Goal: Answer question/provide support: Share knowledge or assist other users

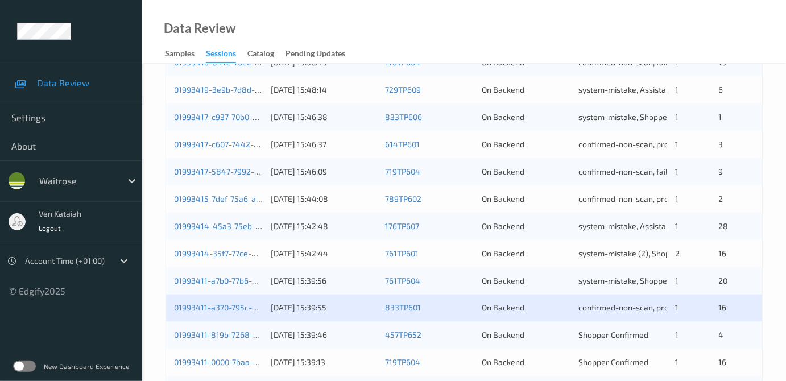
scroll to position [517, 0]
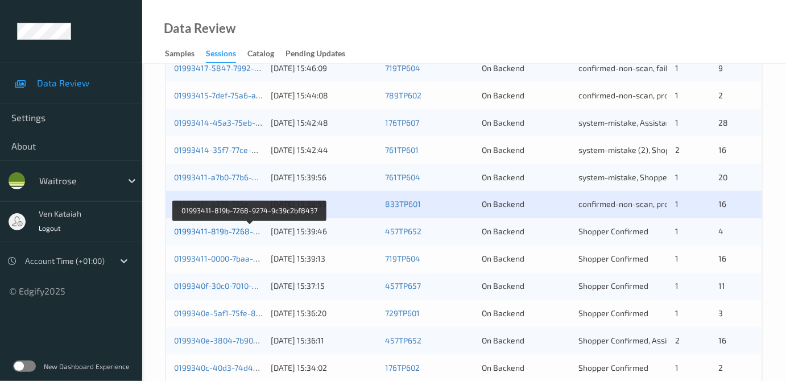
click at [191, 231] on link "01993411-819b-7268-9274-9c39c2bf8437" at bounding box center [250, 232] width 153 height 10
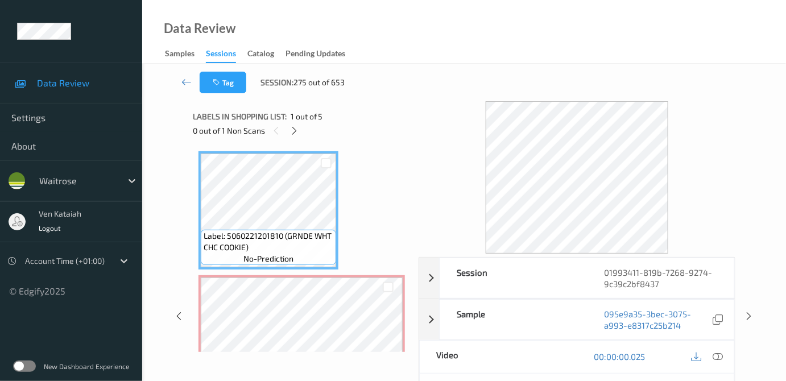
click at [298, 122] on div "Labels in shopping list: 1 out of 5" at bounding box center [302, 116] width 218 height 14
click at [297, 127] on icon at bounding box center [295, 131] width 10 height 10
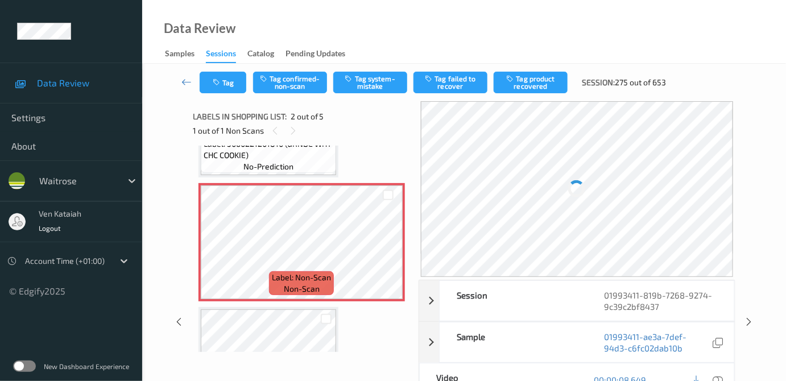
scroll to position [109, 0]
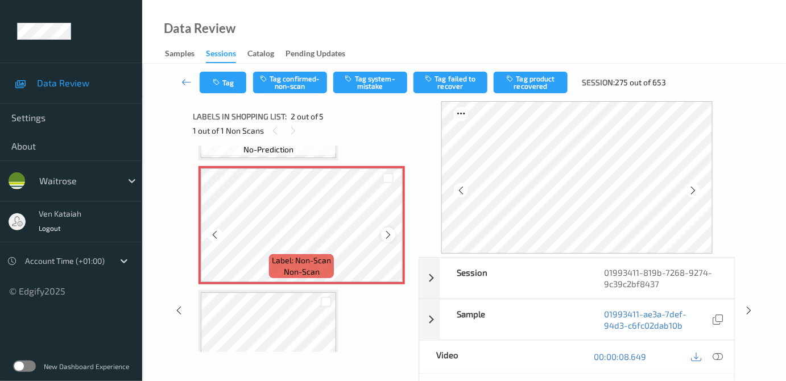
click at [390, 234] on icon at bounding box center [388, 235] width 10 height 10
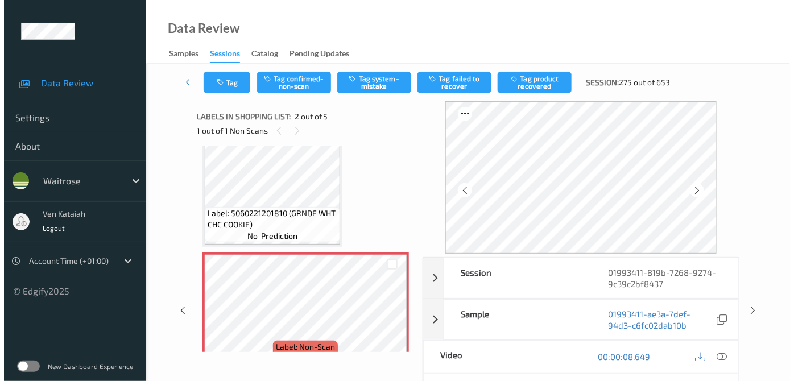
scroll to position [6, 0]
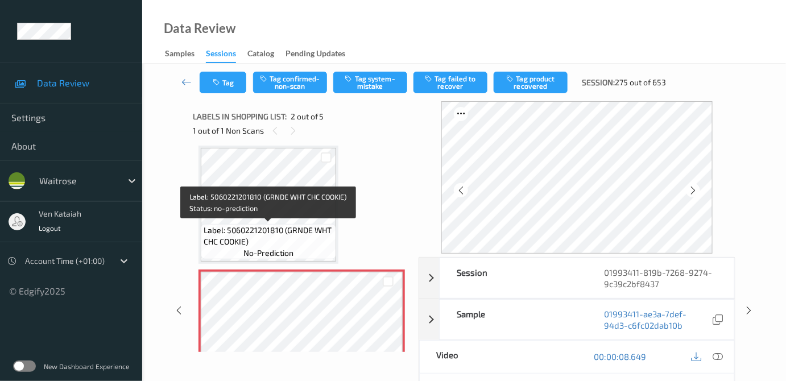
click at [304, 227] on span "Label: 5060221201810 (GRNDE WHT CHC COOKIE)" at bounding box center [269, 236] width 130 height 23
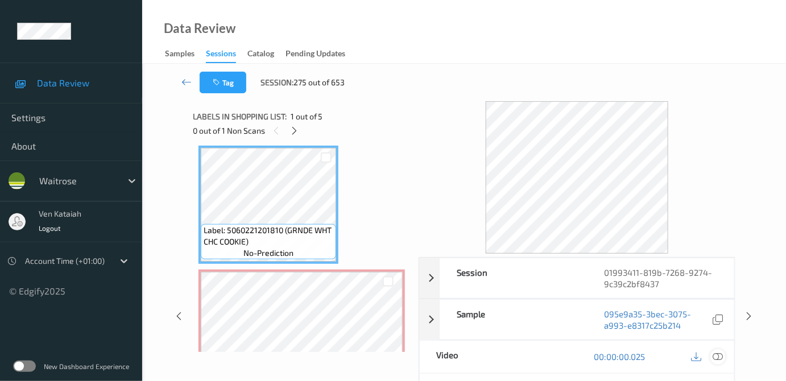
click at [724, 353] on icon at bounding box center [718, 357] width 10 height 10
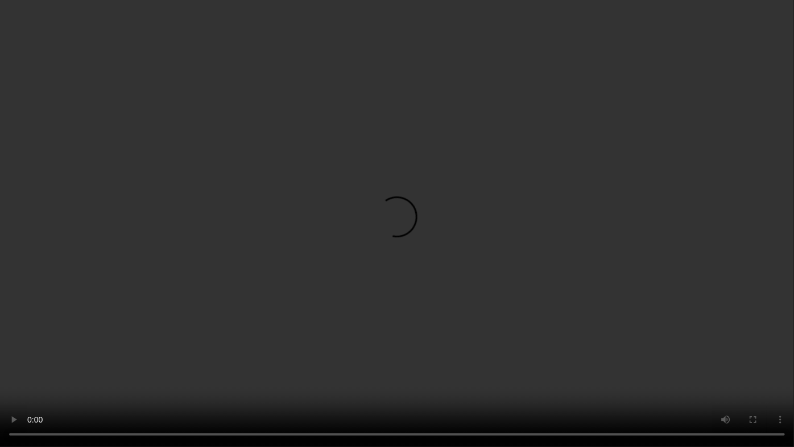
click at [127, 371] on video at bounding box center [397, 223] width 794 height 447
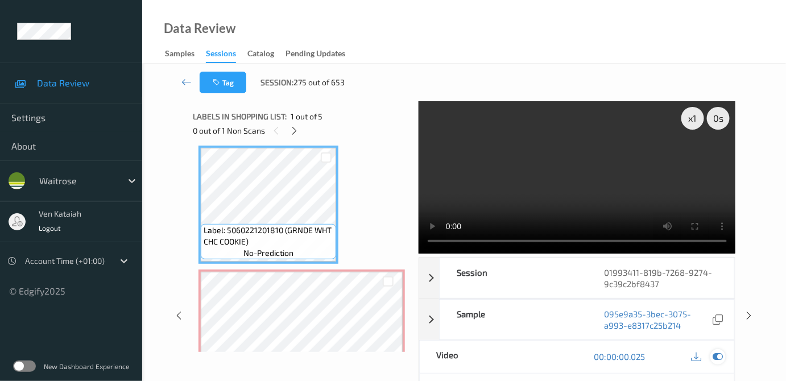
click at [717, 356] on icon at bounding box center [718, 357] width 10 height 10
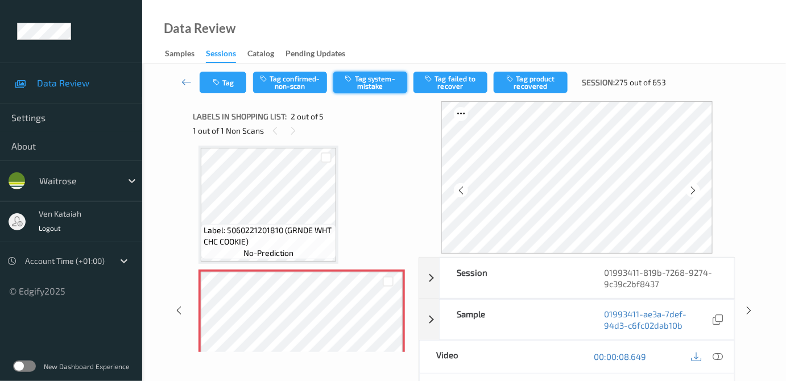
click at [390, 88] on button "Tag system-mistake" at bounding box center [370, 83] width 74 height 22
click at [361, 92] on button "Tag system-mistake" at bounding box center [370, 83] width 74 height 22
click at [217, 79] on icon "button" at bounding box center [218, 83] width 10 height 8
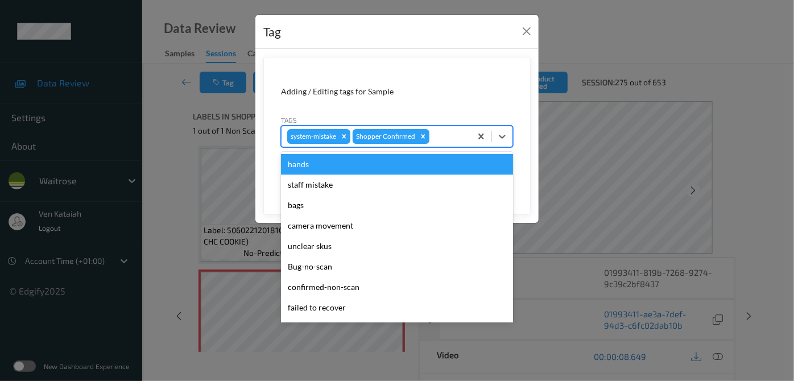
click at [445, 135] on div at bounding box center [449, 137] width 34 height 14
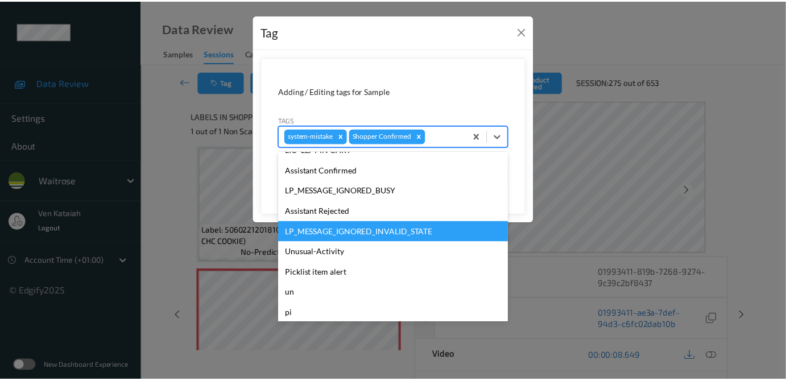
scroll to position [264, 0]
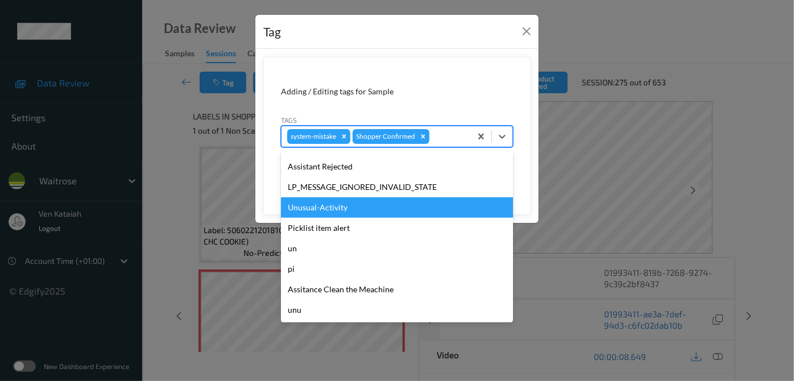
click at [318, 209] on div "Unusual-Activity" at bounding box center [397, 207] width 232 height 20
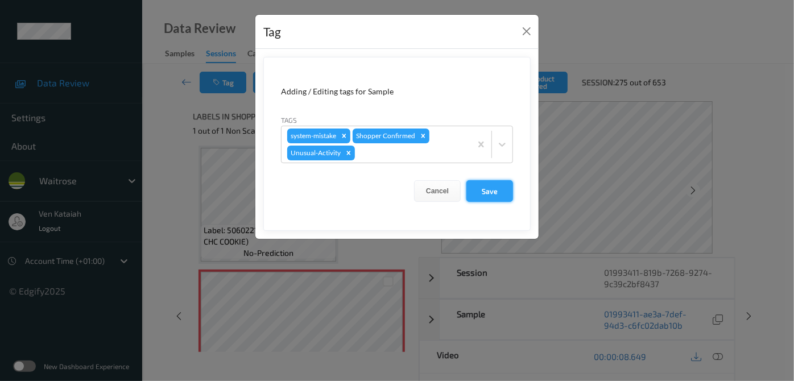
drag, startPoint x: 494, startPoint y: 195, endPoint x: 440, endPoint y: 197, distance: 53.5
click at [493, 195] on button "Save" at bounding box center [490, 191] width 47 height 22
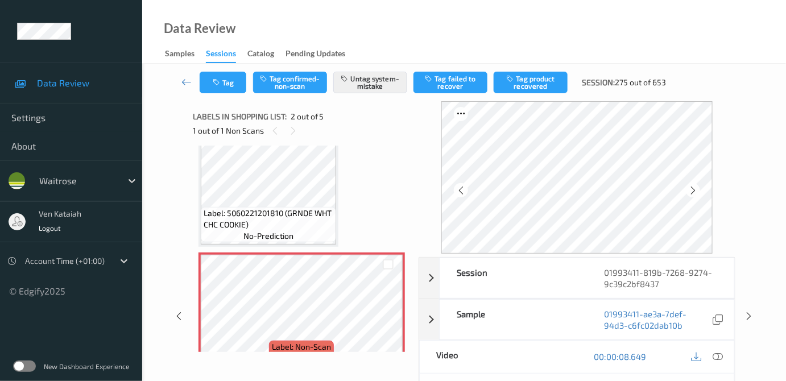
scroll to position [6, 0]
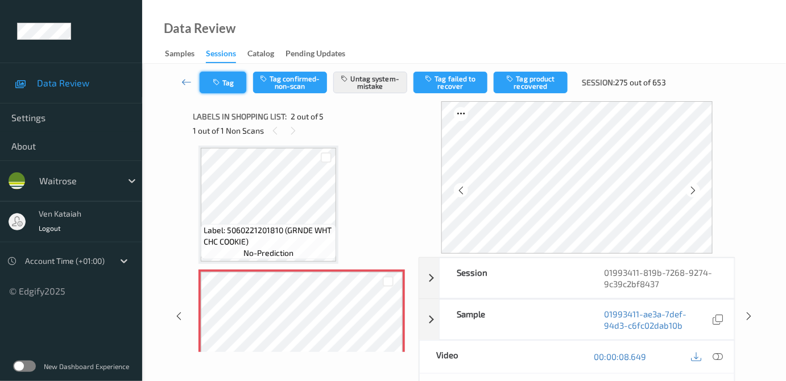
click at [232, 83] on button "Tag" at bounding box center [223, 83] width 47 height 22
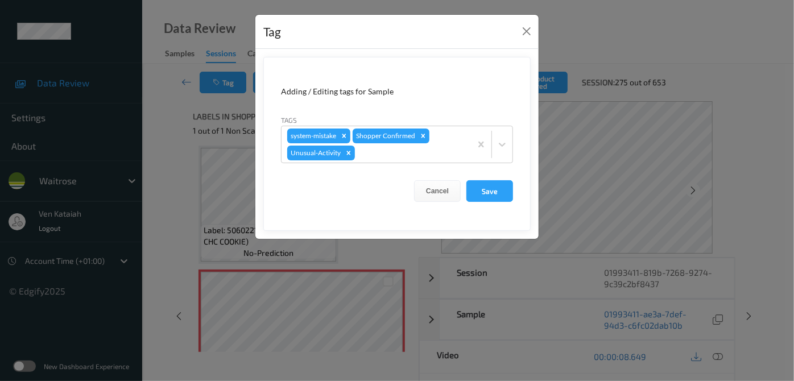
click at [156, 137] on div "Tag Adding / Editing tags for Sample Tags system-mistake Shopper Confirmed Unus…" at bounding box center [397, 190] width 794 height 381
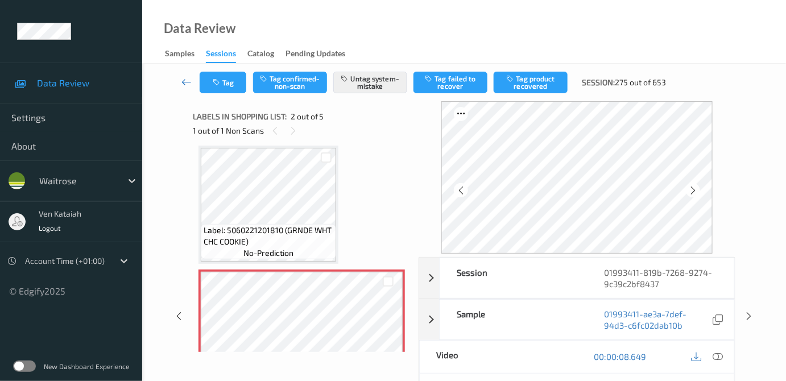
click at [183, 81] on icon at bounding box center [186, 81] width 10 height 11
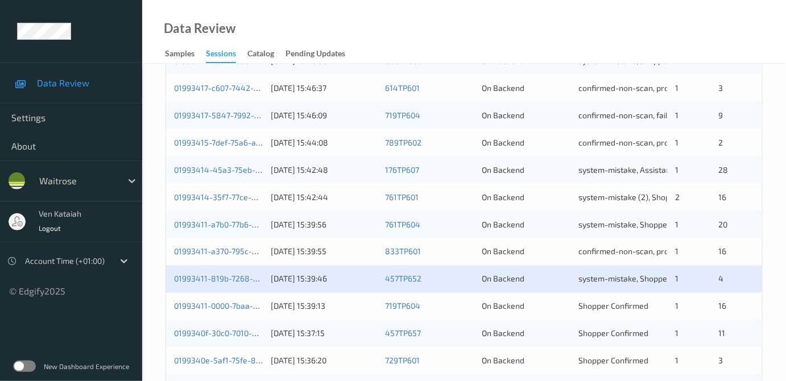
scroll to position [563, 0]
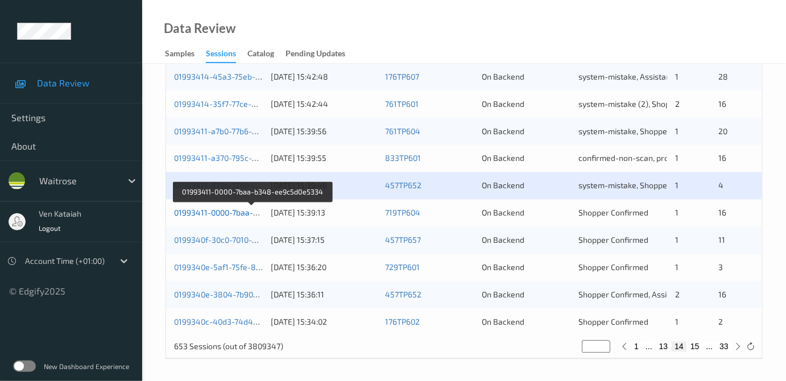
click at [243, 210] on link "01993411-0000-7baa-b348-ee9c5d0e5334" at bounding box center [252, 213] width 156 height 10
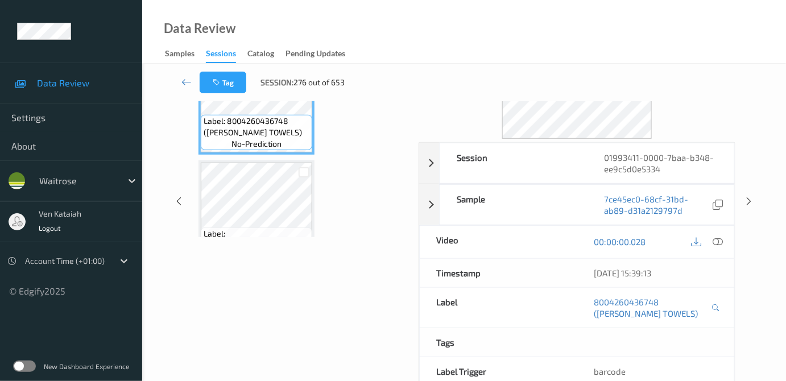
click at [295, 130] on div "Labels in shopping list: 1 out of 17 0 out of 1 Non Scans Label: 8004260436748 …" at bounding box center [302, 201] width 218 height 430
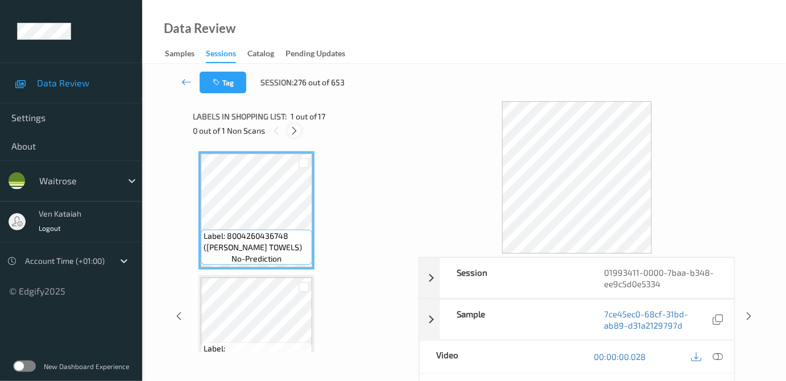
click at [296, 135] on icon at bounding box center [295, 131] width 10 height 10
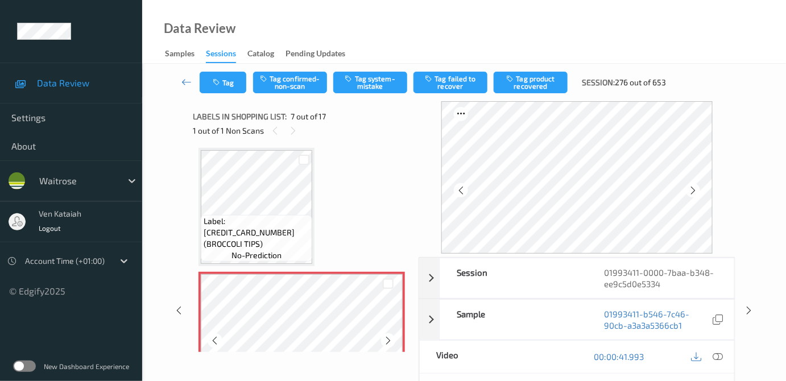
scroll to position [727, 0]
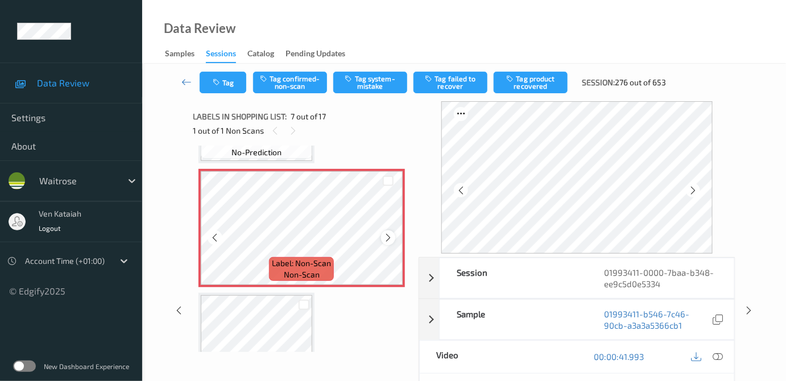
click at [388, 233] on icon at bounding box center [388, 238] width 10 height 10
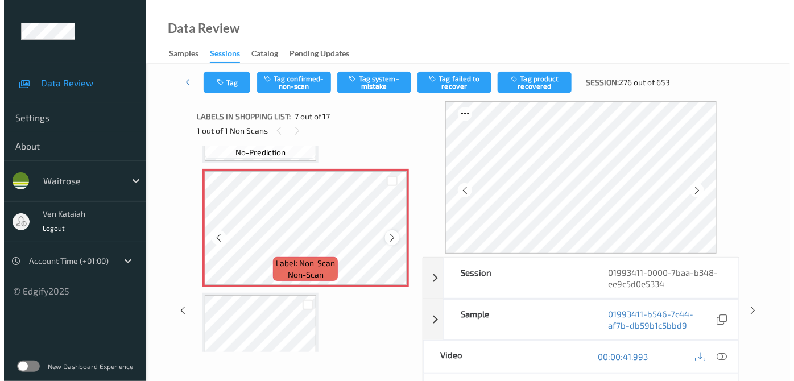
scroll to position [624, 0]
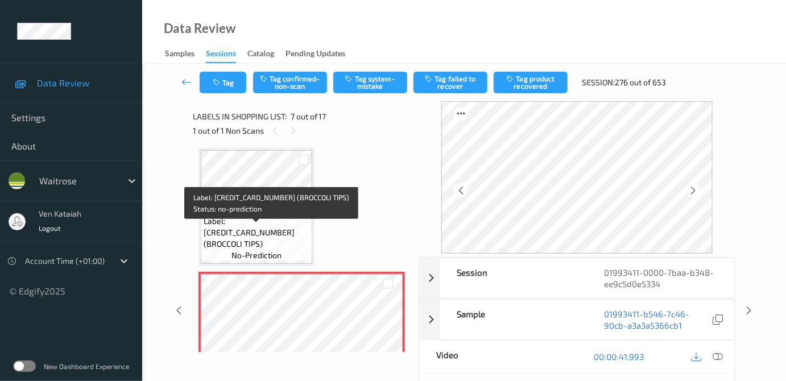
click at [299, 226] on span "Label: 5000169075517 (BROCCOLI TIPS)" at bounding box center [257, 233] width 106 height 34
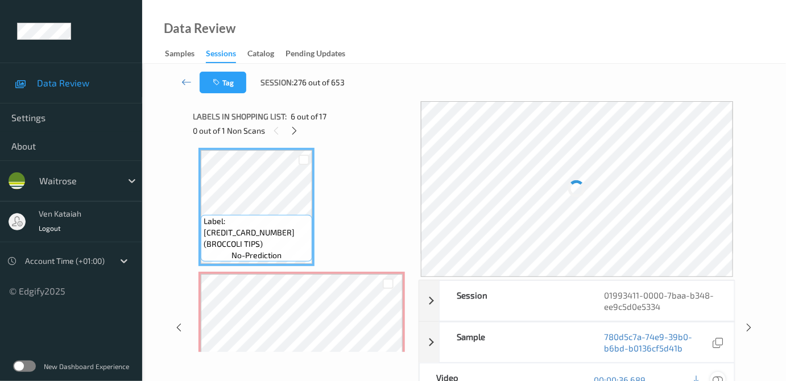
click at [721, 377] on icon at bounding box center [718, 380] width 10 height 10
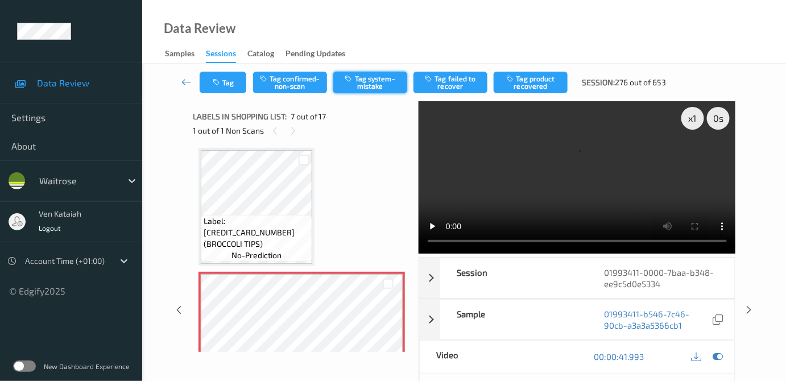
click at [345, 77] on icon "button" at bounding box center [350, 79] width 10 height 8
click at [369, 83] on button "Tag system-mistake" at bounding box center [370, 83] width 74 height 22
click at [235, 82] on button "Tag" at bounding box center [223, 83] width 47 height 22
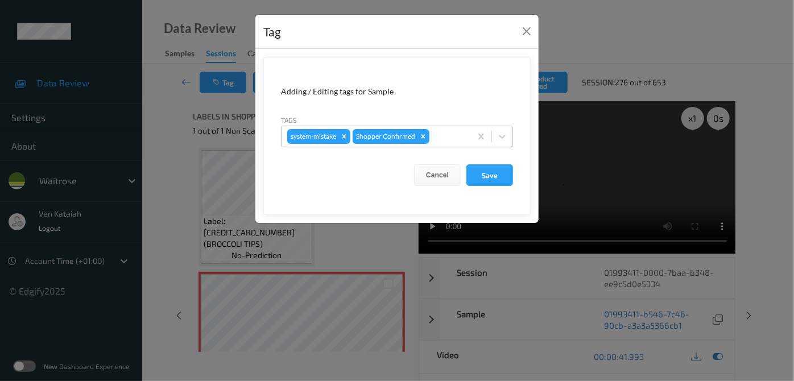
click at [436, 137] on div at bounding box center [449, 137] width 34 height 14
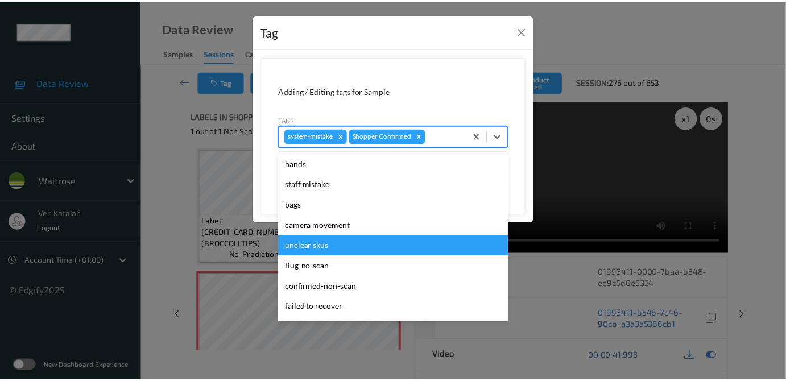
scroll to position [264, 0]
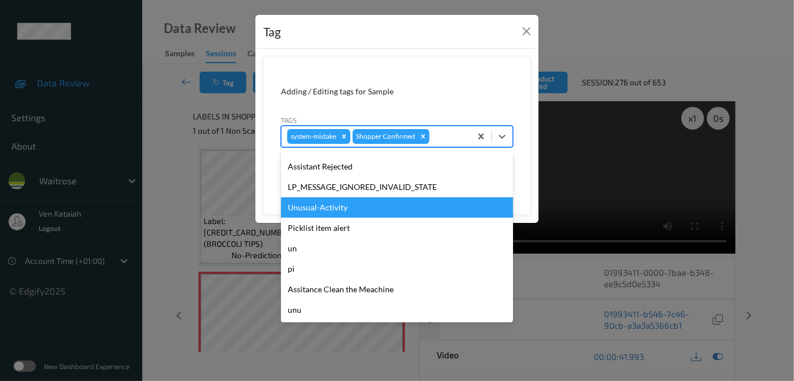
click at [328, 206] on div "Unusual-Activity" at bounding box center [397, 207] width 232 height 20
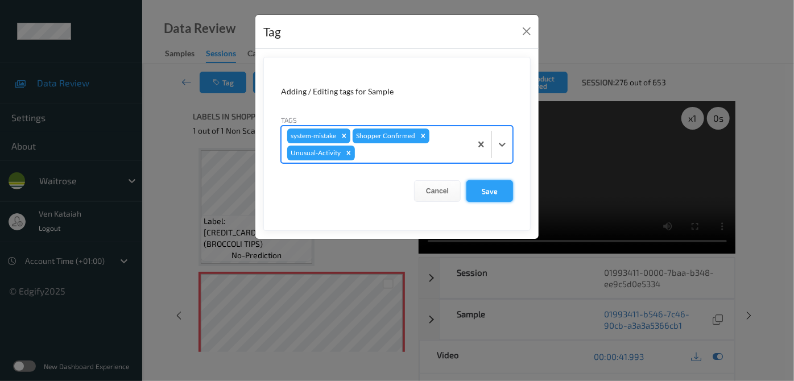
click at [478, 196] on button "Save" at bounding box center [490, 191] width 47 height 22
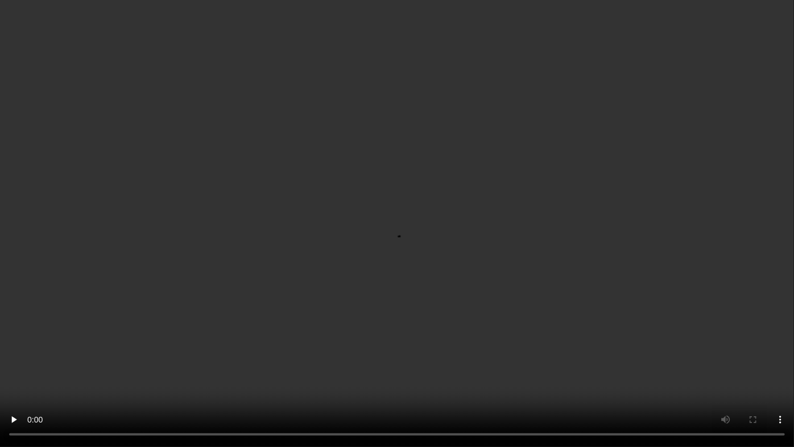
click at [614, 237] on video at bounding box center [397, 223] width 794 height 447
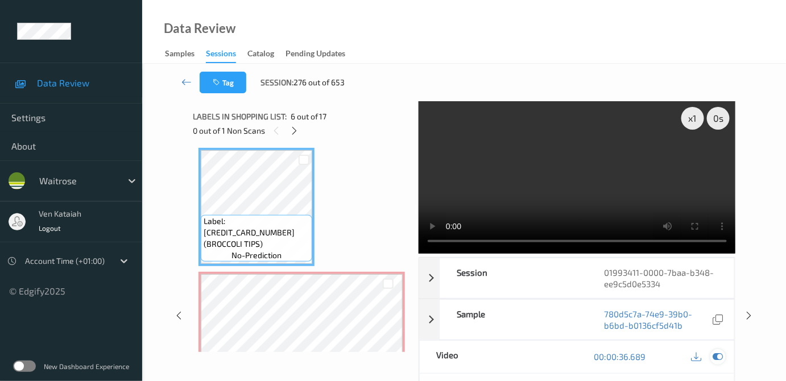
click at [720, 357] on icon at bounding box center [718, 357] width 10 height 10
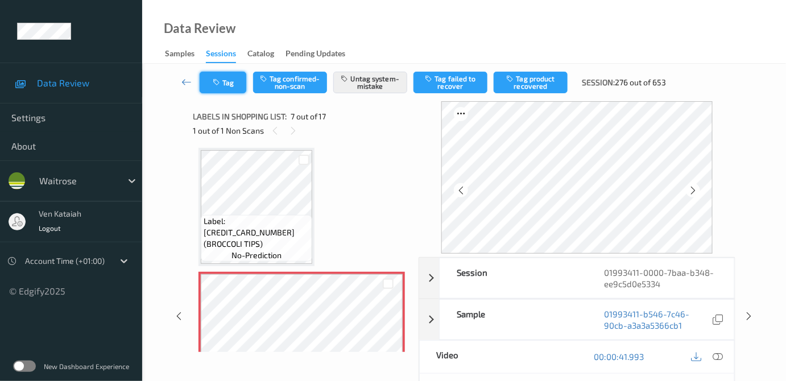
click at [238, 81] on button "Tag" at bounding box center [223, 83] width 47 height 22
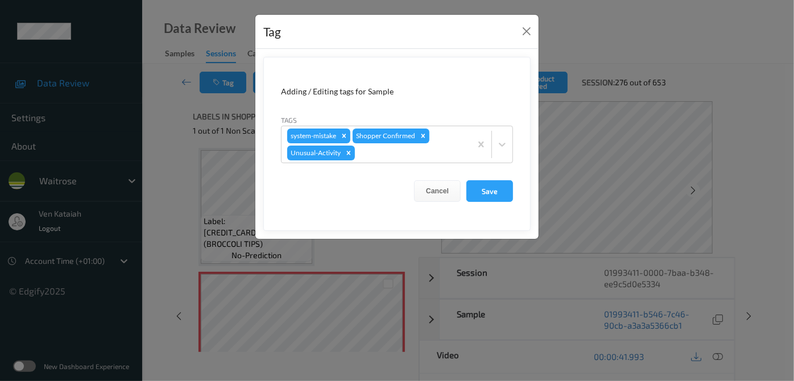
click at [180, 144] on div "Tag Adding / Editing tags for Sample Tags system-mistake Shopper Confirmed Unus…" at bounding box center [397, 190] width 794 height 381
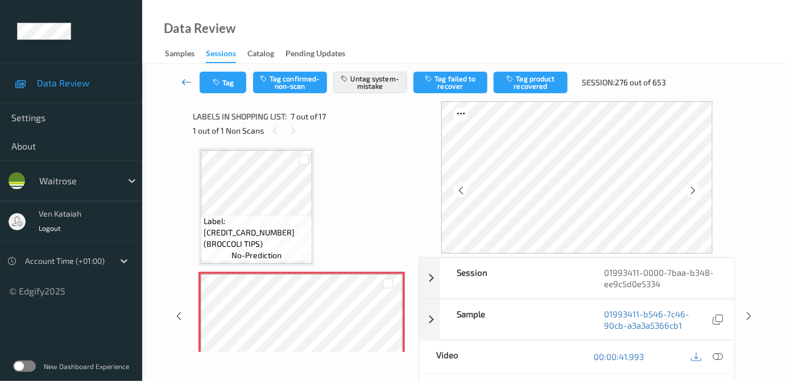
click at [181, 85] on icon at bounding box center [186, 81] width 10 height 11
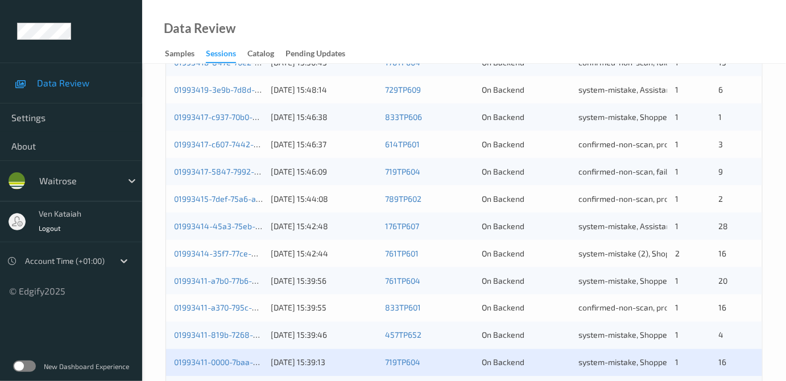
scroll to position [563, 0]
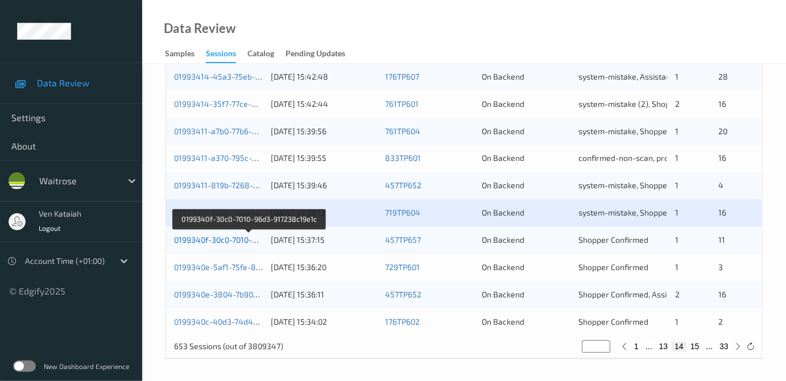
click at [241, 240] on link "0199340f-30c0-7010-96d3-917238c19e1c" at bounding box center [249, 241] width 150 height 10
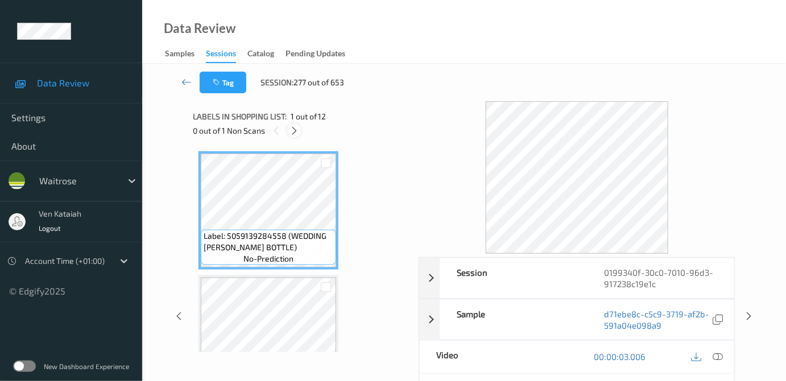
click at [301, 131] on div at bounding box center [294, 130] width 14 height 14
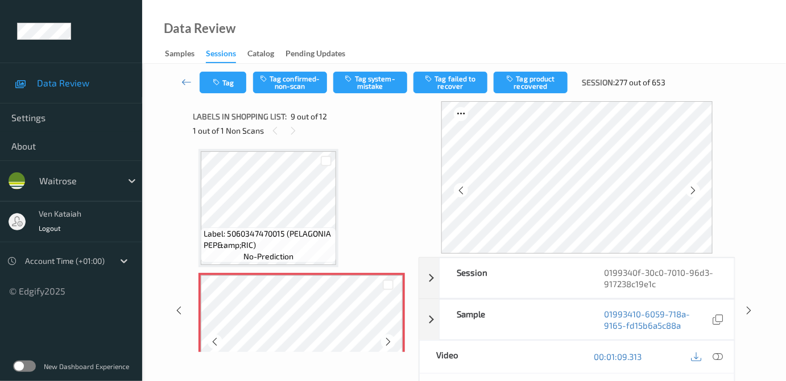
click at [383, 337] on icon at bounding box center [388, 342] width 10 height 10
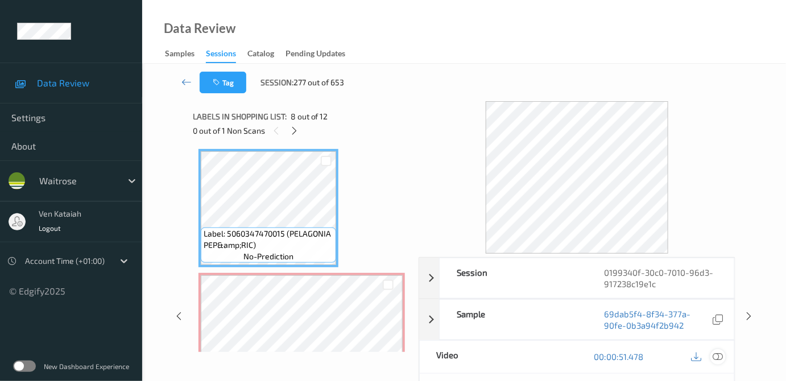
click at [718, 357] on icon at bounding box center [718, 357] width 10 height 10
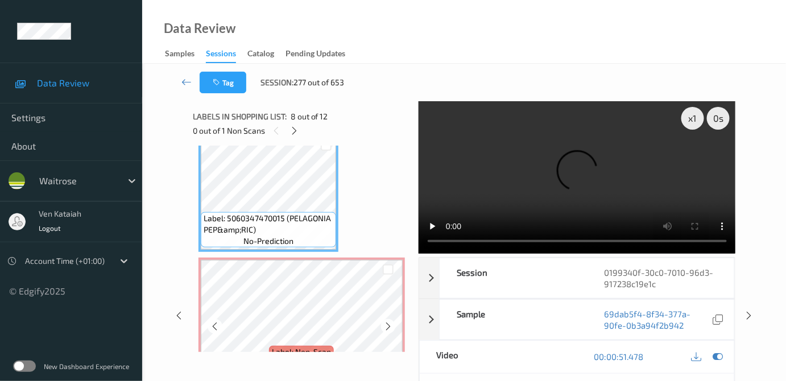
scroll to position [868, 0]
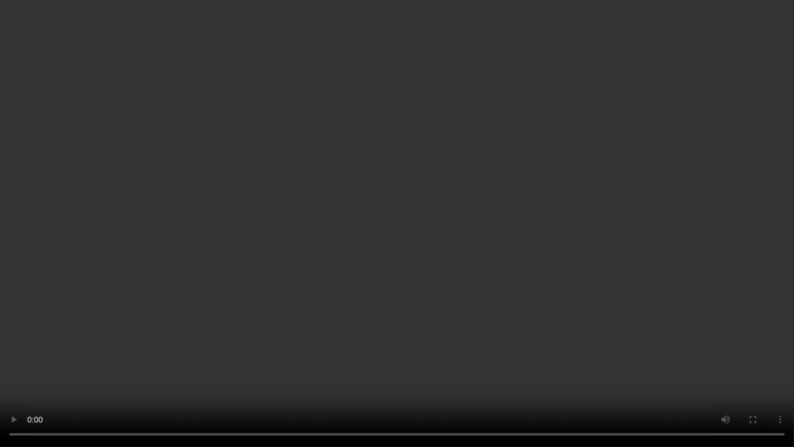
click at [376, 244] on video at bounding box center [397, 223] width 794 height 447
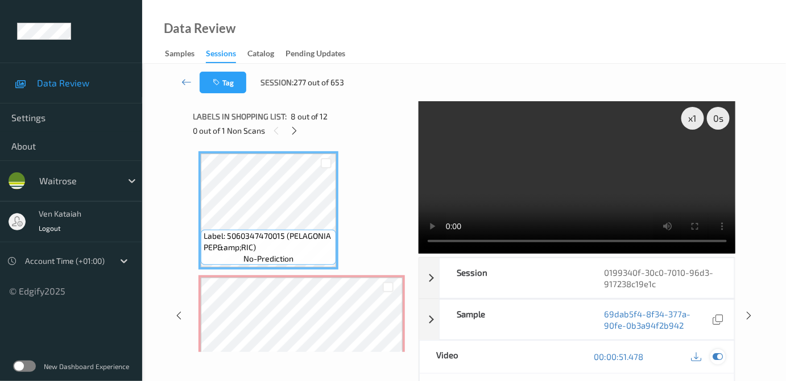
click at [714, 355] on icon at bounding box center [718, 357] width 10 height 10
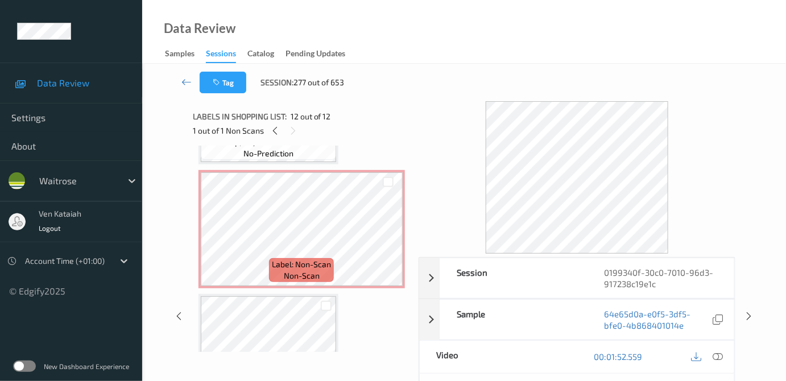
scroll to position [972, 0]
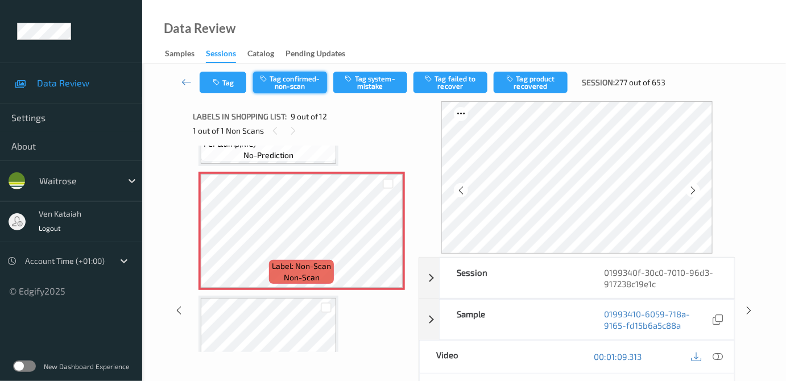
click at [290, 75] on button "Tag confirmed-non-scan" at bounding box center [290, 83] width 74 height 22
click at [424, 86] on button "Tag failed to recover" at bounding box center [451, 83] width 74 height 22
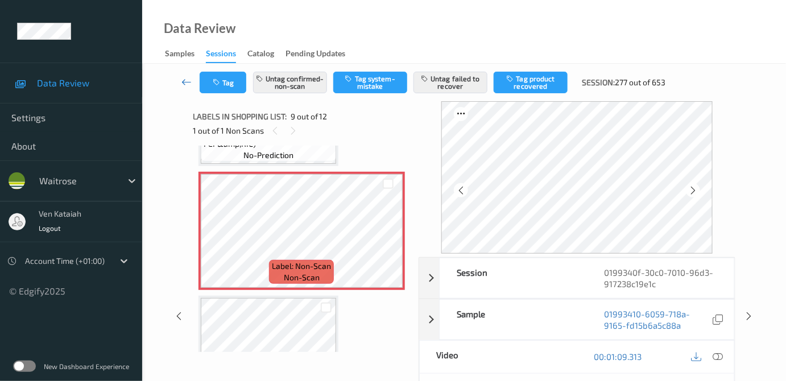
click at [180, 80] on link at bounding box center [187, 83] width 26 height 22
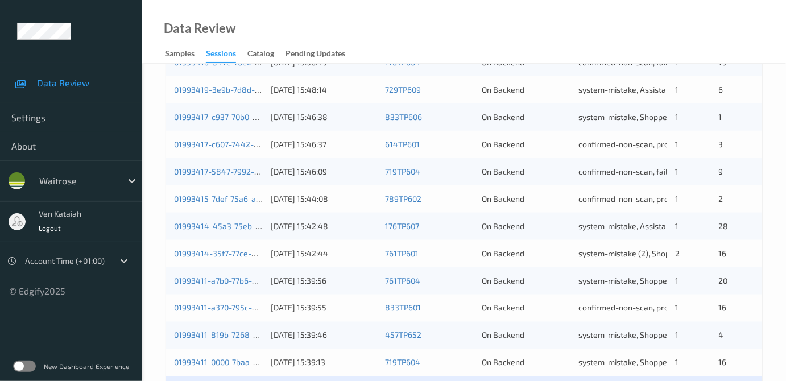
scroll to position [563, 0]
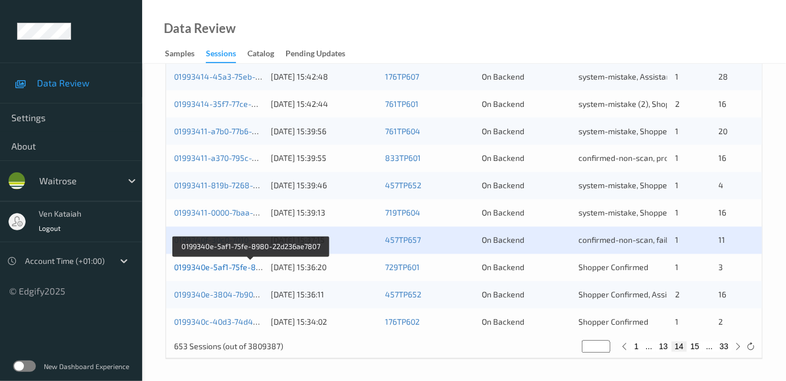
click at [237, 265] on link "0199340e-5af1-75fe-8980-22d236ae7807" at bounding box center [251, 268] width 154 height 10
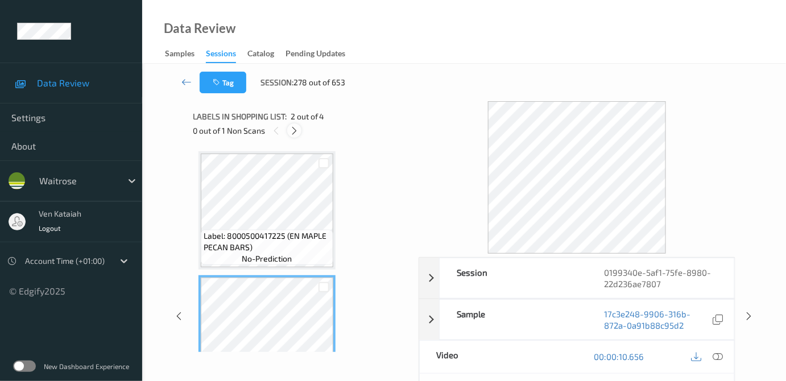
click at [299, 138] on div "Labels in shopping list: 2 out of 4 0 out of 1 Non Scans" at bounding box center [302, 123] width 218 height 44
drag, startPoint x: 296, startPoint y: 127, endPoint x: 291, endPoint y: 143, distance: 17.1
click at [296, 127] on icon at bounding box center [295, 131] width 10 height 10
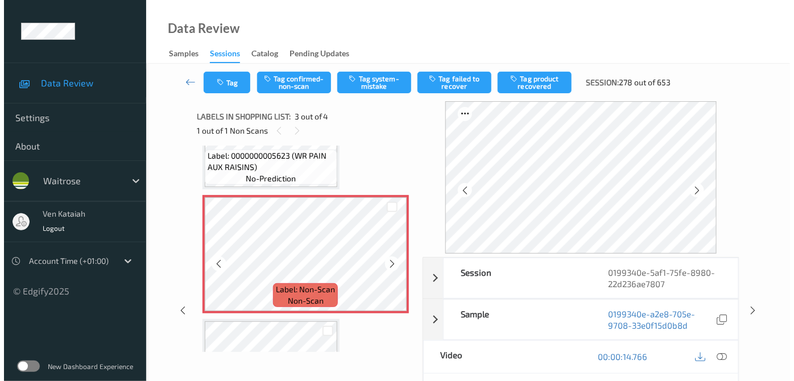
scroll to position [189, 0]
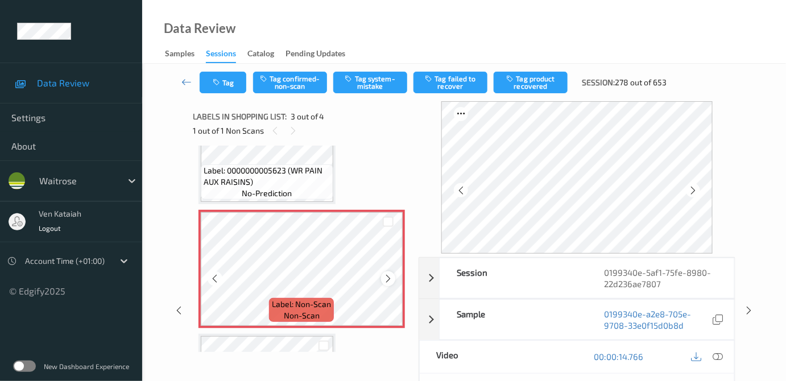
click at [387, 274] on icon at bounding box center [388, 279] width 10 height 10
click at [390, 274] on icon at bounding box center [388, 279] width 10 height 10
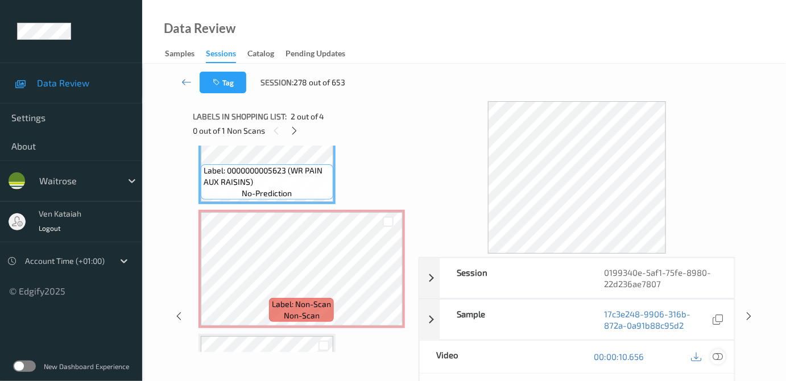
click at [720, 354] on icon at bounding box center [718, 357] width 10 height 10
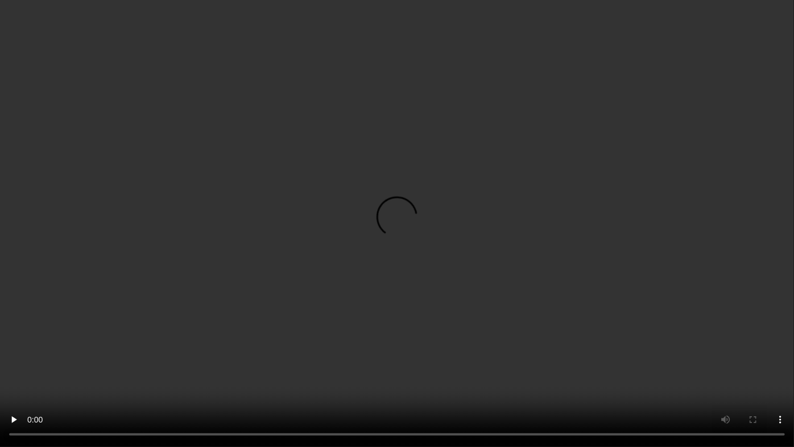
click at [390, 276] on video at bounding box center [397, 223] width 794 height 447
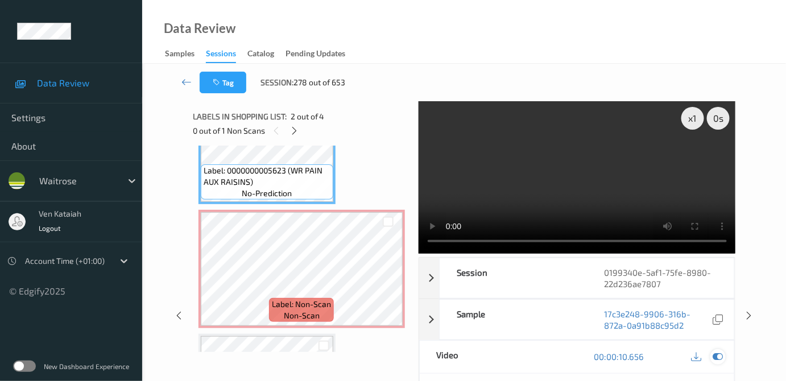
click at [723, 357] on icon at bounding box center [718, 357] width 10 height 10
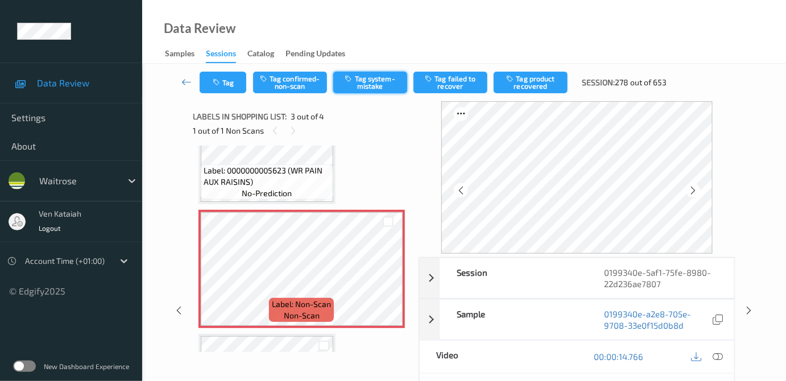
click at [359, 88] on button "Tag system-mistake" at bounding box center [370, 83] width 74 height 22
click at [236, 82] on button "Tag" at bounding box center [223, 83] width 47 height 22
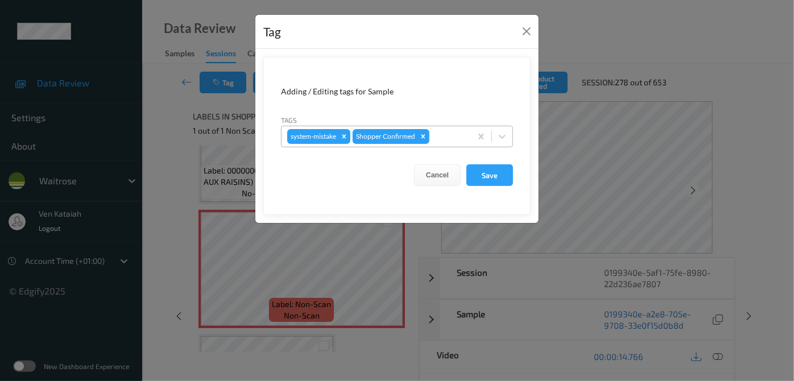
click at [451, 138] on div at bounding box center [449, 137] width 34 height 14
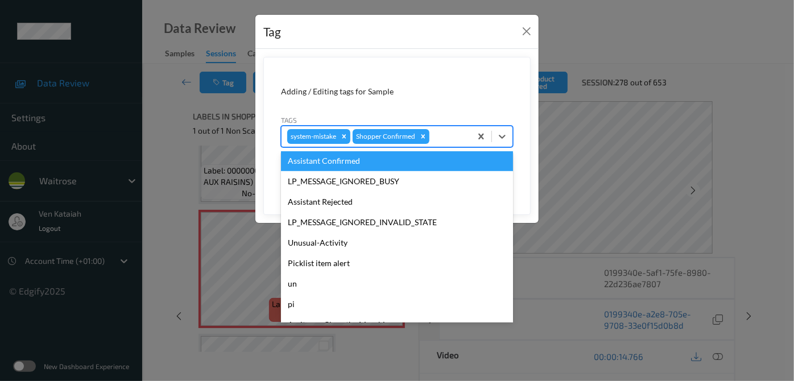
scroll to position [264, 0]
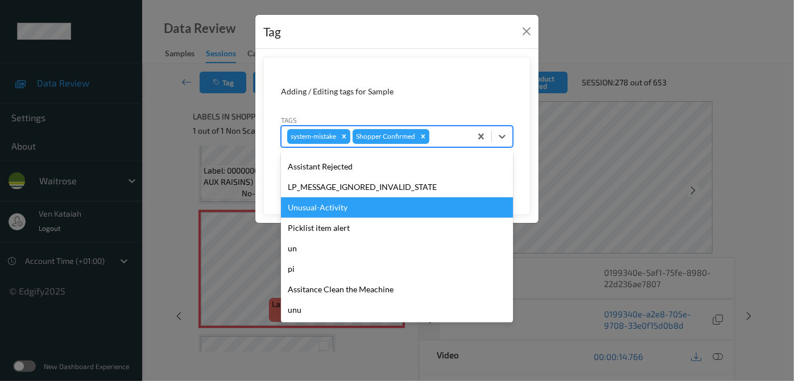
click at [321, 211] on div "Unusual-Activity" at bounding box center [397, 207] width 232 height 20
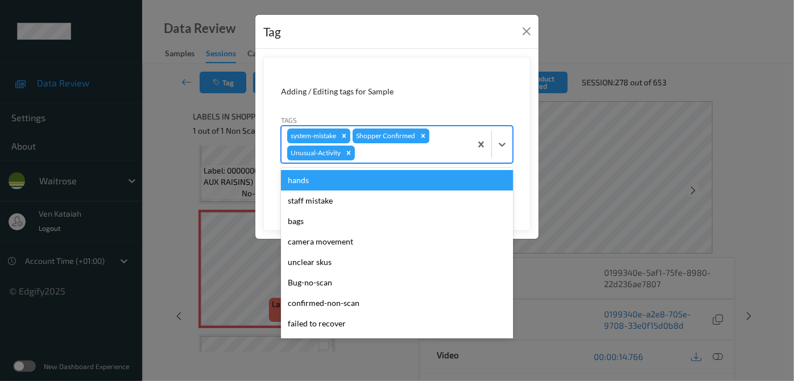
click at [436, 141] on div "system-mistake Shopper Confirmed Unusual-Activity" at bounding box center [376, 144] width 189 height 36
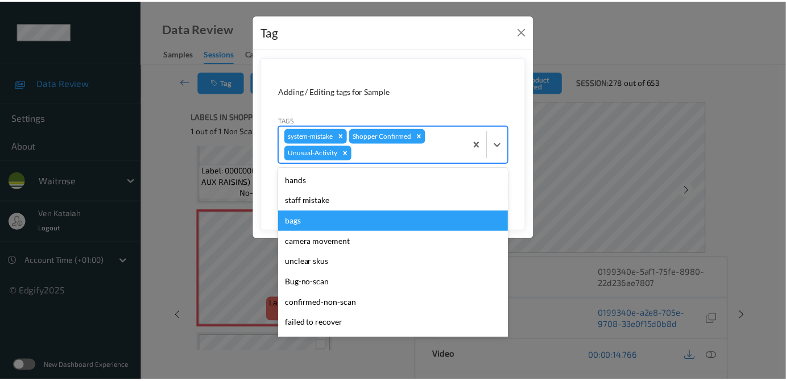
scroll to position [243, 0]
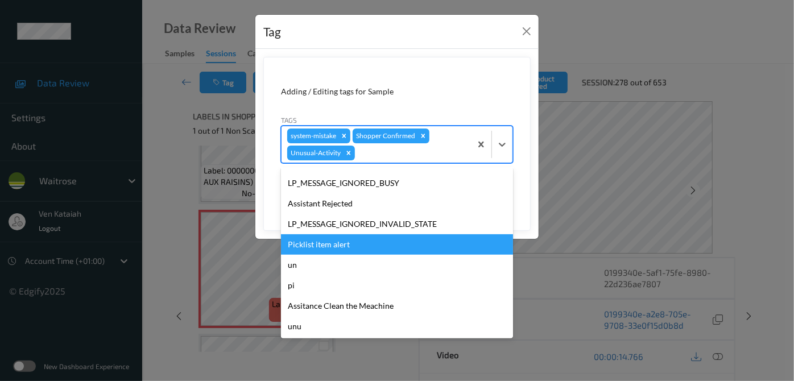
drag, startPoint x: 319, startPoint y: 250, endPoint x: 423, endPoint y: 221, distance: 108.6
click at [319, 249] on div "Picklist item alert" at bounding box center [397, 244] width 232 height 20
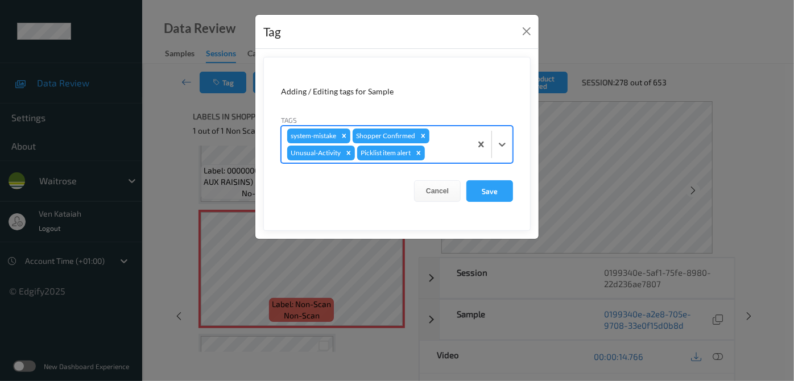
click at [519, 184] on form "Adding / Editing tags for Sample Tags option Picklist item alert, selected. Sel…" at bounding box center [396, 144] width 267 height 174
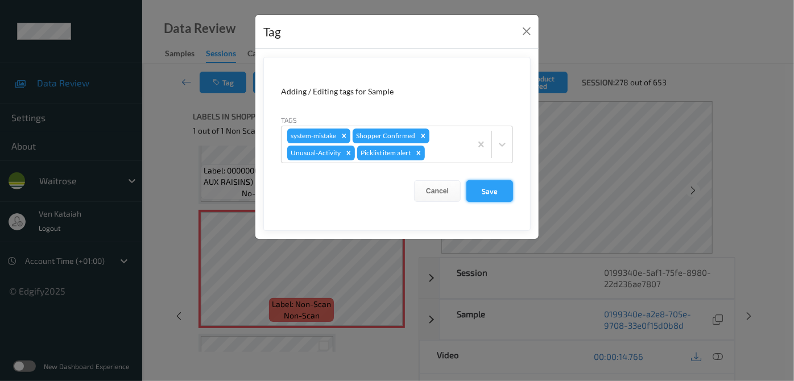
click at [501, 185] on button "Save" at bounding box center [490, 191] width 47 height 22
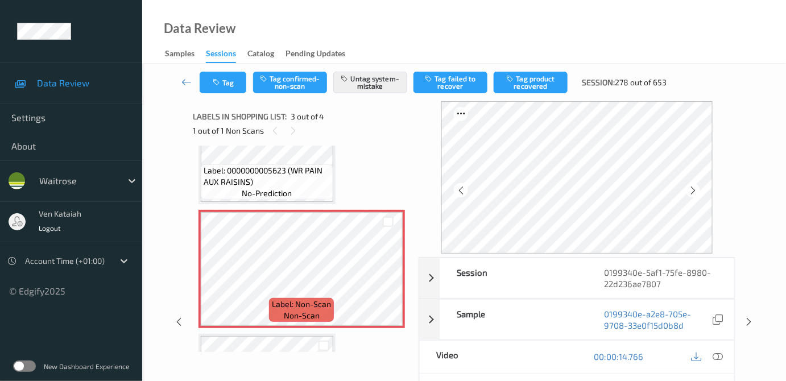
scroll to position [181, 0]
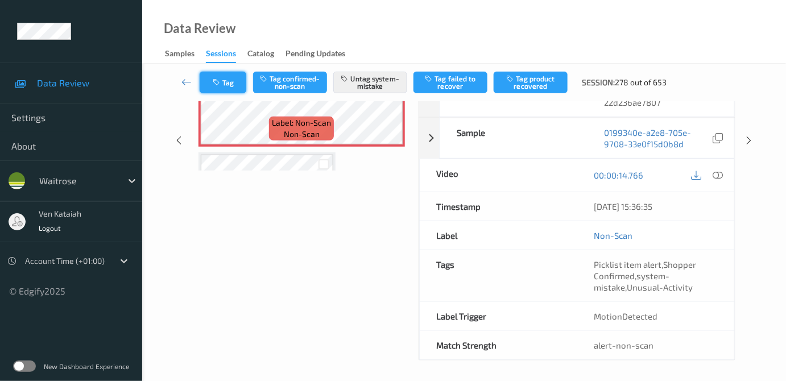
click at [203, 81] on button "Tag" at bounding box center [223, 83] width 47 height 22
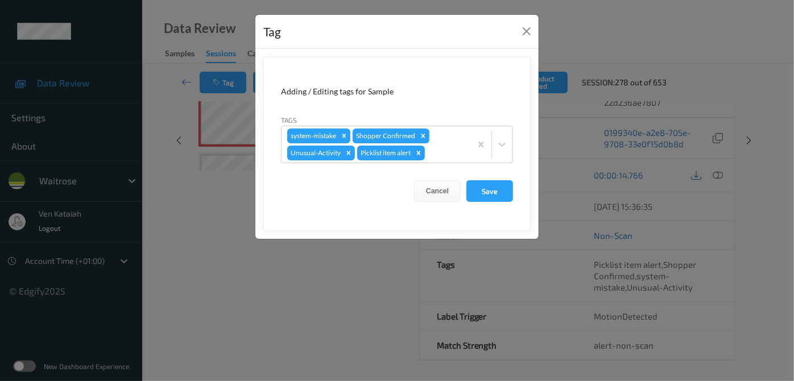
click at [185, 133] on div "Tag Adding / Editing tags for Sample Tags system-mistake Shopper Confirmed Unus…" at bounding box center [397, 190] width 794 height 381
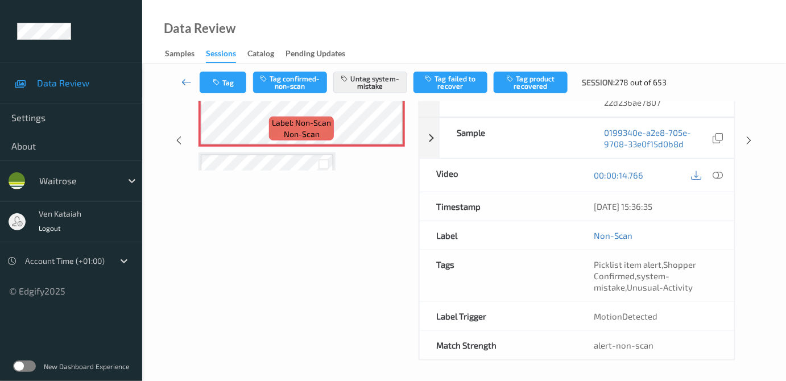
click at [185, 80] on icon at bounding box center [186, 81] width 10 height 11
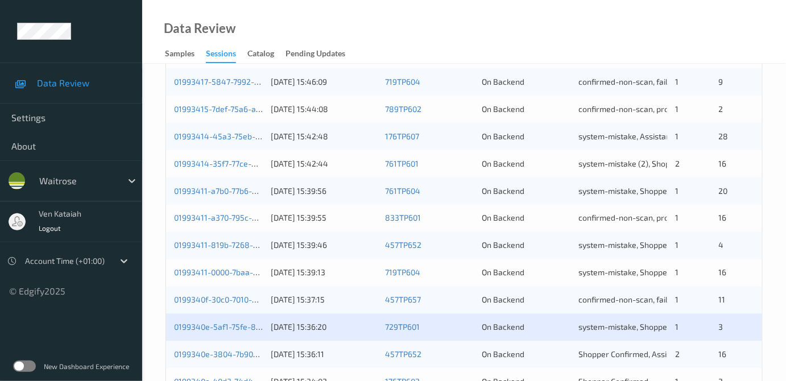
scroll to position [563, 0]
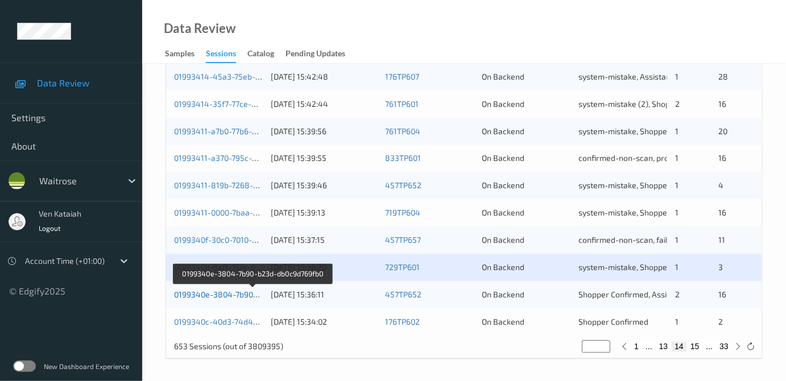
click at [242, 291] on link "0199340e-3804-7b90-b23d-db0c9d769fb0" at bounding box center [252, 295] width 156 height 10
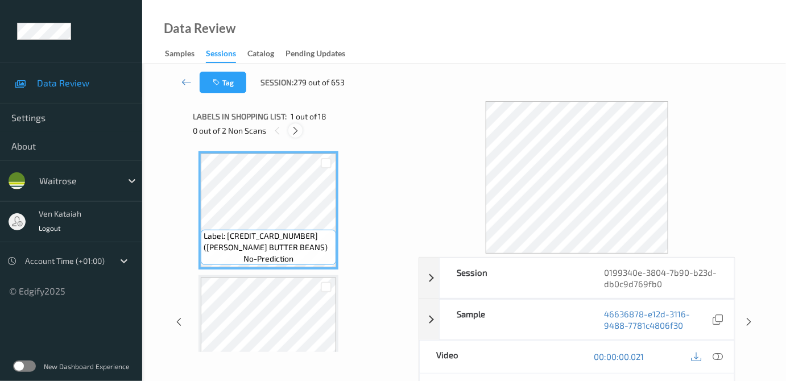
click at [299, 126] on icon at bounding box center [296, 131] width 10 height 10
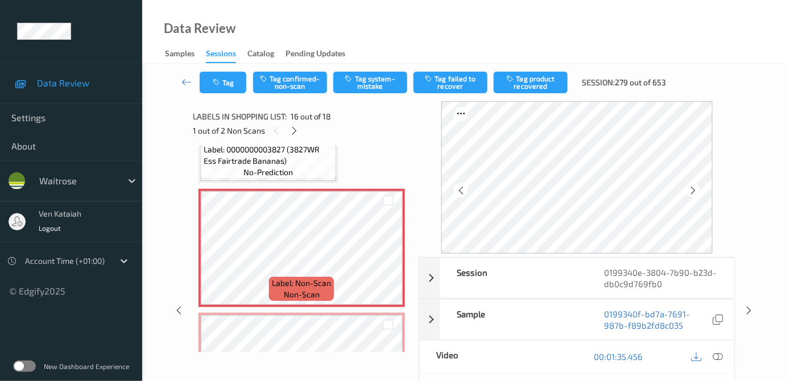
scroll to position [1840, 0]
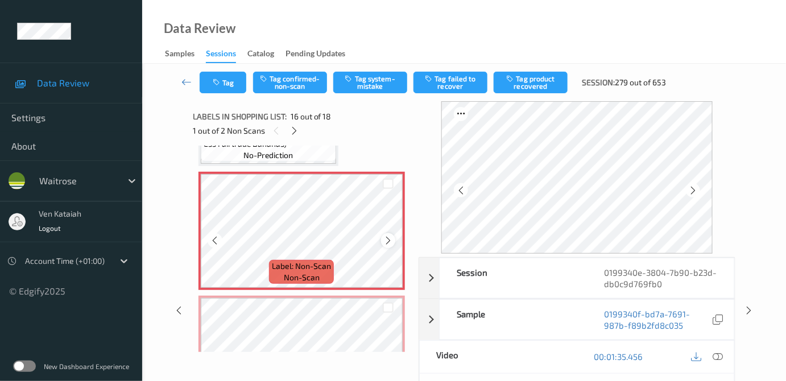
click at [388, 236] on icon at bounding box center [388, 241] width 10 height 10
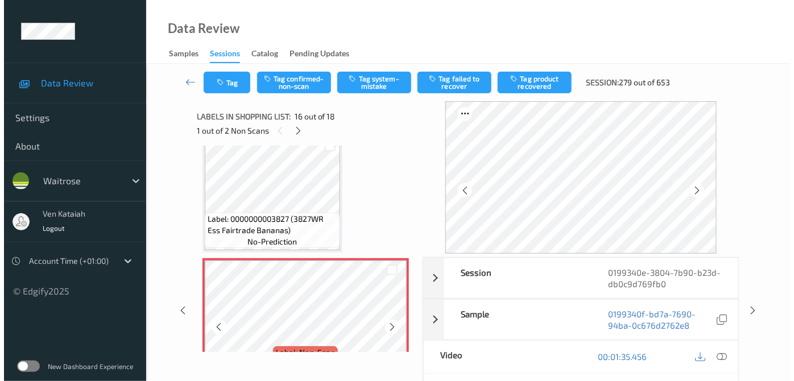
scroll to position [1736, 0]
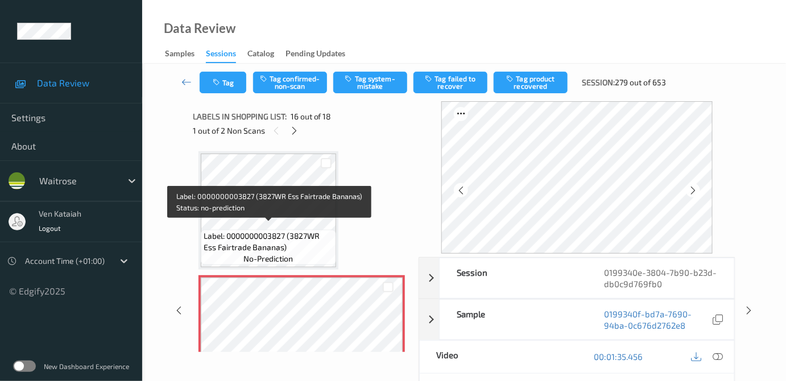
click at [294, 230] on span "Label: 0000000003827 (3827WR Ess Fairtrade Bananas)" at bounding box center [269, 241] width 130 height 23
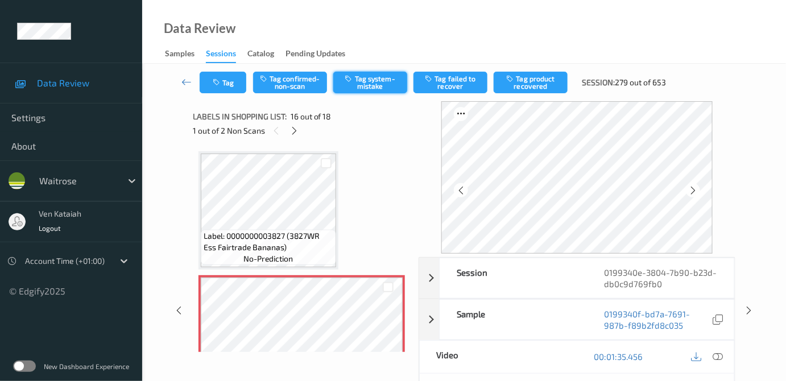
click at [349, 88] on button "Tag system-mistake" at bounding box center [370, 83] width 74 height 22
click at [228, 85] on button "Tag" at bounding box center [223, 83] width 47 height 22
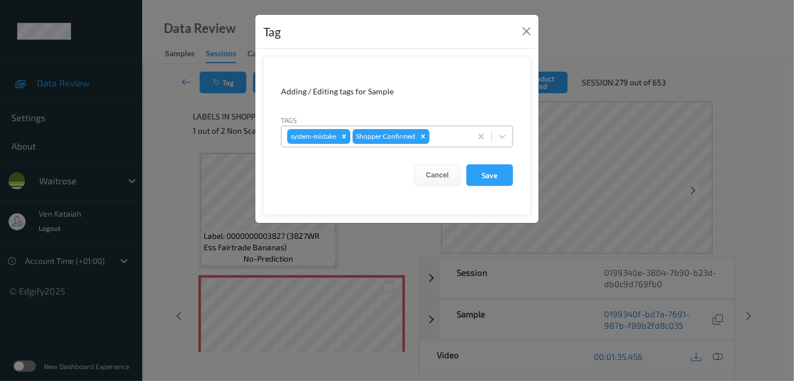
click at [461, 144] on div "system-mistake Shopper Confirmed" at bounding box center [376, 136] width 189 height 19
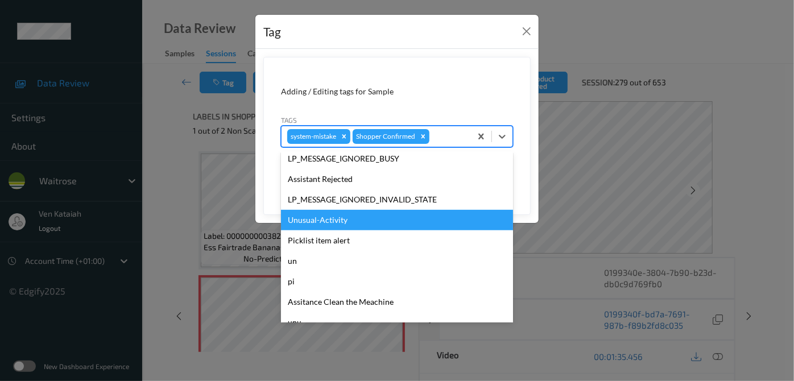
scroll to position [264, 0]
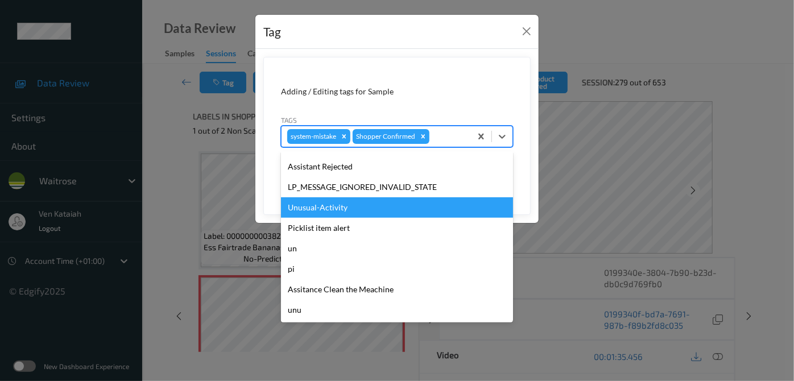
drag, startPoint x: 321, startPoint y: 208, endPoint x: 410, endPoint y: 169, distance: 96.3
click at [321, 207] on div "Unusual-Activity" at bounding box center [397, 207] width 232 height 20
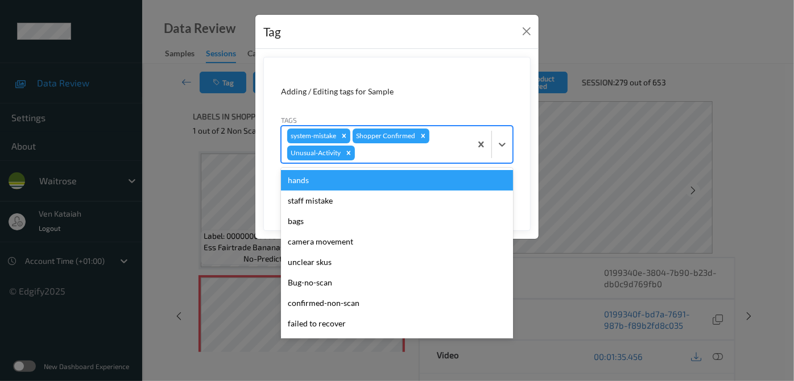
click at [437, 152] on div at bounding box center [411, 153] width 108 height 14
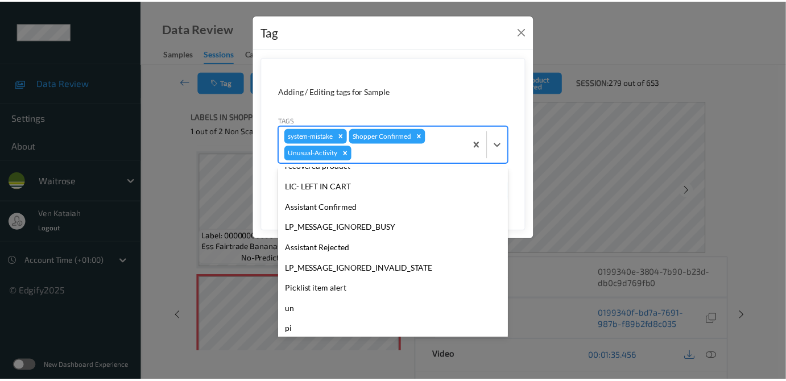
scroll to position [243, 0]
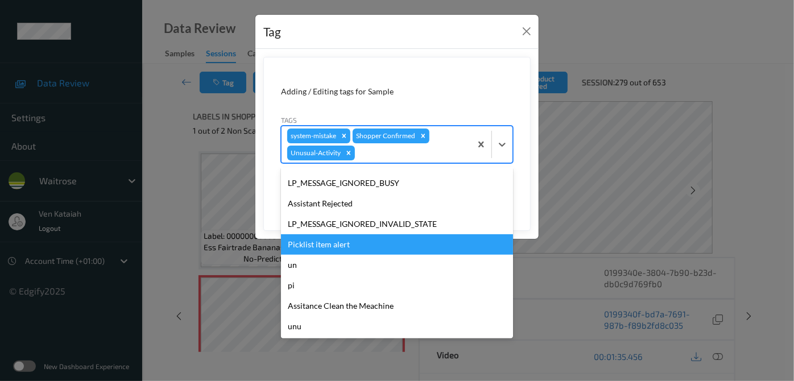
click at [344, 240] on div "Picklist item alert" at bounding box center [397, 244] width 232 height 20
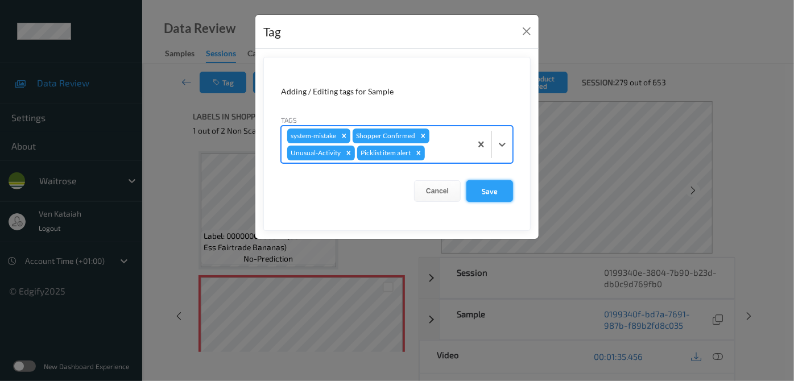
click at [495, 187] on button "Save" at bounding box center [490, 191] width 47 height 22
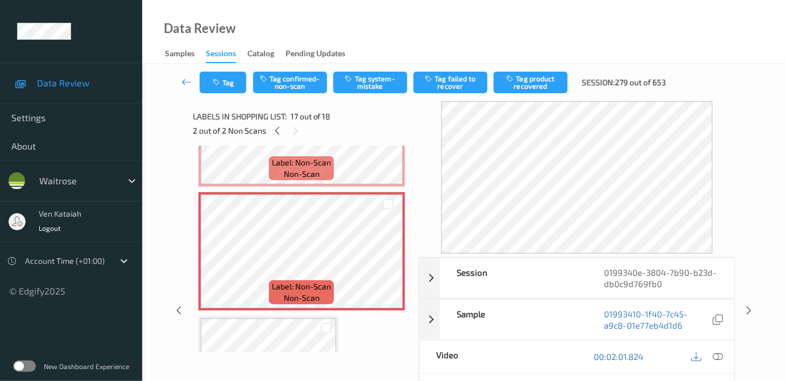
scroll to position [1736, 0]
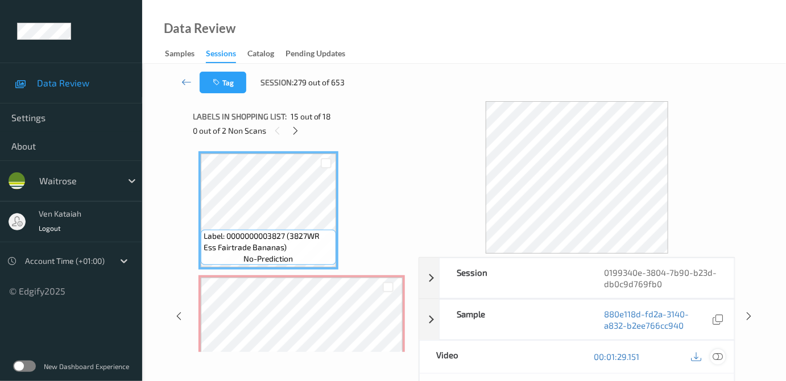
click at [718, 354] on icon at bounding box center [718, 357] width 10 height 10
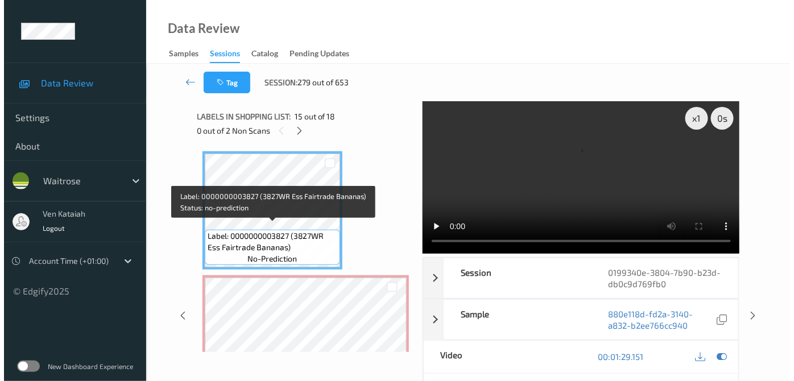
scroll to position [1840, 0]
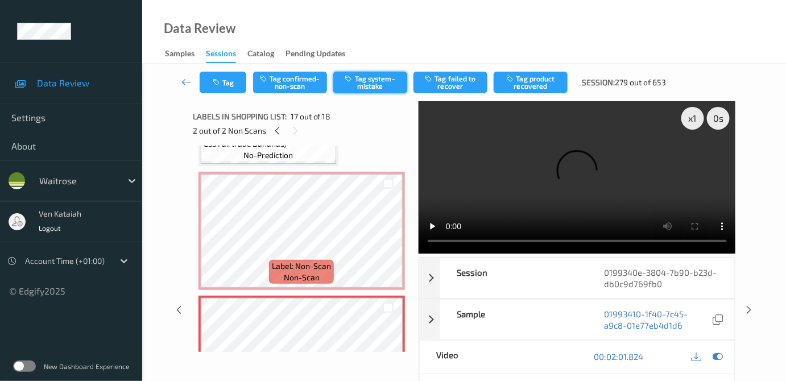
click at [356, 78] on button "Tag system-mistake" at bounding box center [370, 83] width 74 height 22
click at [218, 90] on button "Tag" at bounding box center [223, 83] width 47 height 22
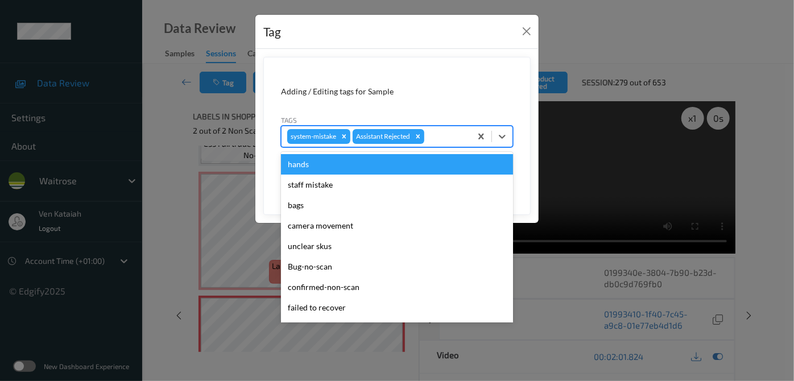
click at [451, 143] on div at bounding box center [446, 137] width 39 height 14
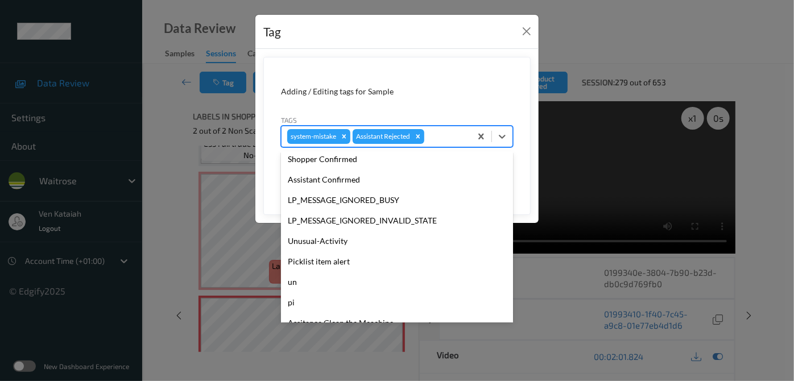
scroll to position [264, 0]
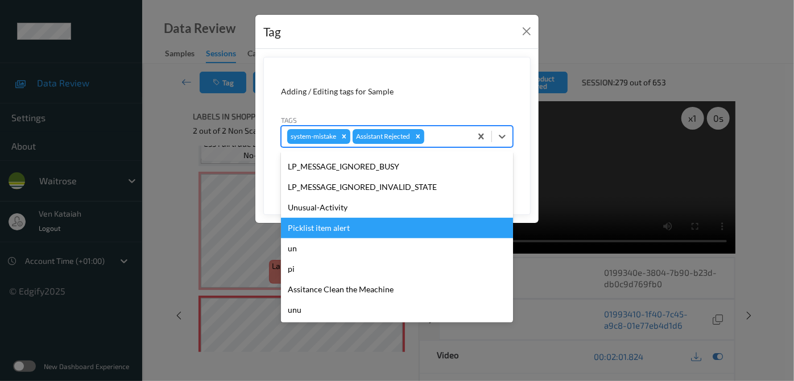
click at [328, 218] on div "Picklist item alert" at bounding box center [397, 228] width 232 height 20
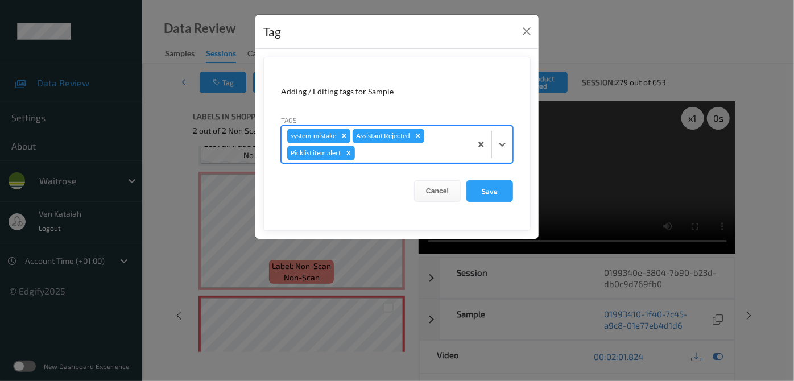
click at [409, 155] on div at bounding box center [411, 153] width 108 height 14
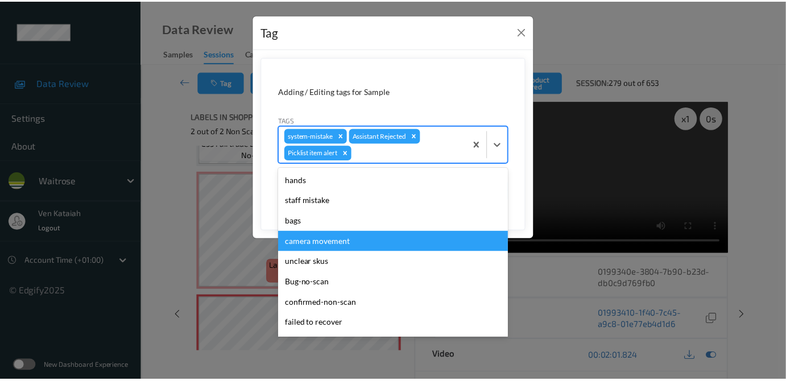
scroll to position [207, 0]
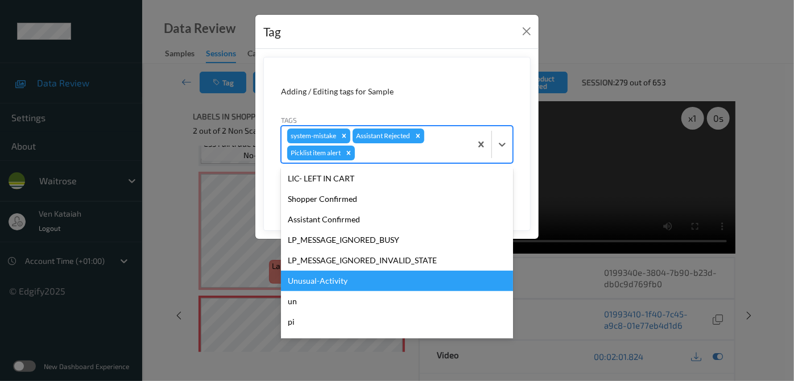
click at [325, 278] on div "Unusual-Activity" at bounding box center [397, 281] width 232 height 20
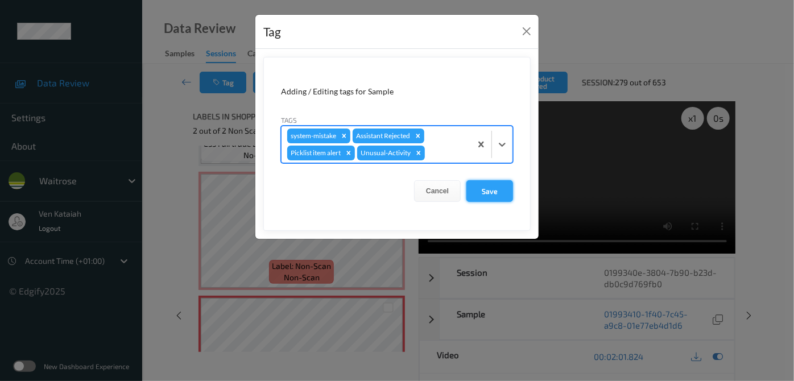
click at [493, 193] on button "Save" at bounding box center [490, 191] width 47 height 22
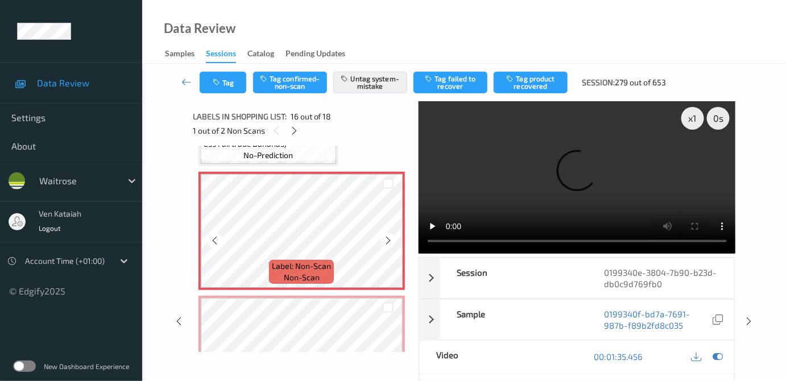
scroll to position [1736, 0]
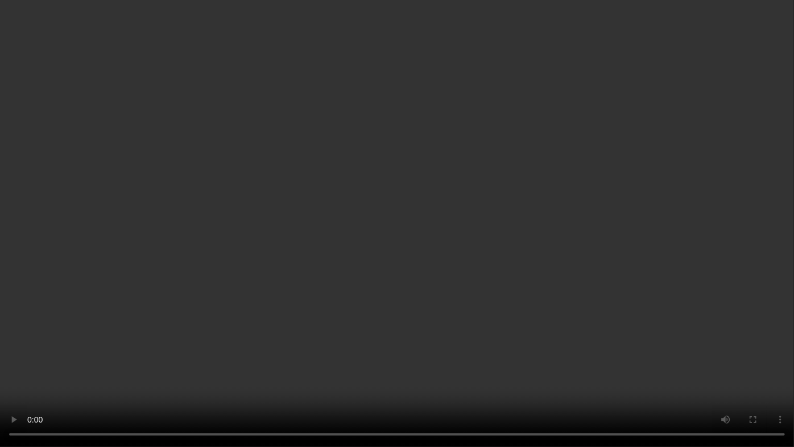
click at [438, 332] on video at bounding box center [397, 223] width 794 height 447
click at [458, 205] on video at bounding box center [397, 223] width 794 height 447
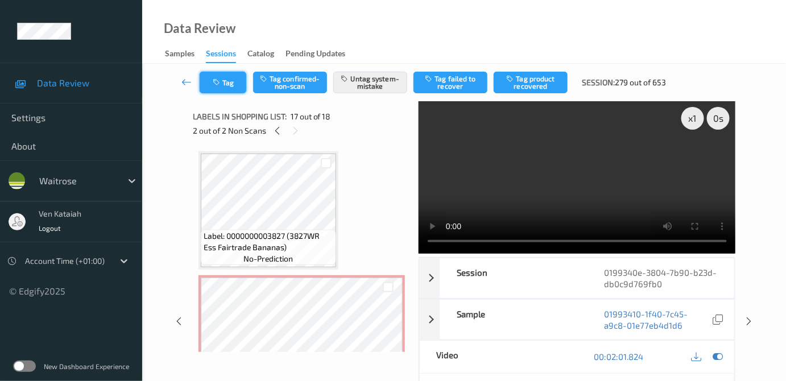
click at [223, 88] on button "Tag" at bounding box center [223, 83] width 47 height 22
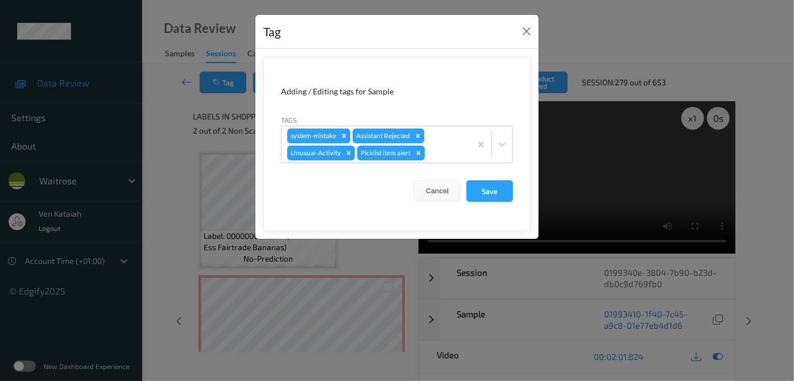
click at [185, 126] on div "Tag Adding / Editing tags for Sample Tags system-mistake Assistant Rejected Unu…" at bounding box center [397, 190] width 794 height 381
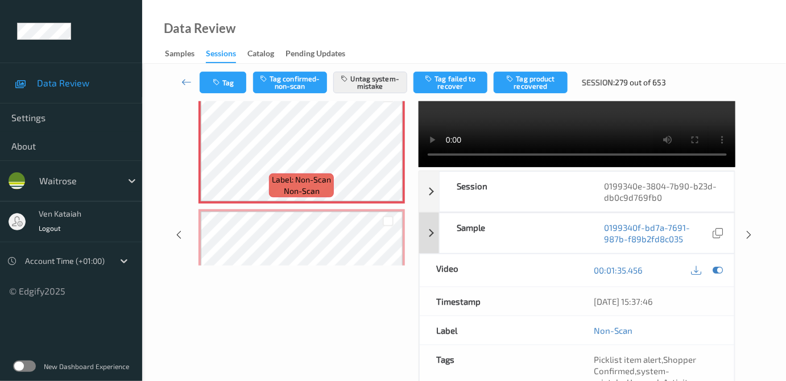
scroll to position [103, 0]
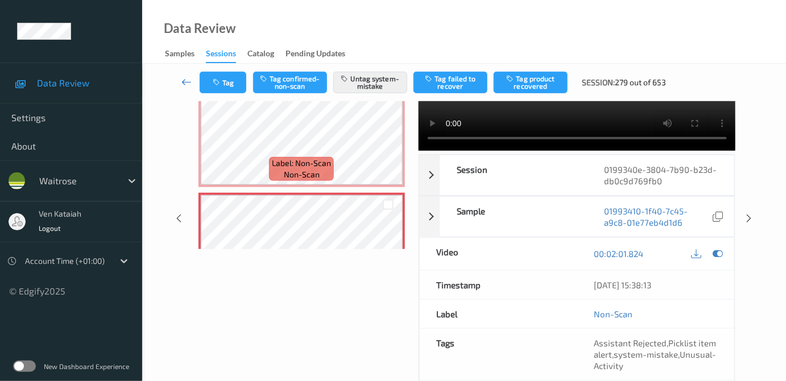
click at [183, 84] on icon at bounding box center [186, 81] width 10 height 11
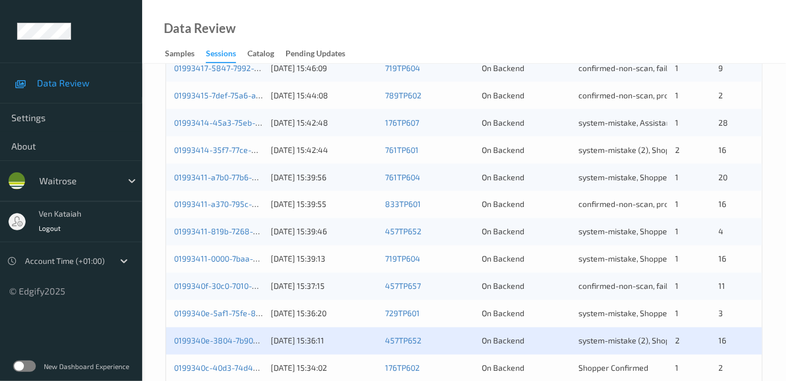
scroll to position [563, 0]
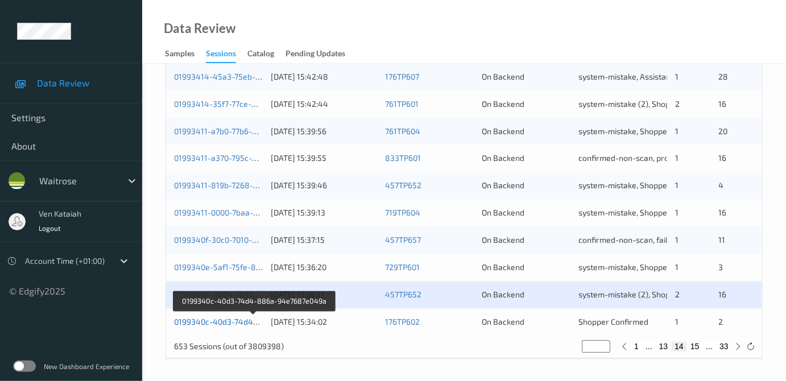
click at [250, 320] on link "0199340c-40d3-74d4-886a-94e7687e049a" at bounding box center [254, 322] width 160 height 10
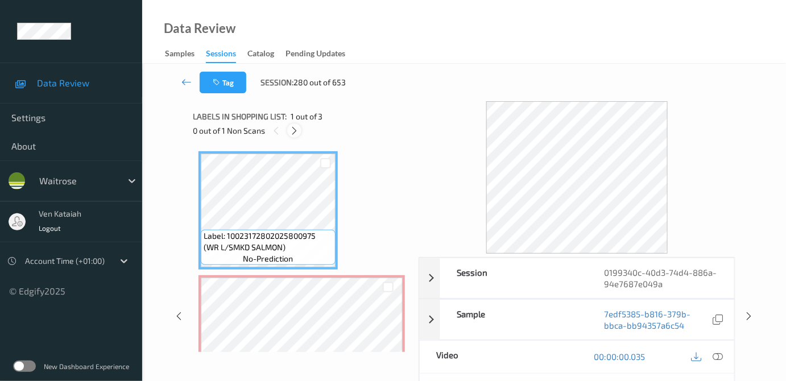
click at [297, 134] on icon at bounding box center [295, 131] width 10 height 10
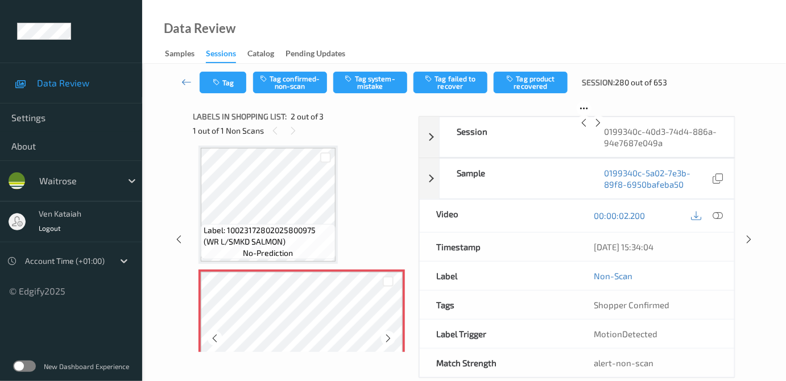
scroll to position [109, 0]
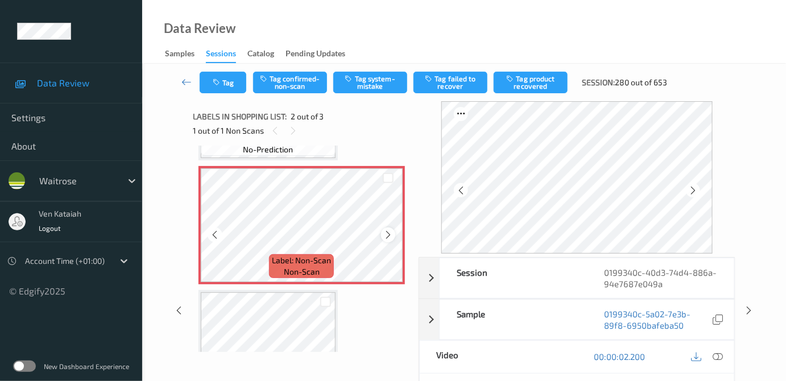
click at [385, 233] on icon at bounding box center [388, 235] width 10 height 10
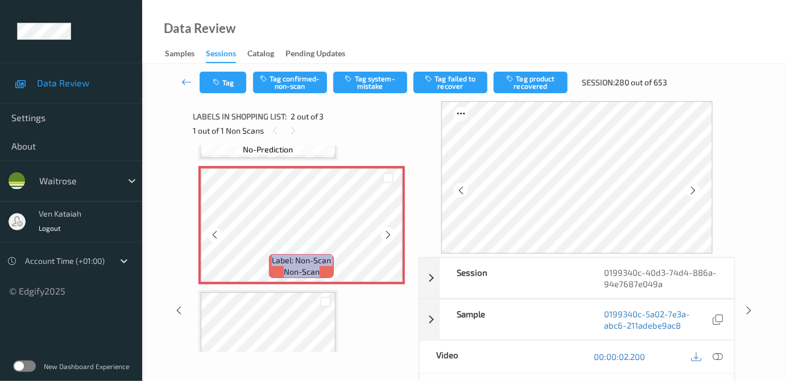
click at [385, 233] on icon at bounding box center [388, 235] width 10 height 10
click at [385, 237] on icon at bounding box center [388, 235] width 10 height 10
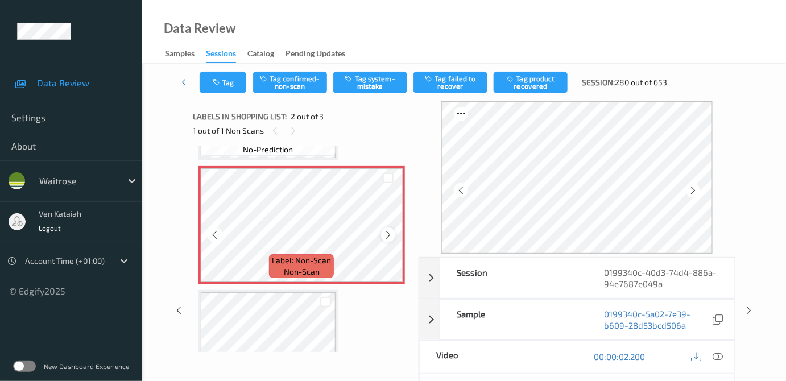
click at [385, 237] on icon at bounding box center [388, 235] width 10 height 10
click at [716, 352] on icon at bounding box center [718, 357] width 10 height 10
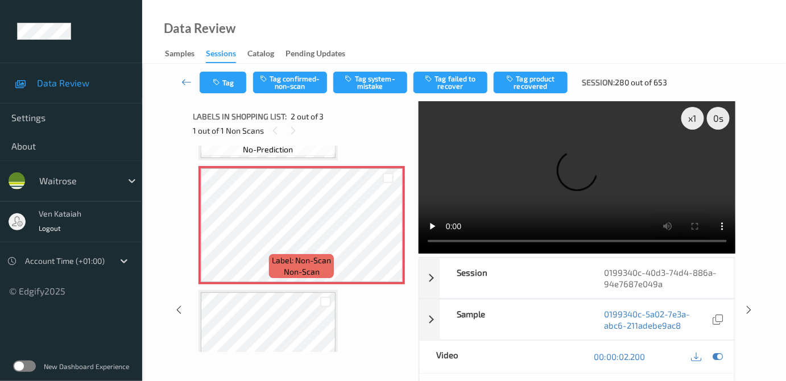
scroll to position [104, 0]
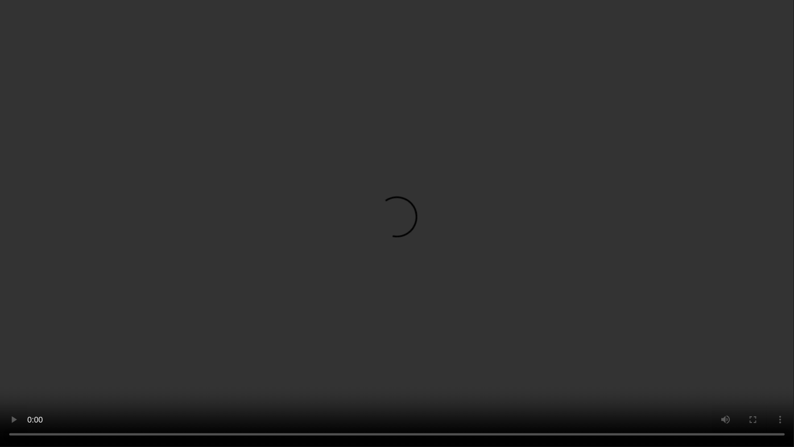
click at [408, 284] on video at bounding box center [397, 223] width 794 height 447
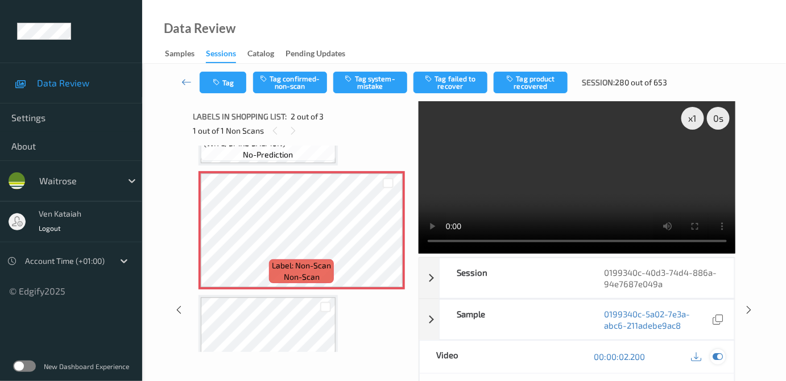
click at [719, 356] on icon at bounding box center [718, 357] width 10 height 10
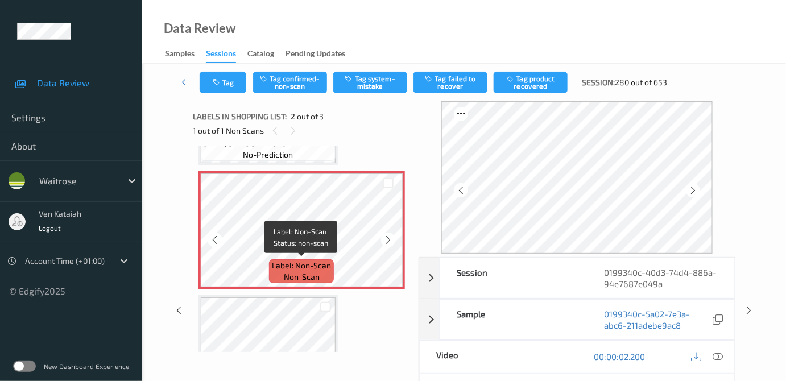
scroll to position [170, 0]
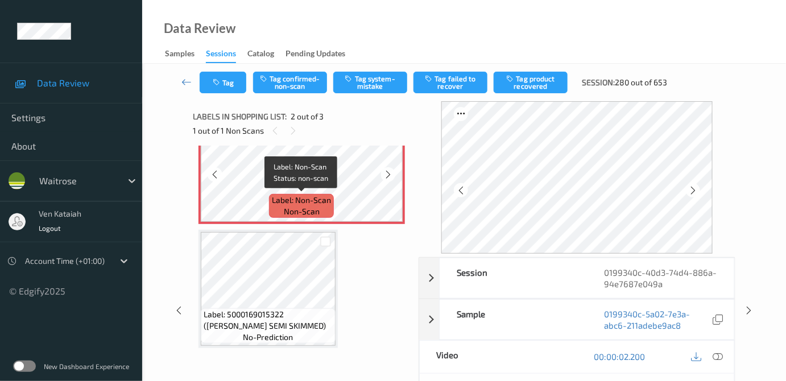
click at [301, 199] on span "Label: Non-Scan" at bounding box center [301, 200] width 59 height 11
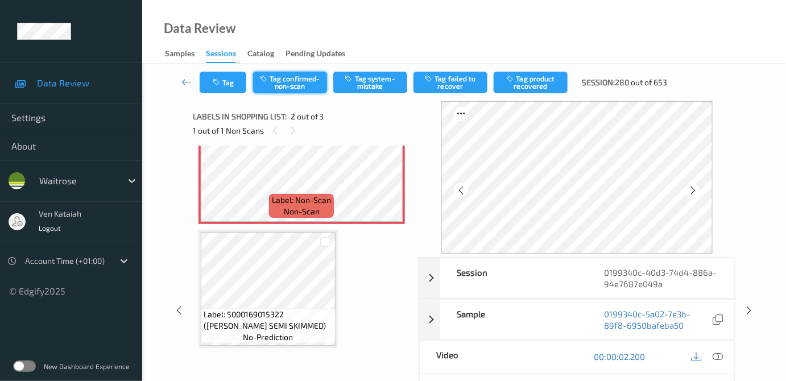
click at [274, 77] on button "Tag confirmed-non-scan" at bounding box center [290, 83] width 74 height 22
click at [563, 84] on button "Tag product recovered" at bounding box center [531, 83] width 74 height 22
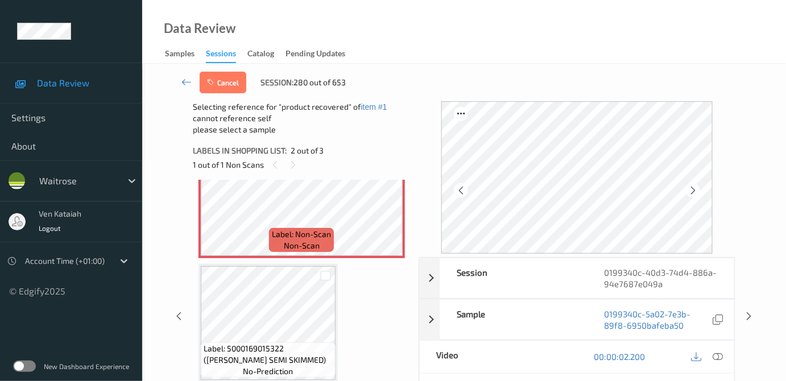
scroll to position [103, 0]
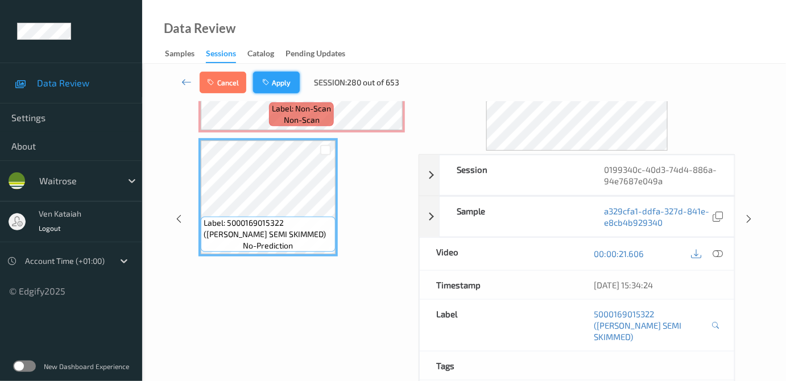
click at [278, 86] on button "Apply" at bounding box center [276, 83] width 47 height 22
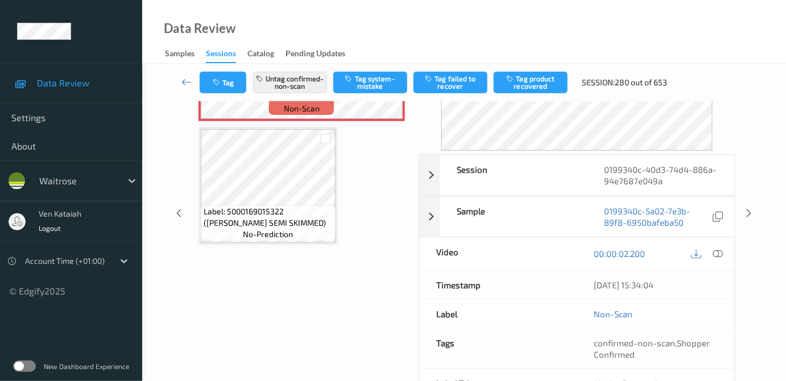
scroll to position [6, 0]
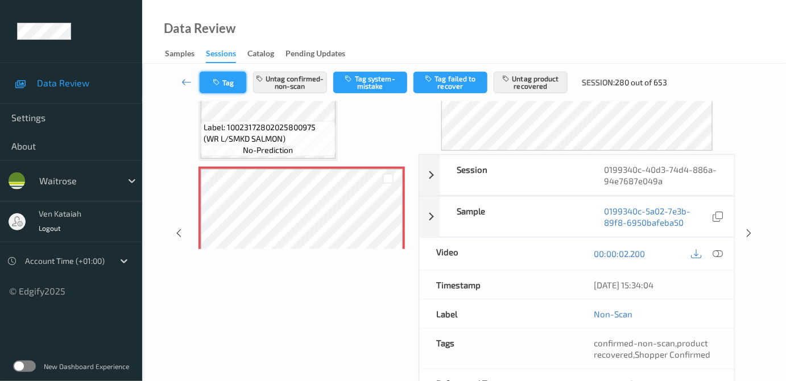
click at [205, 73] on button "Tag" at bounding box center [223, 83] width 47 height 22
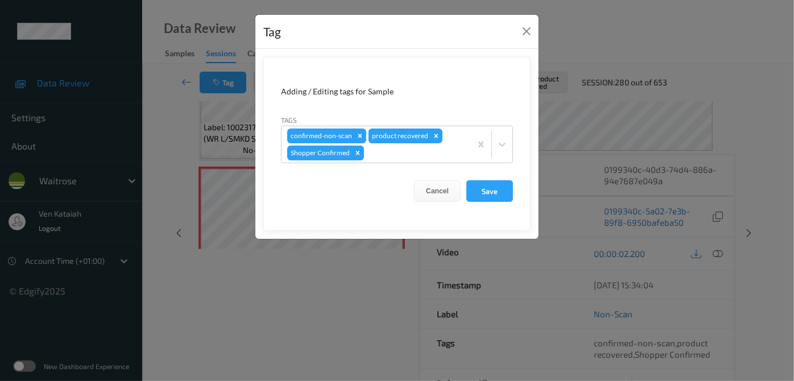
click at [178, 184] on div "Tag Adding / Editing tags for Sample Tags confirmed-non-scan product recovered …" at bounding box center [397, 190] width 794 height 381
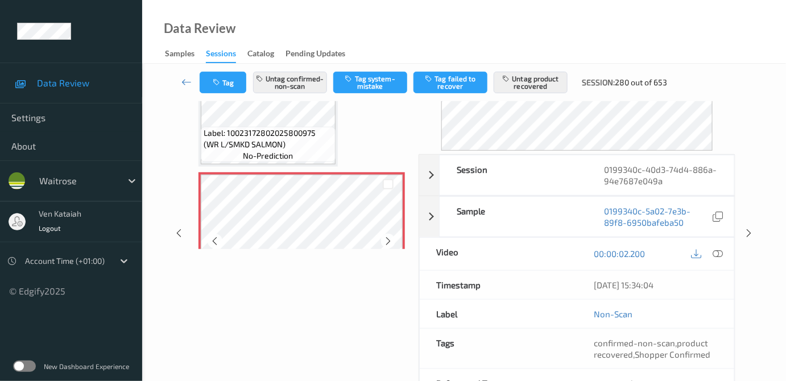
scroll to position [170, 0]
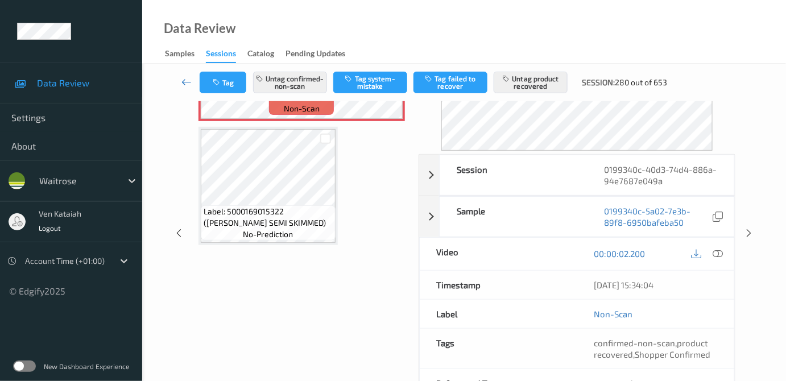
click at [189, 80] on icon at bounding box center [186, 81] width 10 height 11
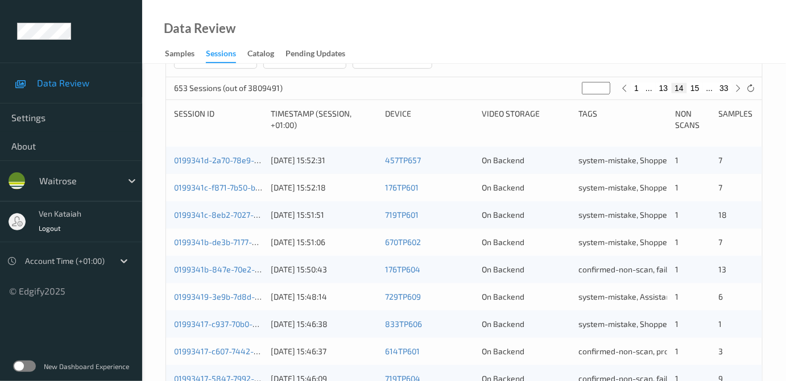
scroll to position [103, 0]
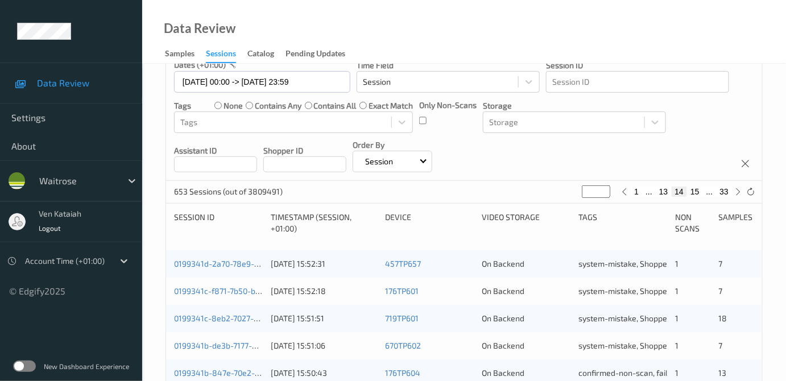
drag, startPoint x: 596, startPoint y: 190, endPoint x: 569, endPoint y: 203, distance: 30.0
type input "*"
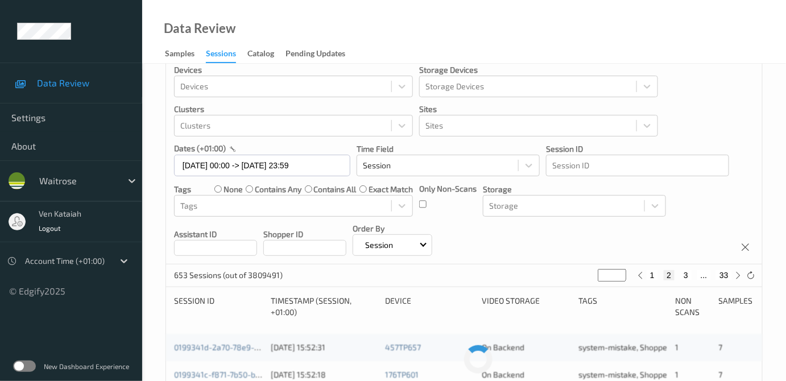
type input "**"
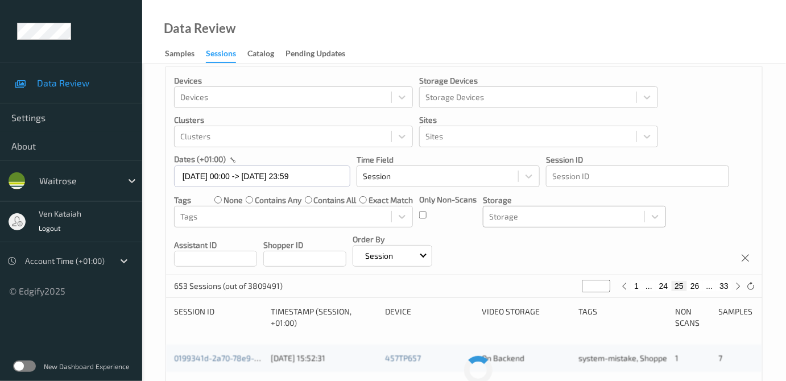
scroll to position [207, 0]
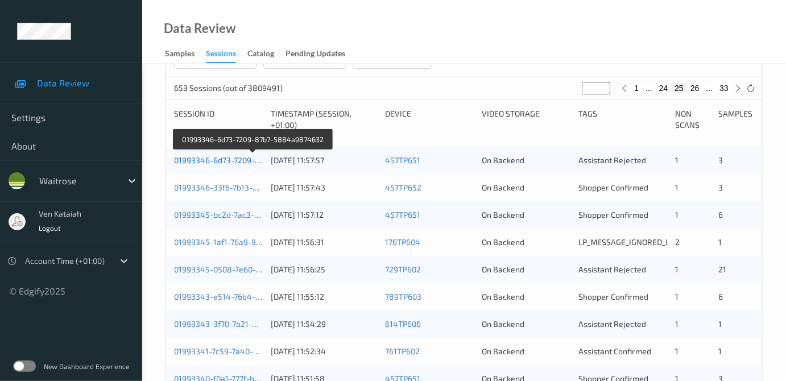
type input "**"
click at [231, 160] on link "01993346-6d73-7209-87b7-5884a9874632" at bounding box center [253, 160] width 159 height 10
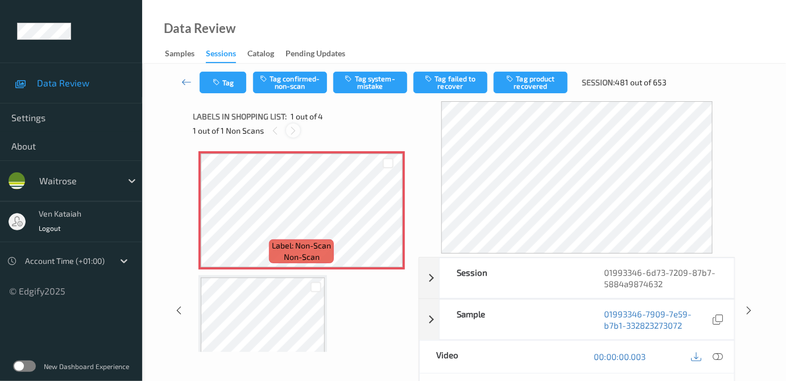
click at [294, 133] on icon at bounding box center [293, 131] width 10 height 10
click at [295, 255] on span "non-scan" at bounding box center [302, 256] width 36 height 11
click at [715, 354] on icon at bounding box center [718, 357] width 10 height 10
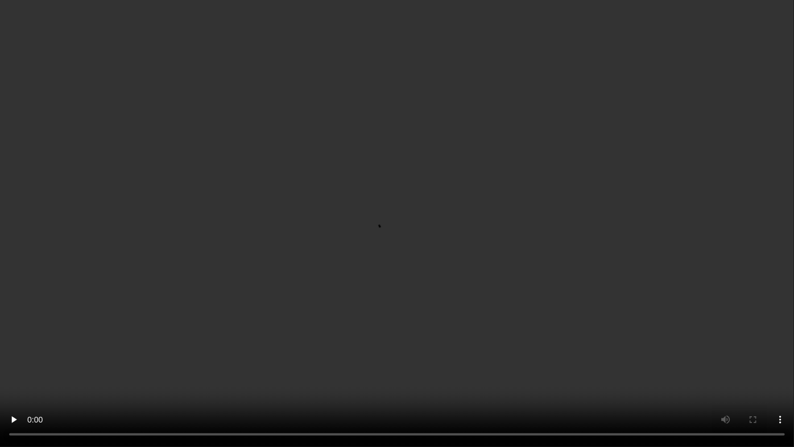
click at [341, 263] on video at bounding box center [397, 223] width 794 height 447
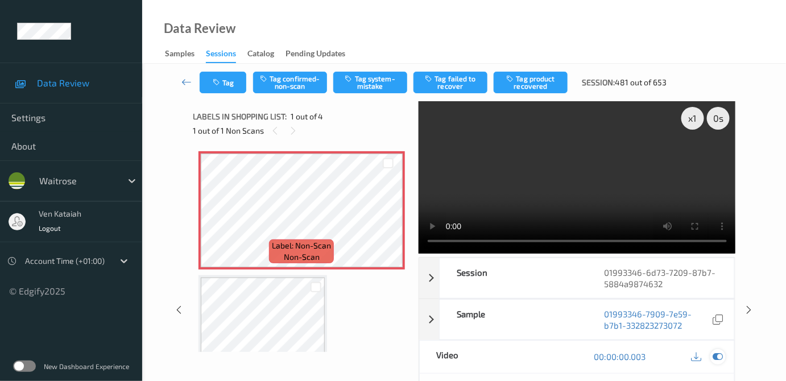
click at [713, 355] on div at bounding box center [718, 356] width 15 height 15
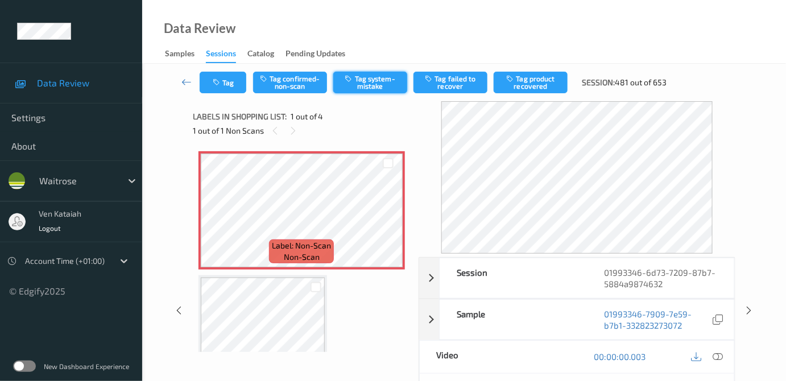
click at [348, 79] on icon "button" at bounding box center [350, 79] width 10 height 8
click at [179, 88] on link at bounding box center [187, 83] width 26 height 22
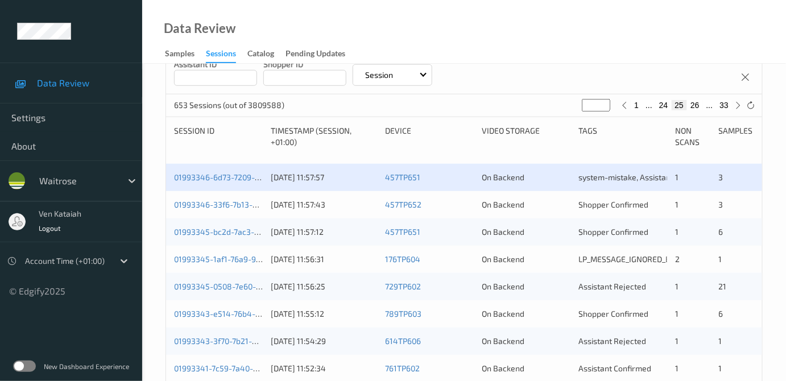
scroll to position [207, 0]
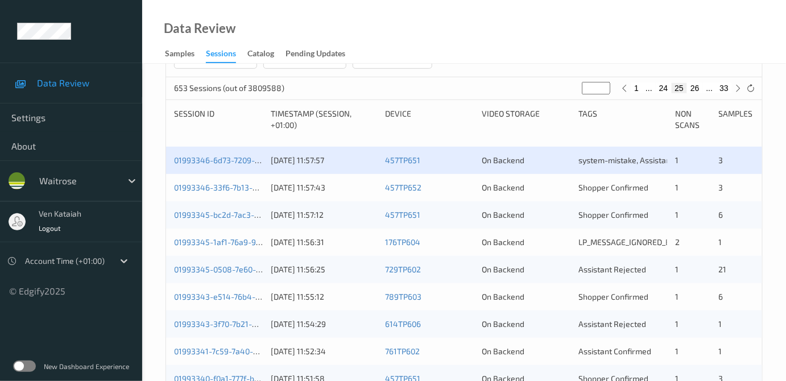
click at [229, 192] on div "01993346-33f6-7b13-adff-4fd8ffa592bd" at bounding box center [218, 187] width 89 height 11
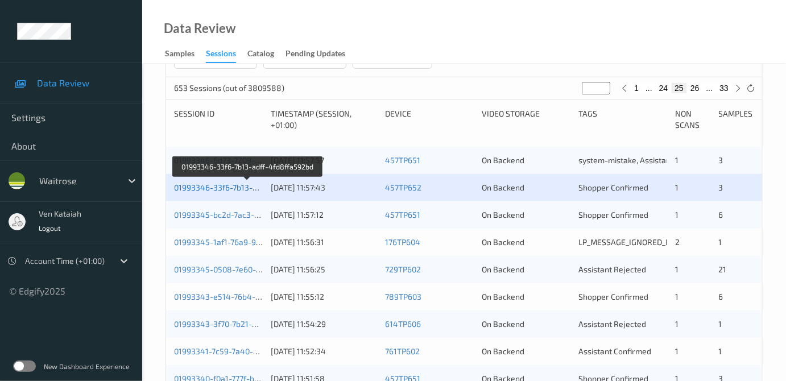
click at [212, 190] on link "01993346-33f6-7b13-adff-4fd8ffa592bd" at bounding box center [247, 188] width 147 height 10
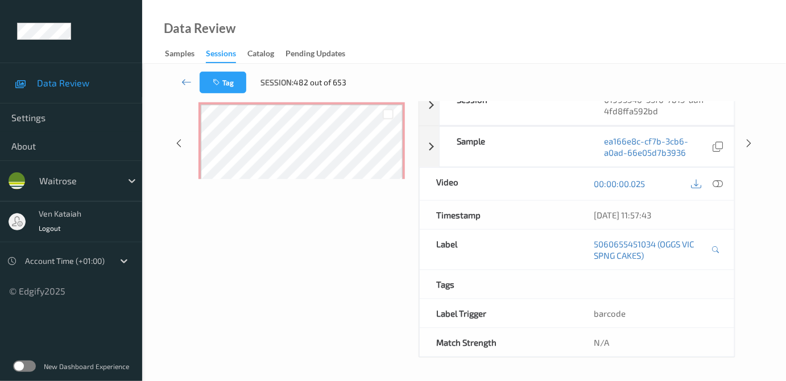
scroll to position [170, 0]
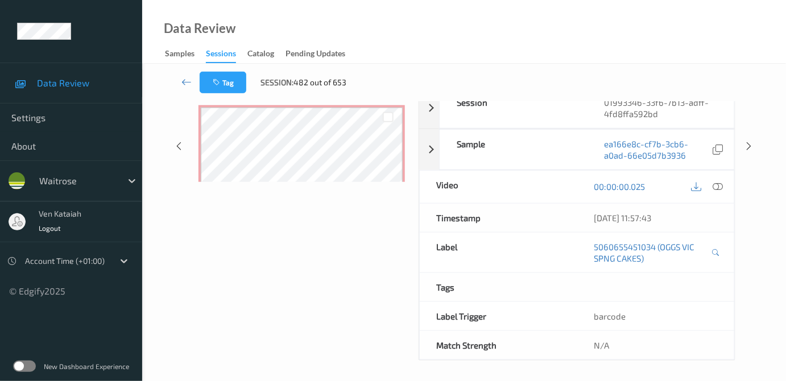
click at [221, 225] on div "Labels in shopping list: 1 out of 4 0 out of 1 Non Scans Label: 5060655451034 (…" at bounding box center [302, 146] width 218 height 430
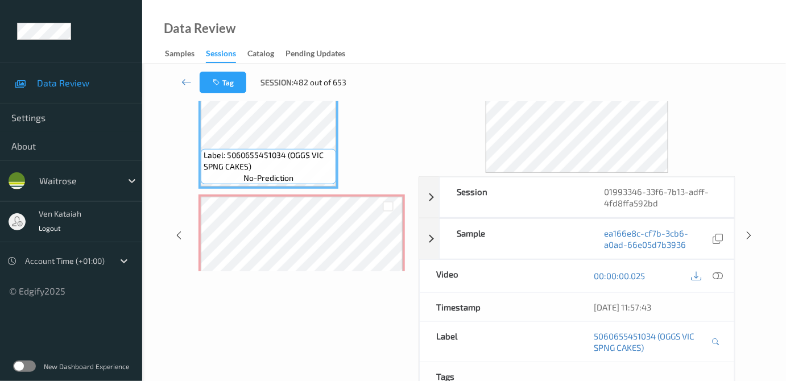
scroll to position [0, 0]
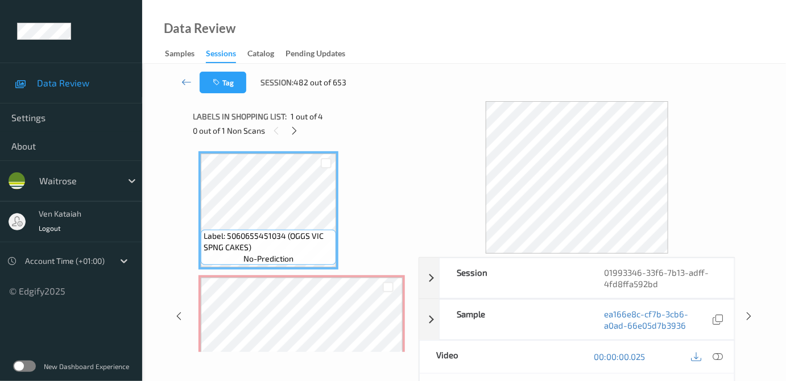
click at [302, 126] on div "0 out of 1 Non Scans" at bounding box center [302, 130] width 218 height 14
click at [300, 130] on div at bounding box center [294, 130] width 14 height 14
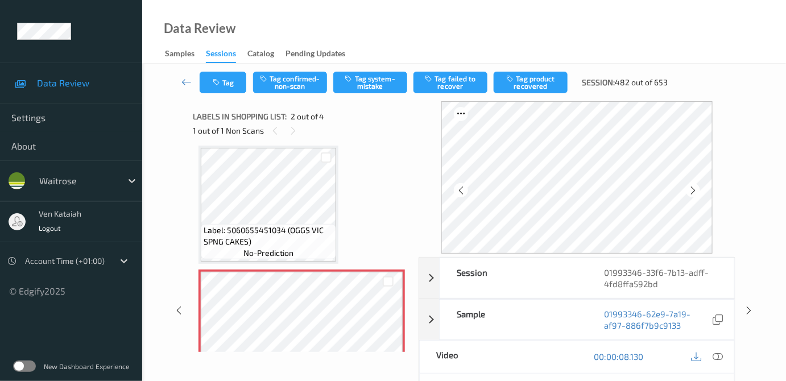
scroll to position [109, 0]
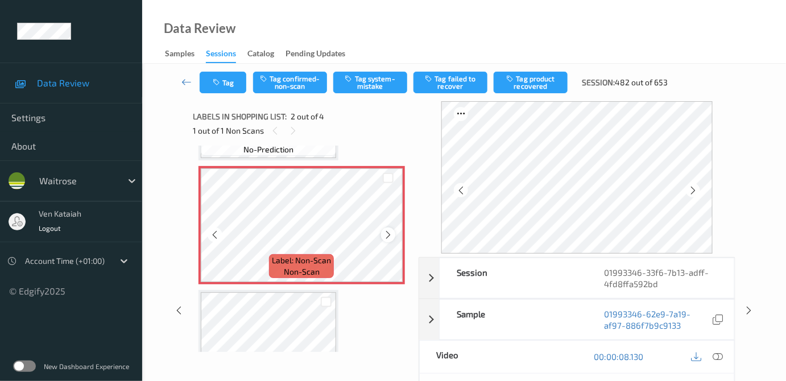
click at [390, 238] on icon at bounding box center [388, 235] width 10 height 10
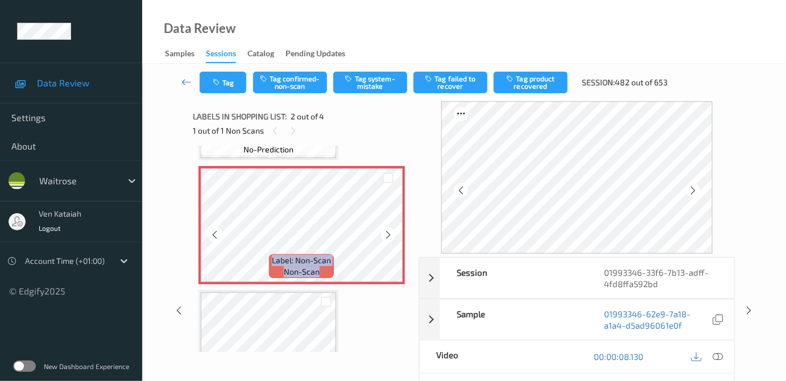
click at [390, 238] on icon at bounding box center [388, 235] width 10 height 10
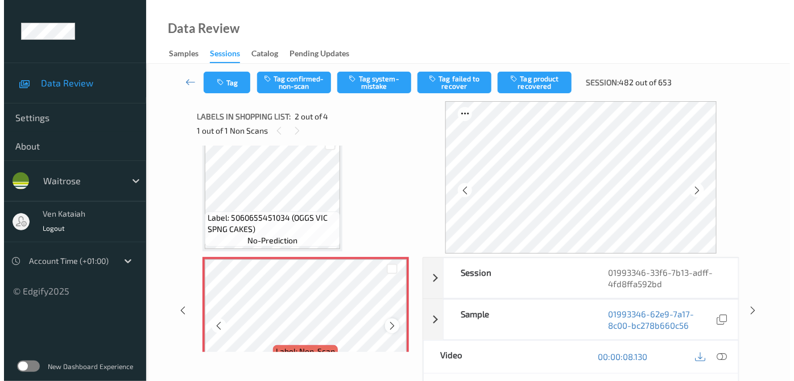
scroll to position [0, 0]
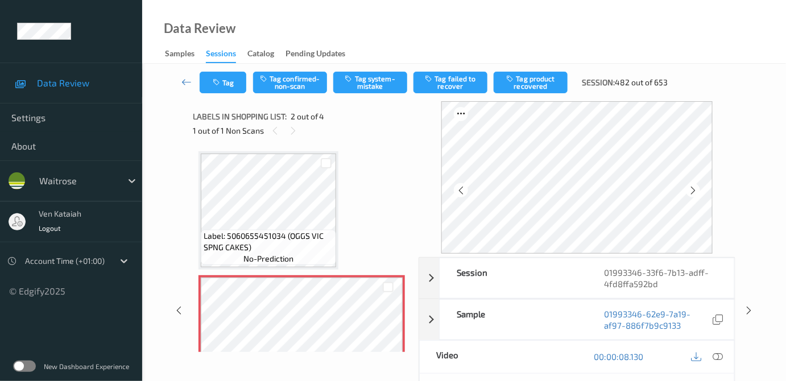
click at [297, 259] on div "Label: 5060655451034 (OGGS VIC SPNG CAKES) no-prediction" at bounding box center [268, 247] width 135 height 35
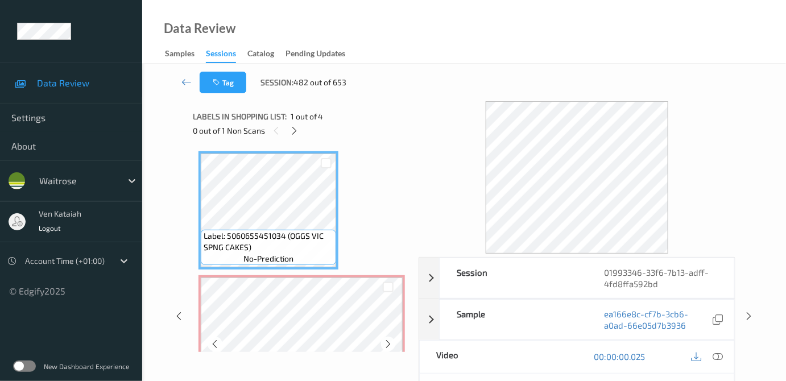
click at [384, 295] on div at bounding box center [388, 287] width 29 height 19
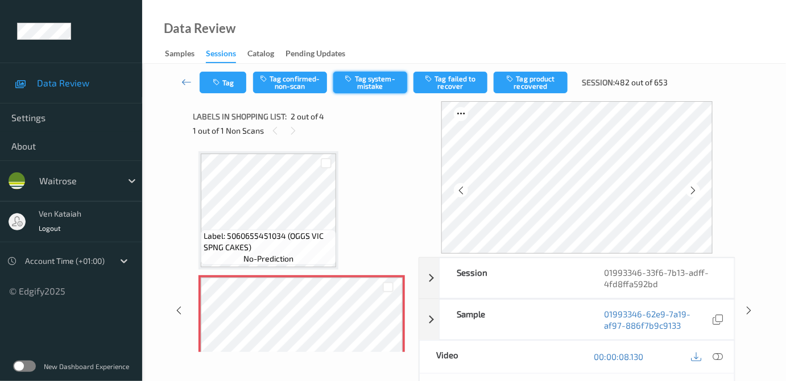
click at [376, 90] on button "Tag system-mistake" at bounding box center [370, 83] width 74 height 22
click at [231, 86] on button "Tag" at bounding box center [223, 83] width 47 height 22
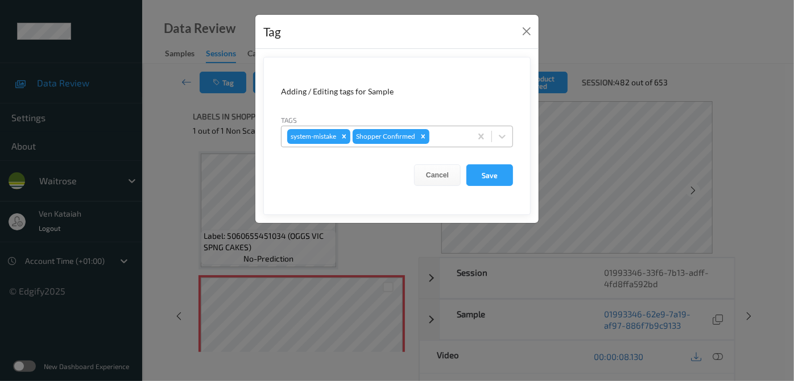
click at [457, 141] on div at bounding box center [449, 137] width 34 height 14
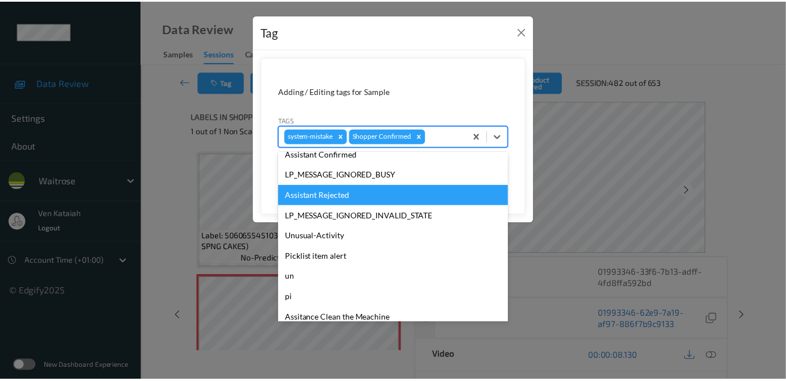
scroll to position [264, 0]
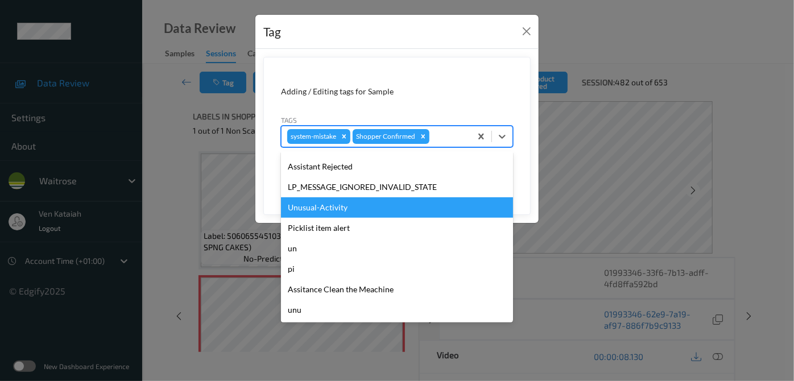
click at [311, 207] on div "Unusual-Activity" at bounding box center [397, 207] width 232 height 20
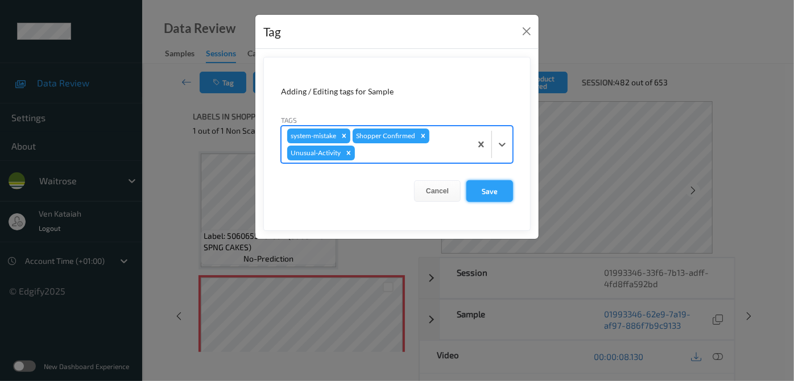
click at [485, 191] on button "Save" at bounding box center [490, 191] width 47 height 22
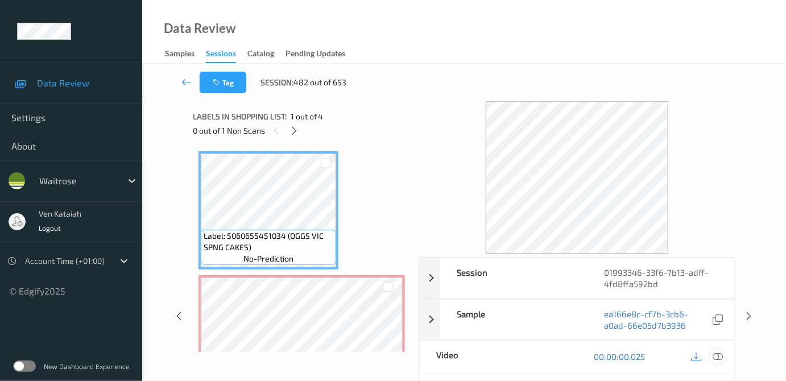
drag, startPoint x: 720, startPoint y: 357, endPoint x: 694, endPoint y: 326, distance: 40.7
click at [719, 357] on icon at bounding box center [718, 357] width 10 height 10
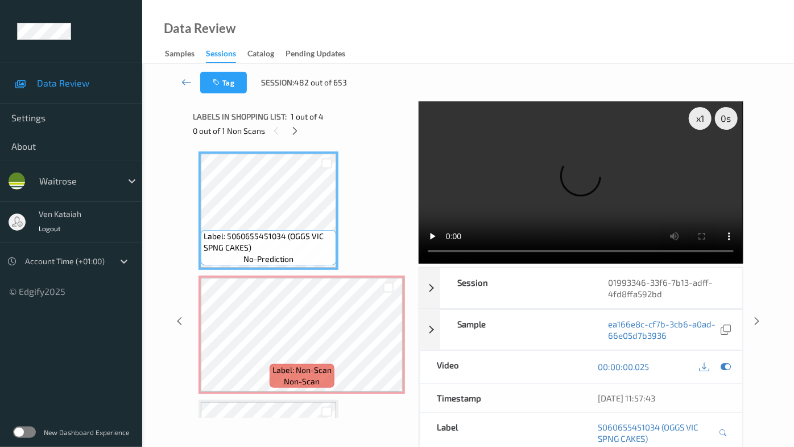
click at [521, 241] on video at bounding box center [581, 182] width 324 height 162
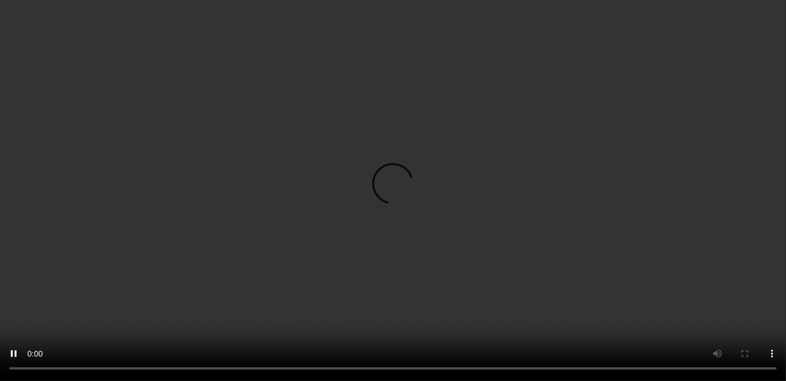
click at [725, 212] on div at bounding box center [718, 204] width 15 height 15
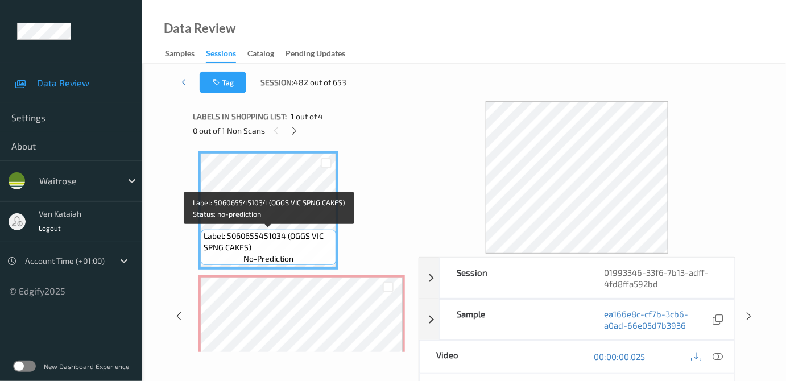
scroll to position [103, 0]
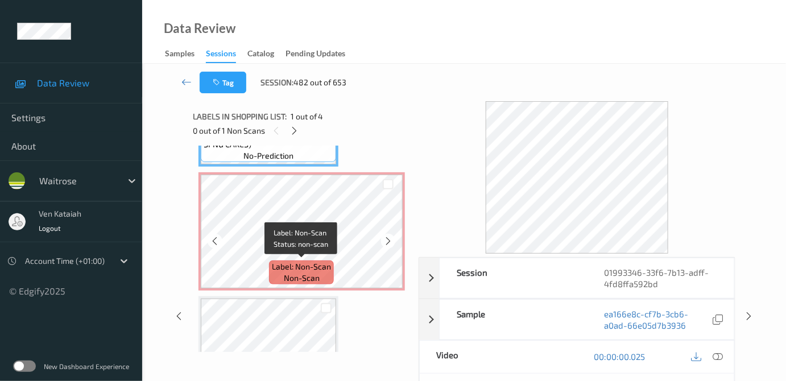
click at [303, 261] on span "Label: Non-Scan" at bounding box center [301, 266] width 59 height 11
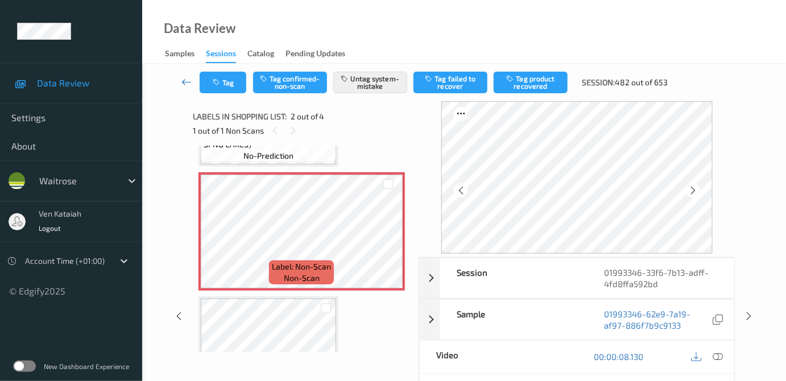
click at [180, 86] on link at bounding box center [187, 83] width 26 height 22
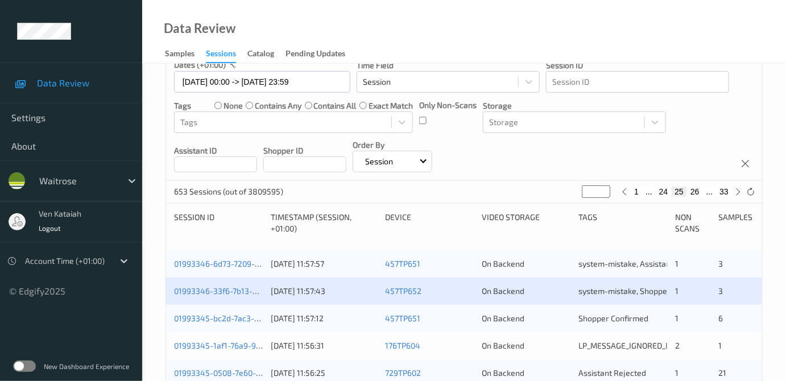
scroll to position [207, 0]
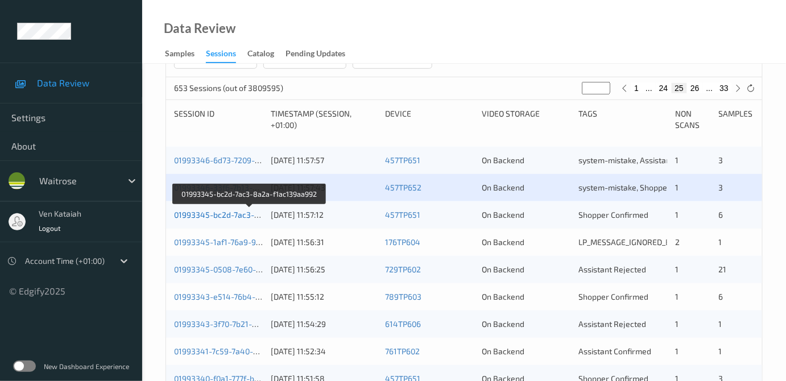
click at [241, 213] on link "01993345-bc2d-7ac3-8a2a-f1ac139aa992" at bounding box center [250, 215] width 152 height 10
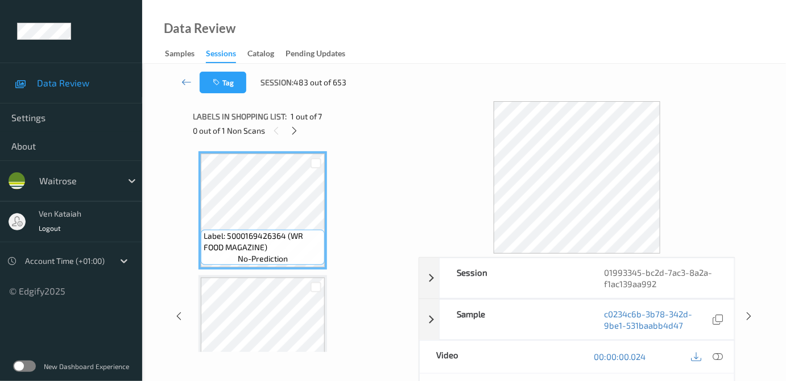
click at [303, 124] on div "0 out of 1 Non Scans" at bounding box center [302, 130] width 218 height 14
click at [297, 126] on icon at bounding box center [295, 131] width 10 height 10
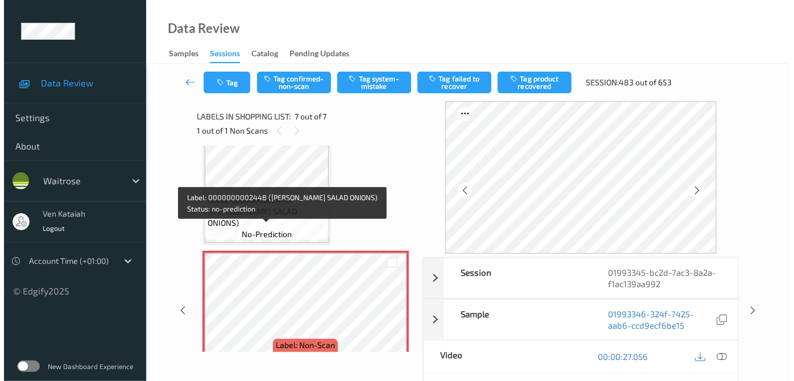
scroll to position [664, 0]
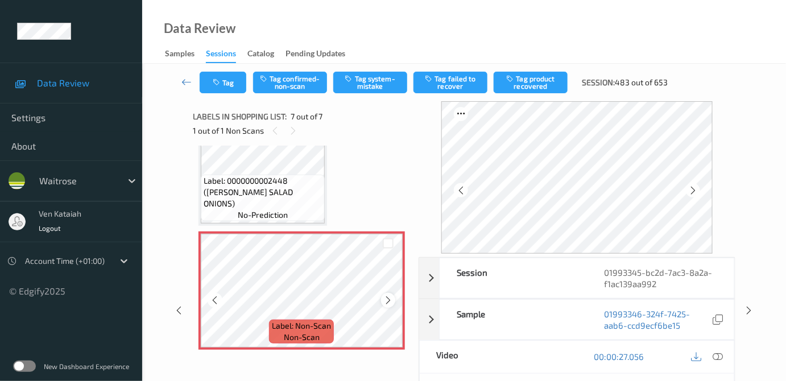
click at [387, 296] on icon at bounding box center [388, 300] width 10 height 10
click at [366, 92] on button "Tag system-mistake" at bounding box center [370, 83] width 74 height 22
click at [215, 85] on icon "button" at bounding box center [218, 83] width 10 height 8
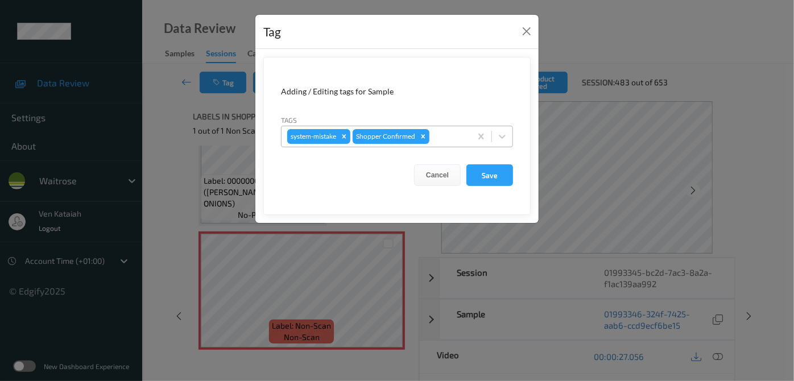
click at [459, 141] on div at bounding box center [449, 137] width 34 height 14
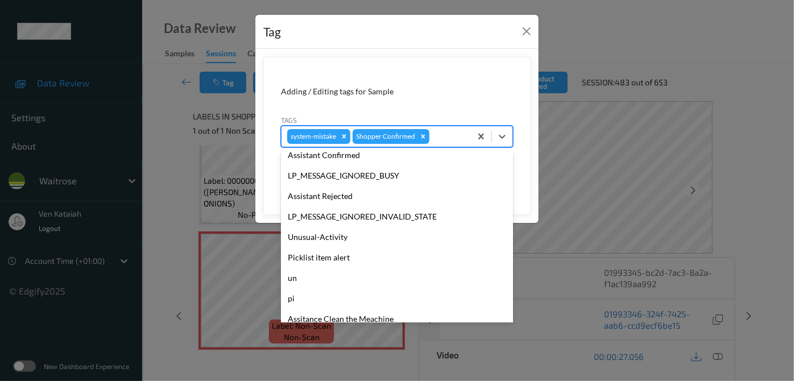
scroll to position [264, 0]
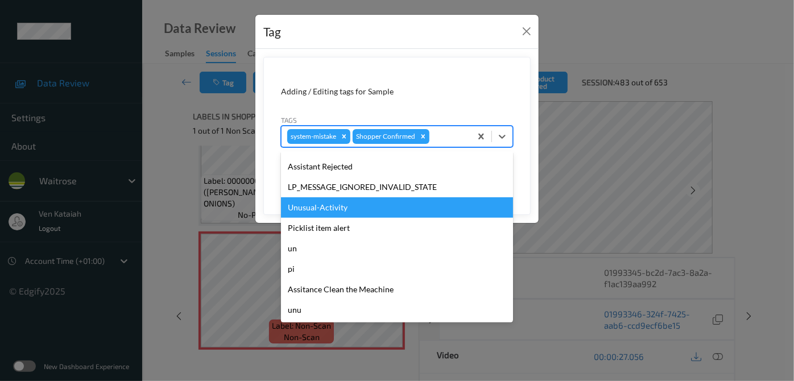
click at [322, 210] on div "Unusual-Activity" at bounding box center [397, 207] width 232 height 20
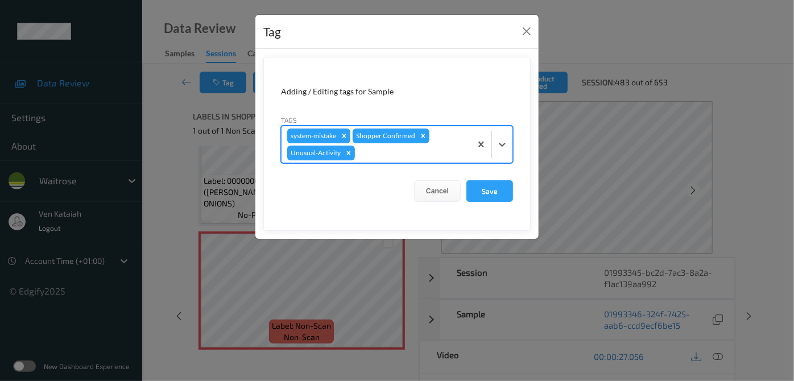
click at [443, 147] on div at bounding box center [411, 153] width 108 height 14
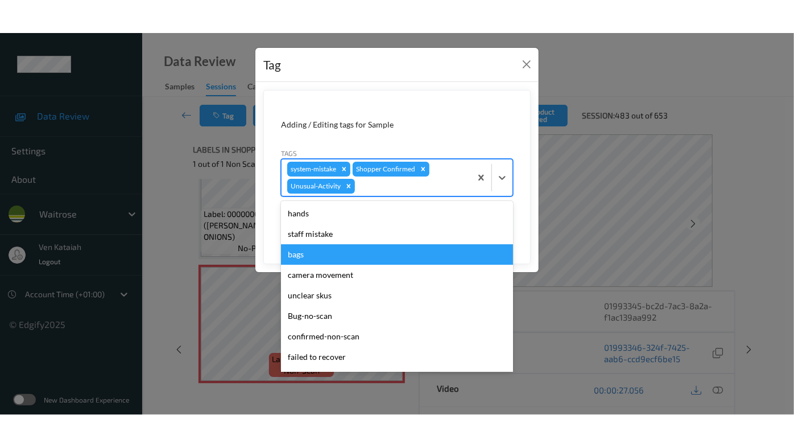
scroll to position [243, 0]
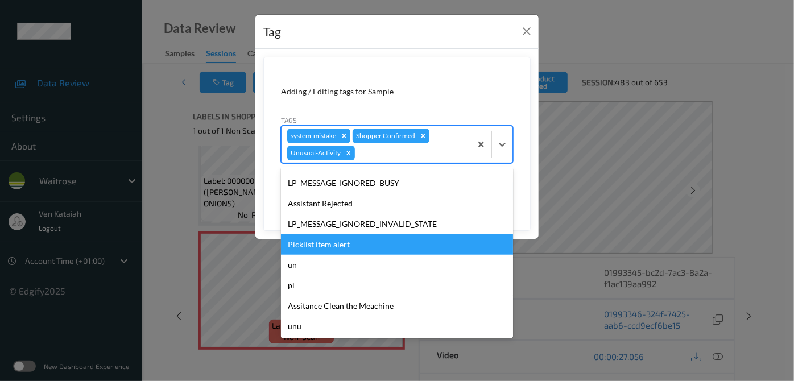
click at [331, 242] on div "Picklist item alert" at bounding box center [397, 244] width 232 height 20
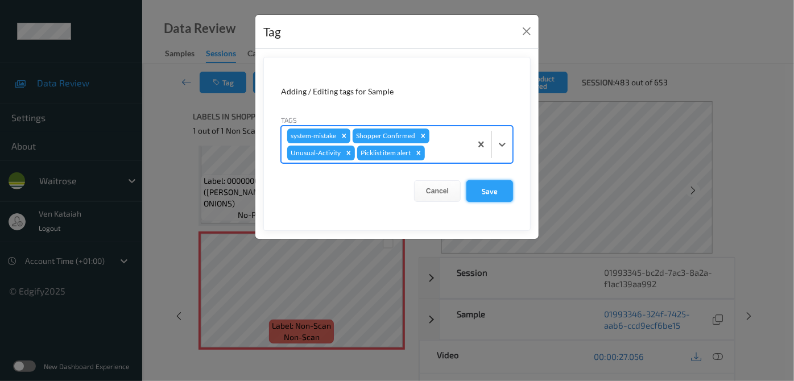
click at [486, 193] on button "Save" at bounding box center [490, 191] width 47 height 22
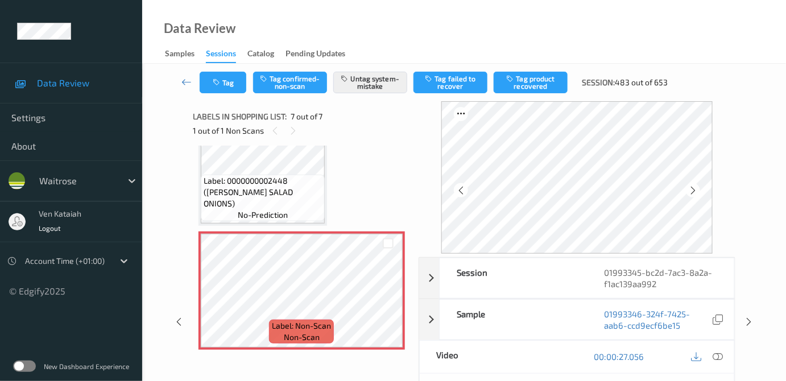
click at [297, 199] on span "Label: 0000000002448 (WR ESS SALAD ONIONS)" at bounding box center [263, 192] width 118 height 34
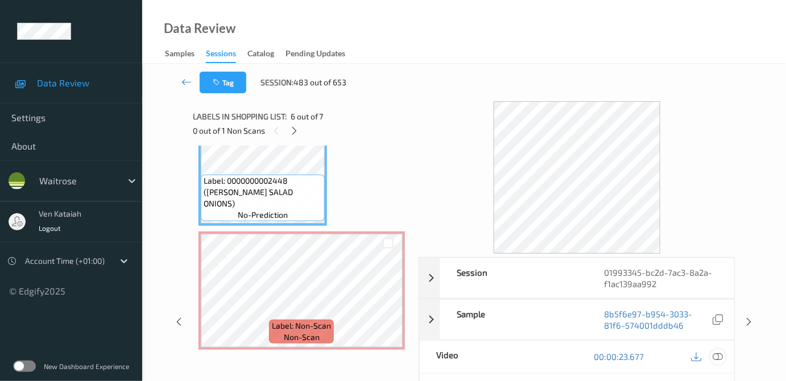
click at [716, 356] on icon at bounding box center [718, 357] width 10 height 10
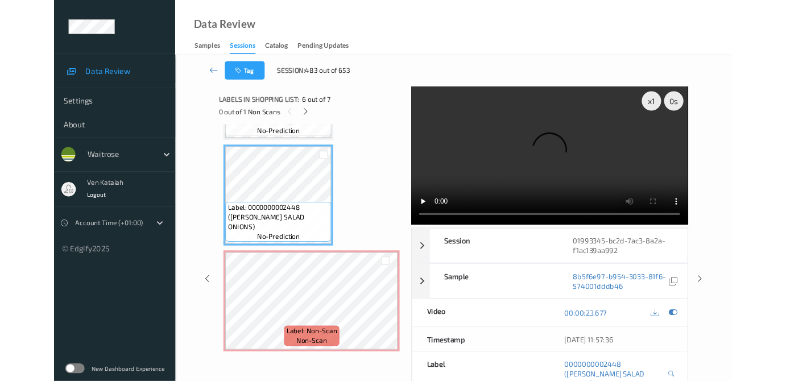
scroll to position [599, 0]
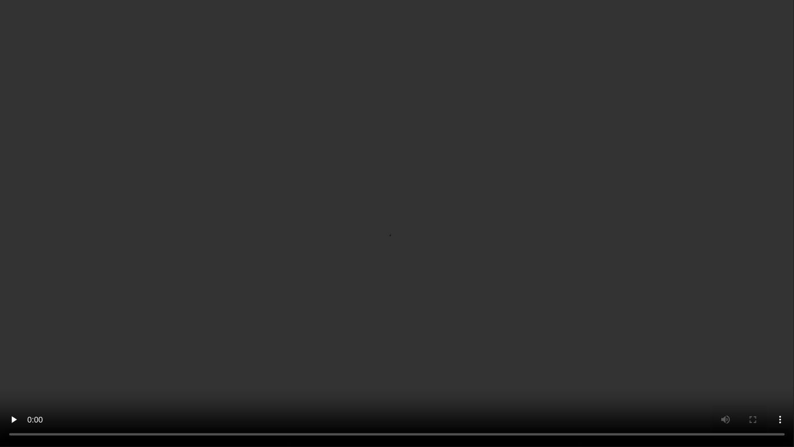
click at [445, 191] on video at bounding box center [397, 223] width 794 height 447
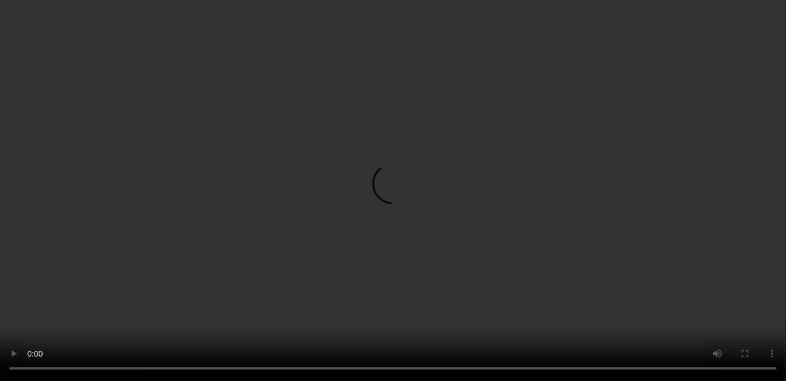
click at [724, 209] on icon at bounding box center [718, 204] width 10 height 10
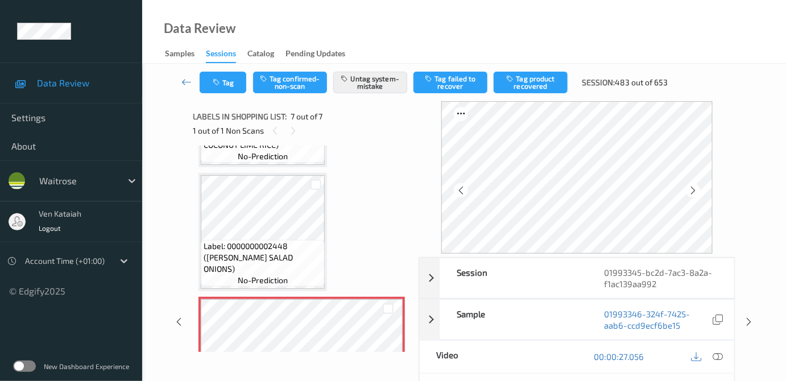
click at [224, 96] on div "Tag Tag confirmed-non-scan Untag system-mistake Tag failed to recover Tag produ…" at bounding box center [464, 83] width 597 height 38
click at [223, 85] on button "Tag" at bounding box center [223, 83] width 47 height 22
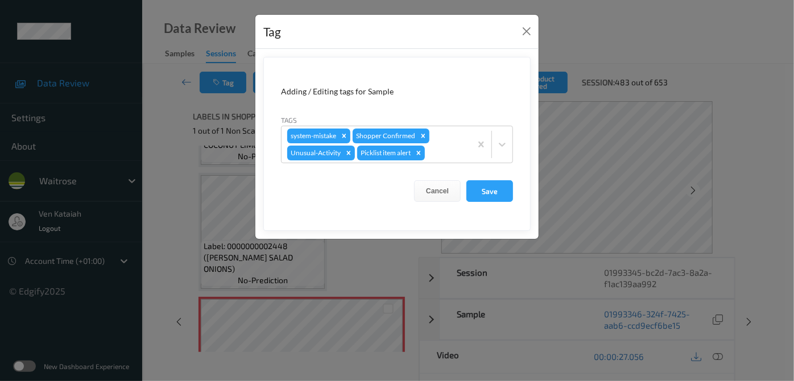
click at [183, 157] on div "Tag Adding / Editing tags for Sample Tags system-mistake Shopper Confirmed Unus…" at bounding box center [397, 190] width 794 height 381
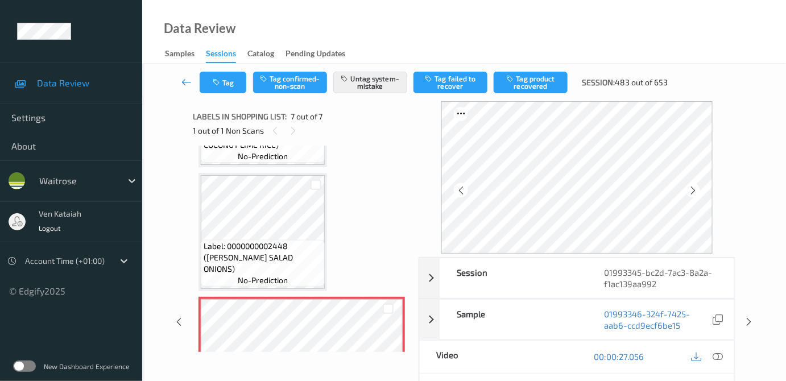
click at [185, 83] on icon at bounding box center [186, 81] width 10 height 11
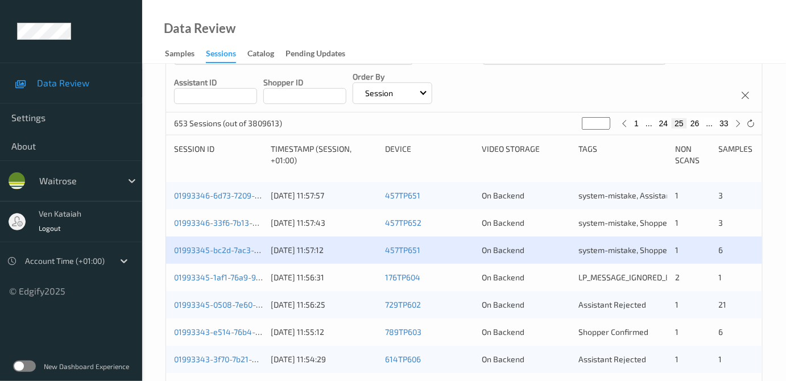
scroll to position [207, 0]
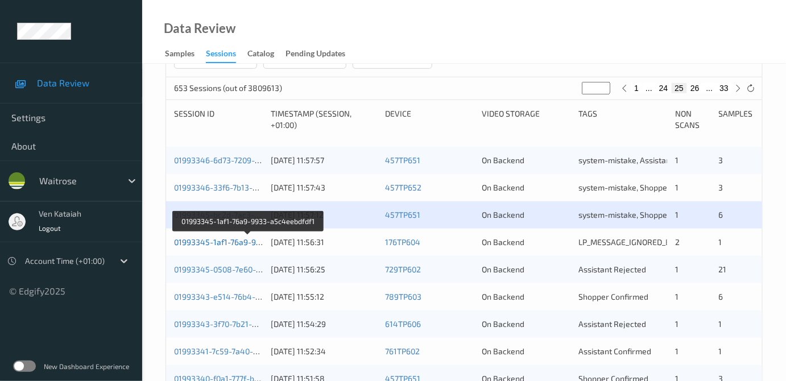
click at [230, 241] on link "01993345-1af1-76a9-9933-a5c4eebdfdf1" at bounding box center [248, 242] width 149 height 10
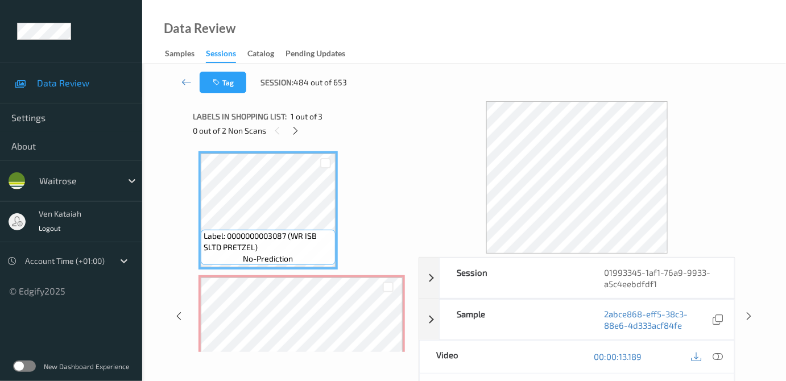
click at [304, 134] on div "0 out of 2 Non Scans" at bounding box center [302, 130] width 218 height 14
click at [300, 130] on div at bounding box center [295, 130] width 14 height 14
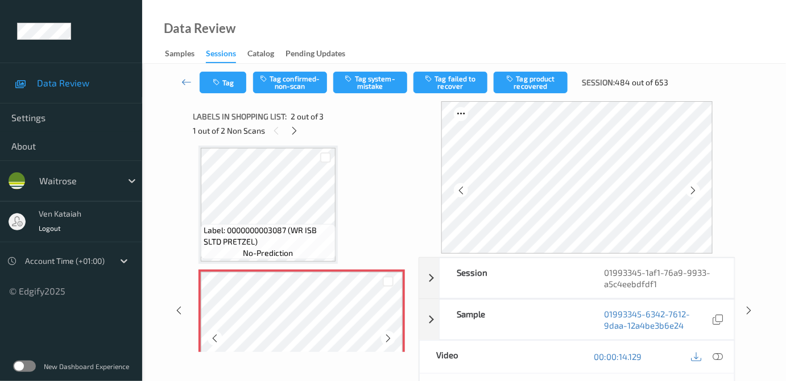
scroll to position [109, 0]
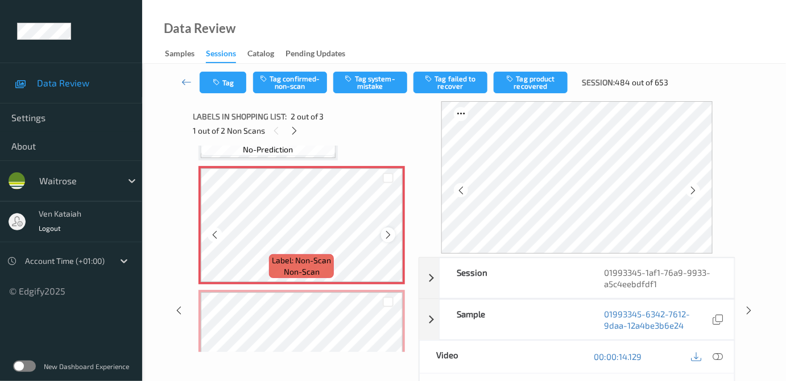
click at [391, 230] on icon at bounding box center [388, 235] width 10 height 10
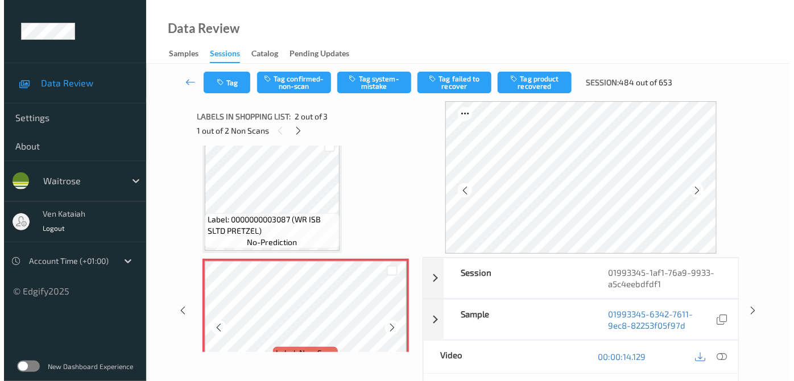
scroll to position [6, 0]
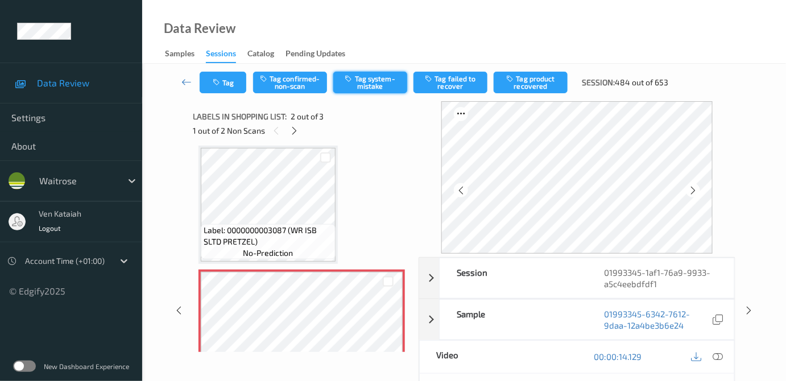
click at [348, 88] on button "Tag system-mistake" at bounding box center [370, 83] width 74 height 22
click at [217, 81] on icon "button" at bounding box center [218, 83] width 10 height 8
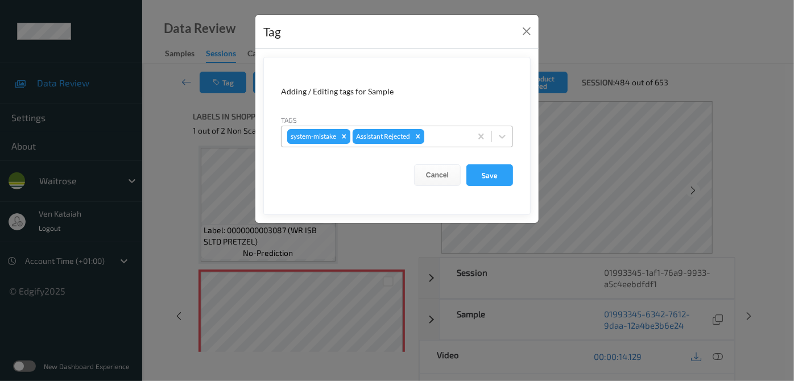
click at [436, 140] on div at bounding box center [446, 137] width 39 height 14
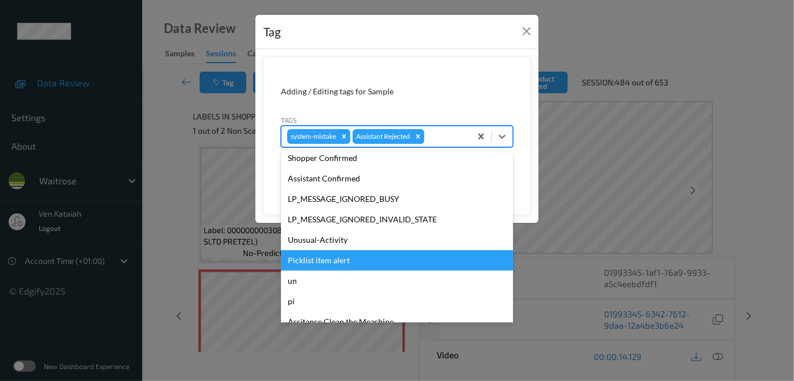
scroll to position [264, 0]
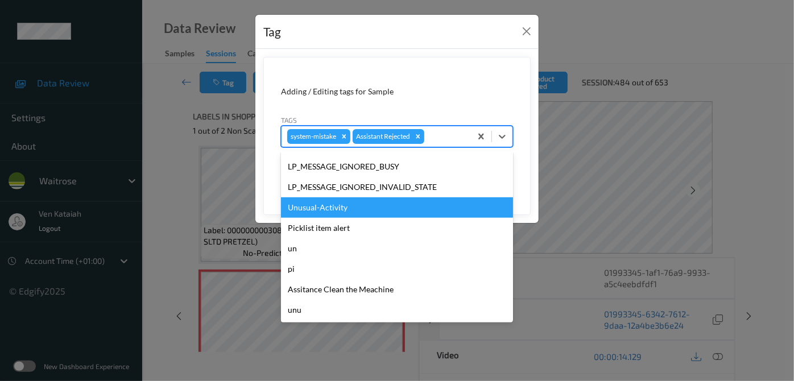
click at [319, 205] on div "Unusual-Activity" at bounding box center [397, 207] width 232 height 20
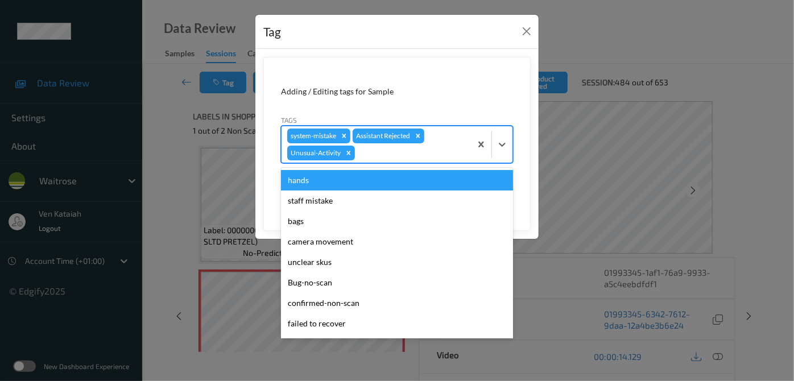
click at [427, 154] on div at bounding box center [411, 153] width 108 height 14
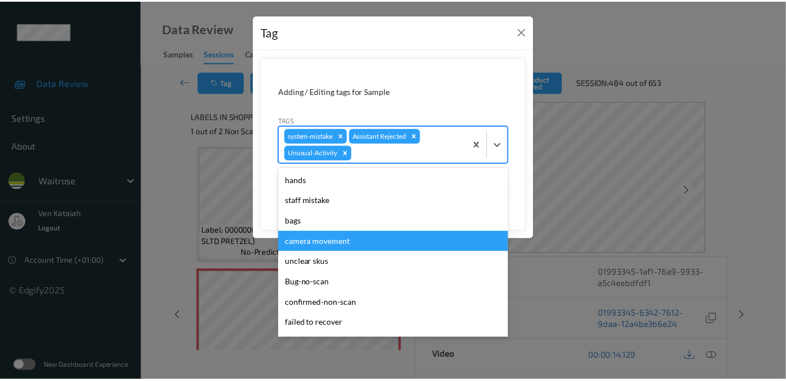
scroll to position [243, 0]
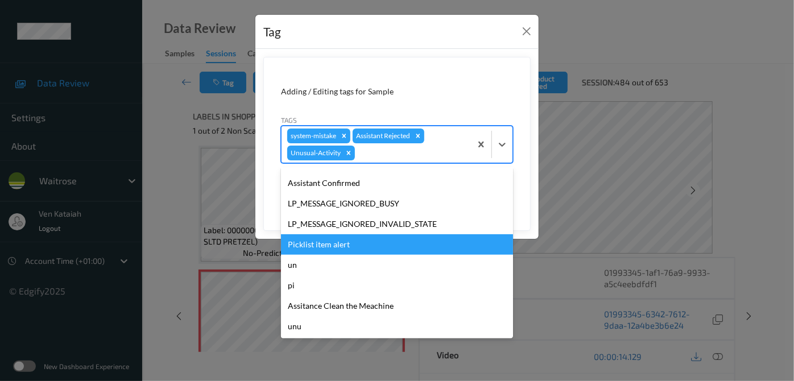
click at [330, 245] on div "Picklist item alert" at bounding box center [397, 244] width 232 height 20
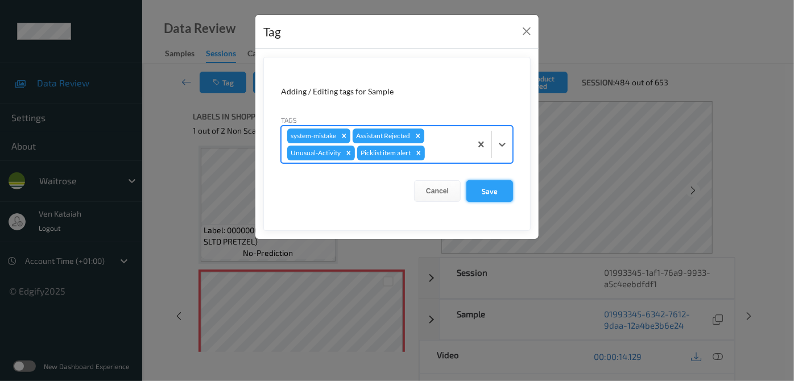
click at [483, 188] on button "Save" at bounding box center [490, 191] width 47 height 22
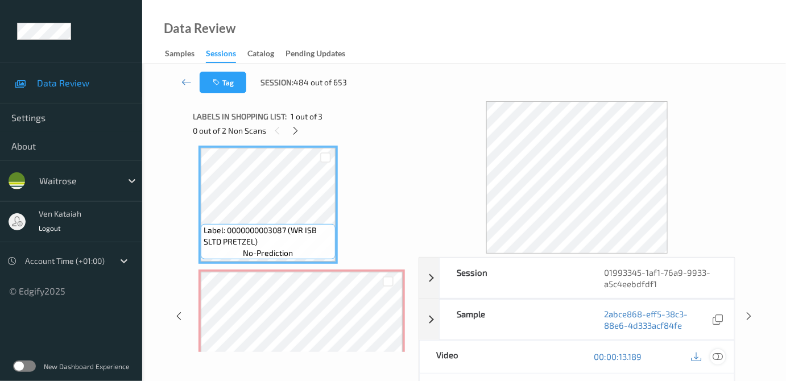
click at [726, 354] on div at bounding box center [718, 356] width 15 height 15
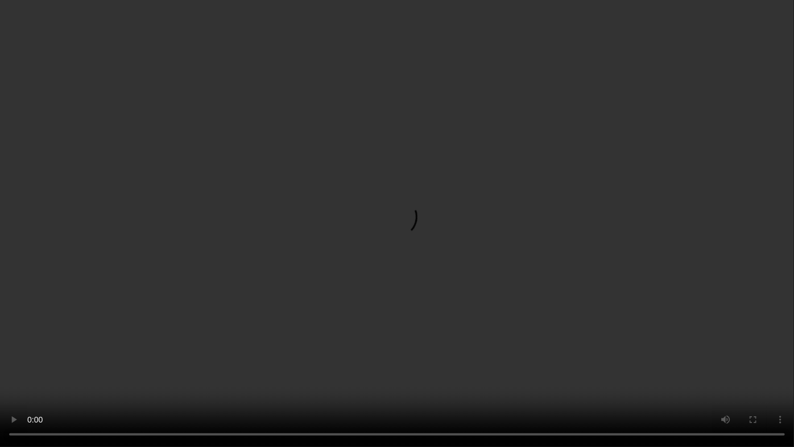
click at [235, 373] on video at bounding box center [397, 223] width 794 height 447
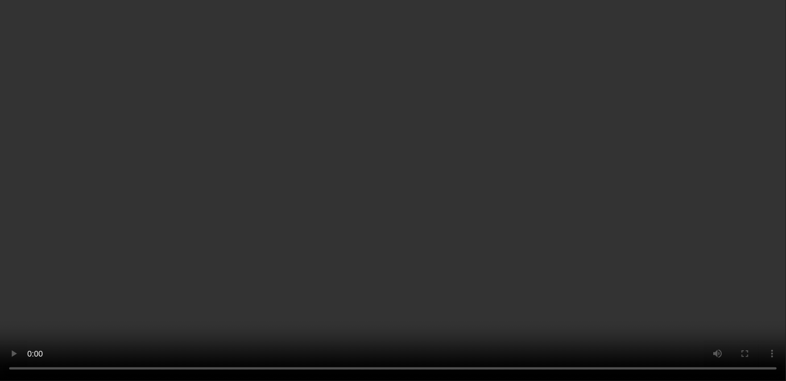
drag, startPoint x: 722, startPoint y: 355, endPoint x: 625, endPoint y: 355, distance: 97.3
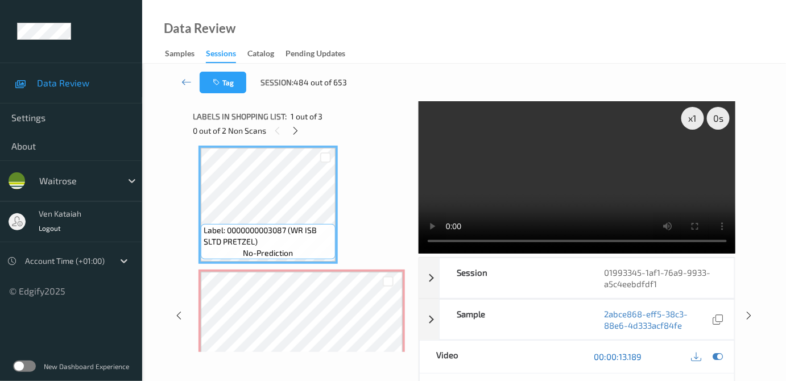
click at [722, 355] on icon at bounding box center [718, 357] width 10 height 10
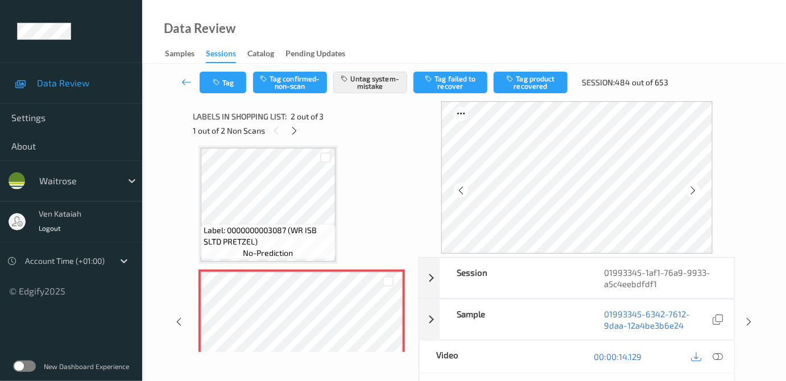
click at [217, 96] on div "Tag Tag confirmed-non-scan Untag system-mistake Tag failed to recover Tag produ…" at bounding box center [464, 83] width 597 height 38
click at [217, 82] on icon "button" at bounding box center [218, 83] width 10 height 8
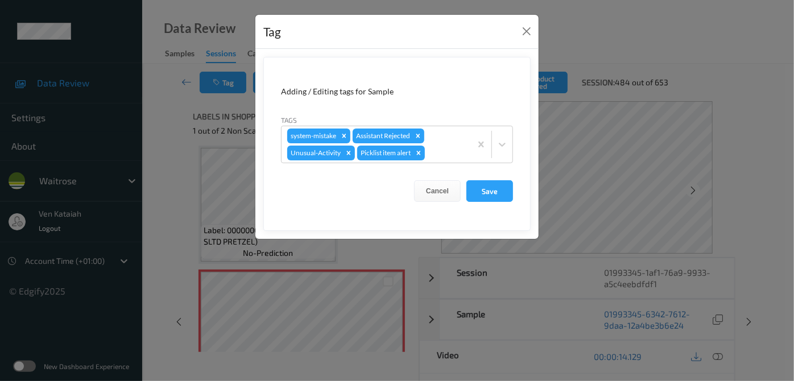
drag, startPoint x: 155, startPoint y: 134, endPoint x: 180, endPoint y: 89, distance: 51.4
click at [156, 134] on div "Tag Adding / Editing tags for Sample Tags system-mistake Assistant Rejected Unu…" at bounding box center [397, 190] width 794 height 381
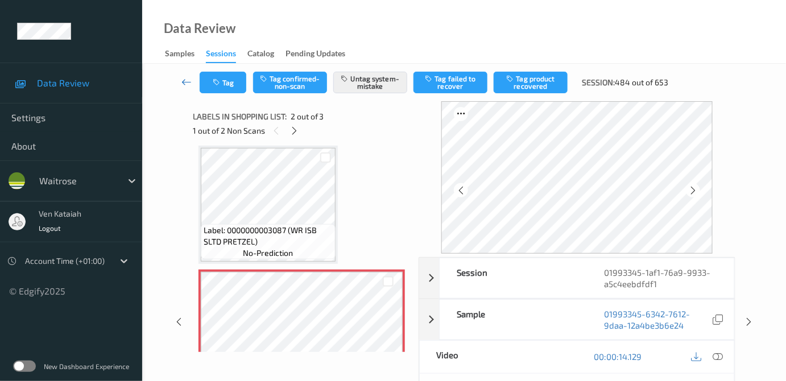
click at [187, 82] on icon at bounding box center [186, 81] width 10 height 11
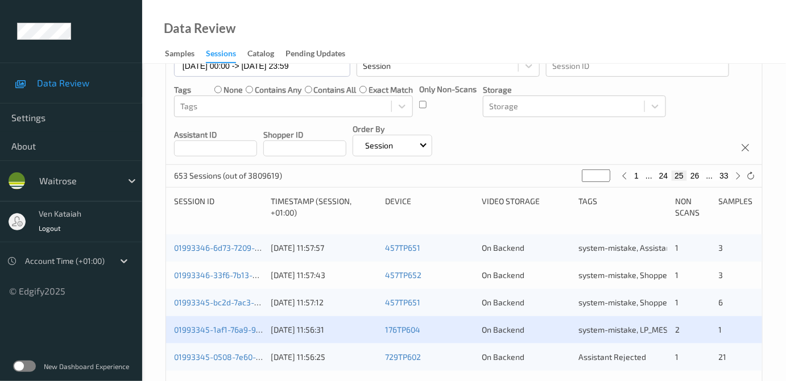
scroll to position [207, 0]
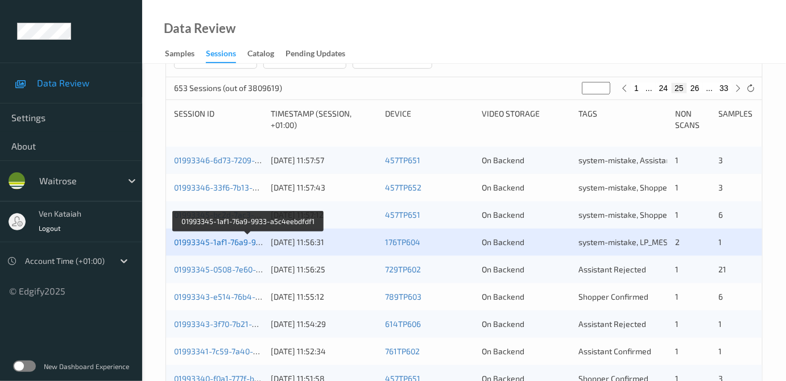
click at [238, 237] on link "01993345-1af1-76a9-9933-a5c4eebdfdf1" at bounding box center [248, 242] width 149 height 10
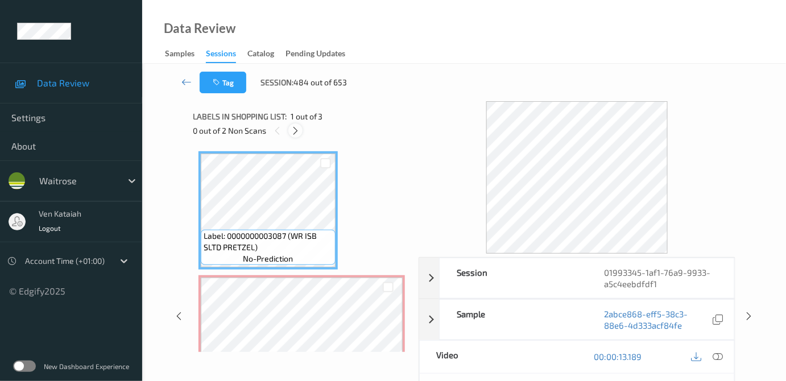
click at [301, 133] on div at bounding box center [295, 130] width 14 height 14
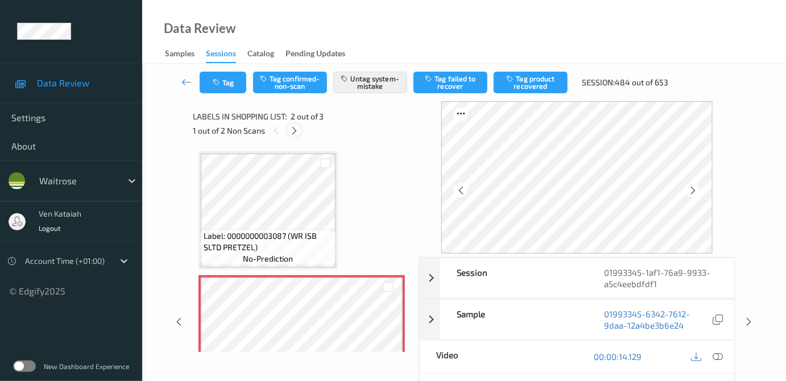
scroll to position [6, 0]
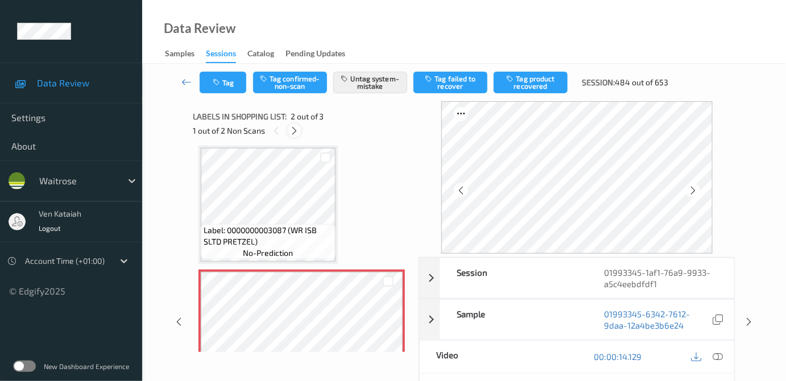
click at [299, 131] on icon at bounding box center [295, 131] width 10 height 10
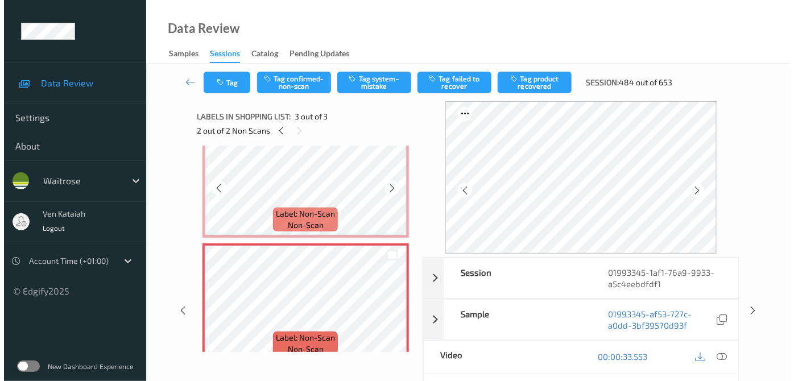
scroll to position [170, 0]
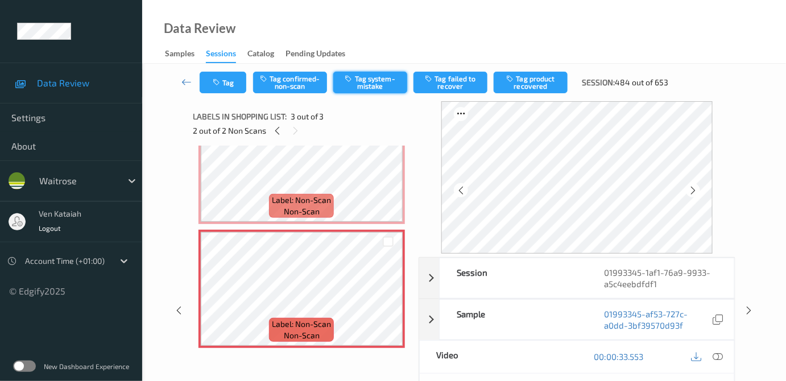
click at [383, 84] on button "Tag system-mistake" at bounding box center [370, 83] width 74 height 22
click at [226, 87] on button "Tag" at bounding box center [223, 83] width 47 height 22
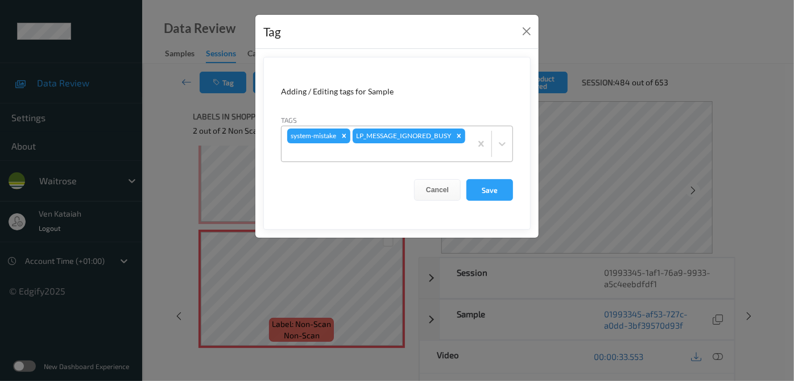
click at [455, 151] on div at bounding box center [376, 153] width 178 height 14
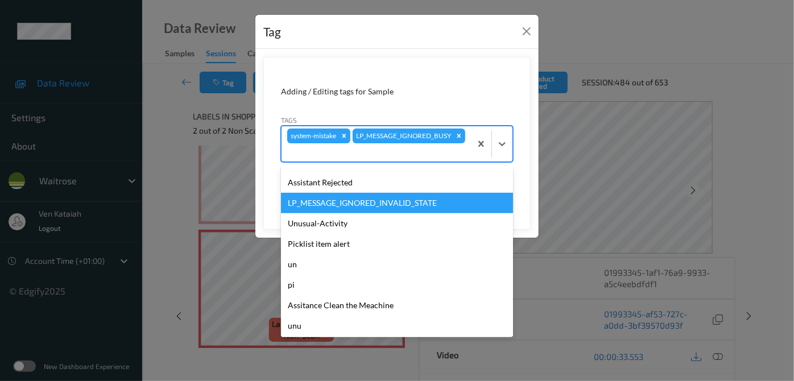
scroll to position [264, 0]
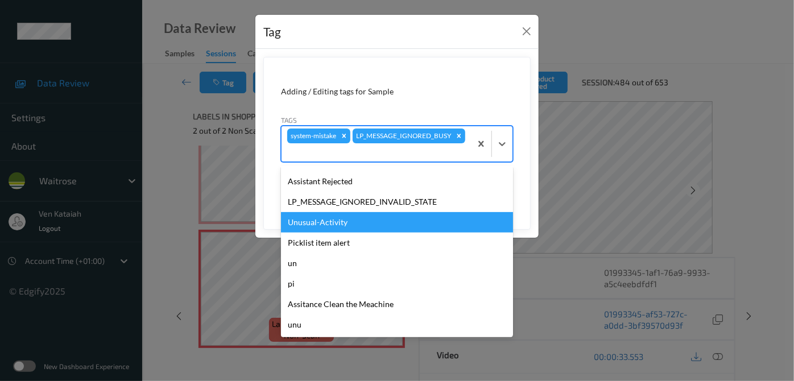
click at [320, 222] on div "Unusual-Activity" at bounding box center [397, 222] width 232 height 20
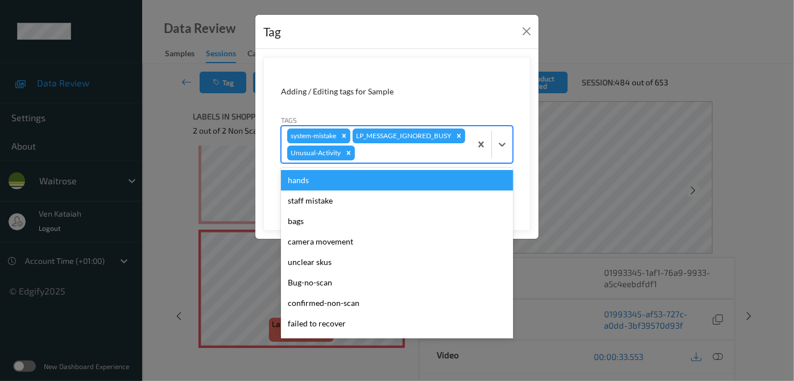
click at [385, 157] on div at bounding box center [411, 153] width 108 height 14
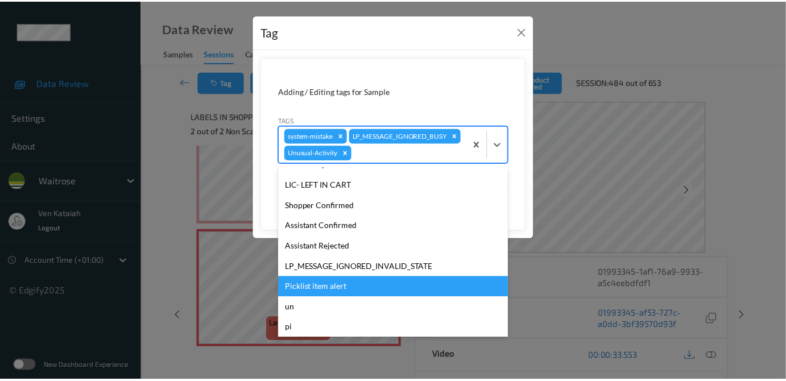
scroll to position [243, 0]
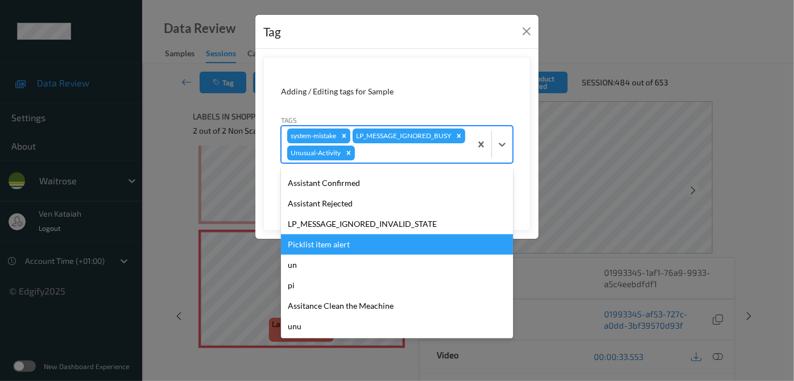
click at [330, 246] on div "Picklist item alert" at bounding box center [397, 244] width 232 height 20
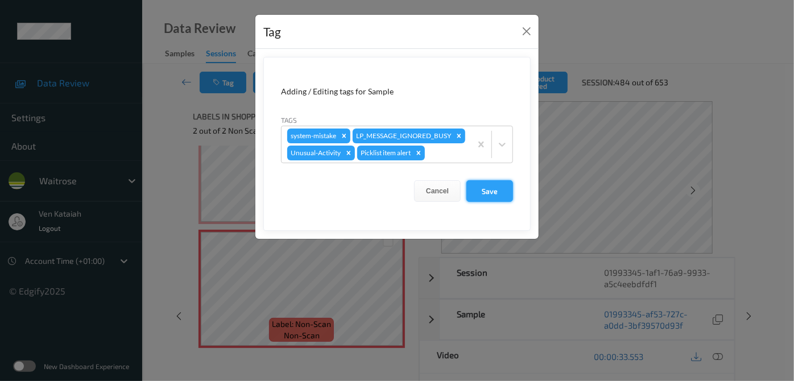
click at [497, 188] on button "Save" at bounding box center [490, 191] width 47 height 22
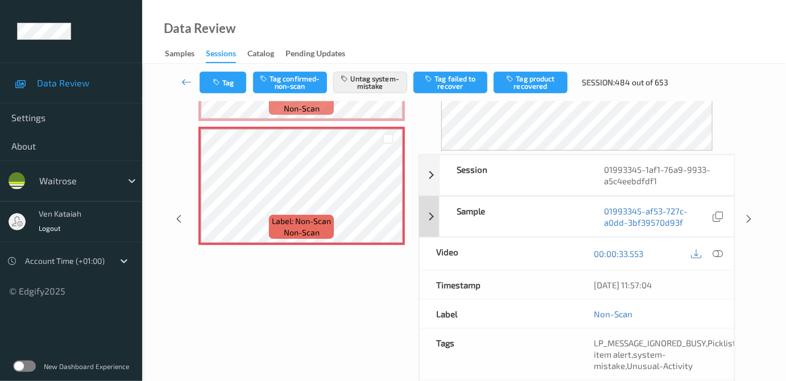
scroll to position [0, 0]
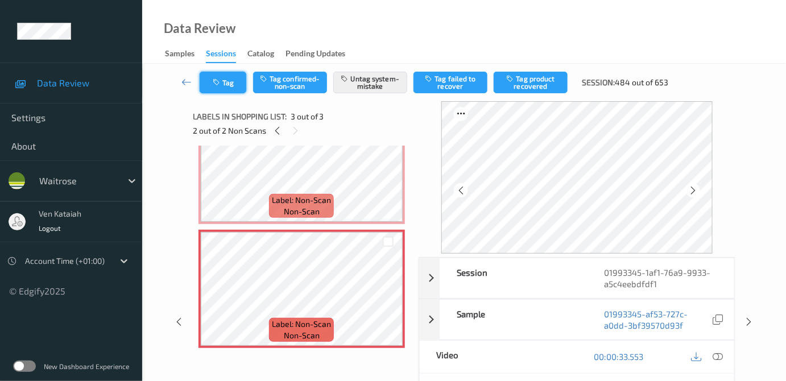
click at [233, 87] on button "Tag" at bounding box center [223, 83] width 47 height 22
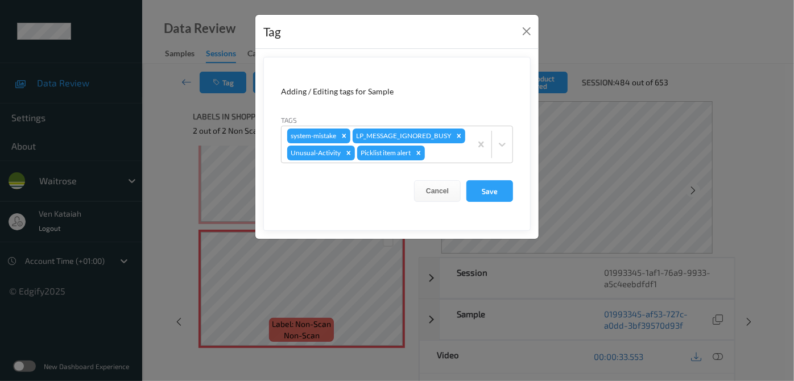
click at [145, 140] on div "Tag Adding / Editing tags for Sample Tags system-mistake LP_MESSAGE_IGNORED_BUS…" at bounding box center [397, 190] width 794 height 381
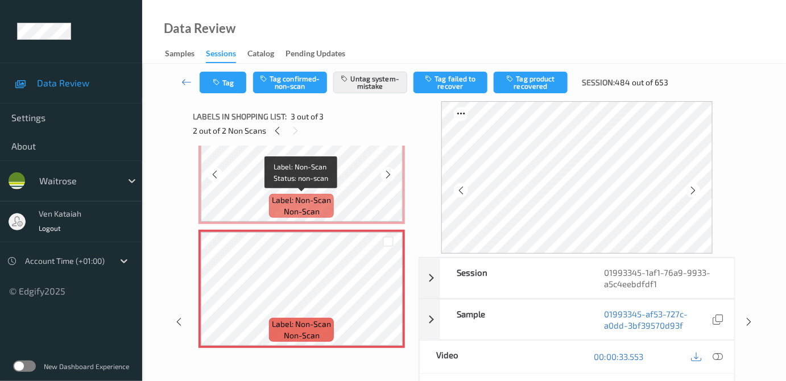
click at [291, 202] on span "Label: Non-Scan" at bounding box center [301, 200] width 59 height 11
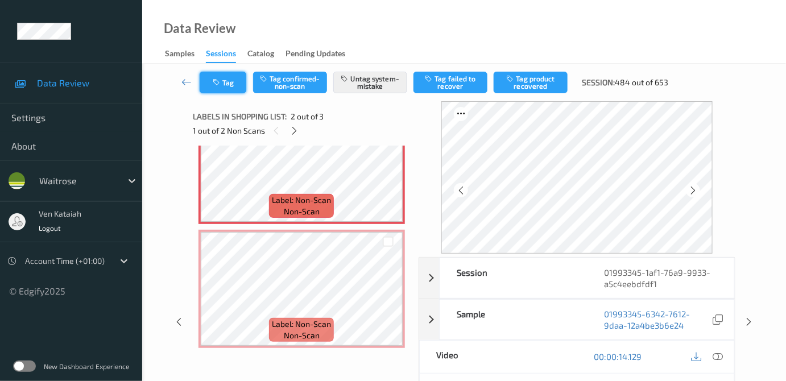
click at [218, 90] on button "Tag" at bounding box center [223, 83] width 47 height 22
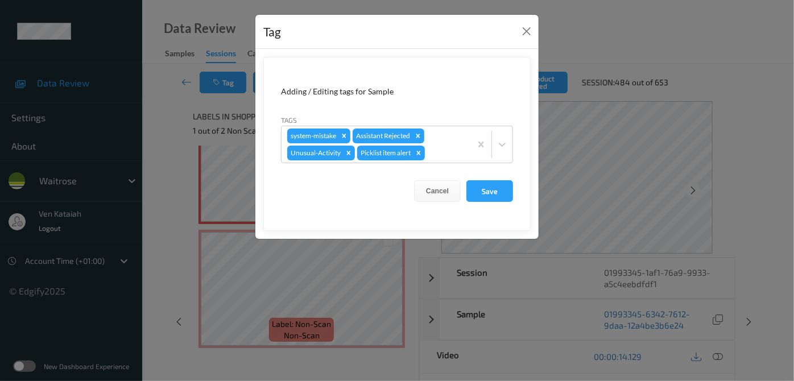
click at [183, 134] on div "Tag Adding / Editing tags for Sample Tags system-mistake Assistant Rejected Unu…" at bounding box center [397, 190] width 794 height 381
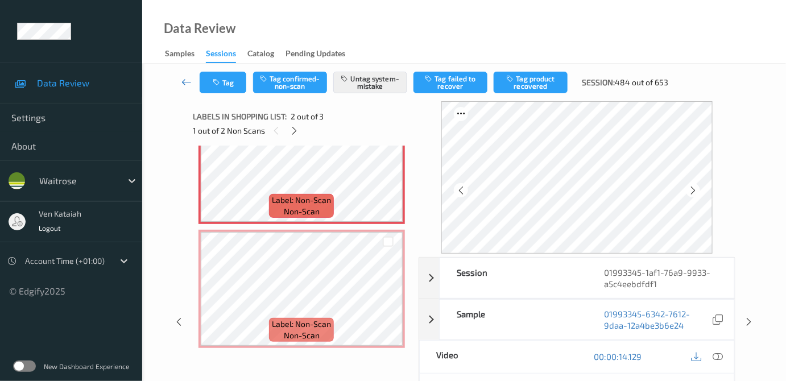
click at [191, 77] on icon at bounding box center [186, 81] width 10 height 11
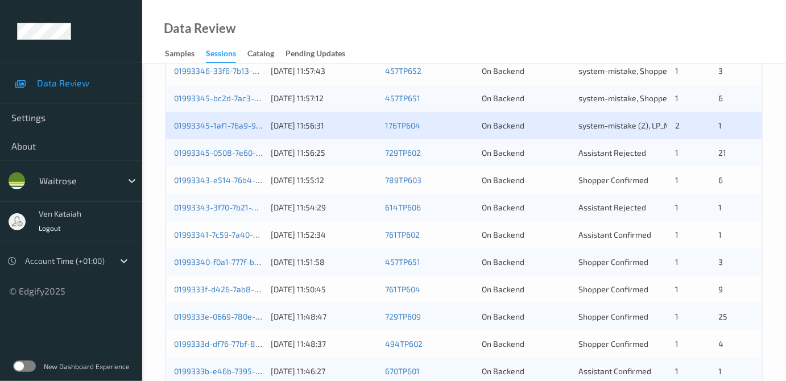
scroll to position [310, 0]
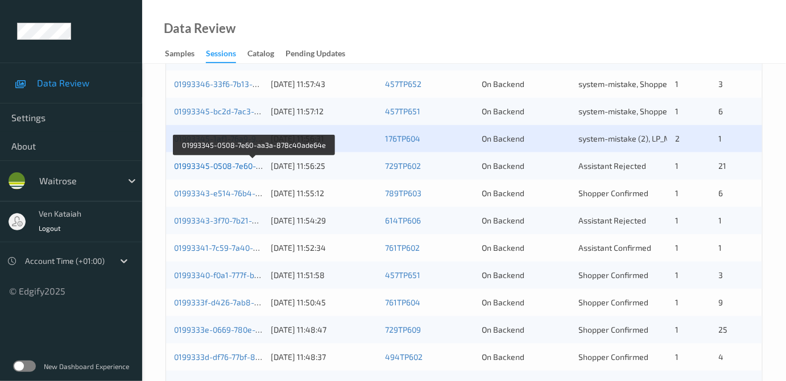
click at [226, 167] on link "01993345-0508-7e60-aa3a-878c40ade64e" at bounding box center [253, 166] width 159 height 10
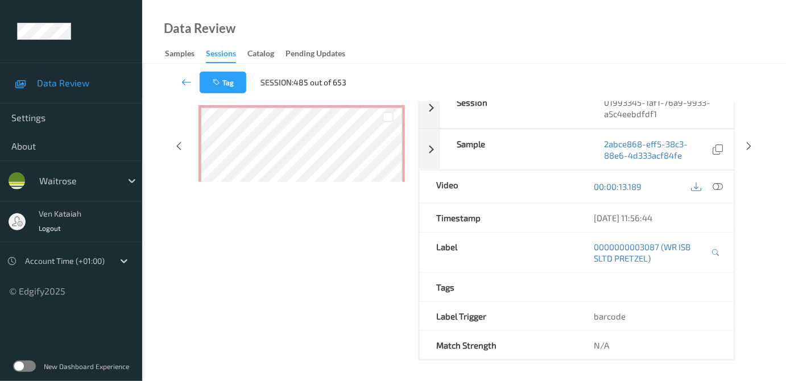
click at [196, 0] on div "Data Review Samples Sessions Catalog Pending Updates" at bounding box center [464, 32] width 644 height 64
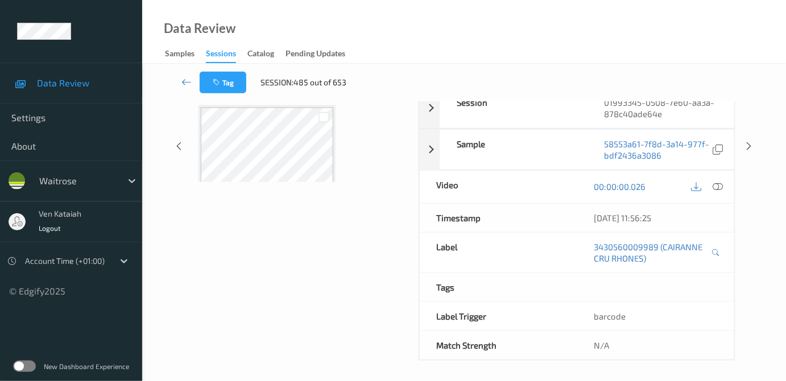
scroll to position [0, 0]
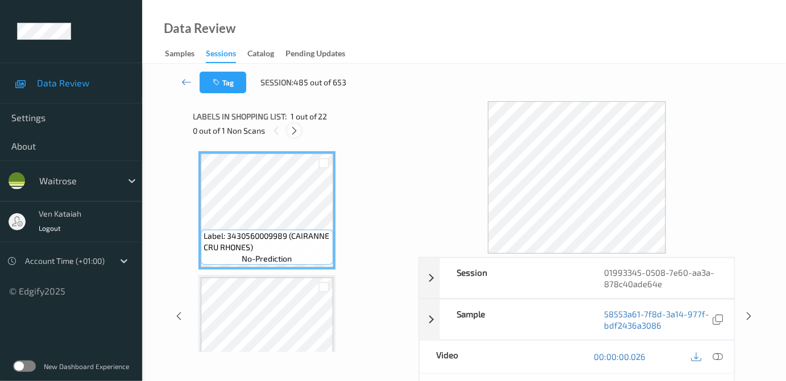
click at [292, 126] on icon at bounding box center [295, 131] width 10 height 10
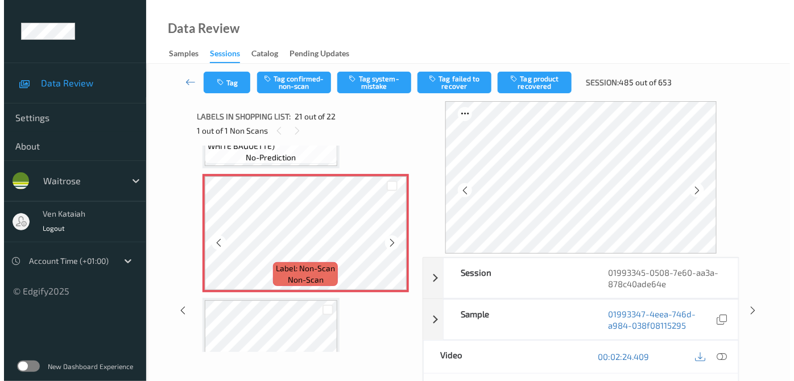
scroll to position [2354, 0]
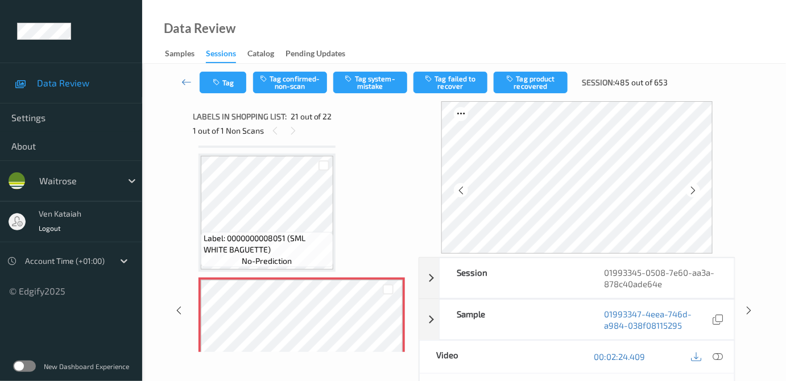
click at [382, 70] on div "Tag Tag confirmed-non-scan Tag system-mistake Tag failed to recover Tag product…" at bounding box center [464, 83] width 597 height 38
click at [377, 88] on button "Tag system-mistake" at bounding box center [370, 83] width 74 height 22
click at [217, 93] on button "Tag" at bounding box center [223, 83] width 47 height 22
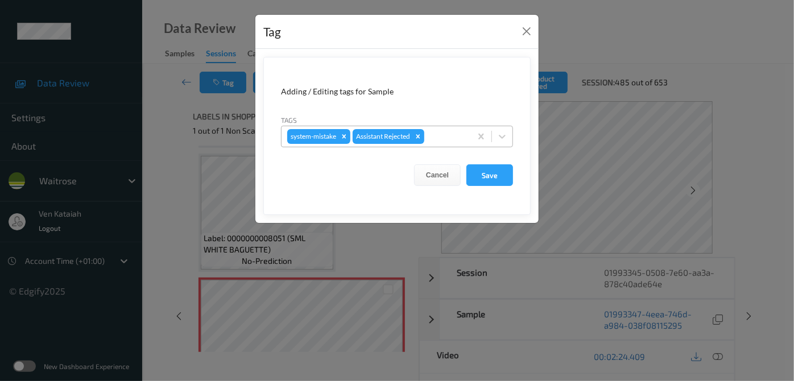
click at [448, 139] on div at bounding box center [446, 137] width 39 height 14
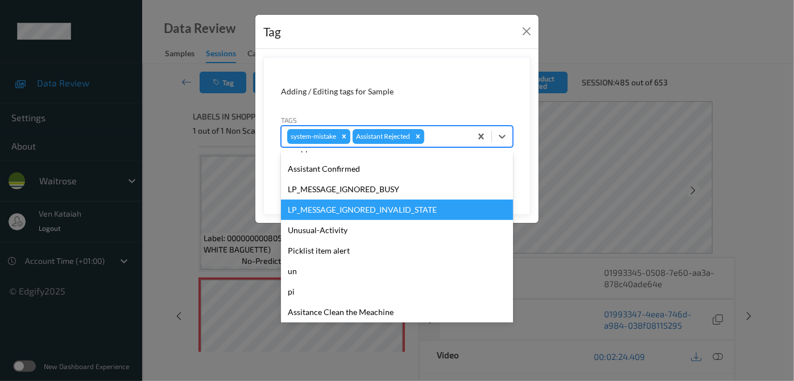
scroll to position [264, 0]
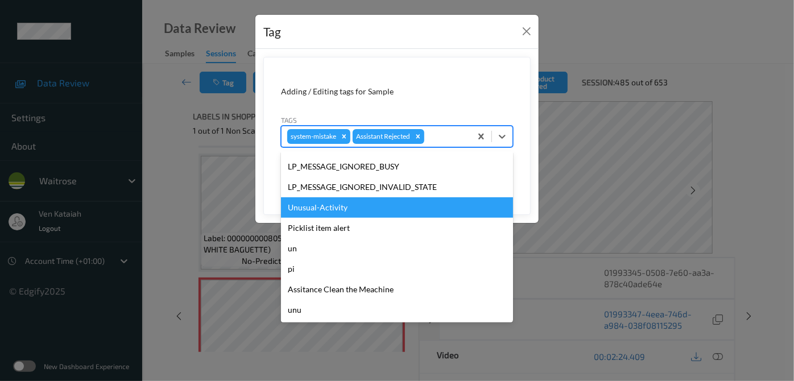
click at [356, 208] on div "Unusual-Activity" at bounding box center [397, 207] width 232 height 20
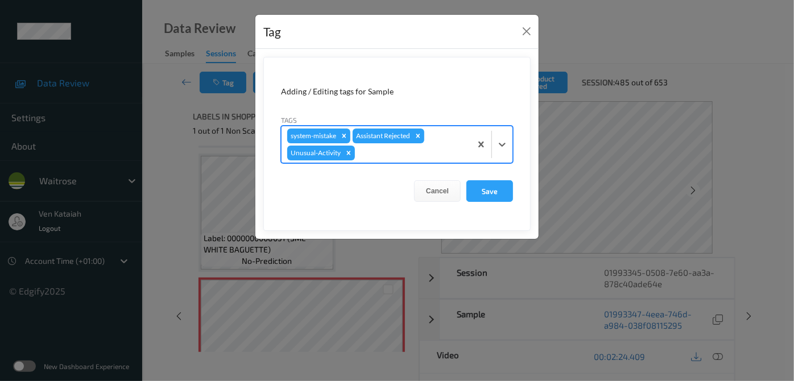
click at [419, 151] on div at bounding box center [411, 153] width 108 height 14
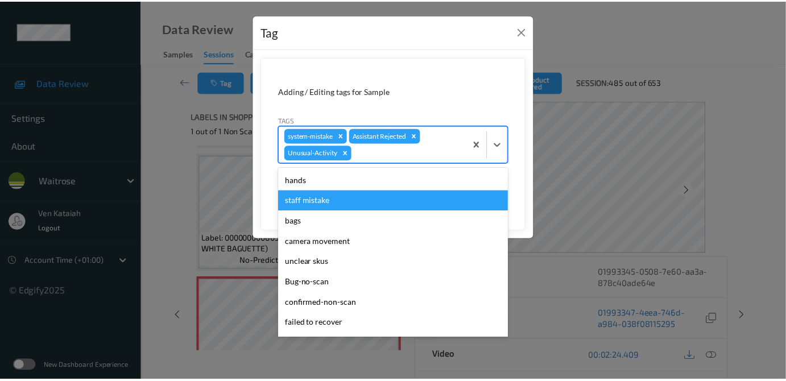
scroll to position [243, 0]
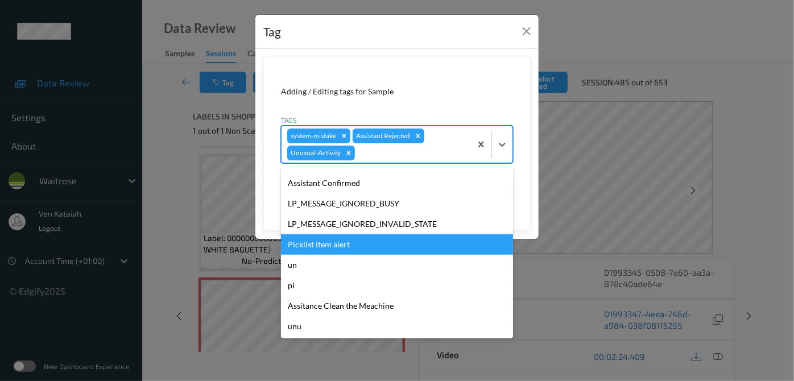
click at [321, 244] on div "Picklist item alert" at bounding box center [397, 244] width 232 height 20
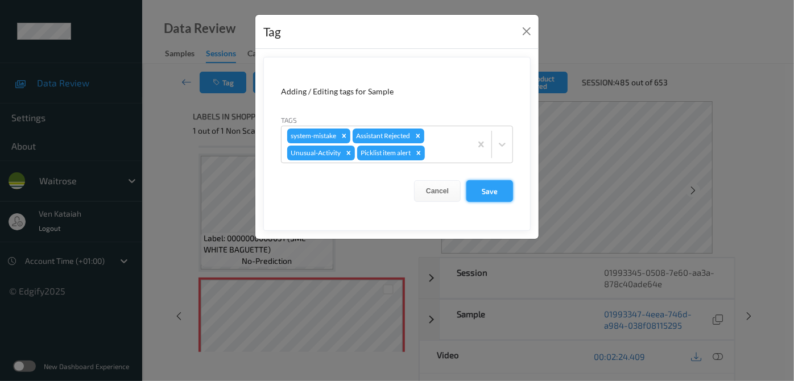
click at [480, 184] on button "Save" at bounding box center [490, 191] width 47 height 22
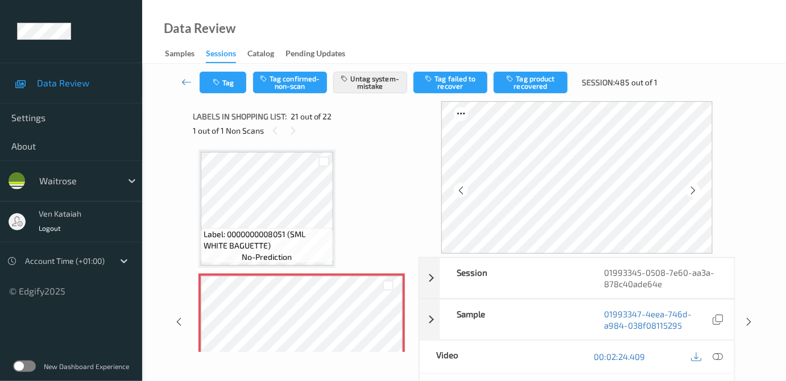
scroll to position [2354, 0]
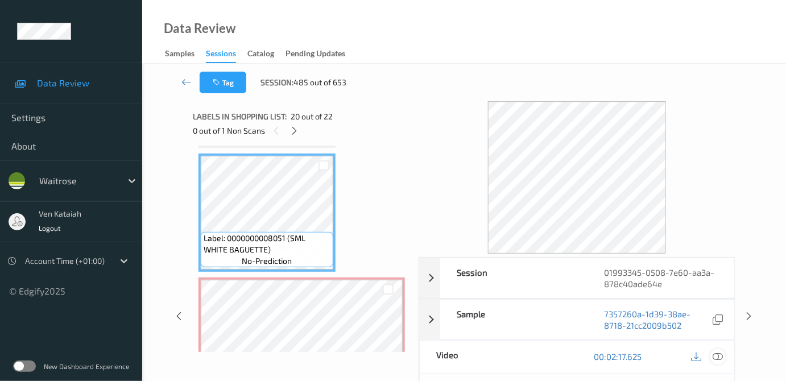
click at [724, 357] on icon at bounding box center [718, 357] width 10 height 10
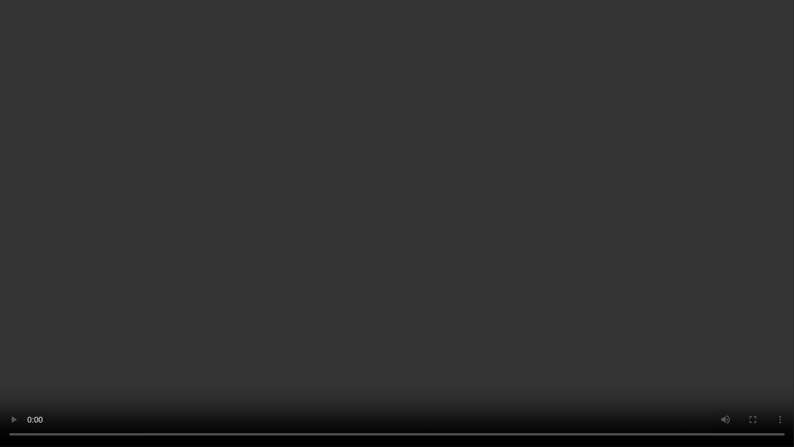
click at [514, 271] on video at bounding box center [397, 223] width 794 height 447
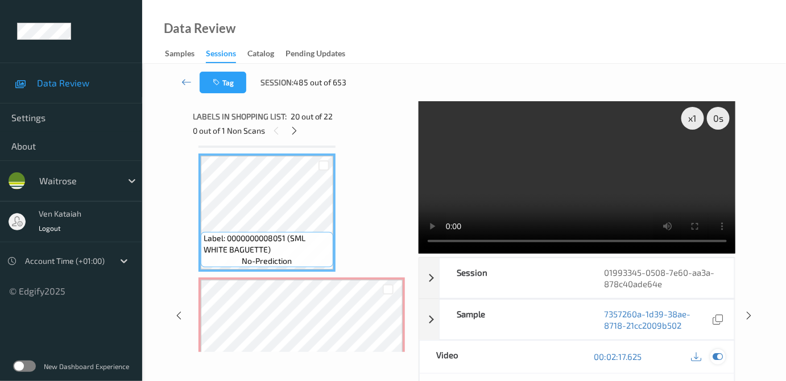
click at [717, 356] on icon at bounding box center [718, 357] width 10 height 10
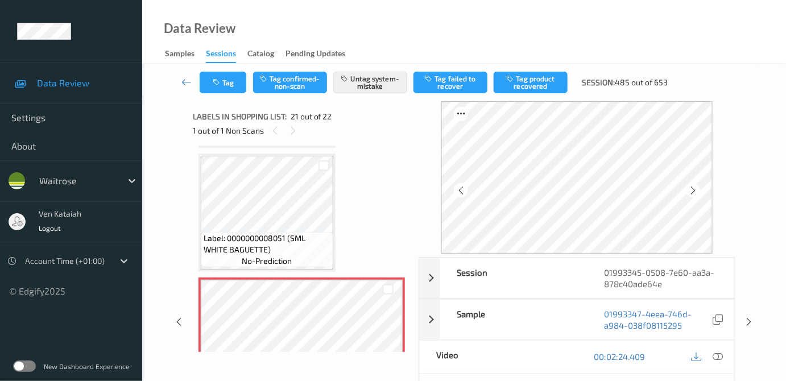
click at [250, 81] on div "Tag Tag confirmed-non-scan Untag system-mistake Tag failed to recover Tag produ…" at bounding box center [438, 83] width 476 height 22
click at [224, 86] on button "Tag" at bounding box center [223, 83] width 47 height 22
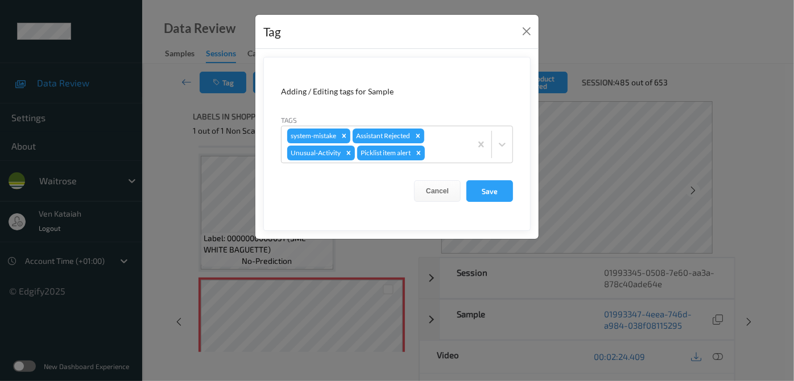
click at [165, 122] on div "Tag Adding / Editing tags for Sample Tags system-mistake Assistant Rejected Unu…" at bounding box center [397, 190] width 794 height 381
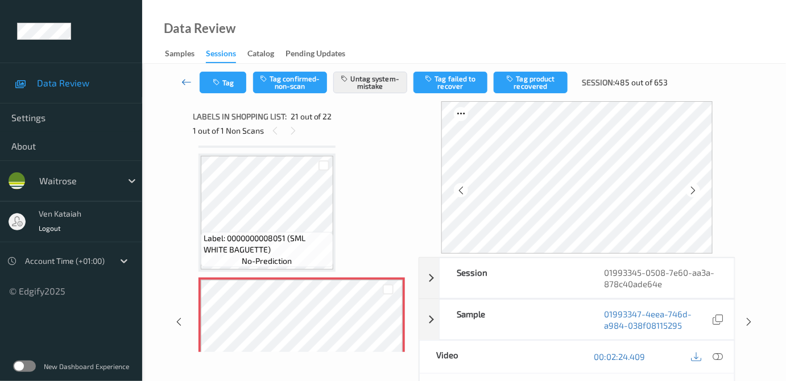
click at [188, 73] on link at bounding box center [187, 83] width 26 height 22
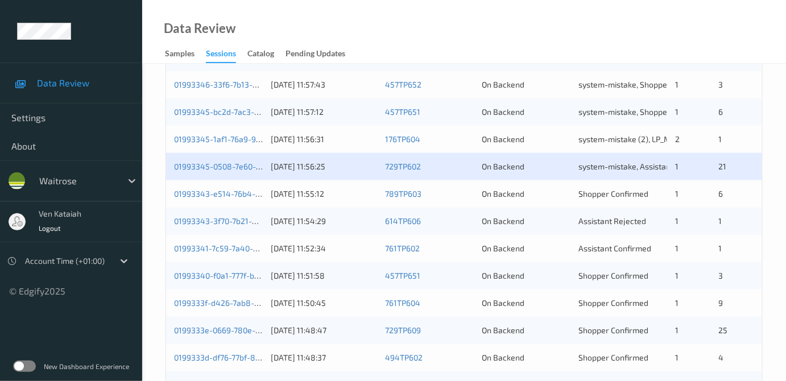
scroll to position [310, 0]
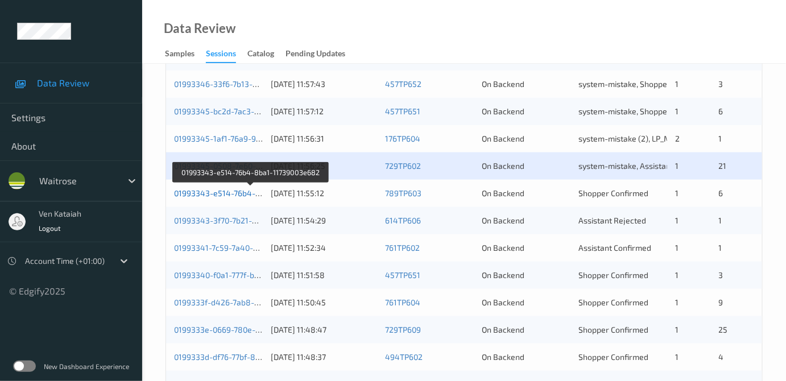
click at [233, 191] on link "01993343-e514-76b4-8ba1-11739003e682" at bounding box center [251, 193] width 155 height 10
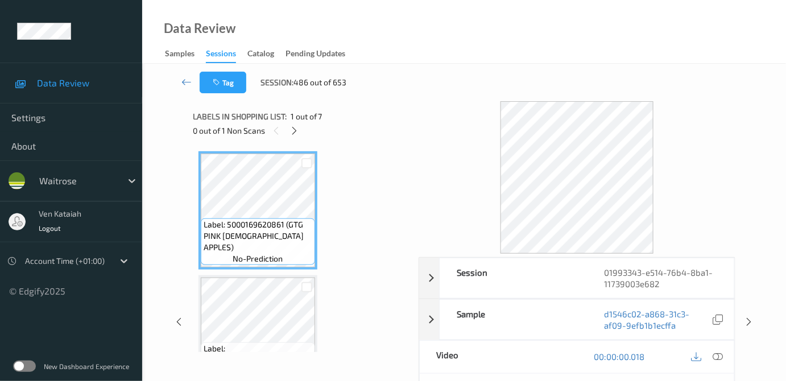
click at [292, 141] on div "Labels in shopping list: 1 out of 7 0 out of 1 Non Scans" at bounding box center [302, 123] width 218 height 44
click at [292, 134] on icon at bounding box center [295, 131] width 10 height 10
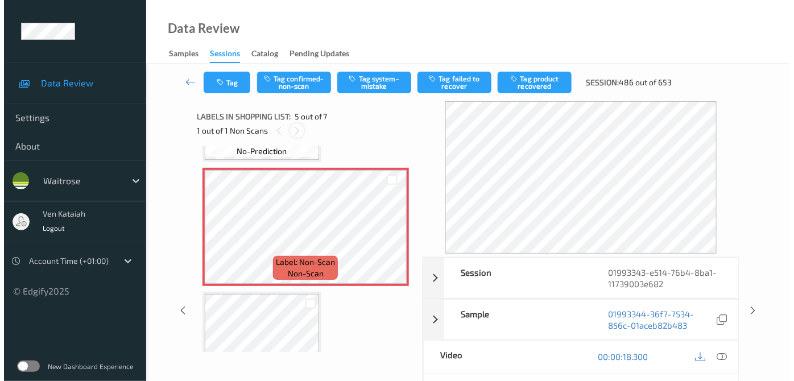
scroll to position [376, 0]
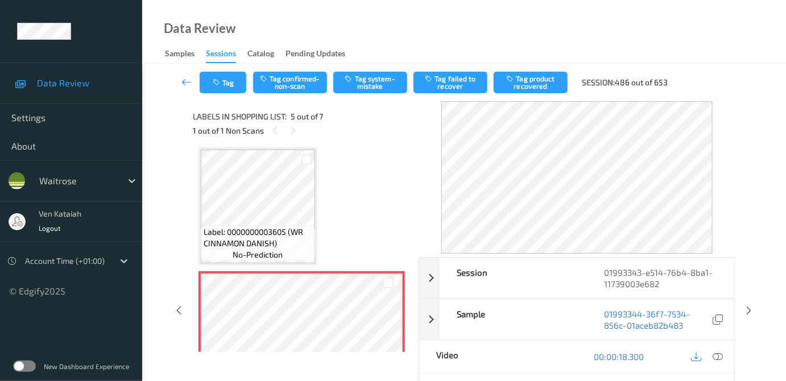
drag, startPoint x: 362, startPoint y: 79, endPoint x: 330, endPoint y: 96, distance: 36.1
click at [362, 82] on button "Tag system-mistake" at bounding box center [370, 83] width 74 height 22
click at [234, 94] on div "Tag Tag confirmed-non-scan Untag system-mistake Tag failed to recover Tag produ…" at bounding box center [464, 83] width 597 height 38
click at [236, 87] on button "Tag" at bounding box center [223, 83] width 47 height 22
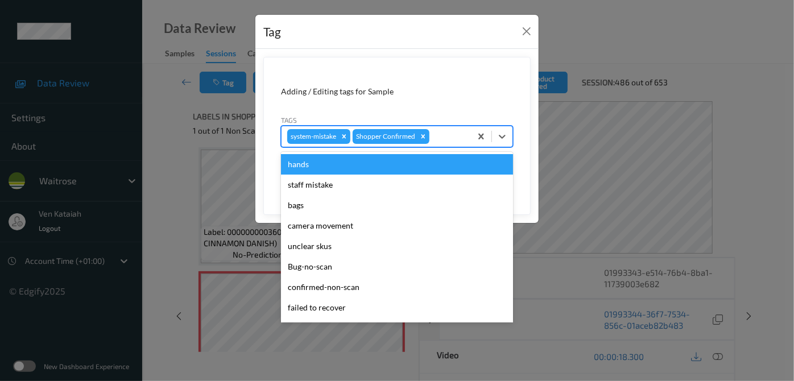
click at [444, 134] on div at bounding box center [449, 137] width 34 height 14
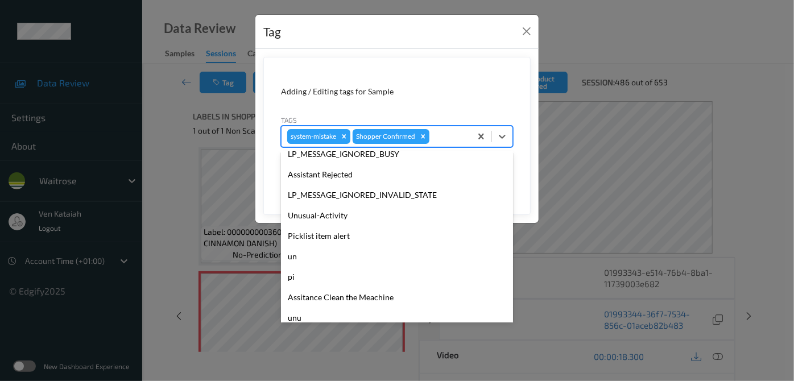
scroll to position [264, 0]
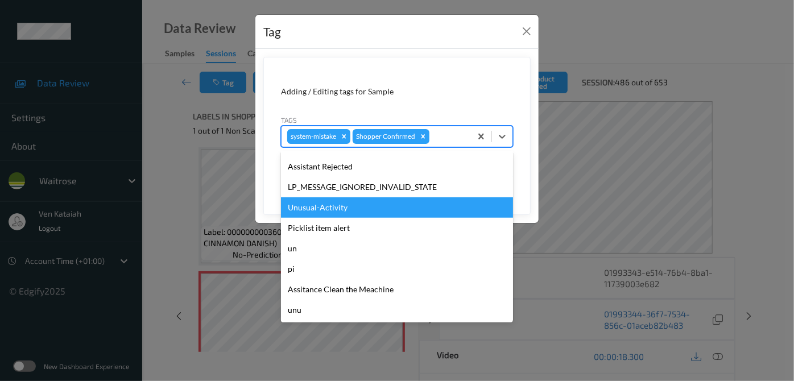
click at [343, 210] on div "Unusual-Activity" at bounding box center [397, 207] width 232 height 20
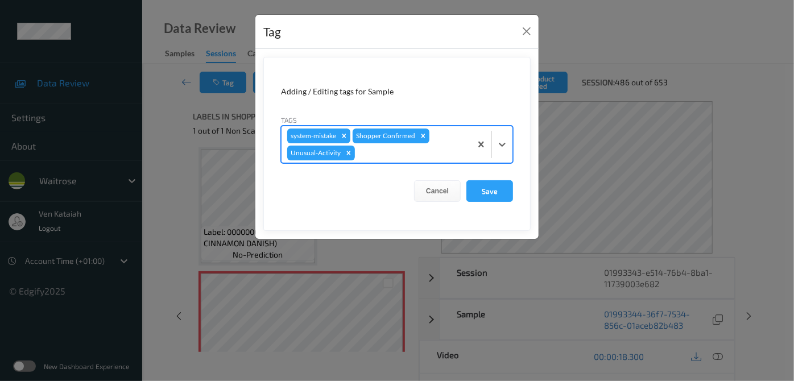
click at [414, 158] on div at bounding box center [411, 153] width 108 height 14
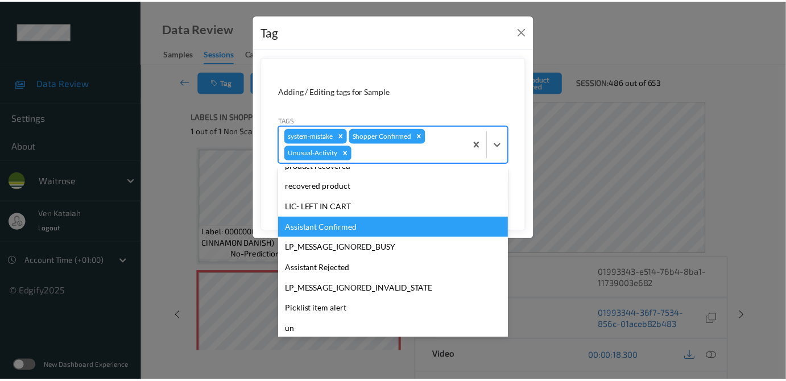
scroll to position [207, 0]
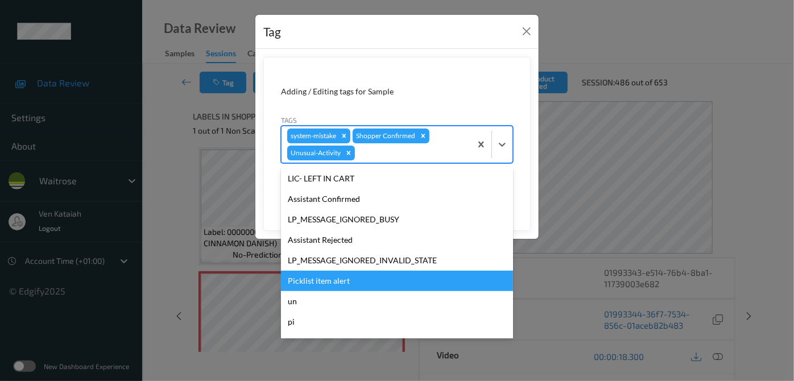
click at [329, 278] on div "Picklist item alert" at bounding box center [397, 281] width 232 height 20
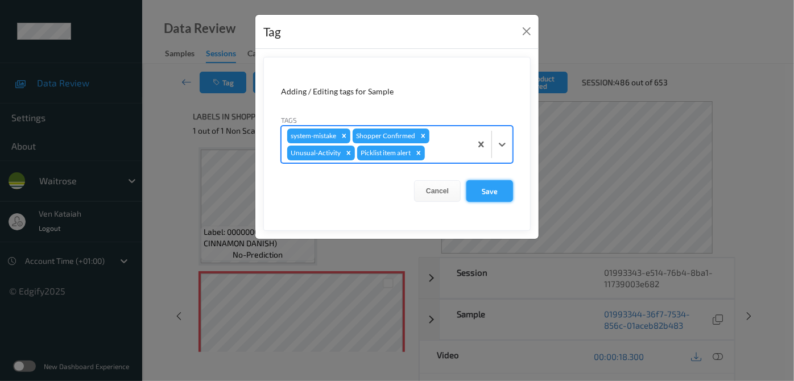
click at [492, 190] on button "Save" at bounding box center [490, 191] width 47 height 22
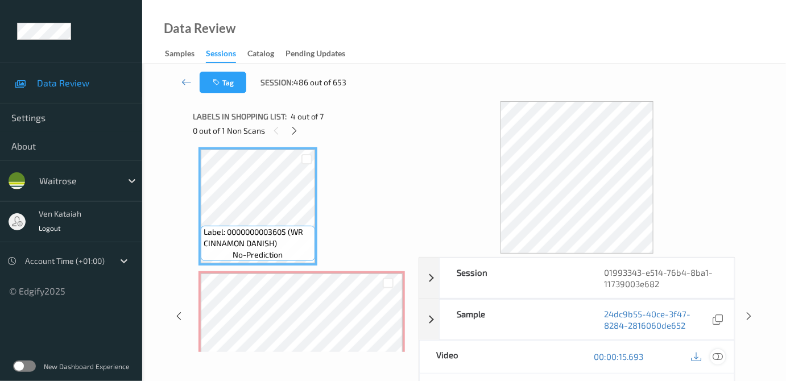
click at [723, 353] on icon at bounding box center [718, 357] width 10 height 10
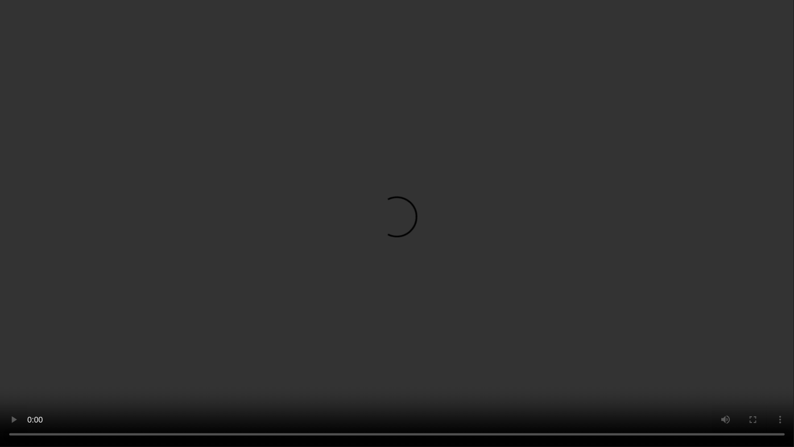
click at [494, 240] on video at bounding box center [397, 223] width 794 height 447
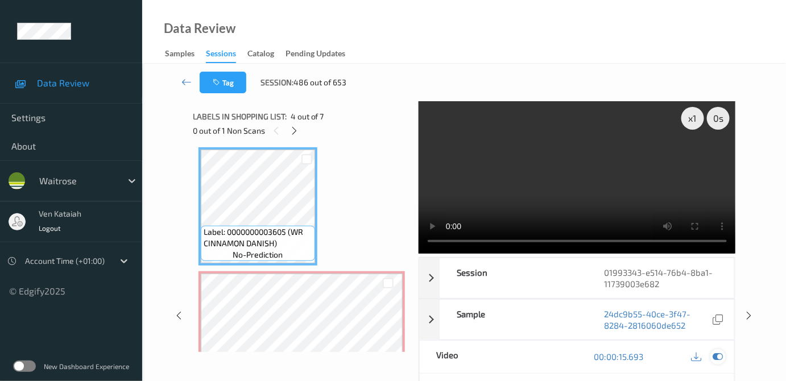
click at [716, 356] on icon at bounding box center [718, 357] width 10 height 10
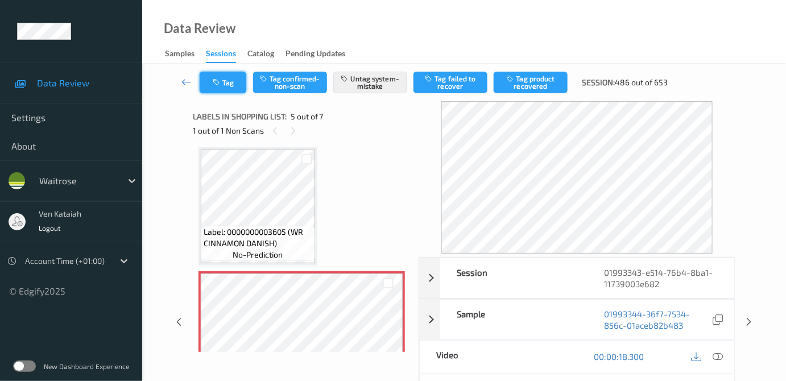
click at [233, 93] on button "Tag" at bounding box center [223, 83] width 47 height 22
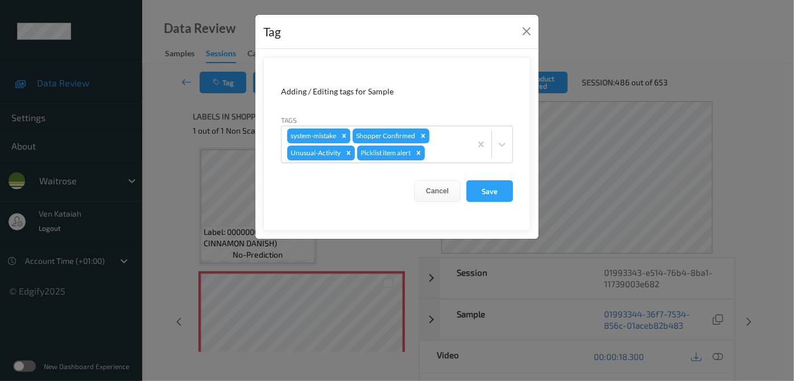
click at [177, 113] on div "Tag Adding / Editing tags for Sample Tags system-mistake Shopper Confirmed Unus…" at bounding box center [397, 190] width 794 height 381
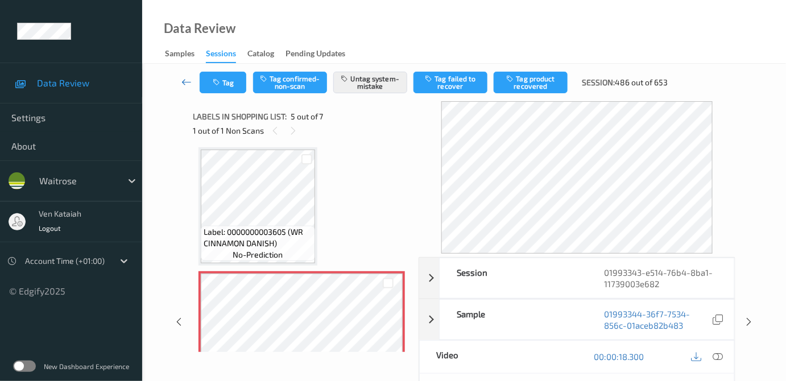
click at [185, 78] on icon at bounding box center [186, 81] width 10 height 11
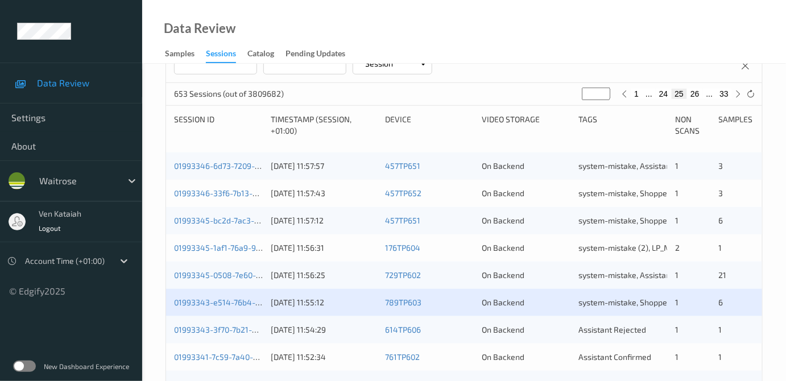
scroll to position [310, 0]
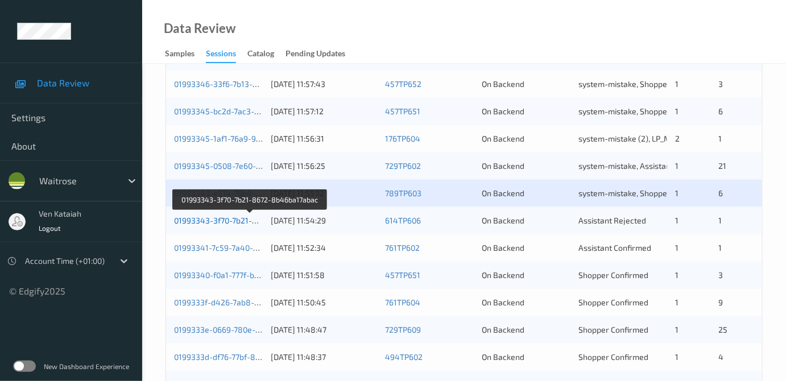
click at [232, 218] on link "01993343-3f70-7b21-8672-8b46ba17abac" at bounding box center [250, 221] width 153 height 10
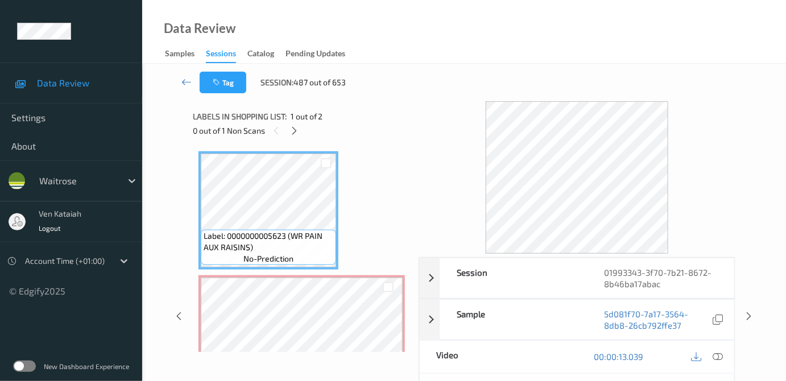
click at [303, 127] on div "0 out of 1 Non Scans" at bounding box center [302, 130] width 218 height 14
click at [293, 126] on icon at bounding box center [295, 131] width 10 height 10
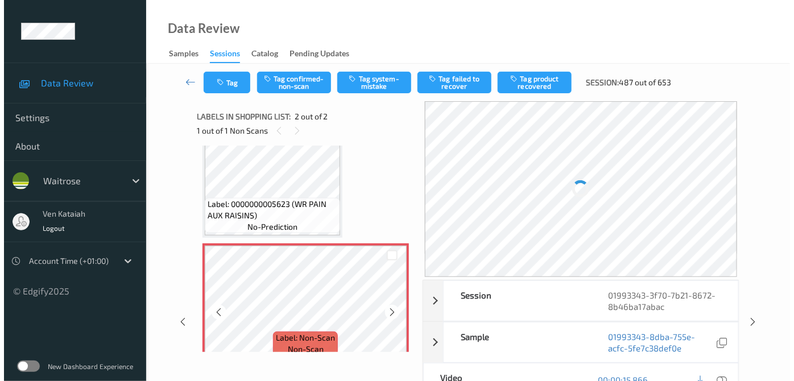
scroll to position [46, 0]
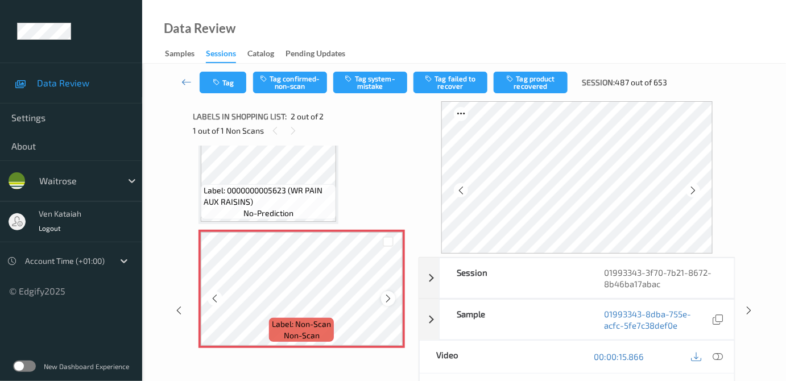
click at [385, 296] on icon at bounding box center [388, 299] width 10 height 10
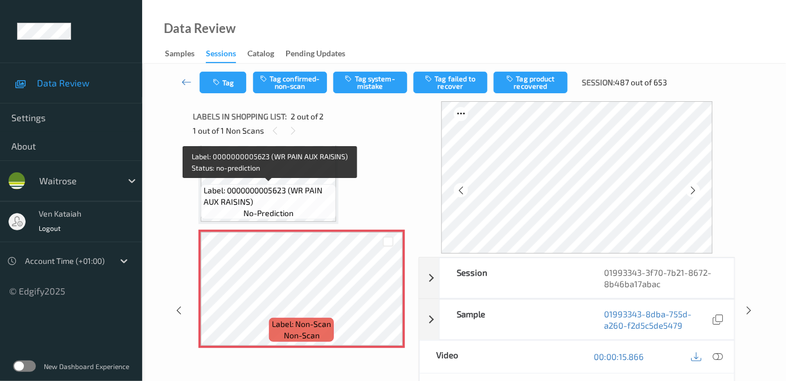
click at [274, 194] on span "Label: 0000000005623 (WR PAIN AUX RAISINS)" at bounding box center [269, 196] width 130 height 23
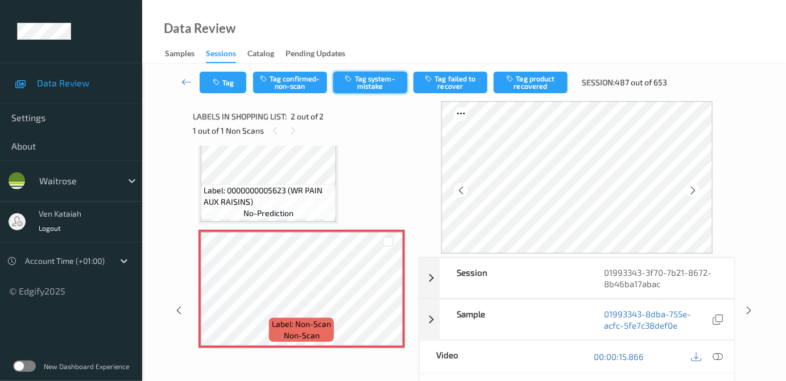
click at [344, 85] on button "Tag system-mistake" at bounding box center [370, 83] width 74 height 22
click at [225, 82] on button "Tag" at bounding box center [223, 83] width 47 height 22
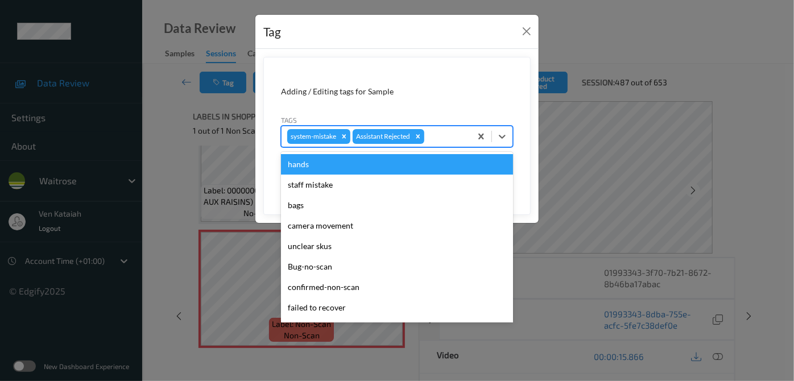
click at [441, 131] on div at bounding box center [446, 137] width 39 height 14
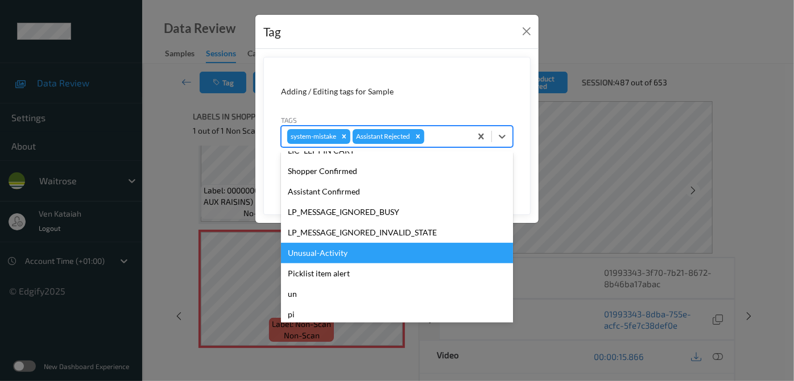
scroll to position [264, 0]
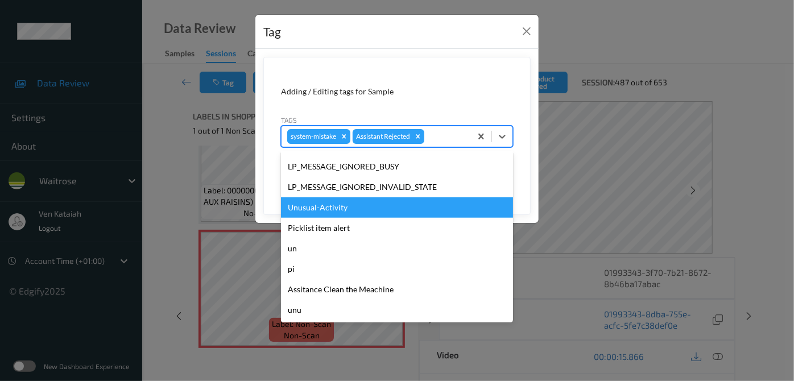
drag, startPoint x: 324, startPoint y: 207, endPoint x: 353, endPoint y: 200, distance: 30.4
click at [326, 207] on div "Unusual-Activity" at bounding box center [397, 207] width 232 height 20
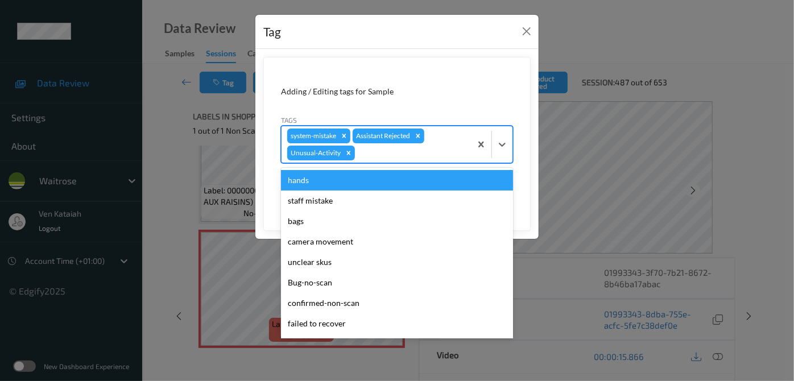
click at [403, 154] on div at bounding box center [411, 153] width 108 height 14
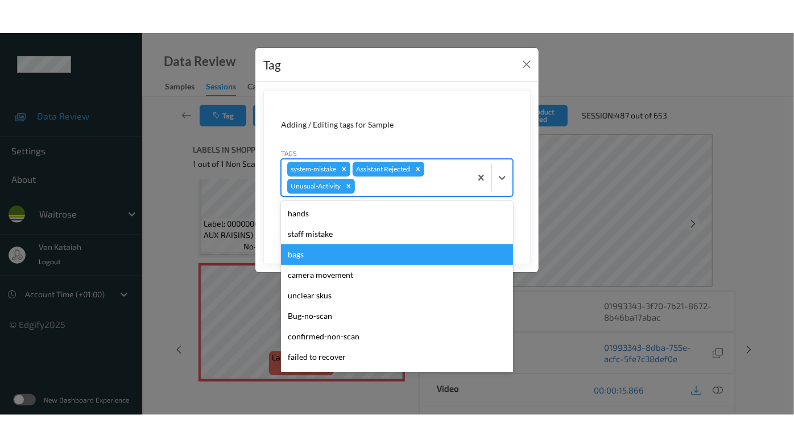
scroll to position [243, 0]
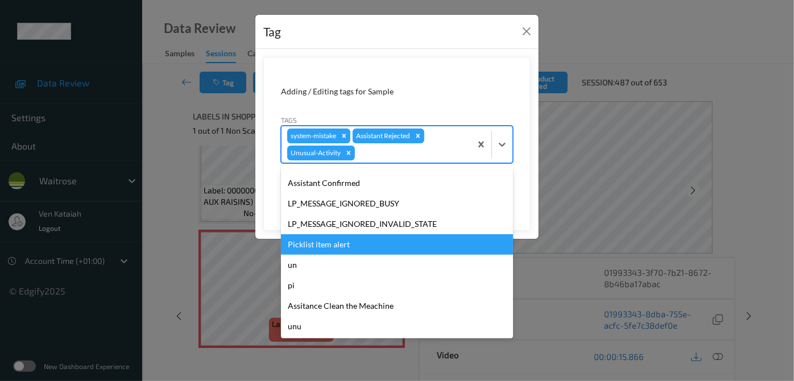
click at [314, 240] on div "Picklist item alert" at bounding box center [397, 244] width 232 height 20
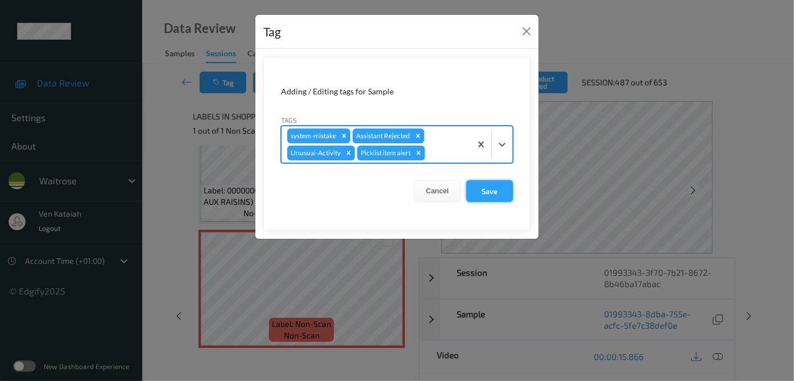
click at [488, 194] on button "Save" at bounding box center [490, 191] width 47 height 22
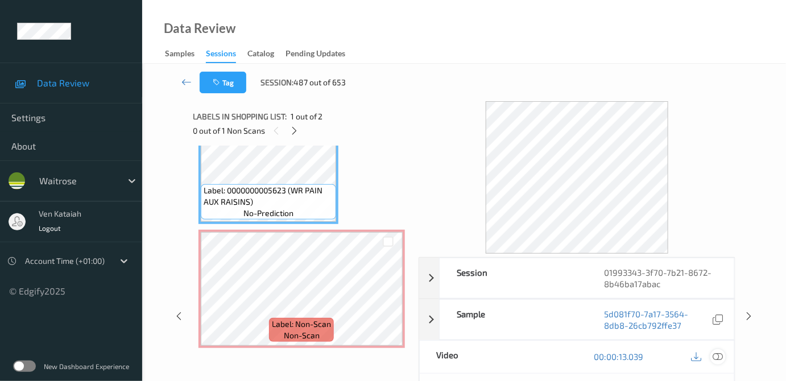
click at [725, 358] on div at bounding box center [718, 356] width 15 height 15
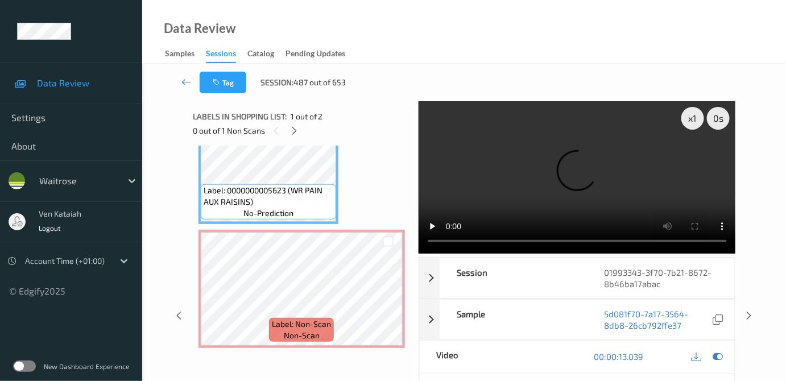
scroll to position [0, 0]
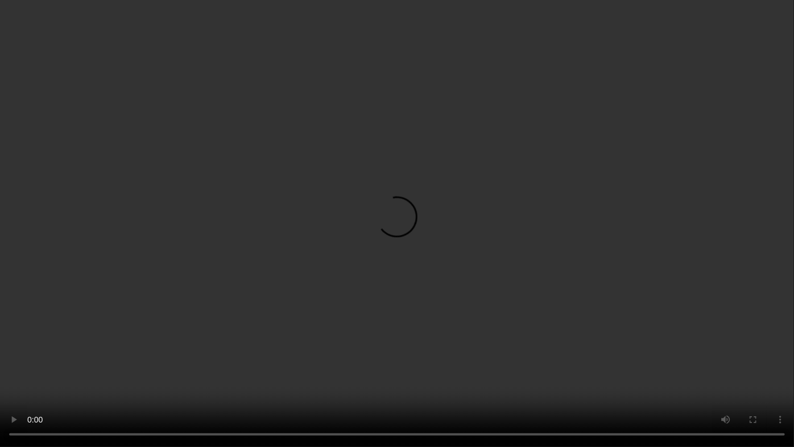
click at [346, 292] on video at bounding box center [397, 223] width 794 height 447
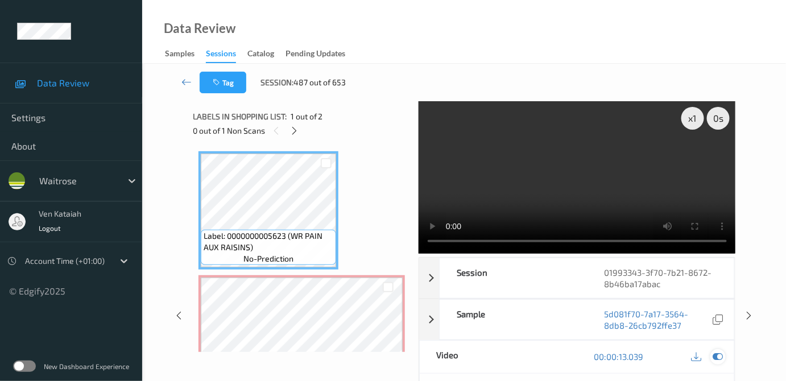
click at [711, 355] on div at bounding box center [718, 356] width 15 height 15
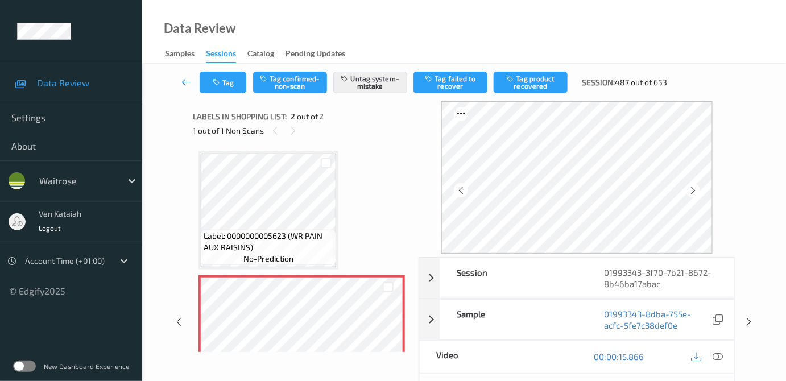
click at [195, 77] on link at bounding box center [187, 83] width 26 height 22
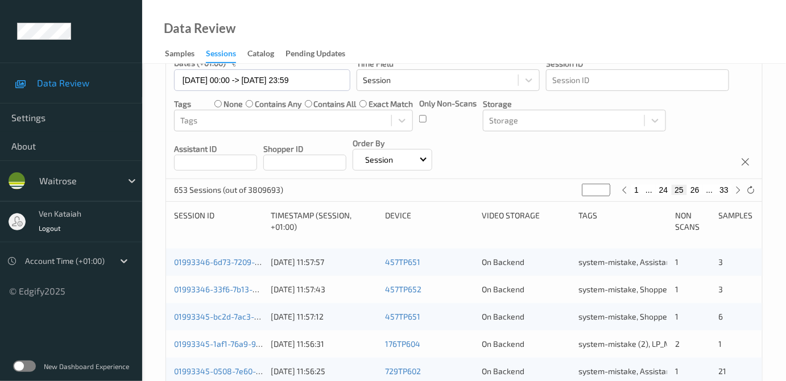
scroll to position [207, 0]
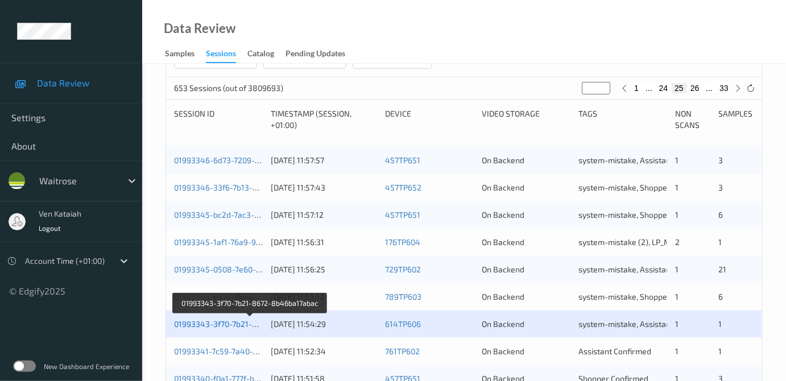
click at [201, 321] on link "01993343-3f70-7b21-8672-8b46ba17abac" at bounding box center [250, 324] width 153 height 10
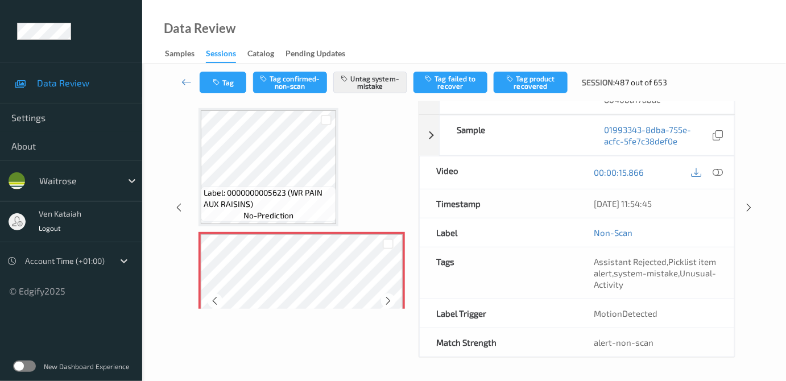
scroll to position [181, 0]
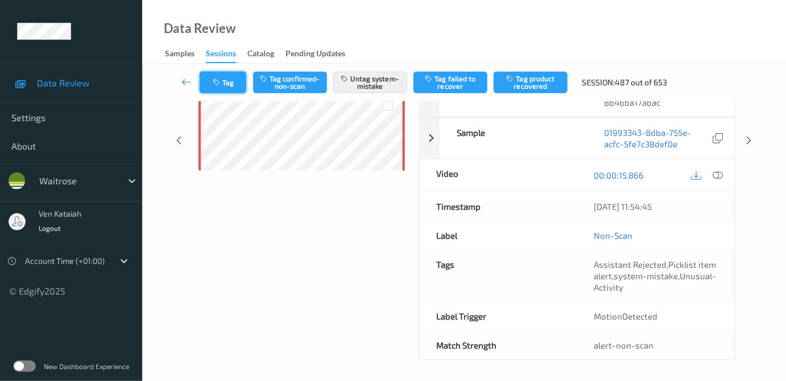
click at [237, 79] on button "Tag" at bounding box center [223, 83] width 47 height 22
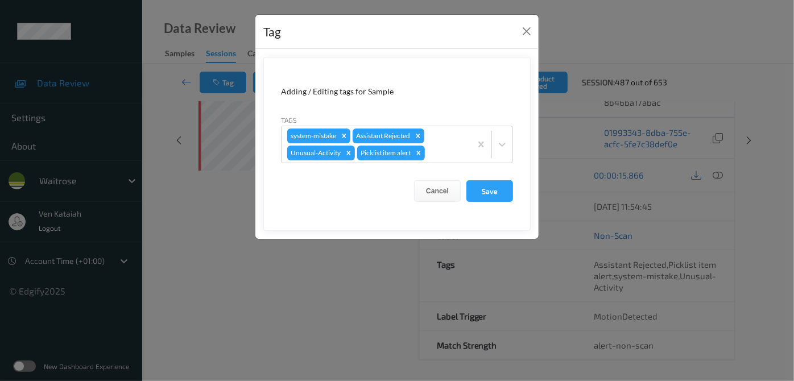
click at [168, 144] on div "Tag Adding / Editing tags for Sample Tags system-mistake Assistant Rejected Unu…" at bounding box center [397, 190] width 794 height 381
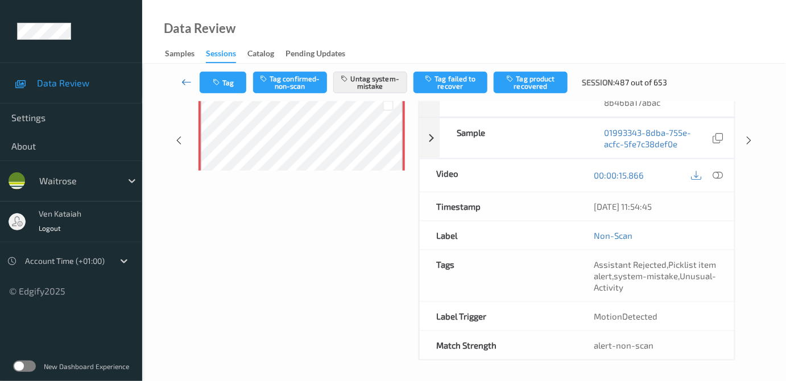
click at [187, 84] on icon at bounding box center [186, 81] width 10 height 11
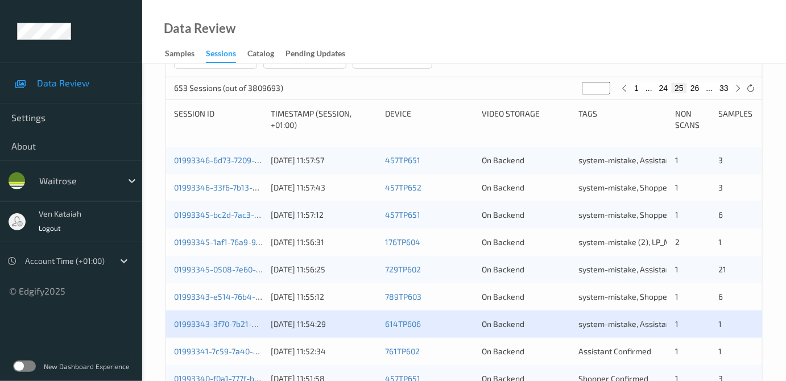
scroll to position [414, 0]
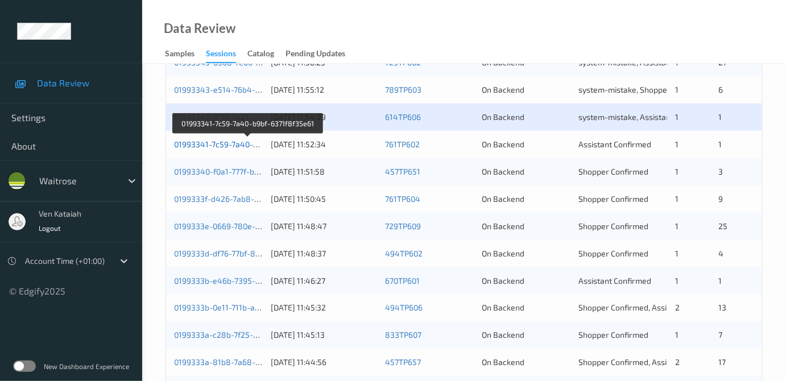
click at [241, 146] on link "01993341-7c59-7a40-b9bf-6371f8f35e61" at bounding box center [248, 144] width 148 height 10
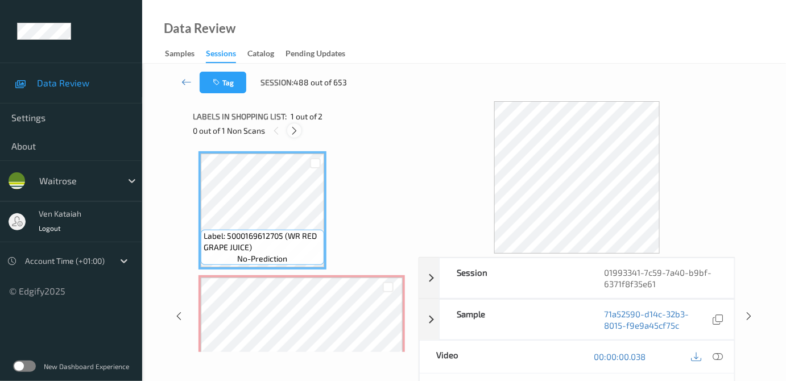
click at [299, 132] on icon at bounding box center [295, 131] width 10 height 10
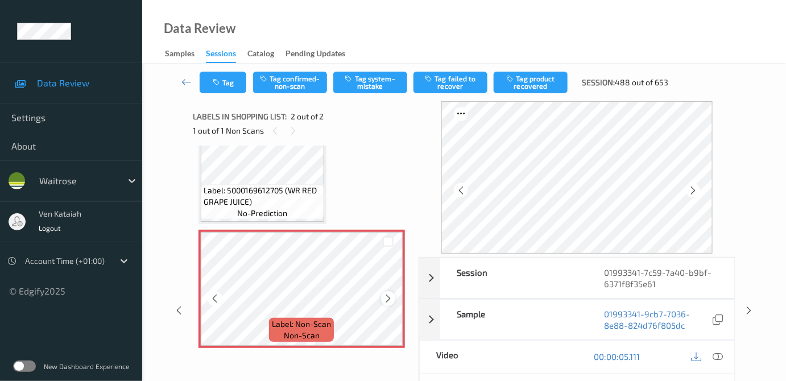
click at [390, 297] on icon at bounding box center [388, 299] width 10 height 10
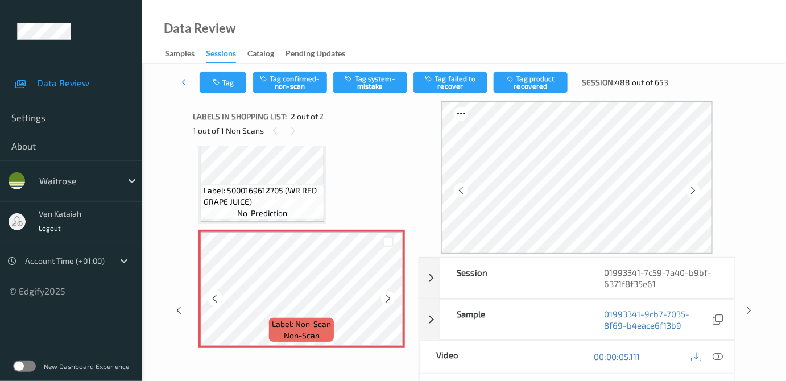
click at [390, 297] on icon at bounding box center [388, 299] width 10 height 10
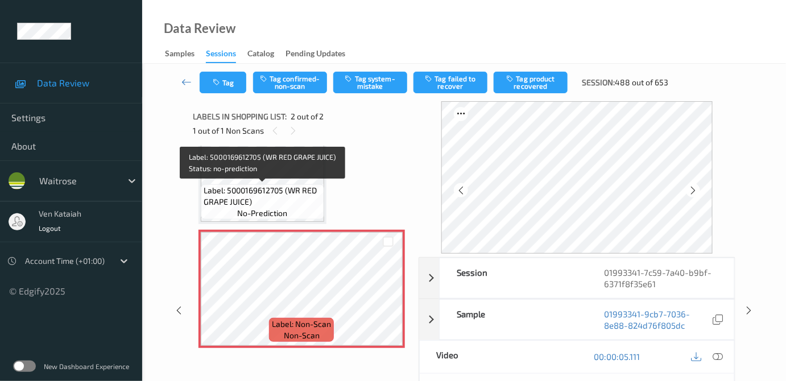
click at [274, 188] on span "Label: 5000169612705 (WR RED GRAPE JUICE)" at bounding box center [263, 196] width 118 height 23
click at [296, 203] on span "Label: 5000169612705 (WR RED GRAPE JUICE)" at bounding box center [263, 196] width 118 height 23
click at [294, 185] on span "Label: 5000169612705 (WR RED GRAPE JUICE)" at bounding box center [263, 196] width 118 height 23
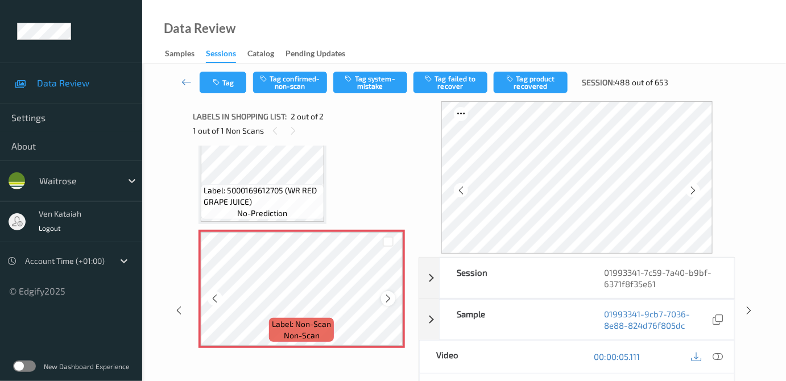
click at [391, 299] on icon at bounding box center [388, 299] width 10 height 10
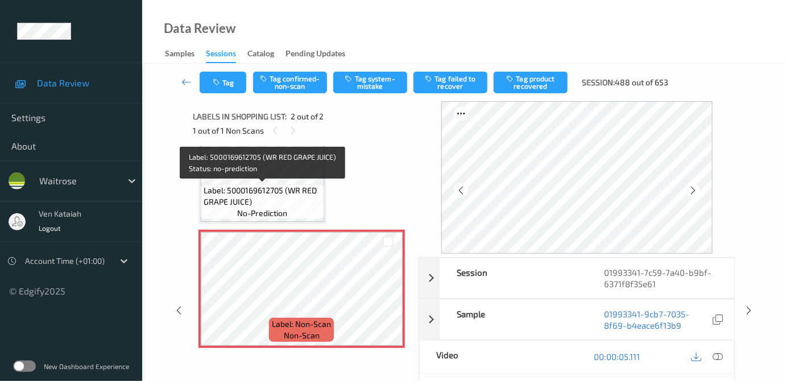
click at [277, 187] on span "Label: 5000169612705 (WR RED GRAPE JUICE)" at bounding box center [263, 196] width 118 height 23
click at [302, 195] on span "Label: 5000169612705 (WR RED GRAPE JUICE)" at bounding box center [263, 196] width 118 height 23
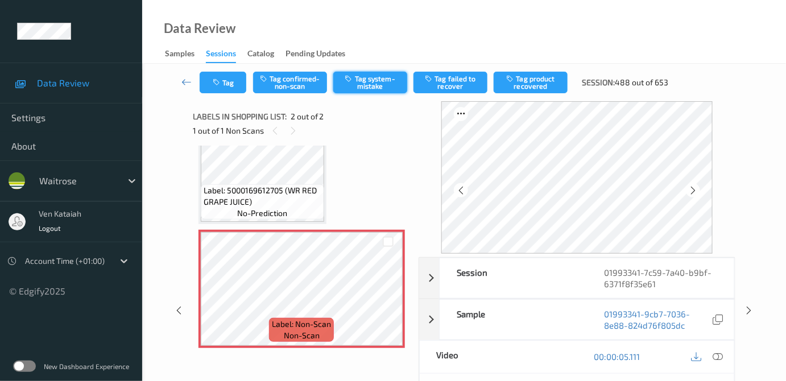
click at [370, 89] on button "Tag system-mistake" at bounding box center [370, 83] width 74 height 22
click at [376, 79] on button "Tag system-mistake" at bounding box center [370, 83] width 74 height 22
click at [212, 75] on button "Tag" at bounding box center [223, 83] width 47 height 22
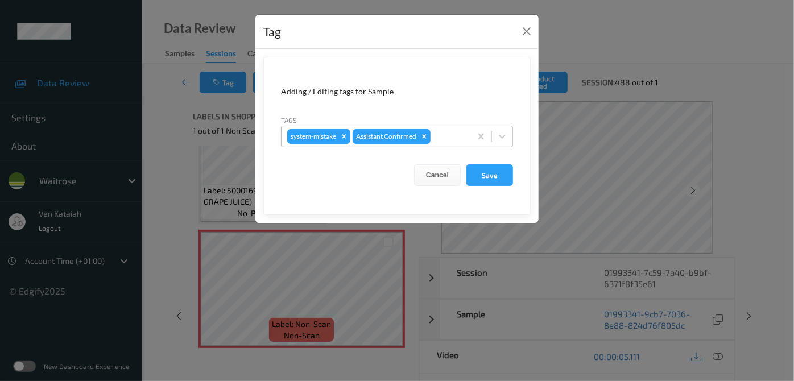
click at [438, 141] on div at bounding box center [449, 137] width 32 height 14
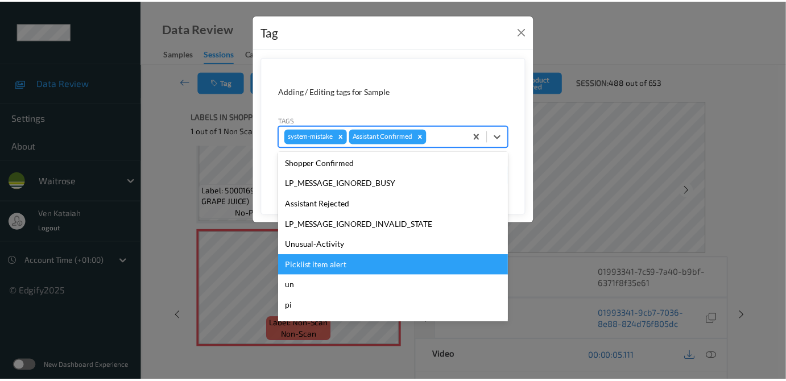
scroll to position [264, 0]
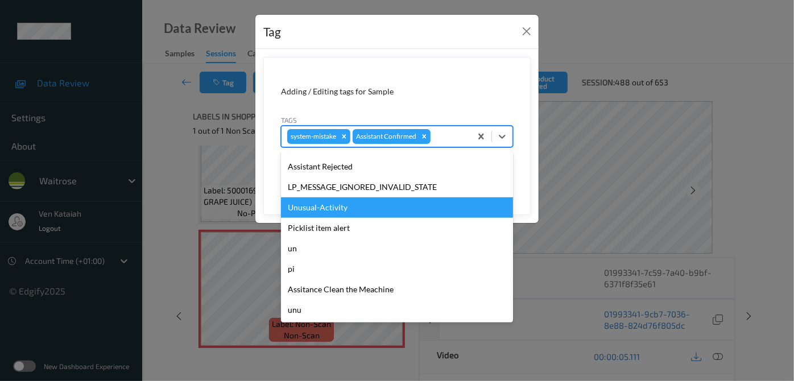
click at [308, 212] on div "Unusual-Activity" at bounding box center [397, 207] width 232 height 20
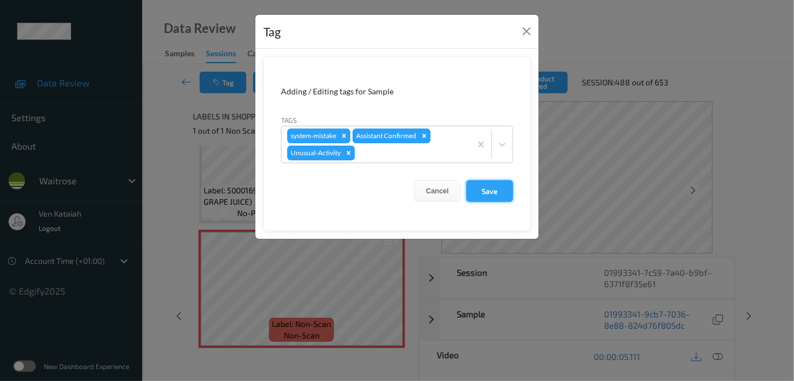
click at [486, 185] on button "Save" at bounding box center [490, 191] width 47 height 22
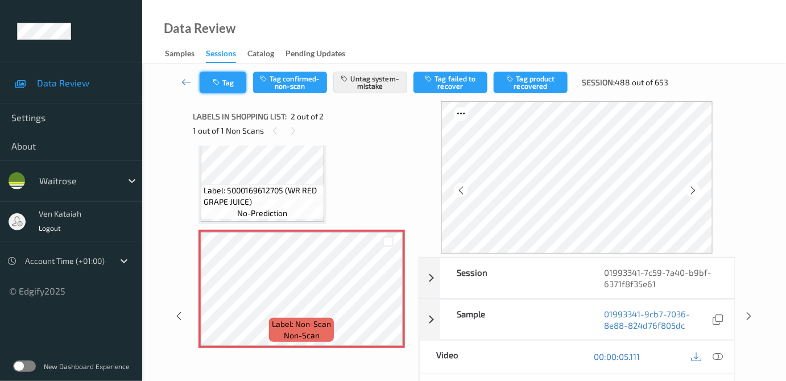
click at [238, 82] on button "Tag" at bounding box center [223, 83] width 47 height 22
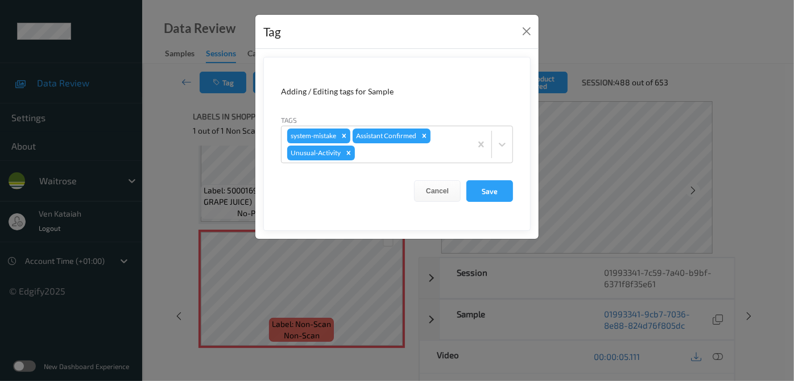
click at [176, 113] on div "Tag Adding / Editing tags for Sample Tags system-mistake Assistant Confirmed Un…" at bounding box center [397, 190] width 794 height 381
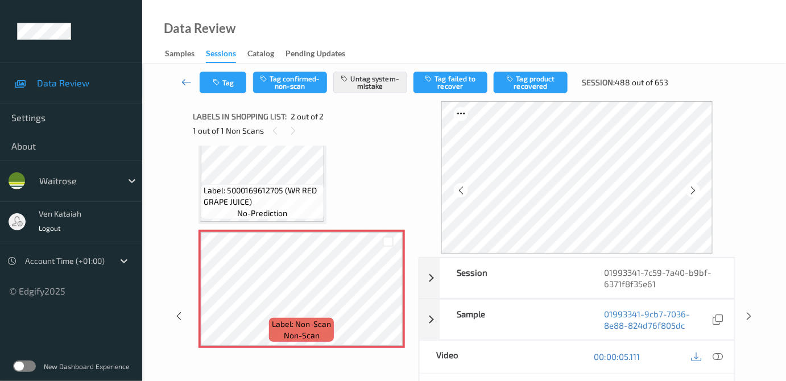
click at [183, 87] on icon at bounding box center [186, 81] width 10 height 11
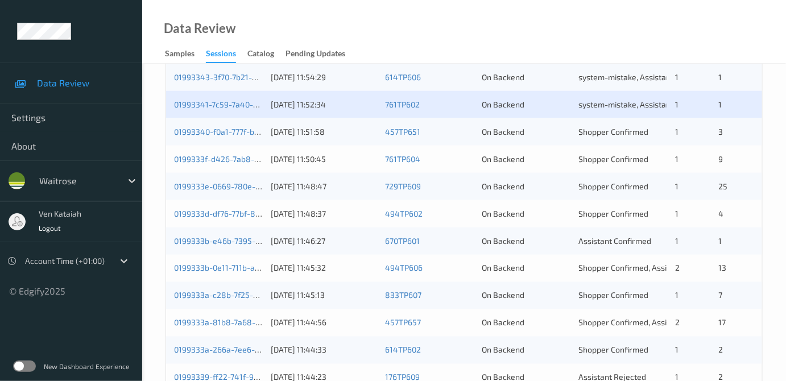
scroll to position [356, 0]
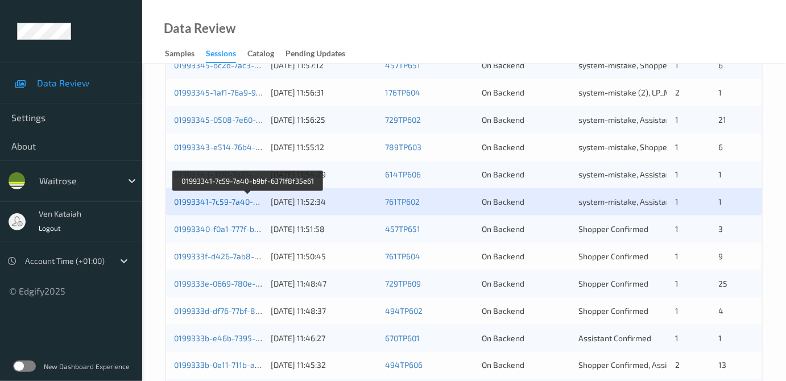
click at [209, 204] on link "01993341-7c59-7a40-b9bf-6371f8f35e61" at bounding box center [248, 202] width 148 height 10
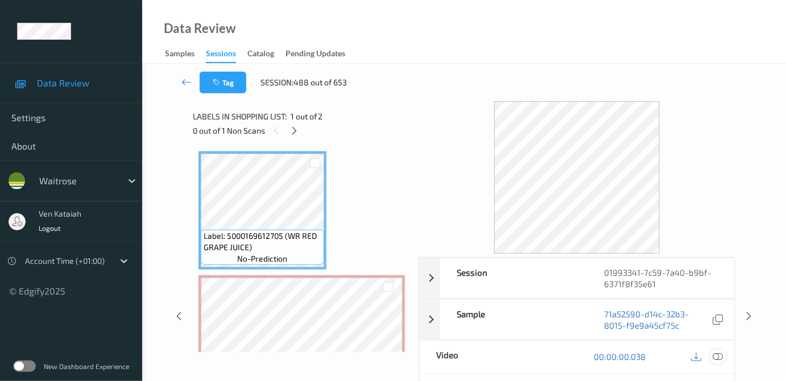
click at [719, 355] on icon at bounding box center [718, 357] width 10 height 10
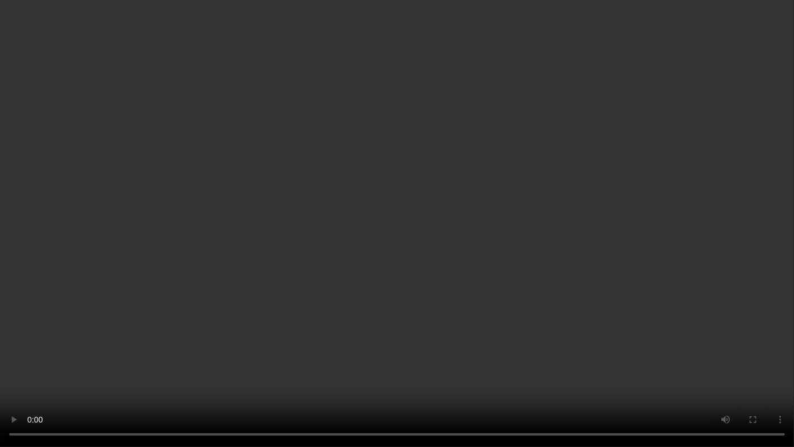
click at [492, 245] on video at bounding box center [397, 223] width 794 height 447
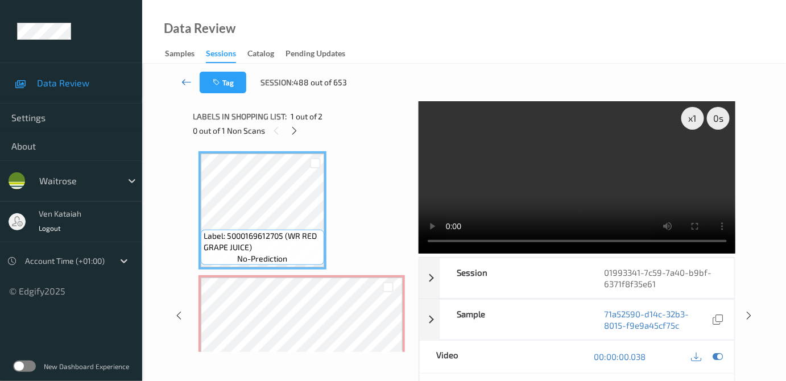
click at [184, 85] on icon at bounding box center [186, 81] width 10 height 11
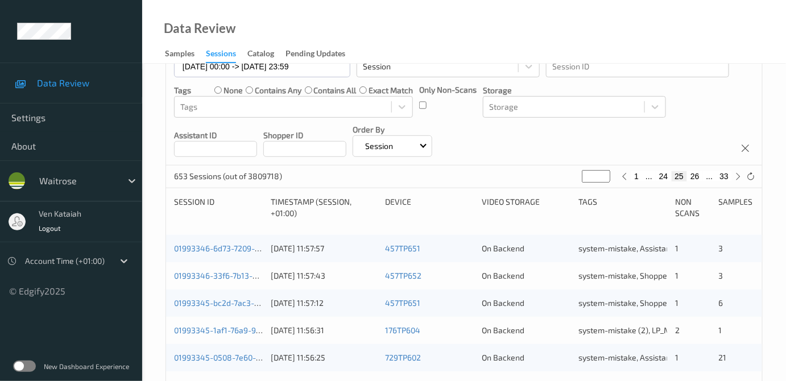
scroll to position [310, 0]
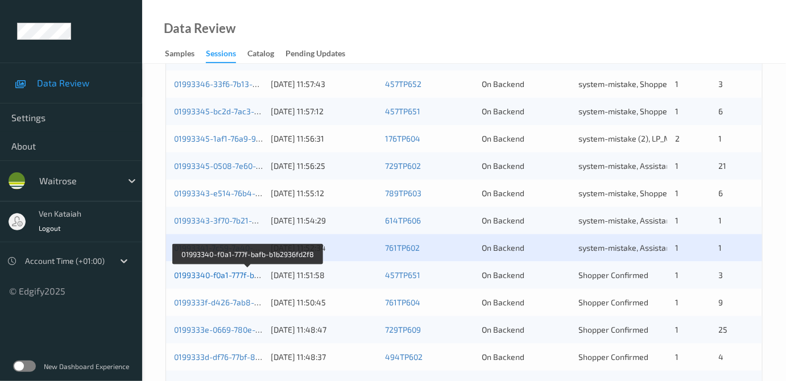
click at [230, 271] on link "01993340-f0a1-777f-bafb-b1b2936fd2f8" at bounding box center [247, 275] width 146 height 10
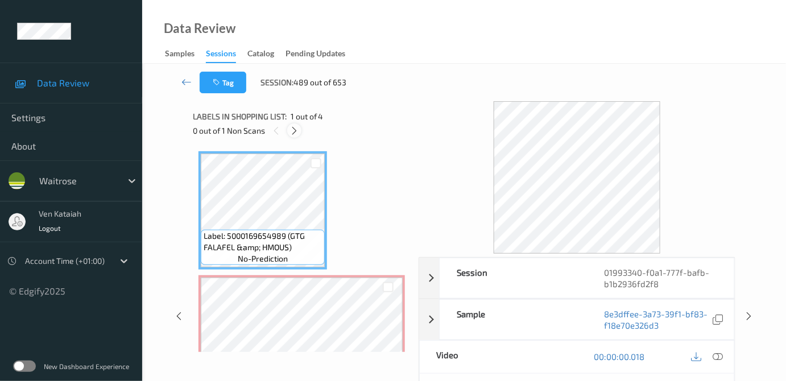
click at [295, 124] on div at bounding box center [294, 130] width 14 height 14
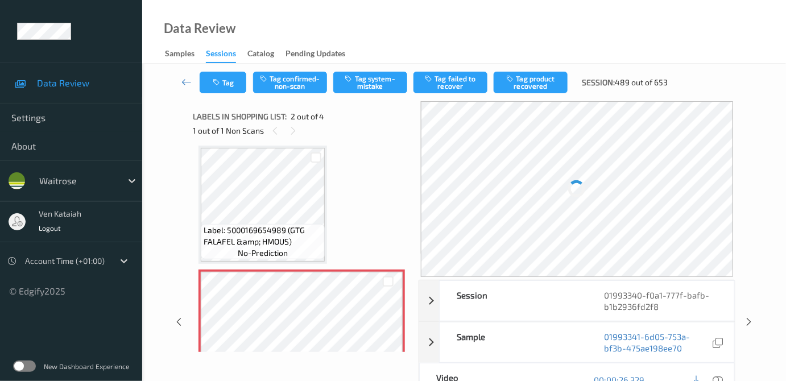
scroll to position [109, 0]
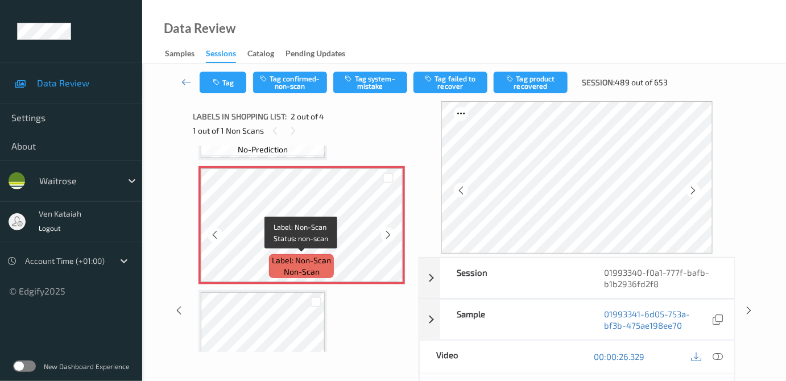
click at [320, 259] on span "Label: Non-Scan" at bounding box center [301, 260] width 59 height 11
click at [385, 234] on icon at bounding box center [388, 235] width 10 height 10
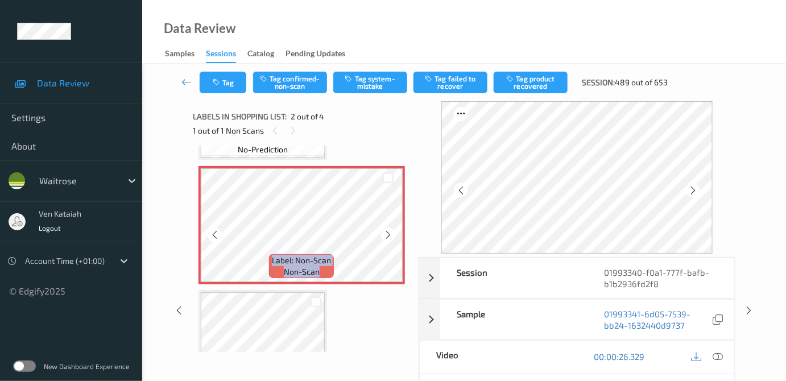
click at [385, 234] on icon at bounding box center [388, 235] width 10 height 10
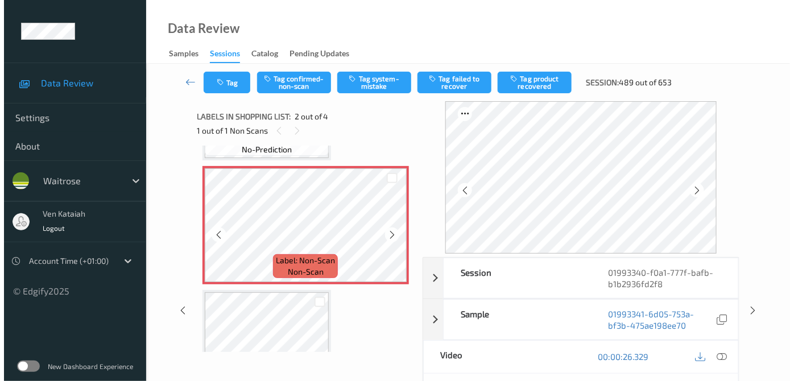
scroll to position [6, 0]
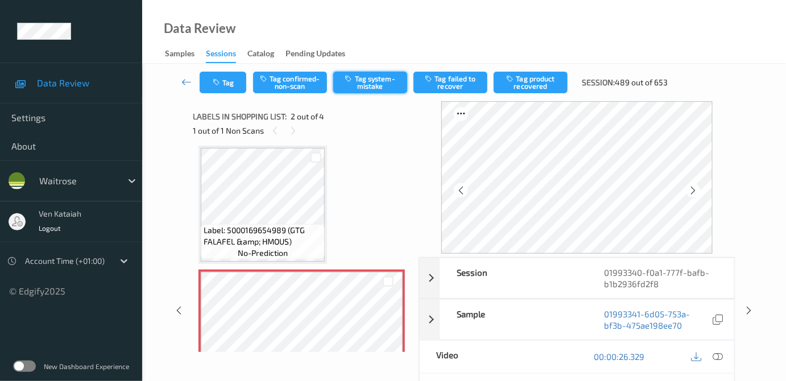
click at [360, 92] on button "Tag system-mistake" at bounding box center [370, 83] width 74 height 22
click at [224, 82] on button "Tag" at bounding box center [223, 83] width 47 height 22
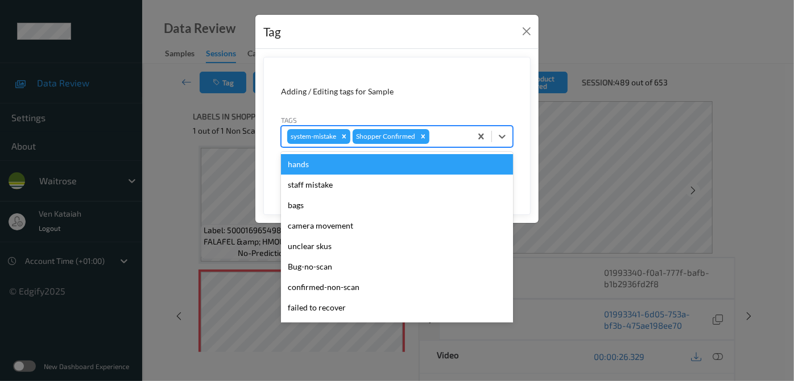
click at [438, 133] on div at bounding box center [449, 137] width 34 height 14
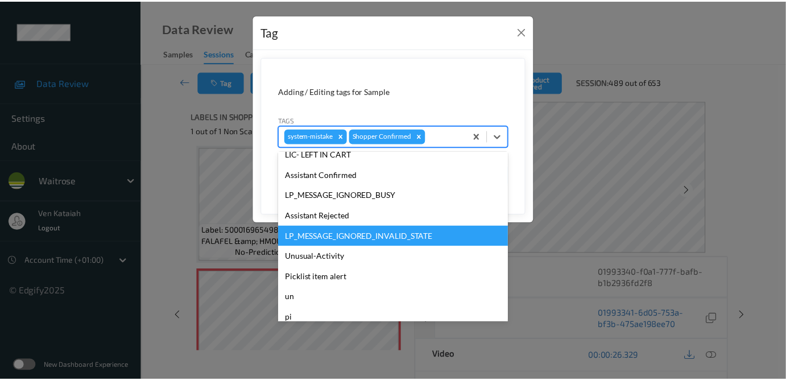
scroll to position [264, 0]
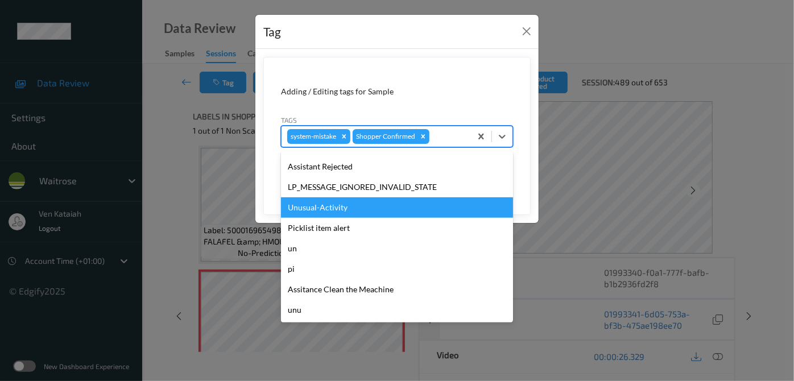
click at [328, 211] on div "Unusual-Activity" at bounding box center [397, 207] width 232 height 20
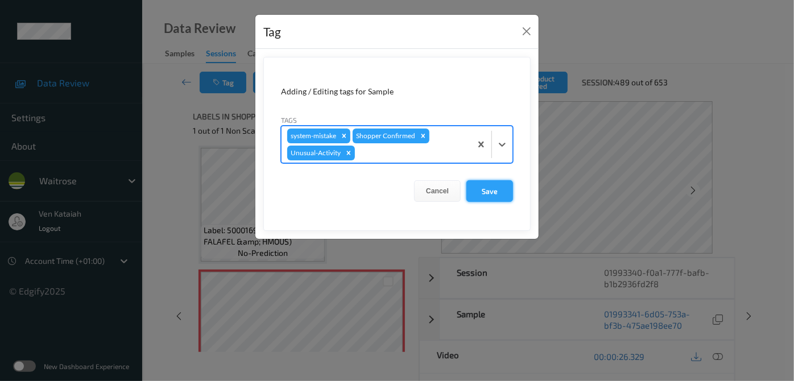
click at [474, 189] on button "Save" at bounding box center [490, 191] width 47 height 22
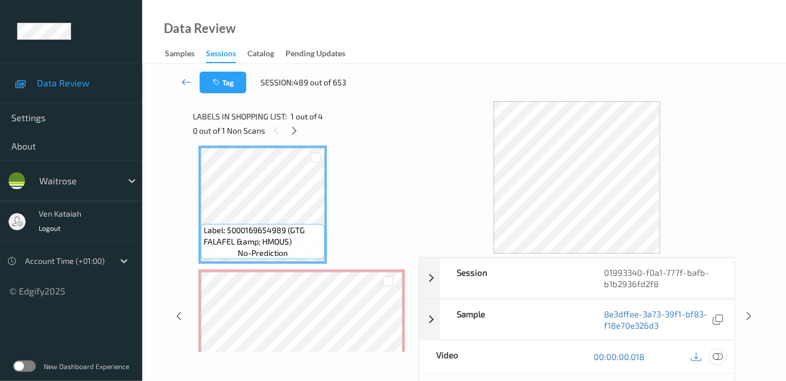
click at [715, 356] on icon at bounding box center [718, 357] width 10 height 10
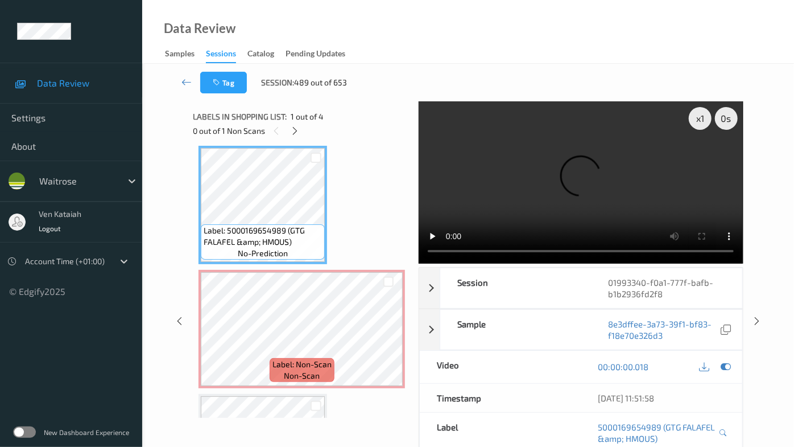
click at [587, 241] on video at bounding box center [581, 182] width 324 height 162
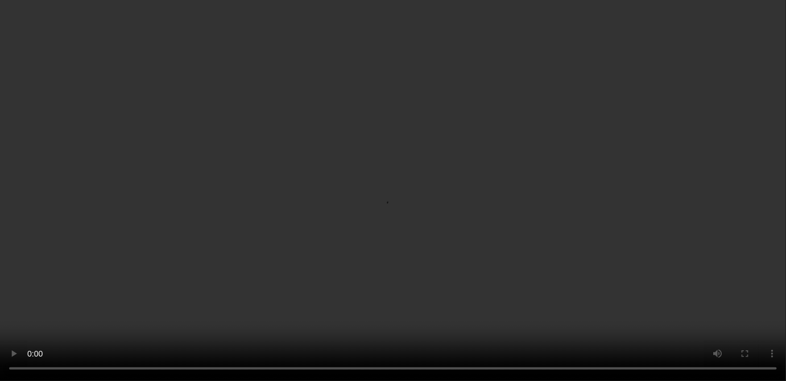
click at [717, 209] on icon at bounding box center [718, 204] width 10 height 10
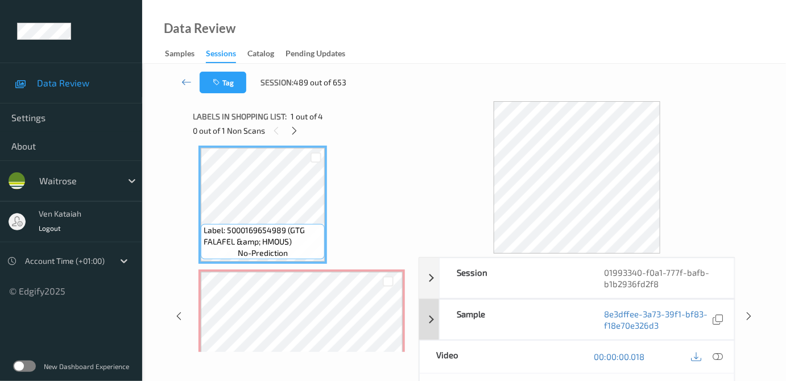
click at [432, 308] on div "Sample 8e3dffee-3a73-39f1-bf83-f18e70e326d3" at bounding box center [577, 319] width 316 height 41
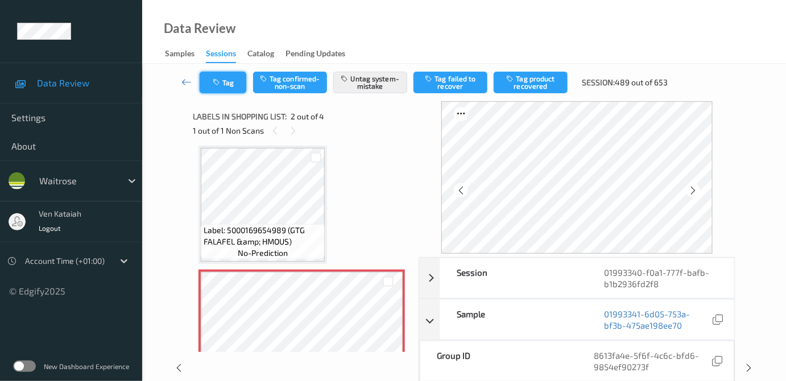
click at [229, 72] on button "Tag" at bounding box center [223, 83] width 47 height 22
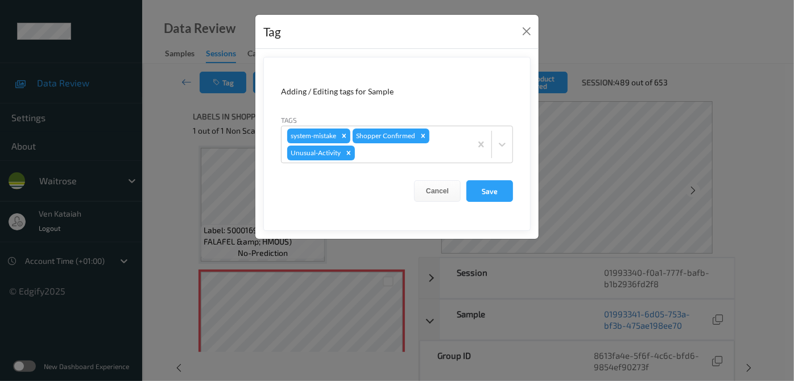
click at [183, 82] on div "Tag Adding / Editing tags for Sample Tags system-mistake Shopper Confirmed Unus…" at bounding box center [397, 190] width 794 height 381
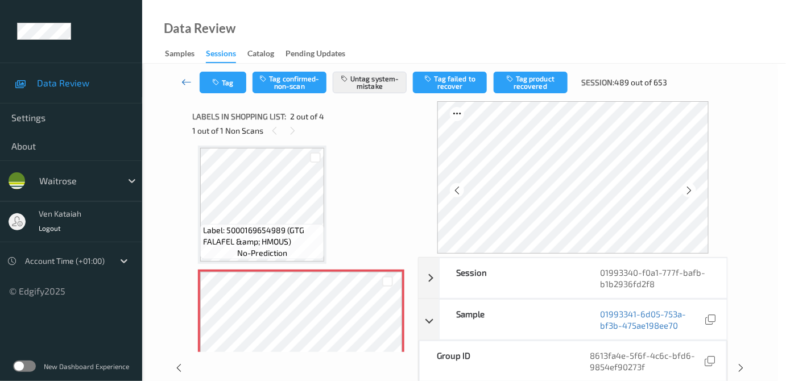
click at [188, 80] on icon at bounding box center [186, 81] width 10 height 11
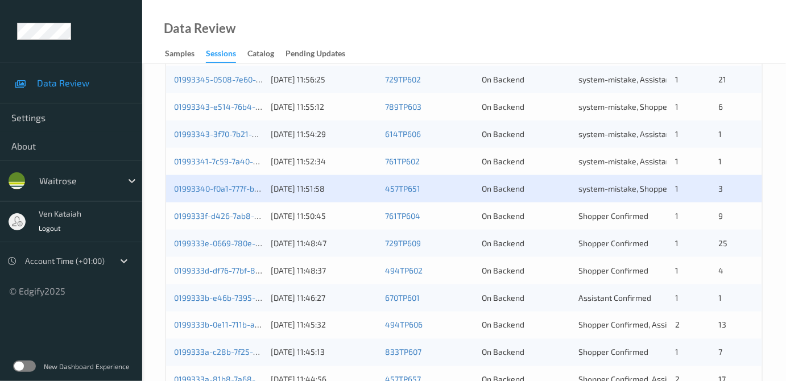
scroll to position [414, 0]
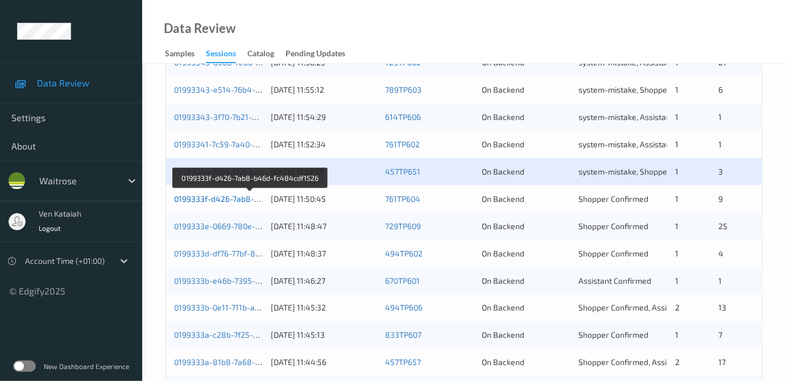
click at [215, 195] on link "0199333f-d426-7ab8-b46d-fc484cdf1526" at bounding box center [250, 199] width 153 height 10
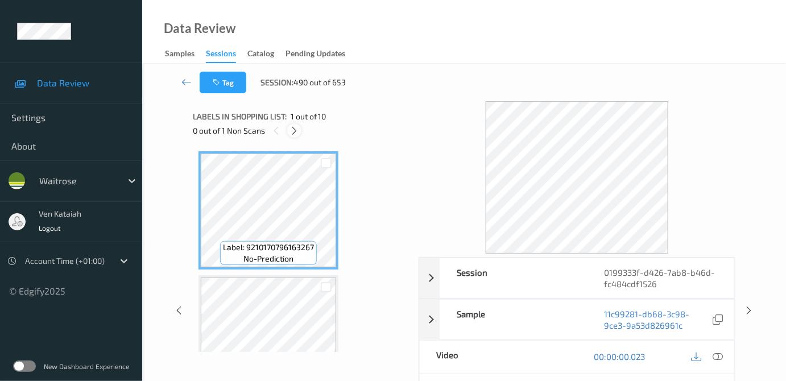
click at [296, 125] on div at bounding box center [294, 130] width 14 height 14
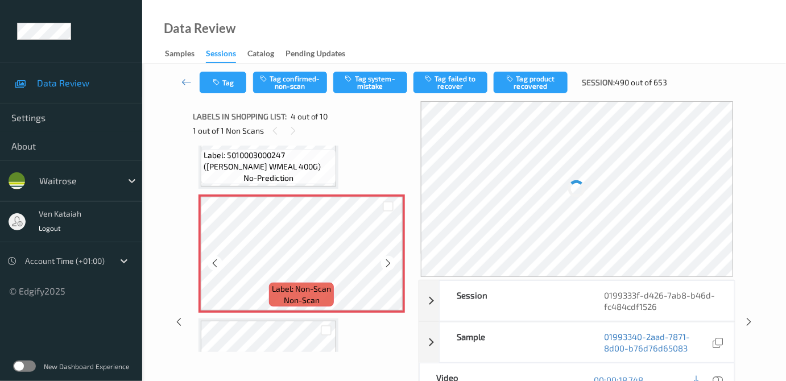
scroll to position [356, 0]
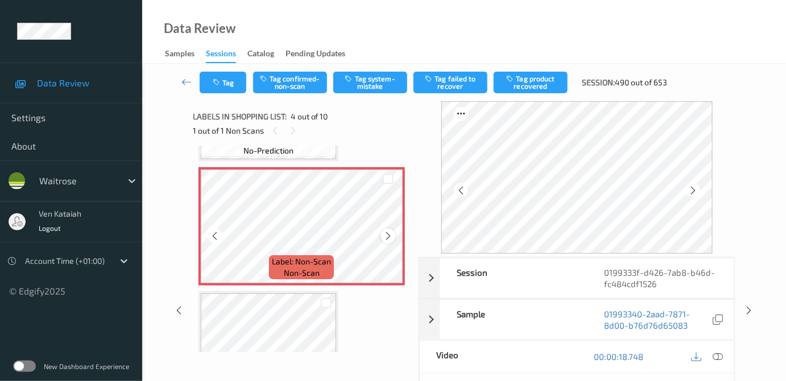
click at [385, 234] on icon at bounding box center [388, 236] width 10 height 10
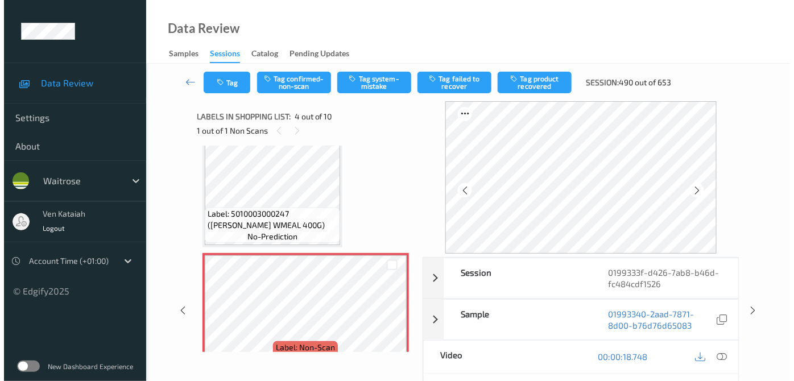
scroll to position [253, 0]
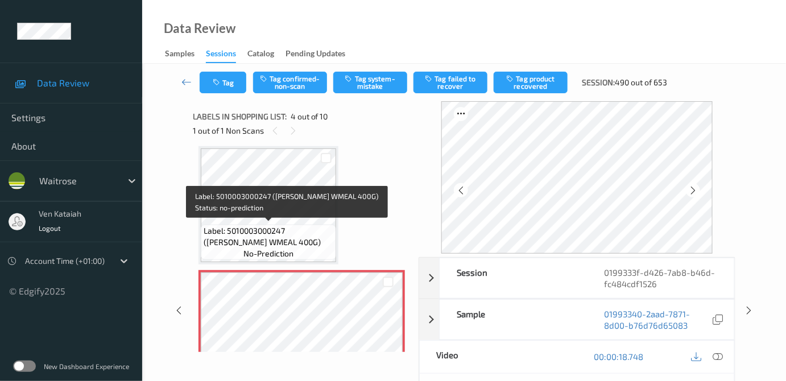
click at [296, 228] on span "Label: 5010003000247 (HOVIS WMEAL 400G)" at bounding box center [269, 236] width 130 height 23
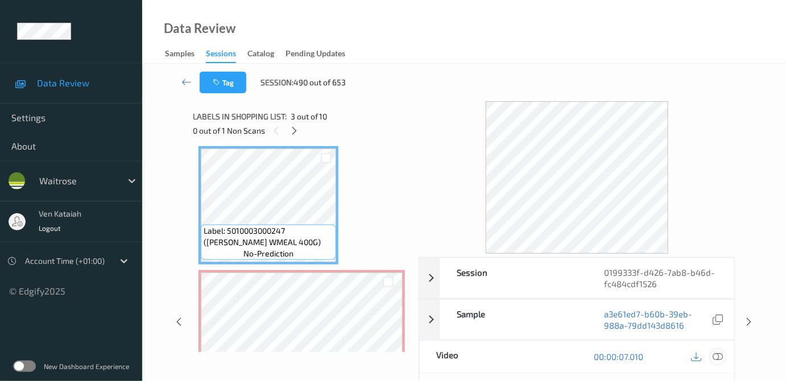
click at [722, 355] on icon at bounding box center [718, 357] width 10 height 10
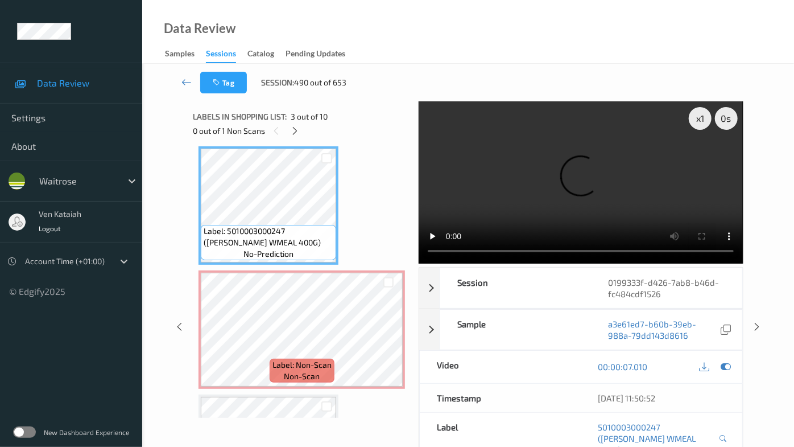
click at [419, 263] on video at bounding box center [581, 182] width 324 height 162
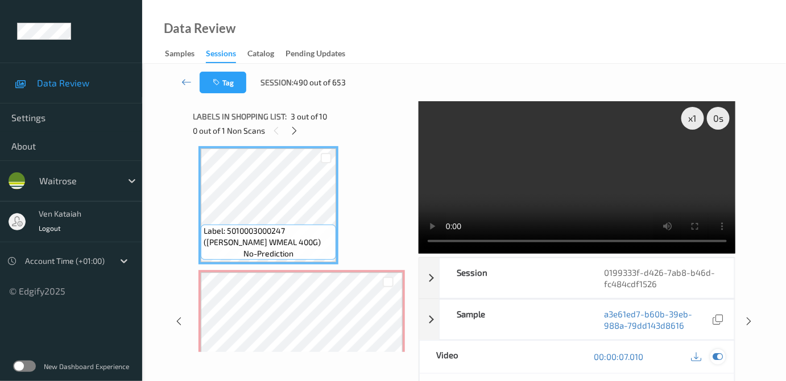
click at [715, 355] on icon at bounding box center [718, 357] width 10 height 10
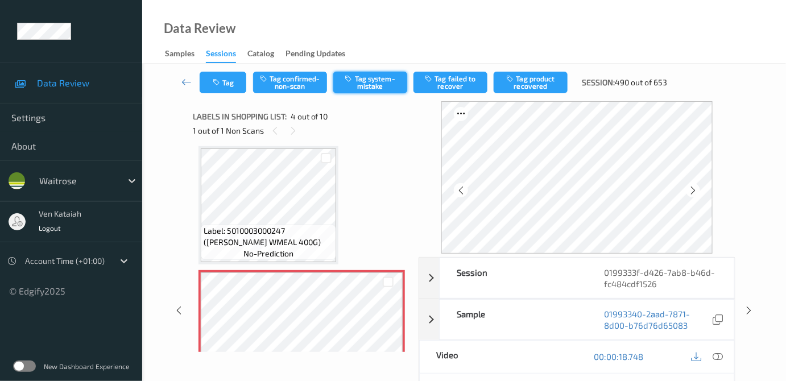
click at [358, 89] on button "Tag system-mistake" at bounding box center [370, 83] width 74 height 22
click at [225, 90] on button "Tag" at bounding box center [223, 83] width 47 height 22
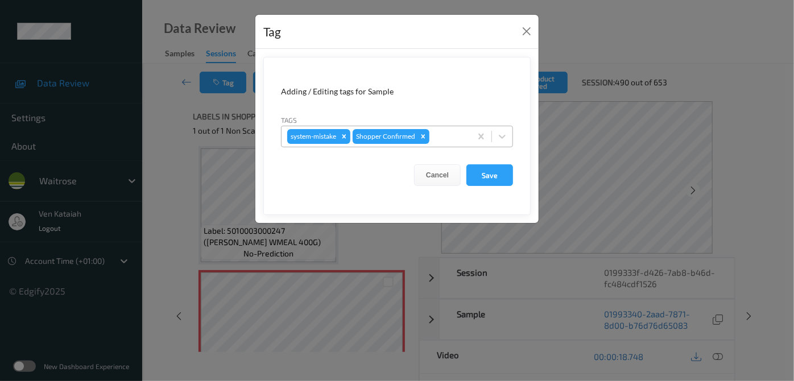
click at [455, 134] on div at bounding box center [449, 137] width 34 height 14
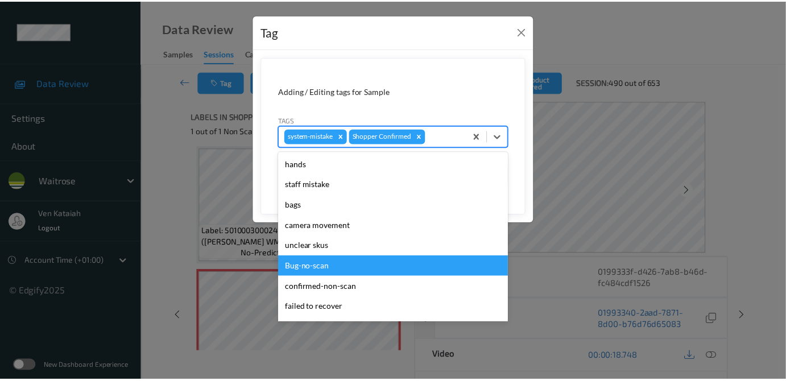
scroll to position [264, 0]
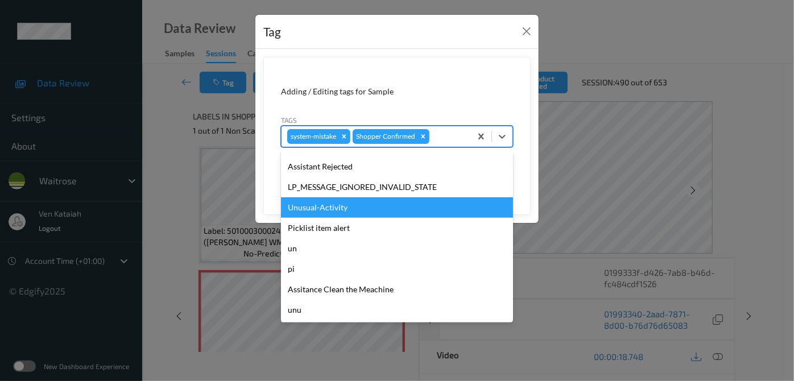
click at [335, 208] on div "Unusual-Activity" at bounding box center [397, 207] width 232 height 20
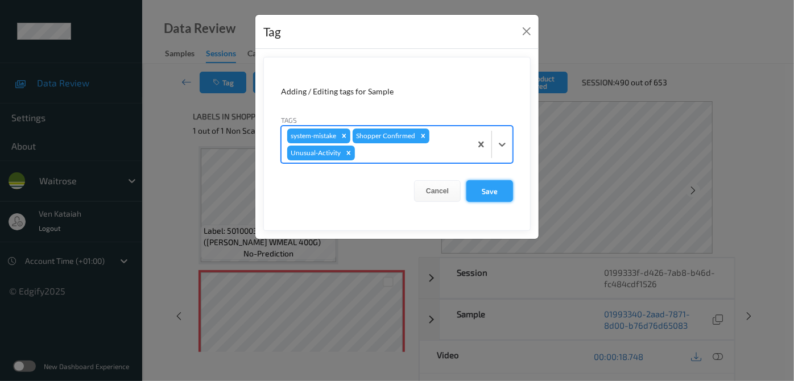
click at [493, 195] on button "Save" at bounding box center [490, 191] width 47 height 22
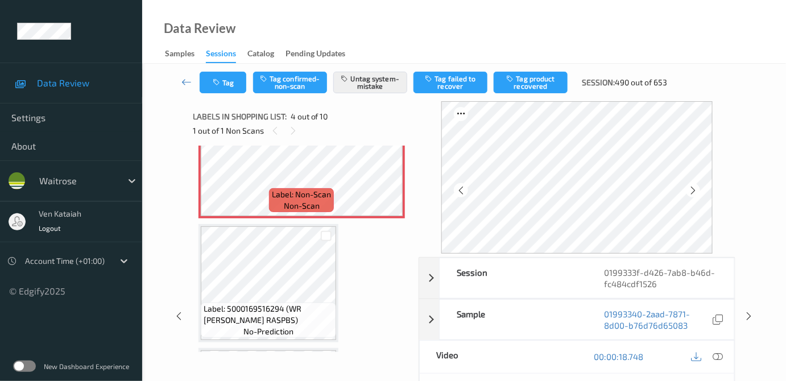
scroll to position [460, 0]
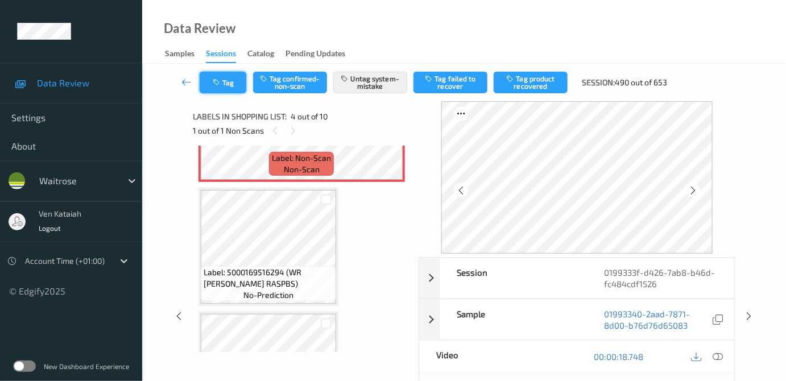
click at [213, 90] on button "Tag" at bounding box center [223, 83] width 47 height 22
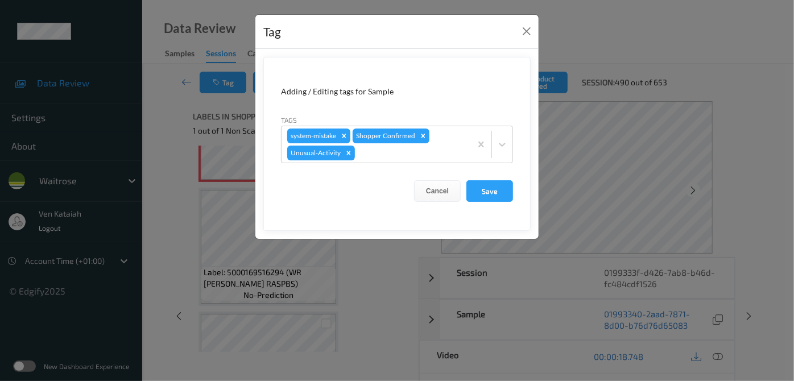
click at [158, 118] on div "Tag Adding / Editing tags for Sample Tags system-mistake Shopper Confirmed Unus…" at bounding box center [397, 190] width 794 height 381
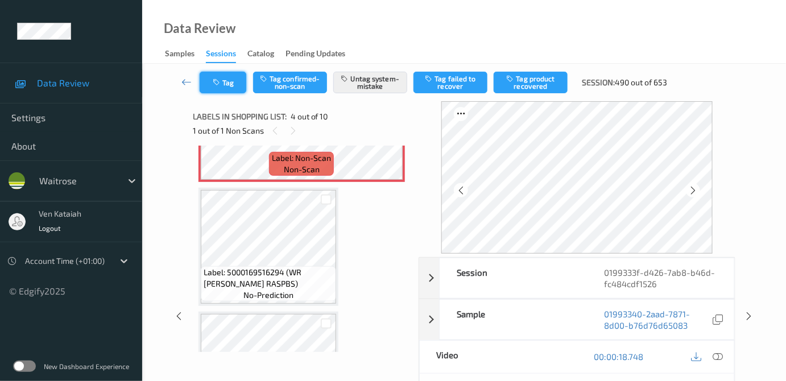
click at [225, 85] on button "Tag" at bounding box center [223, 83] width 47 height 22
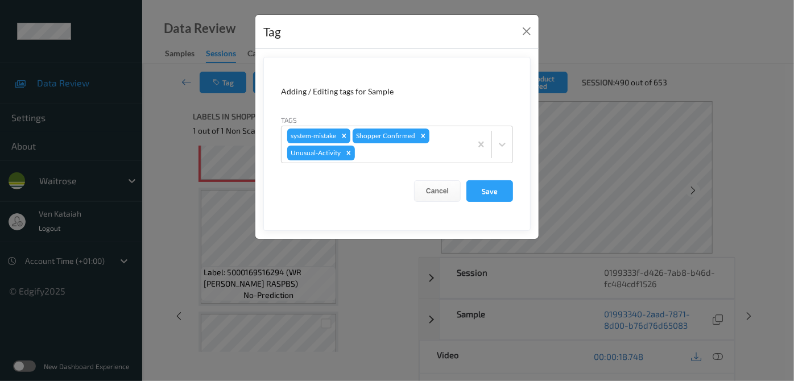
click at [182, 131] on div "Tag Adding / Editing tags for Sample Tags system-mistake Shopper Confirmed Unus…" at bounding box center [397, 190] width 794 height 381
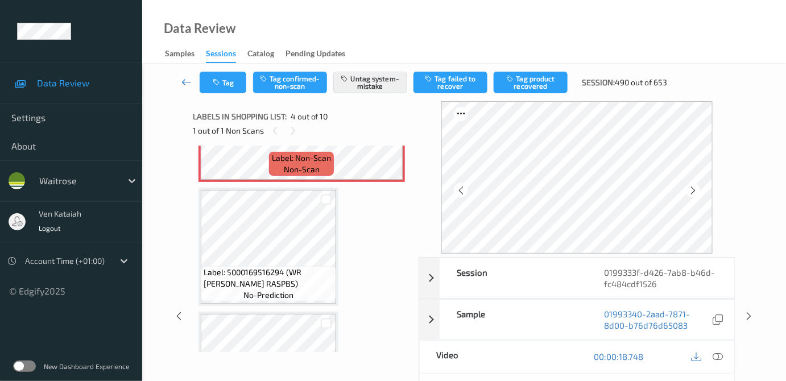
click at [185, 82] on icon at bounding box center [186, 81] width 10 height 11
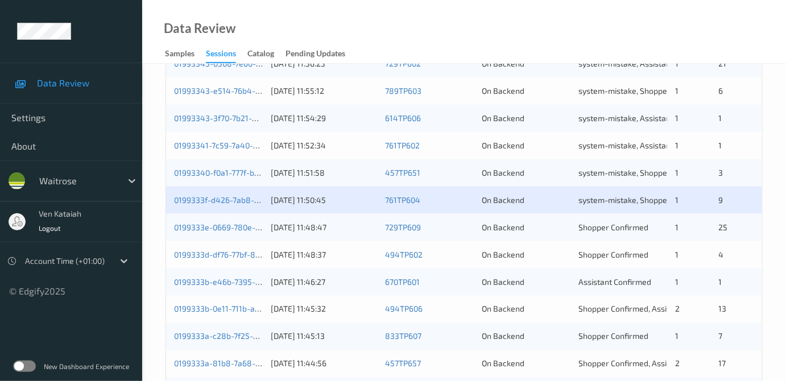
scroll to position [414, 0]
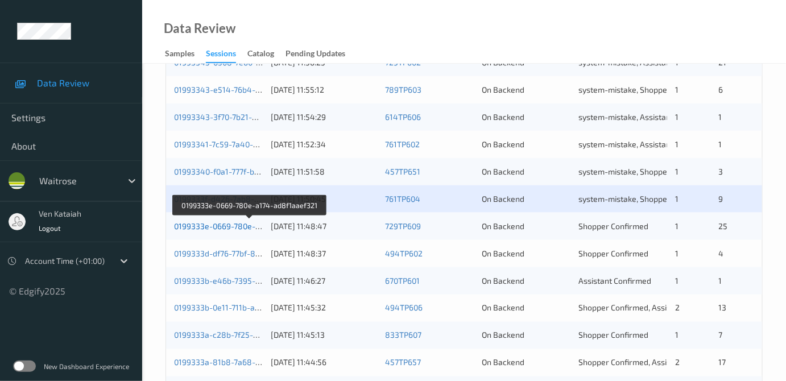
click at [213, 223] on link "0199333e-0669-780e-a174-ad8f1aaef321" at bounding box center [249, 226] width 151 height 10
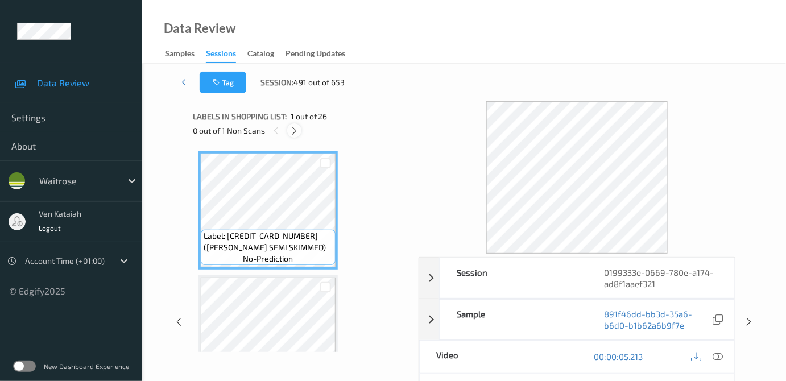
click at [299, 130] on icon at bounding box center [295, 131] width 10 height 10
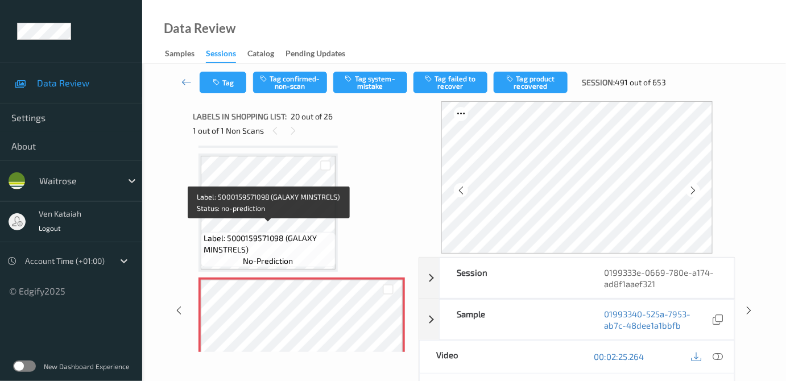
scroll to position [2334, 0]
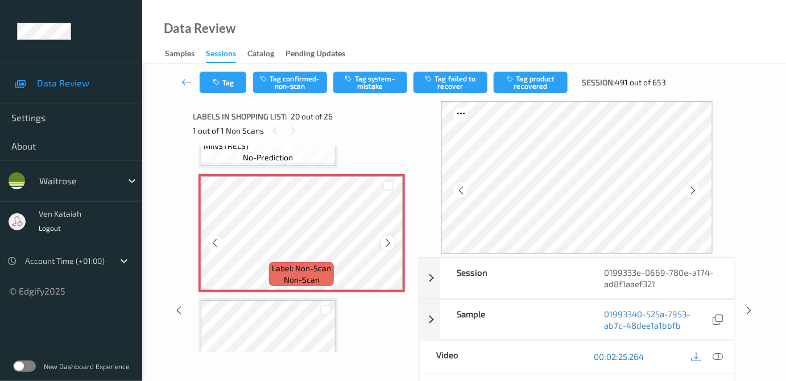
click at [389, 238] on icon at bounding box center [388, 243] width 10 height 10
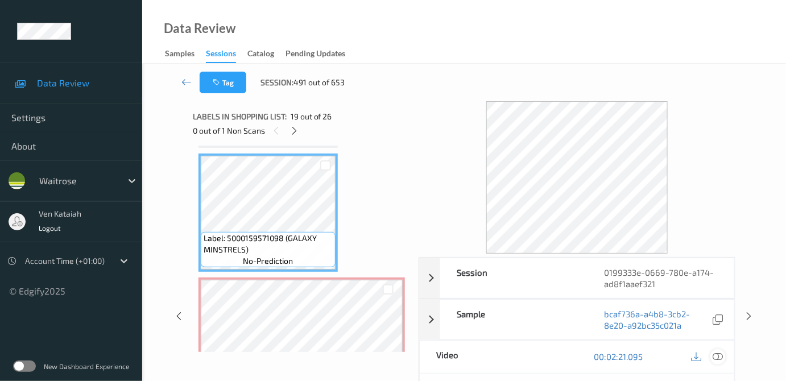
click at [718, 354] on icon at bounding box center [718, 357] width 10 height 10
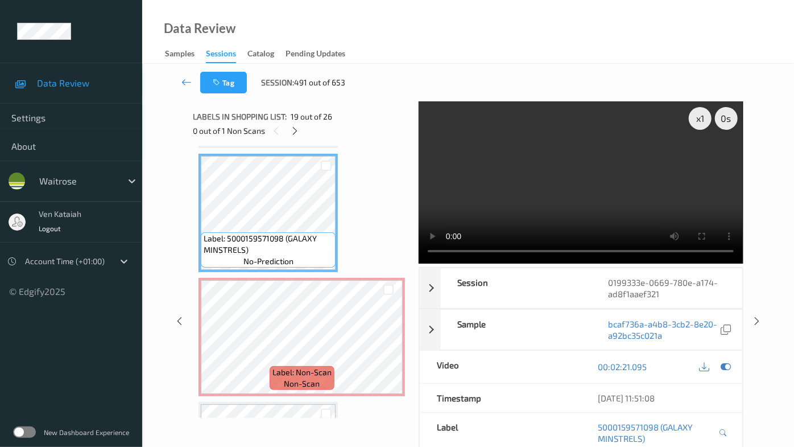
click at [579, 232] on video at bounding box center [581, 182] width 324 height 162
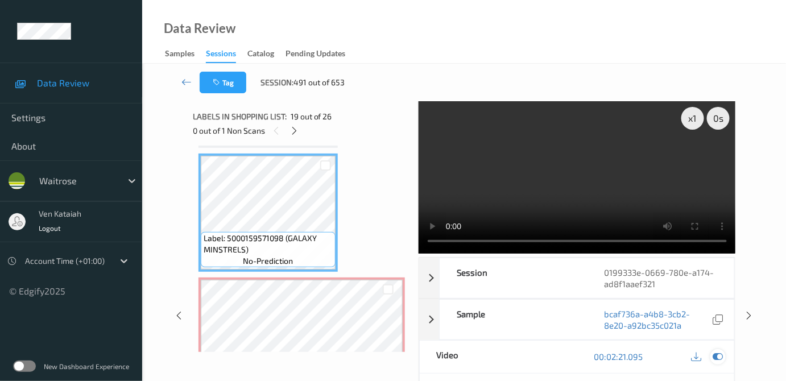
click at [713, 357] on div at bounding box center [718, 356] width 15 height 15
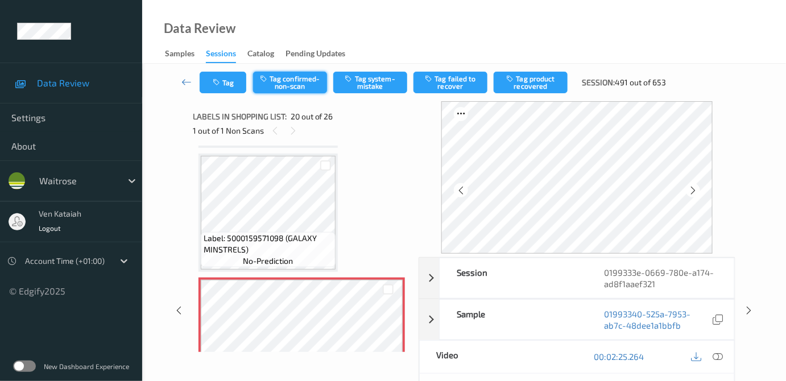
click at [279, 85] on button "Tag confirmed-non-scan" at bounding box center [290, 83] width 74 height 22
click at [511, 82] on icon "button" at bounding box center [512, 79] width 10 height 8
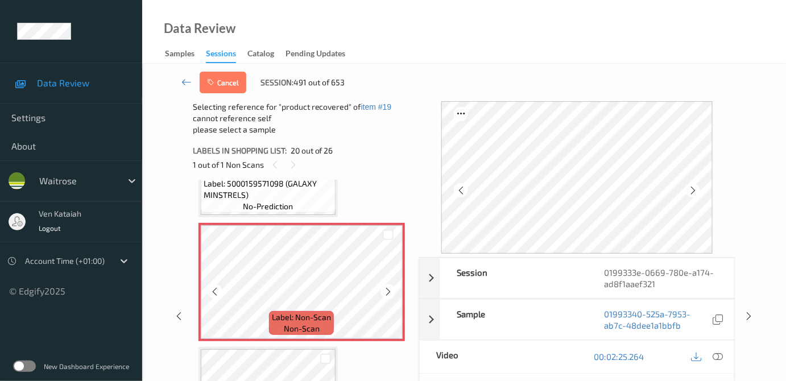
scroll to position [2334, 0]
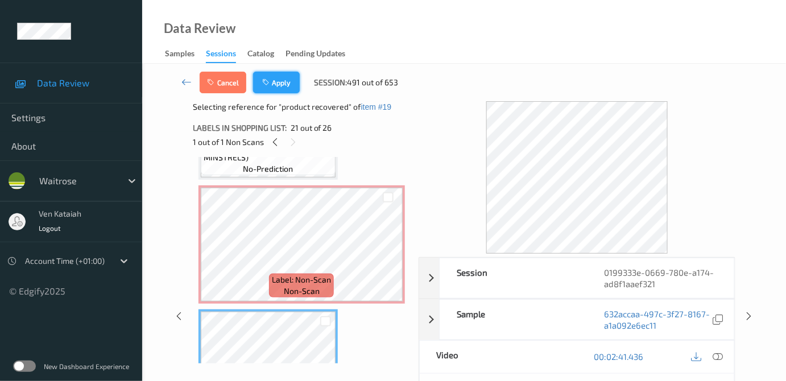
click at [282, 79] on button "Apply" at bounding box center [276, 83] width 47 height 22
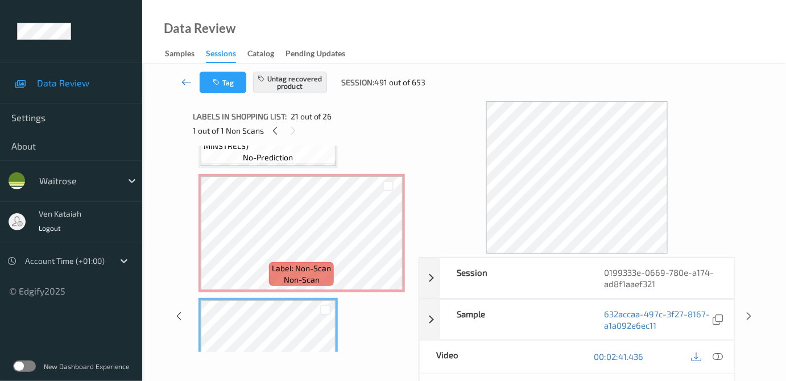
click at [192, 78] on link at bounding box center [187, 83] width 26 height 22
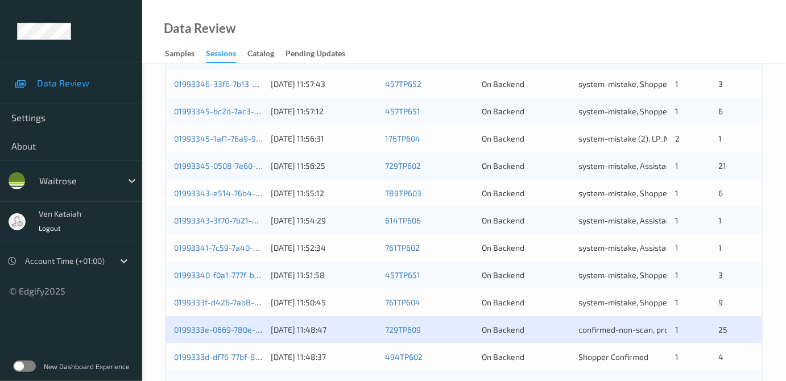
scroll to position [414, 0]
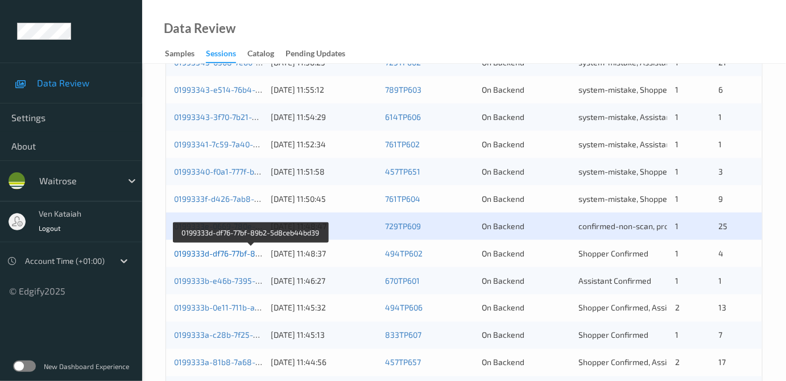
click at [244, 253] on link "0199333d-df76-77bf-89b2-5d8ceb44bd39" at bounding box center [251, 254] width 154 height 10
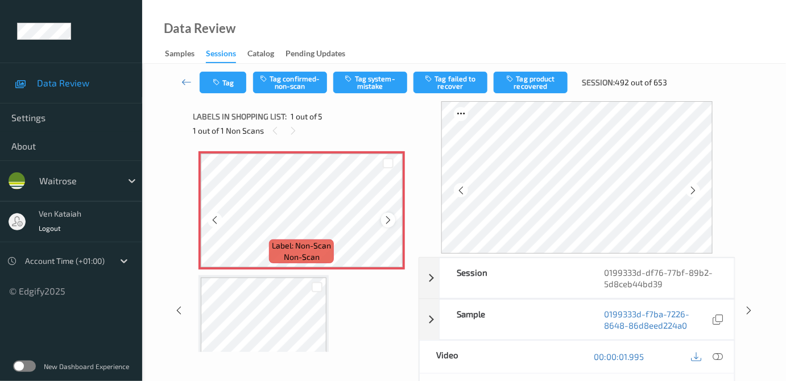
click at [388, 218] on icon at bounding box center [388, 220] width 10 height 10
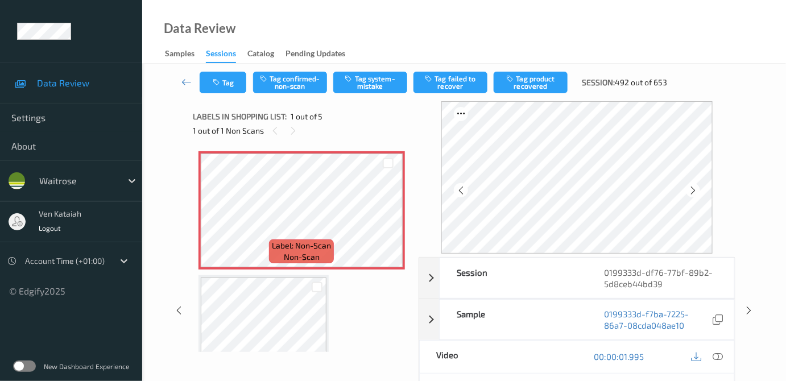
click at [726, 357] on div at bounding box center [707, 356] width 37 height 15
click at [715, 357] on icon at bounding box center [718, 357] width 10 height 10
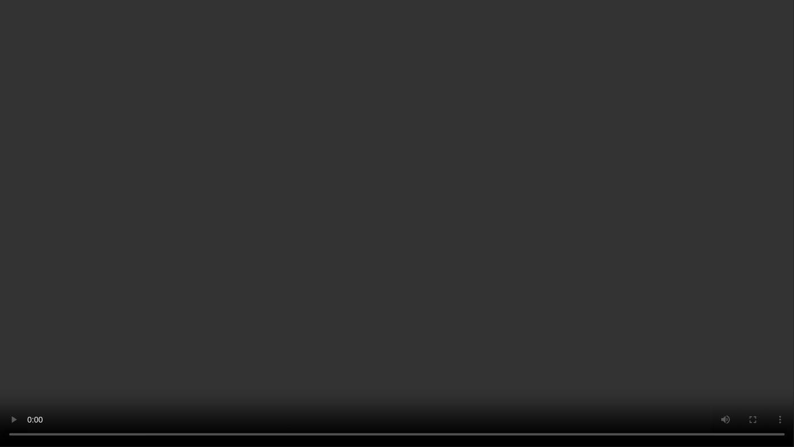
click at [554, 259] on video at bounding box center [397, 223] width 794 height 447
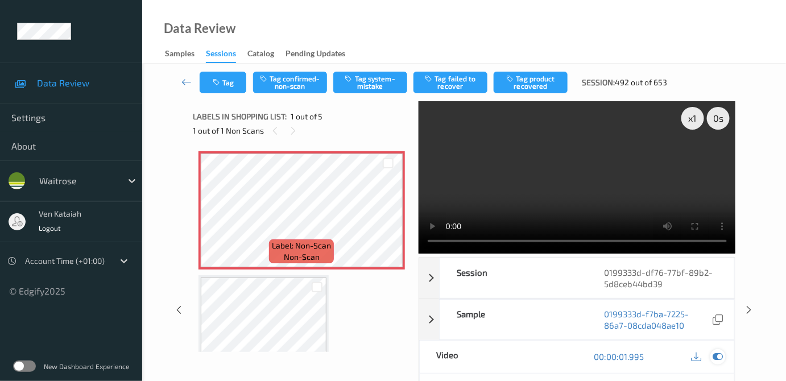
click at [724, 359] on icon at bounding box center [718, 357] width 10 height 10
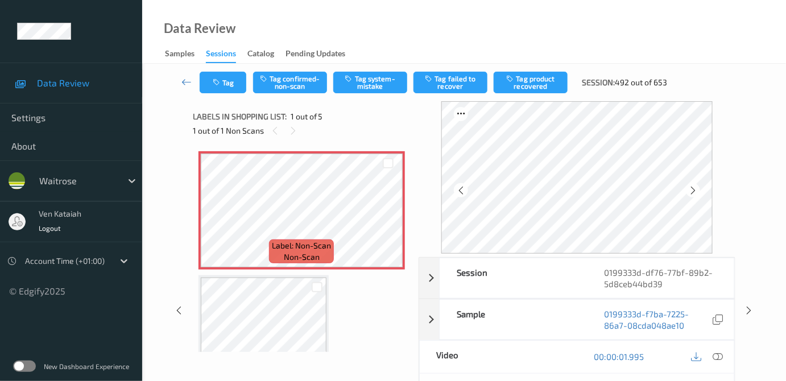
scroll to position [103, 0]
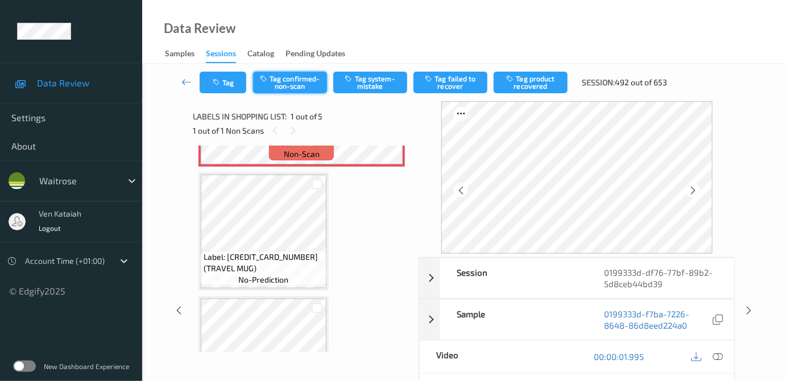
click at [306, 90] on button "Tag confirmed-non-scan" at bounding box center [290, 83] width 74 height 22
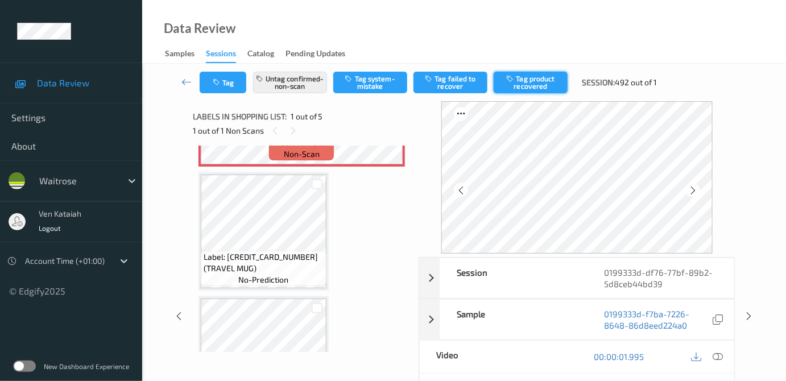
click at [518, 86] on button "Tag product recovered" at bounding box center [531, 83] width 74 height 22
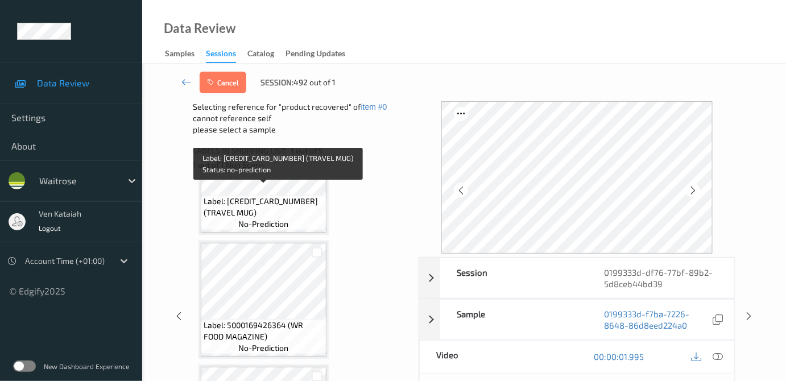
scroll to position [207, 0]
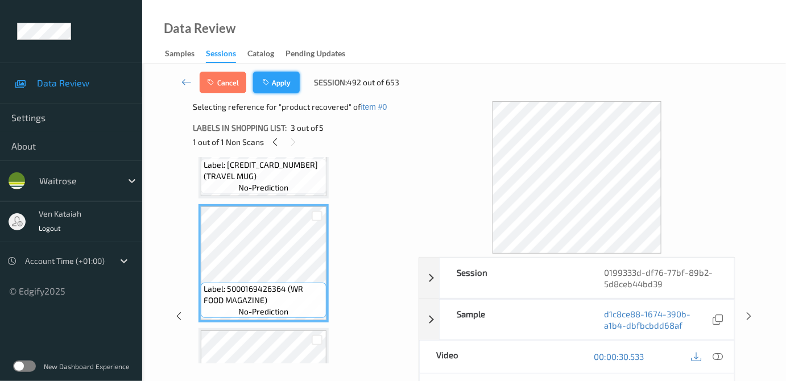
click at [278, 79] on button "Apply" at bounding box center [276, 83] width 47 height 22
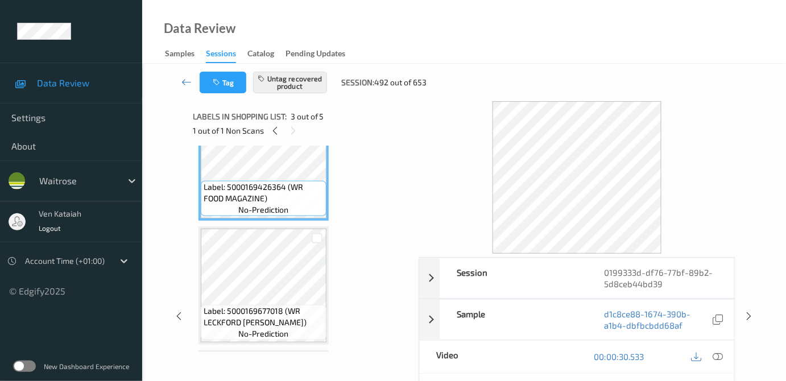
scroll to position [310, 0]
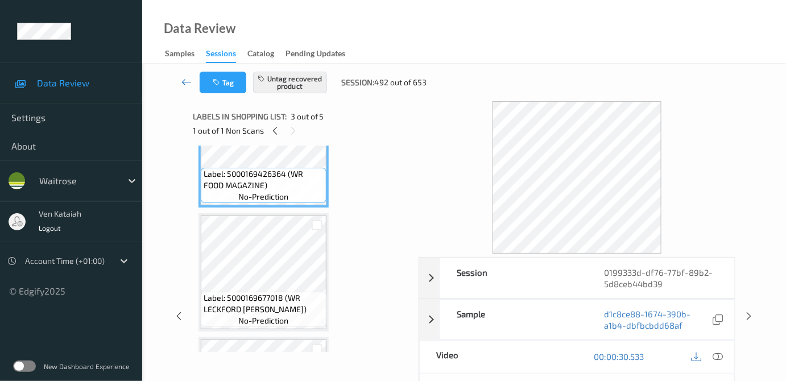
click at [187, 80] on icon at bounding box center [186, 81] width 10 height 11
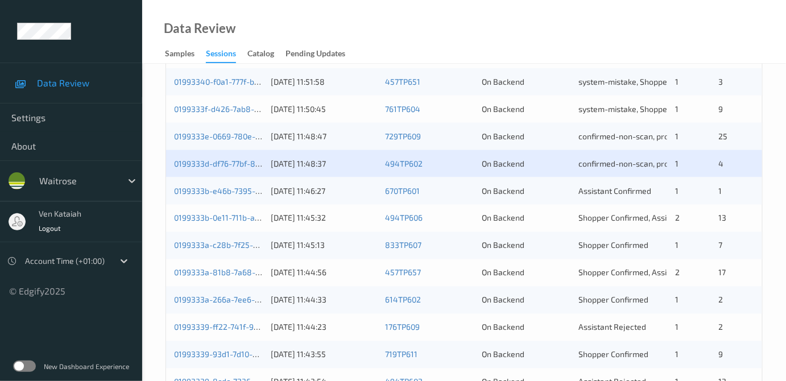
scroll to position [563, 0]
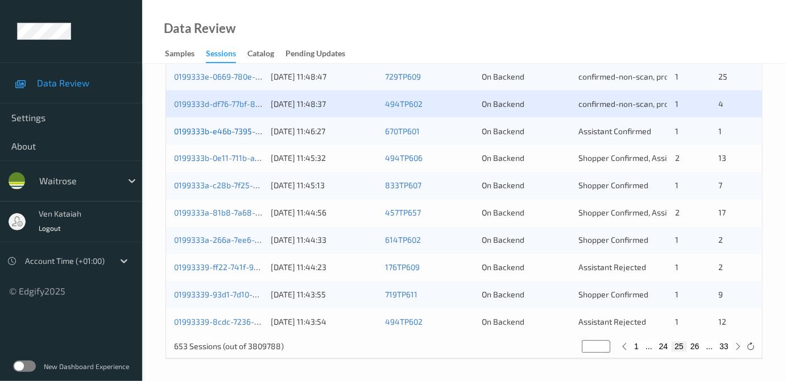
click at [232, 132] on link "0199333b-e46b-7395-9cf7-64449c7eb789" at bounding box center [251, 131] width 155 height 10
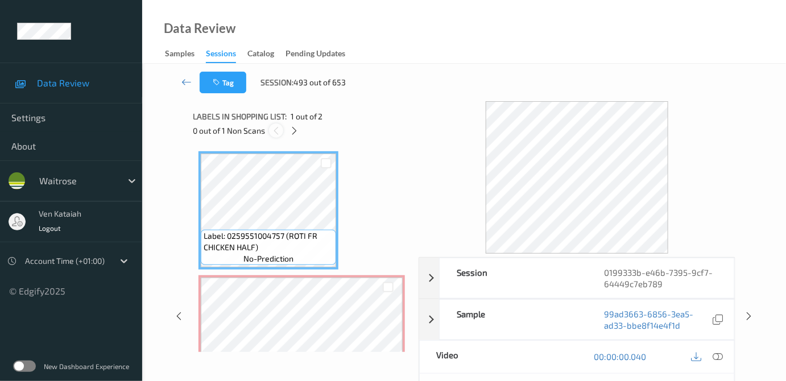
click at [279, 127] on icon at bounding box center [276, 131] width 10 height 10
click at [300, 131] on div at bounding box center [294, 130] width 14 height 14
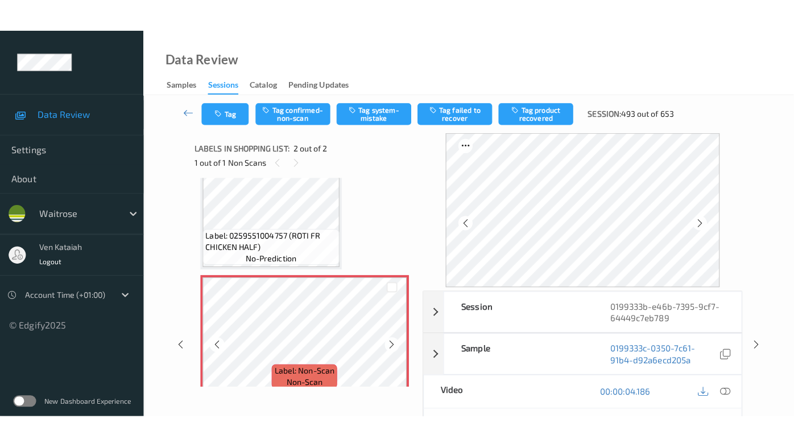
scroll to position [46, 0]
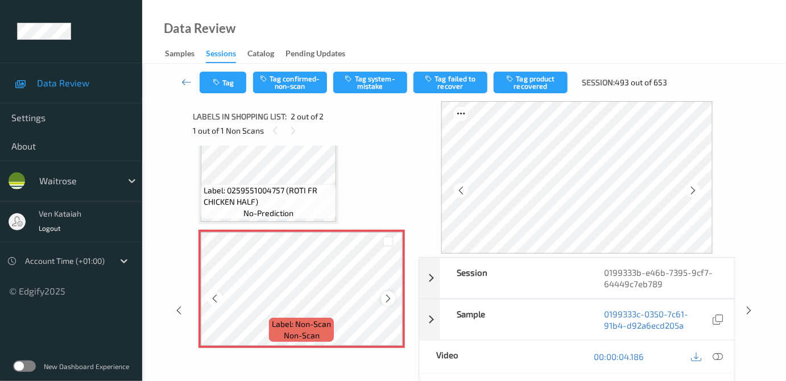
click at [387, 302] on icon at bounding box center [388, 299] width 10 height 10
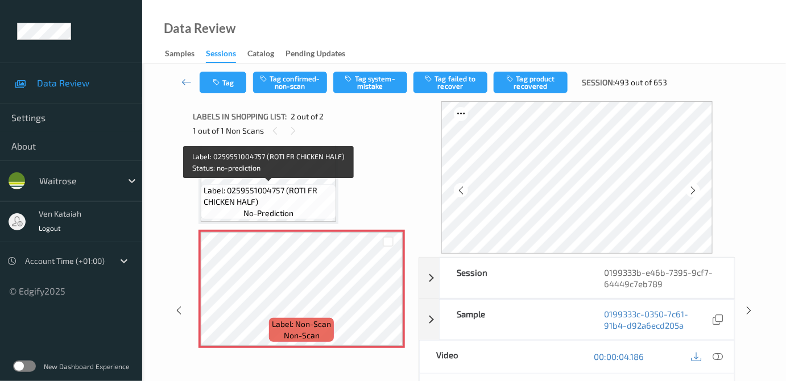
click at [306, 185] on span "Label: 0259551004757 (ROTI FR CHICKEN HALF)" at bounding box center [269, 196] width 130 height 23
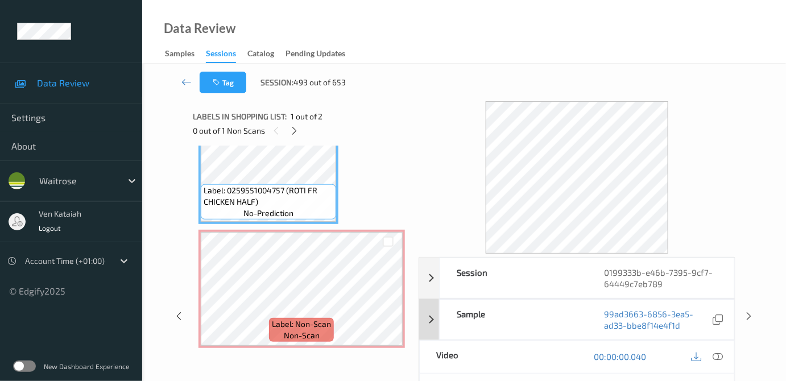
click at [426, 309] on div "Sample 99ad3663-6856-3ea5-ad33-bbe8f14e4f1d" at bounding box center [577, 319] width 316 height 41
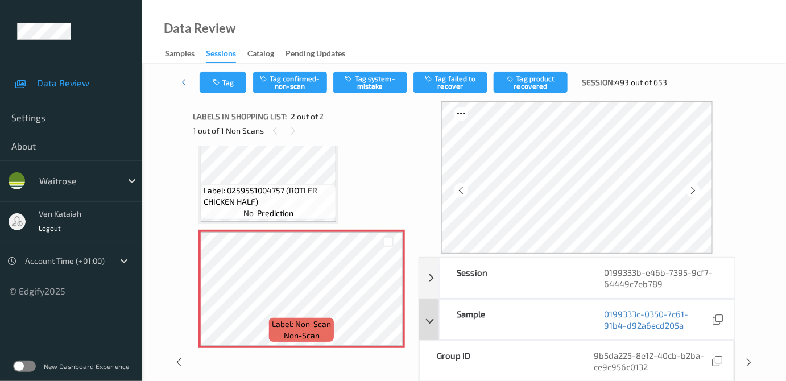
click at [435, 311] on div "Sample 0199333c-0350-7c61-91b4-d92a6ecd205a" at bounding box center [577, 319] width 316 height 41
click at [387, 298] on icon at bounding box center [388, 299] width 10 height 10
click at [388, 298] on icon at bounding box center [388, 299] width 10 height 10
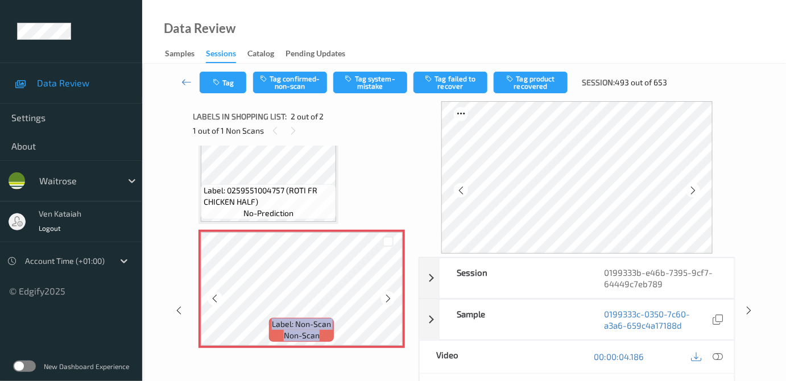
click at [388, 298] on icon at bounding box center [388, 299] width 10 height 10
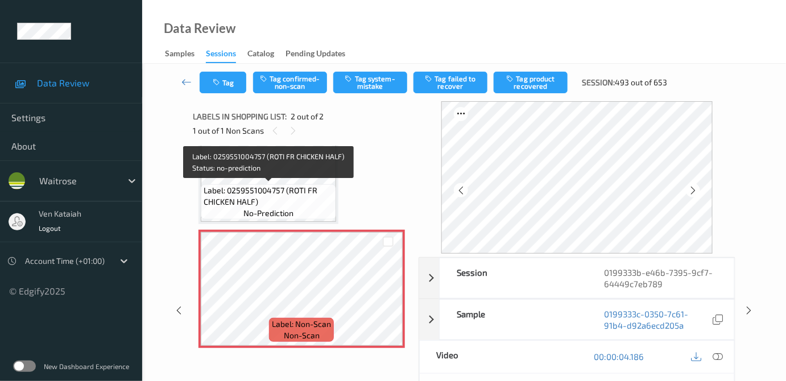
click at [320, 205] on span "Label: 0259551004757 (ROTI FR CHICKEN HALF)" at bounding box center [269, 196] width 130 height 23
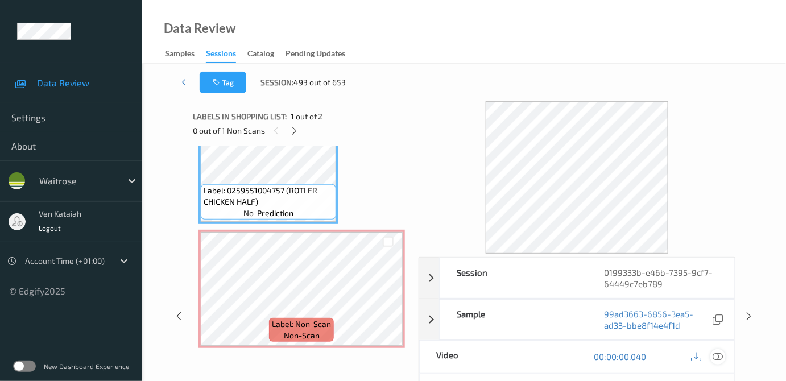
click at [720, 354] on icon at bounding box center [718, 357] width 10 height 10
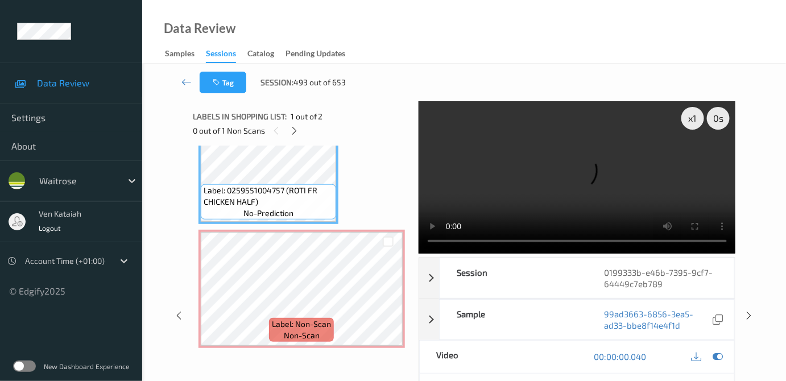
scroll to position [0, 0]
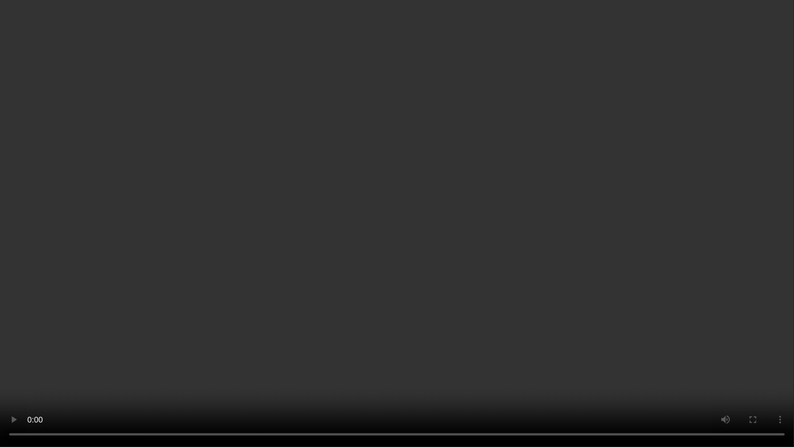
click at [459, 268] on video at bounding box center [397, 223] width 794 height 447
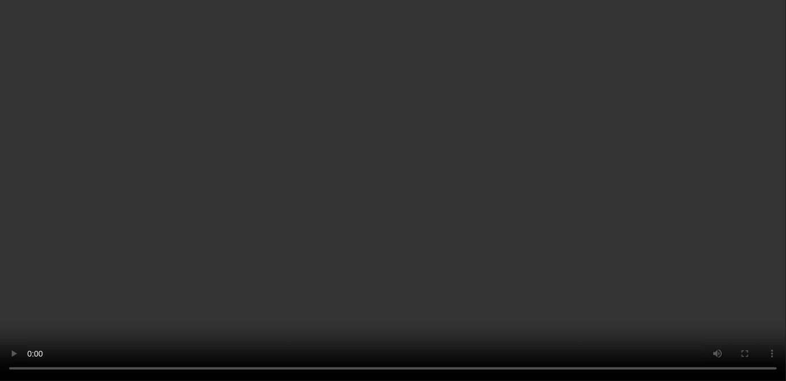
scroll to position [46, 0]
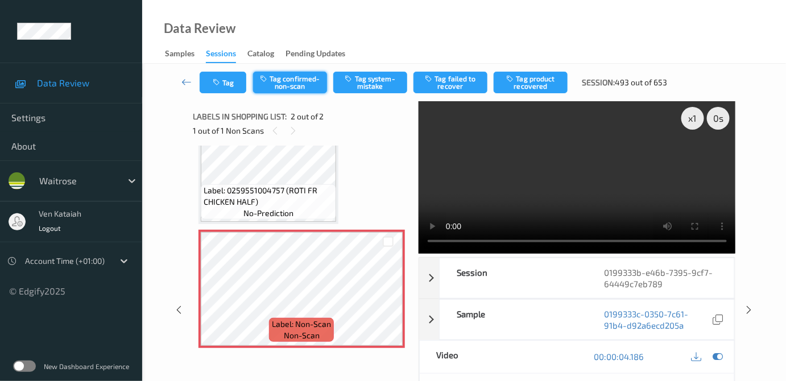
click at [294, 72] on button "Tag confirmed-non-scan" at bounding box center [290, 83] width 74 height 22
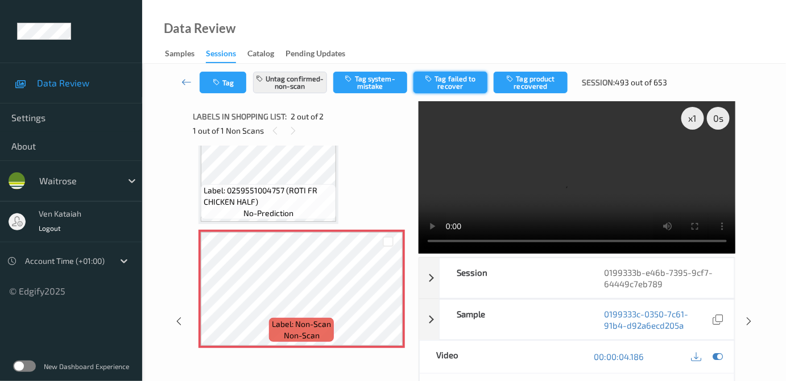
click at [453, 84] on button "Tag failed to recover" at bounding box center [451, 83] width 74 height 22
click at [195, 77] on link at bounding box center [187, 83] width 26 height 22
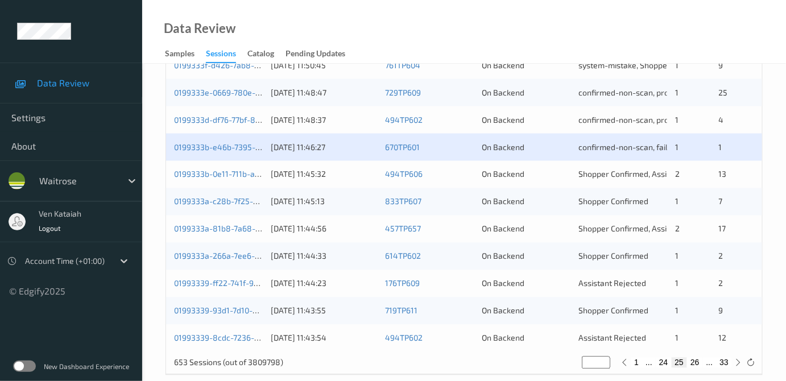
scroll to position [563, 0]
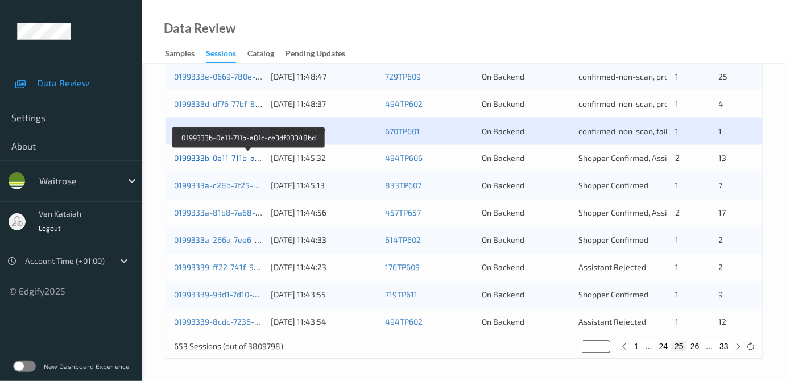
click at [213, 158] on link "0199333b-0e11-711b-a81c-ce3df03348bd" at bounding box center [249, 159] width 150 height 10
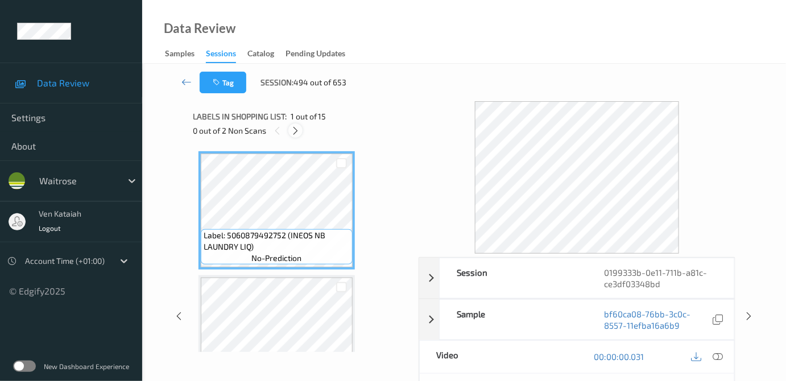
click at [296, 130] on icon at bounding box center [296, 131] width 10 height 10
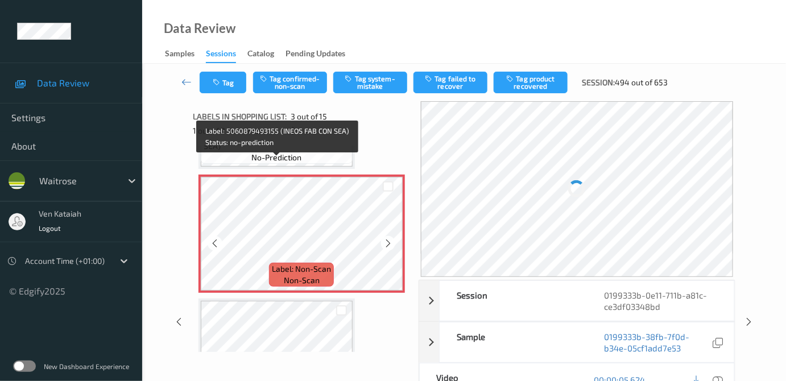
scroll to position [232, 0]
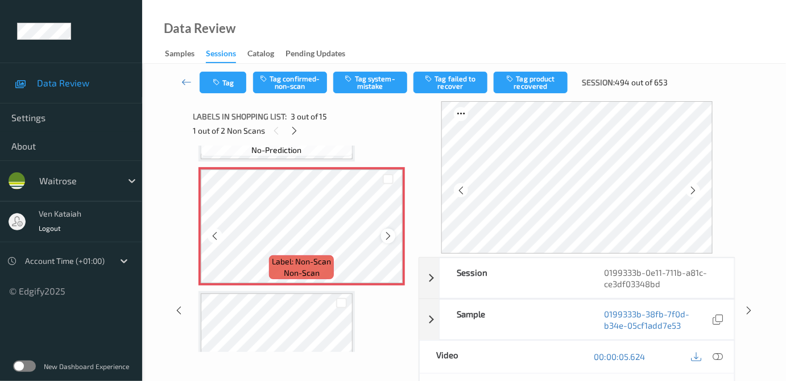
click at [384, 234] on icon at bounding box center [388, 236] width 10 height 10
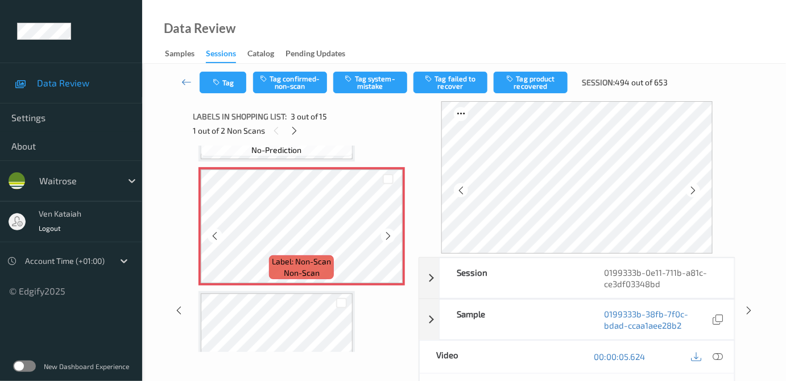
click at [384, 234] on icon at bounding box center [388, 236] width 10 height 10
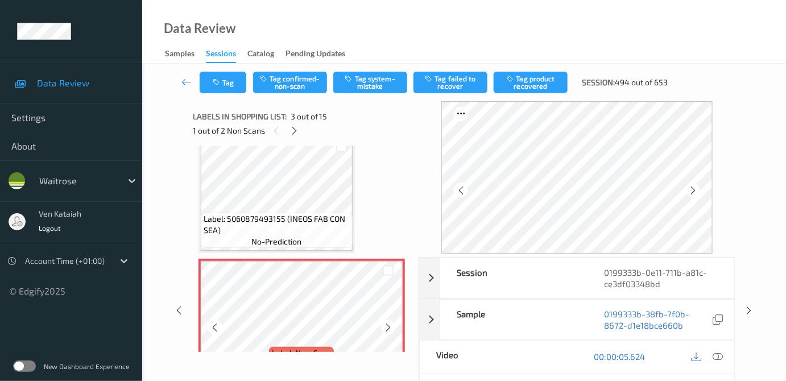
scroll to position [129, 0]
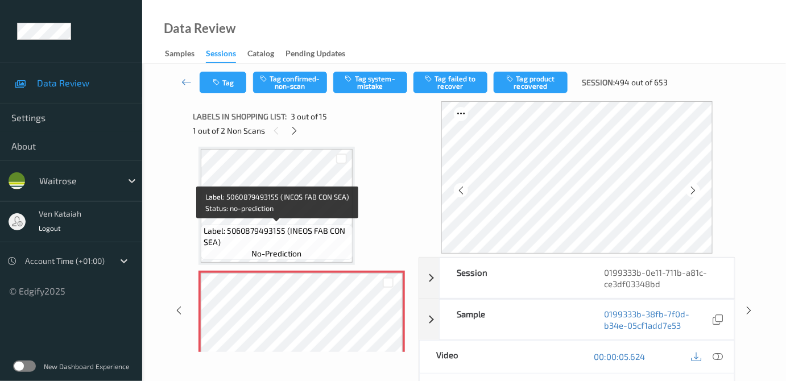
click at [297, 242] on span "Label: 5060879493155 (INEOS FAB CON SEA)" at bounding box center [277, 236] width 146 height 23
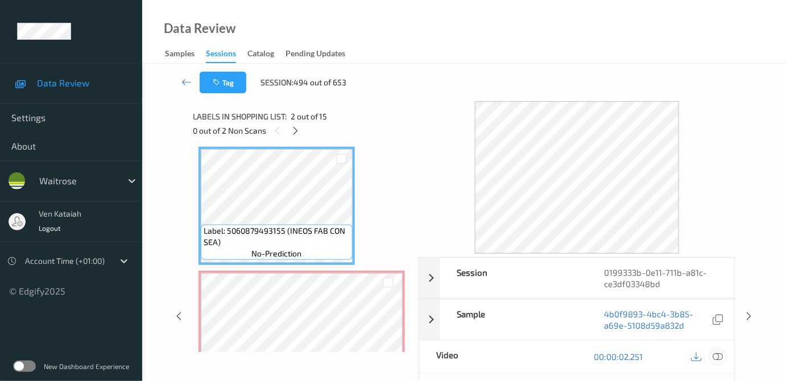
click at [718, 349] on div at bounding box center [718, 356] width 15 height 15
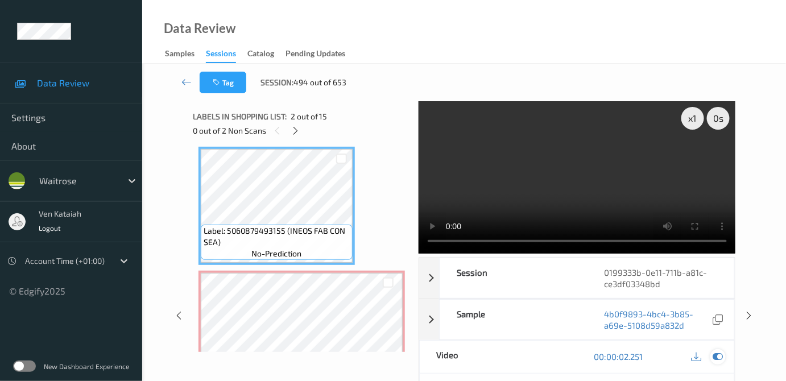
click at [720, 354] on icon at bounding box center [718, 357] width 10 height 10
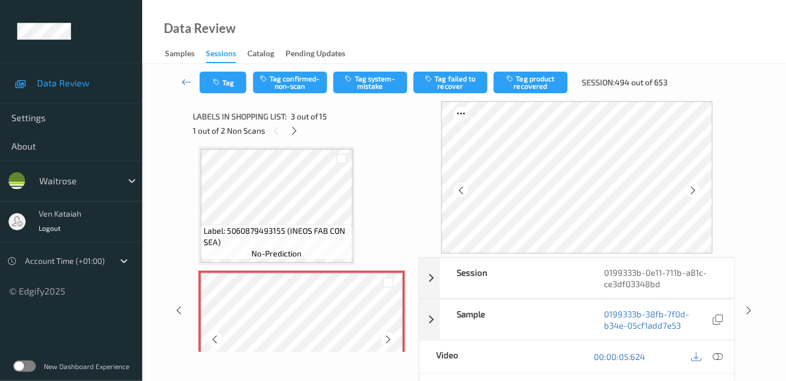
scroll to position [232, 0]
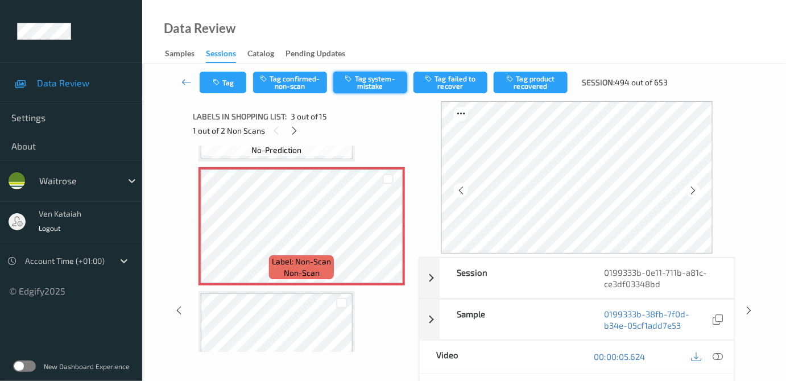
click at [358, 79] on button "Tag system-mistake" at bounding box center [370, 83] width 74 height 22
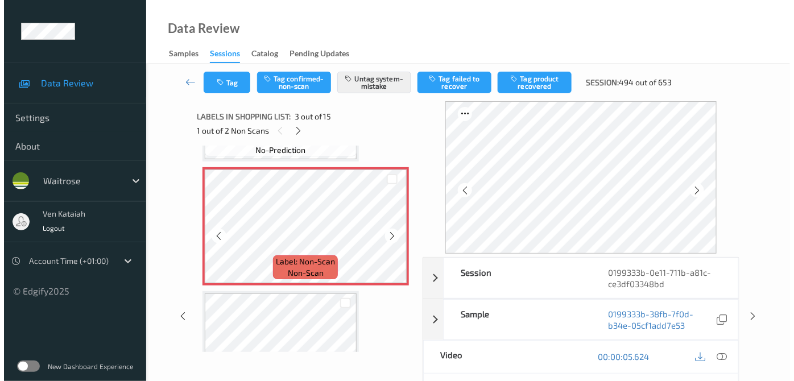
scroll to position [26, 0]
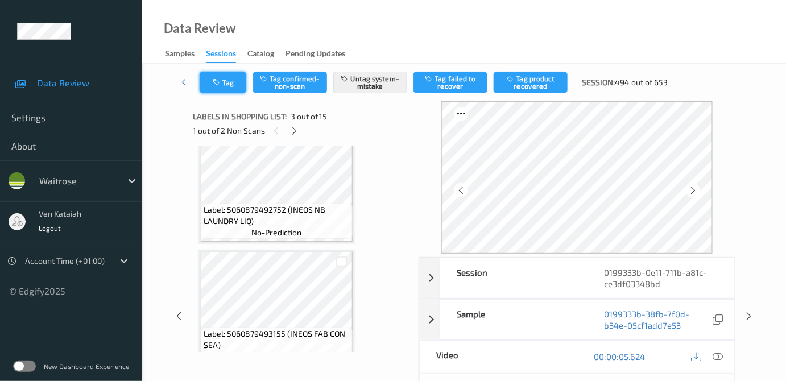
click at [217, 85] on icon "button" at bounding box center [218, 83] width 10 height 8
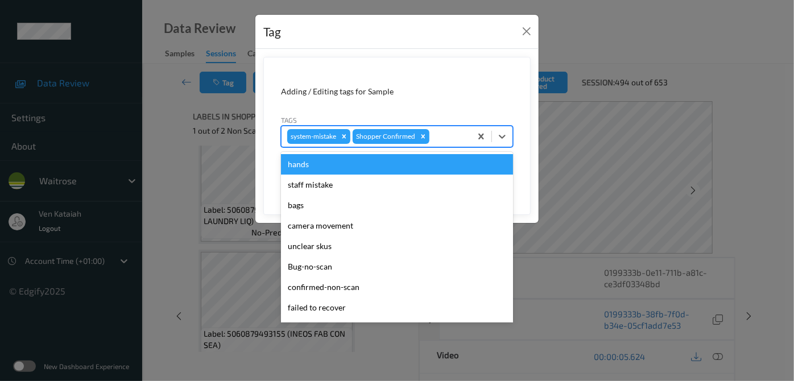
click at [455, 136] on div at bounding box center [449, 137] width 34 height 14
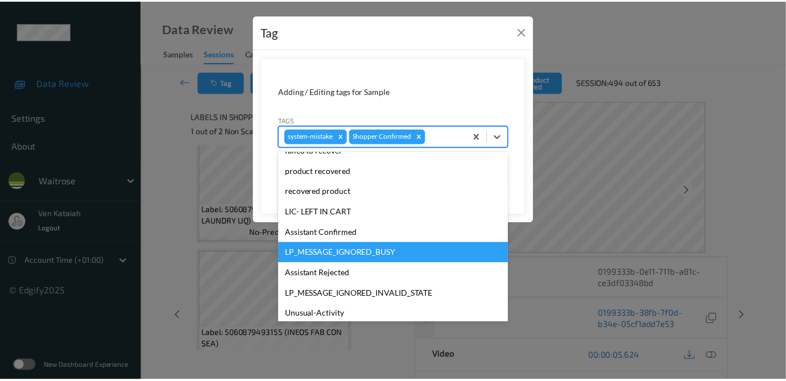
scroll to position [207, 0]
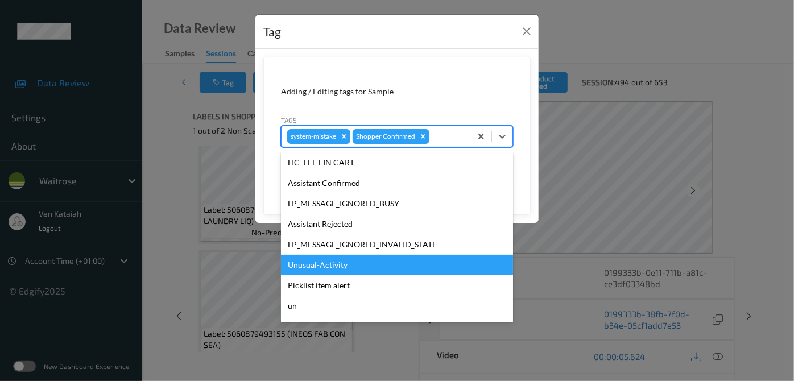
click at [337, 258] on div "Unusual-Activity" at bounding box center [397, 265] width 232 height 20
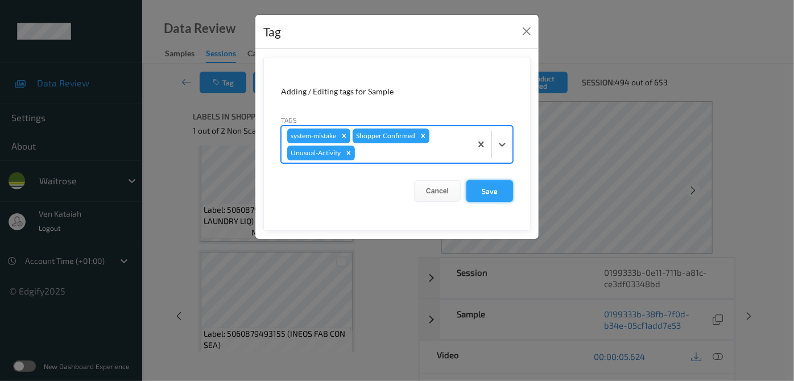
click at [489, 187] on button "Save" at bounding box center [490, 191] width 47 height 22
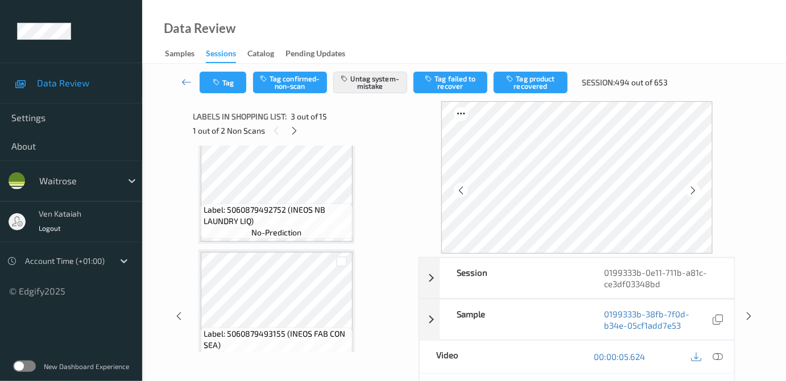
click at [291, 204] on span "Label: 5060879492752 (INEOS NB LAUNDRY LIQ)" at bounding box center [277, 215] width 146 height 23
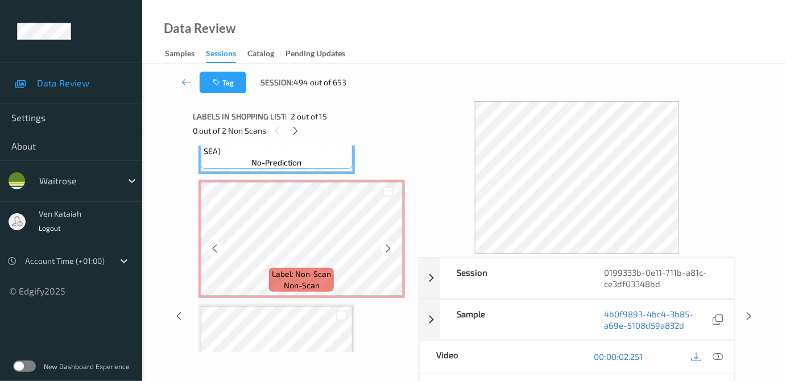
scroll to position [232, 0]
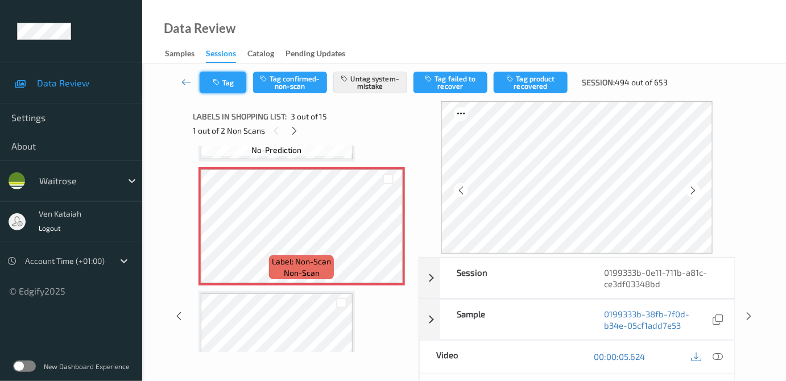
click at [223, 82] on button "Tag" at bounding box center [223, 83] width 47 height 22
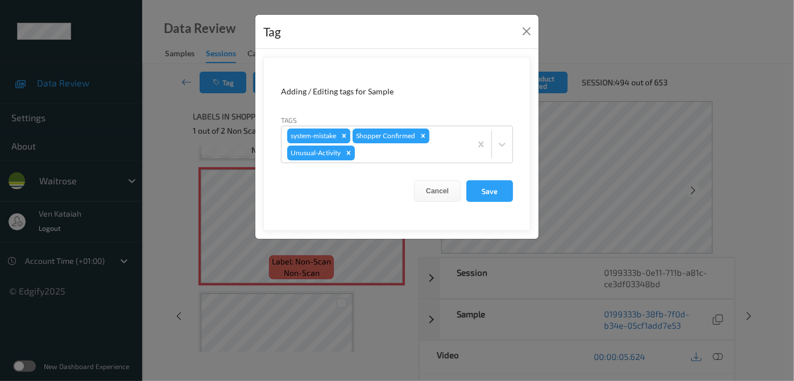
click at [195, 126] on div "Tag Adding / Editing tags for Sample Tags system-mistake Shopper Confirmed Unus…" at bounding box center [397, 190] width 794 height 381
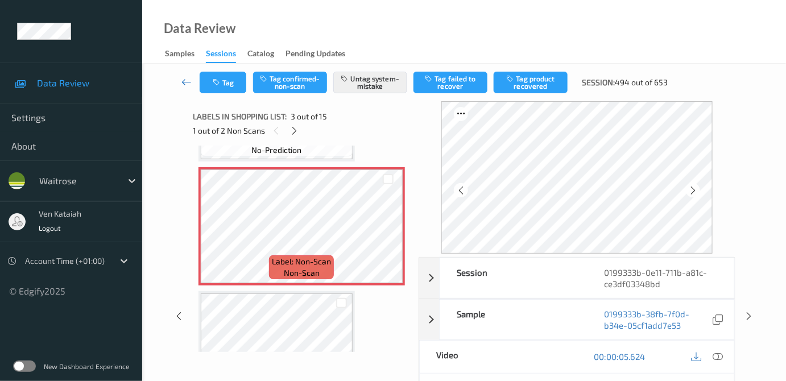
click at [188, 81] on icon at bounding box center [186, 81] width 10 height 11
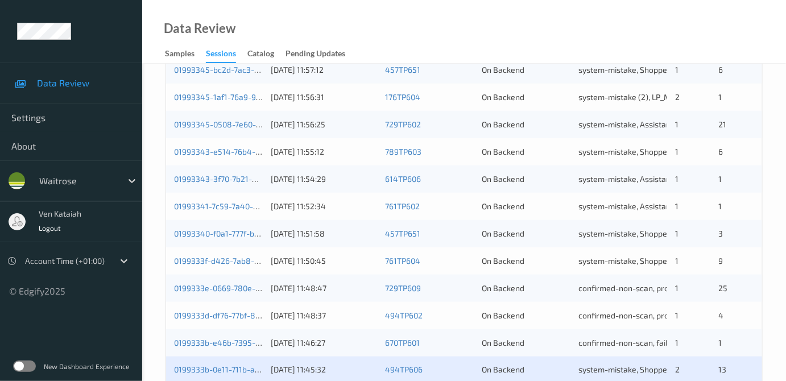
scroll to position [414, 0]
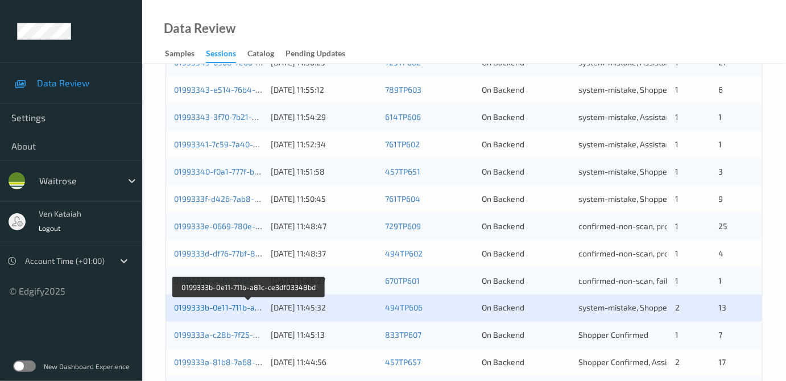
click at [222, 309] on link "0199333b-0e11-711b-a81c-ce3df03348bd" at bounding box center [249, 308] width 150 height 10
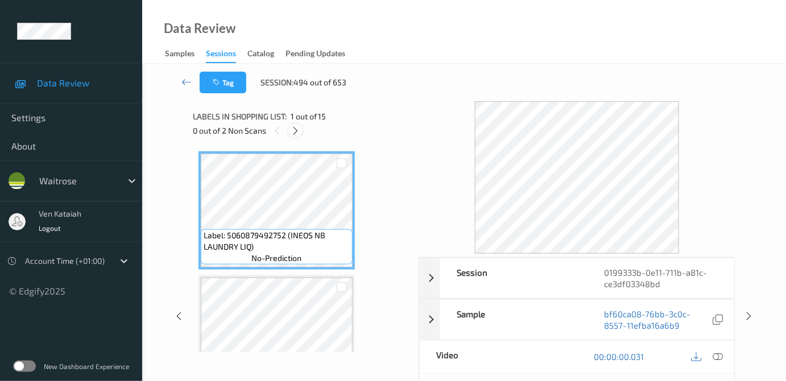
click at [292, 125] on div at bounding box center [295, 130] width 14 height 14
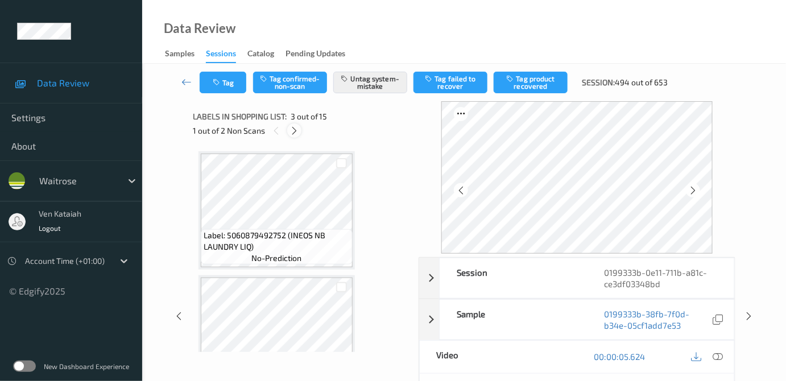
scroll to position [129, 0]
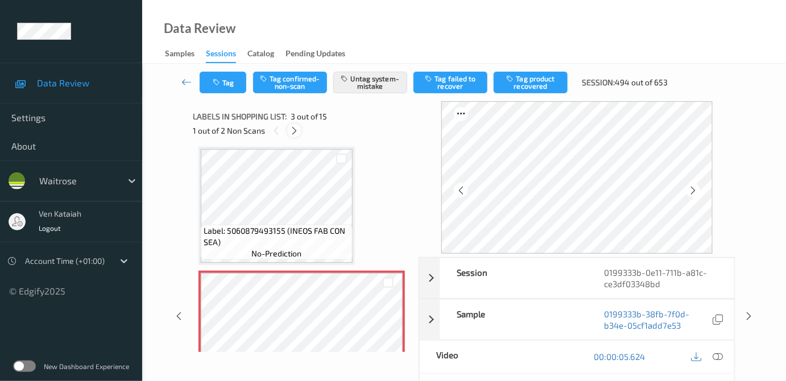
click at [296, 132] on icon at bounding box center [295, 131] width 10 height 10
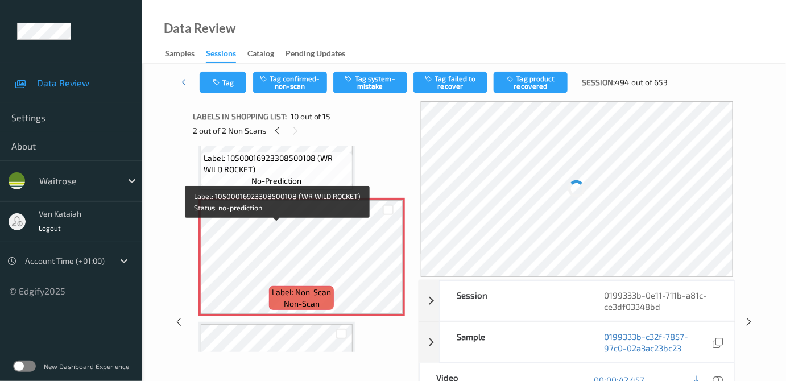
scroll to position [1098, 0]
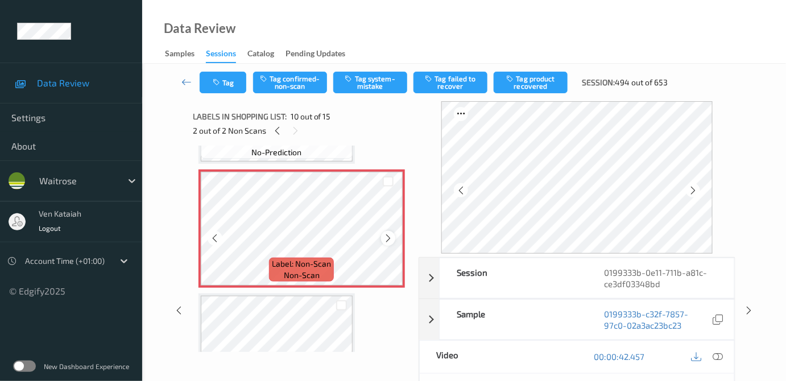
click at [387, 233] on icon at bounding box center [388, 238] width 10 height 10
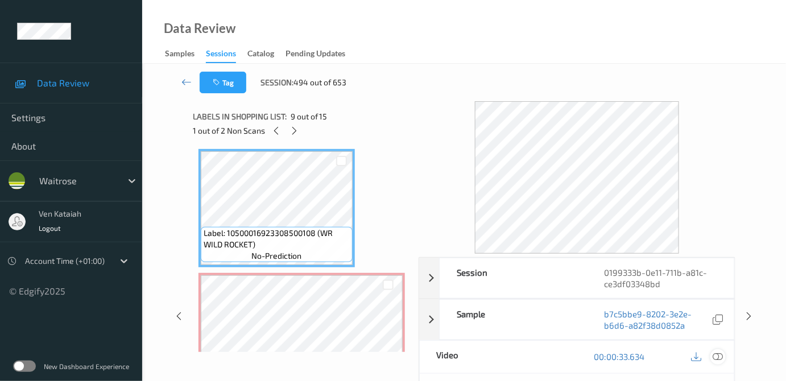
click at [715, 352] on icon at bounding box center [718, 357] width 10 height 10
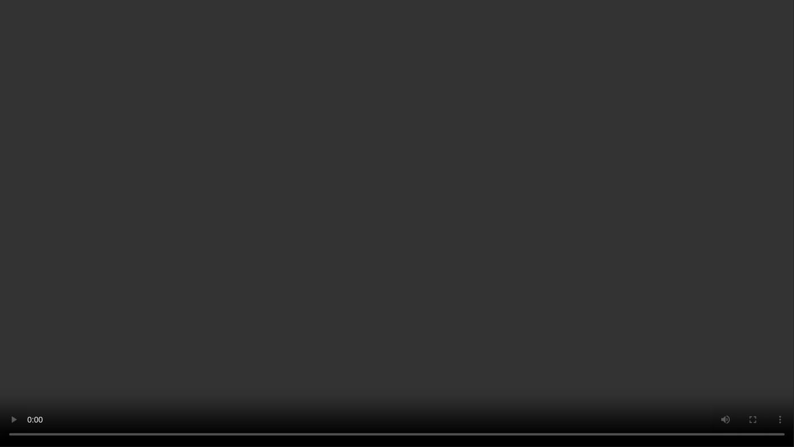
click at [241, 345] on video at bounding box center [397, 223] width 794 height 447
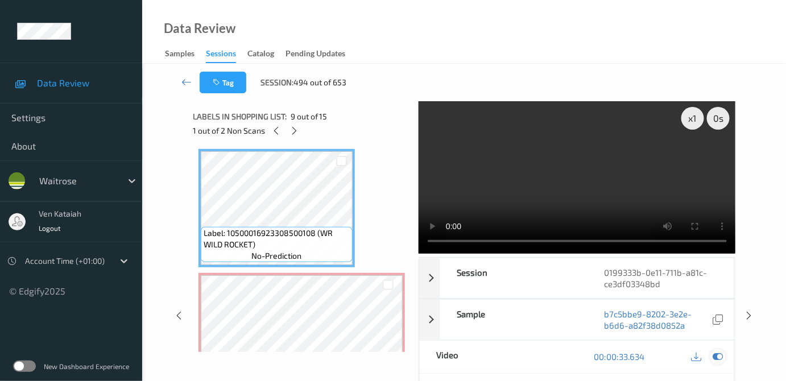
click at [721, 354] on icon at bounding box center [718, 357] width 10 height 10
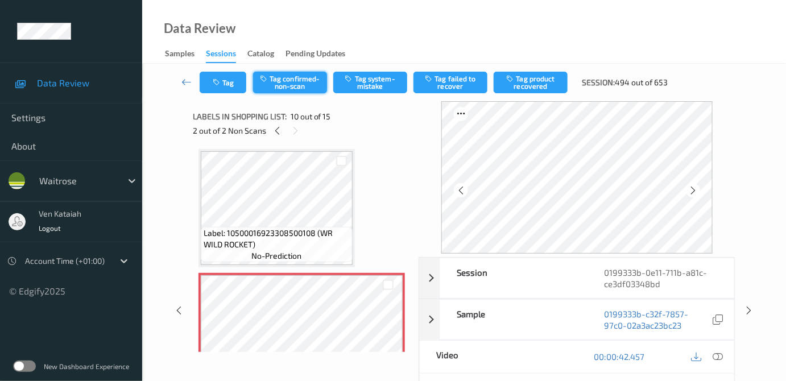
click at [274, 90] on button "Tag confirmed-non-scan" at bounding box center [290, 83] width 74 height 22
click at [444, 85] on button "Tag failed to recover" at bounding box center [451, 83] width 74 height 22
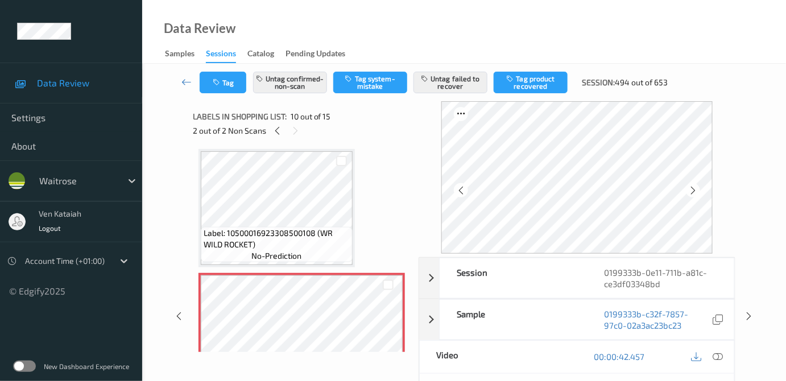
scroll to position [1098, 0]
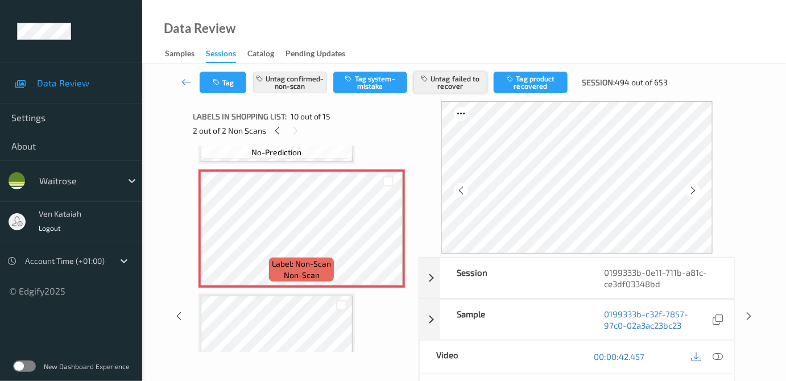
click at [455, 79] on button "Untag failed to recover" at bounding box center [451, 83] width 74 height 22
click at [521, 76] on button "Tag product recovered" at bounding box center [531, 83] width 74 height 22
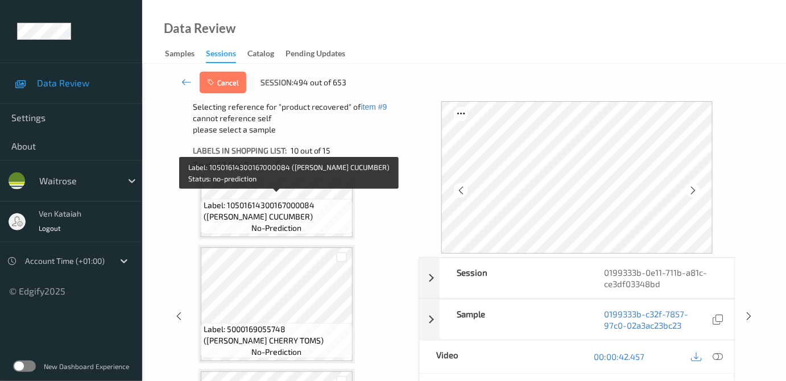
scroll to position [1305, 0]
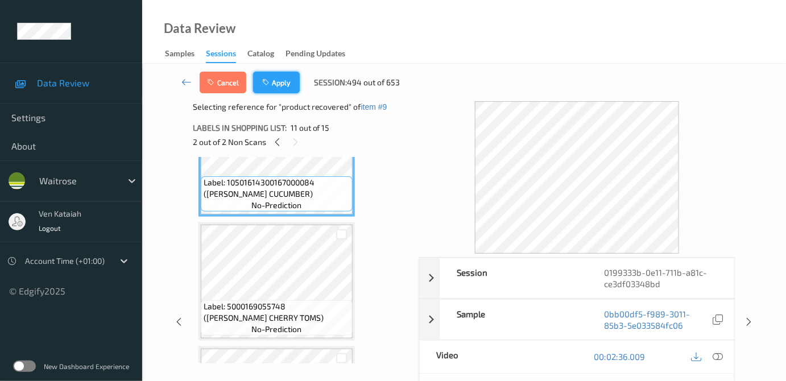
click at [290, 83] on button "Apply" at bounding box center [276, 83] width 47 height 22
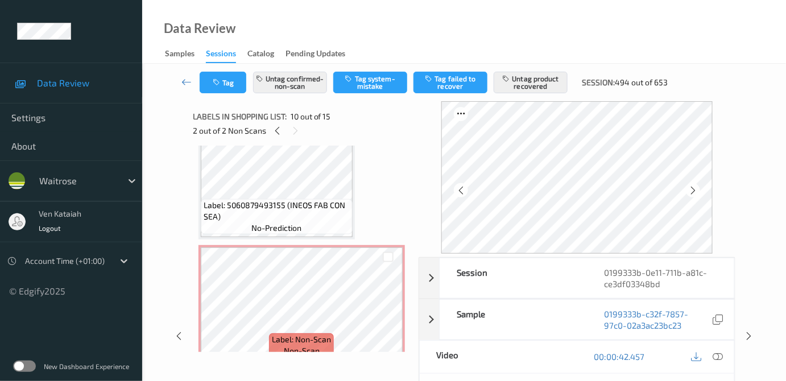
scroll to position [167, 0]
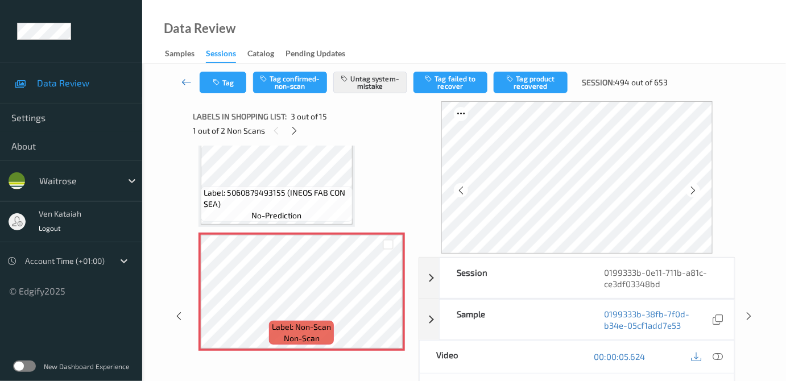
click at [192, 79] on link at bounding box center [187, 83] width 26 height 22
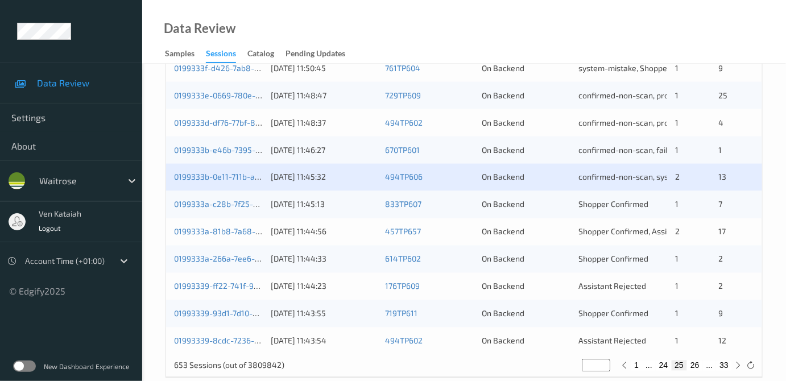
scroll to position [563, 0]
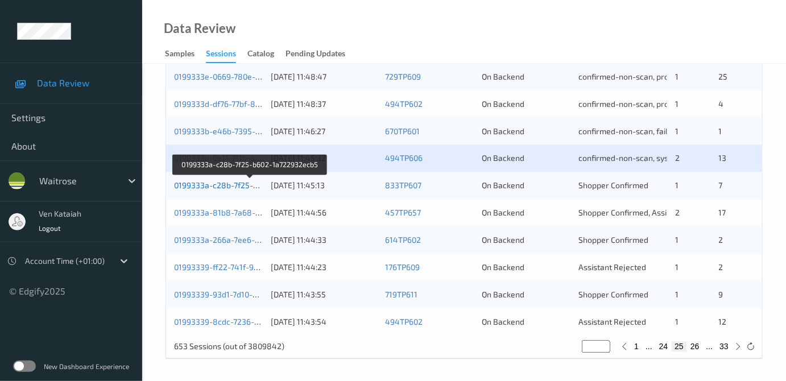
click at [238, 183] on link "0199333a-c28b-7f25-b602-1a722932ecb5" at bounding box center [250, 186] width 153 height 10
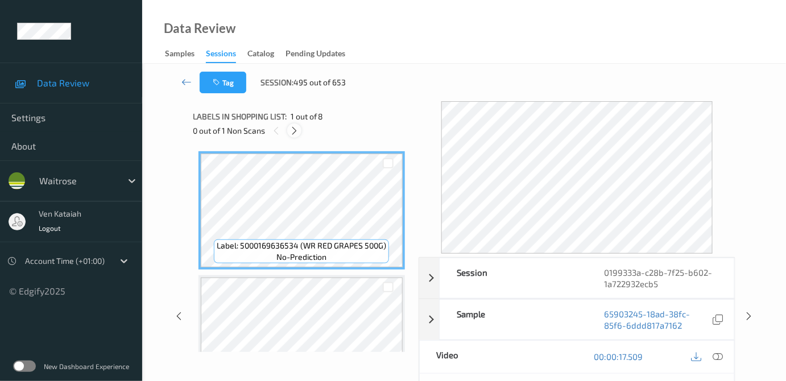
click at [297, 132] on icon at bounding box center [295, 131] width 10 height 10
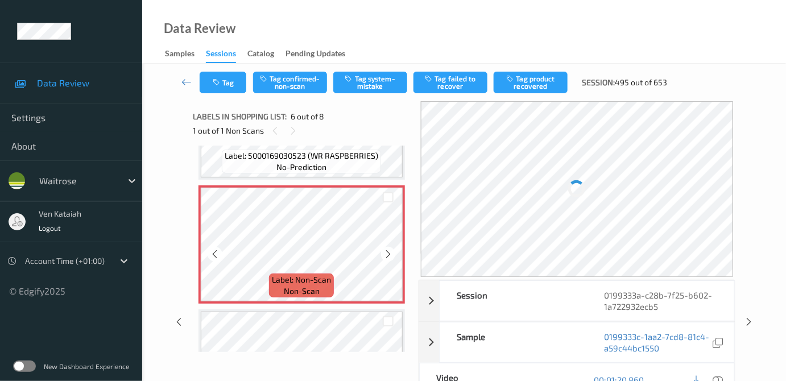
scroll to position [604, 0]
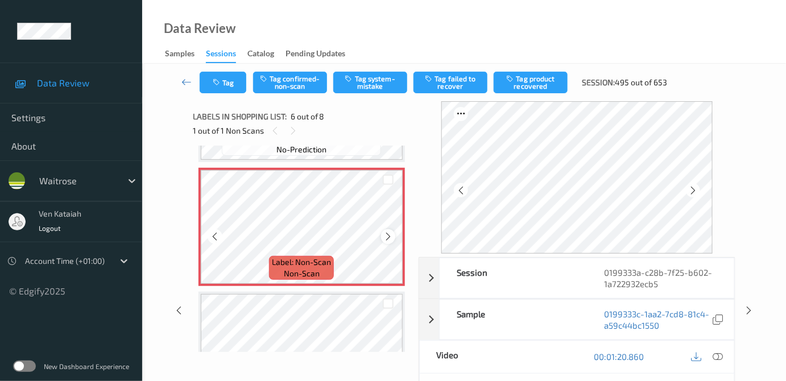
click at [389, 232] on icon at bounding box center [388, 237] width 10 height 10
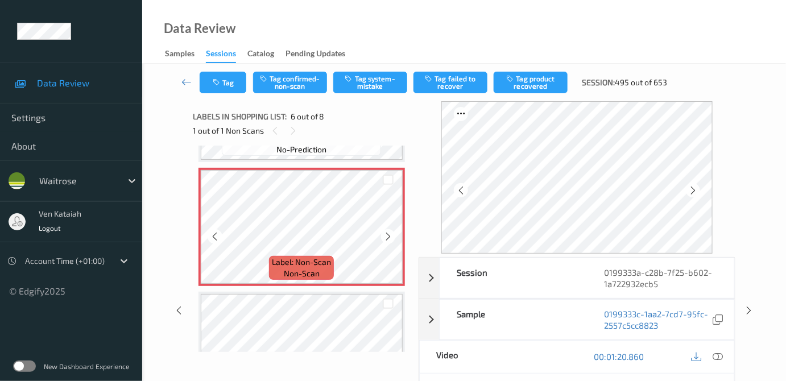
click at [389, 232] on icon at bounding box center [388, 237] width 10 height 10
click at [382, 234] on div at bounding box center [388, 236] width 14 height 14
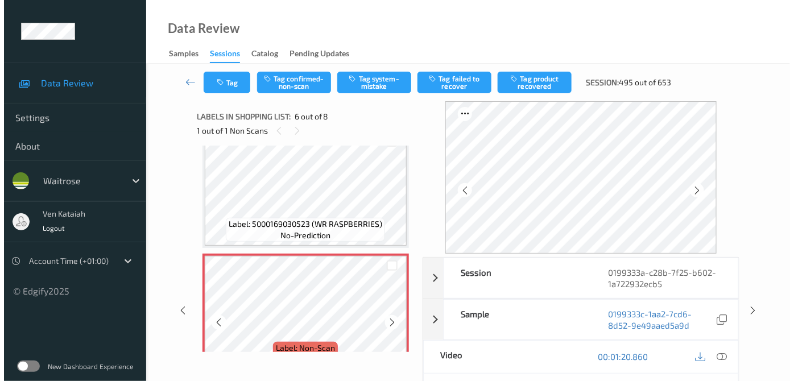
scroll to position [500, 0]
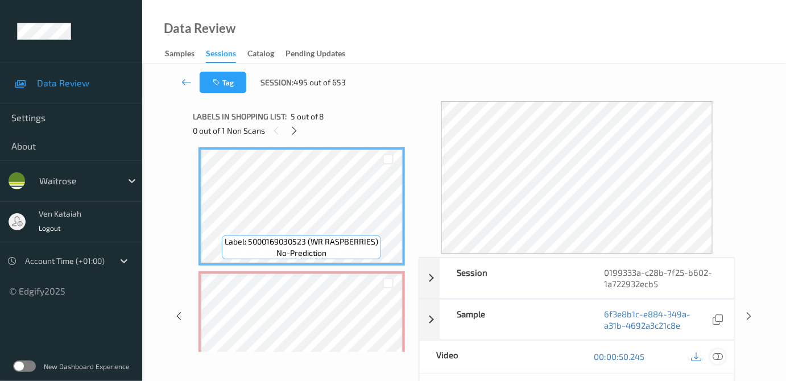
click at [723, 356] on icon at bounding box center [718, 357] width 10 height 10
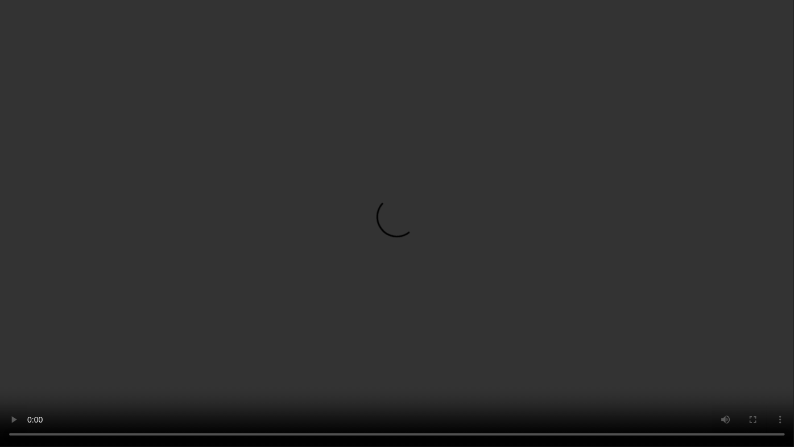
click at [399, 220] on video at bounding box center [397, 223] width 794 height 447
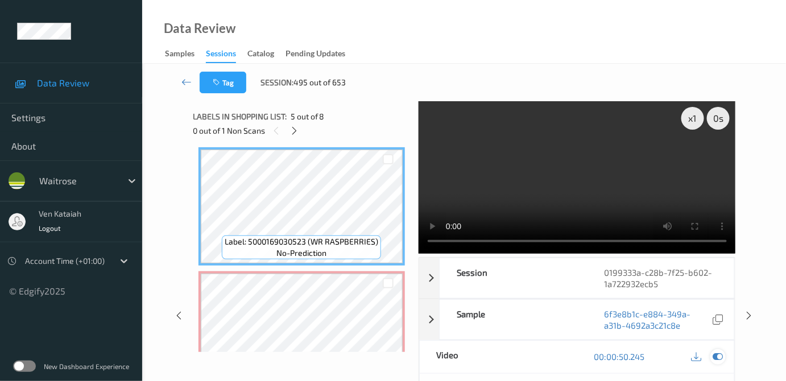
click at [713, 354] on div at bounding box center [718, 356] width 15 height 15
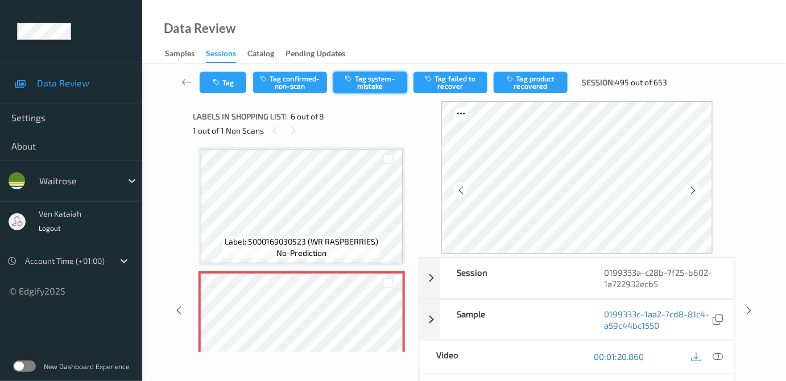
click at [372, 83] on button "Tag system-mistake" at bounding box center [370, 83] width 74 height 22
click at [230, 78] on button "Tag" at bounding box center [223, 83] width 47 height 22
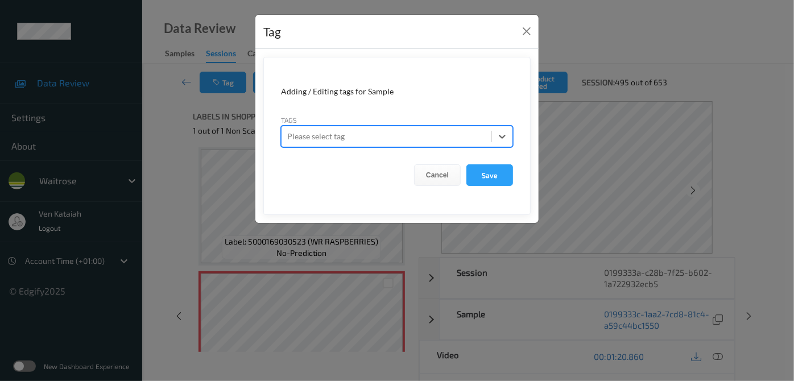
click at [173, 72] on div "Tag Adding / Editing tags for Sample Tags option , selected. Select is focused …" at bounding box center [397, 190] width 794 height 381
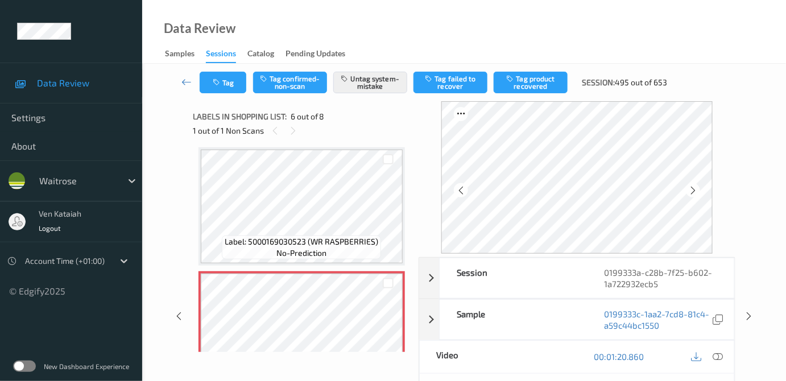
click at [221, 82] on icon "button" at bounding box center [218, 83] width 10 height 8
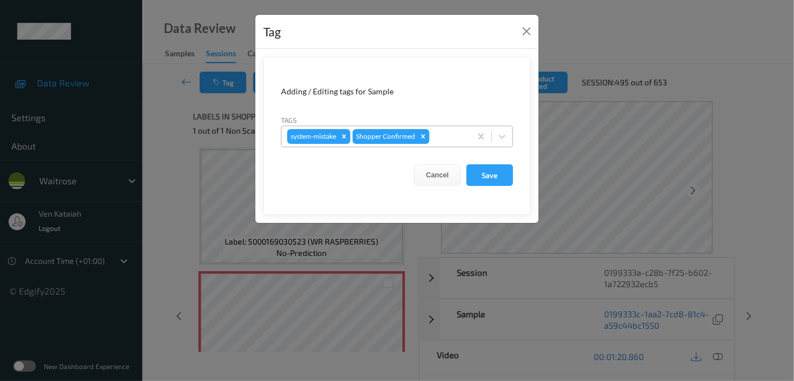
click at [443, 138] on div at bounding box center [449, 137] width 34 height 14
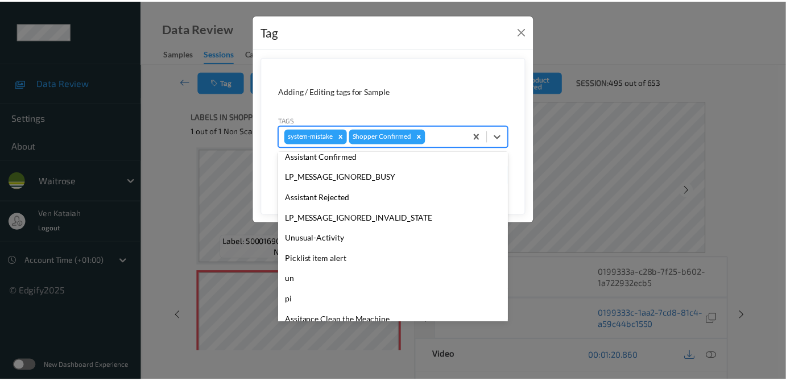
scroll to position [264, 0]
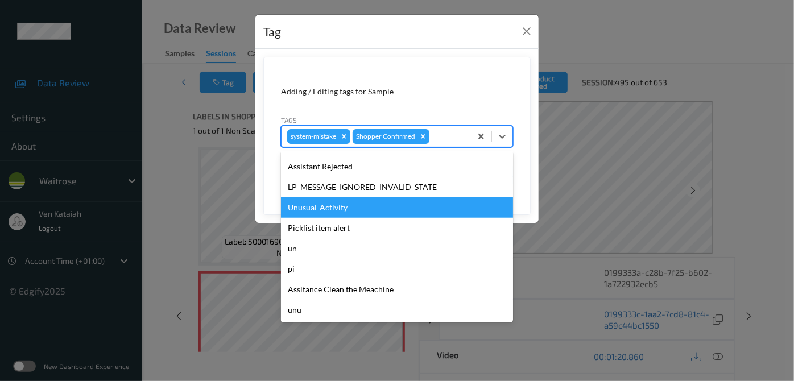
click at [336, 209] on div "Unusual-Activity" at bounding box center [397, 207] width 232 height 20
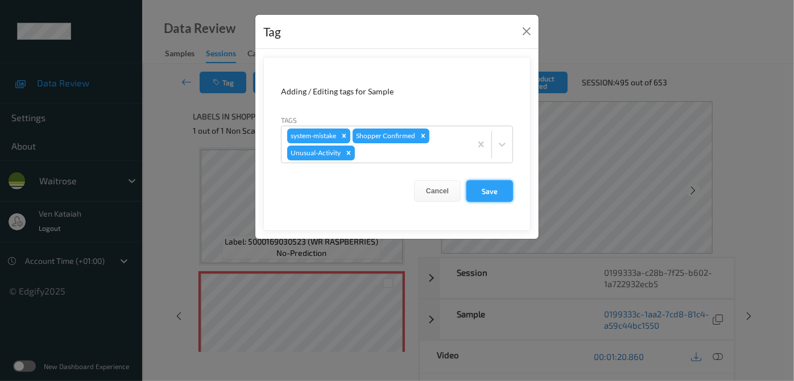
click at [472, 193] on button "Save" at bounding box center [490, 191] width 47 height 22
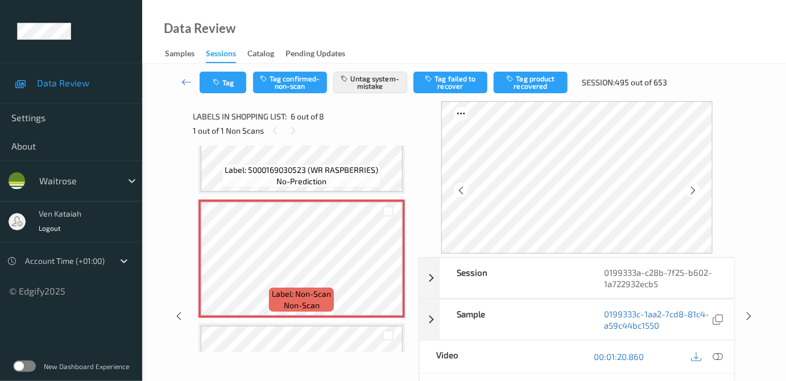
scroll to position [604, 0]
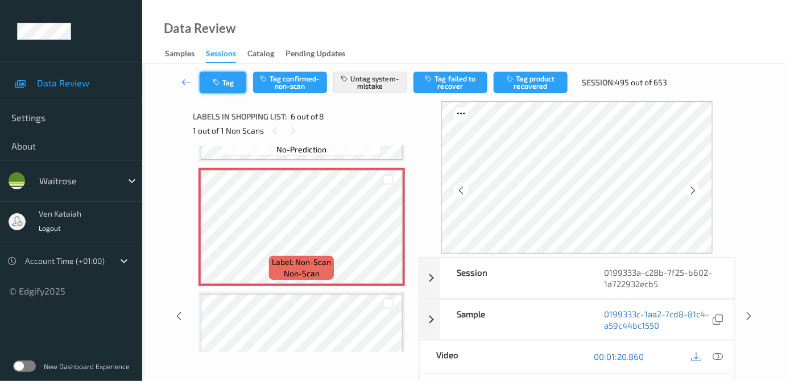
click at [235, 86] on button "Tag" at bounding box center [223, 83] width 47 height 22
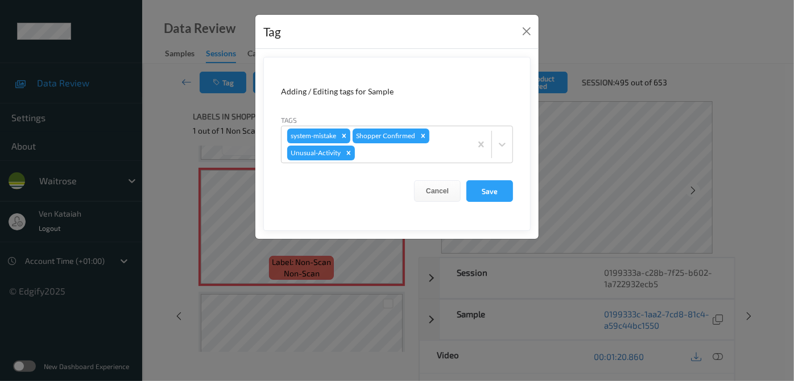
click at [149, 149] on div "Tag Adding / Editing tags for Sample Tags system-mistake Shopper Confirmed Unus…" at bounding box center [397, 190] width 794 height 381
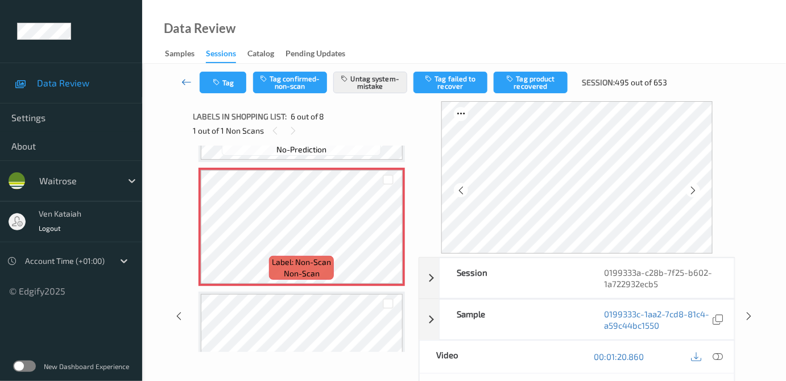
click at [185, 75] on link at bounding box center [187, 83] width 26 height 22
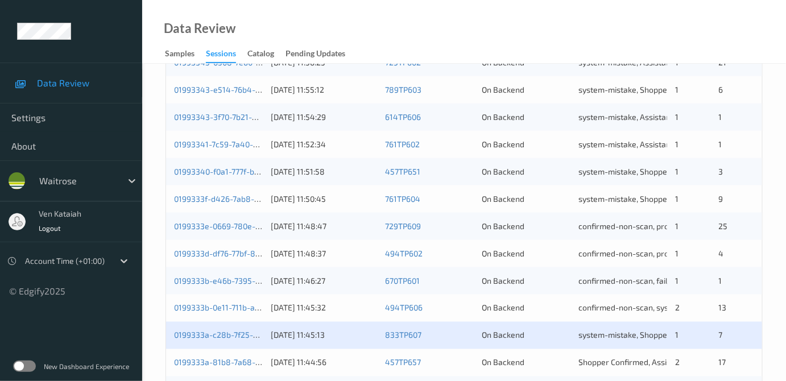
scroll to position [517, 0]
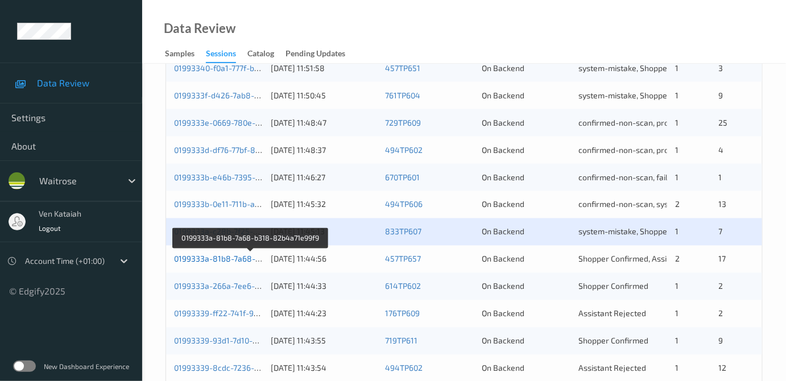
click at [244, 259] on link "0199333a-81b8-7a68-b318-82b4a71e99f9" at bounding box center [251, 259] width 155 height 10
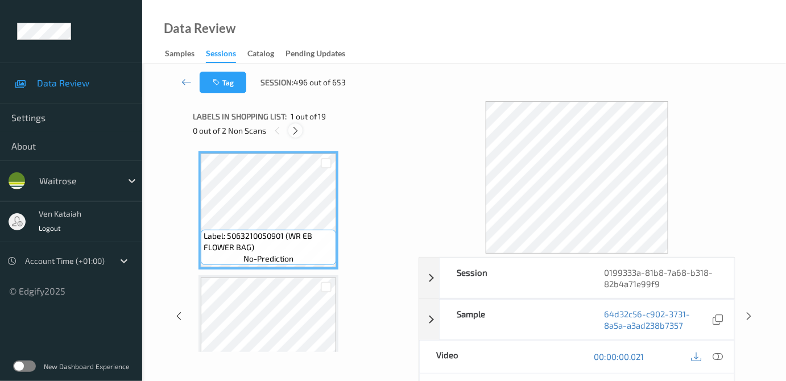
click at [291, 126] on icon at bounding box center [296, 131] width 10 height 10
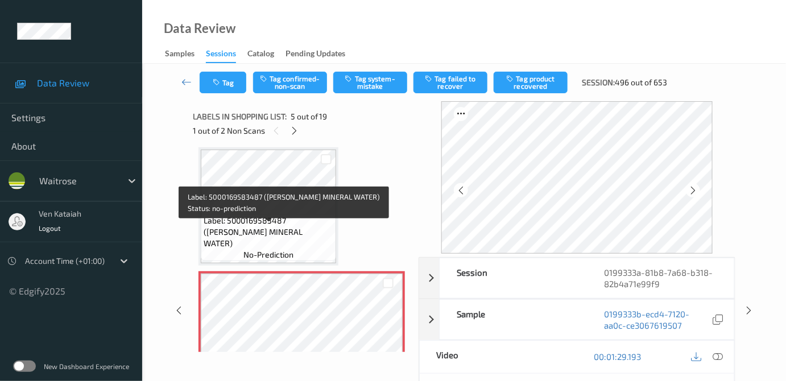
scroll to position [480, 0]
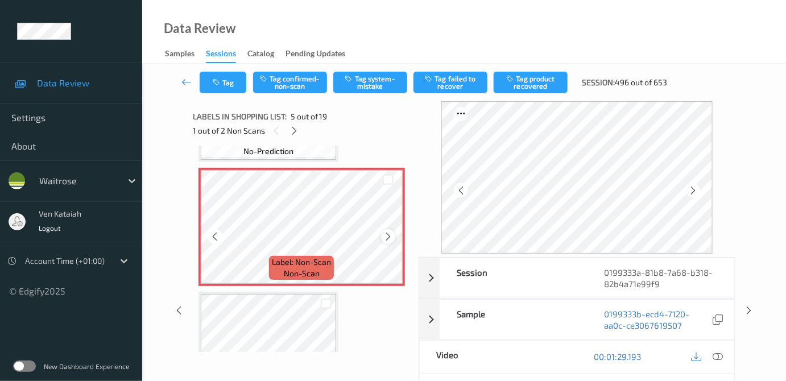
click at [386, 232] on icon at bounding box center [388, 237] width 10 height 10
click at [383, 236] on icon at bounding box center [388, 237] width 10 height 10
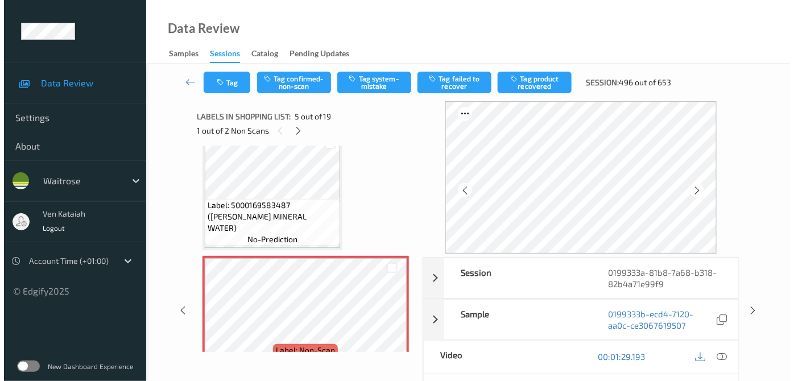
scroll to position [376, 0]
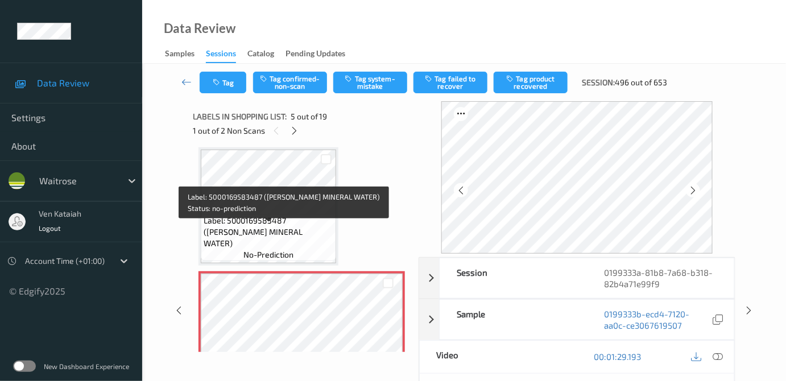
click at [316, 228] on span "Label: 5000169583487 (WR ESS MINERAL WATER)" at bounding box center [269, 232] width 130 height 34
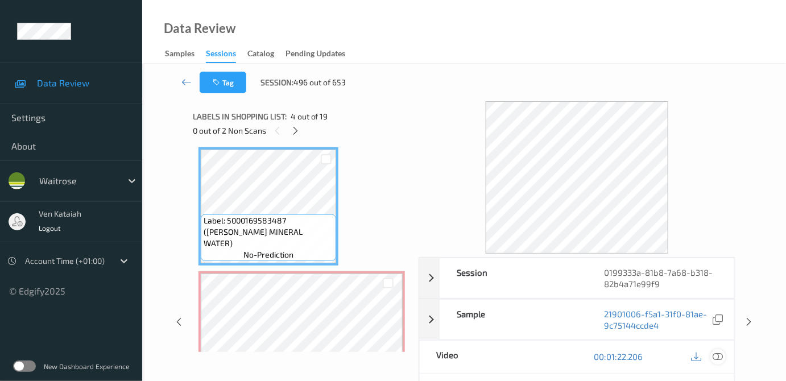
click at [716, 352] on icon at bounding box center [718, 357] width 10 height 10
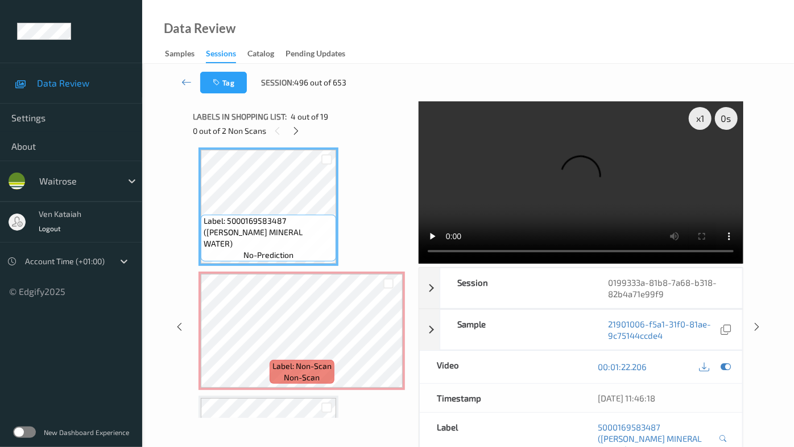
click at [470, 263] on video at bounding box center [581, 182] width 324 height 162
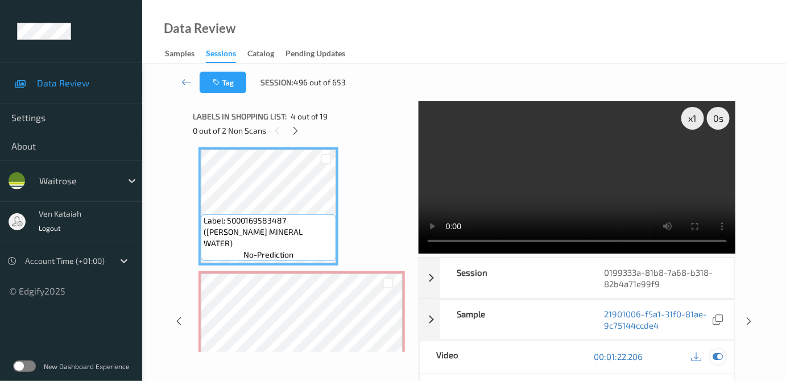
click at [715, 355] on icon at bounding box center [718, 357] width 10 height 10
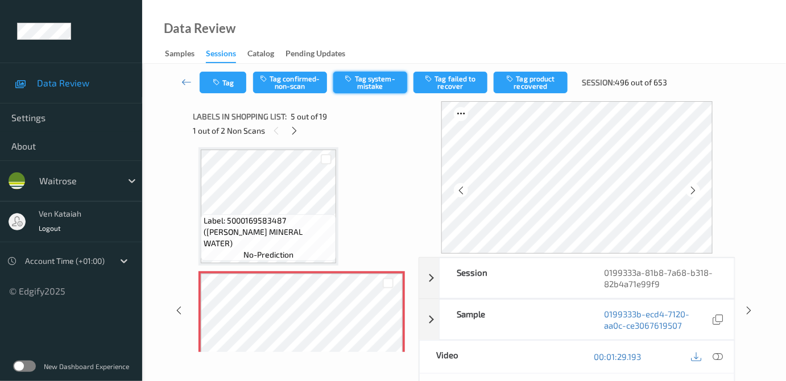
click at [375, 82] on button "Tag system-mistake" at bounding box center [370, 83] width 74 height 22
click at [226, 86] on button "Tag" at bounding box center [223, 83] width 47 height 22
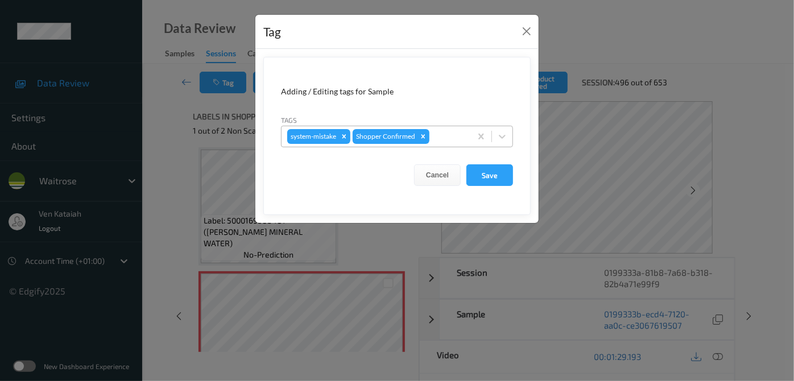
click at [455, 138] on div at bounding box center [449, 137] width 34 height 14
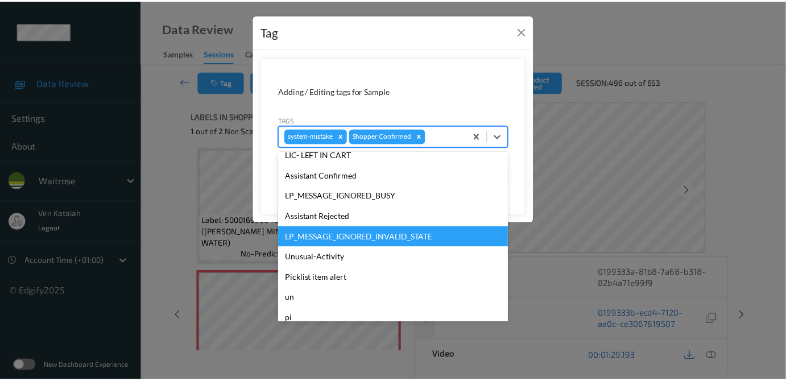
scroll to position [264, 0]
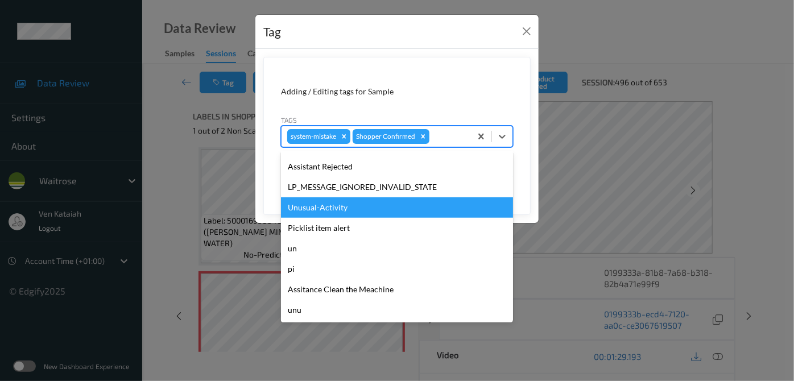
click at [330, 213] on div "Unusual-Activity" at bounding box center [397, 207] width 232 height 20
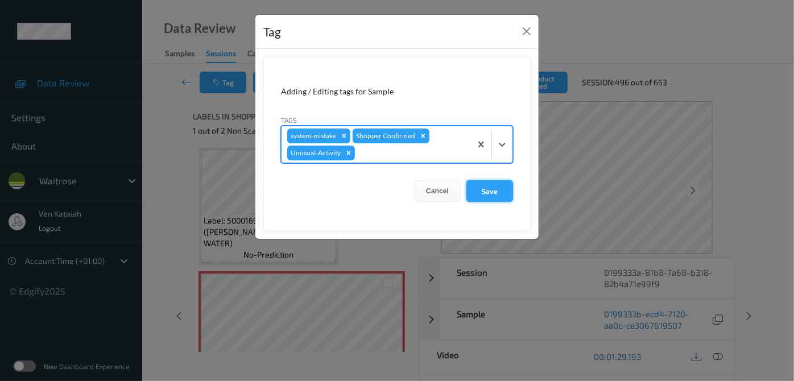
click at [484, 181] on button "Save" at bounding box center [490, 191] width 47 height 22
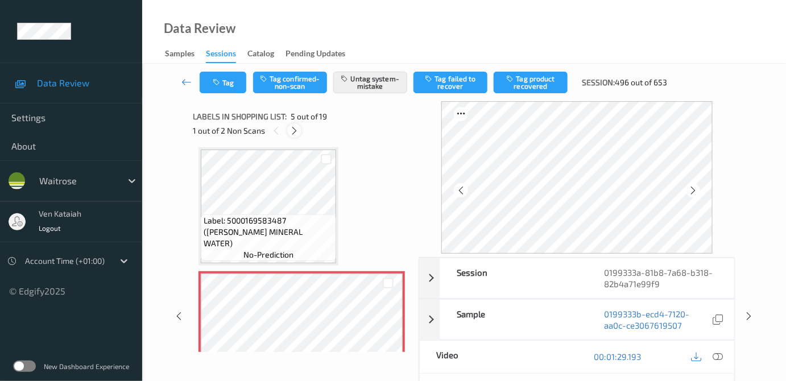
click at [297, 131] on icon at bounding box center [295, 131] width 10 height 10
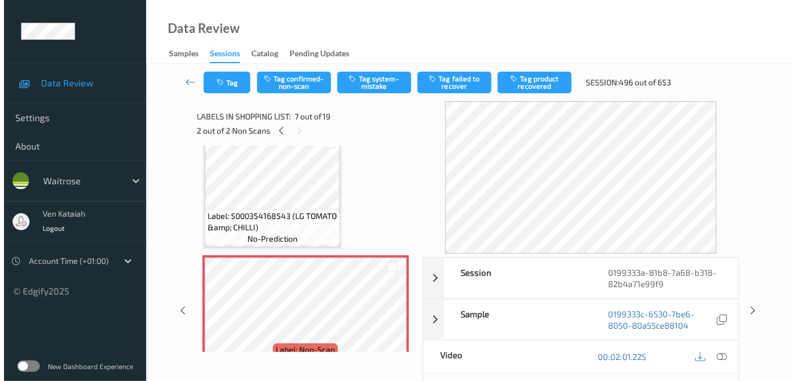
scroll to position [624, 0]
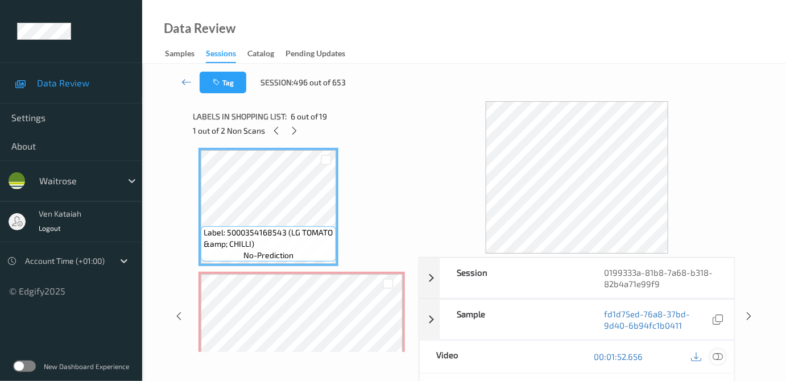
click at [719, 355] on icon at bounding box center [718, 357] width 10 height 10
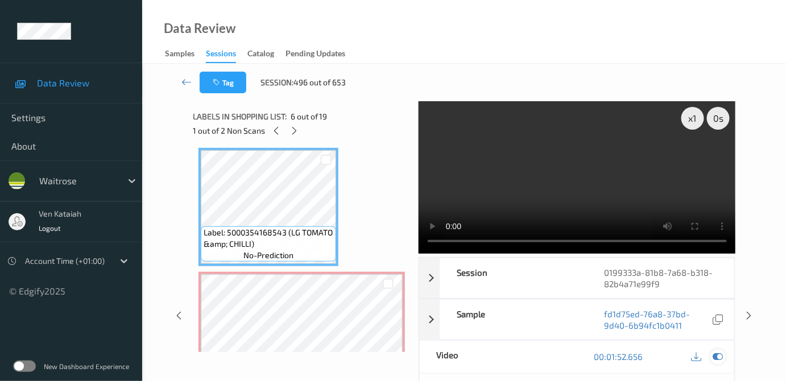
click at [720, 352] on icon at bounding box center [718, 357] width 10 height 10
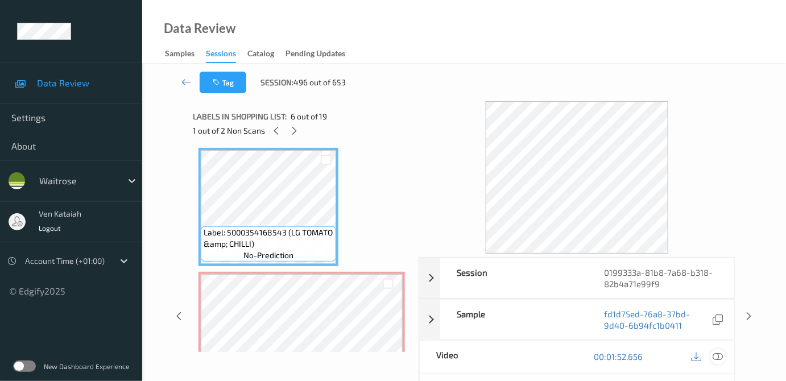
click at [720, 360] on icon at bounding box center [718, 357] width 10 height 10
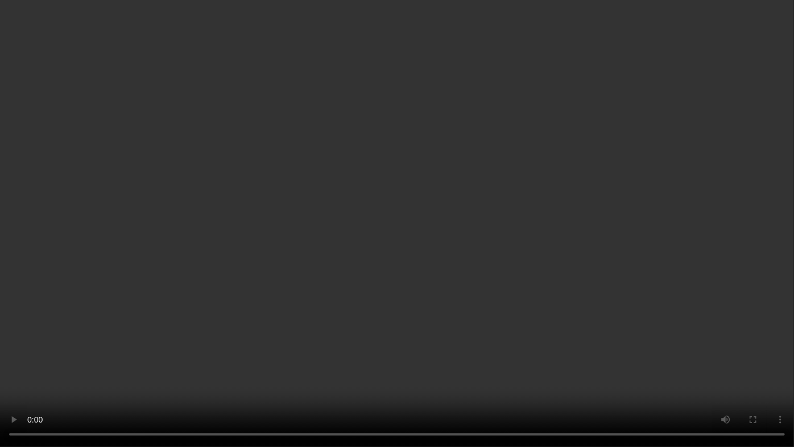
click at [506, 238] on video at bounding box center [397, 223] width 794 height 447
click at [493, 238] on video at bounding box center [397, 223] width 794 height 447
click at [480, 310] on video at bounding box center [397, 223] width 794 height 447
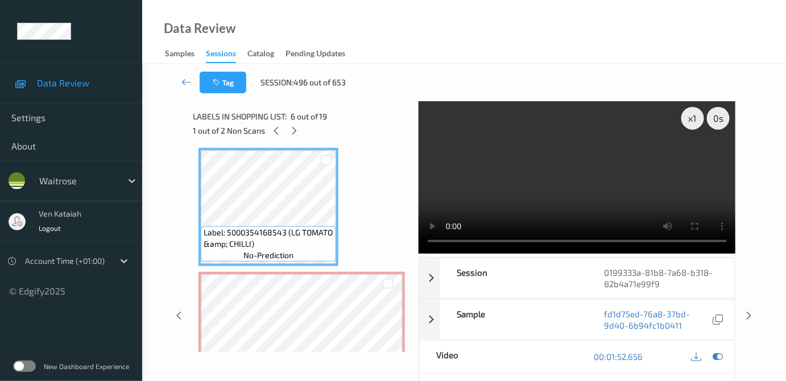
drag, startPoint x: 719, startPoint y: 354, endPoint x: 414, endPoint y: 319, distance: 307.5
click at [716, 354] on icon at bounding box center [718, 357] width 10 height 10
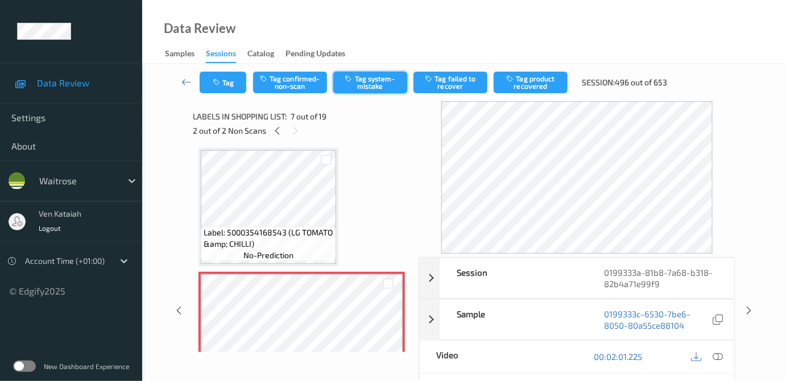
click at [355, 83] on button "Tag system-mistake" at bounding box center [370, 83] width 74 height 22
click at [229, 82] on button "Tag" at bounding box center [223, 83] width 47 height 22
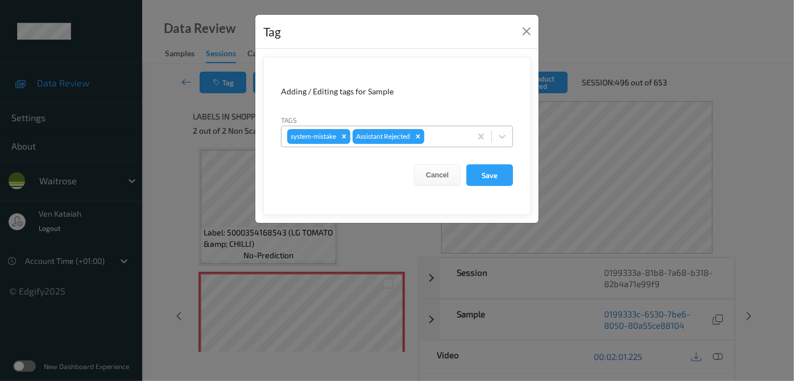
click at [450, 138] on div at bounding box center [446, 137] width 39 height 14
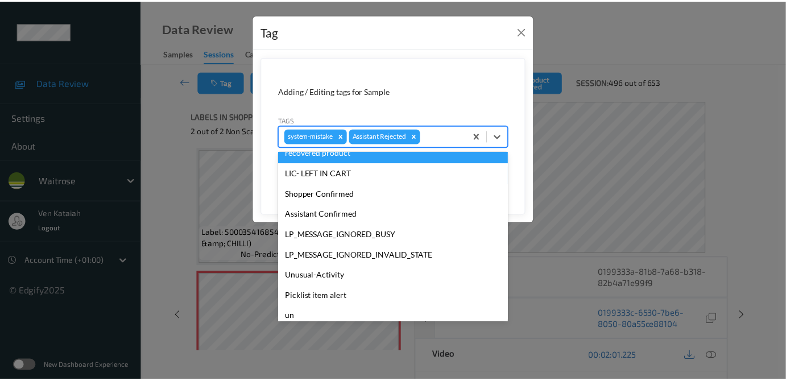
scroll to position [207, 0]
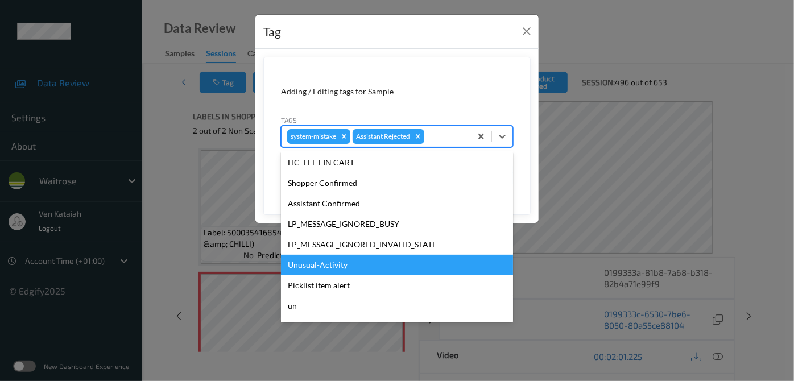
click at [316, 267] on div "Unusual-Activity" at bounding box center [397, 265] width 232 height 20
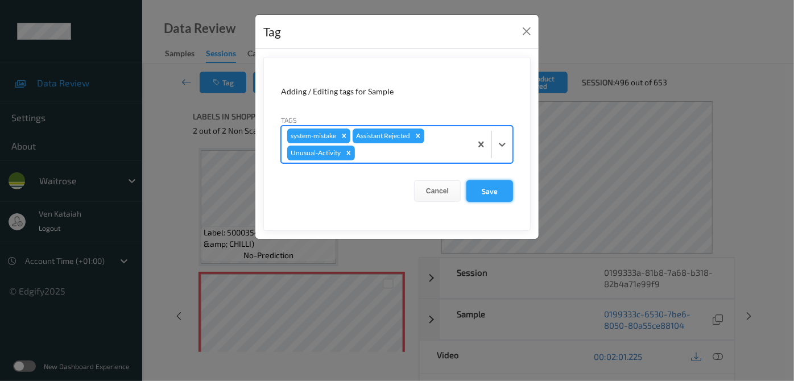
click at [492, 188] on button "Save" at bounding box center [490, 191] width 47 height 22
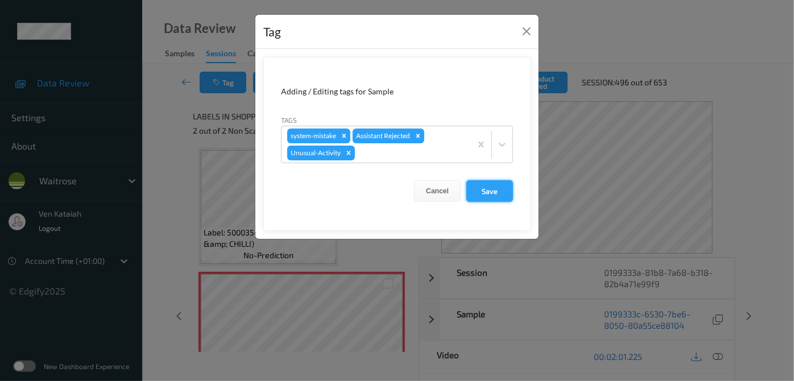
click at [481, 195] on button "Save" at bounding box center [490, 191] width 47 height 22
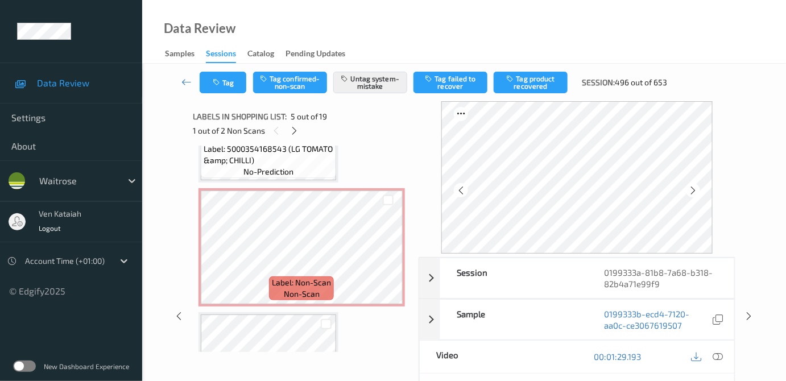
scroll to position [727, 0]
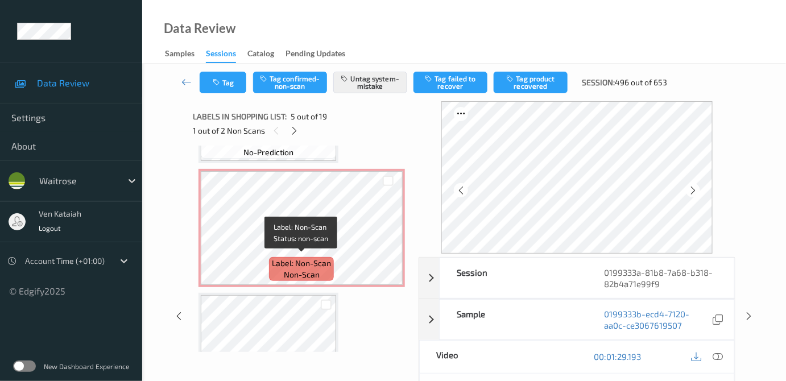
click at [279, 258] on span "Label: Non-Scan" at bounding box center [301, 263] width 59 height 11
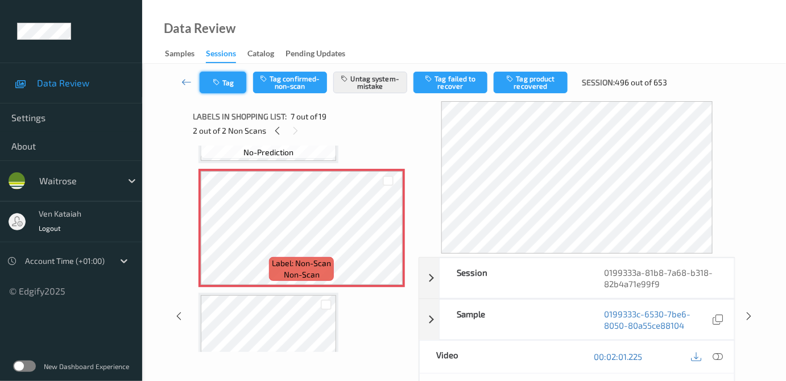
click at [228, 87] on button "Tag" at bounding box center [223, 83] width 47 height 22
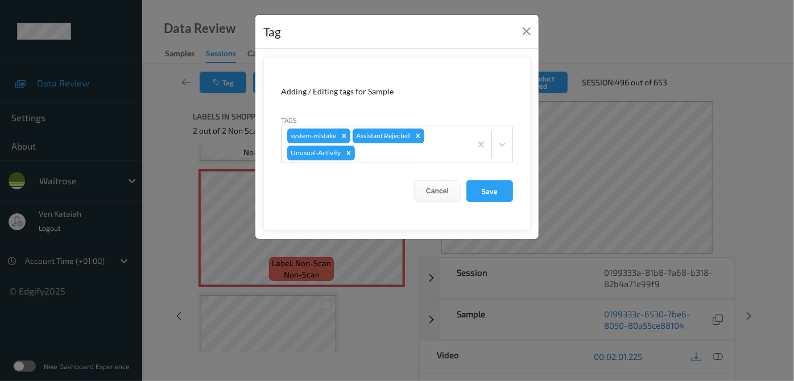
click at [178, 77] on div "Tag Adding / Editing tags for Sample Tags system-mistake Assistant Rejected Unu…" at bounding box center [397, 190] width 794 height 381
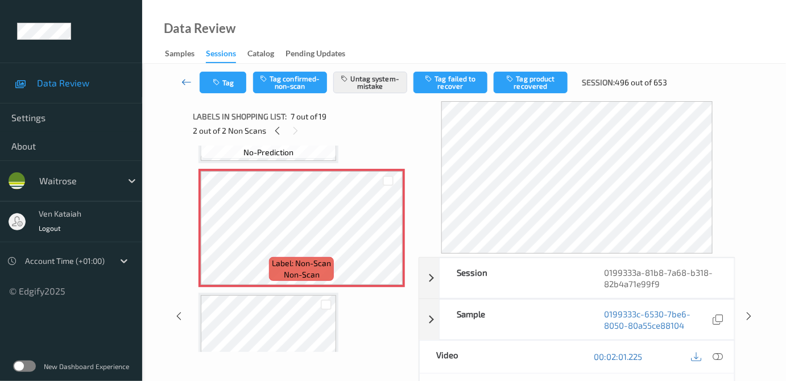
click at [183, 84] on icon at bounding box center [186, 81] width 10 height 11
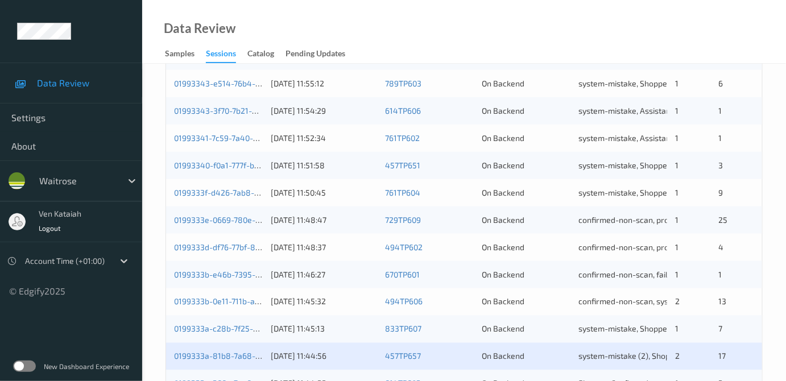
scroll to position [517, 0]
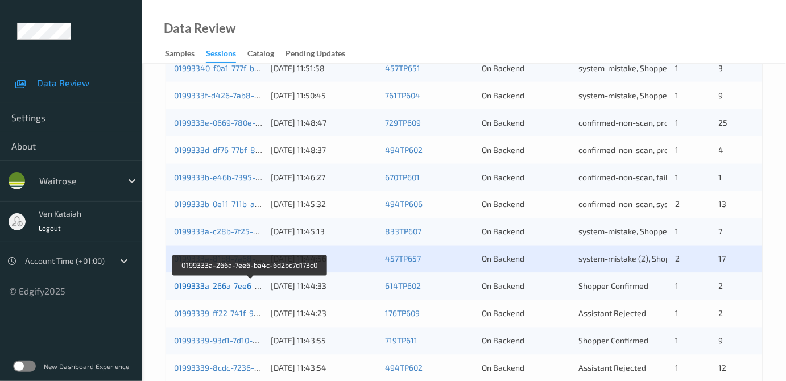
click at [206, 283] on link "0199333a-266a-7ee6-ba4c-6d2bc7d173c0" at bounding box center [251, 287] width 154 height 10
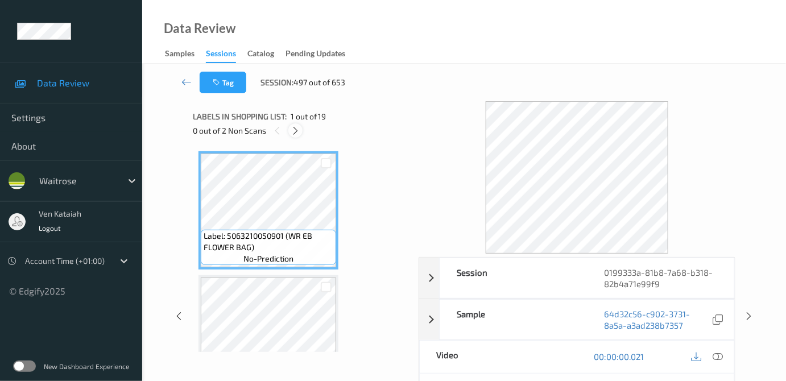
click at [294, 132] on icon at bounding box center [296, 131] width 10 height 10
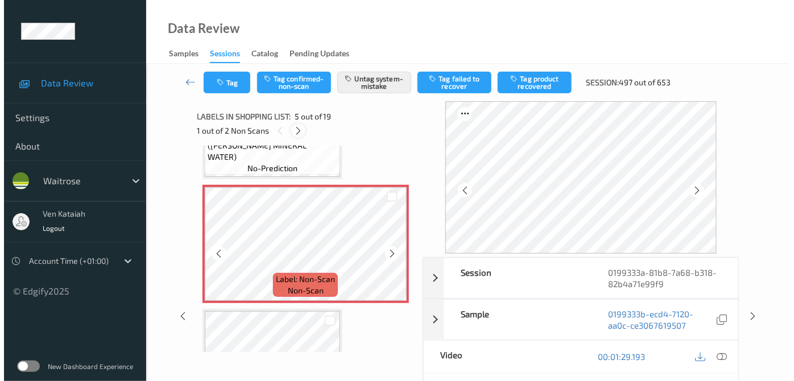
scroll to position [480, 0]
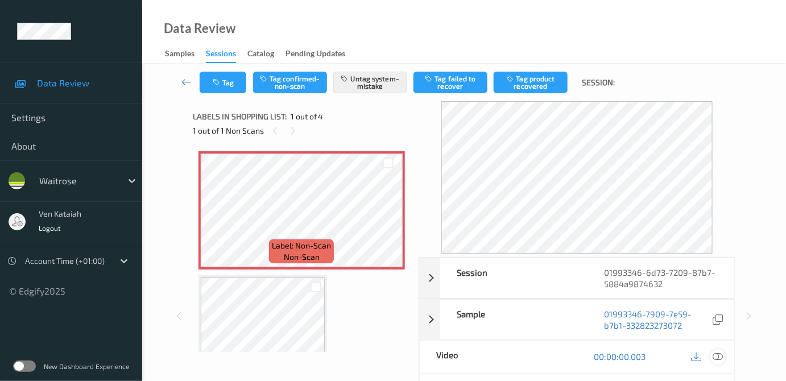
click at [719, 353] on icon at bounding box center [718, 357] width 10 height 10
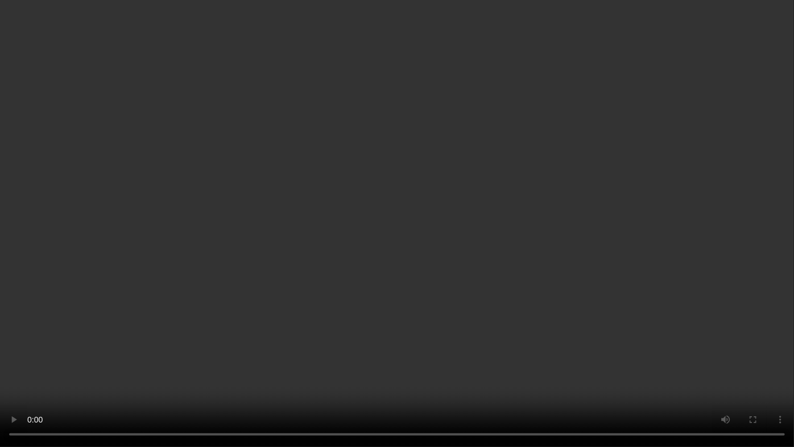
click at [453, 285] on video at bounding box center [397, 223] width 794 height 447
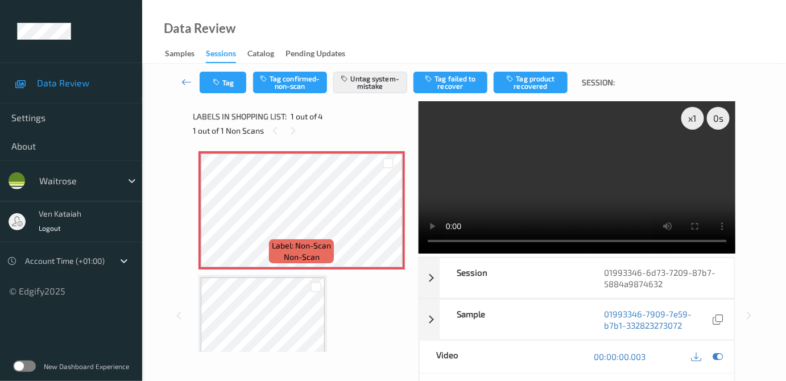
click at [727, 357] on div "00:00:00.003" at bounding box center [656, 357] width 158 height 32
click at [719, 354] on icon at bounding box center [718, 357] width 10 height 10
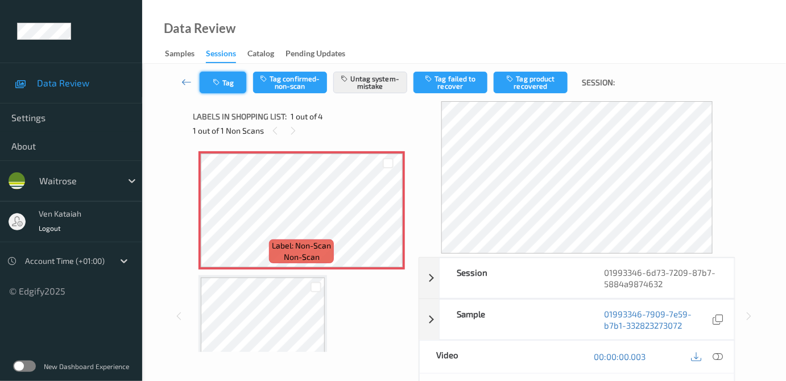
click at [212, 77] on button "Tag" at bounding box center [223, 83] width 47 height 22
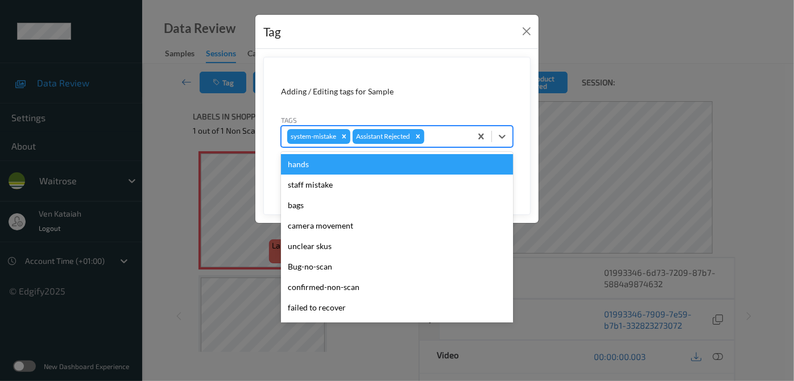
click at [449, 137] on div at bounding box center [446, 137] width 39 height 14
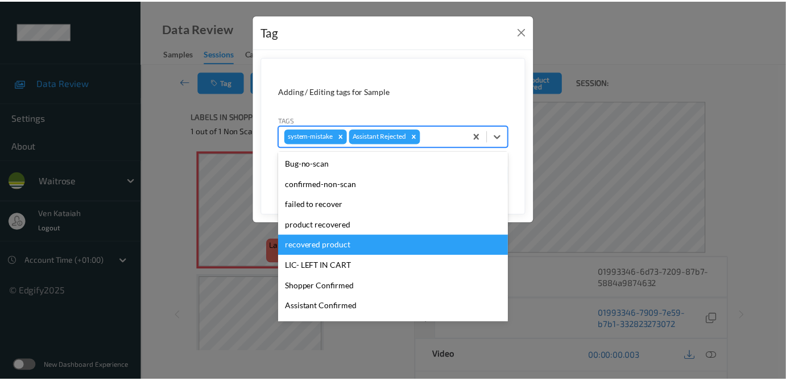
scroll to position [207, 0]
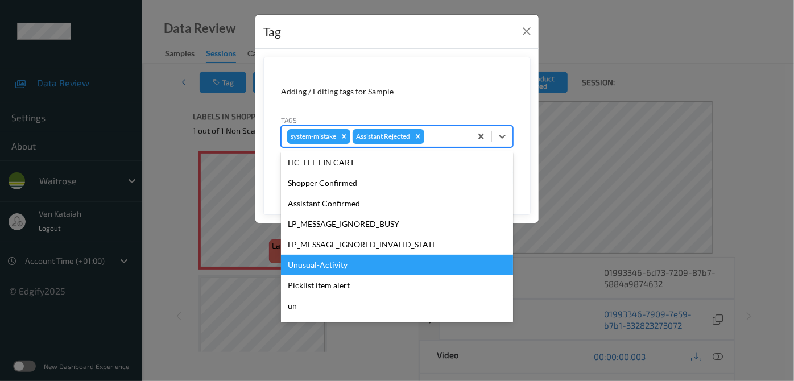
click at [324, 265] on div "Unusual-Activity" at bounding box center [397, 265] width 232 height 20
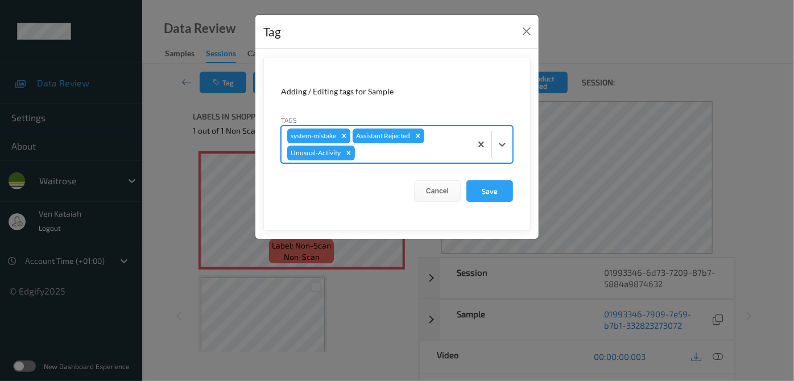
click at [484, 178] on form "Adding / Editing tags for Sample Tags option Unusual-Activity, selected. Select…" at bounding box center [396, 144] width 267 height 174
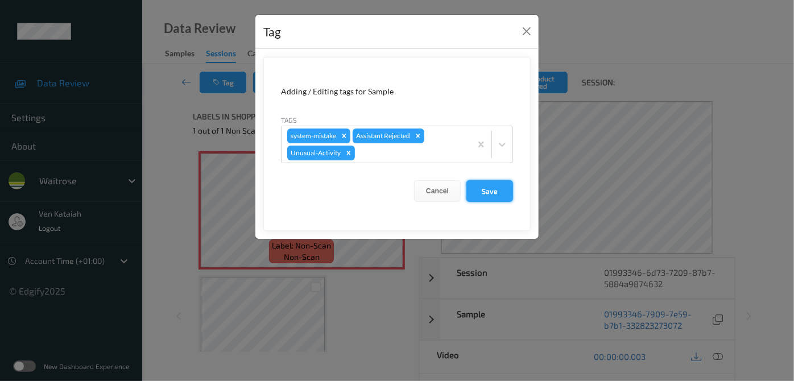
click at [485, 187] on button "Save" at bounding box center [490, 191] width 47 height 22
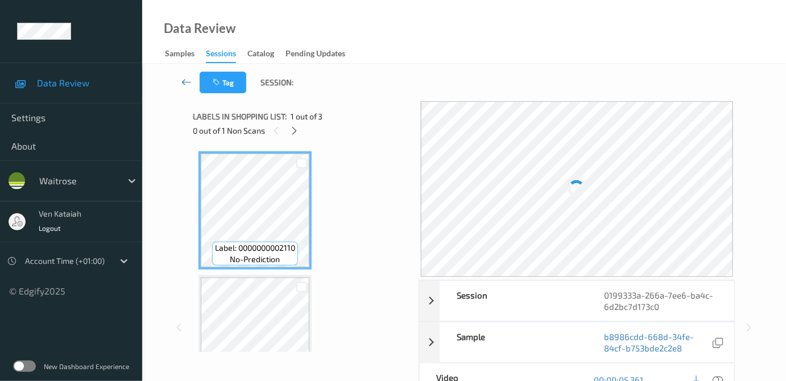
click at [182, 81] on icon at bounding box center [186, 81] width 10 height 11
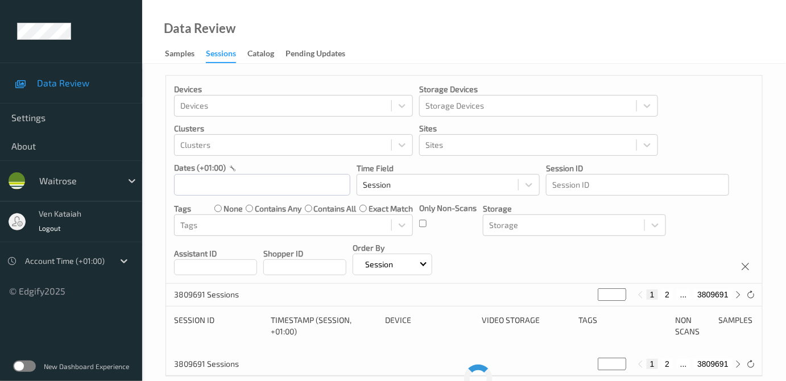
click at [217, 60] on div "Sessions" at bounding box center [221, 55] width 30 height 15
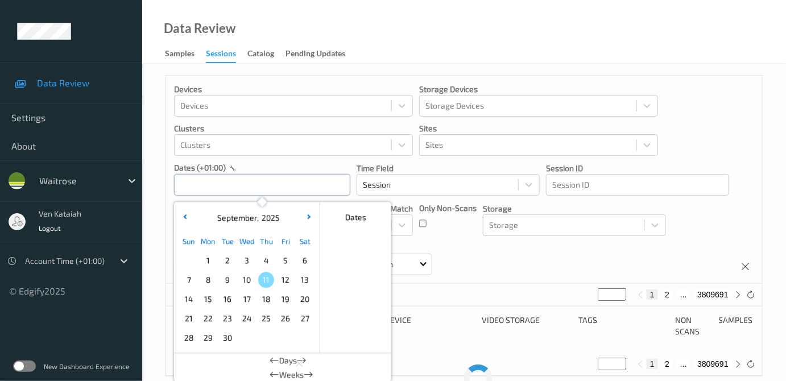
click at [206, 188] on input "text" at bounding box center [262, 185] width 176 height 22
click at [246, 283] on span "10" at bounding box center [247, 280] width 16 height 16
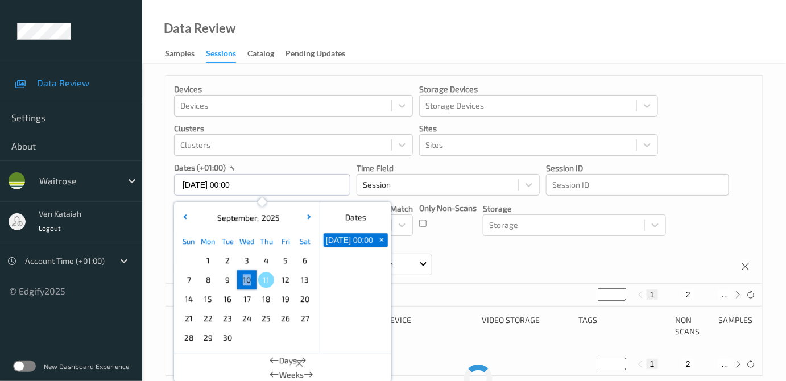
click at [246, 283] on span "10" at bounding box center [247, 280] width 16 height 16
type input "10/09/2025 00:00 -> 10/09/2025 23:59"
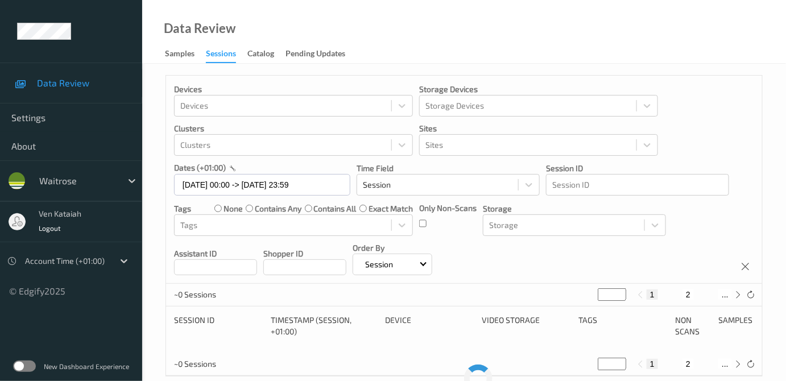
drag, startPoint x: 609, startPoint y: 294, endPoint x: 582, endPoint y: 299, distance: 27.7
click at [582, 299] on div "~0 Sessions * 1 2 ..." at bounding box center [464, 295] width 596 height 23
type input "*"
type input "**"
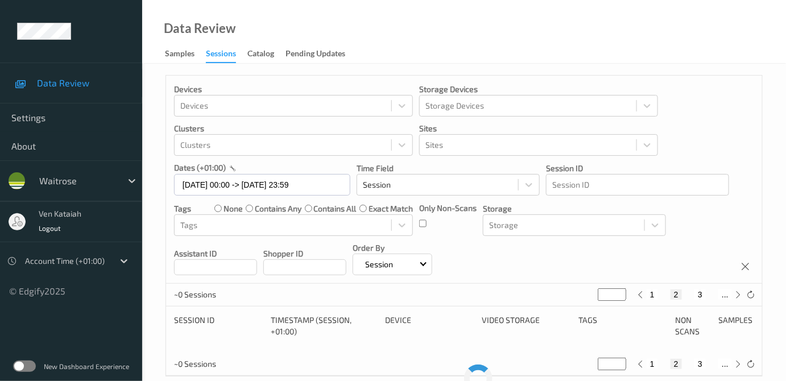
type input "**"
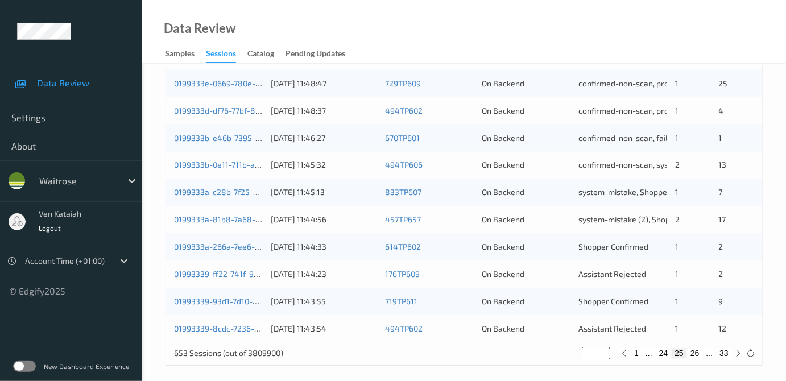
scroll to position [563, 0]
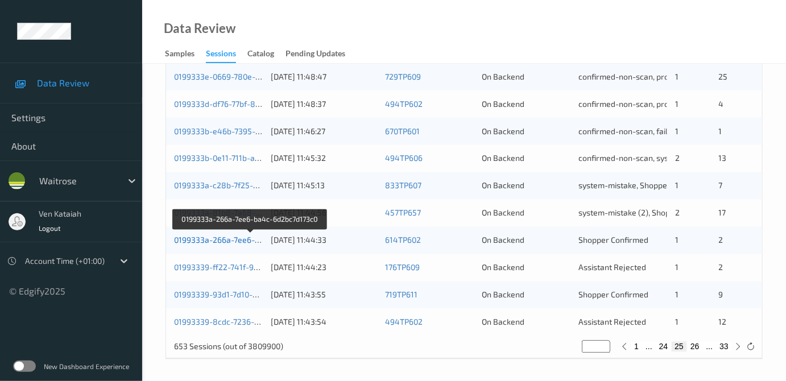
click at [237, 241] on link "0199333a-266a-7ee6-ba4c-6d2bc7d173c0" at bounding box center [251, 241] width 154 height 10
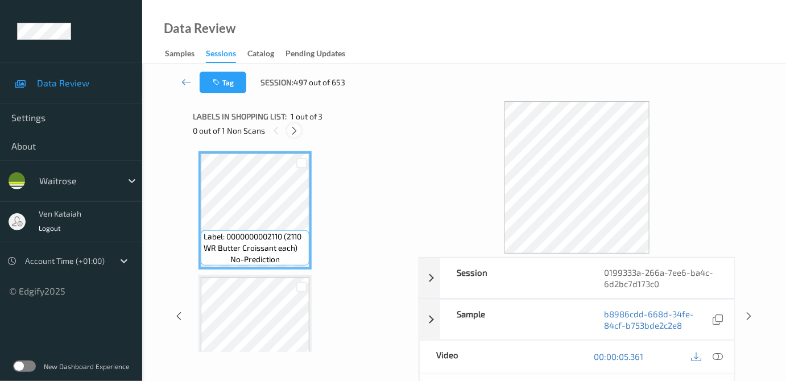
click at [296, 129] on icon at bounding box center [295, 131] width 10 height 10
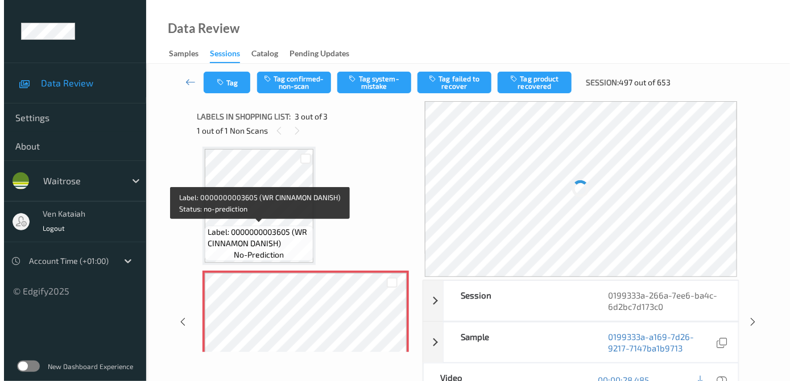
scroll to position [170, 0]
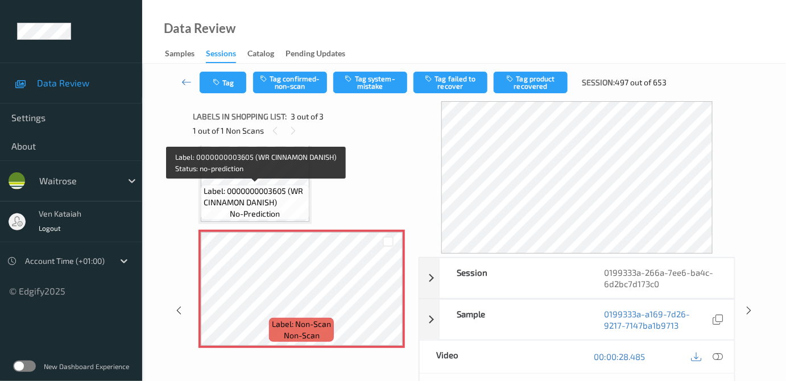
click at [282, 197] on span "Label: 0000000003605 (WR CINNAMON DANISH)" at bounding box center [255, 196] width 103 height 23
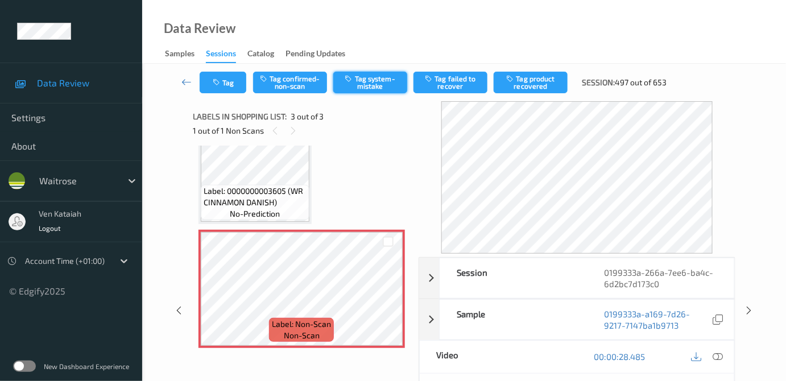
click at [372, 85] on button "Tag system-mistake" at bounding box center [370, 83] width 74 height 22
click at [211, 82] on button "Tag" at bounding box center [223, 83] width 47 height 22
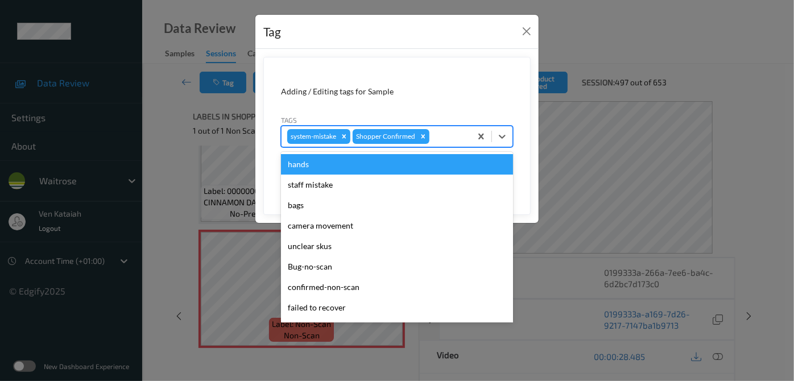
click at [441, 139] on div at bounding box center [449, 137] width 34 height 14
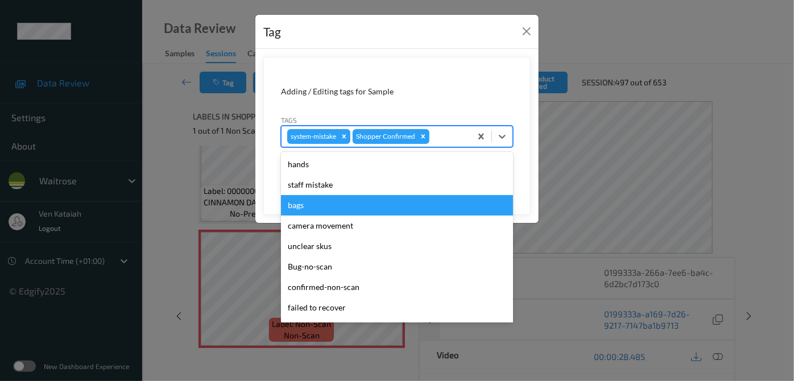
scroll to position [264, 0]
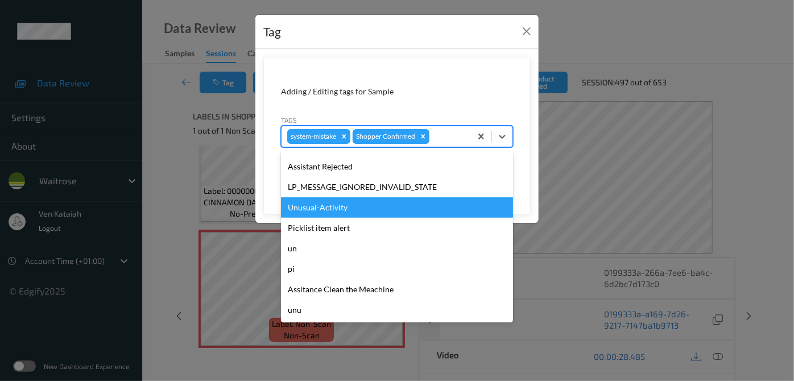
click at [317, 207] on div "Unusual-Activity" at bounding box center [397, 207] width 232 height 20
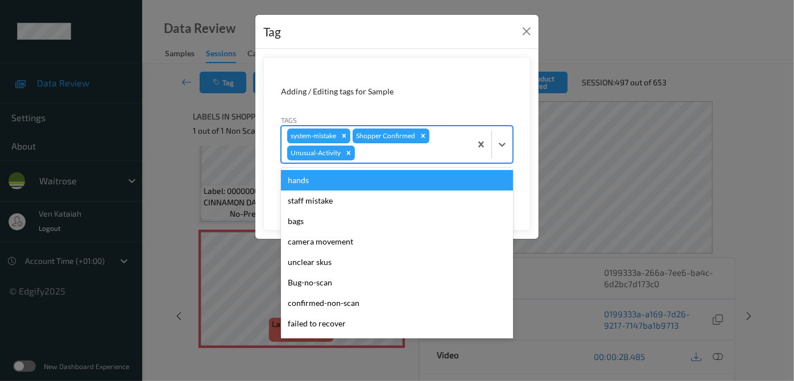
click at [426, 154] on div at bounding box center [411, 153] width 108 height 14
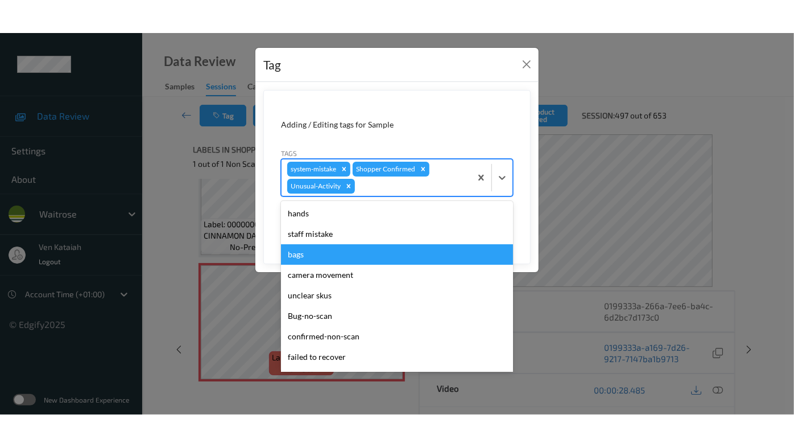
scroll to position [243, 0]
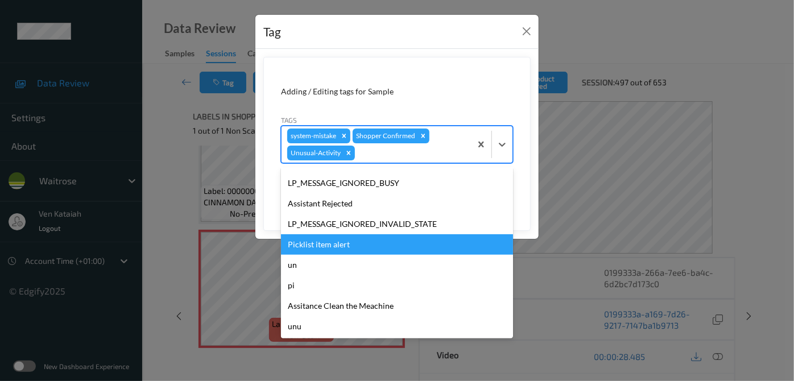
click at [321, 245] on div "Picklist item alert" at bounding box center [397, 244] width 232 height 20
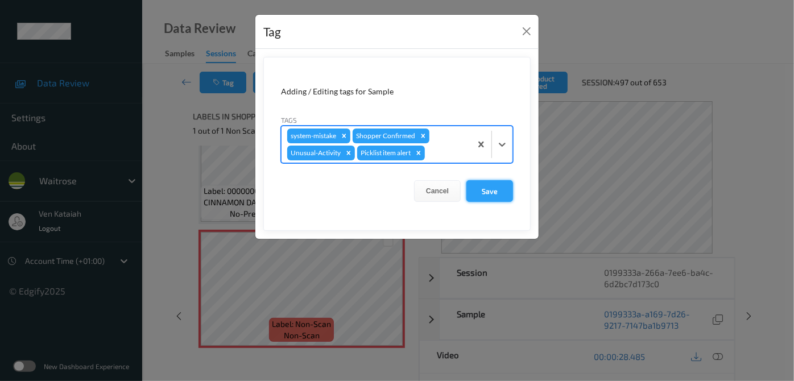
click at [499, 191] on button "Save" at bounding box center [490, 191] width 47 height 22
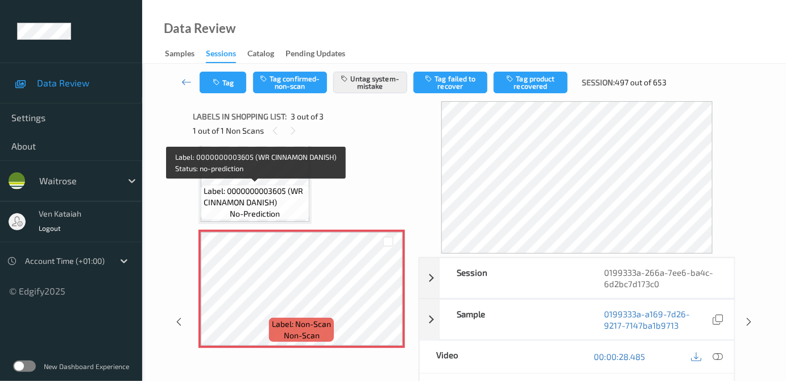
click at [251, 191] on span "Label: 0000000003605 (WR CINNAMON DANISH)" at bounding box center [255, 196] width 103 height 23
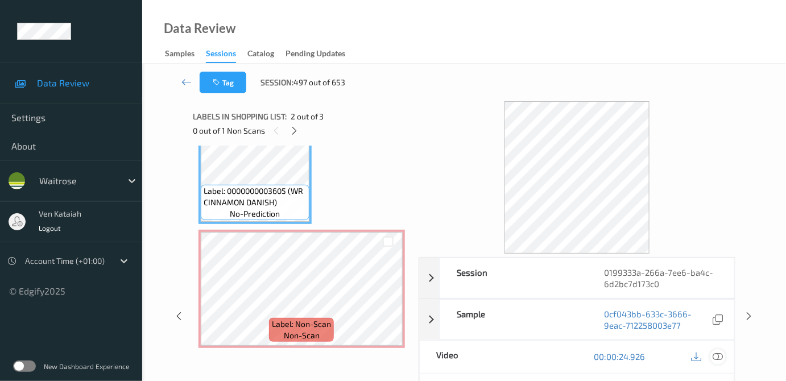
click at [726, 357] on div at bounding box center [718, 356] width 15 height 15
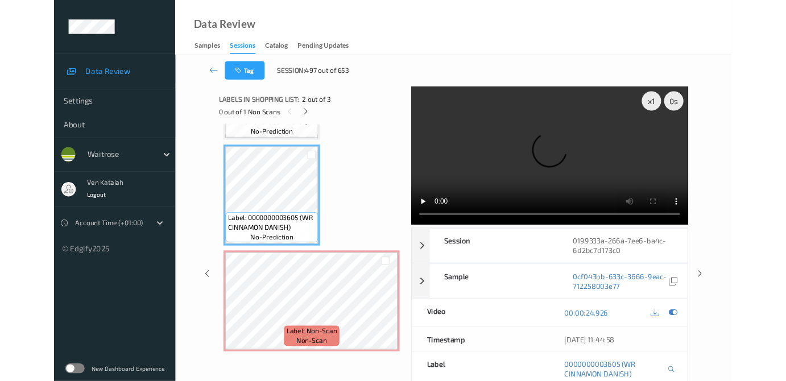
scroll to position [104, 0]
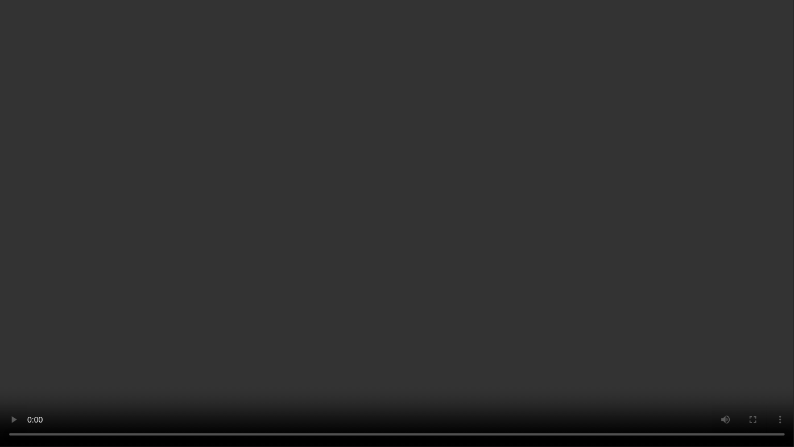
click at [464, 343] on video at bounding box center [397, 223] width 794 height 447
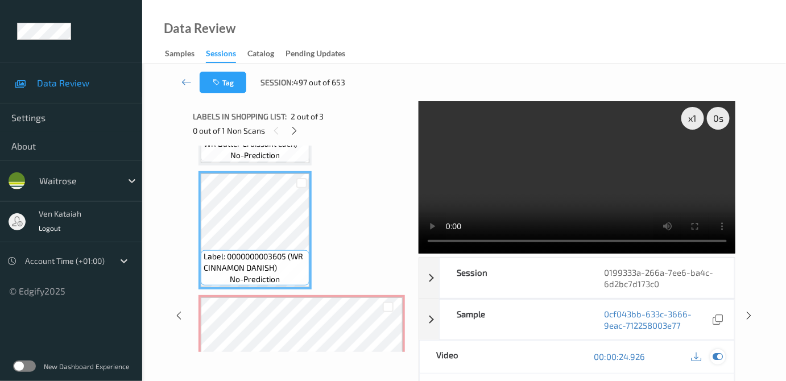
click at [724, 358] on icon at bounding box center [718, 357] width 10 height 10
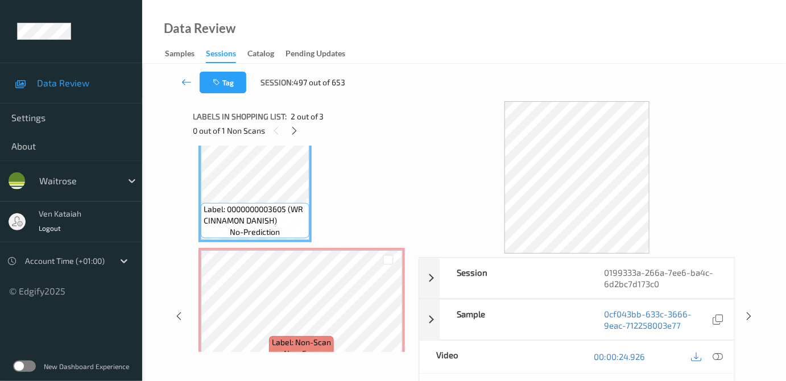
scroll to position [170, 0]
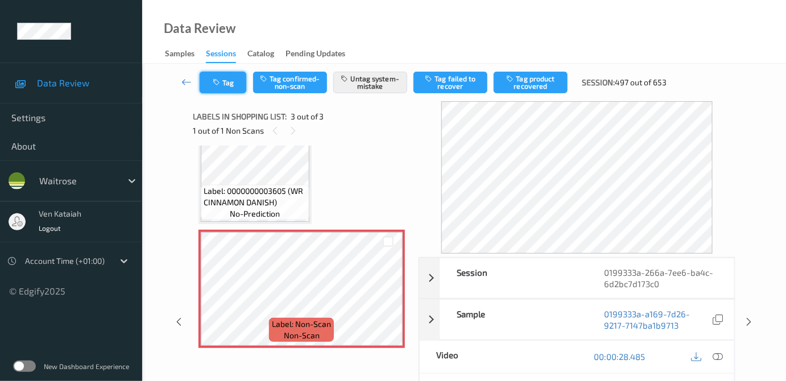
click at [218, 86] on icon "button" at bounding box center [218, 83] width 10 height 8
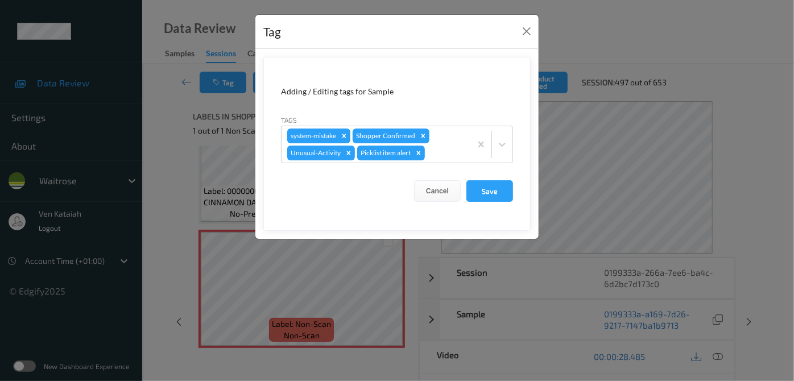
click at [185, 176] on div "Tag Adding / Editing tags for Sample Tags system-mistake Shopper Confirmed Unus…" at bounding box center [397, 190] width 794 height 381
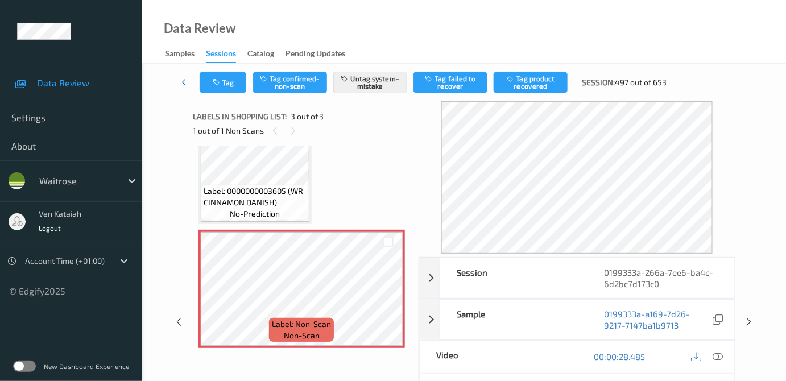
click at [186, 83] on icon at bounding box center [186, 81] width 10 height 11
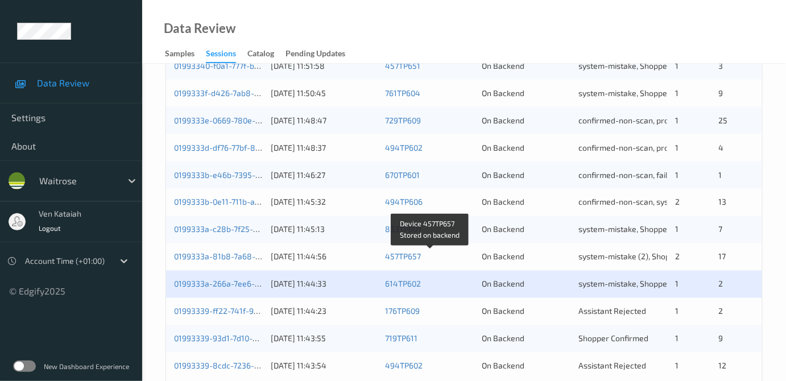
scroll to position [563, 0]
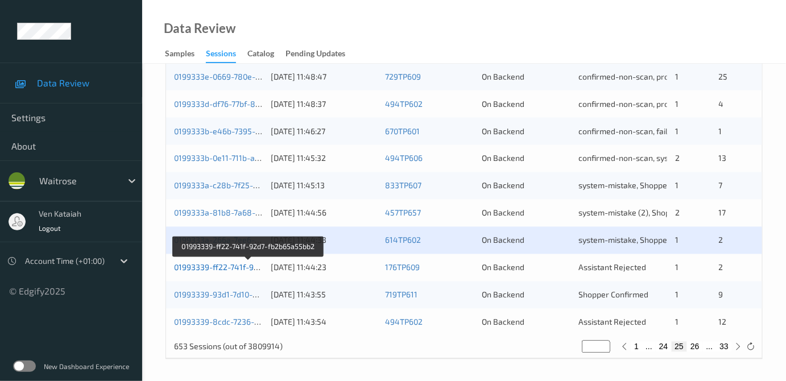
click at [242, 267] on link "01993339-ff22-741f-92d7-fb2b65a55bb2" at bounding box center [248, 268] width 149 height 10
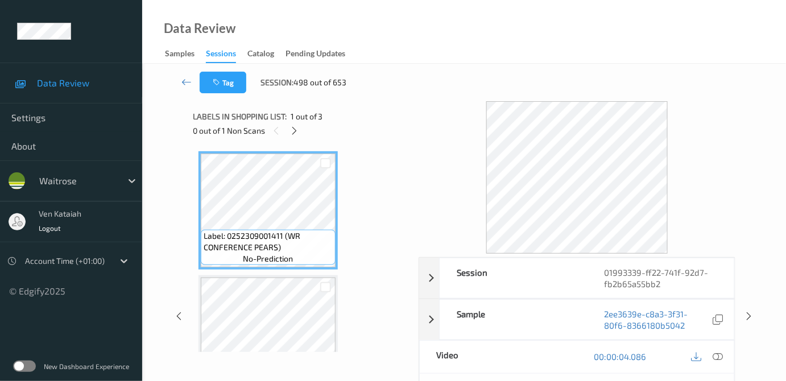
click at [302, 133] on div "0 out of 1 Non Scans" at bounding box center [302, 130] width 218 height 14
click at [292, 131] on icon at bounding box center [295, 131] width 10 height 10
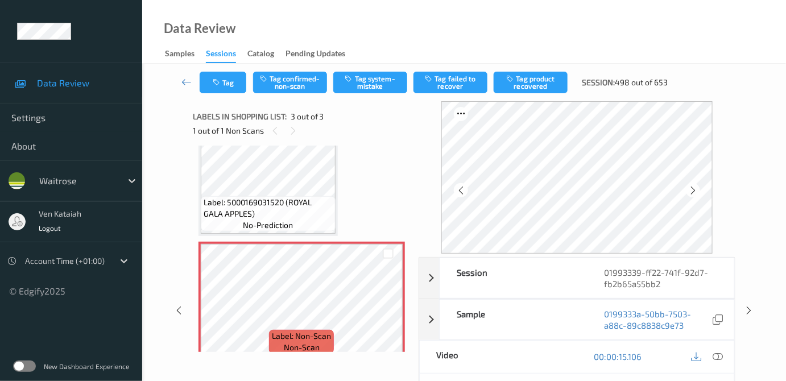
scroll to position [170, 0]
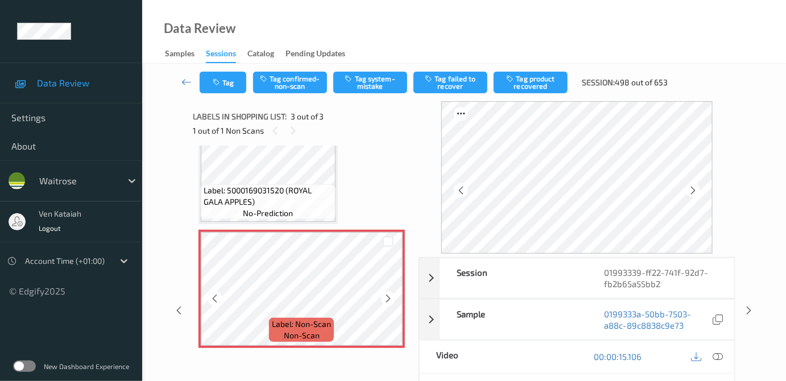
click at [387, 296] on icon at bounding box center [388, 299] width 10 height 10
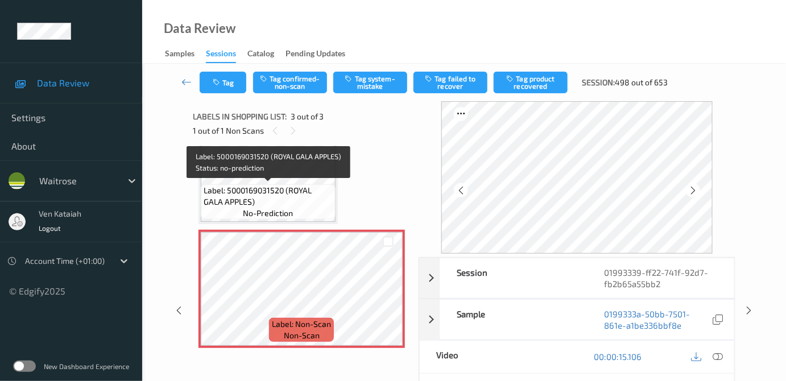
click at [305, 207] on div "Label: 5000169031520 (ROYAL GALA APPLES) no-prediction" at bounding box center [268, 201] width 135 height 35
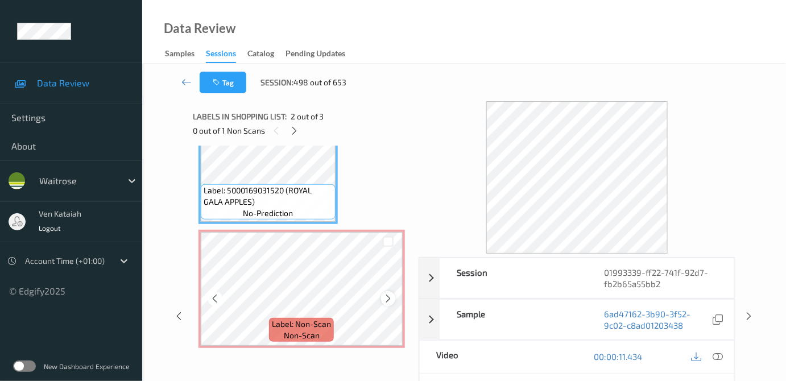
click at [382, 298] on div at bounding box center [388, 298] width 14 height 14
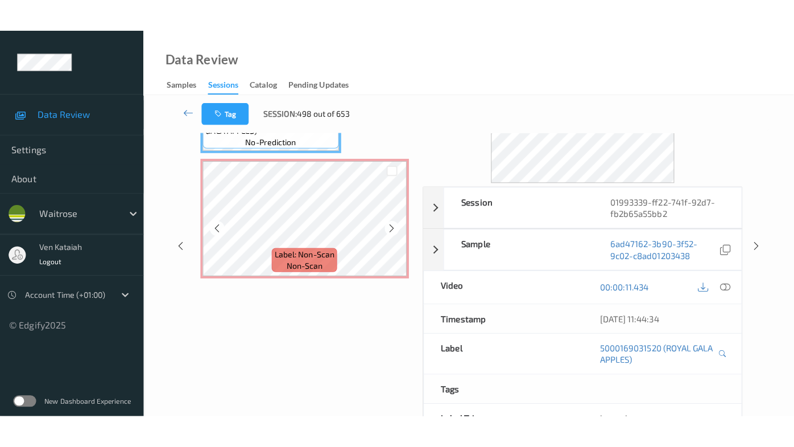
scroll to position [0, 0]
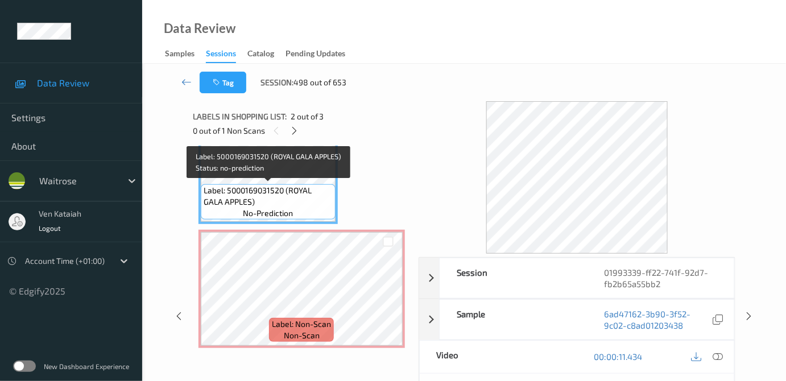
drag, startPoint x: 288, startPoint y: 184, endPoint x: 310, endPoint y: 197, distance: 25.3
click at [287, 185] on span "Label: 5000169031520 (ROYAL GALA APPLES)" at bounding box center [268, 196] width 129 height 23
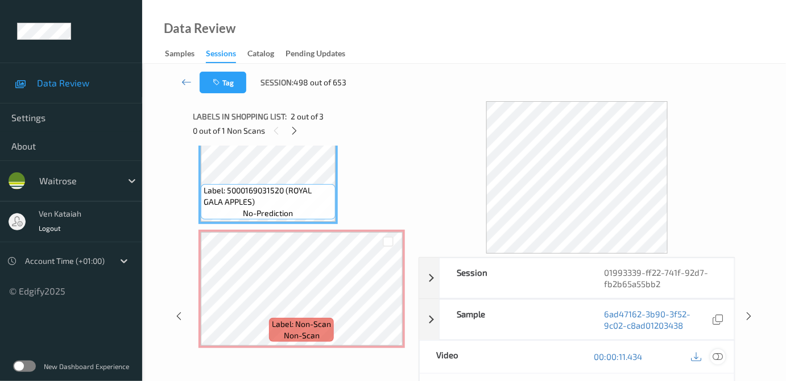
click at [719, 354] on icon at bounding box center [718, 357] width 10 height 10
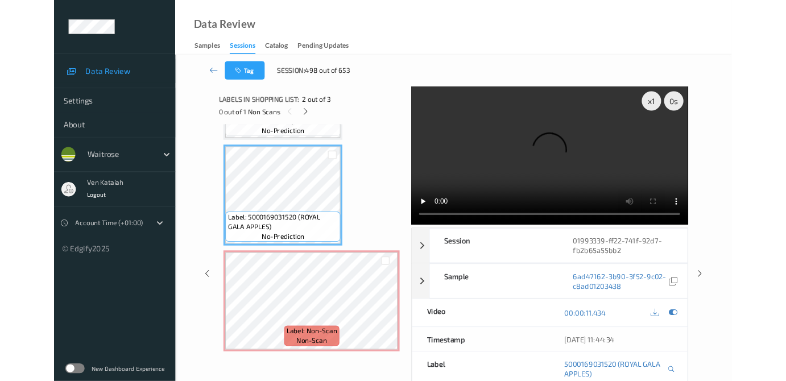
scroll to position [104, 0]
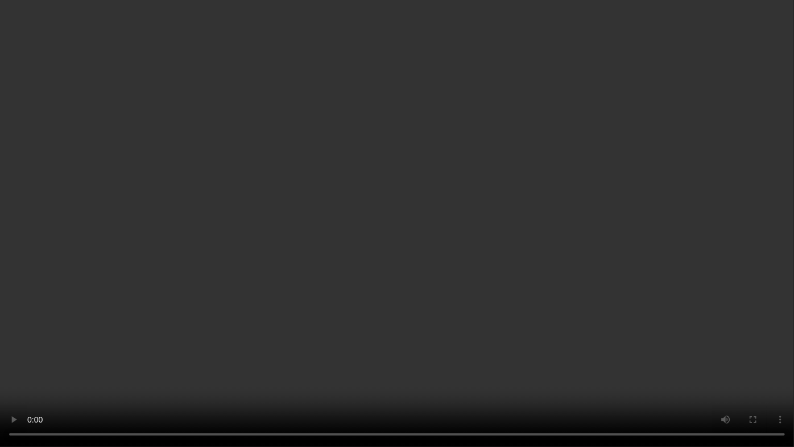
click at [492, 266] on video at bounding box center [397, 223] width 794 height 447
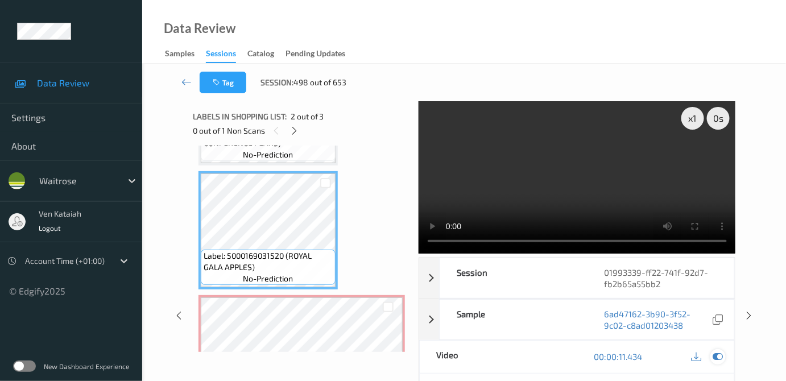
click at [722, 353] on icon at bounding box center [718, 357] width 10 height 10
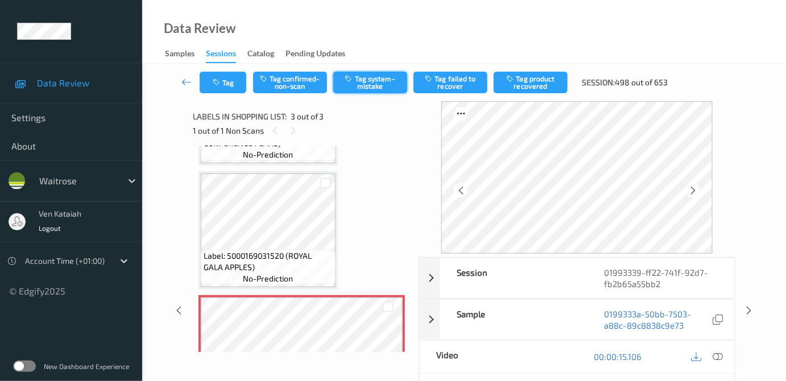
click at [354, 85] on button "Tag system-mistake" at bounding box center [370, 83] width 74 height 22
click at [225, 87] on button "Tag" at bounding box center [223, 83] width 47 height 22
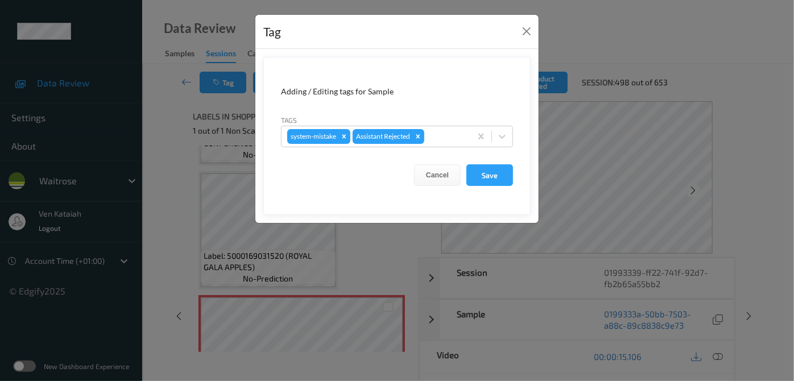
click at [170, 172] on div "Tag Adding / Editing tags for Sample Tags system-mistake Assistant Rejected Can…" at bounding box center [397, 190] width 794 height 381
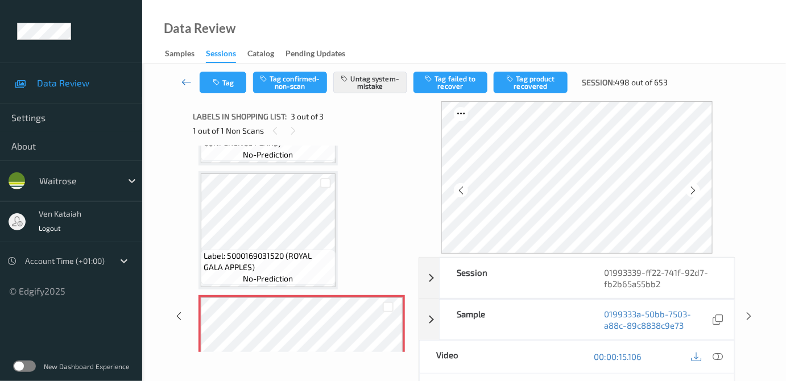
click at [180, 81] on link at bounding box center [187, 83] width 26 height 22
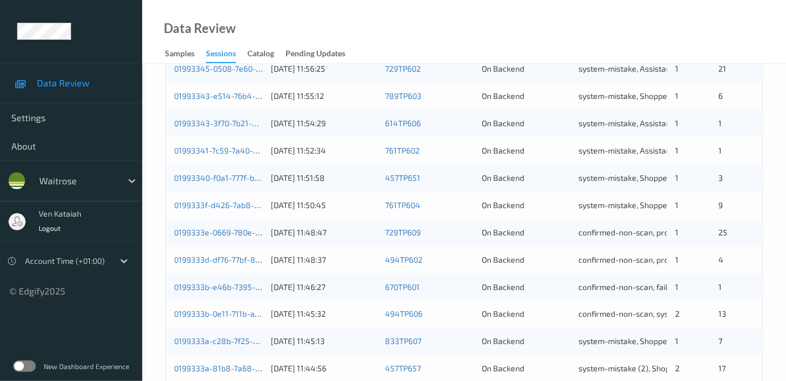
scroll to position [563, 0]
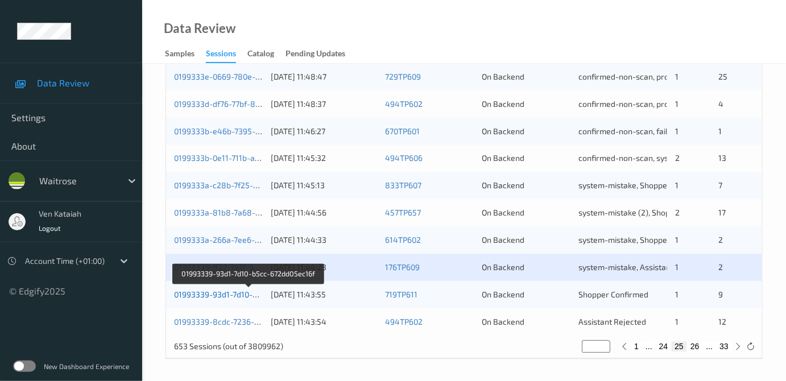
click at [213, 295] on link "01993339-93d1-7d10-b5cc-672dd05ec16f" at bounding box center [249, 295] width 150 height 10
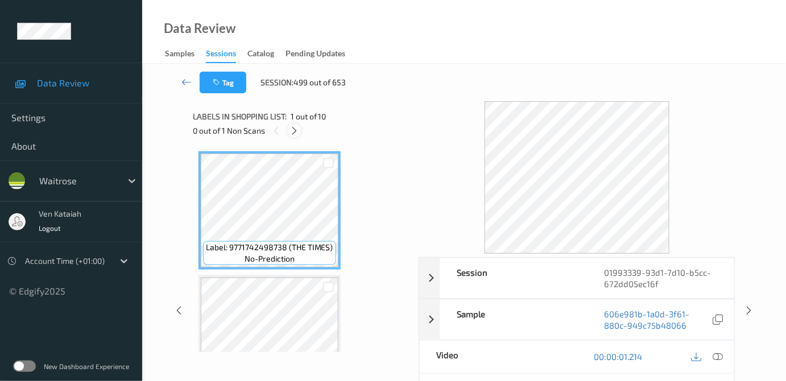
click at [290, 131] on icon at bounding box center [295, 131] width 10 height 10
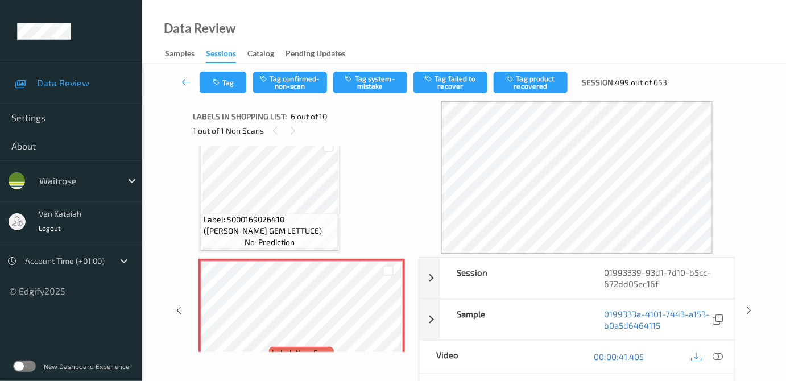
scroll to position [500, 0]
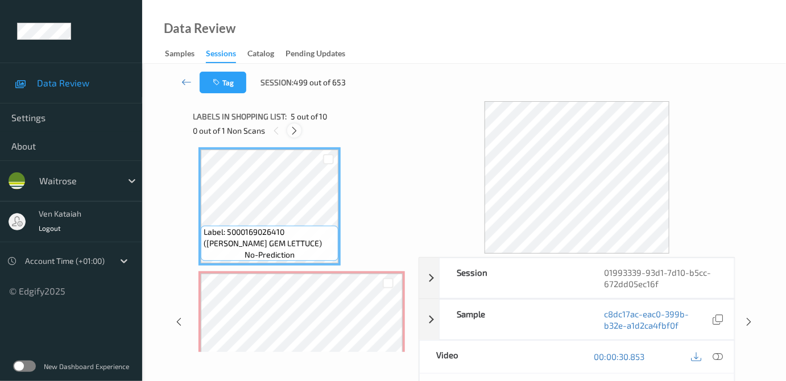
click at [292, 128] on icon at bounding box center [295, 131] width 10 height 10
click at [724, 358] on icon at bounding box center [718, 357] width 10 height 10
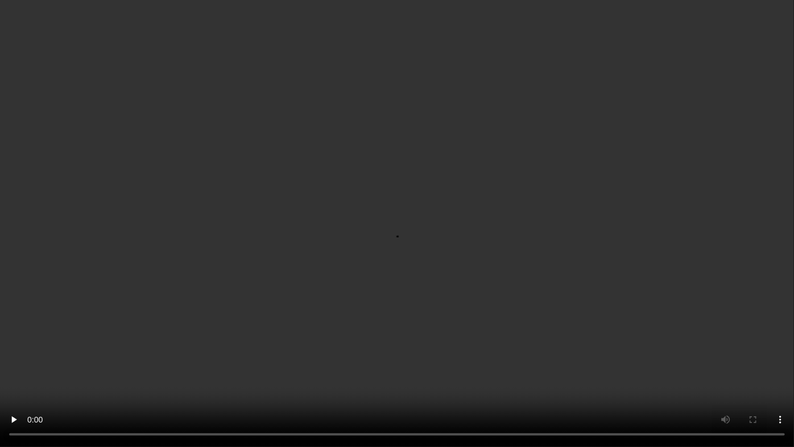
click at [336, 269] on video at bounding box center [397, 223] width 794 height 447
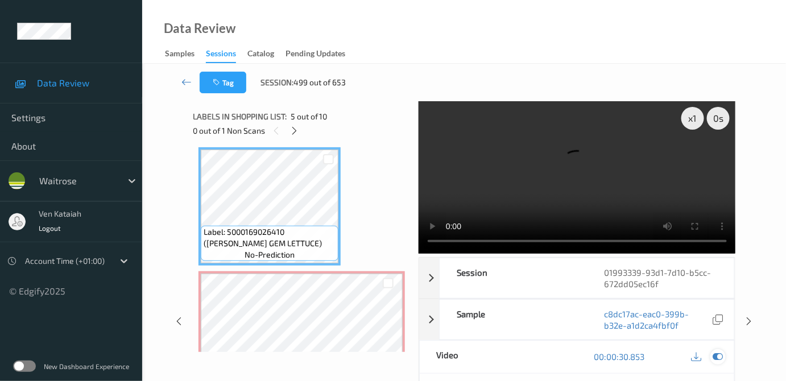
click at [720, 353] on icon at bounding box center [718, 357] width 10 height 10
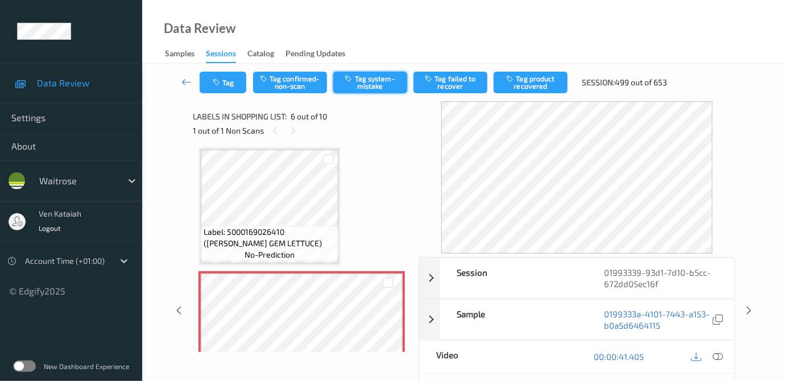
click at [376, 88] on button "Tag system-mistake" at bounding box center [370, 83] width 74 height 22
click at [181, 81] on icon at bounding box center [186, 81] width 10 height 11
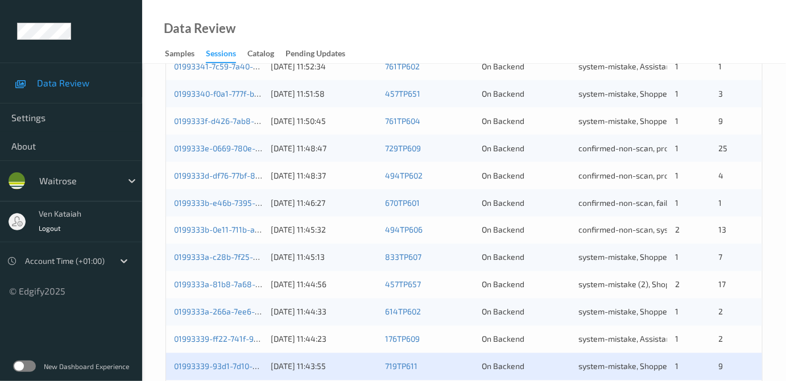
scroll to position [563, 0]
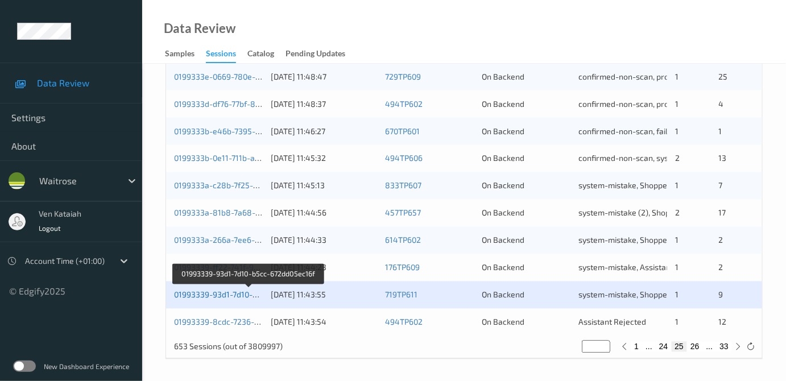
click at [217, 292] on link "01993339-93d1-7d10-b5cc-672dd05ec16f" at bounding box center [249, 295] width 150 height 10
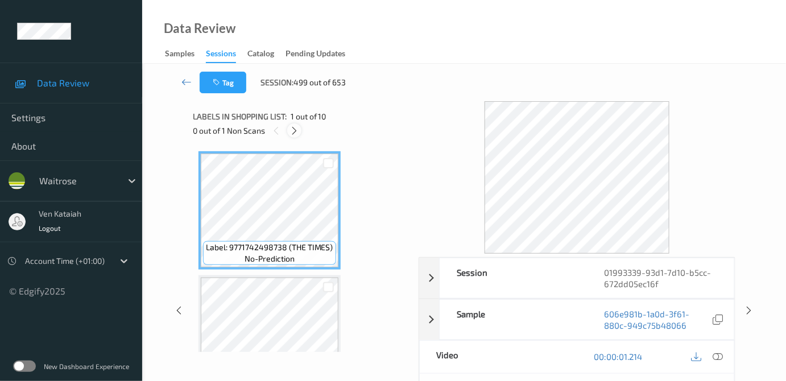
click at [299, 132] on icon at bounding box center [295, 131] width 10 height 10
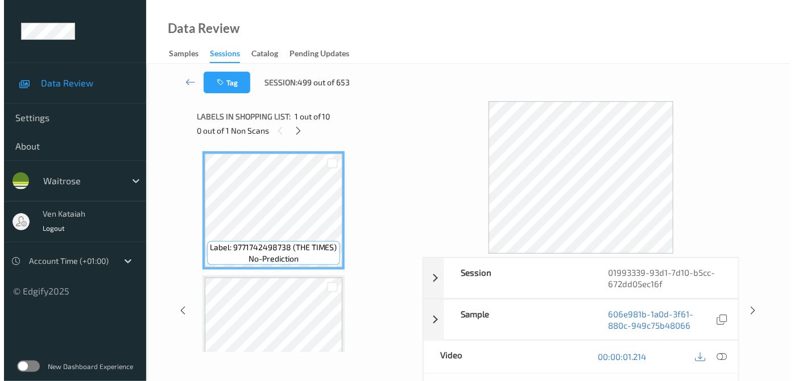
scroll to position [500, 0]
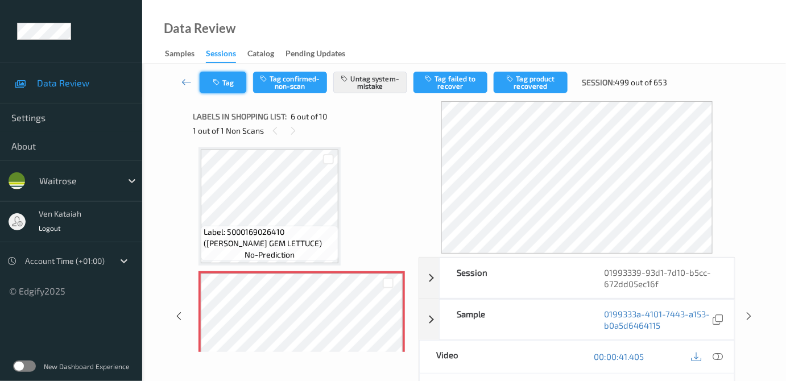
click at [213, 84] on icon "button" at bounding box center [218, 83] width 10 height 8
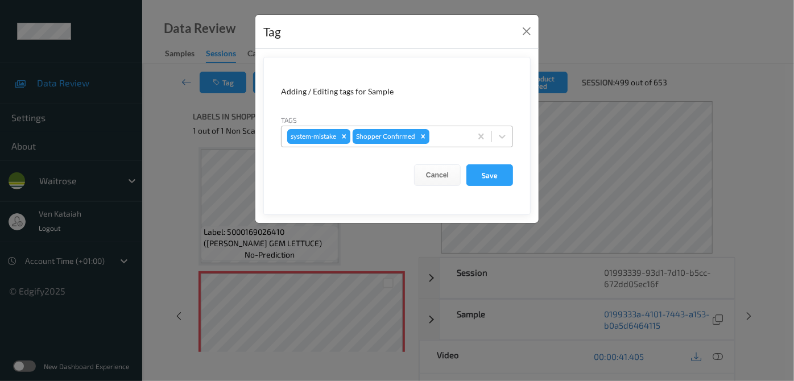
click at [438, 139] on div at bounding box center [449, 137] width 34 height 14
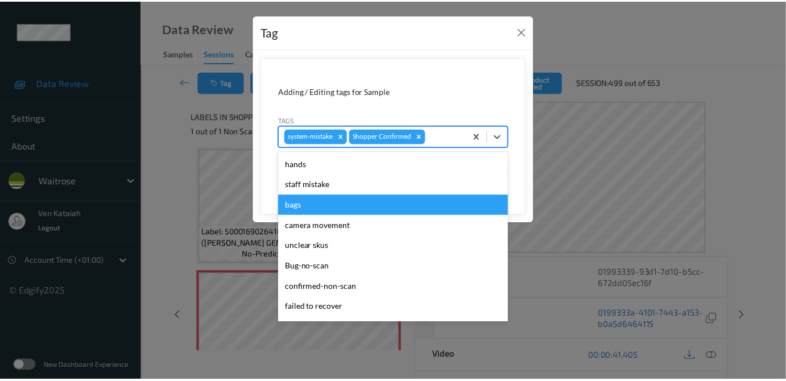
scroll to position [264, 0]
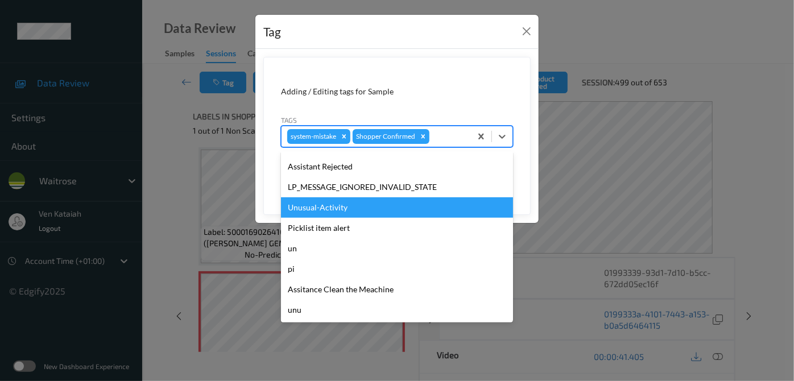
click at [325, 208] on div "Unusual-Activity" at bounding box center [397, 207] width 232 height 20
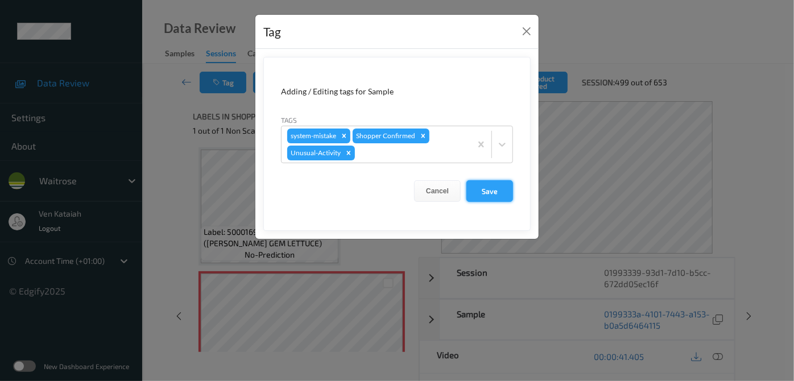
click at [506, 196] on button "Save" at bounding box center [490, 191] width 47 height 22
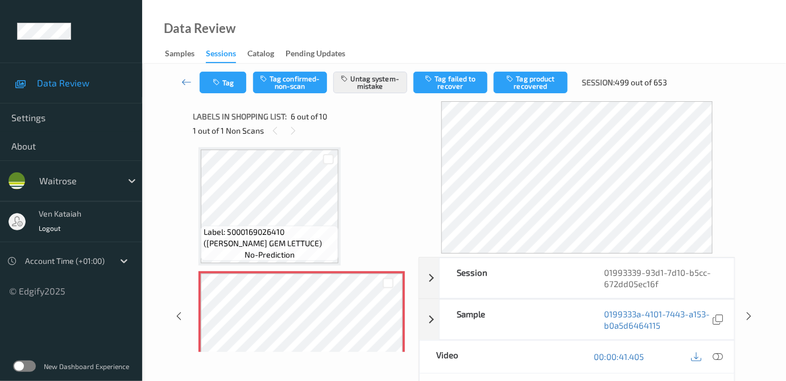
scroll to position [604, 0]
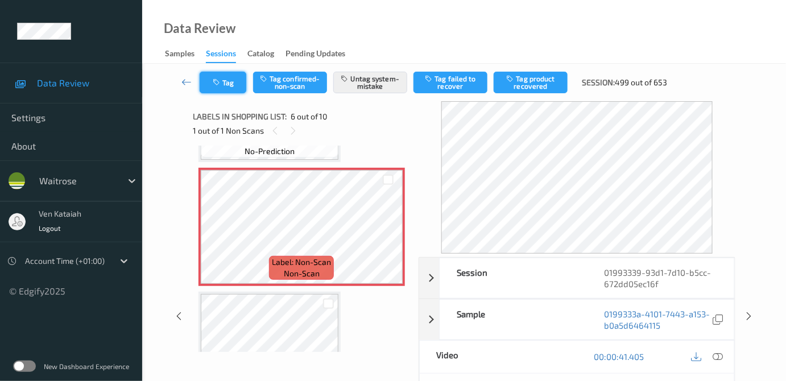
click at [224, 86] on button "Tag" at bounding box center [223, 83] width 47 height 22
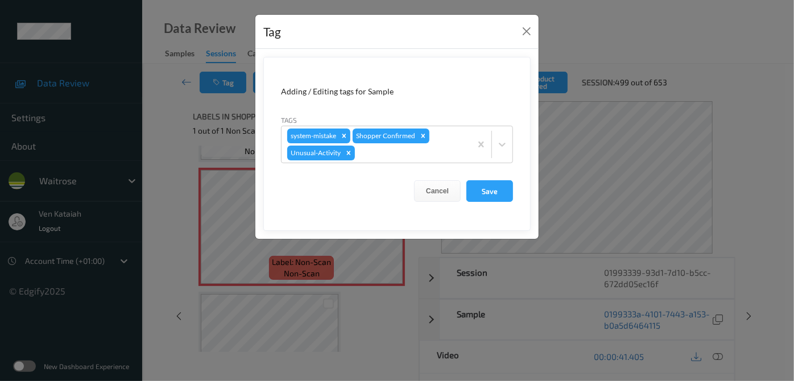
click at [187, 89] on div "Tag Adding / Editing tags for Sample Tags system-mistake Shopper Confirmed Unus…" at bounding box center [397, 190] width 794 height 381
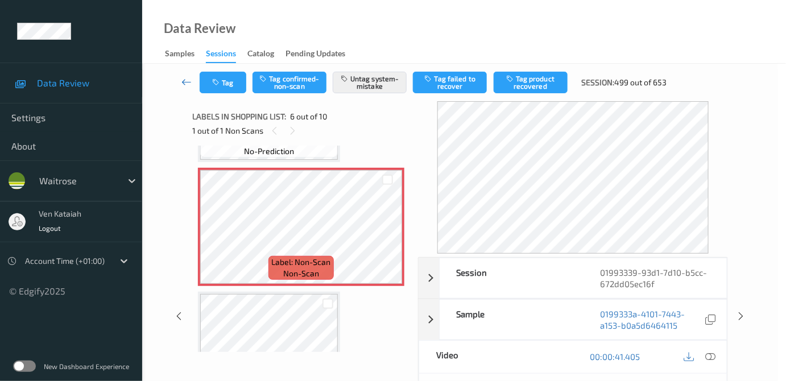
click at [187, 80] on icon at bounding box center [186, 81] width 10 height 11
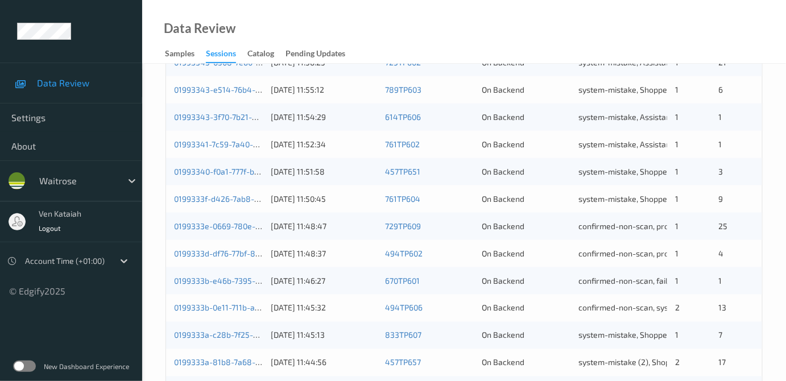
scroll to position [563, 0]
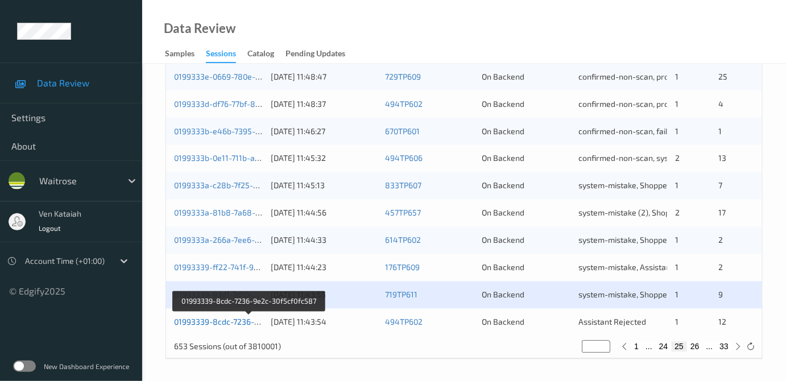
click at [242, 321] on link "01993339-8cdc-7236-9e2c-30f5cf0fc587" at bounding box center [249, 322] width 150 height 10
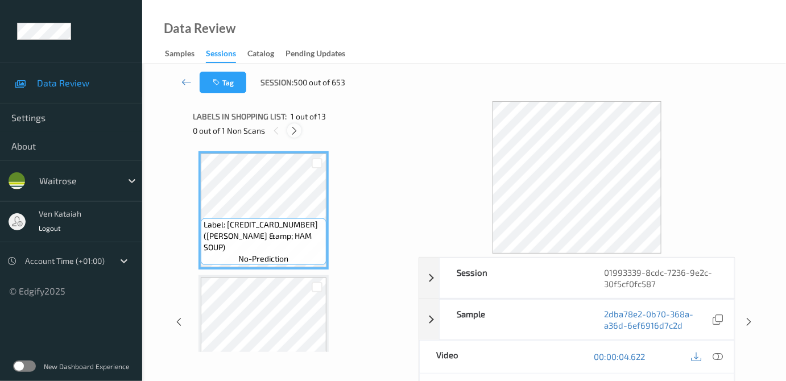
click at [292, 124] on div at bounding box center [294, 130] width 14 height 14
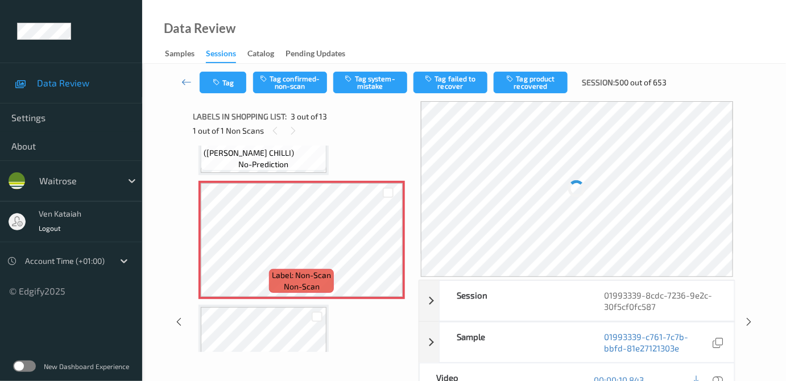
scroll to position [232, 0]
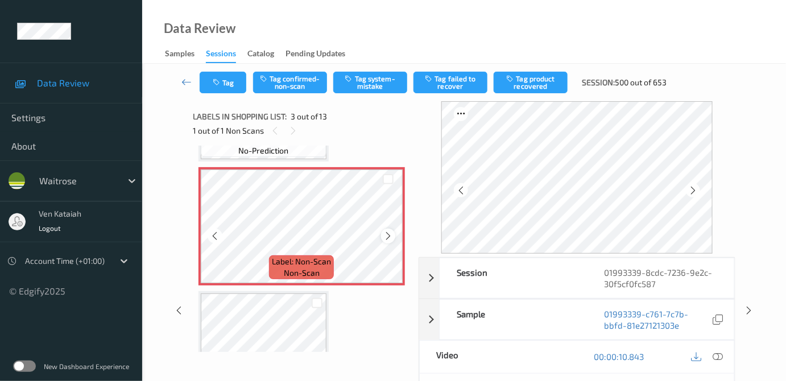
click at [394, 237] on div at bounding box center [388, 236] width 14 height 14
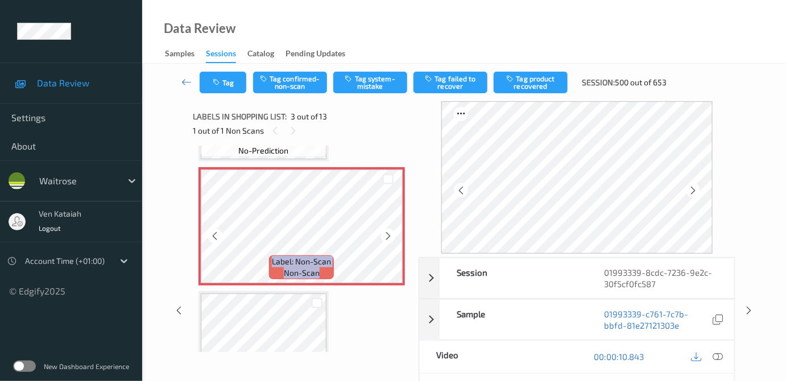
click at [390, 236] on icon at bounding box center [388, 236] width 10 height 10
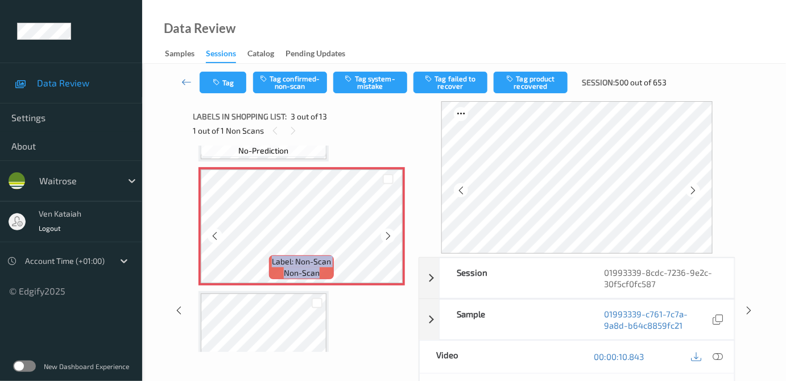
click at [390, 236] on icon at bounding box center [388, 236] width 10 height 10
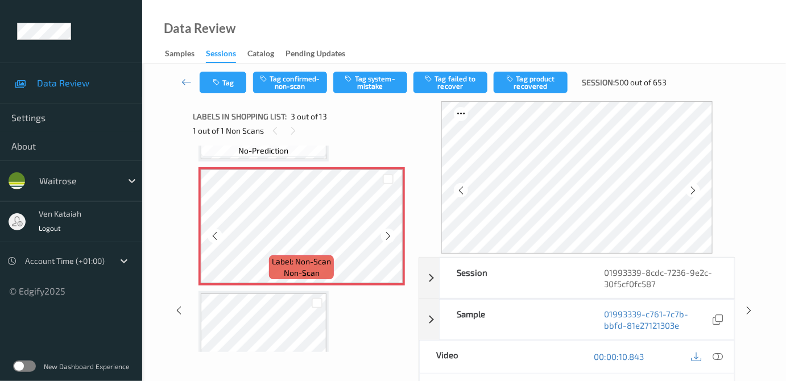
click at [390, 236] on icon at bounding box center [388, 236] width 10 height 10
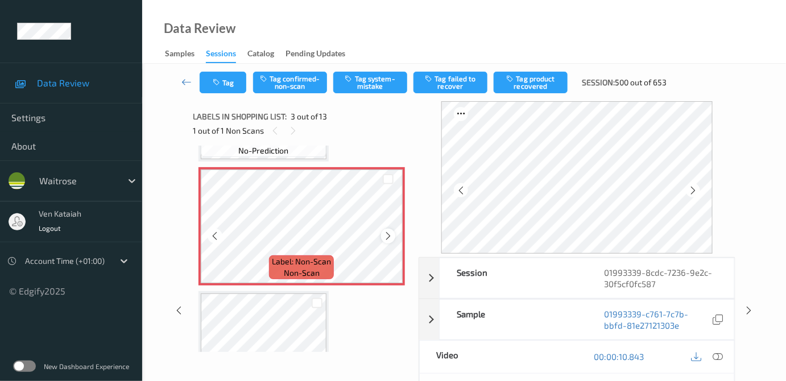
click at [386, 236] on icon at bounding box center [388, 236] width 10 height 10
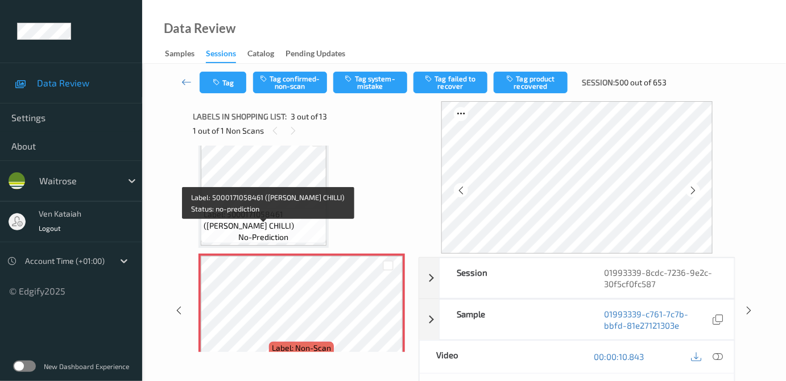
scroll to position [129, 0]
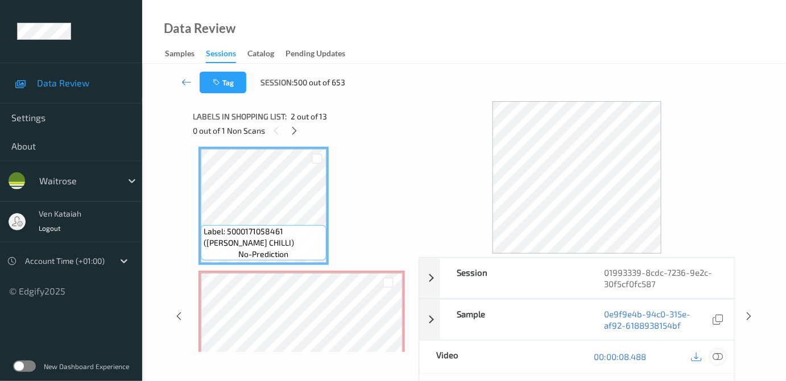
click at [717, 354] on icon at bounding box center [718, 357] width 10 height 10
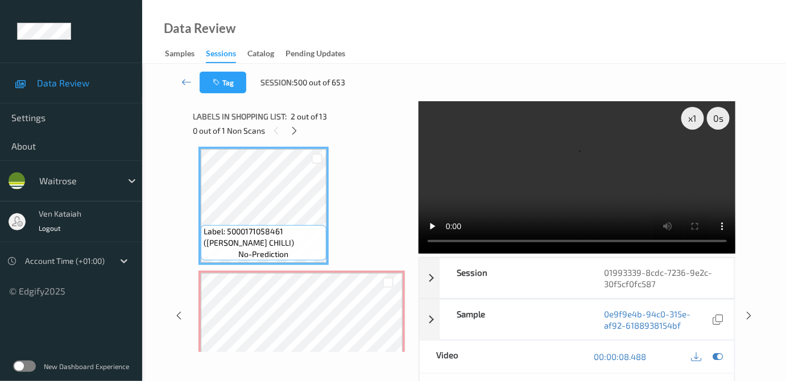
scroll to position [232, 0]
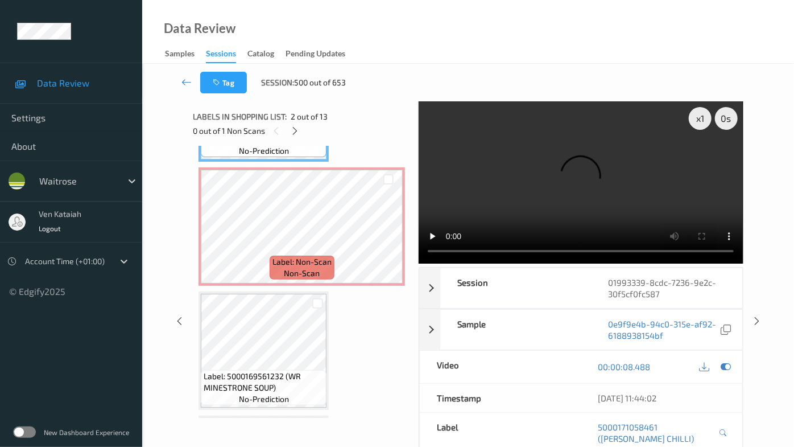
click at [419, 263] on video at bounding box center [581, 182] width 324 height 162
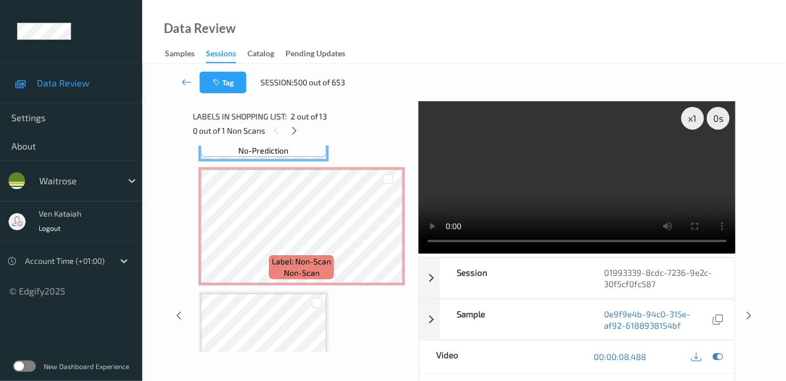
click at [726, 356] on div at bounding box center [707, 356] width 37 height 15
drag, startPoint x: 718, startPoint y: 355, endPoint x: 688, endPoint y: 354, distance: 29.6
click at [717, 355] on icon at bounding box center [718, 357] width 10 height 10
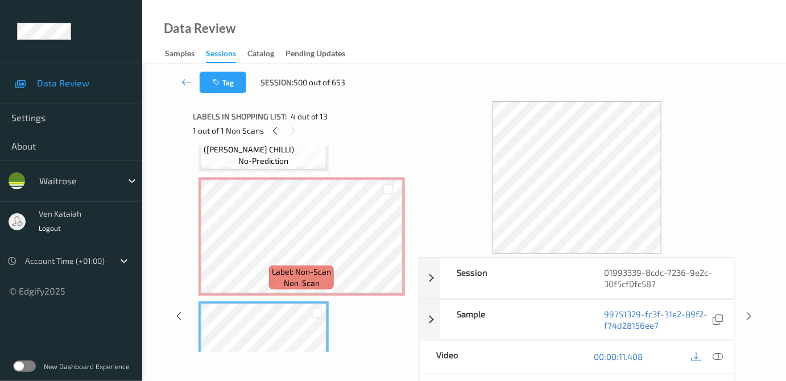
scroll to position [207, 0]
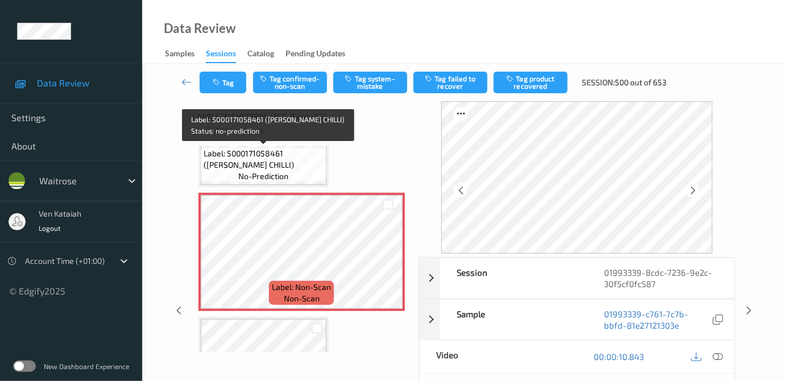
click at [278, 175] on span "no-prediction" at bounding box center [263, 176] width 50 height 11
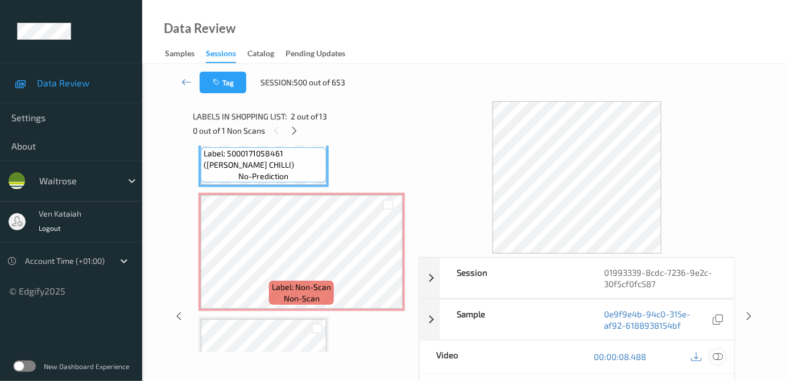
click at [719, 353] on icon at bounding box center [718, 357] width 10 height 10
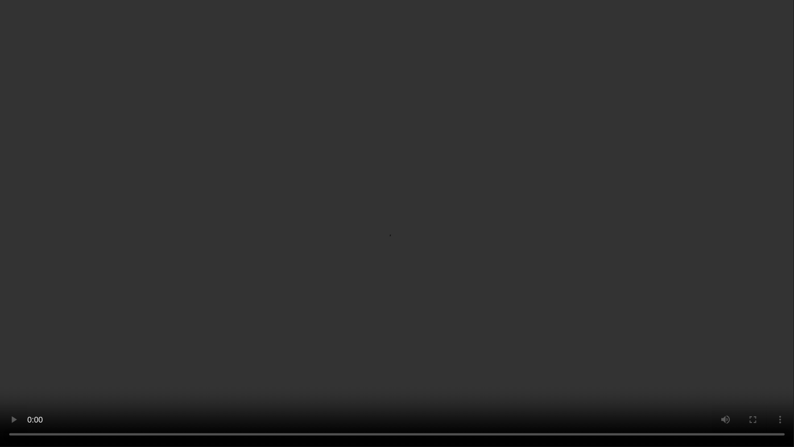
click at [608, 282] on video at bounding box center [397, 223] width 794 height 447
click at [414, 232] on video at bounding box center [397, 223] width 794 height 447
click at [192, 232] on video at bounding box center [397, 223] width 794 height 447
click at [399, 288] on video at bounding box center [397, 223] width 794 height 447
click at [606, 381] on video at bounding box center [397, 223] width 794 height 447
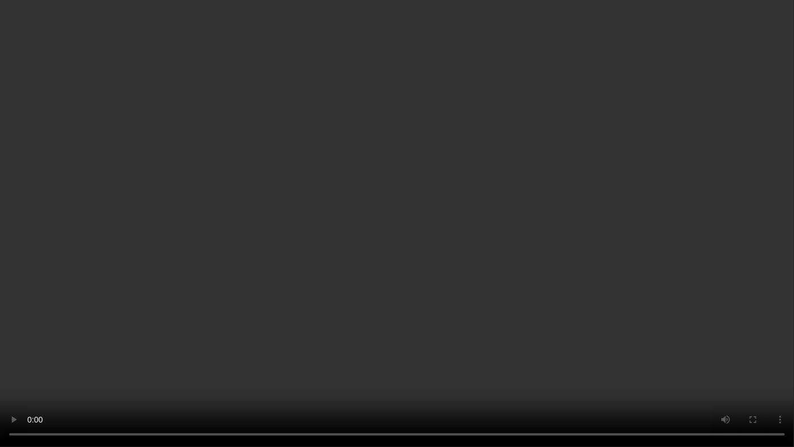
click at [238, 338] on video at bounding box center [397, 223] width 794 height 447
click at [517, 261] on video at bounding box center [397, 223] width 794 height 447
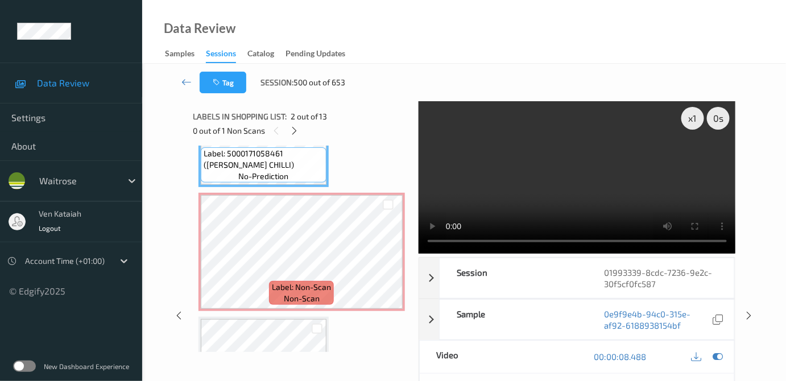
click at [713, 348] on div "00:00:08.488" at bounding box center [656, 357] width 158 height 32
click at [714, 352] on icon at bounding box center [718, 357] width 10 height 10
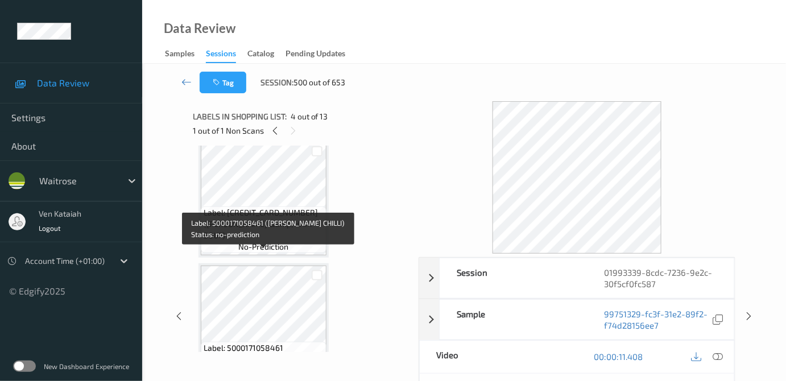
scroll to position [0, 0]
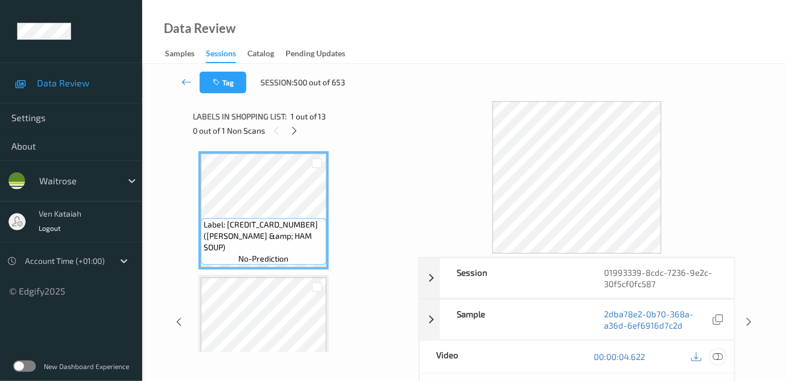
click at [720, 357] on icon at bounding box center [718, 357] width 10 height 10
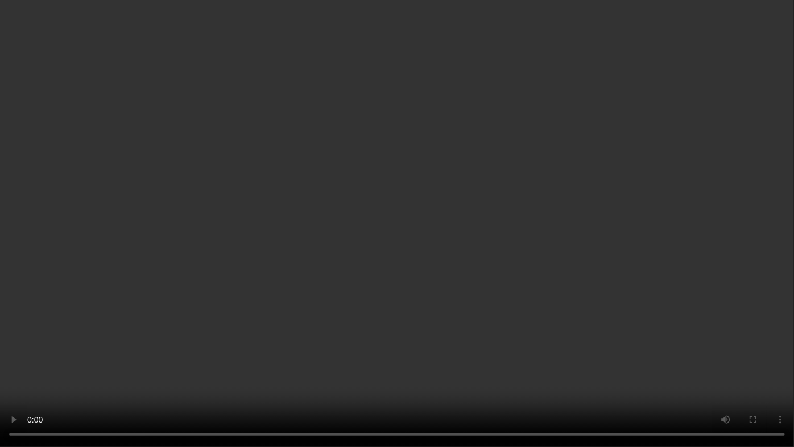
click at [263, 228] on video at bounding box center [397, 223] width 794 height 447
click at [340, 234] on video at bounding box center [397, 223] width 794 height 447
click at [246, 178] on video at bounding box center [397, 223] width 794 height 447
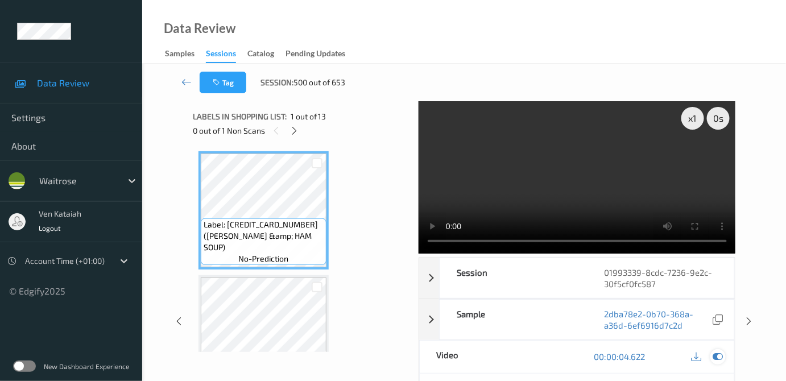
drag, startPoint x: 720, startPoint y: 355, endPoint x: 493, endPoint y: 321, distance: 228.9
click at [720, 355] on icon at bounding box center [718, 357] width 10 height 10
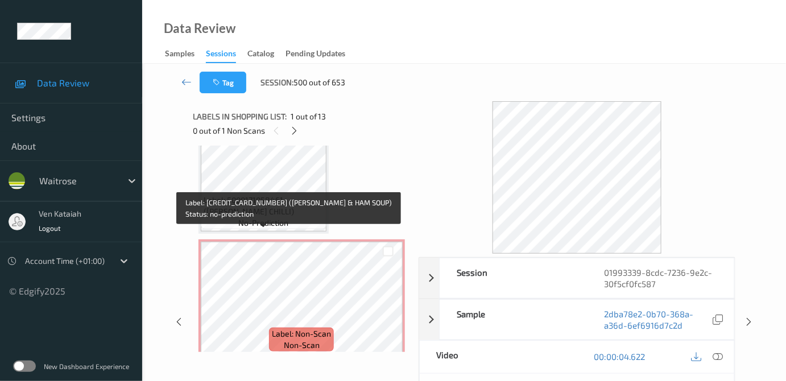
scroll to position [207, 0]
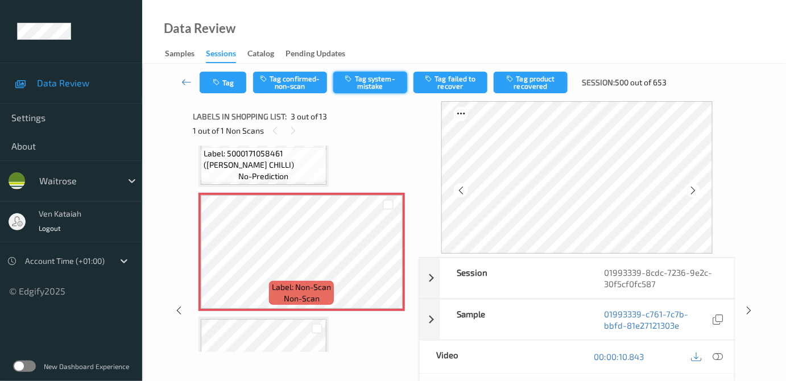
click at [372, 77] on button "Tag system-mistake" at bounding box center [370, 83] width 74 height 22
click at [214, 82] on icon "button" at bounding box center [218, 83] width 10 height 8
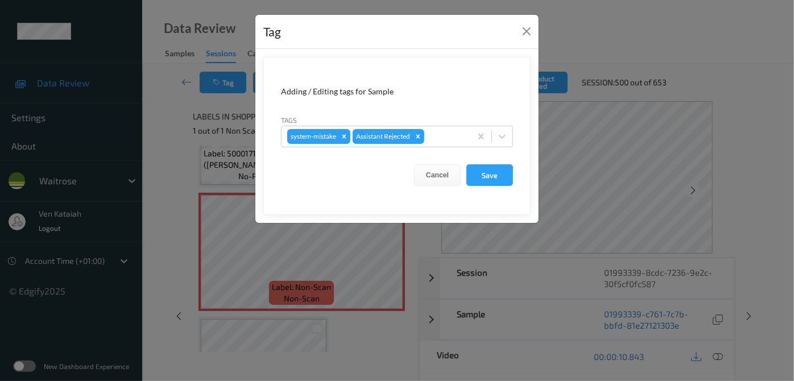
click at [188, 105] on div "Tag Adding / Editing tags for Sample Tags system-mistake Assistant Rejected Can…" at bounding box center [397, 190] width 794 height 381
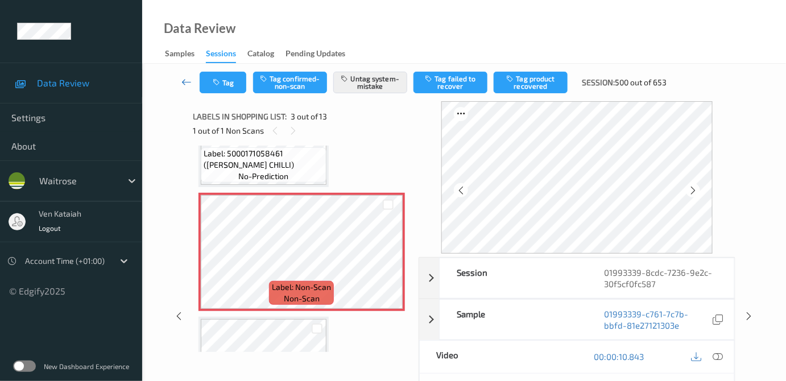
click at [191, 81] on icon at bounding box center [186, 81] width 10 height 11
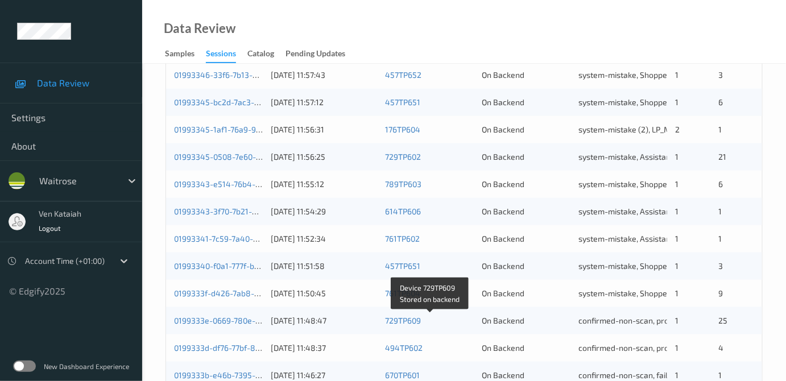
scroll to position [563, 0]
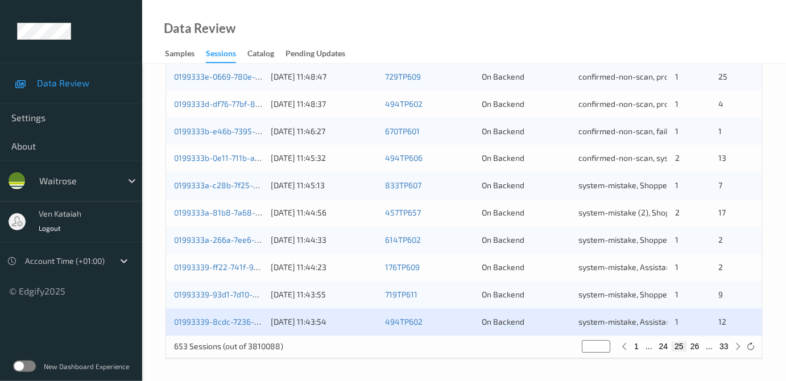
click at [696, 347] on button "26" at bounding box center [695, 347] width 16 height 10
type input "**"
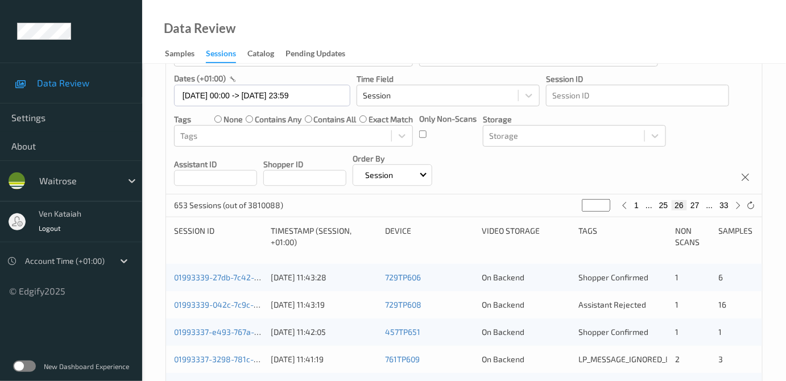
scroll to position [103, 0]
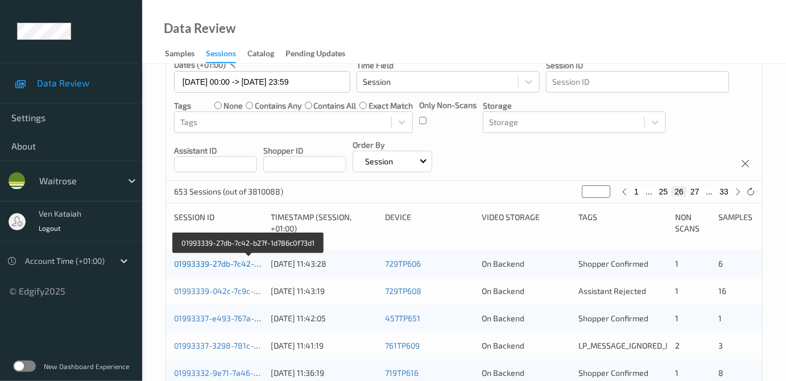
click at [230, 262] on link "01993339-27db-7c42-b27f-1d786c0f73d1" at bounding box center [248, 264] width 149 height 10
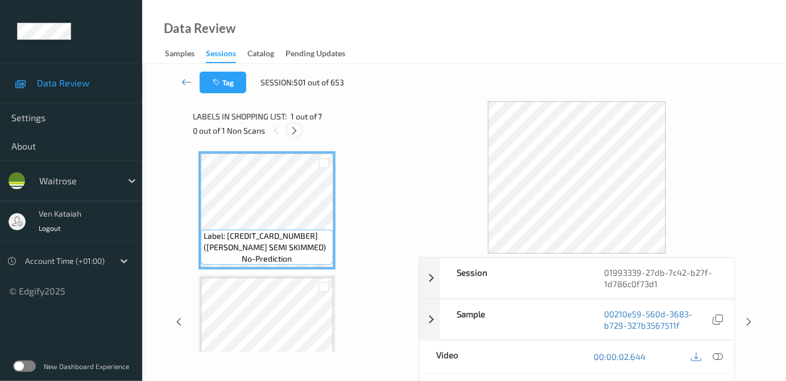
click at [295, 135] on icon at bounding box center [295, 131] width 10 height 10
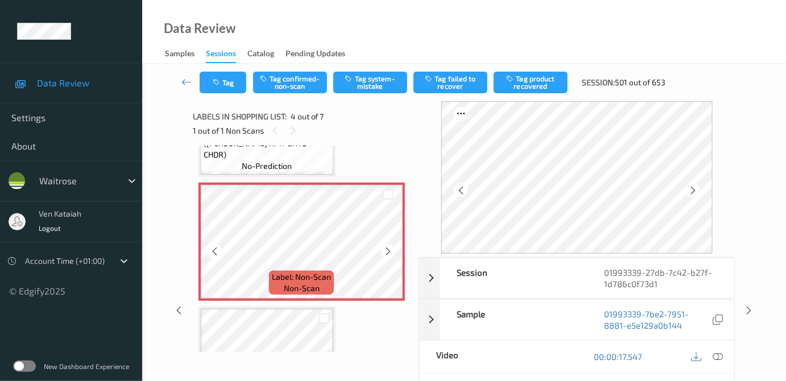
scroll to position [356, 0]
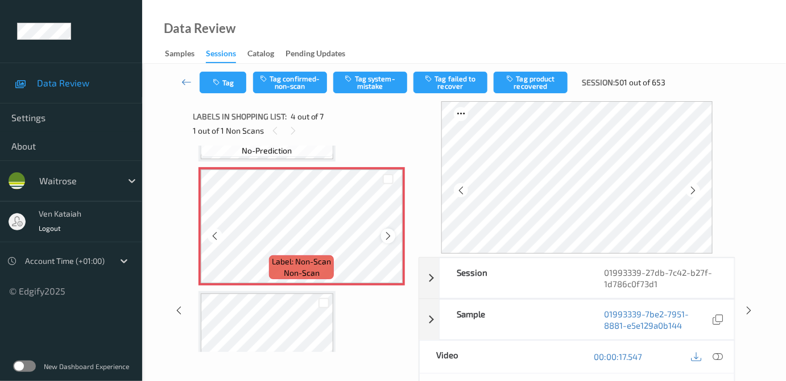
click at [385, 234] on icon at bounding box center [388, 236] width 10 height 10
click at [386, 234] on icon at bounding box center [388, 236] width 10 height 10
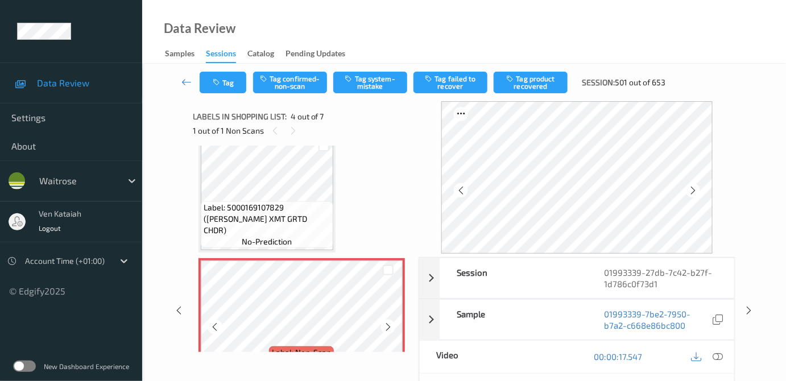
scroll to position [253, 0]
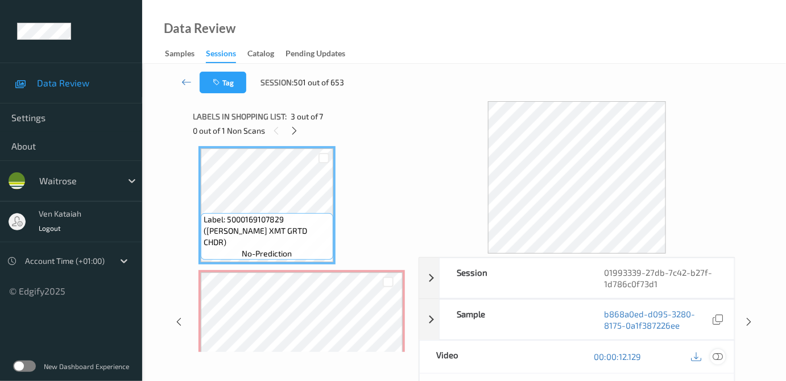
click at [716, 353] on icon at bounding box center [718, 357] width 10 height 10
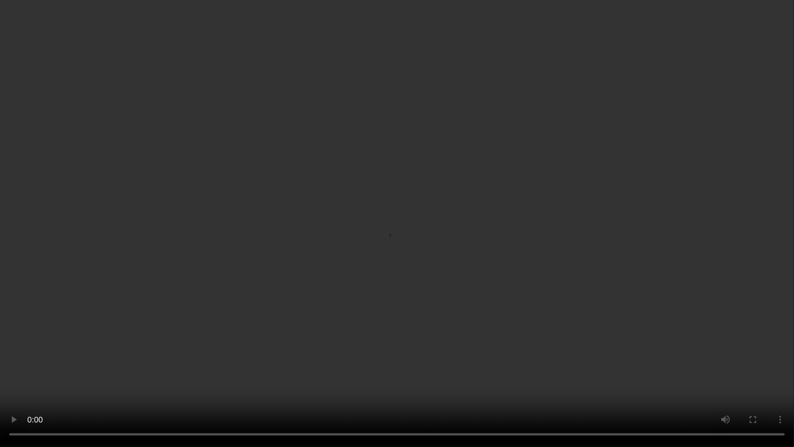
click at [423, 273] on video at bounding box center [397, 223] width 794 height 447
click at [225, 320] on video at bounding box center [397, 223] width 794 height 447
click at [265, 289] on video at bounding box center [397, 223] width 794 height 447
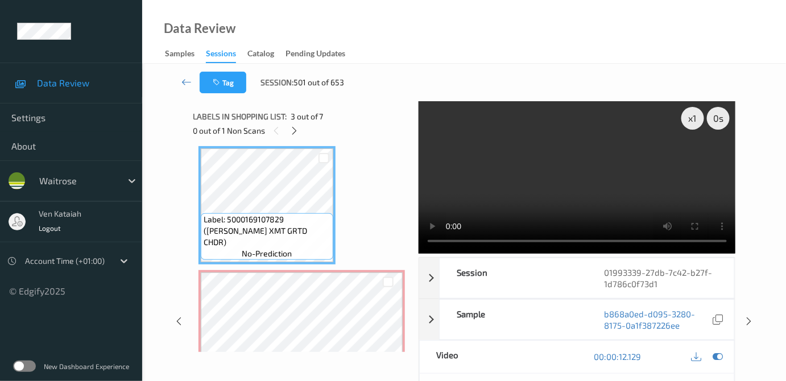
click at [529, 158] on video at bounding box center [577, 177] width 317 height 152
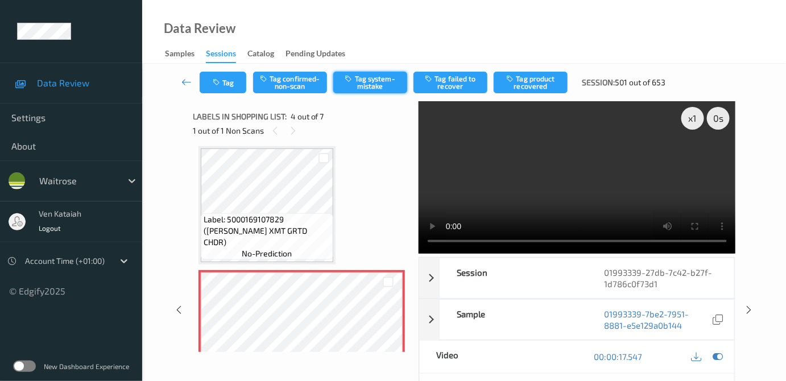
click at [349, 86] on button "Tag system-mistake" at bounding box center [370, 83] width 74 height 22
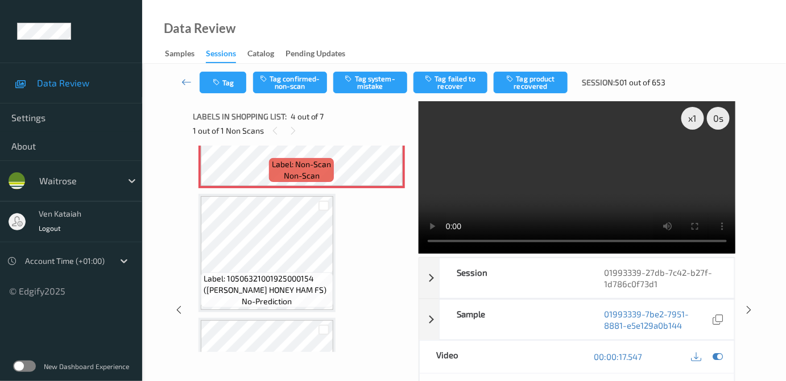
scroll to position [460, 0]
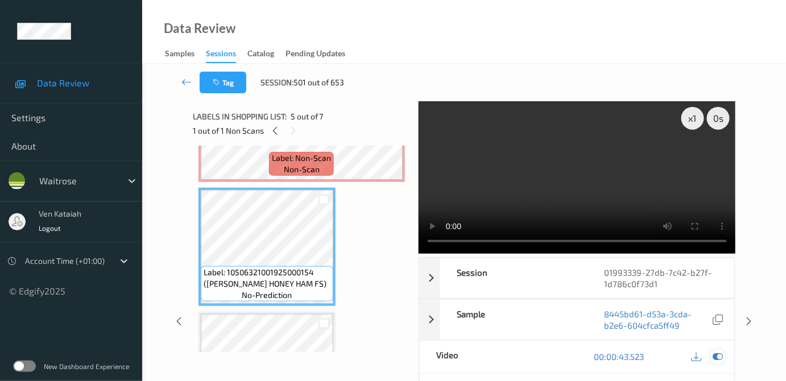
click at [719, 357] on icon at bounding box center [718, 357] width 10 height 10
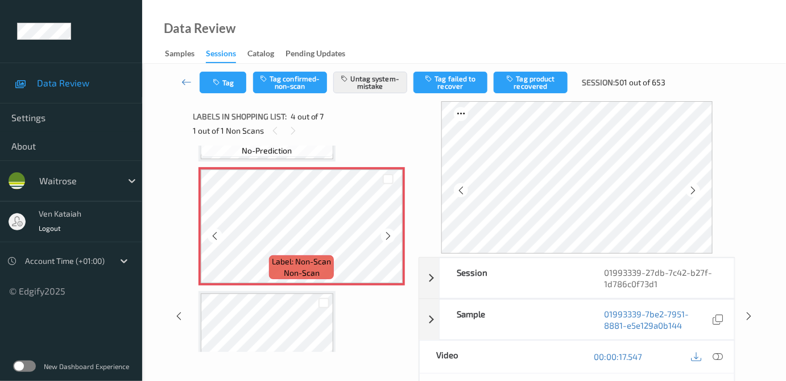
scroll to position [253, 0]
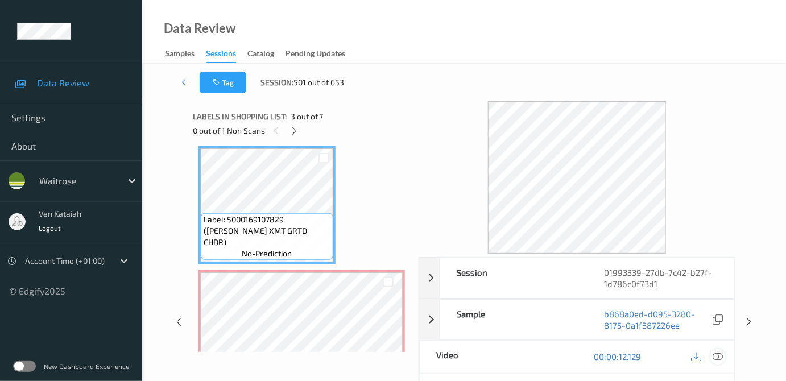
click at [722, 360] on icon at bounding box center [718, 357] width 10 height 10
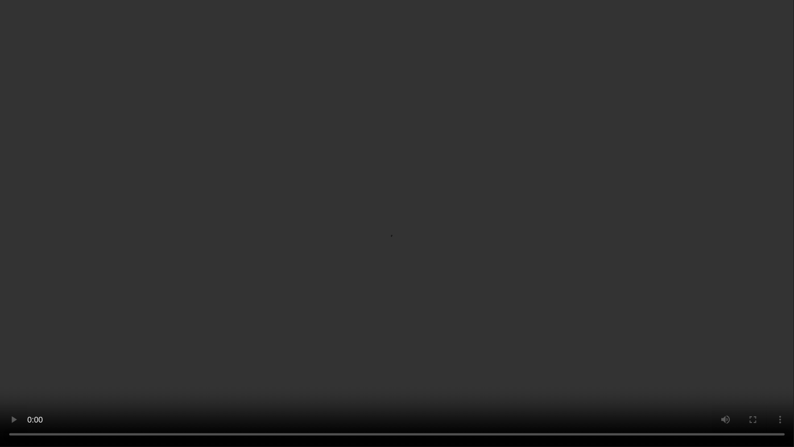
click at [279, 333] on video at bounding box center [397, 223] width 794 height 447
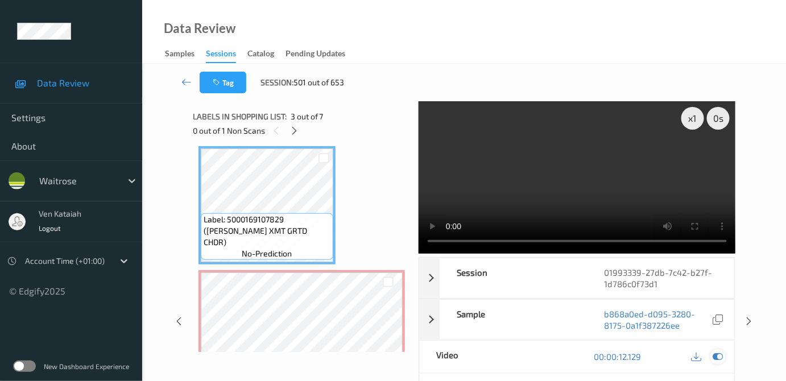
click at [720, 361] on icon at bounding box center [718, 357] width 10 height 10
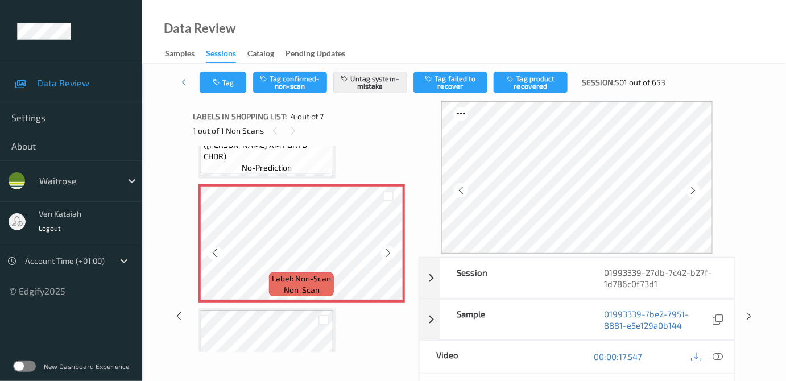
scroll to position [356, 0]
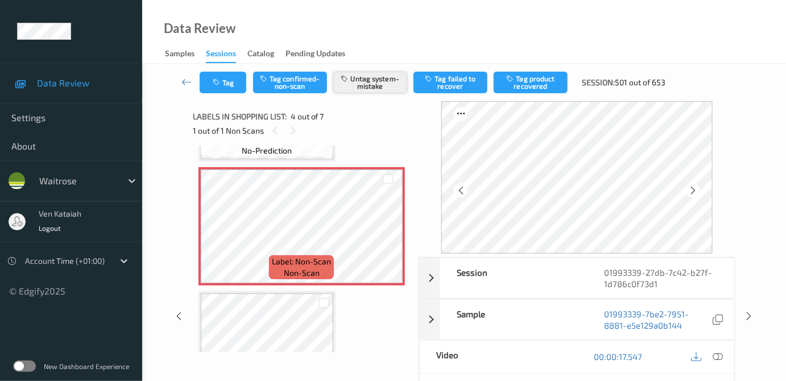
click at [338, 85] on button "Untag system-mistake" at bounding box center [370, 83] width 74 height 22
click at [369, 86] on button "Untag system-mistake" at bounding box center [370, 83] width 74 height 22
click at [307, 88] on button "Tag confirmed-non-scan" at bounding box center [290, 83] width 74 height 22
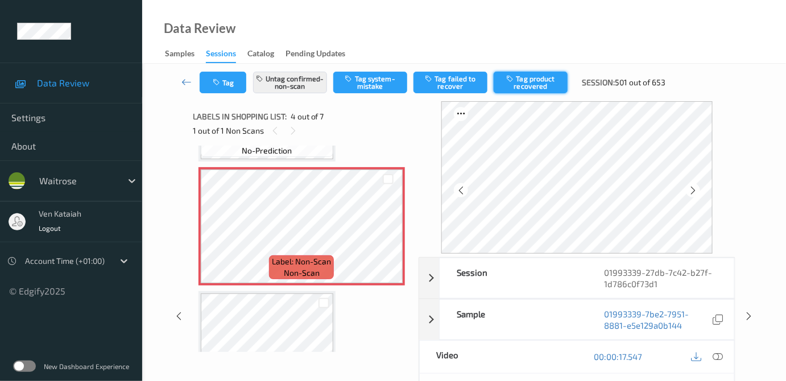
click at [525, 76] on button "Tag product recovered" at bounding box center [531, 83] width 74 height 22
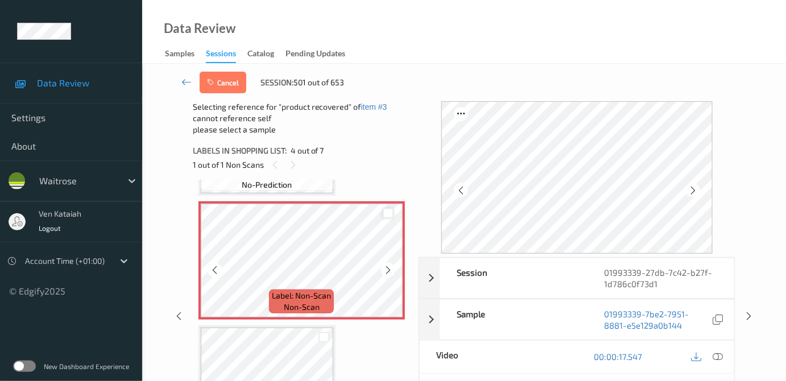
scroll to position [460, 0]
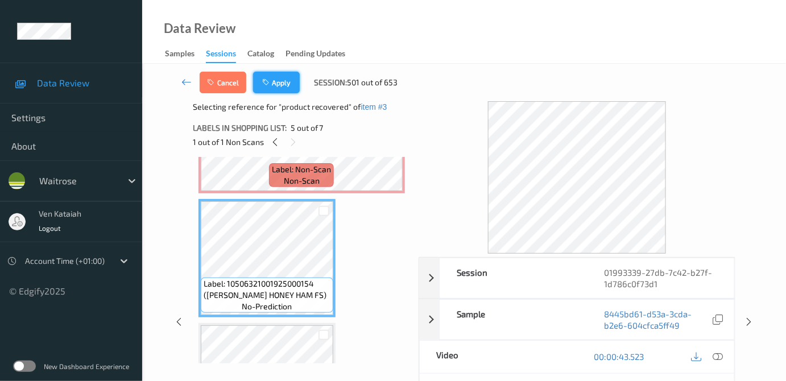
click at [287, 81] on button "Apply" at bounding box center [276, 83] width 47 height 22
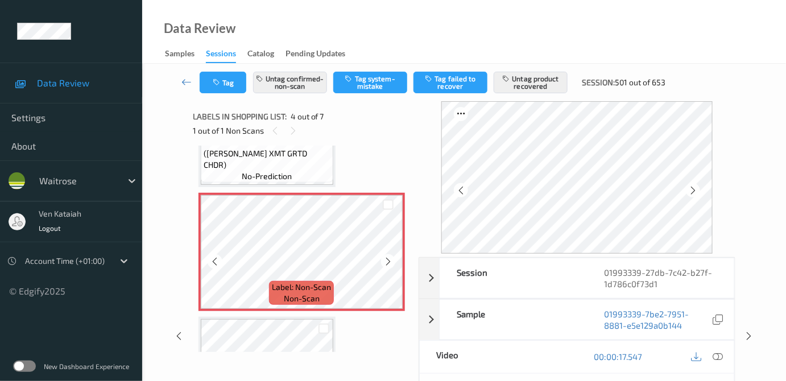
scroll to position [356, 0]
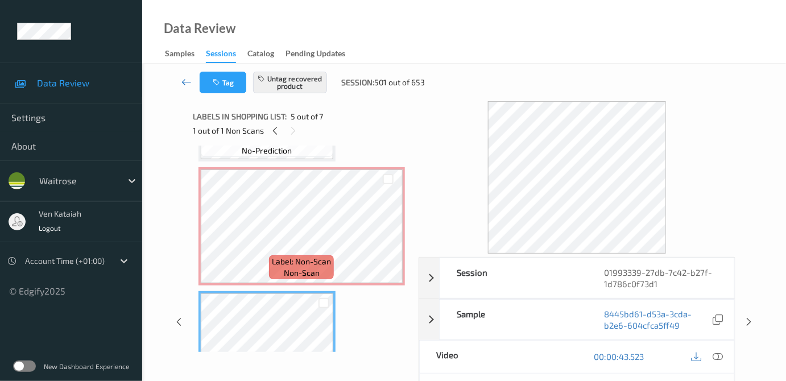
click at [187, 79] on icon at bounding box center [186, 81] width 10 height 11
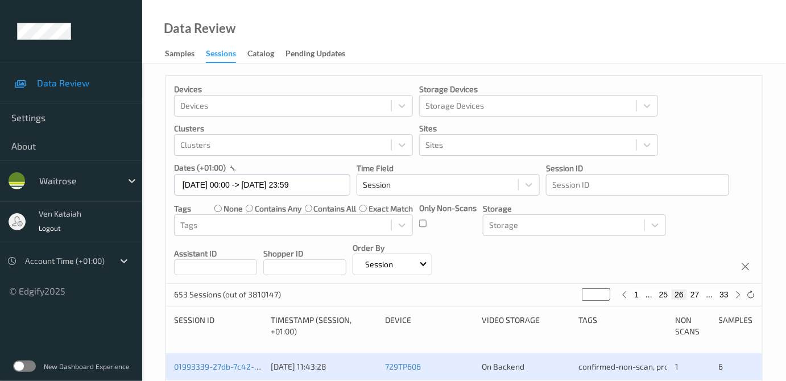
scroll to position [207, 0]
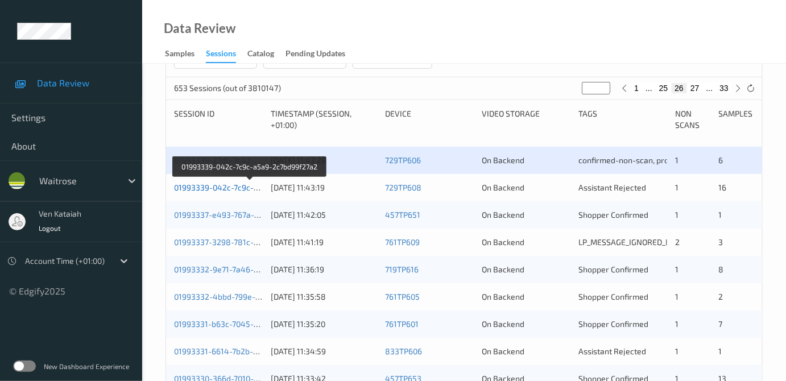
click at [230, 188] on link "01993339-042c-7c9c-a5a9-2c7bd99f27a2" at bounding box center [250, 188] width 152 height 10
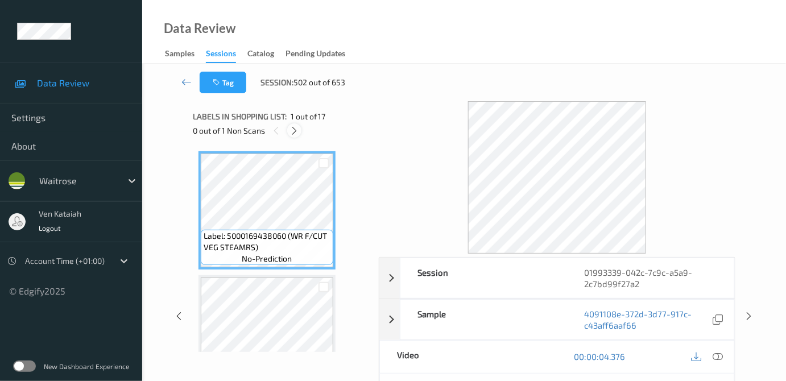
click at [289, 129] on div at bounding box center [294, 130] width 14 height 14
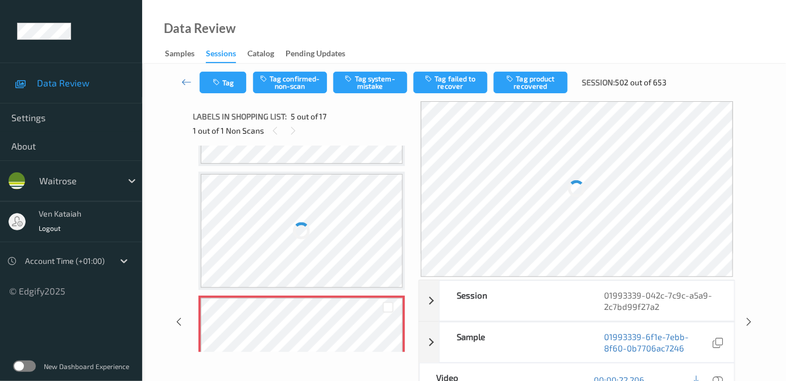
scroll to position [377, 0]
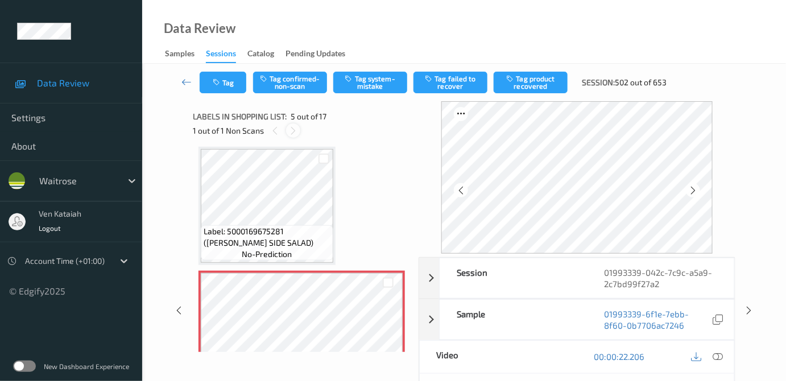
click at [292, 137] on div at bounding box center [293, 130] width 14 height 14
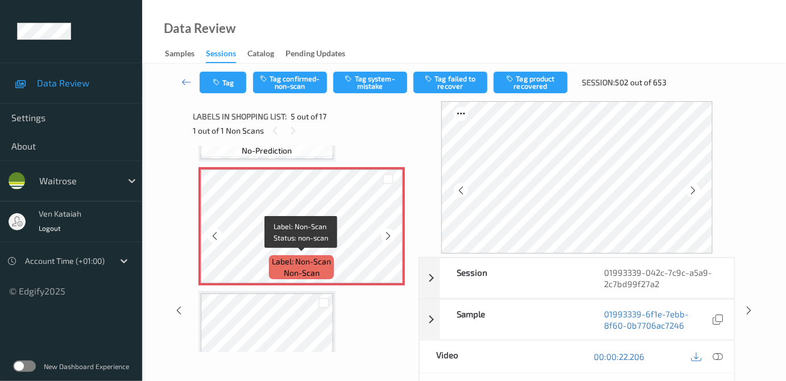
click at [288, 267] on span "non-scan" at bounding box center [302, 272] width 36 height 11
click at [389, 235] on icon at bounding box center [388, 236] width 10 height 10
click at [383, 231] on icon at bounding box center [388, 236] width 10 height 10
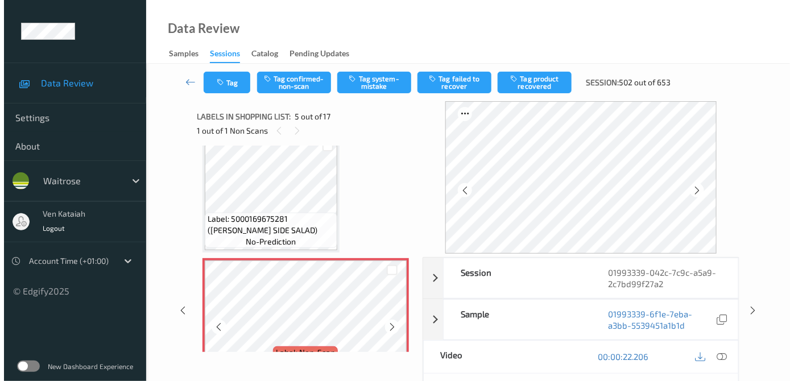
scroll to position [377, 0]
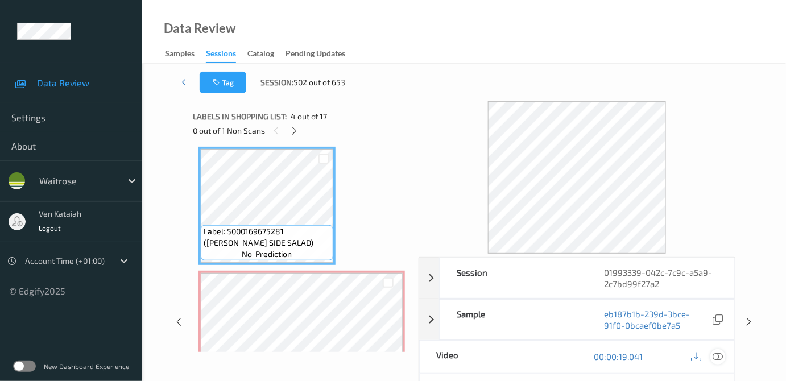
click at [724, 357] on icon at bounding box center [718, 357] width 10 height 10
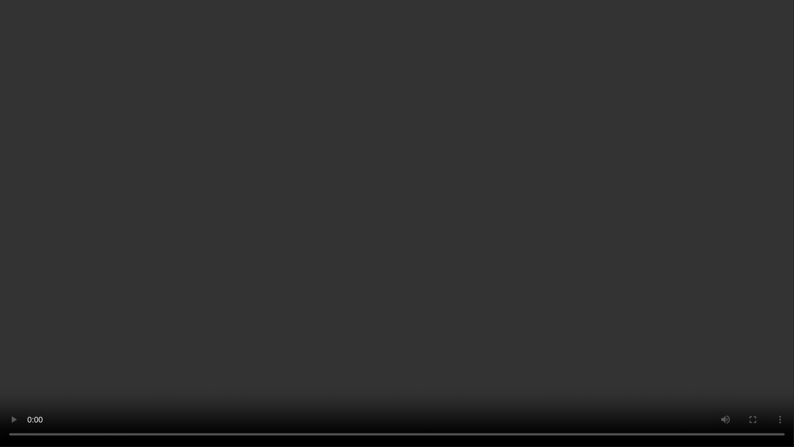
click at [458, 285] on video at bounding box center [397, 223] width 794 height 447
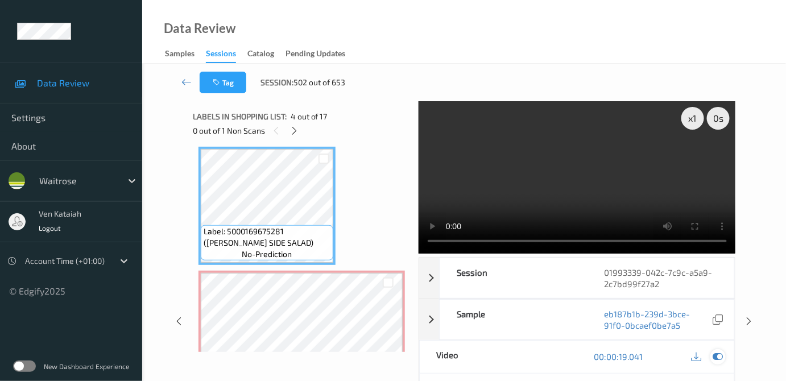
click at [723, 357] on icon at bounding box center [718, 357] width 10 height 10
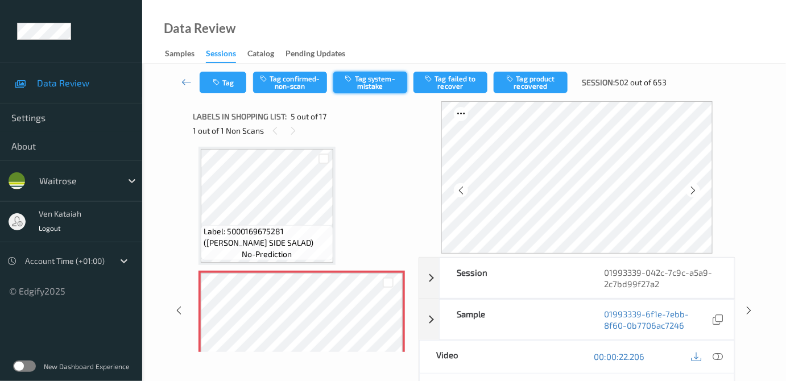
click at [360, 82] on button "Tag system-mistake" at bounding box center [370, 83] width 74 height 22
click at [228, 84] on button "Tag" at bounding box center [223, 83] width 47 height 22
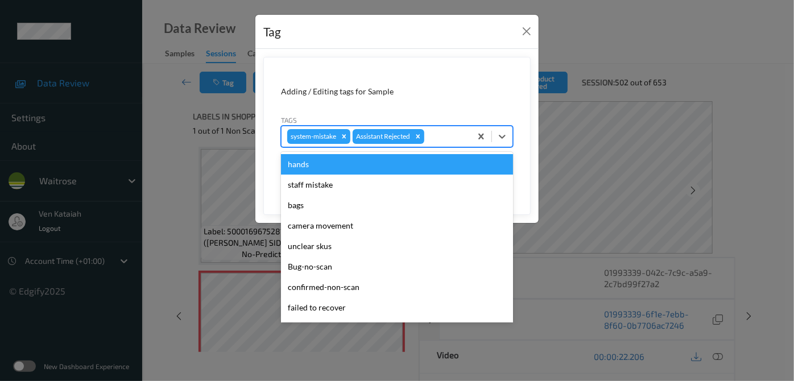
click at [445, 138] on div at bounding box center [446, 137] width 39 height 14
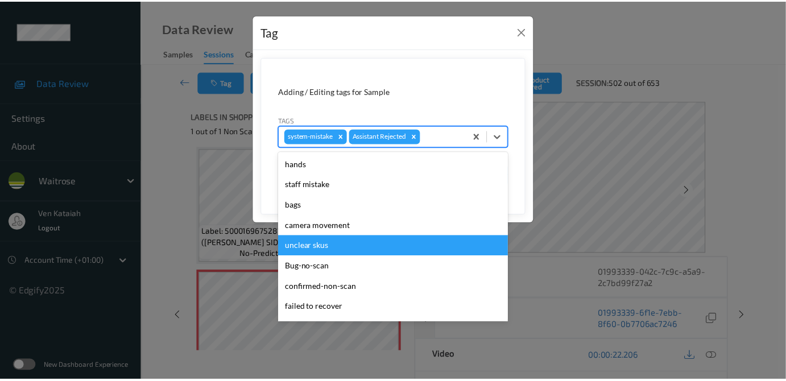
scroll to position [264, 0]
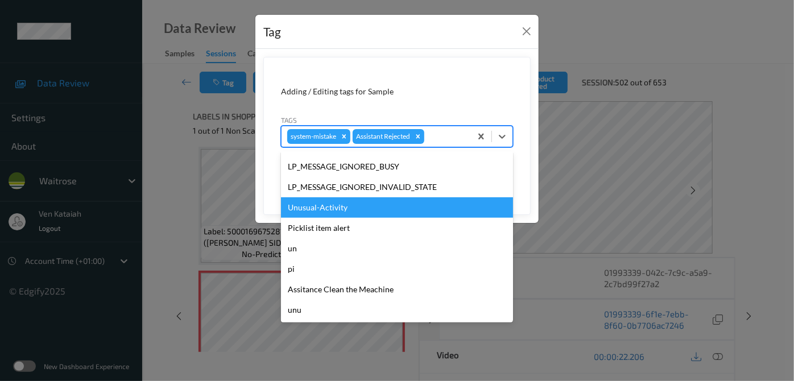
click at [321, 210] on div "Unusual-Activity" at bounding box center [397, 207] width 232 height 20
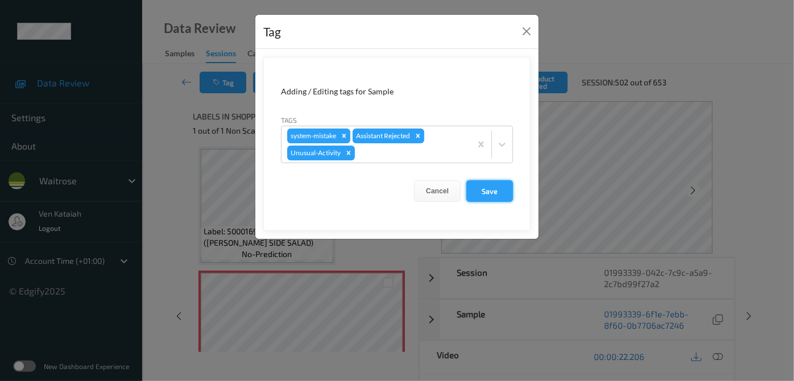
click at [491, 193] on button "Save" at bounding box center [490, 191] width 47 height 22
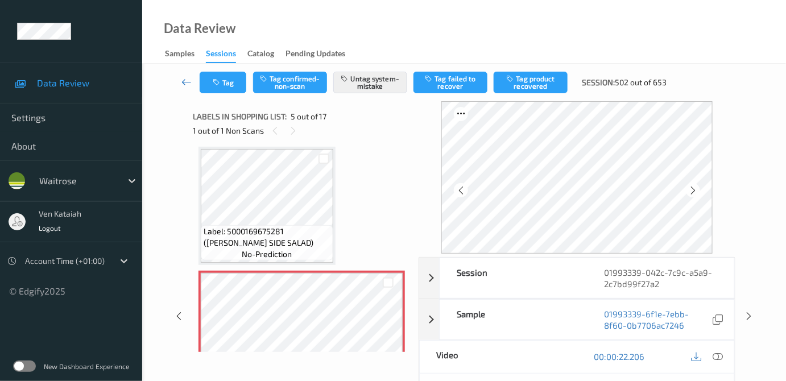
click at [186, 81] on icon at bounding box center [186, 81] width 10 height 11
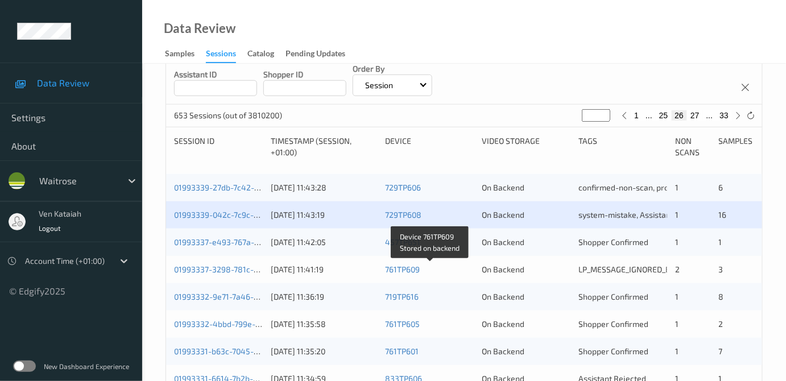
scroll to position [207, 0]
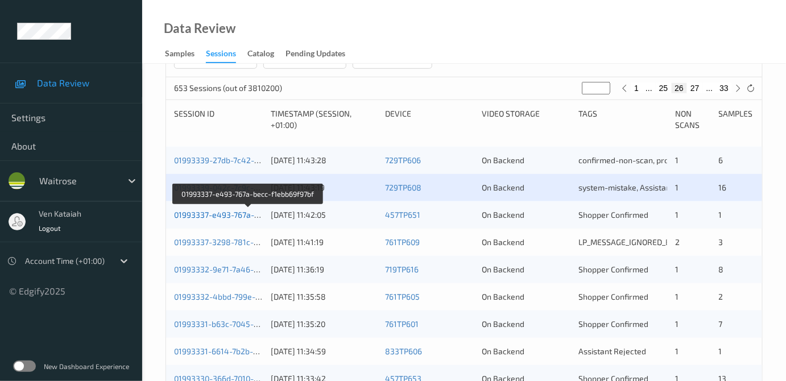
click at [239, 212] on link "01993337-e493-767a-becc-f1ebb69f97bf" at bounding box center [248, 215] width 148 height 10
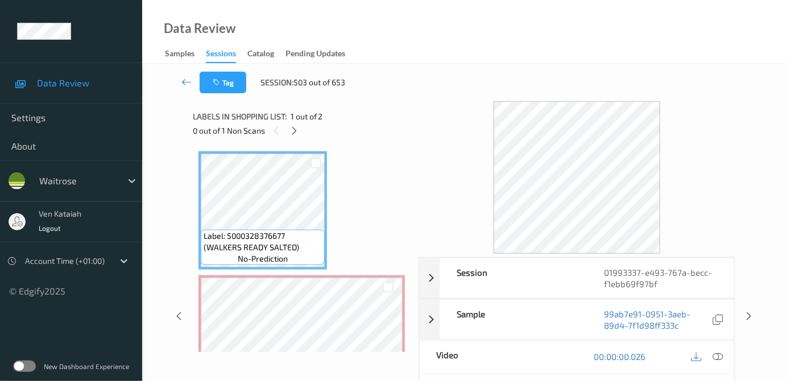
click at [302, 134] on div "0 out of 1 Non Scans" at bounding box center [302, 130] width 218 height 14
click at [290, 129] on icon at bounding box center [295, 131] width 10 height 10
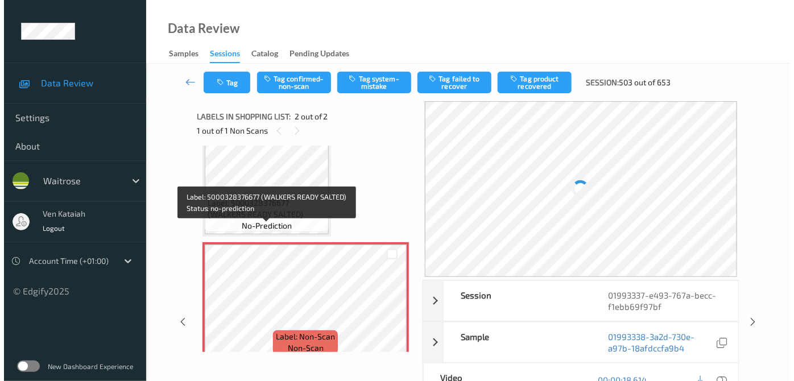
scroll to position [46, 0]
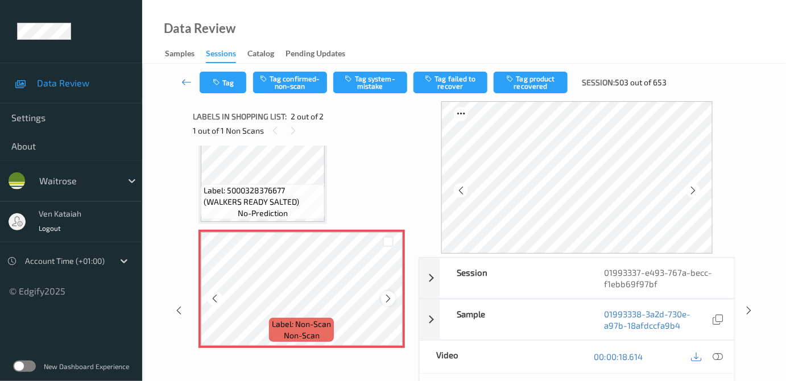
click at [386, 298] on icon at bounding box center [388, 299] width 10 height 10
click at [362, 88] on button "Tag system-mistake" at bounding box center [370, 83] width 74 height 22
click at [214, 92] on button "Tag" at bounding box center [223, 83] width 47 height 22
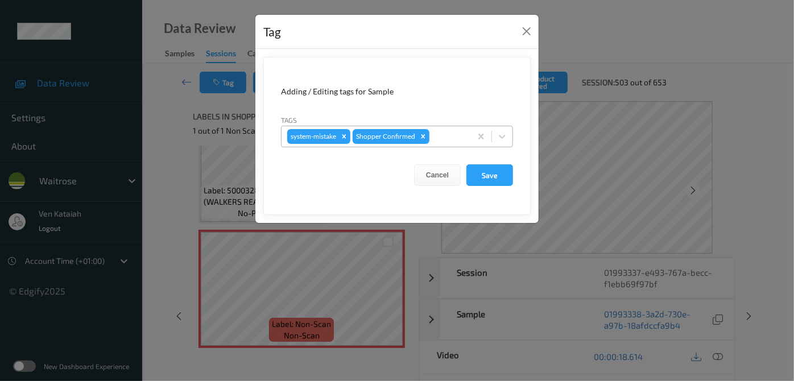
click at [432, 141] on input "text" at bounding box center [433, 136] width 2 height 11
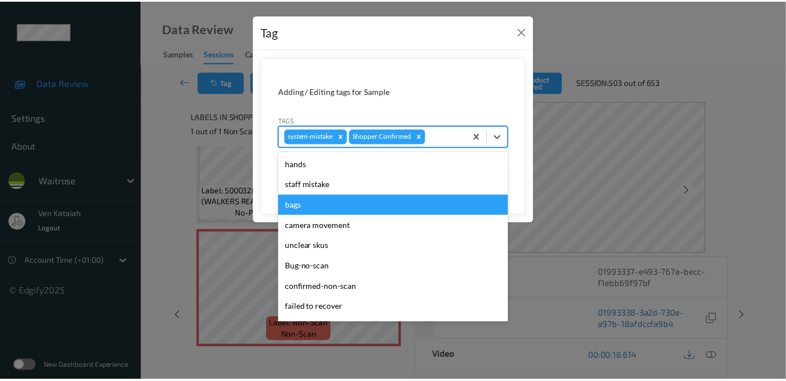
scroll to position [264, 0]
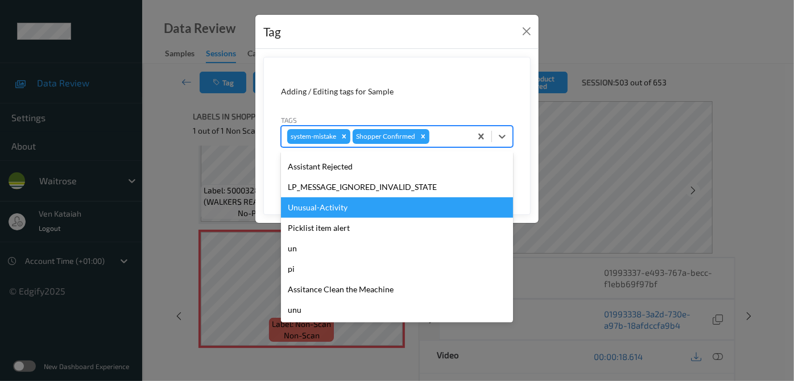
click at [327, 214] on div "Unusual-Activity" at bounding box center [397, 207] width 232 height 20
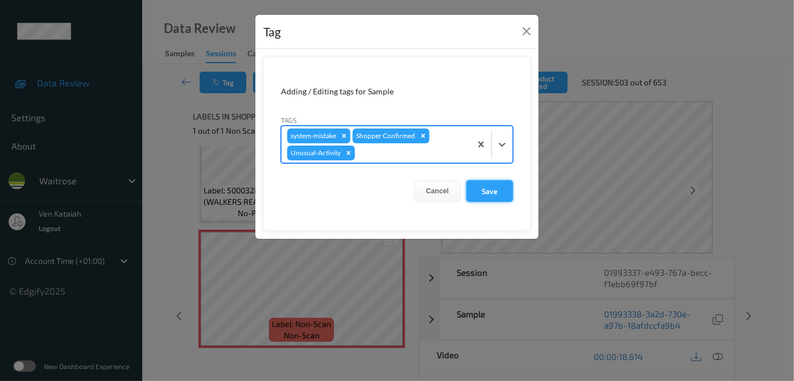
click at [484, 193] on button "Save" at bounding box center [490, 191] width 47 height 22
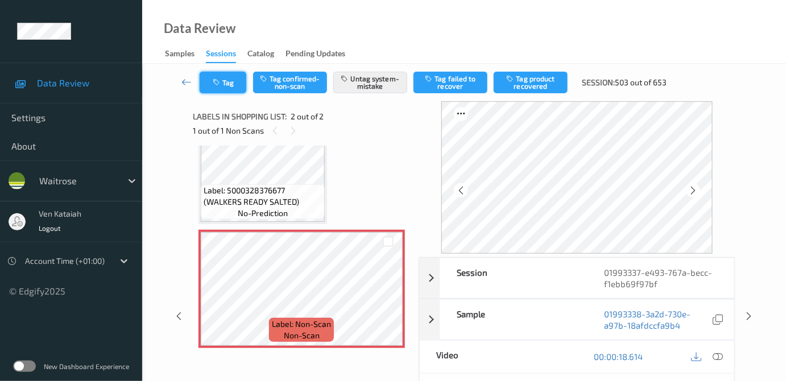
click at [218, 90] on button "Tag" at bounding box center [223, 83] width 47 height 22
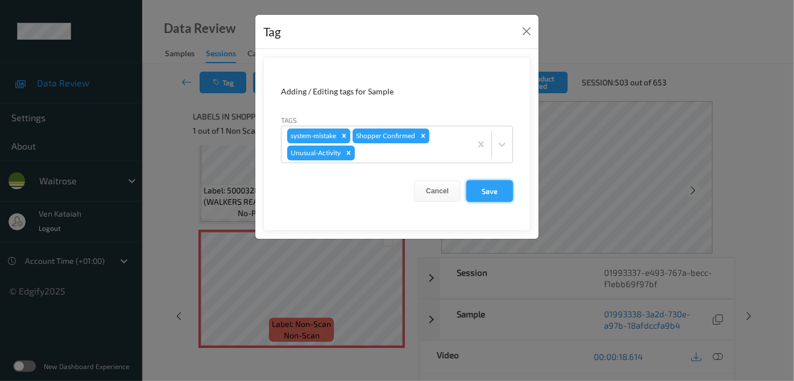
click at [475, 192] on button "Save" at bounding box center [490, 191] width 47 height 22
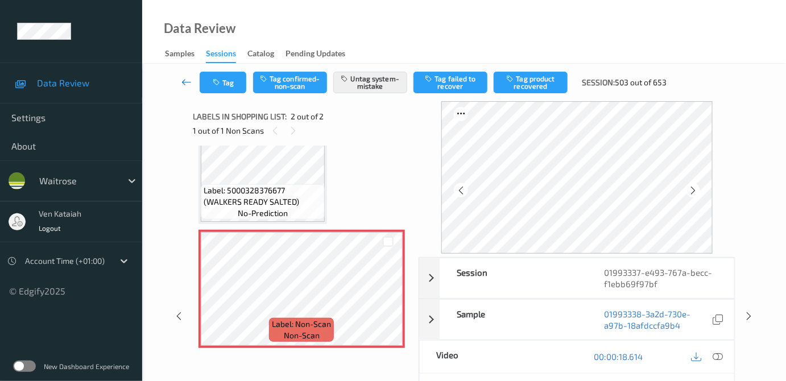
click at [189, 81] on icon at bounding box center [186, 81] width 10 height 11
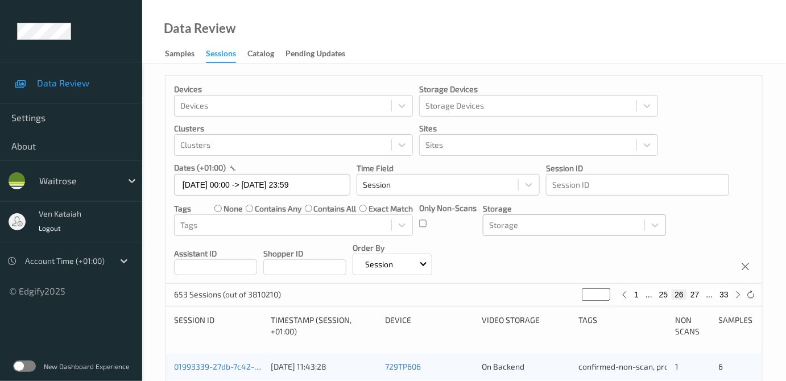
scroll to position [207, 0]
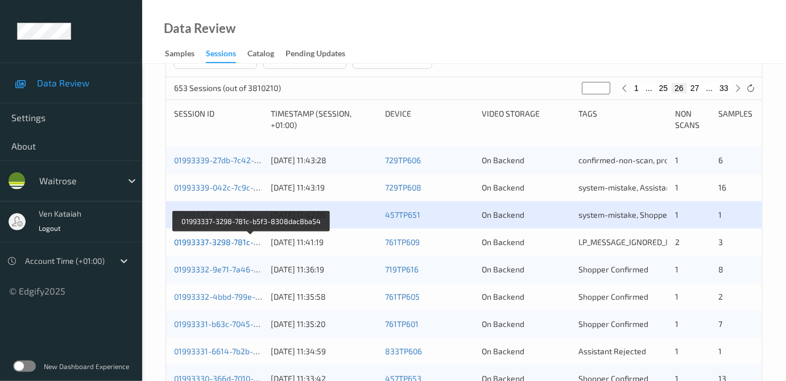
click at [238, 243] on link "01993337-3298-781c-b5f3-8308dac8ba54" at bounding box center [252, 242] width 156 height 10
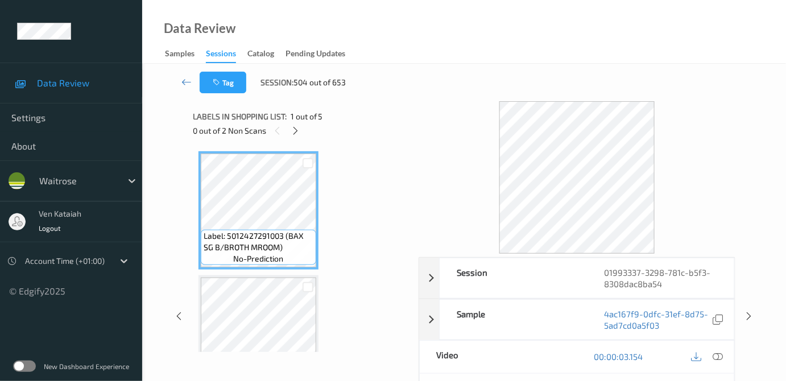
click at [303, 130] on div "0 out of 2 Non Scans" at bounding box center [302, 130] width 218 height 14
click at [300, 130] on icon at bounding box center [296, 131] width 10 height 10
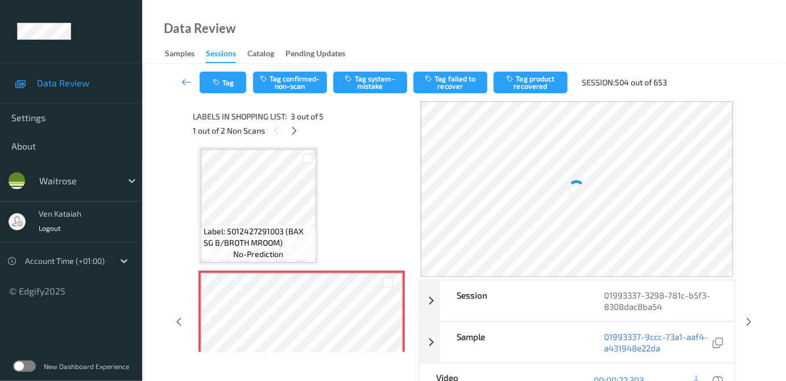
scroll to position [232, 0]
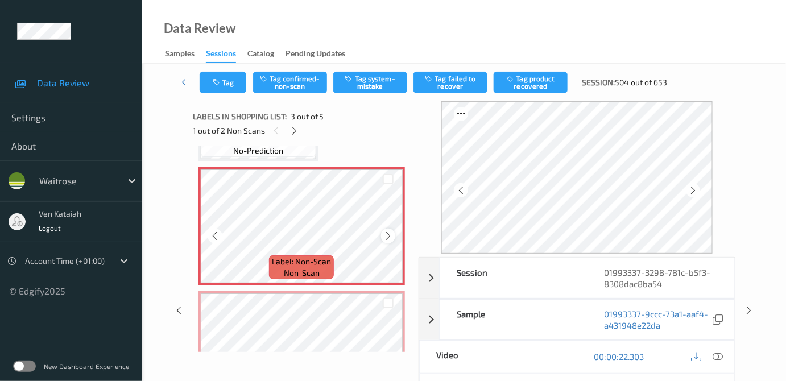
click at [386, 237] on icon at bounding box center [388, 236] width 10 height 10
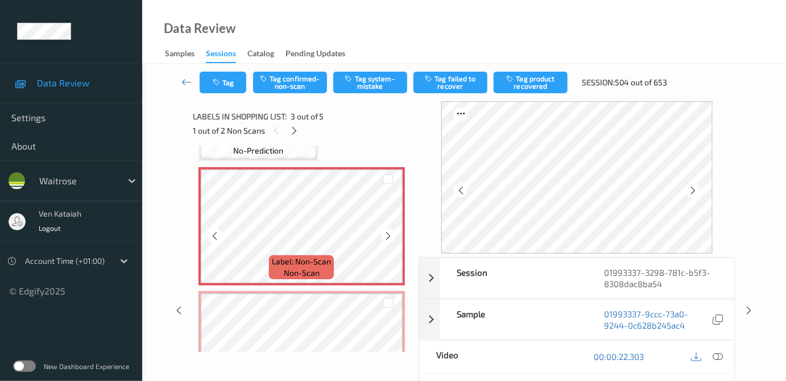
click at [386, 237] on icon at bounding box center [388, 236] width 10 height 10
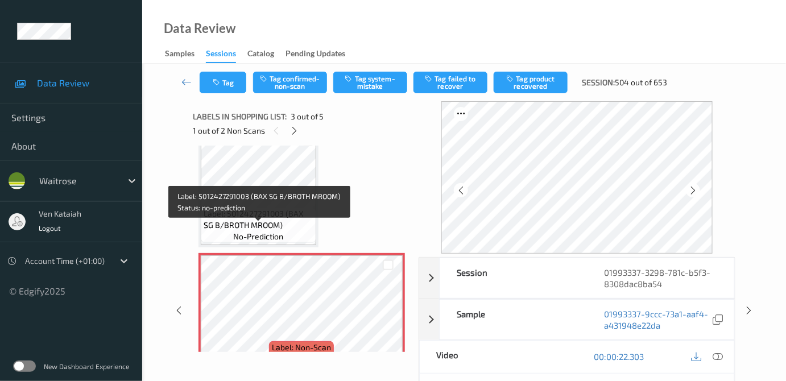
scroll to position [129, 0]
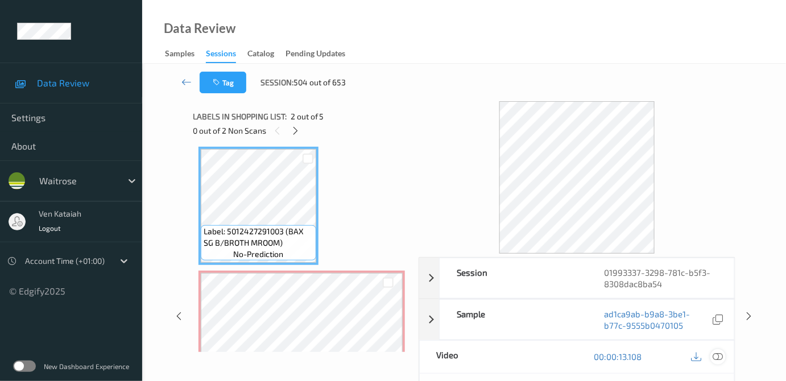
click at [720, 352] on icon at bounding box center [718, 357] width 10 height 10
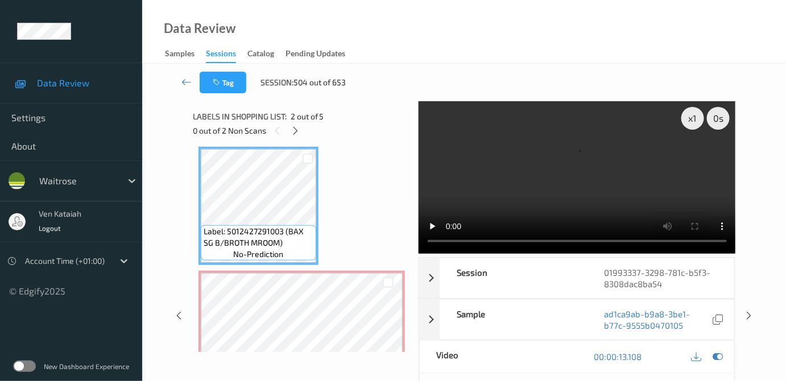
scroll to position [232, 0]
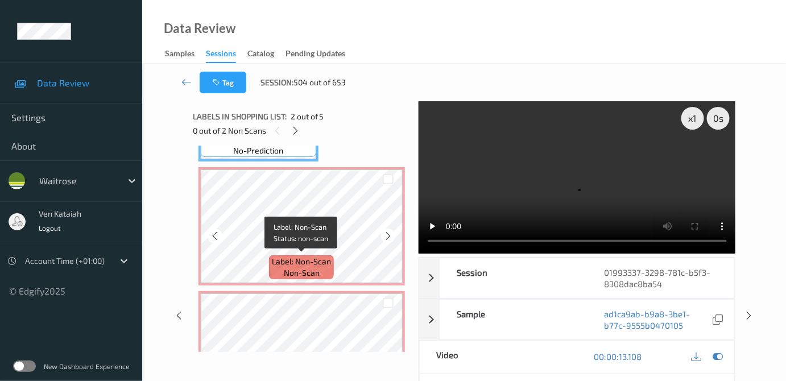
click at [323, 257] on span "Label: Non-Scan" at bounding box center [301, 261] width 59 height 11
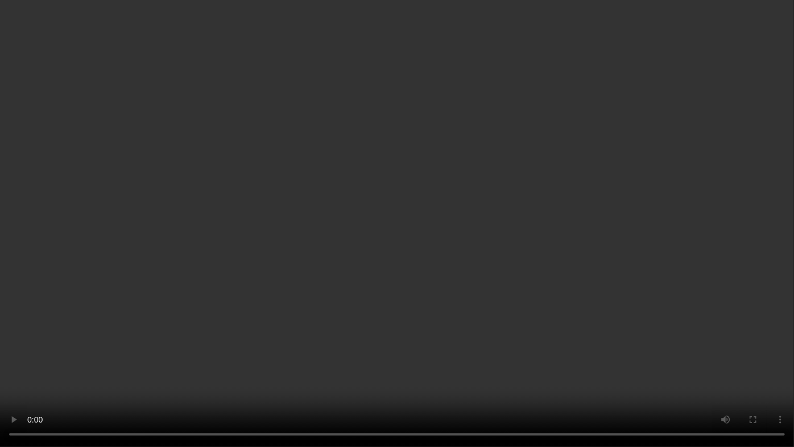
click at [427, 238] on video at bounding box center [397, 223] width 794 height 447
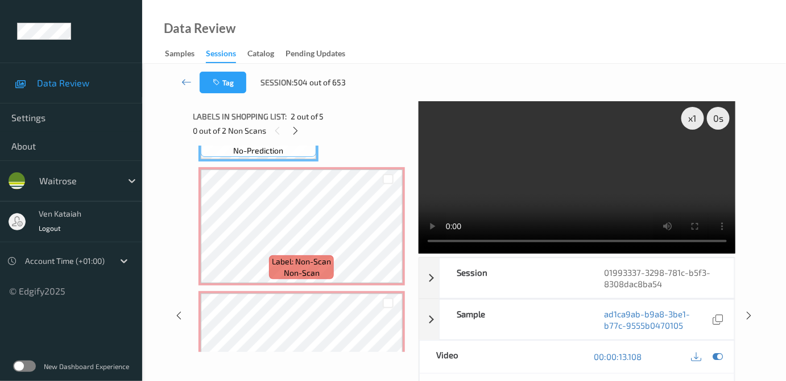
click at [713, 355] on icon at bounding box center [718, 357] width 10 height 10
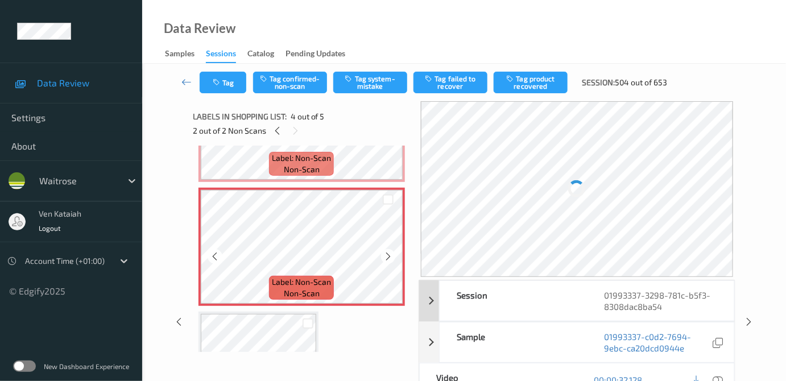
scroll to position [129, 0]
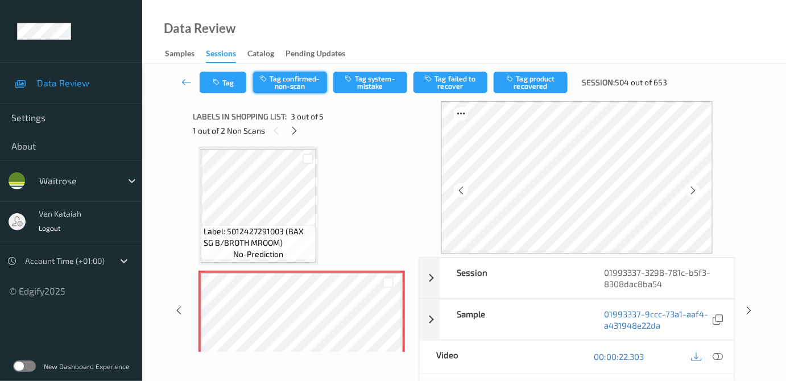
click at [295, 84] on button "Tag confirmed-non-scan" at bounding box center [290, 83] width 74 height 22
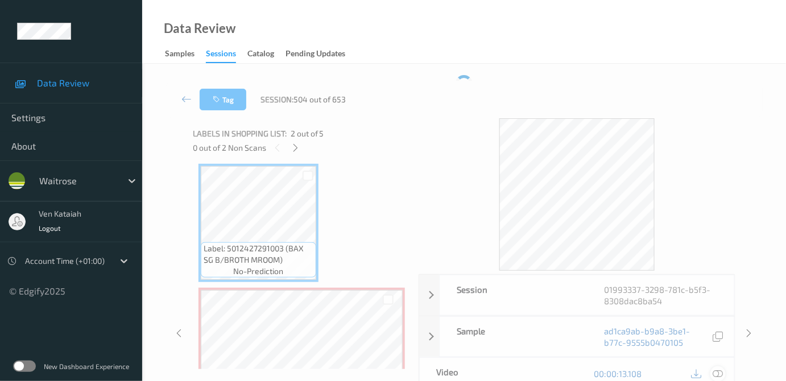
click at [717, 374] on icon at bounding box center [718, 374] width 10 height 10
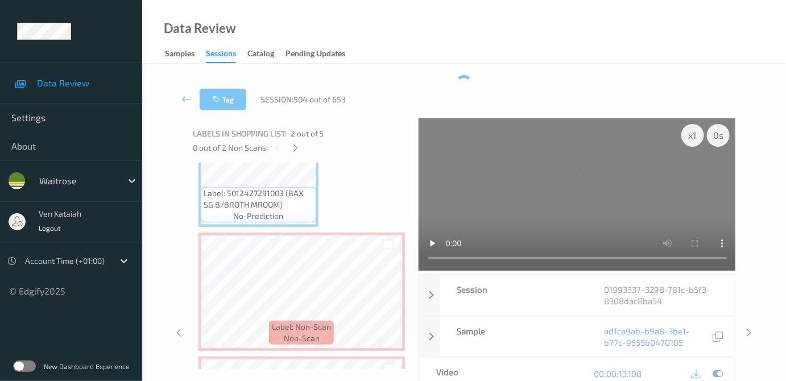
scroll to position [232, 0]
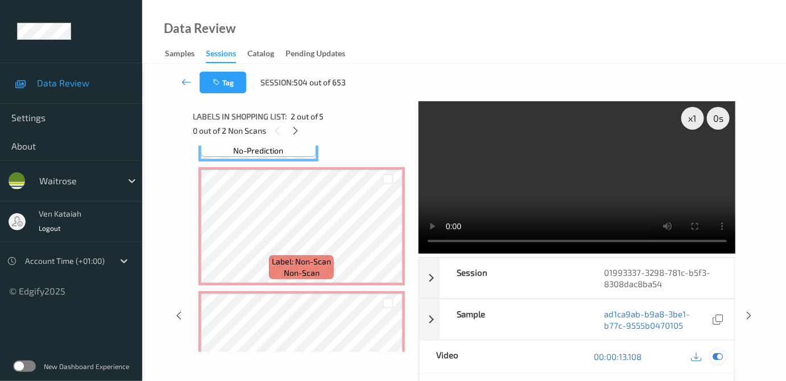
click at [721, 355] on icon at bounding box center [718, 357] width 10 height 10
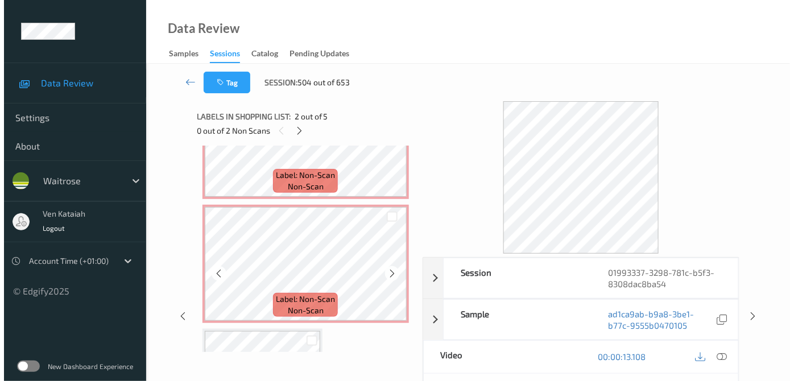
scroll to position [336, 0]
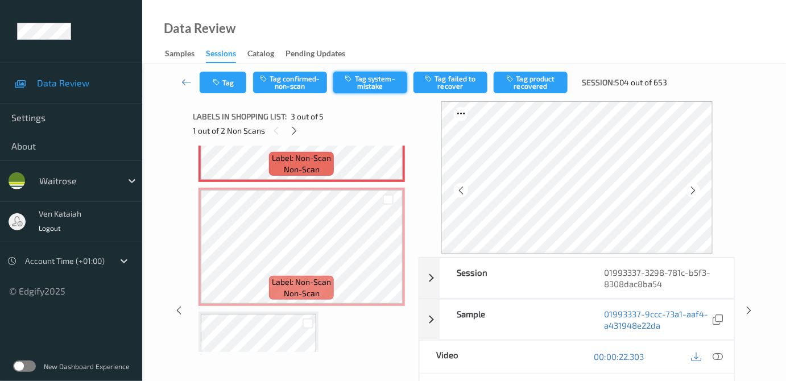
click at [353, 75] on icon "button" at bounding box center [350, 79] width 10 height 8
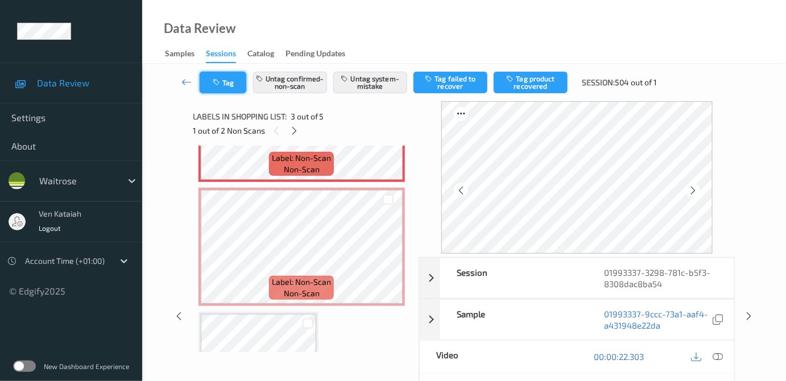
click at [228, 86] on button "Tag" at bounding box center [223, 83] width 47 height 22
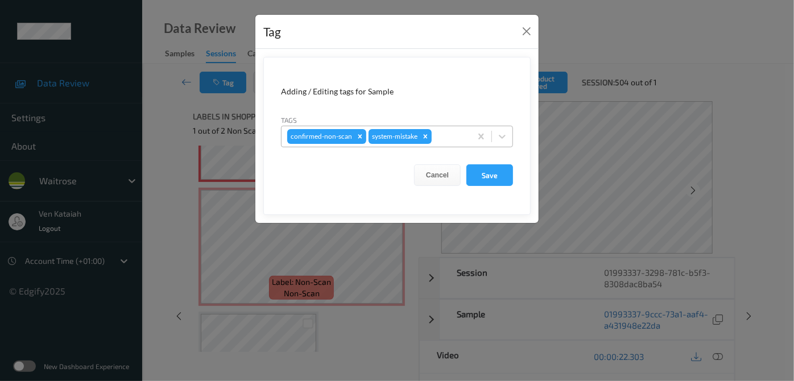
click at [443, 141] on div at bounding box center [449, 137] width 31 height 14
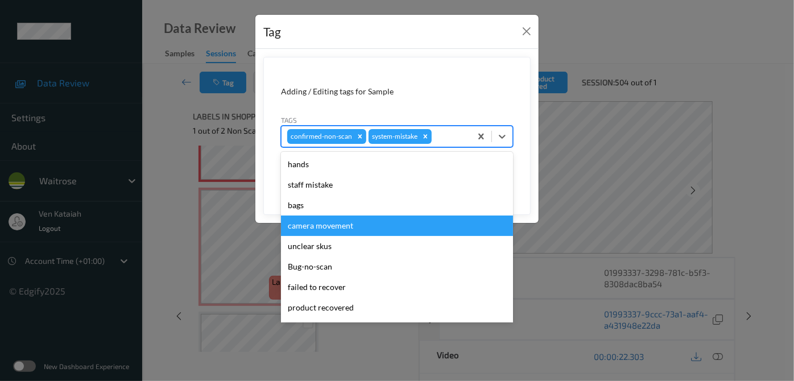
scroll to position [264, 0]
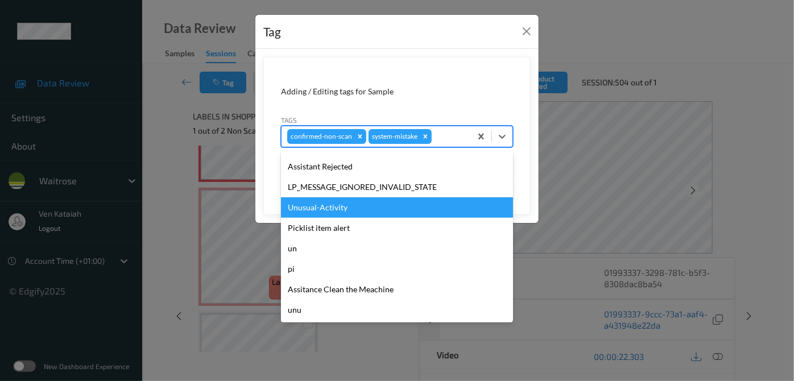
click at [345, 212] on div "Unusual-Activity" at bounding box center [397, 207] width 232 height 20
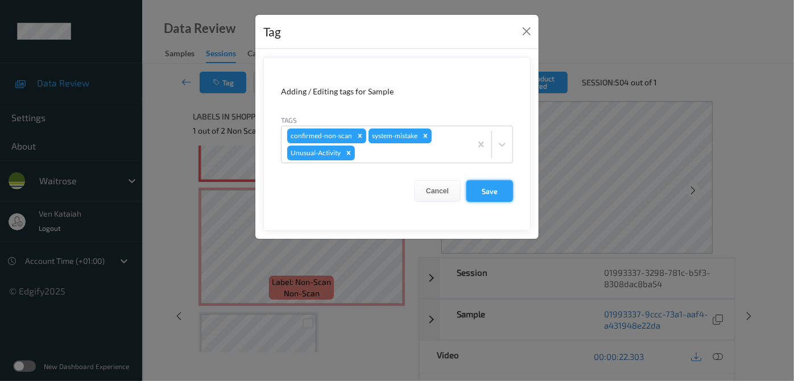
click at [497, 195] on button "Save" at bounding box center [490, 191] width 47 height 22
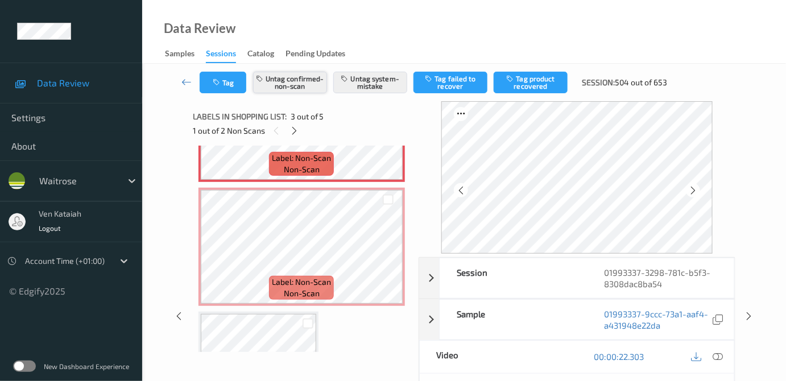
click at [297, 91] on button "Untag confirmed-non-scan" at bounding box center [290, 83] width 74 height 22
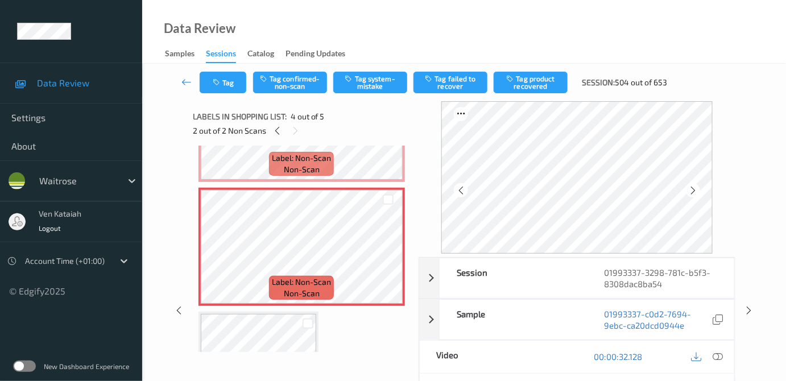
click at [380, 97] on div "Tag Tag confirmed-non-scan Tag system-mistake Tag failed to recover Tag product…" at bounding box center [464, 83] width 597 height 38
click at [379, 85] on button "Tag system-mistake" at bounding box center [370, 83] width 74 height 22
click at [224, 78] on button "Tag" at bounding box center [223, 83] width 47 height 22
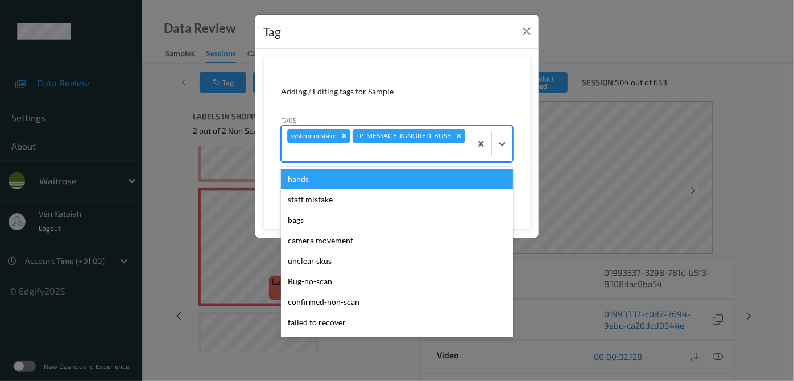
click at [437, 150] on div at bounding box center [376, 153] width 178 height 14
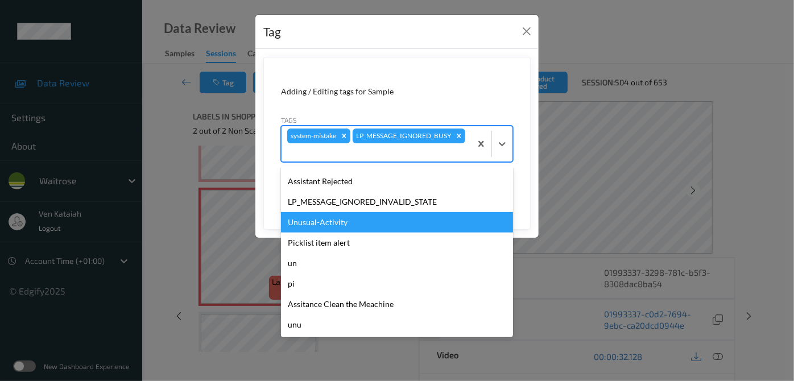
click at [319, 223] on div "Unusual-Activity" at bounding box center [397, 222] width 232 height 20
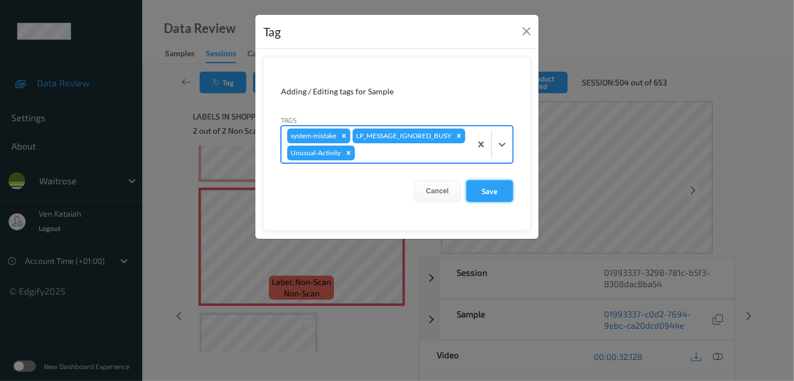
click at [486, 195] on button "Save" at bounding box center [490, 191] width 47 height 22
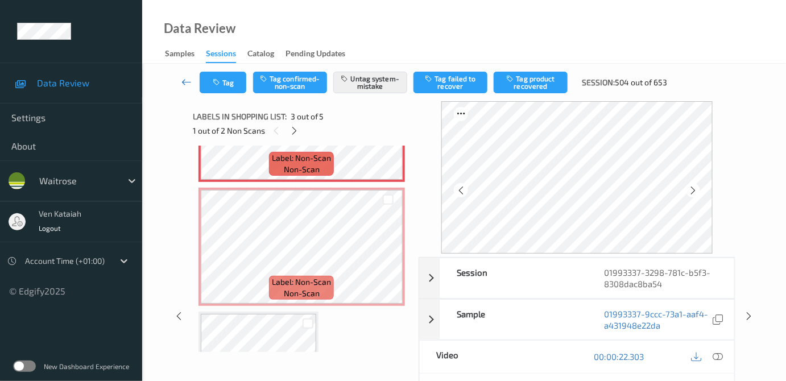
click at [183, 85] on icon at bounding box center [186, 81] width 10 height 11
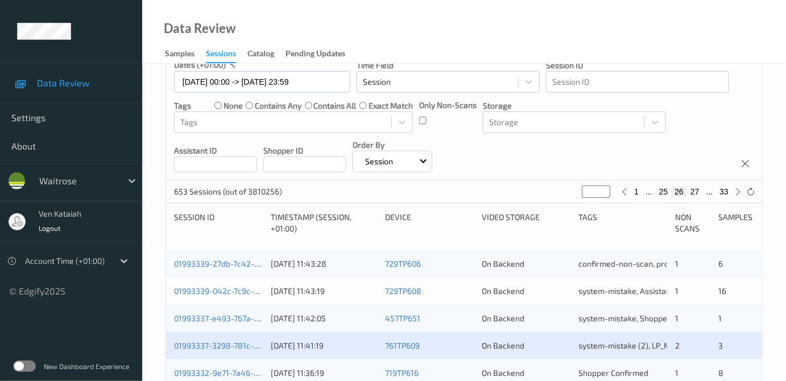
scroll to position [207, 0]
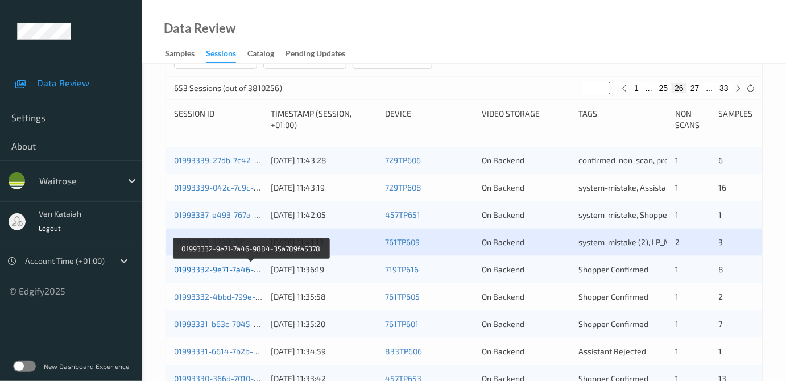
click at [211, 270] on link "01993332-9e71-7a46-9884-35a789fa5378" at bounding box center [252, 270] width 156 height 10
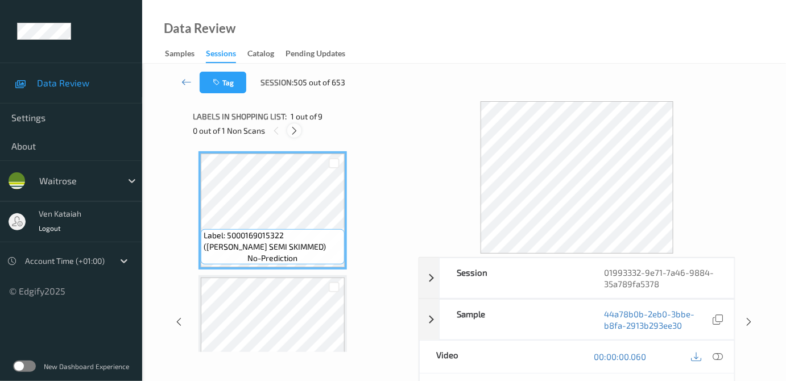
click at [298, 129] on icon at bounding box center [295, 131] width 10 height 10
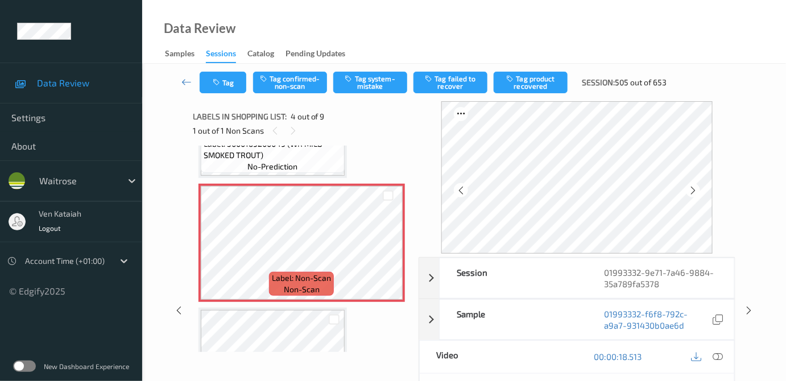
scroll to position [356, 0]
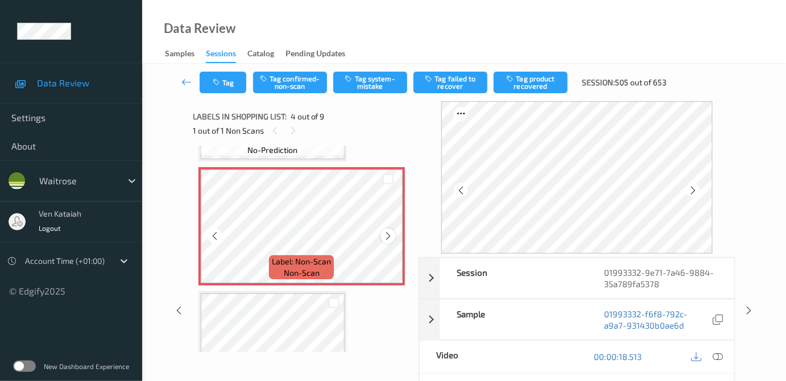
click at [388, 234] on icon at bounding box center [388, 236] width 10 height 10
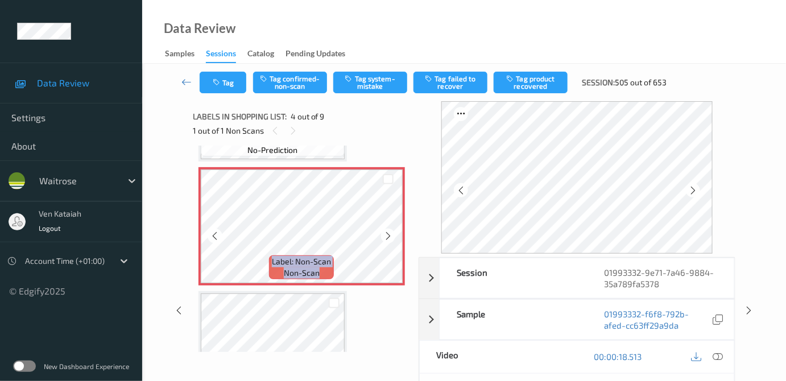
click at [388, 234] on icon at bounding box center [388, 236] width 10 height 10
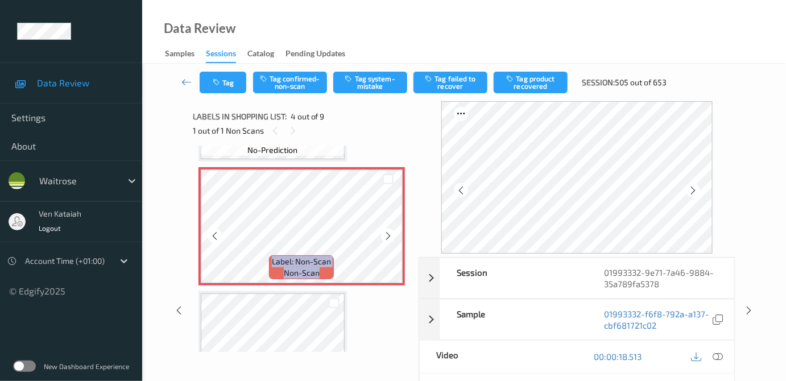
click at [388, 234] on icon at bounding box center [388, 236] width 10 height 10
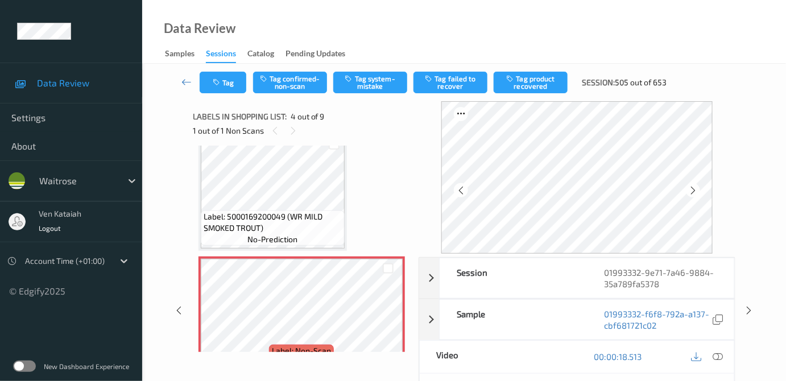
scroll to position [253, 0]
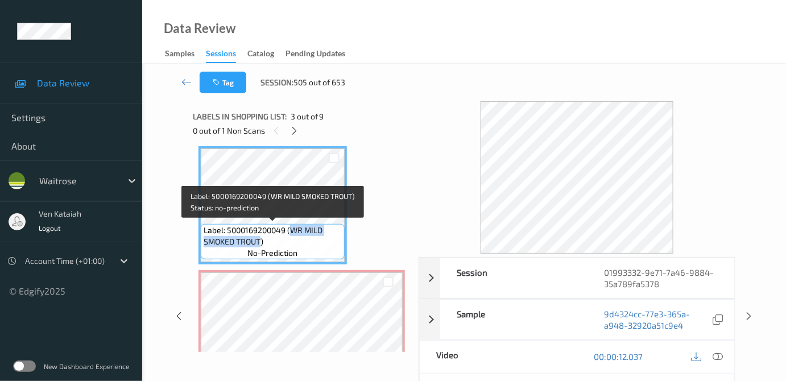
drag, startPoint x: 290, startPoint y: 230, endPoint x: 259, endPoint y: 240, distance: 31.8
click at [259, 240] on span "Label: 5000169200049 (WR MILD SMOKED TROUT)" at bounding box center [273, 236] width 138 height 23
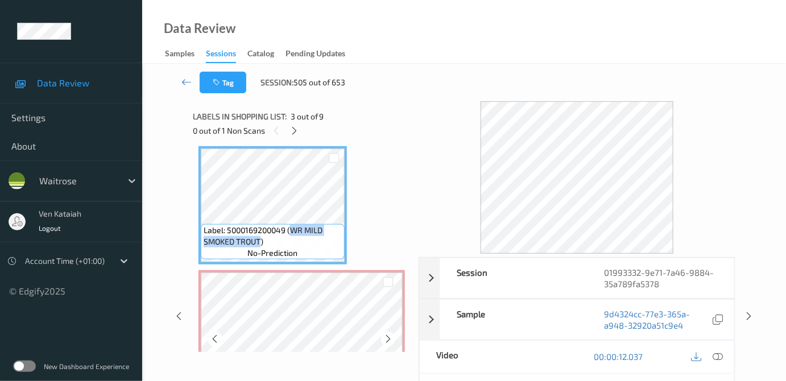
copy span "WR MILD SMOKED TROUT"
click at [723, 357] on icon at bounding box center [718, 357] width 10 height 10
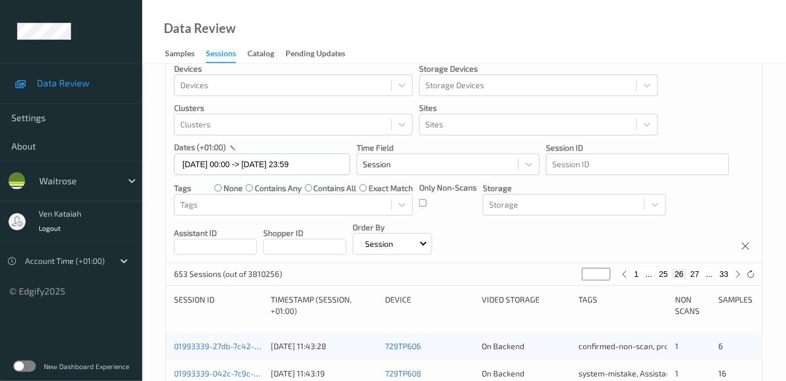
scroll to position [228, 0]
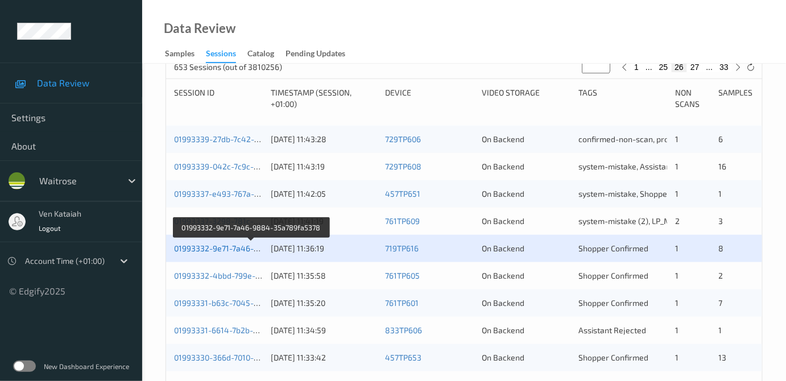
click at [206, 245] on link "01993332-9e71-7a46-9884-35a789fa5378" at bounding box center [252, 249] width 156 height 10
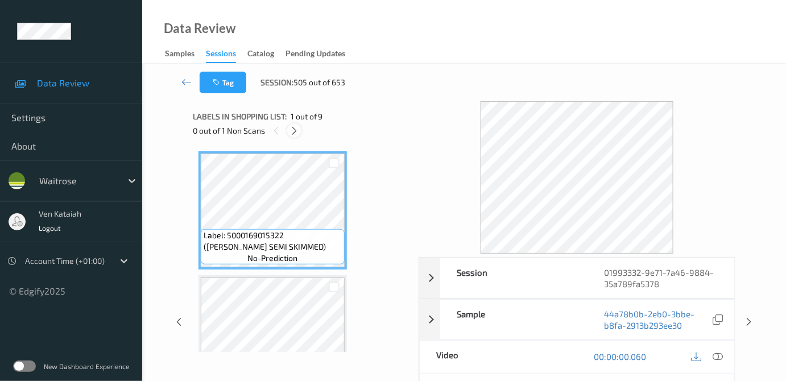
click at [291, 134] on icon at bounding box center [295, 131] width 10 height 10
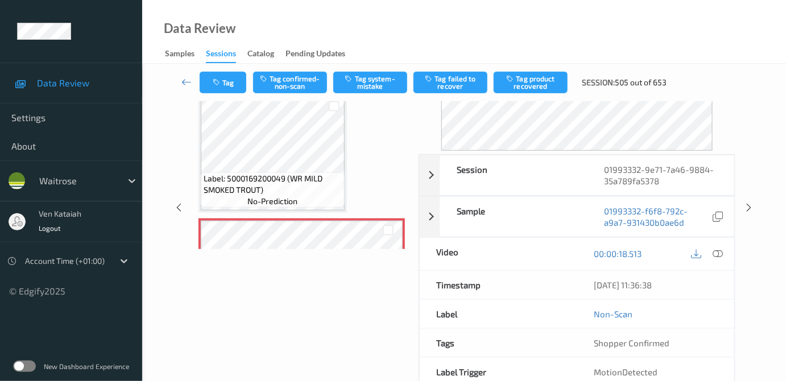
scroll to position [150, 0]
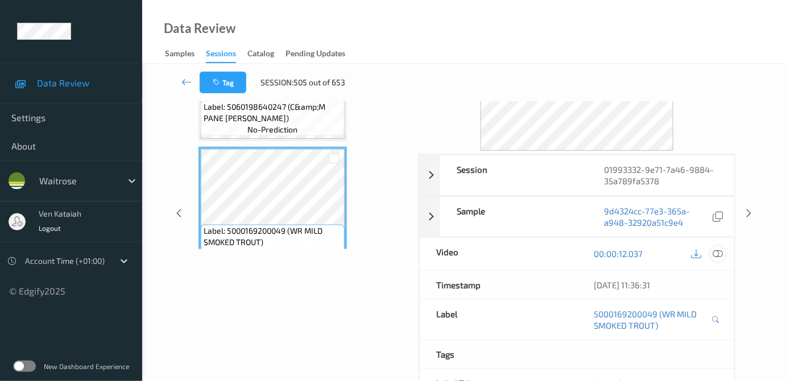
click at [717, 249] on icon at bounding box center [718, 254] width 10 height 10
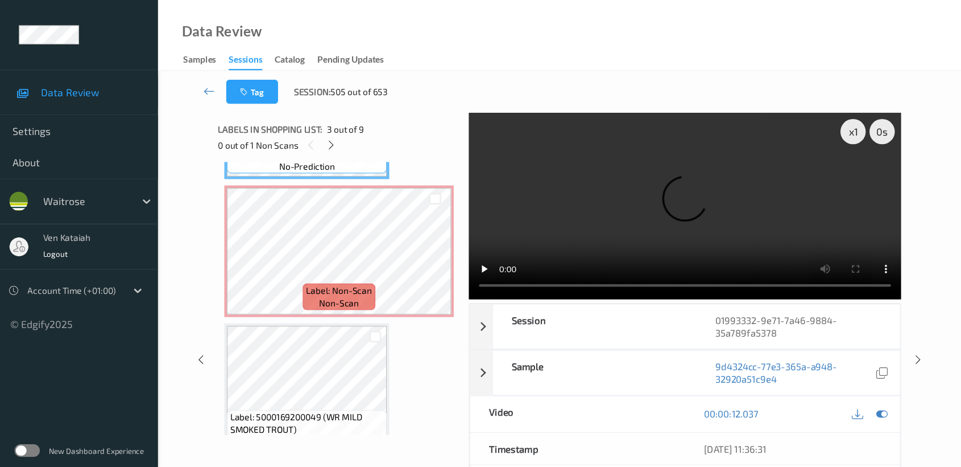
scroll to position [357, 0]
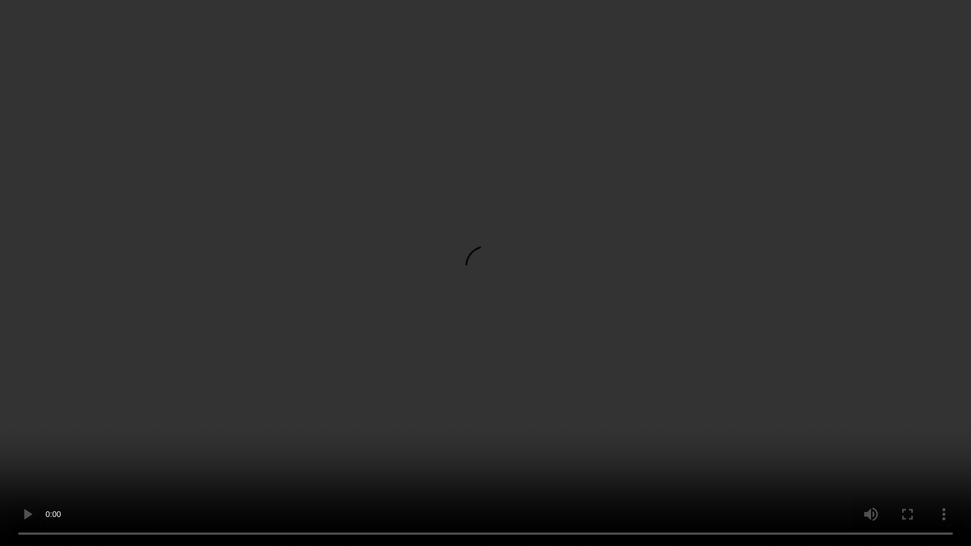
click at [490, 381] on video at bounding box center [485, 273] width 971 height 546
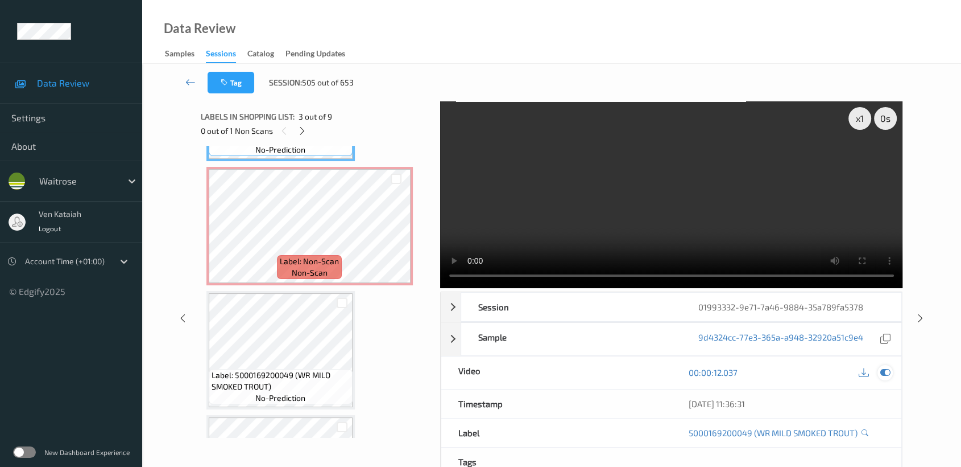
click at [794, 373] on icon at bounding box center [886, 372] width 10 height 10
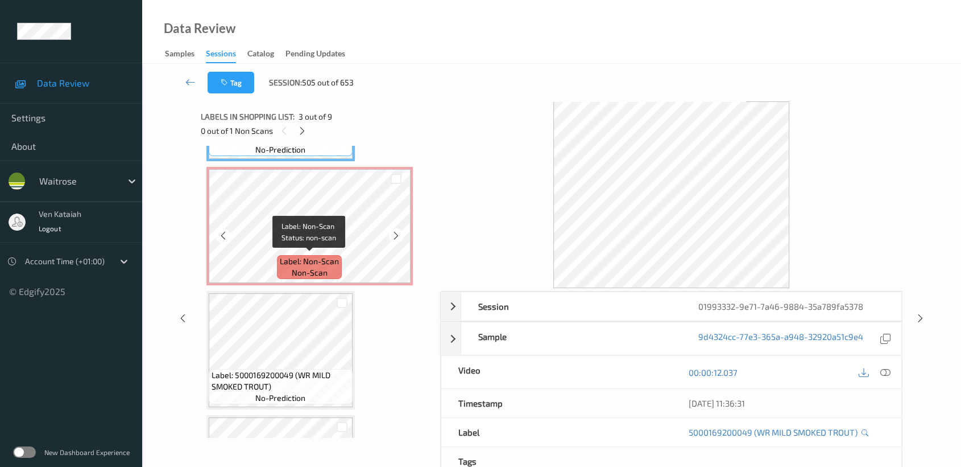
click at [298, 258] on span "Label: Non-Scan" at bounding box center [309, 260] width 59 height 11
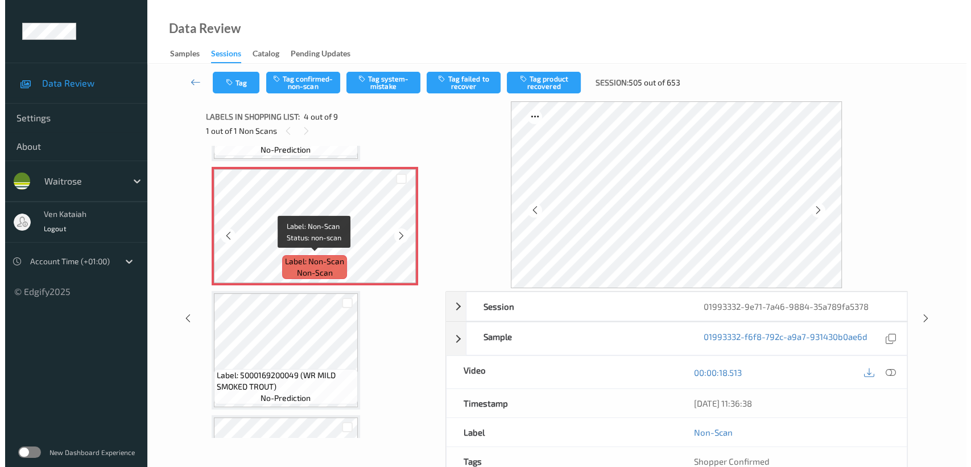
scroll to position [230, 0]
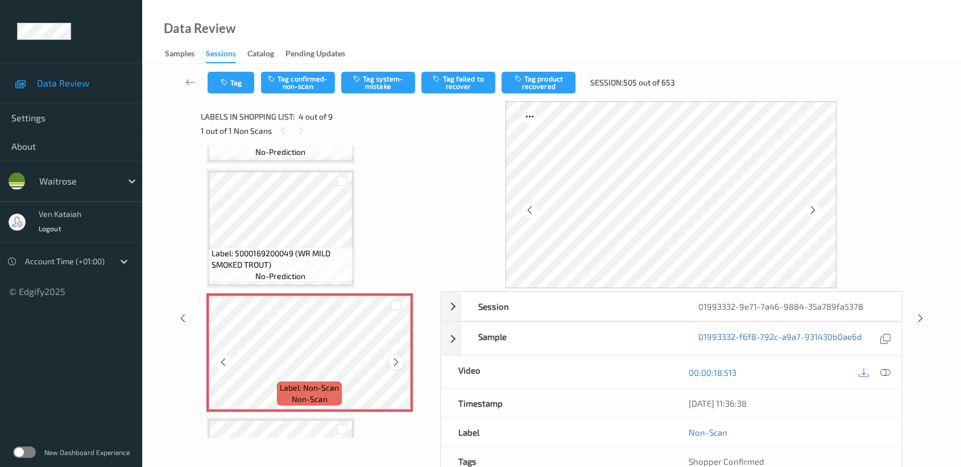
click at [400, 357] on icon at bounding box center [396, 362] width 10 height 10
click at [370, 82] on button "Tag system-mistake" at bounding box center [378, 83] width 74 height 22
click at [227, 81] on icon "button" at bounding box center [226, 83] width 10 height 8
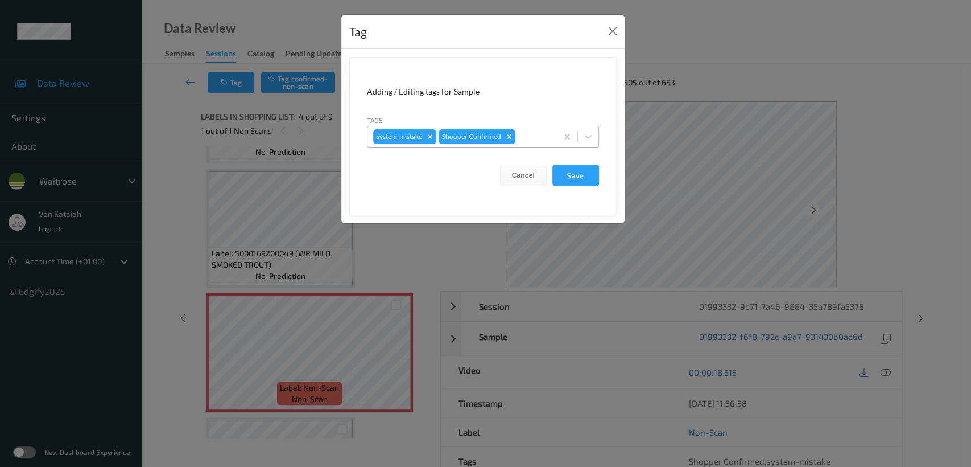
click at [532, 139] on div at bounding box center [535, 137] width 34 height 14
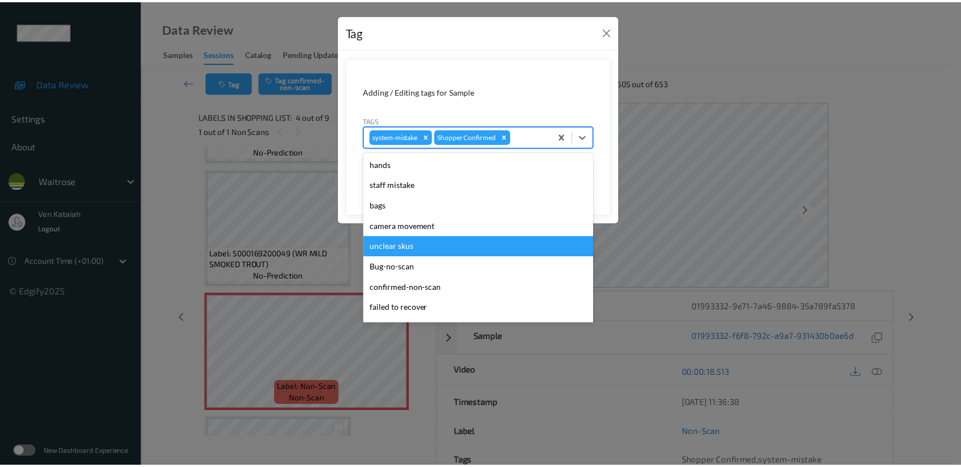
scroll to position [264, 0]
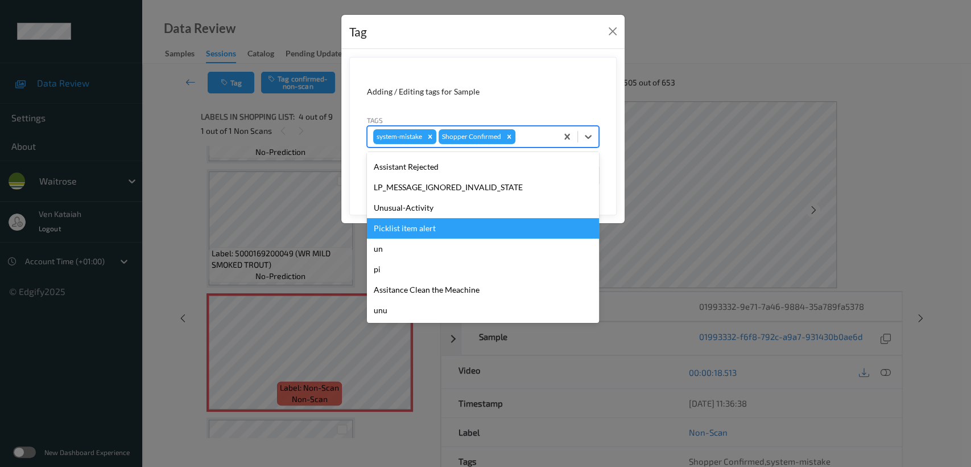
click at [402, 213] on div "Unusual-Activity" at bounding box center [483, 207] width 232 height 20
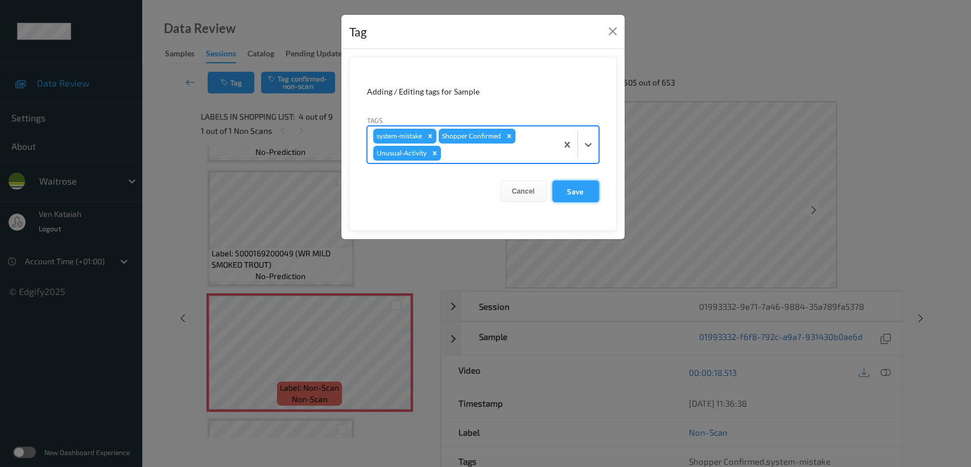
click at [585, 195] on button "Save" at bounding box center [575, 191] width 47 height 22
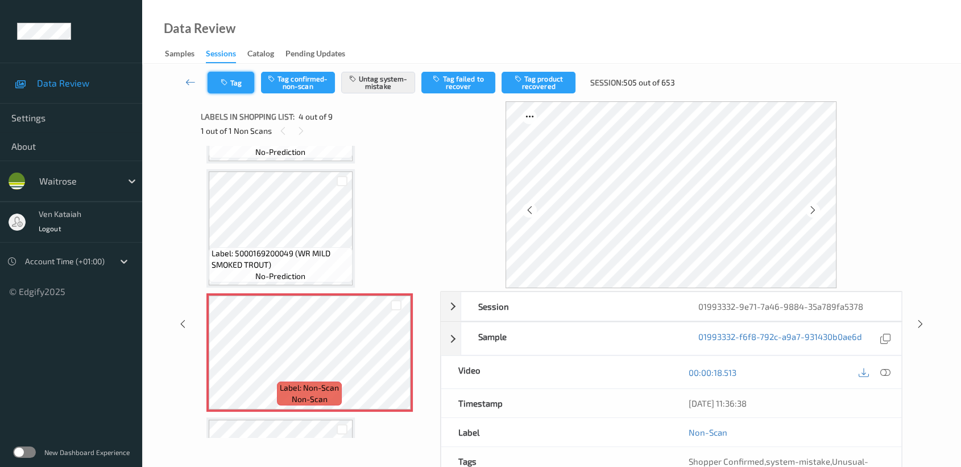
click at [224, 79] on icon "button" at bounding box center [226, 83] width 10 height 8
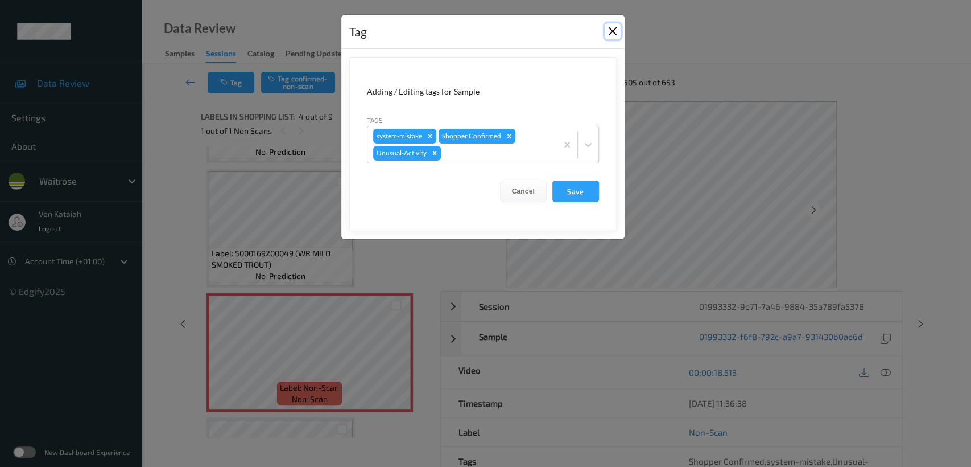
click at [609, 27] on button "Close" at bounding box center [613, 31] width 16 height 16
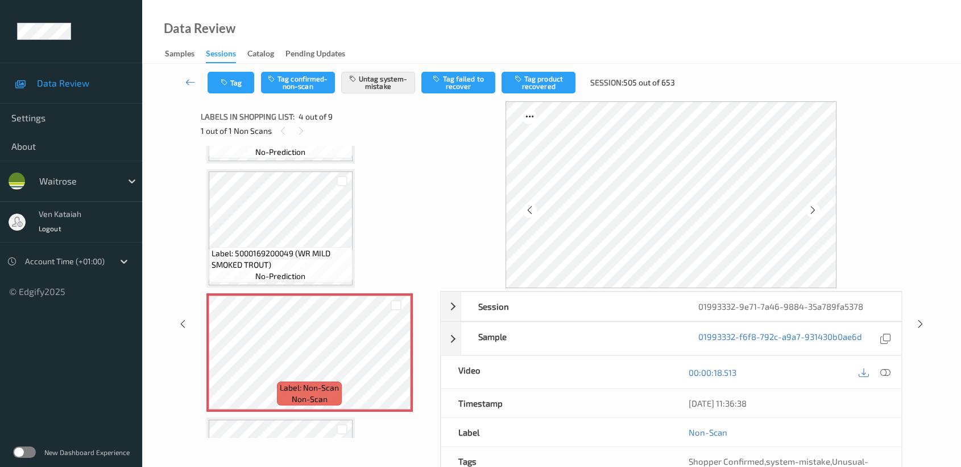
click at [296, 122] on div "Labels in shopping list: 4 out of 9" at bounding box center [317, 116] width 232 height 14
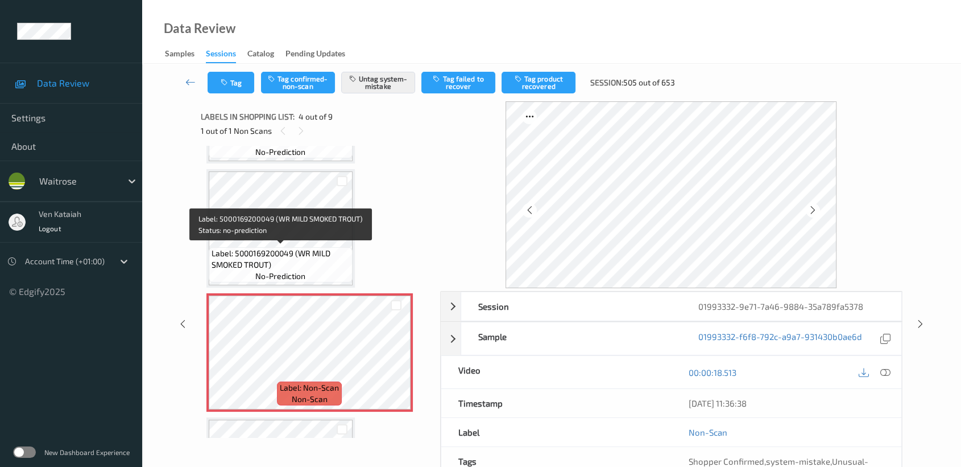
click at [300, 247] on div "Label: 5000169200049 (WR MILD SMOKED TROUT) no-prediction" at bounding box center [281, 264] width 144 height 35
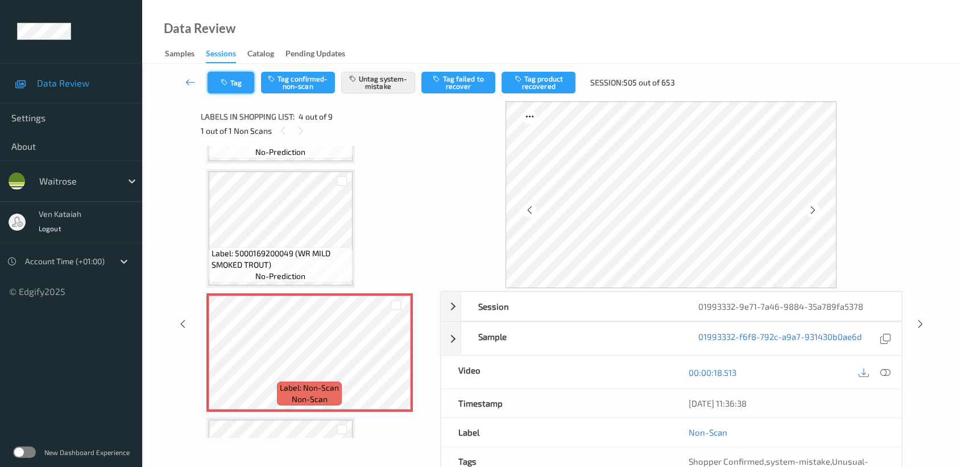
click at [234, 72] on button "Tag" at bounding box center [231, 83] width 47 height 22
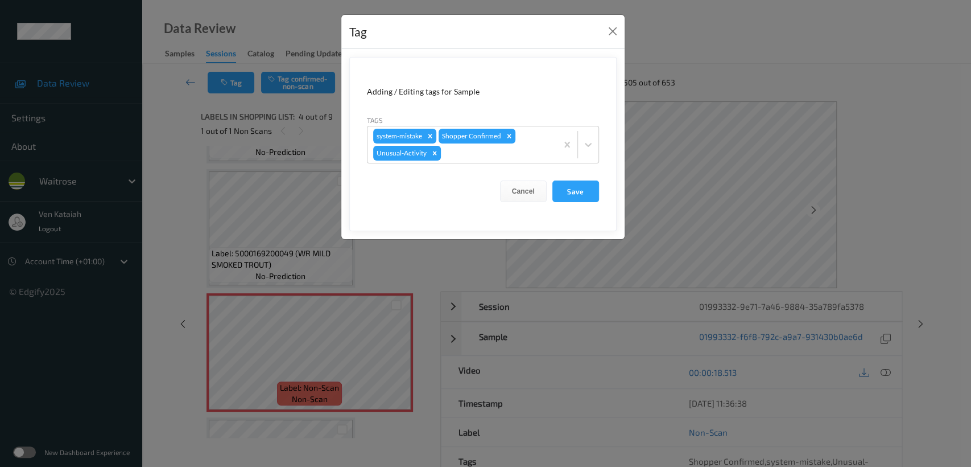
click at [159, 176] on div "Tag Adding / Editing tags for Sample Tags system-mistake Shopper Confirmed Unus…" at bounding box center [485, 233] width 971 height 467
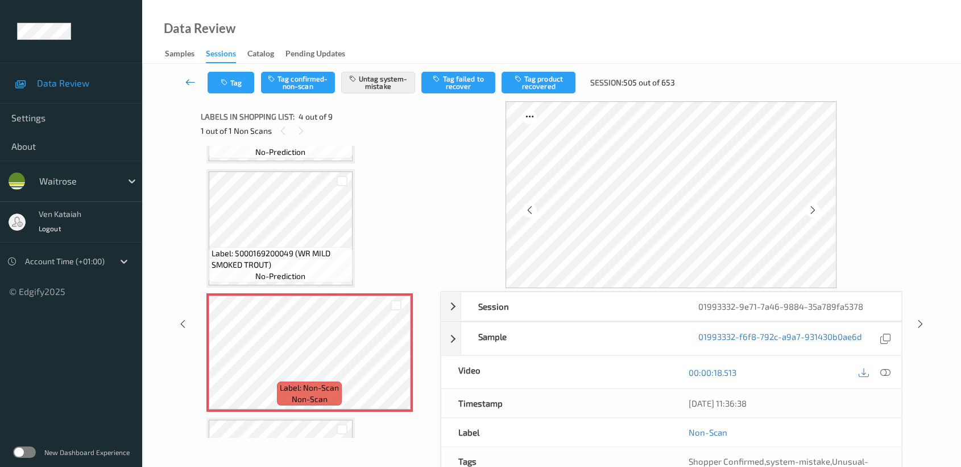
click at [188, 79] on icon at bounding box center [190, 81] width 10 height 11
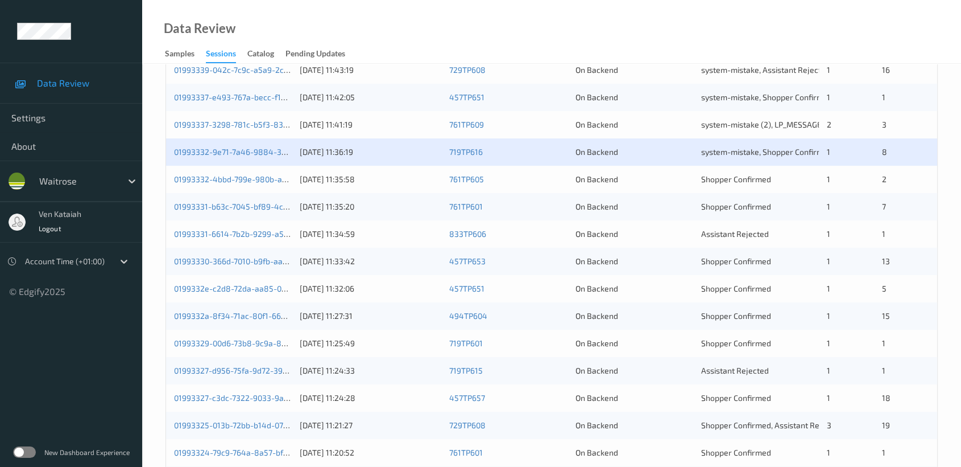
scroll to position [253, 0]
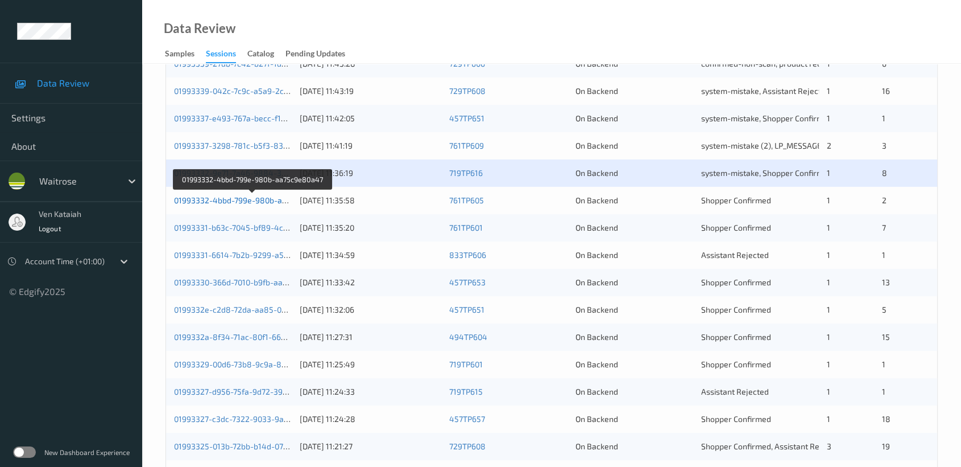
click at [246, 200] on link "01993332-4bbd-799e-980b-aa75c9e80a47" at bounding box center [253, 200] width 158 height 10
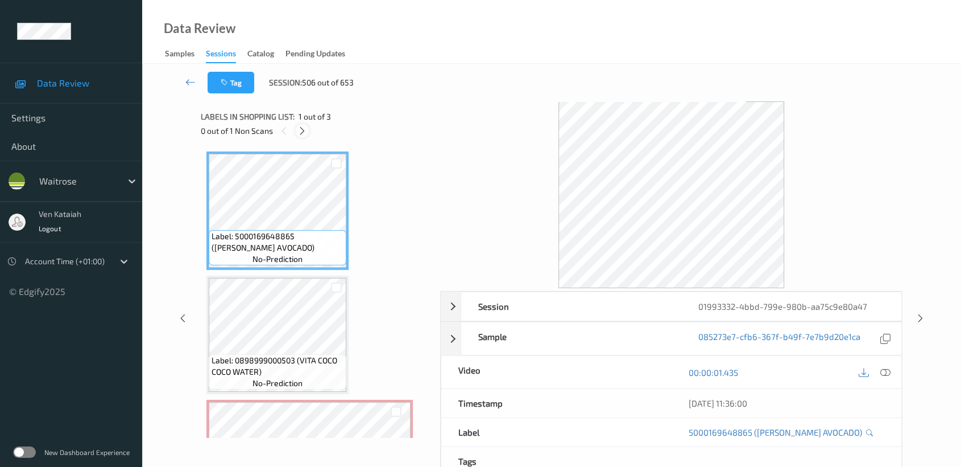
click at [299, 130] on icon at bounding box center [303, 131] width 10 height 10
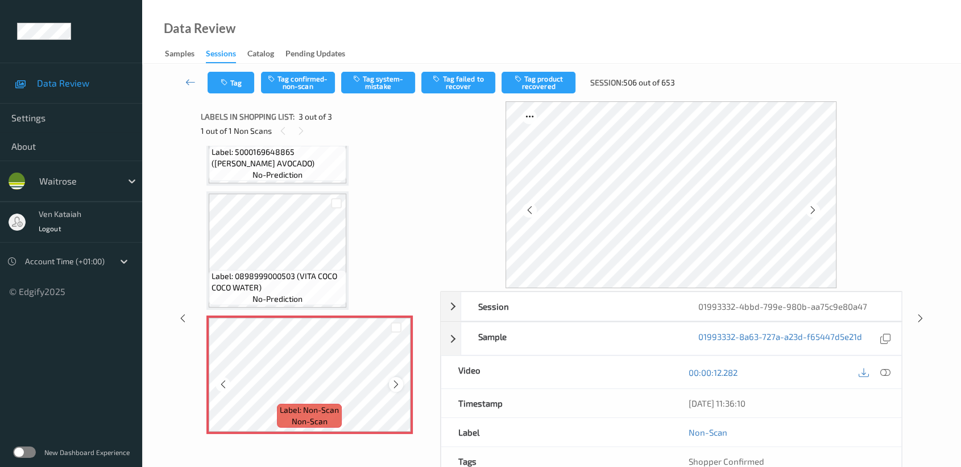
click at [396, 381] on icon at bounding box center [396, 384] width 10 height 10
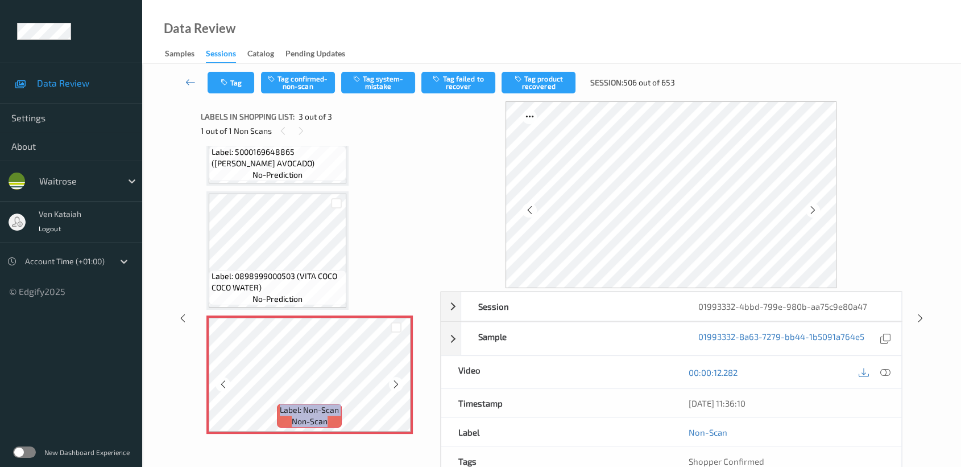
click at [396, 381] on icon at bounding box center [396, 384] width 10 height 10
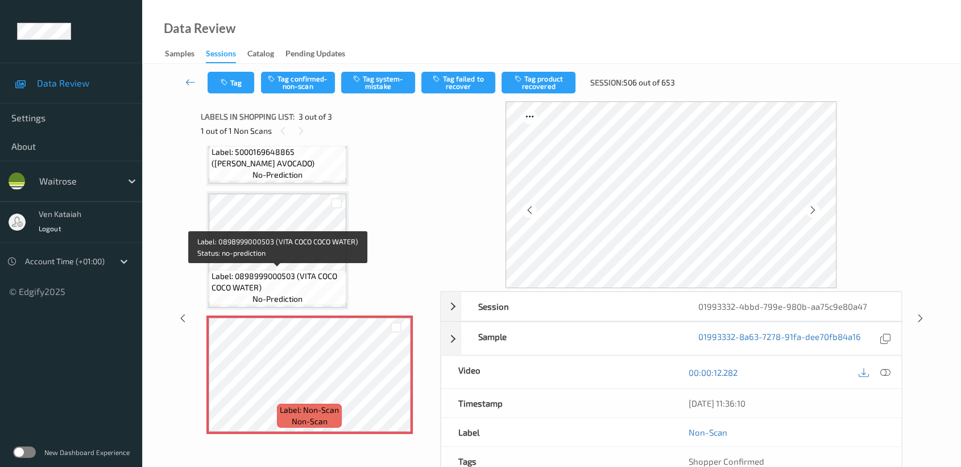
click at [266, 270] on span "Label: 0898999000503 (VITA COCO COCO WATER)" at bounding box center [278, 281] width 132 height 23
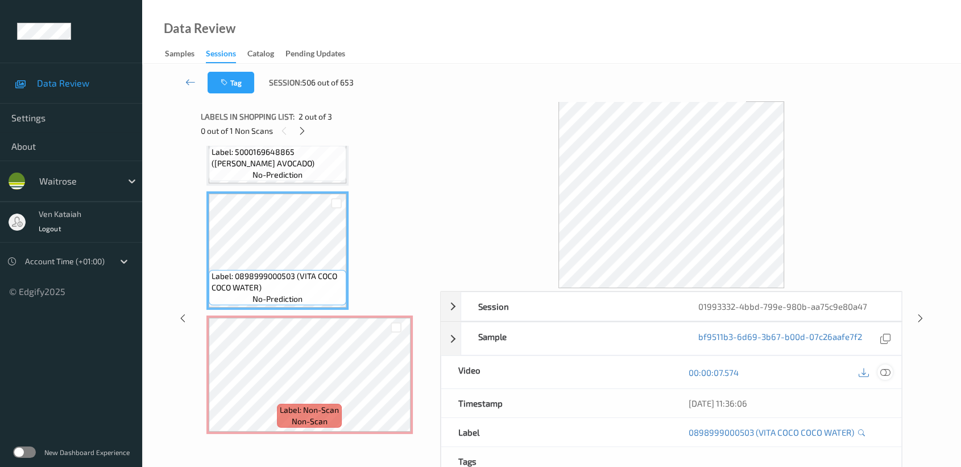
click at [794, 370] on icon at bounding box center [886, 372] width 10 height 10
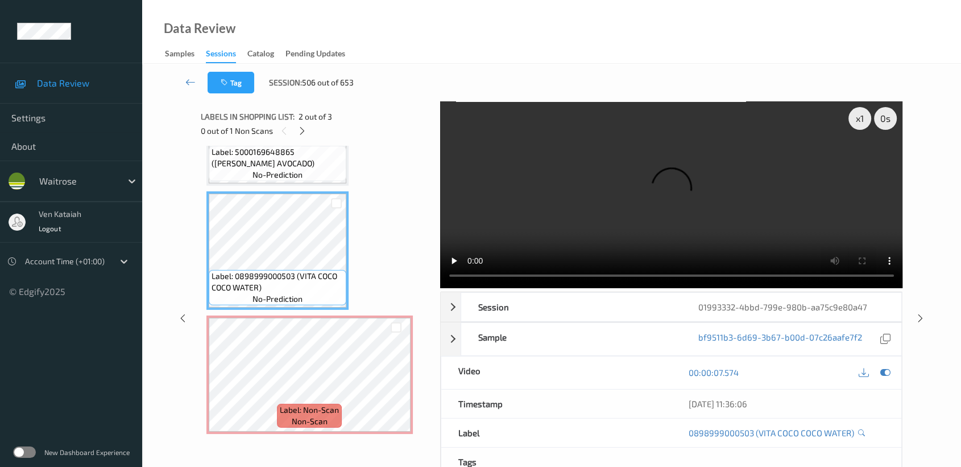
scroll to position [5, 0]
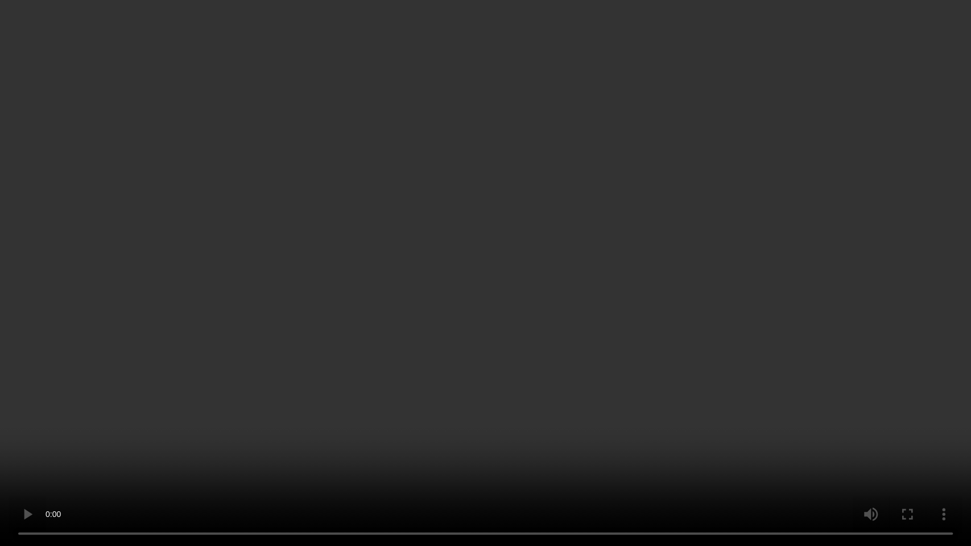
click at [374, 381] on video at bounding box center [485, 273] width 971 height 546
click at [431, 376] on video at bounding box center [485, 273] width 971 height 546
click at [506, 331] on video at bounding box center [485, 273] width 971 height 546
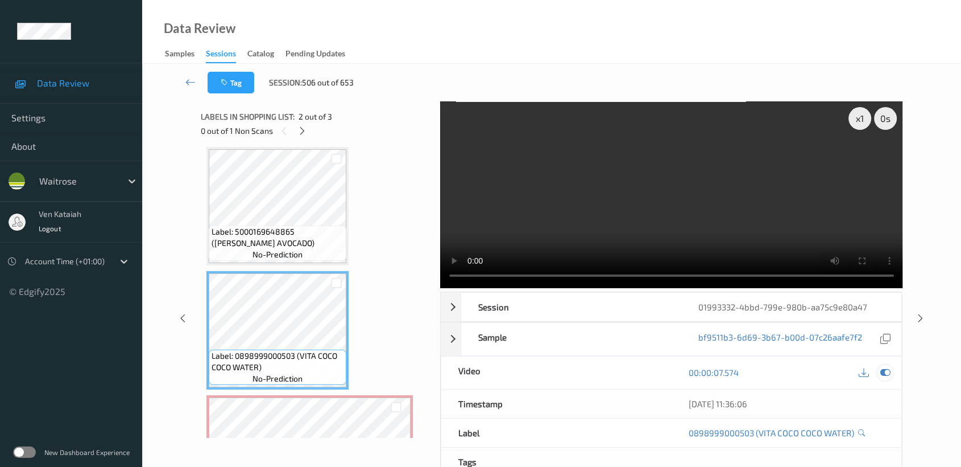
click at [794, 374] on icon at bounding box center [886, 372] width 10 height 10
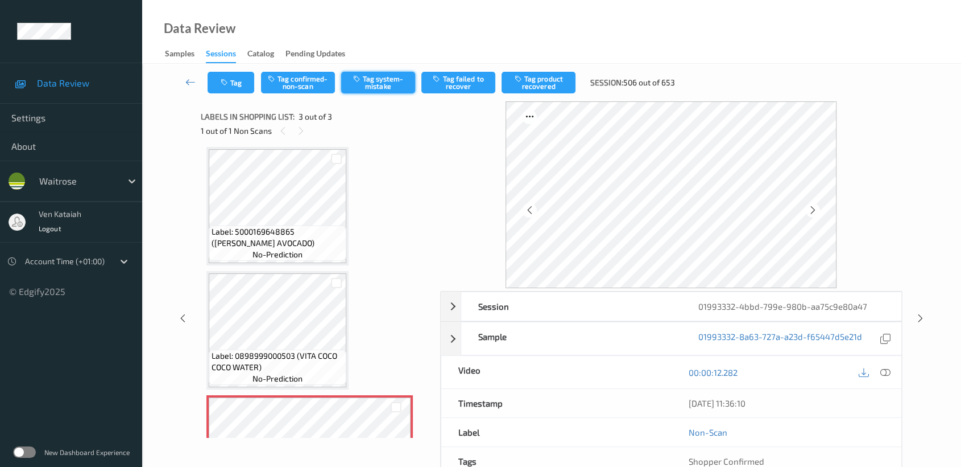
click at [388, 83] on button "Tag system-mistake" at bounding box center [378, 83] width 74 height 22
click at [191, 80] on icon at bounding box center [190, 81] width 10 height 11
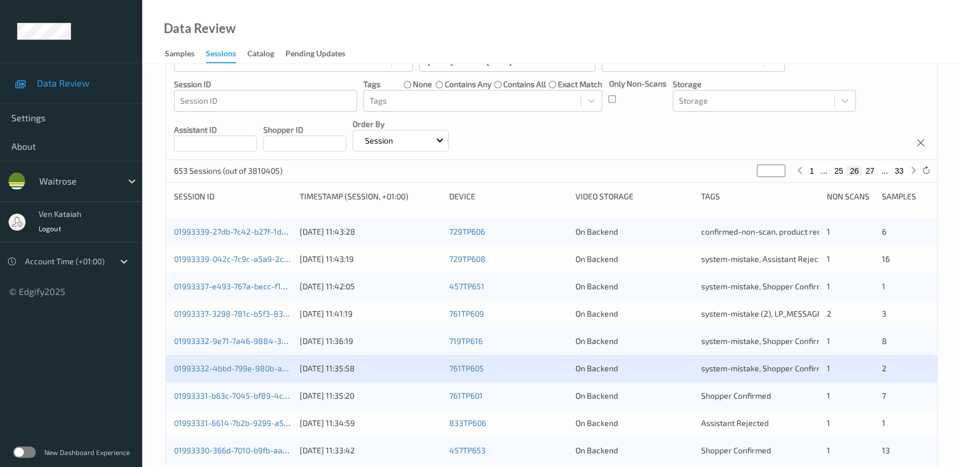
scroll to position [253, 0]
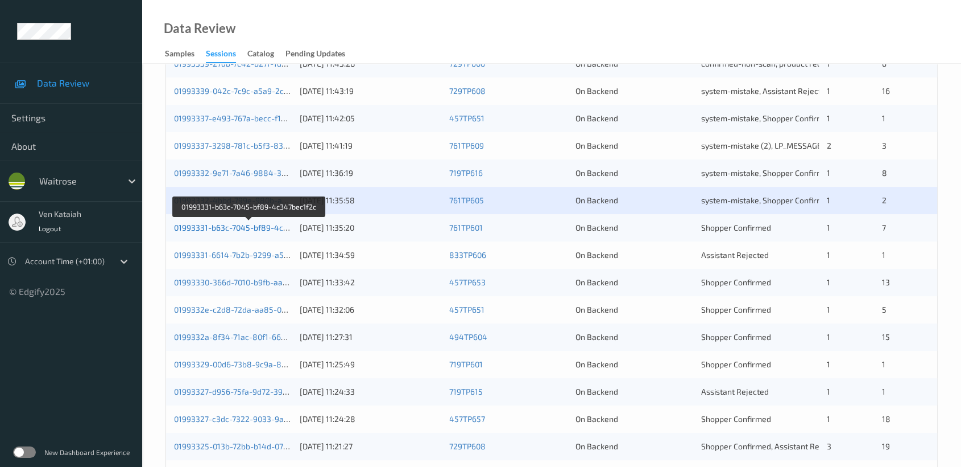
click at [217, 223] on link "01993331-b63c-7045-bf89-4c347bec1f2c" at bounding box center [249, 227] width 151 height 10
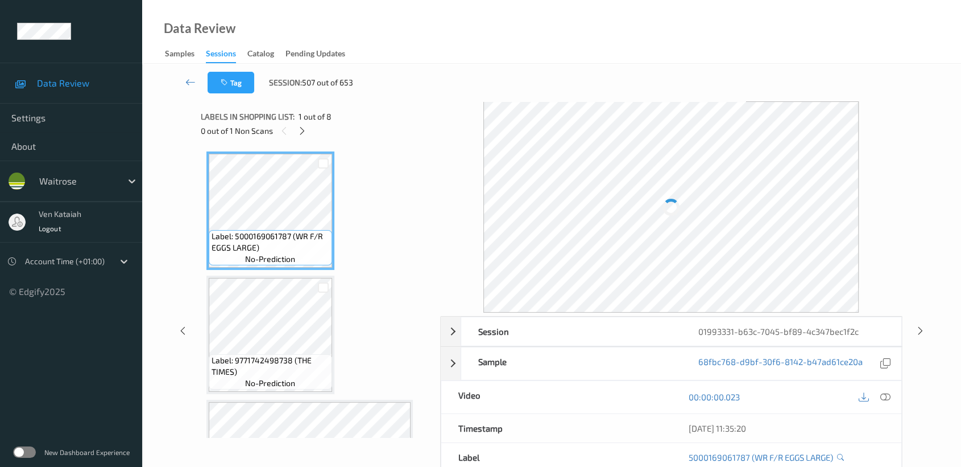
click at [310, 126] on div "0 out of 1 Non Scans" at bounding box center [317, 130] width 232 height 14
click at [299, 130] on icon at bounding box center [303, 131] width 10 height 10
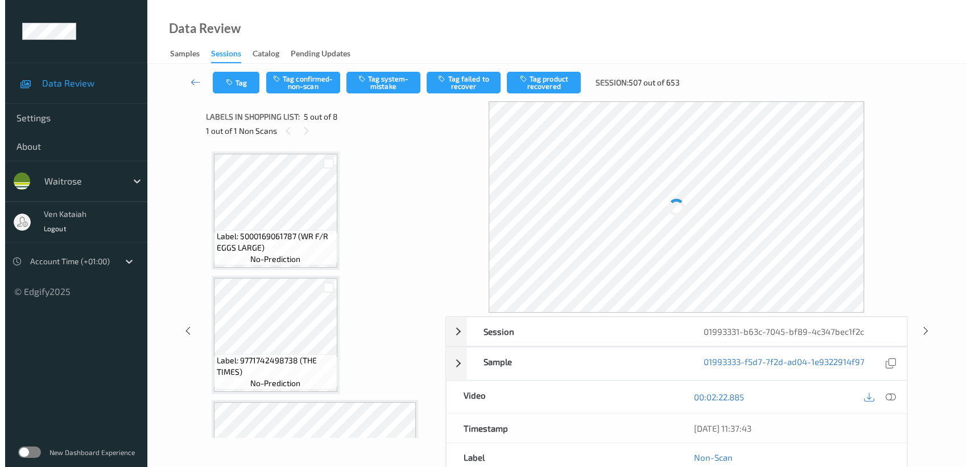
scroll to position [376, 0]
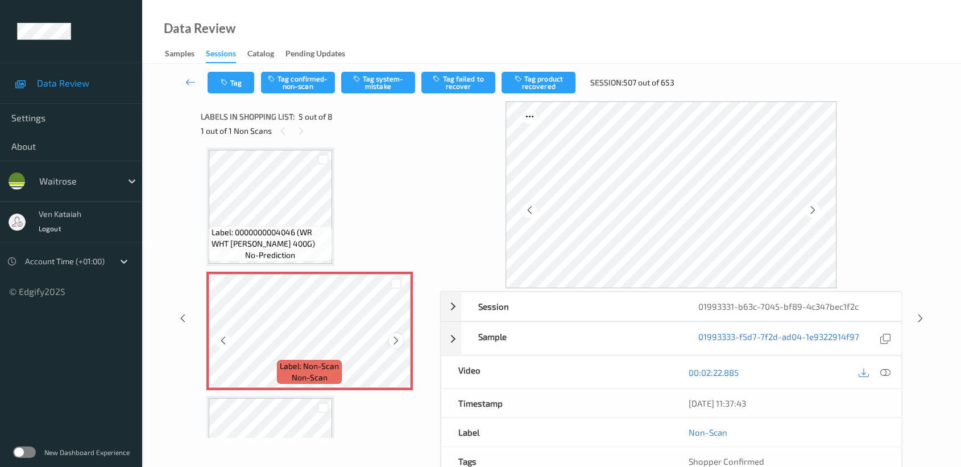
click at [391, 337] on icon at bounding box center [396, 340] width 10 height 10
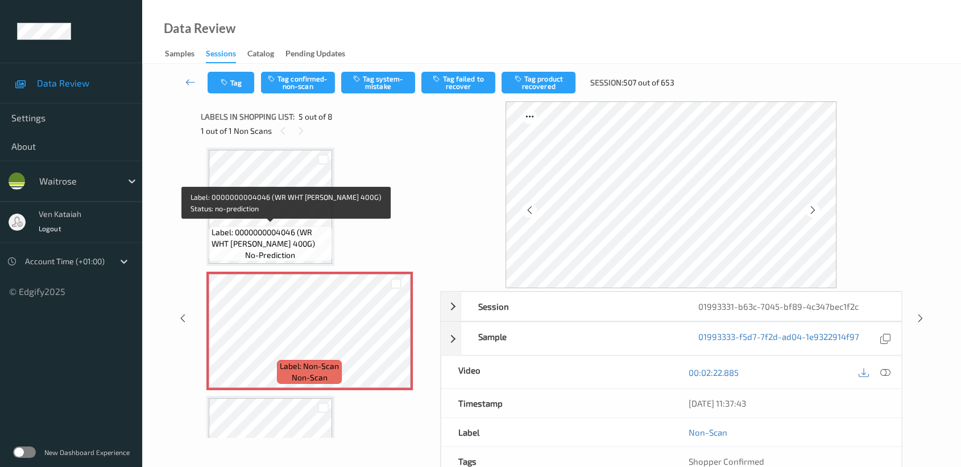
click at [311, 227] on span "Label: 0000000004046 (WR WHT FH LOAF 400G)" at bounding box center [271, 237] width 118 height 23
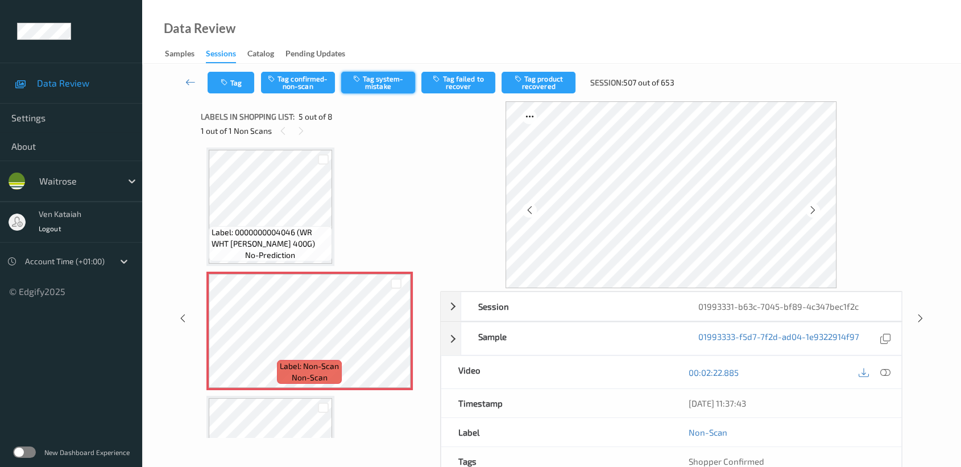
click at [378, 77] on button "Tag system-mistake" at bounding box center [378, 83] width 74 height 22
click at [245, 88] on button "Tag" at bounding box center [231, 83] width 47 height 22
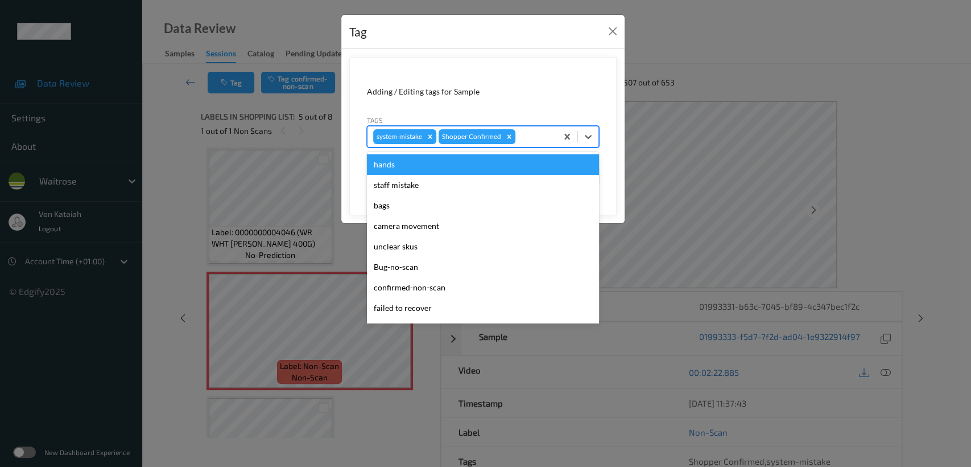
click at [551, 144] on div "system-mistake Shopper Confirmed" at bounding box center [462, 136] width 189 height 19
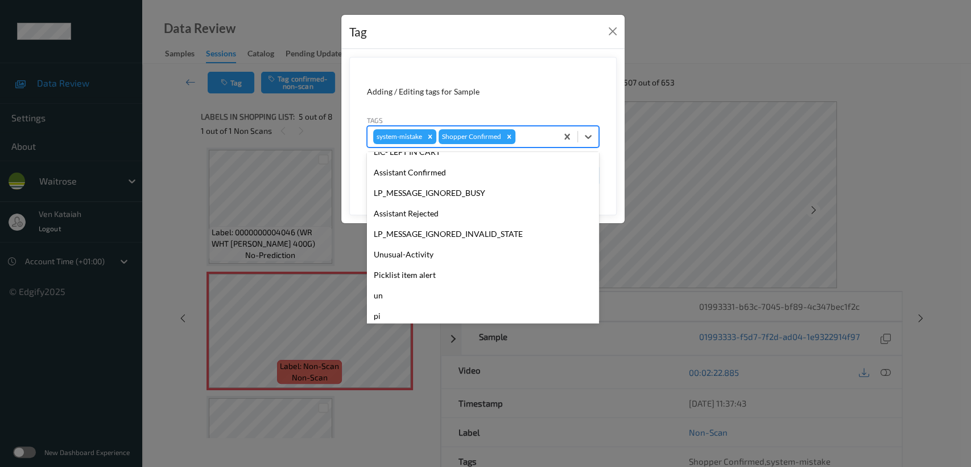
scroll to position [264, 0]
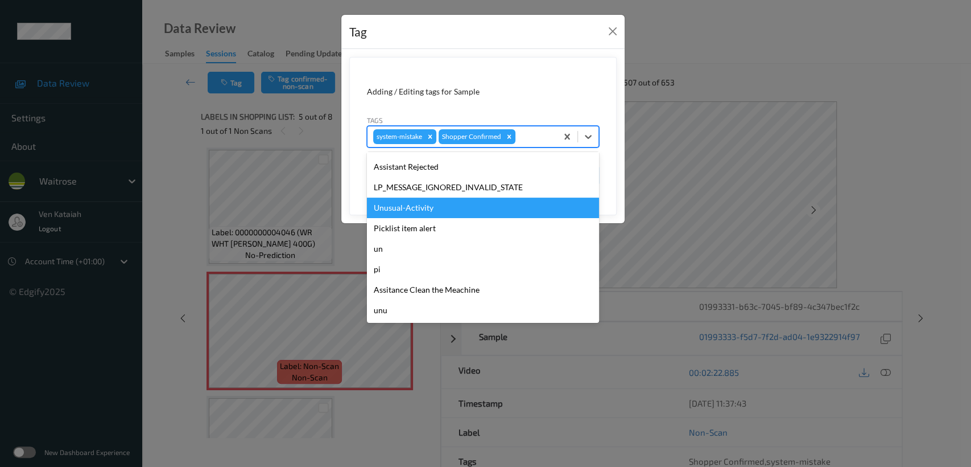
click at [403, 206] on div "Unusual-Activity" at bounding box center [483, 207] width 232 height 20
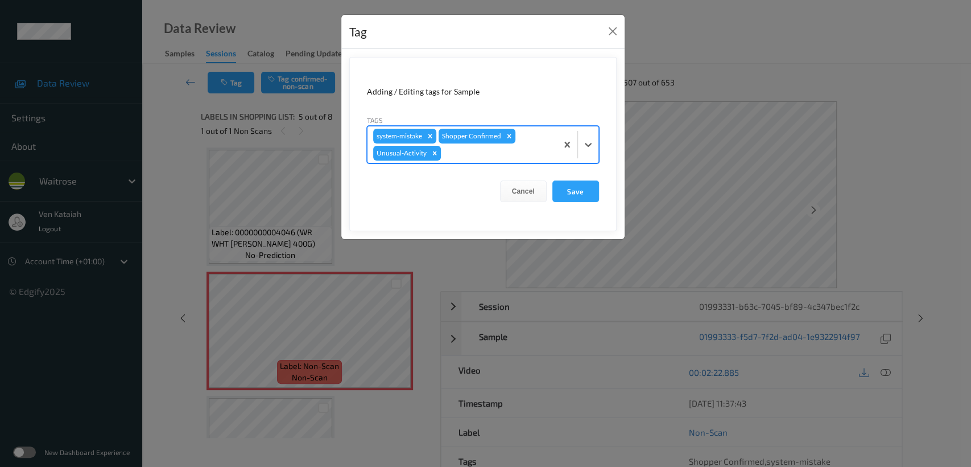
click at [529, 154] on div at bounding box center [497, 153] width 108 height 14
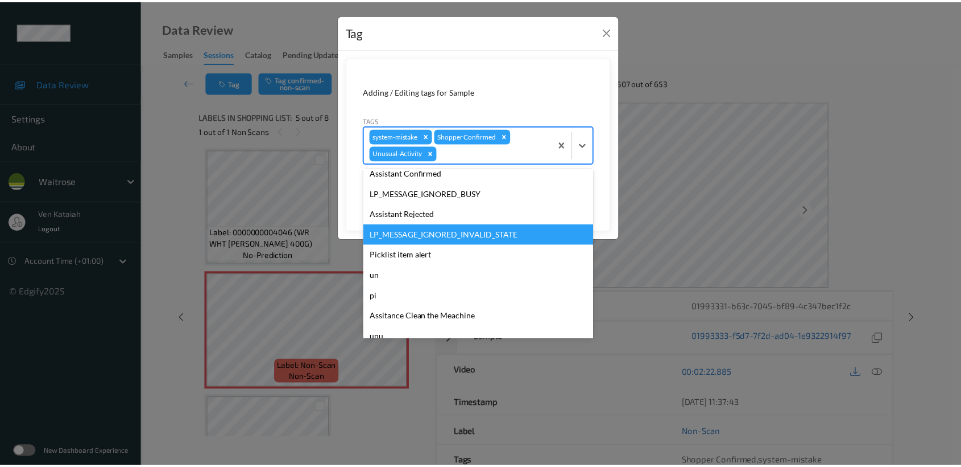
scroll to position [243, 0]
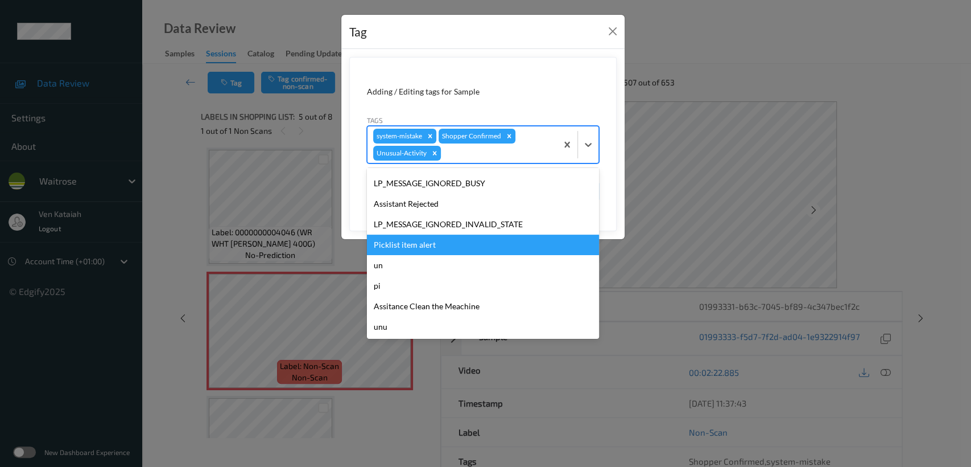
click at [410, 242] on div "Picklist item alert" at bounding box center [483, 244] width 232 height 20
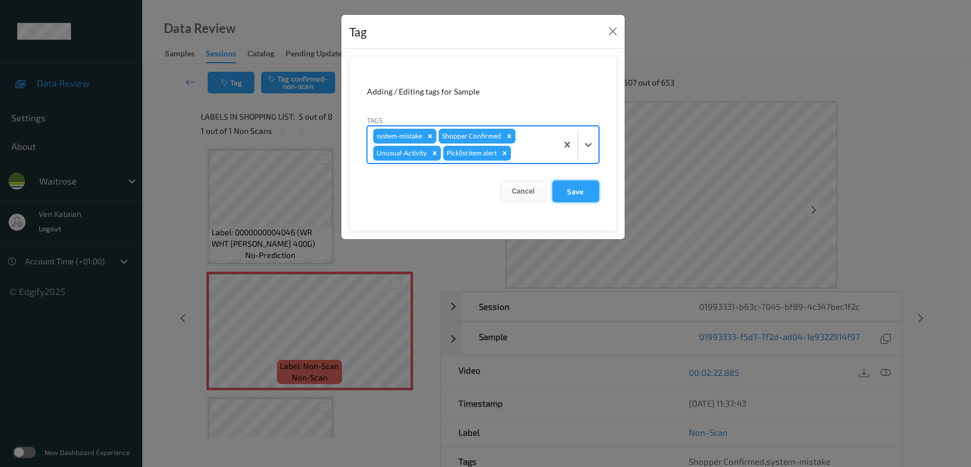
click at [583, 190] on button "Save" at bounding box center [575, 191] width 47 height 22
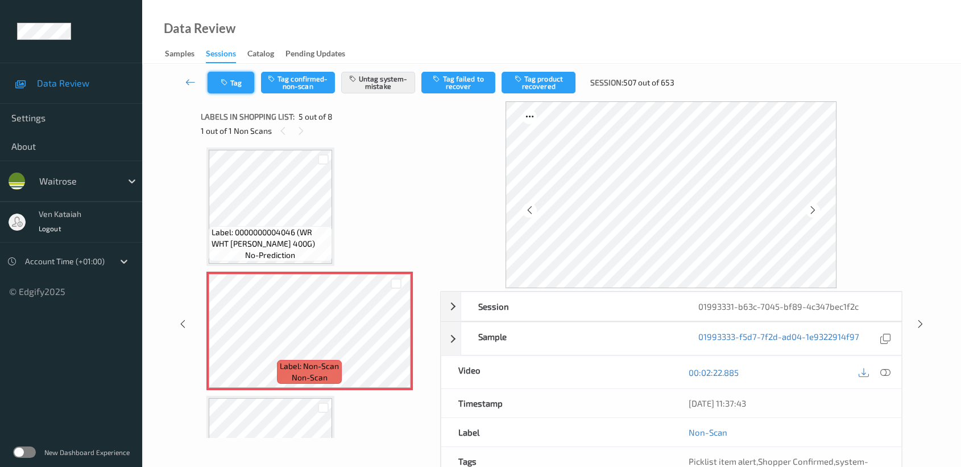
click at [241, 77] on button "Tag" at bounding box center [231, 83] width 47 height 22
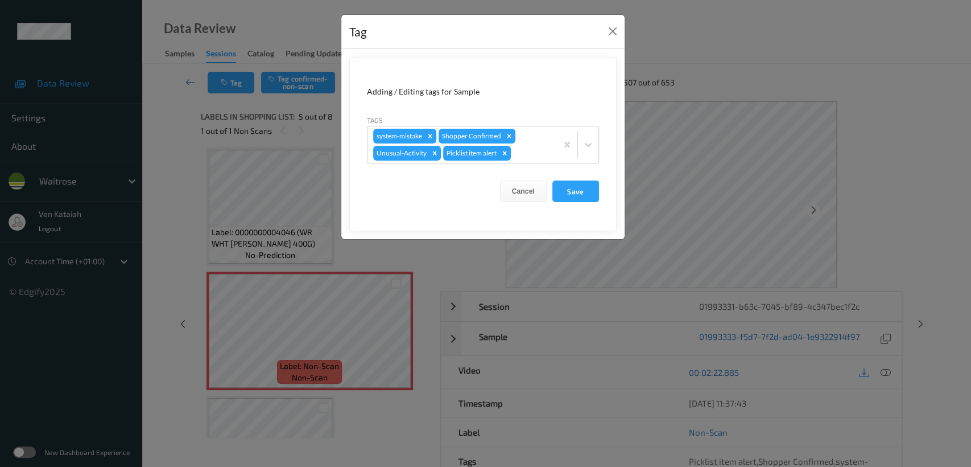
click at [196, 239] on div "Tag Adding / Editing tags for Sample Tags system-mistake Shopper Confirmed Unus…" at bounding box center [485, 233] width 971 height 467
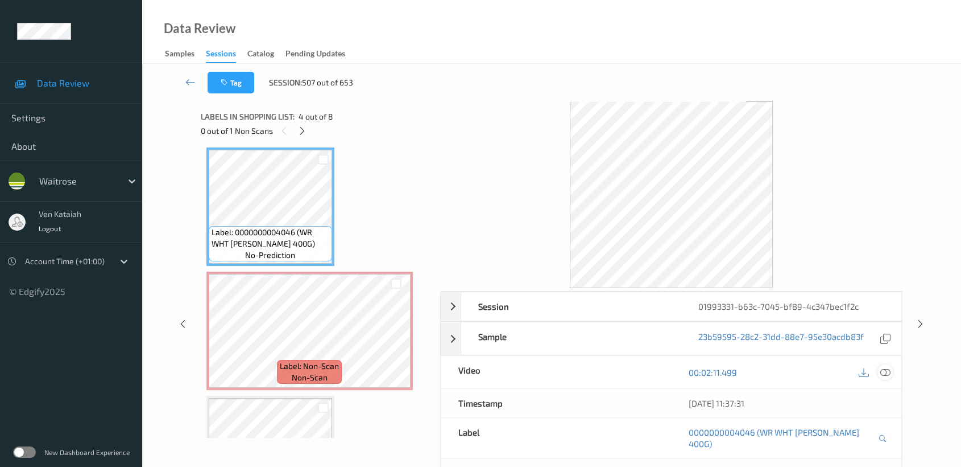
click at [794, 370] on icon at bounding box center [886, 372] width 10 height 10
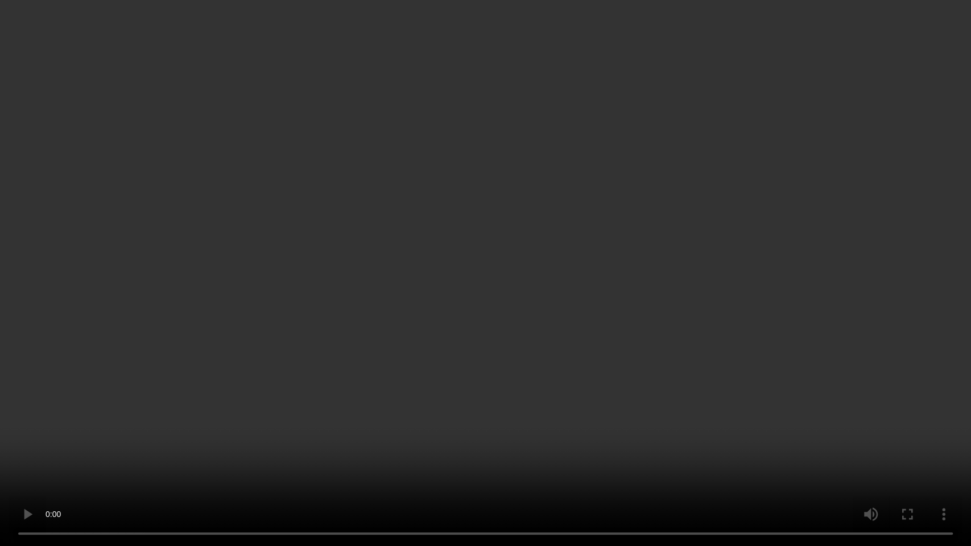
click at [146, 381] on video at bounding box center [485, 273] width 971 height 546
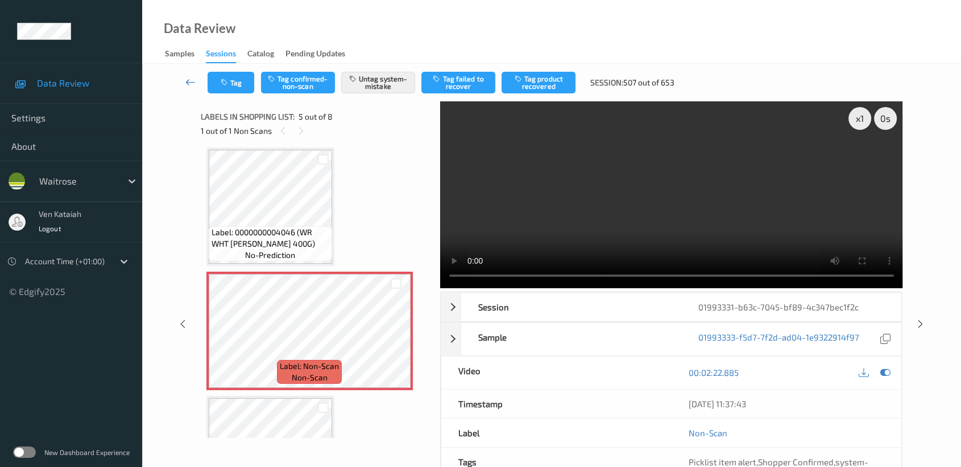
click at [195, 82] on icon at bounding box center [190, 81] width 10 height 11
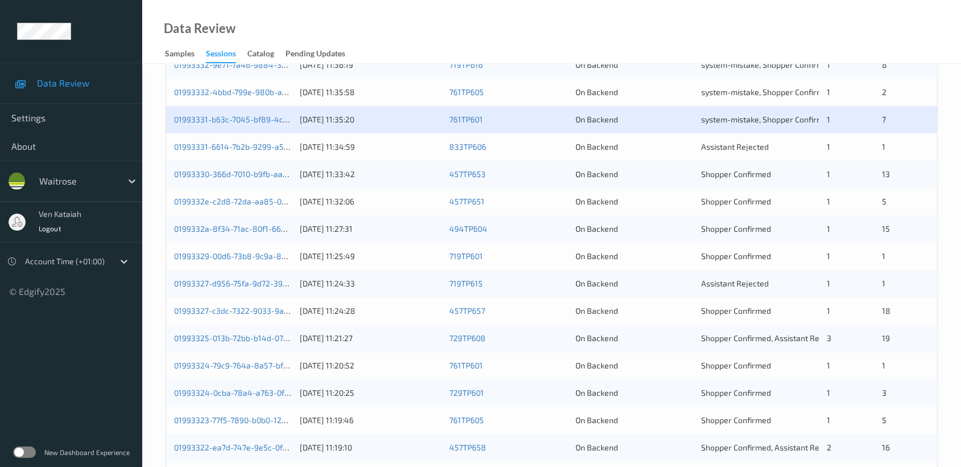
scroll to position [379, 0]
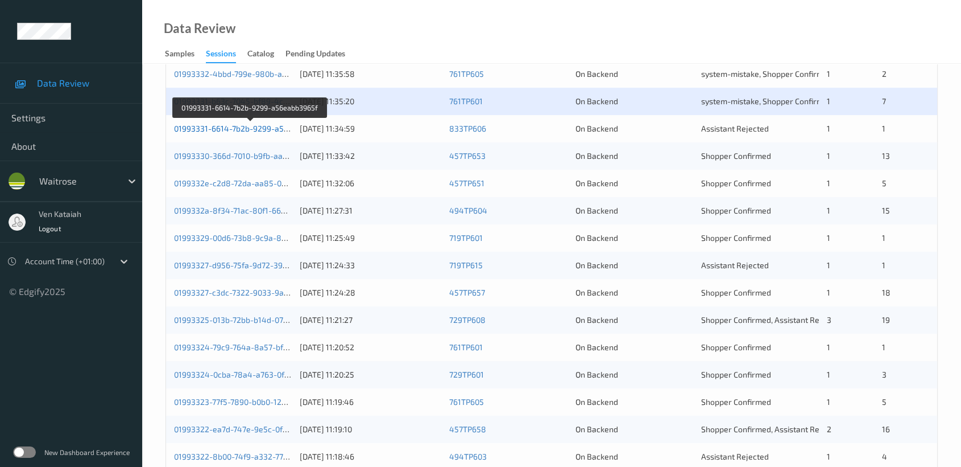
click at [250, 127] on link "01993331-6614-7b2b-9299-a56eabb3965f" at bounding box center [251, 128] width 154 height 10
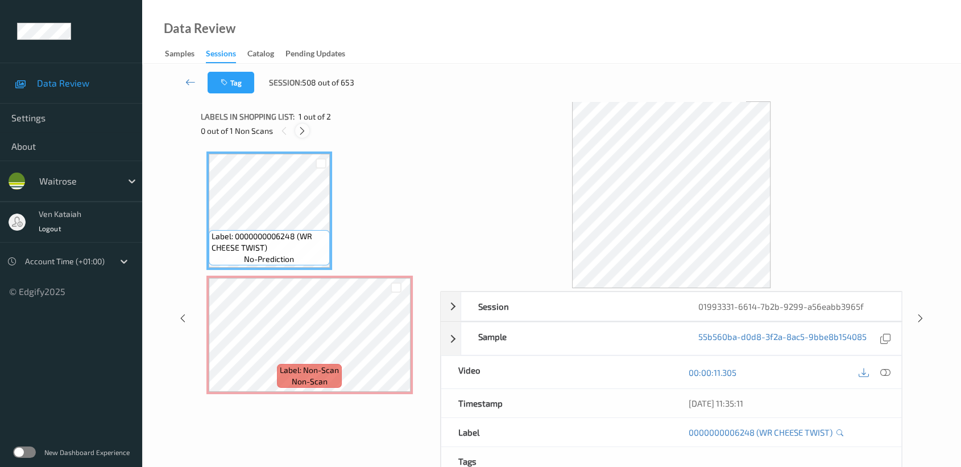
click at [308, 129] on div at bounding box center [302, 130] width 14 height 14
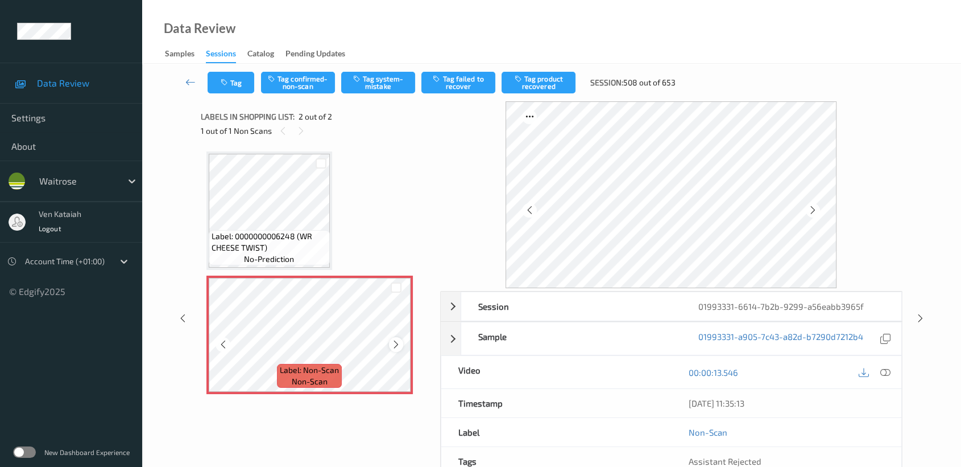
click at [396, 344] on icon at bounding box center [396, 344] width 10 height 10
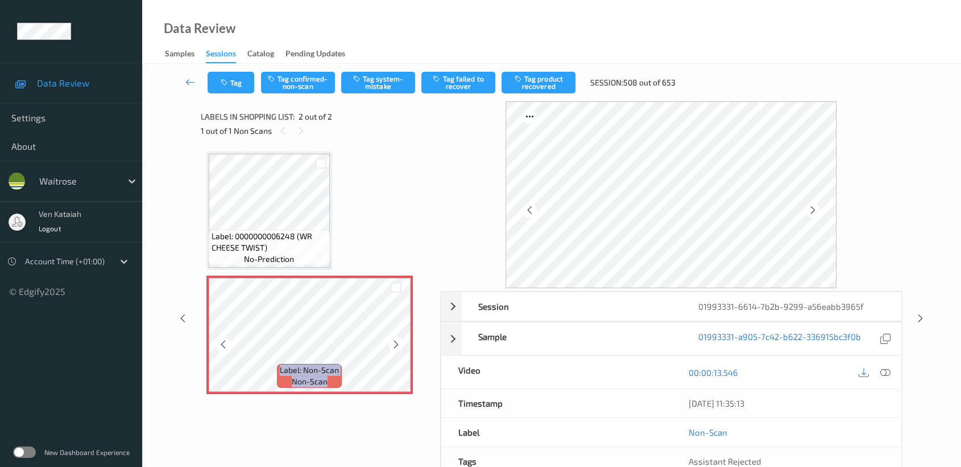
click at [396, 344] on icon at bounding box center [396, 344] width 10 height 10
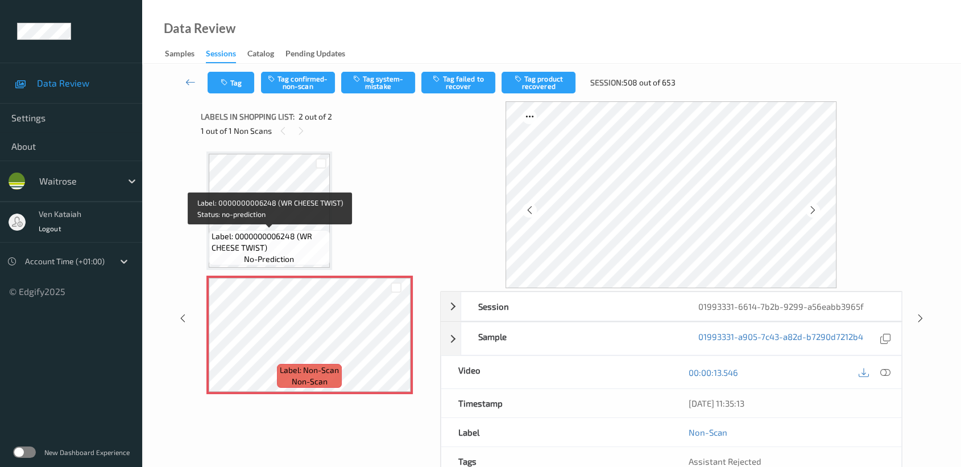
click at [296, 247] on span "Label: 0000000006248 (WR CHEESE TWIST)" at bounding box center [269, 241] width 115 height 23
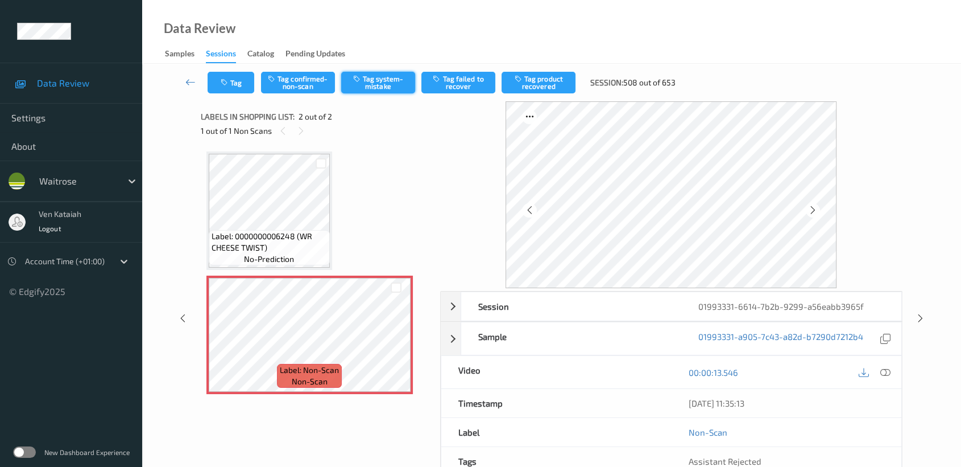
click at [368, 83] on button "Tag system-mistake" at bounding box center [378, 83] width 74 height 22
click at [264, 79] on button "Tag confirmed-non-scan" at bounding box center [298, 83] width 74 height 22
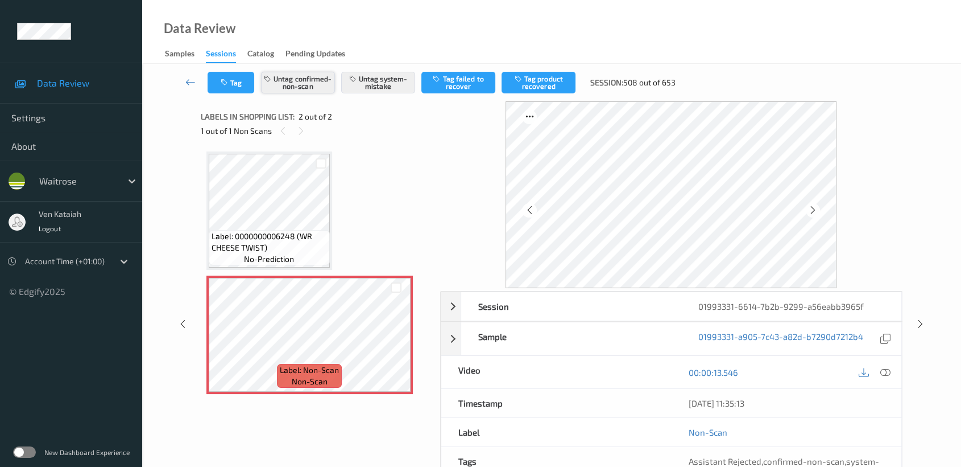
click at [296, 81] on button "Untag confirmed-non-scan" at bounding box center [298, 83] width 74 height 22
click at [246, 91] on button "Tag" at bounding box center [231, 83] width 47 height 22
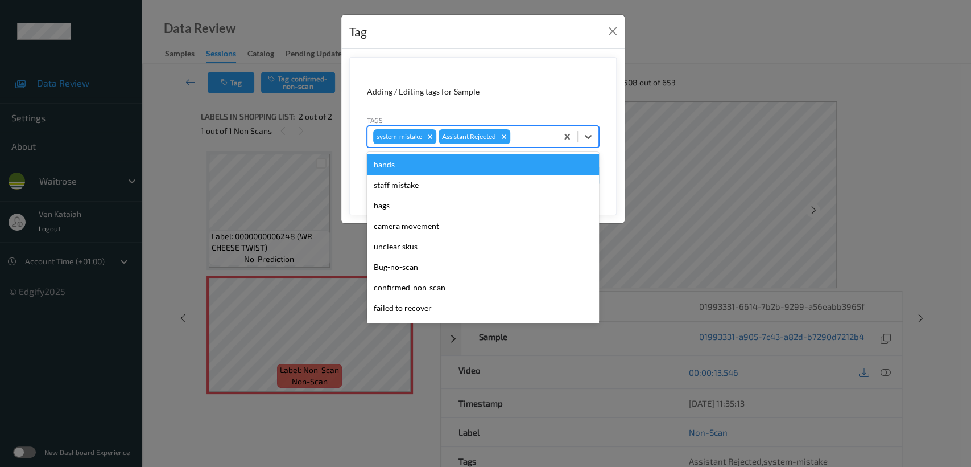
click at [518, 135] on div at bounding box center [532, 137] width 39 height 14
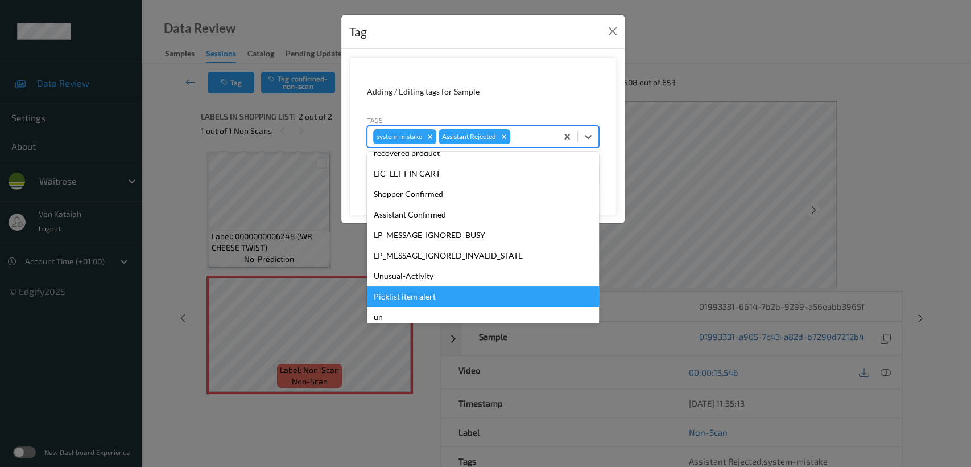
scroll to position [264, 0]
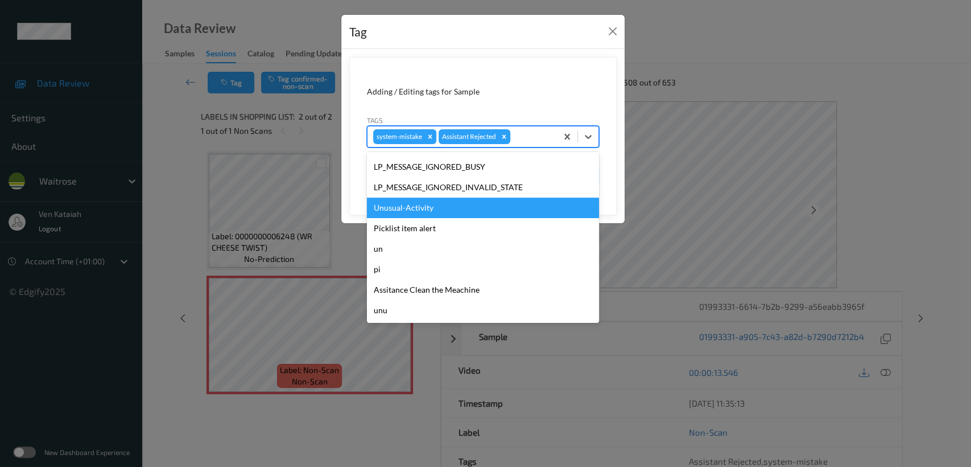
click at [410, 211] on div "Unusual-Activity" at bounding box center [483, 207] width 232 height 20
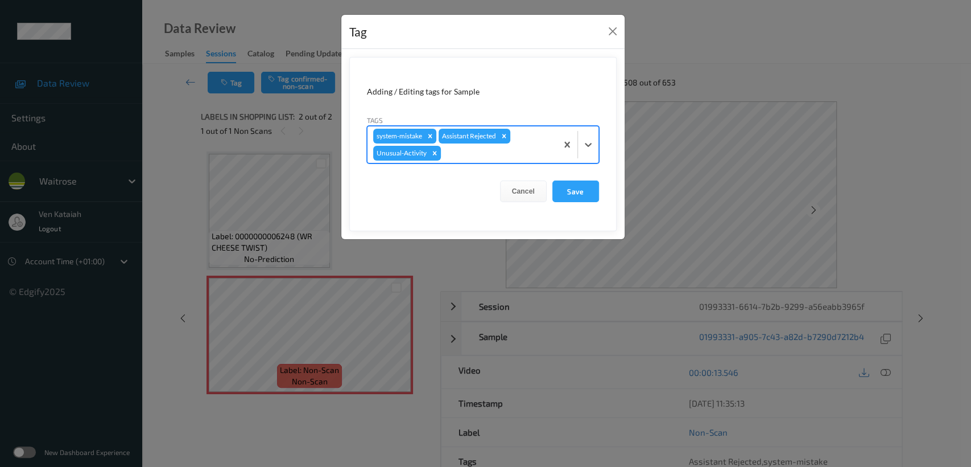
click at [523, 153] on div at bounding box center [497, 153] width 108 height 14
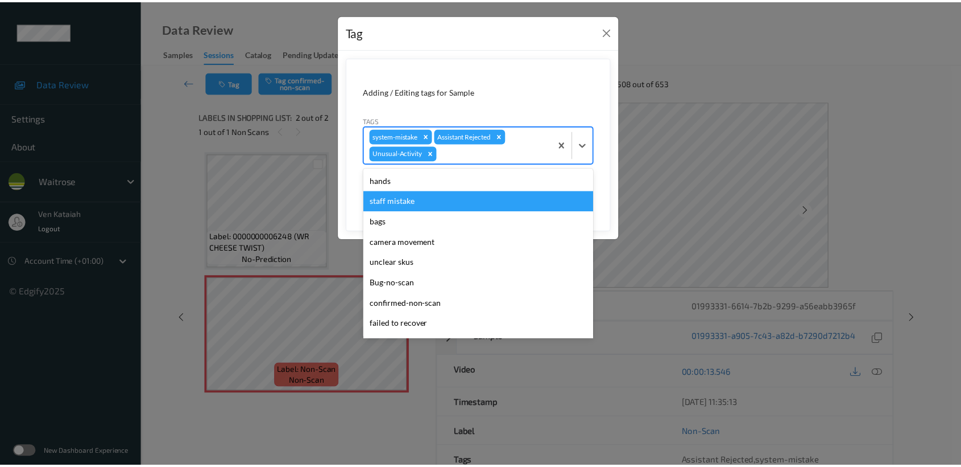
scroll to position [243, 0]
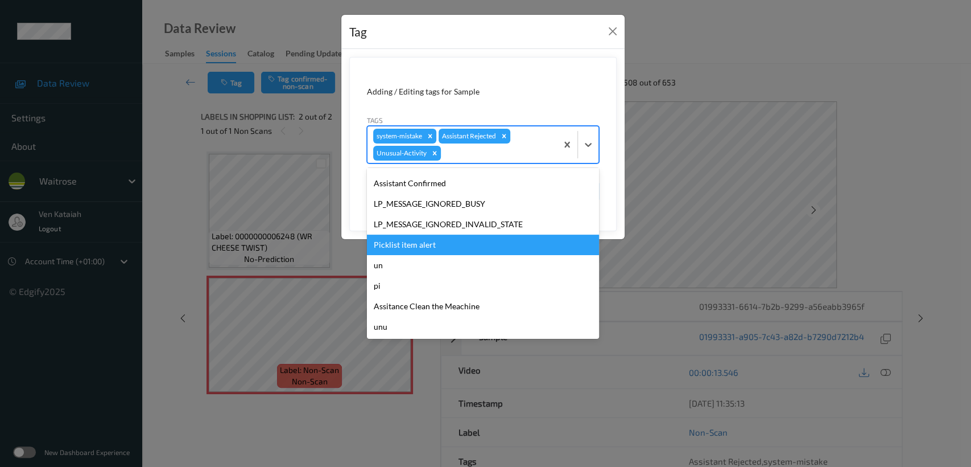
click at [424, 249] on div "Picklist item alert" at bounding box center [483, 244] width 232 height 20
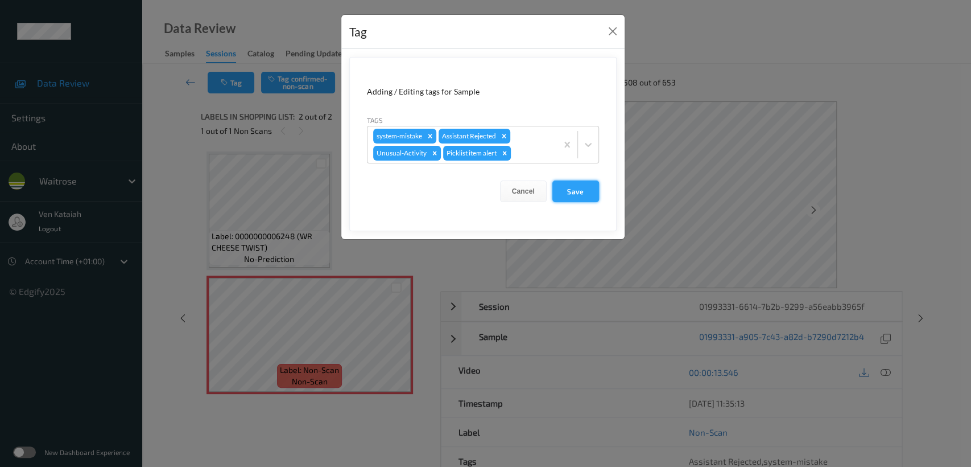
click at [579, 192] on button "Save" at bounding box center [575, 191] width 47 height 22
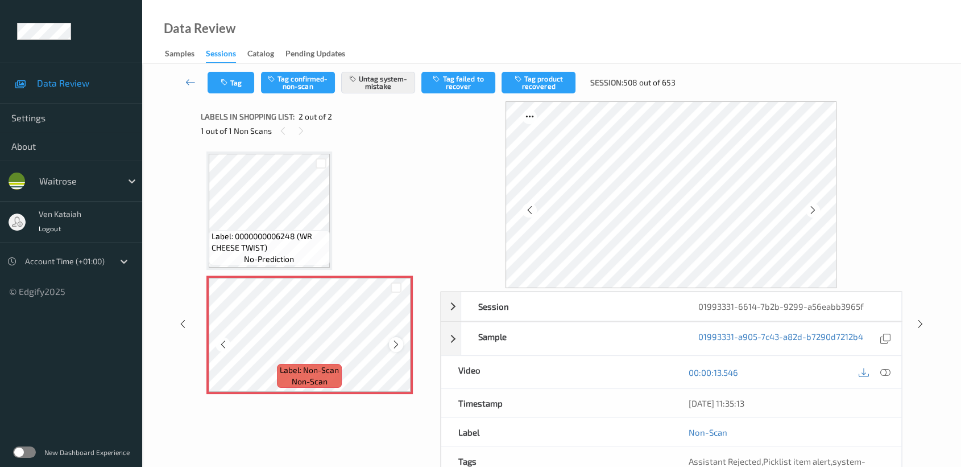
click at [396, 339] on icon at bounding box center [396, 344] width 10 height 10
click at [395, 341] on icon at bounding box center [396, 344] width 10 height 10
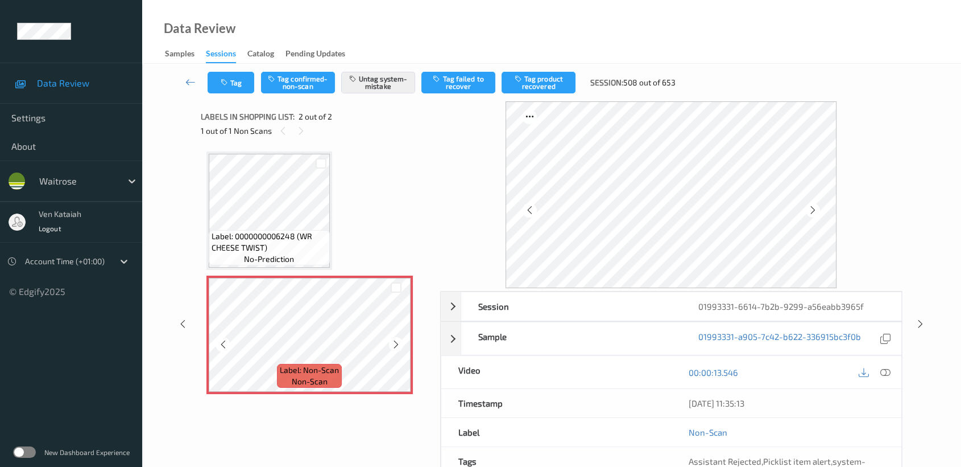
click at [395, 341] on icon at bounding box center [396, 344] width 10 height 10
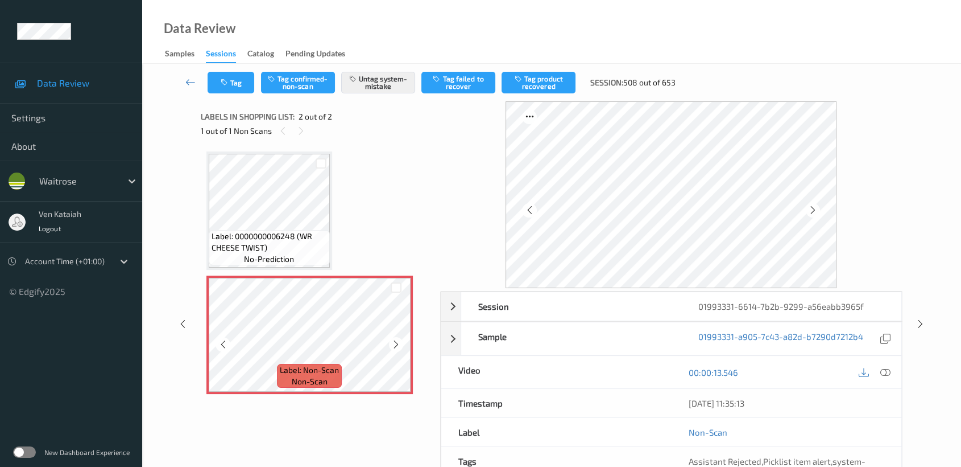
click at [395, 341] on icon at bounding box center [396, 344] width 10 height 10
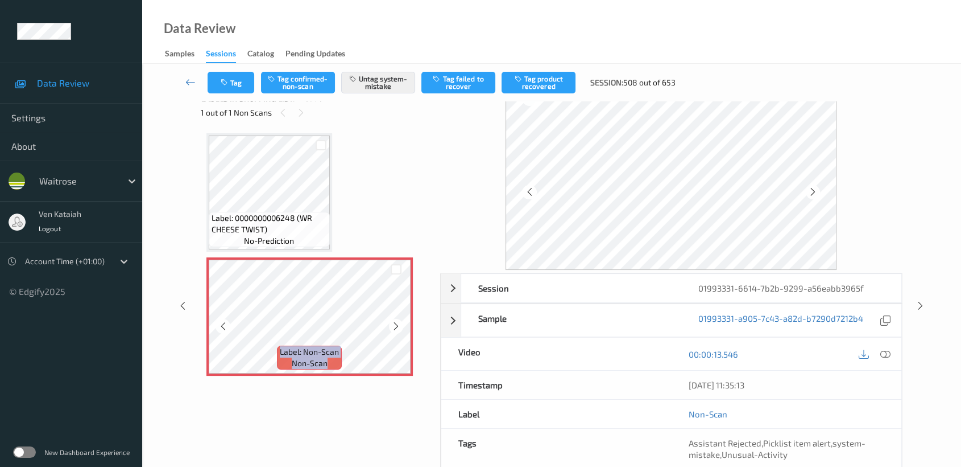
scroll to position [0, 0]
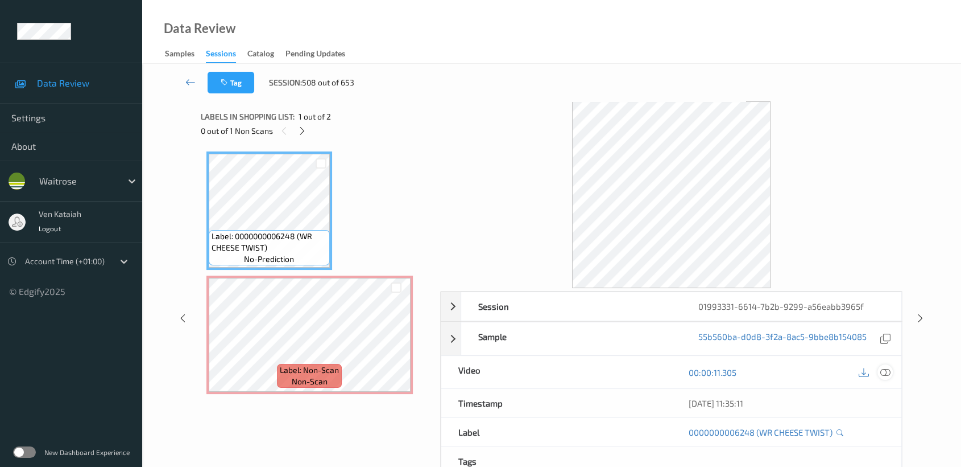
click at [794, 373] on icon at bounding box center [886, 372] width 10 height 10
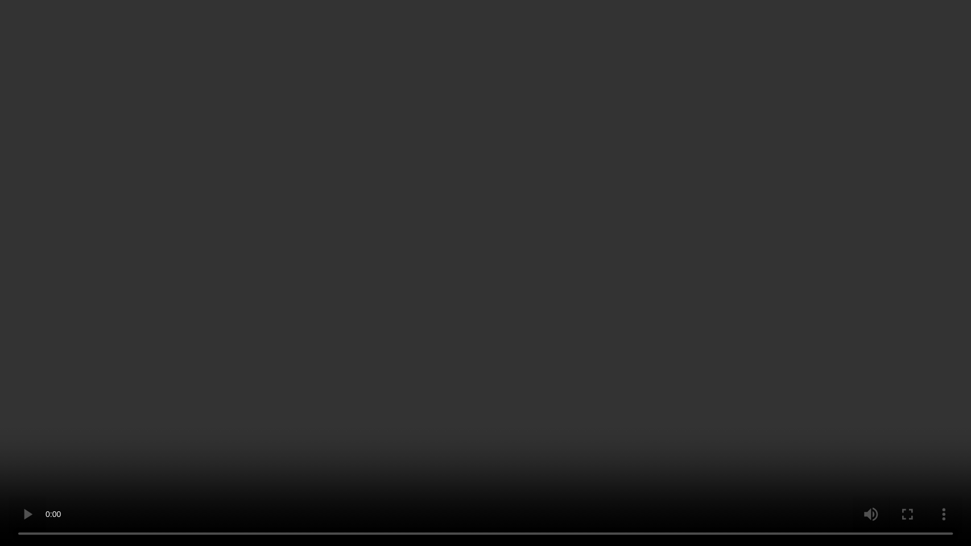
click at [751, 319] on video at bounding box center [485, 273] width 971 height 546
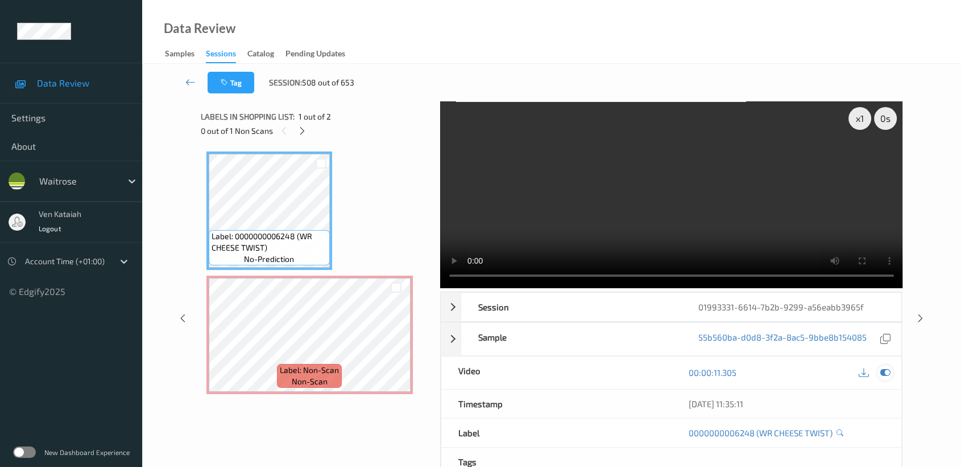
click at [794, 367] on icon at bounding box center [886, 372] width 10 height 10
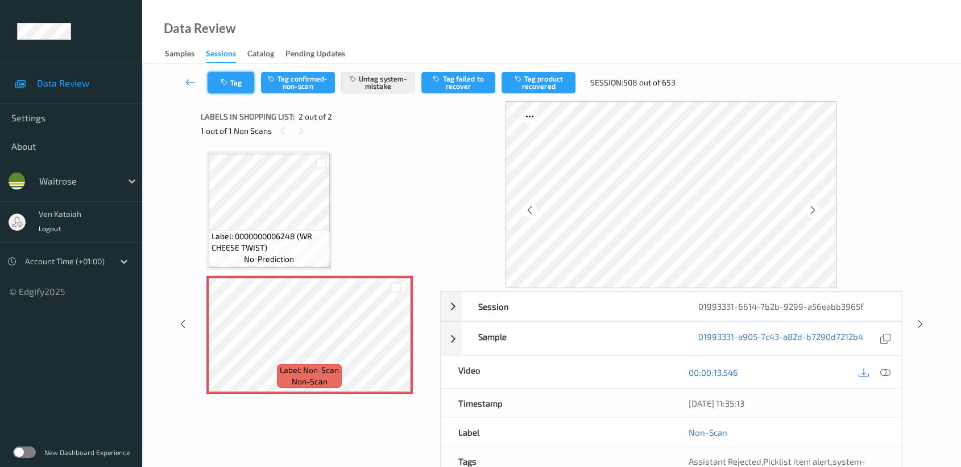
click at [214, 85] on button "Tag" at bounding box center [231, 83] width 47 height 22
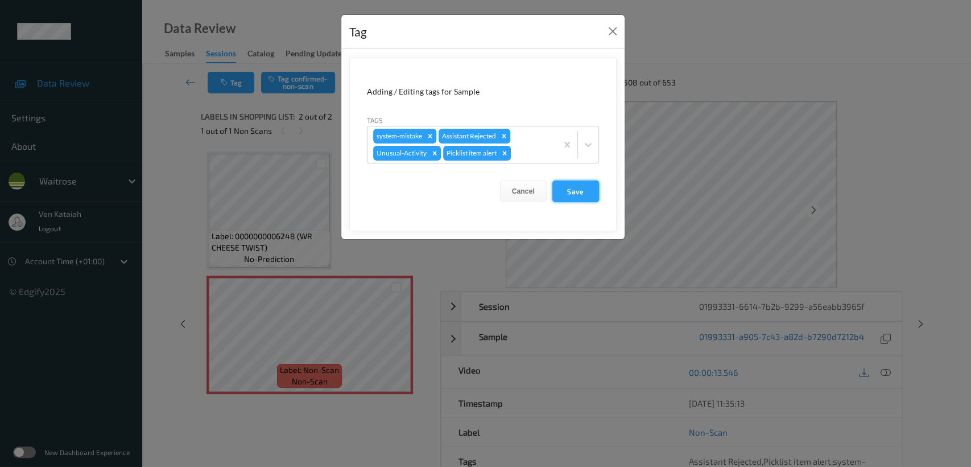
click at [591, 199] on button "Save" at bounding box center [575, 191] width 47 height 22
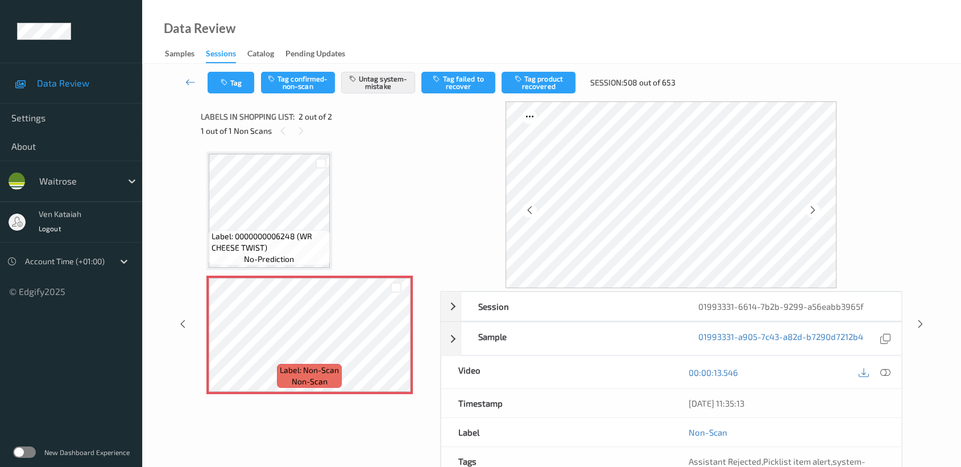
click at [201, 101] on div "Labels in shopping list: 2 out of 2 1 out of 1 Non Scans" at bounding box center [317, 123] width 232 height 44
click at [185, 77] on icon at bounding box center [190, 81] width 10 height 11
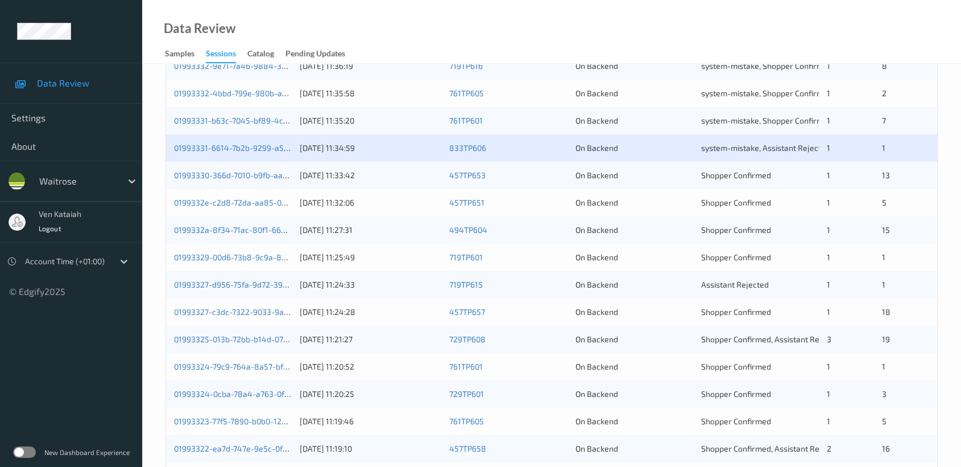
scroll to position [379, 0]
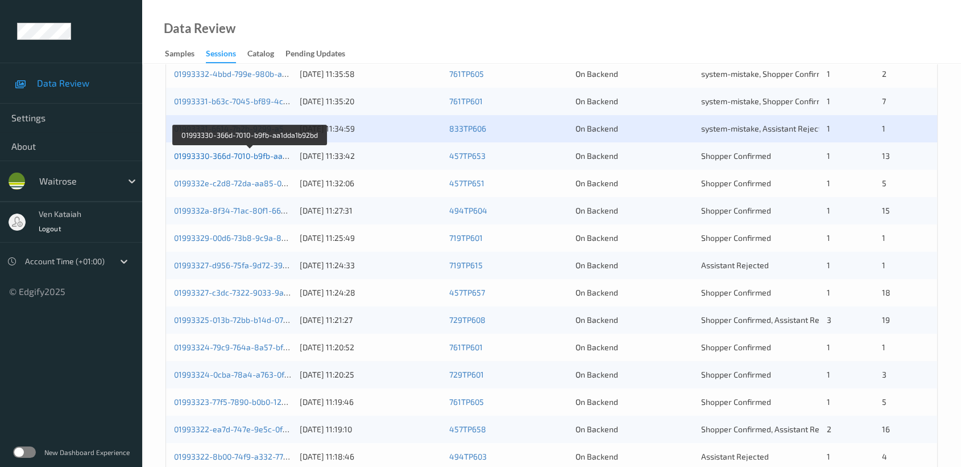
click at [218, 152] on link "01993330-366d-7010-b9fb-aa1dda1b92bd" at bounding box center [250, 156] width 152 height 10
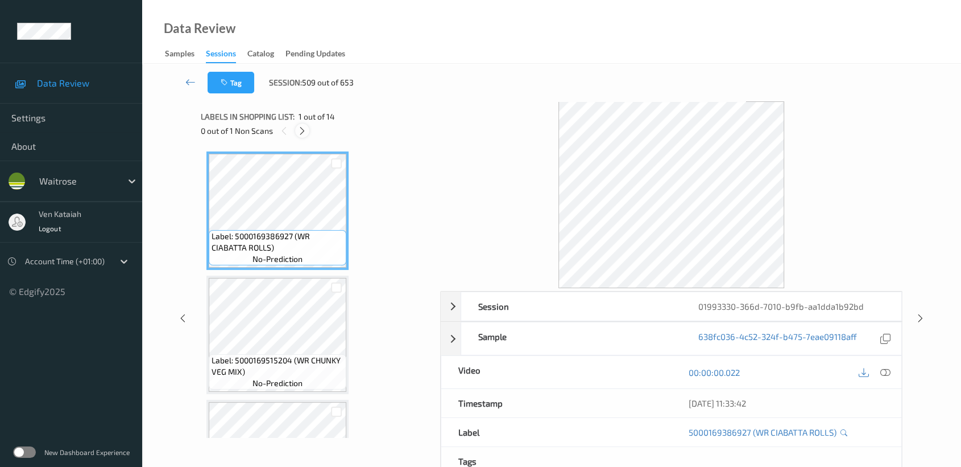
click at [300, 134] on icon at bounding box center [303, 131] width 10 height 10
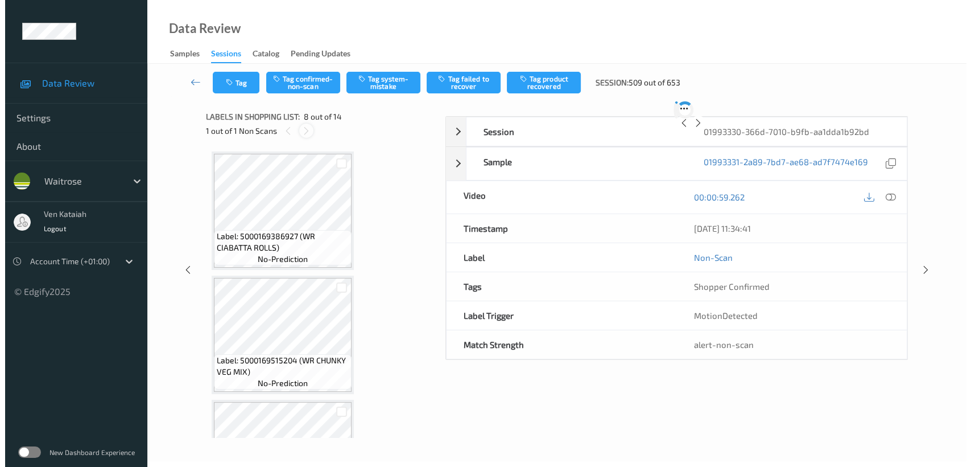
scroll to position [746, 0]
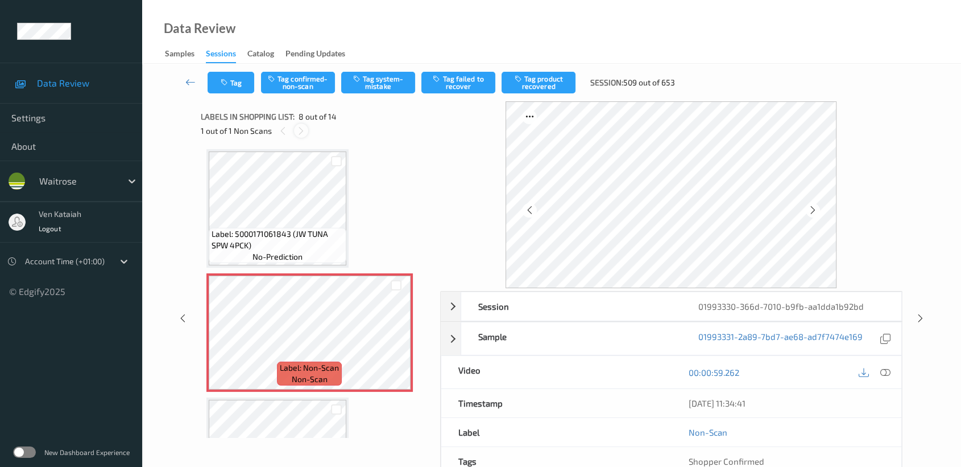
click at [306, 133] on div at bounding box center [301, 130] width 14 height 14
click at [399, 340] on icon at bounding box center [396, 342] width 10 height 10
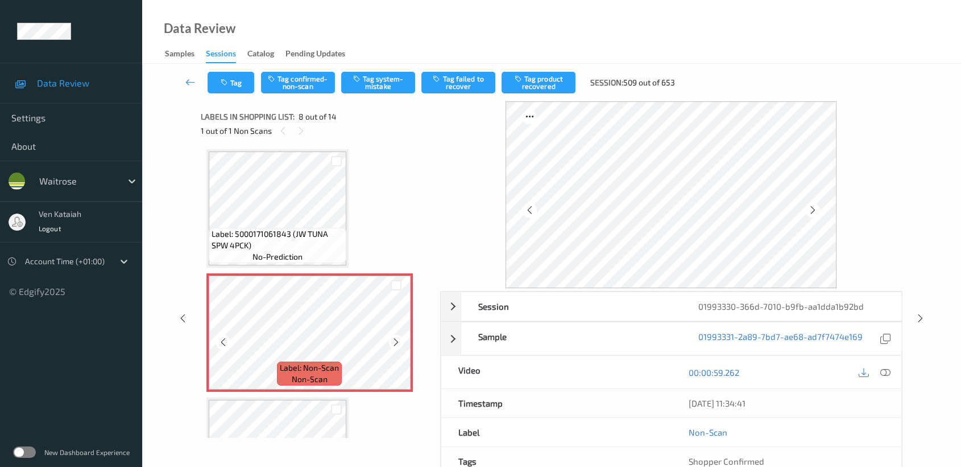
click at [399, 340] on icon at bounding box center [396, 342] width 10 height 10
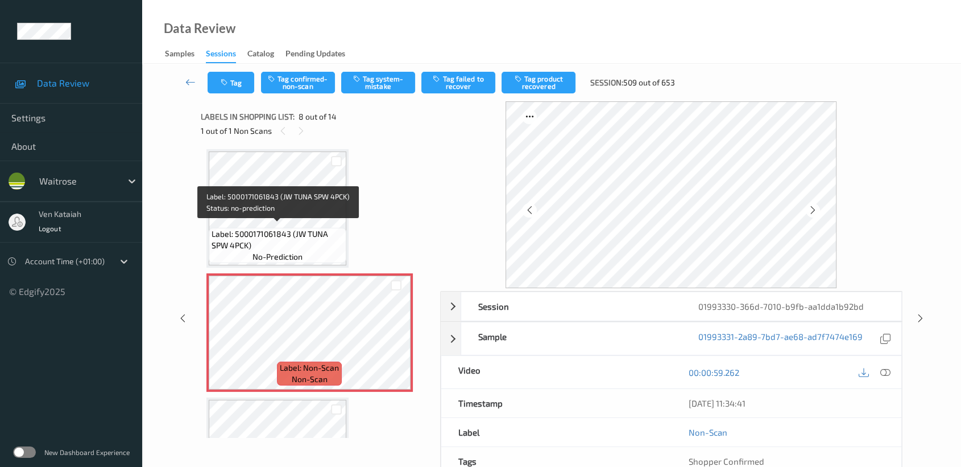
click at [267, 233] on span "Label: 5000171061843 (JW TUNA SPW 4PCK)" at bounding box center [278, 239] width 132 height 23
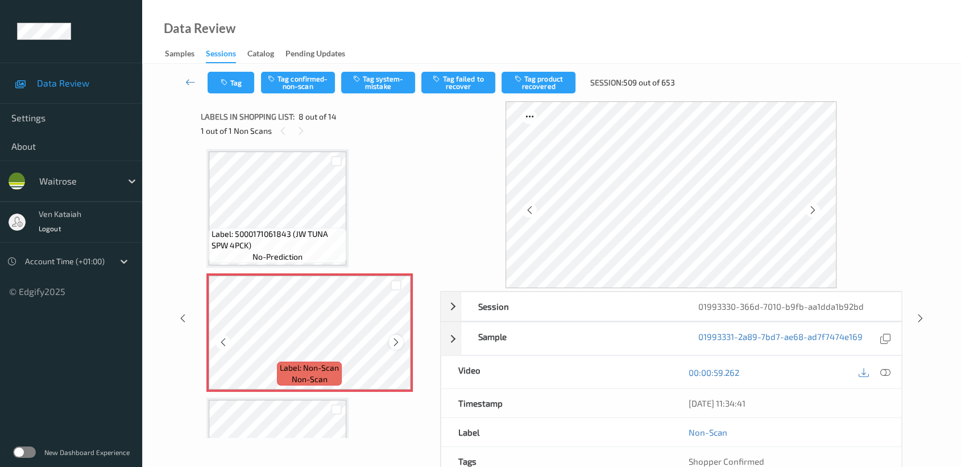
click at [398, 337] on icon at bounding box center [396, 342] width 10 height 10
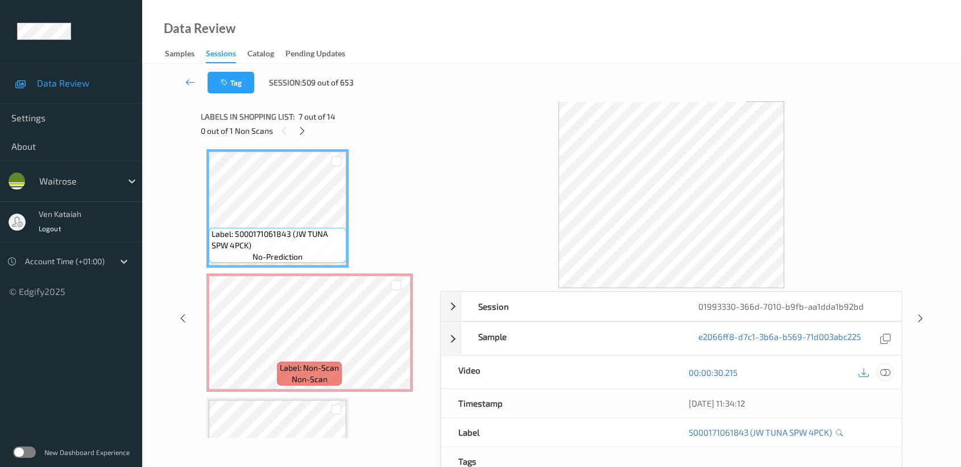
click at [794, 374] on icon at bounding box center [886, 372] width 10 height 10
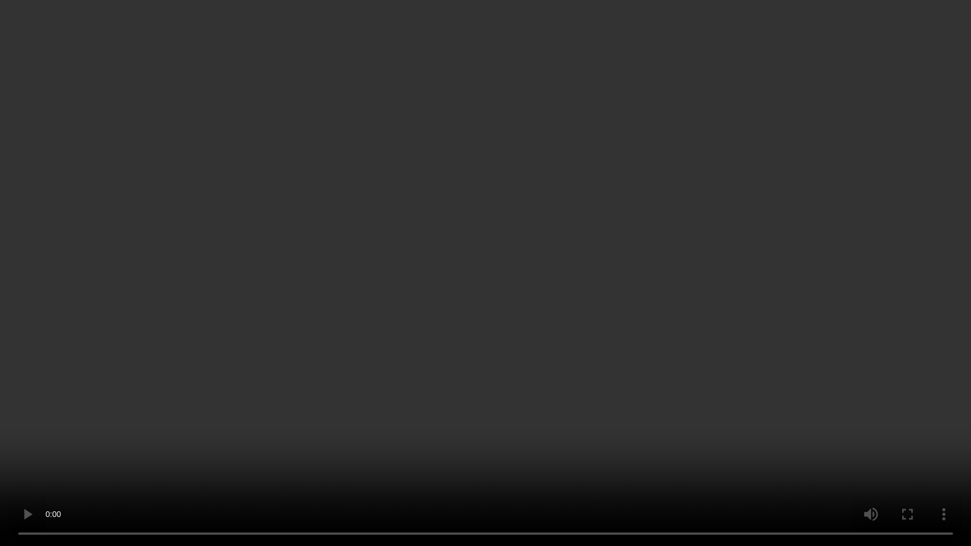
click at [436, 310] on video at bounding box center [485, 273] width 971 height 546
click at [261, 381] on video at bounding box center [485, 273] width 971 height 546
click at [635, 266] on video at bounding box center [485, 273] width 971 height 546
click at [637, 381] on video at bounding box center [485, 273] width 971 height 546
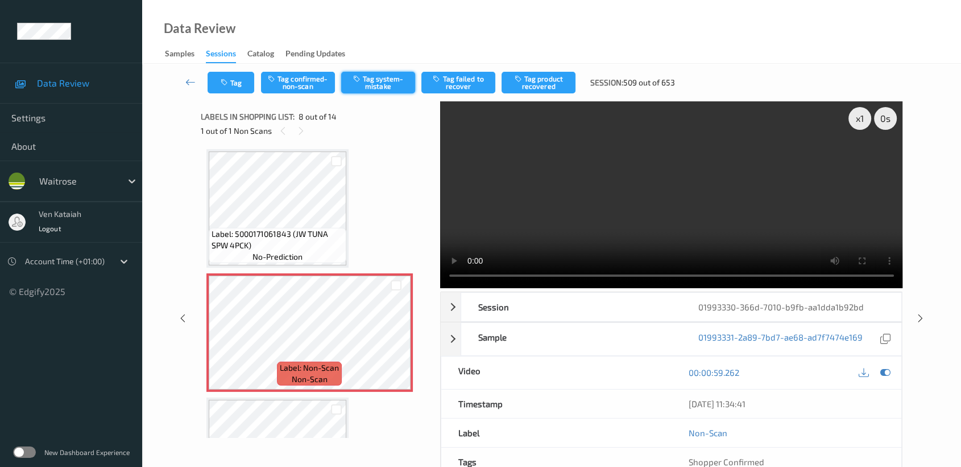
click at [380, 77] on button "Tag system-mistake" at bounding box center [378, 83] width 74 height 22
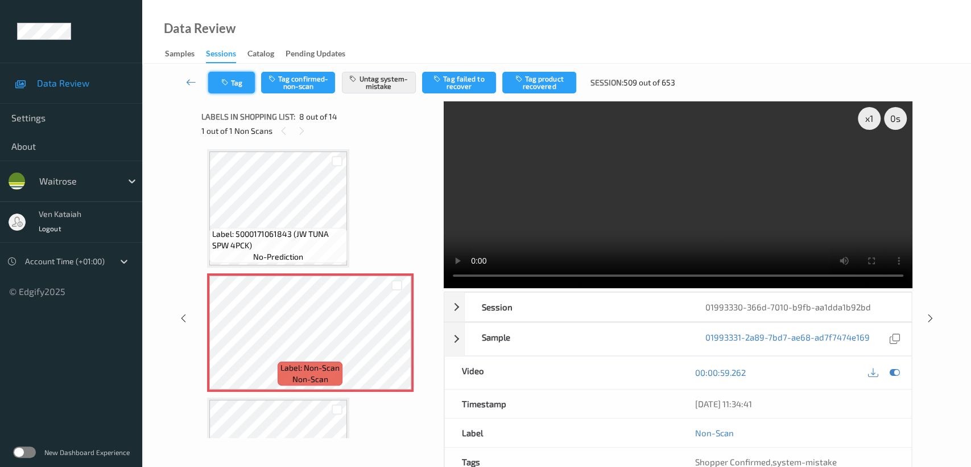
click at [223, 82] on icon "button" at bounding box center [226, 83] width 10 height 8
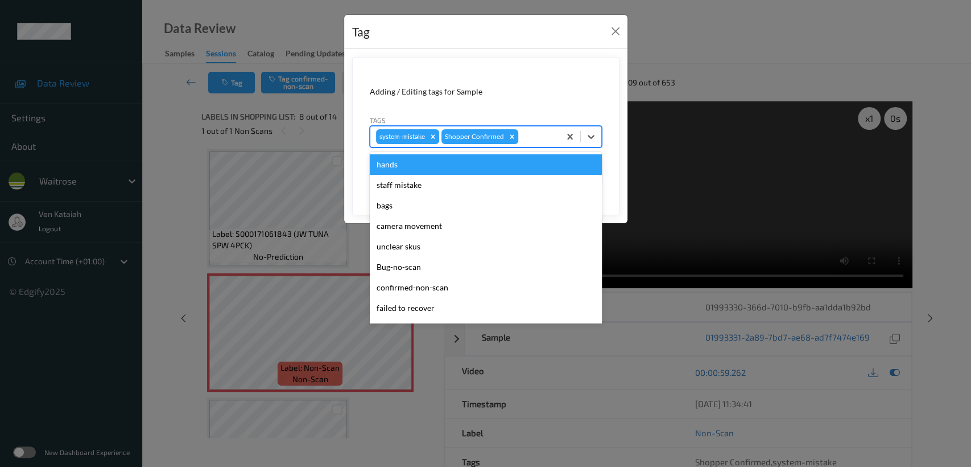
click at [518, 140] on div "system-mistake Shopper Confirmed" at bounding box center [464, 136] width 189 height 19
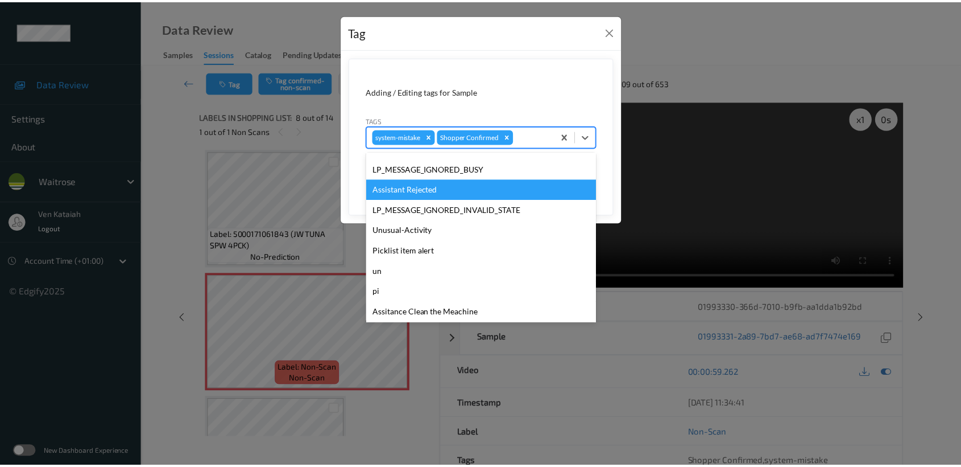
scroll to position [264, 0]
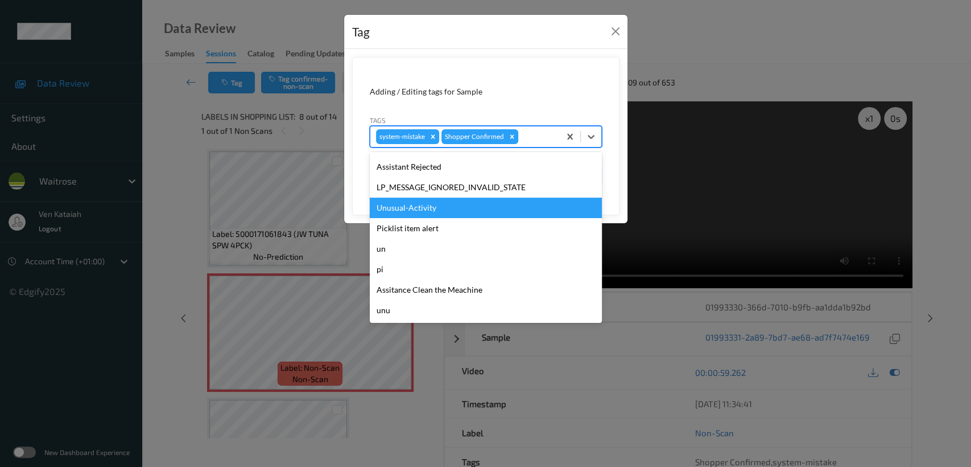
click at [410, 207] on div "Unusual-Activity" at bounding box center [486, 207] width 232 height 20
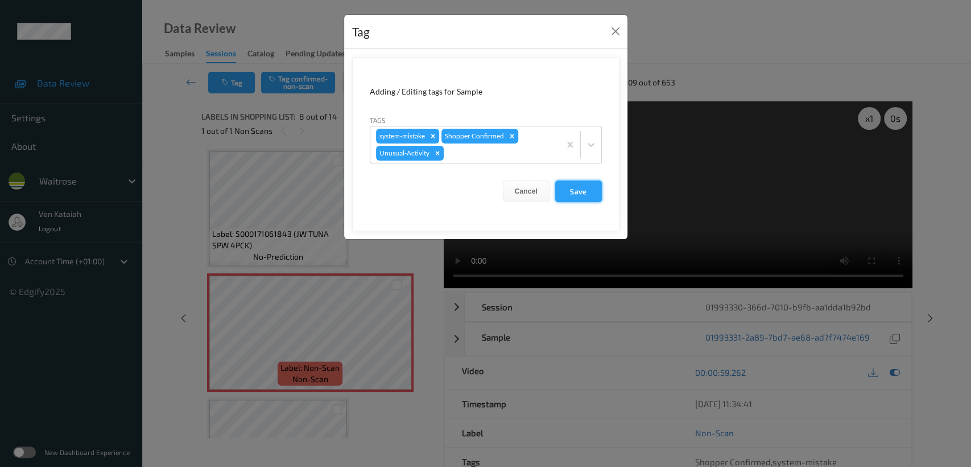
click at [573, 193] on button "Save" at bounding box center [578, 191] width 47 height 22
click at [592, 192] on button "Save" at bounding box center [578, 191] width 47 height 22
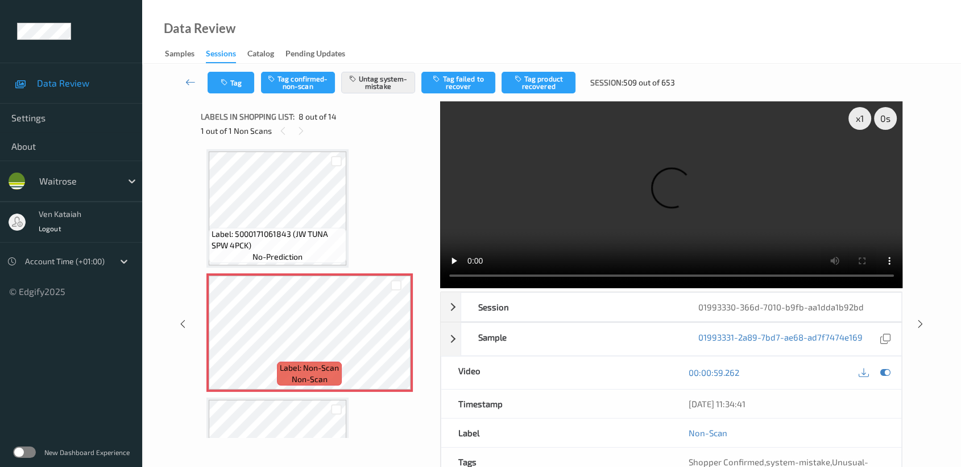
scroll to position [1, 0]
click at [253, 84] on button "Tag" at bounding box center [231, 83] width 47 height 22
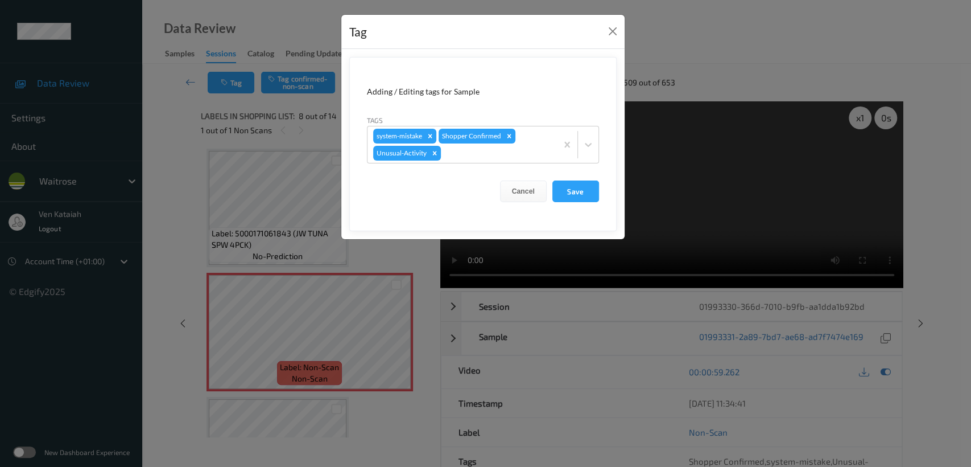
click at [181, 199] on div "Tag Adding / Editing tags for Sample Tags system-mistake Shopper Confirmed Unus…" at bounding box center [485, 233] width 971 height 467
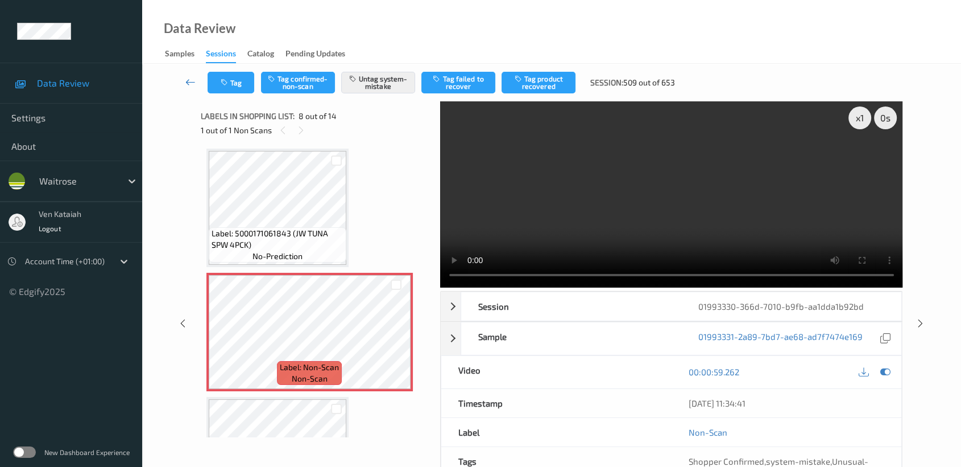
click at [191, 80] on icon at bounding box center [190, 81] width 10 height 11
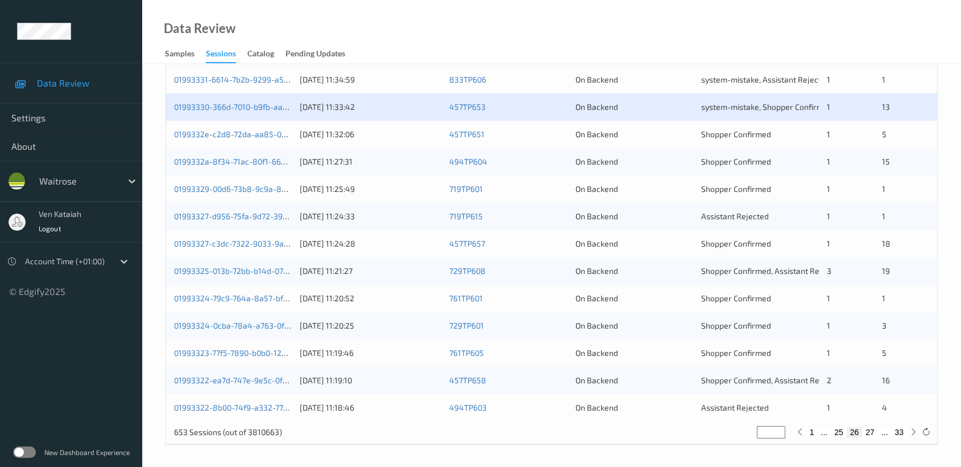
scroll to position [428, 0]
click at [259, 133] on link "0199332e-c2d8-72da-aa85-0d7e227bca67" at bounding box center [251, 134] width 155 height 10
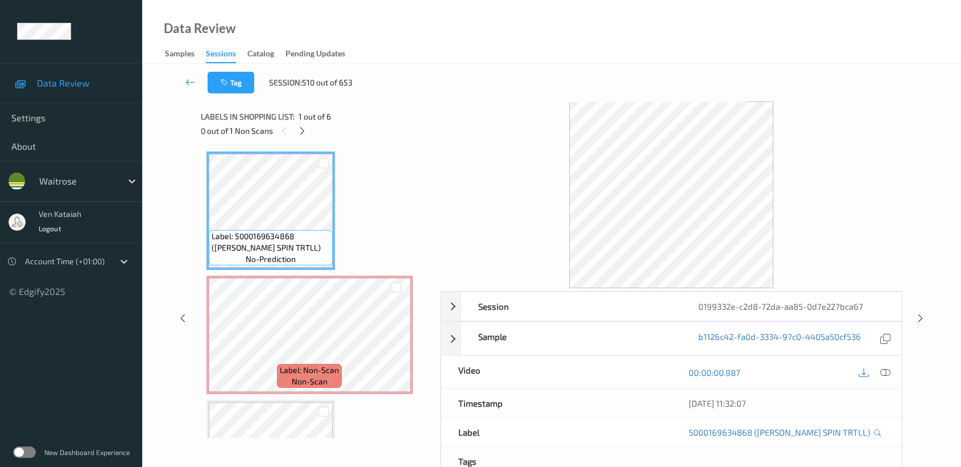
drag, startPoint x: 325, startPoint y: 135, endPoint x: 300, endPoint y: 135, distance: 24.5
click at [324, 135] on div "0 out of 1 Non Scans" at bounding box center [317, 130] width 232 height 14
click at [300, 134] on icon at bounding box center [303, 131] width 10 height 10
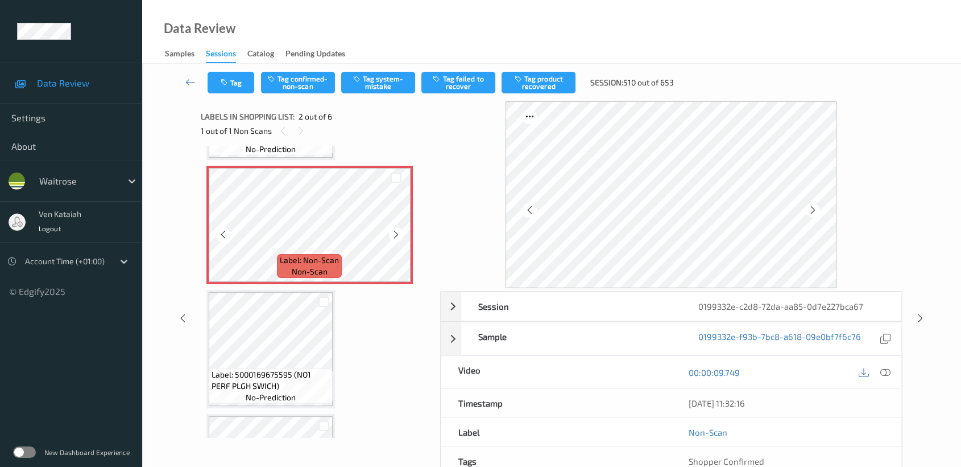
scroll to position [132, 0]
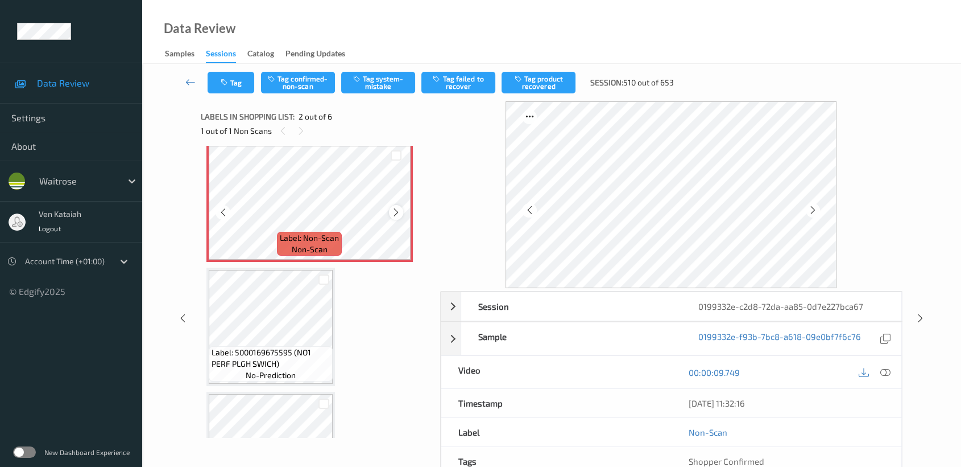
click at [393, 209] on icon at bounding box center [396, 212] width 10 height 10
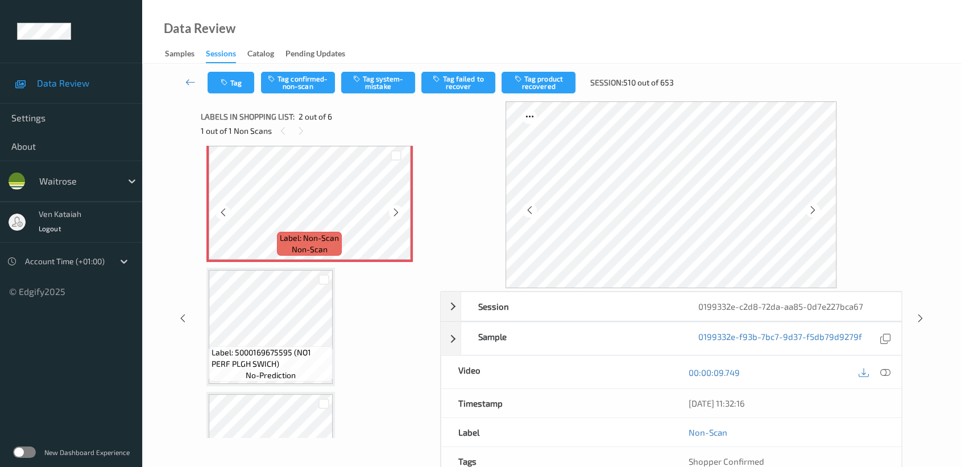
click at [393, 209] on icon at bounding box center [396, 212] width 10 height 10
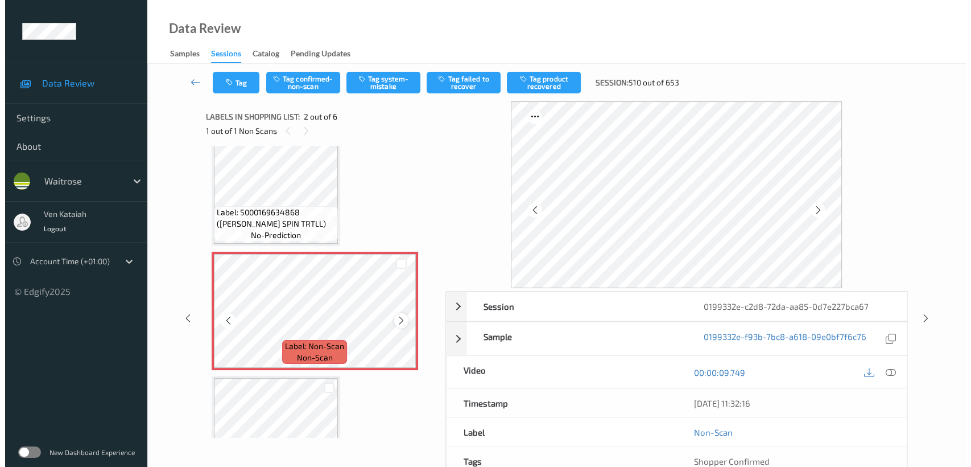
scroll to position [5, 0]
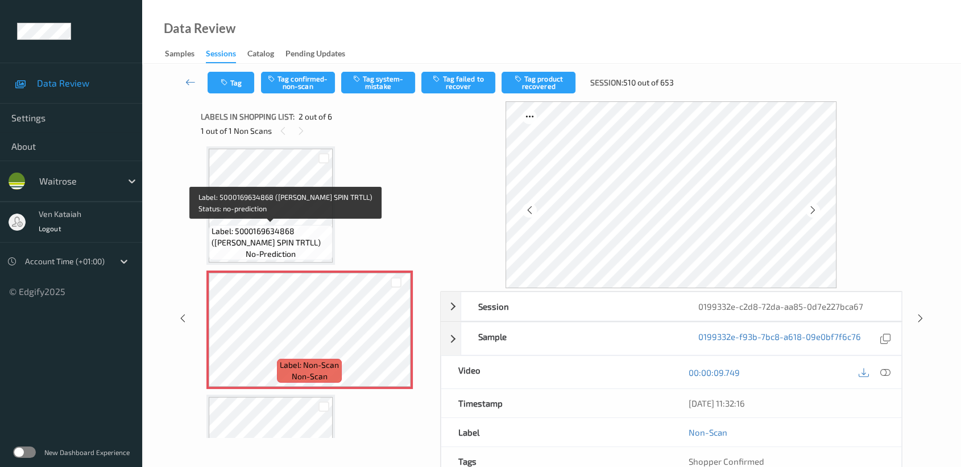
click at [310, 238] on span "Label: 5000169634868 (WR ESS SPIN TRTLL)" at bounding box center [271, 236] width 118 height 23
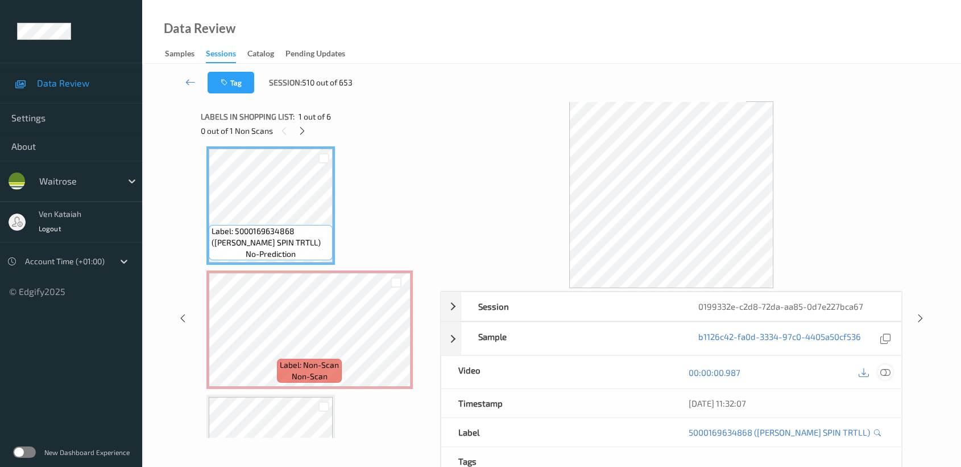
click at [794, 374] on icon at bounding box center [886, 372] width 10 height 10
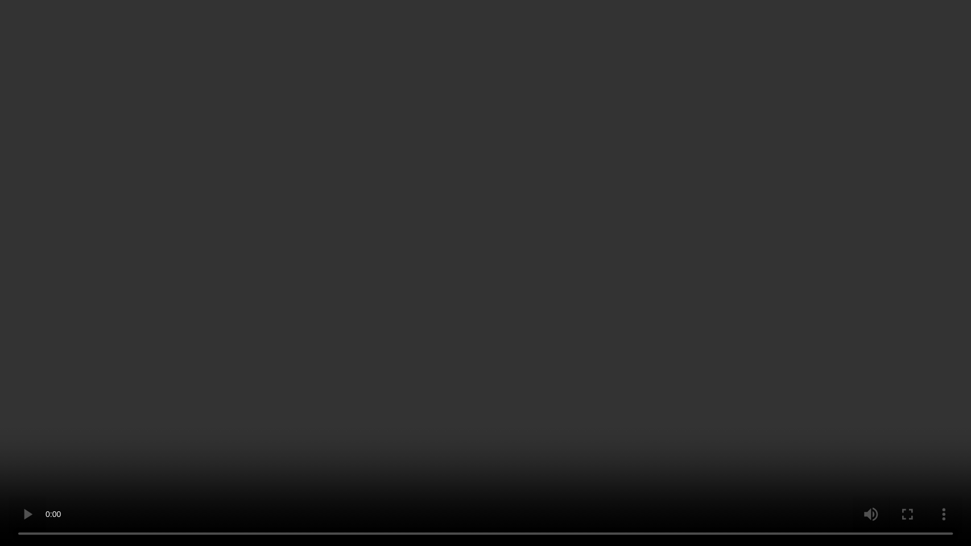
click at [585, 300] on video at bounding box center [485, 273] width 971 height 546
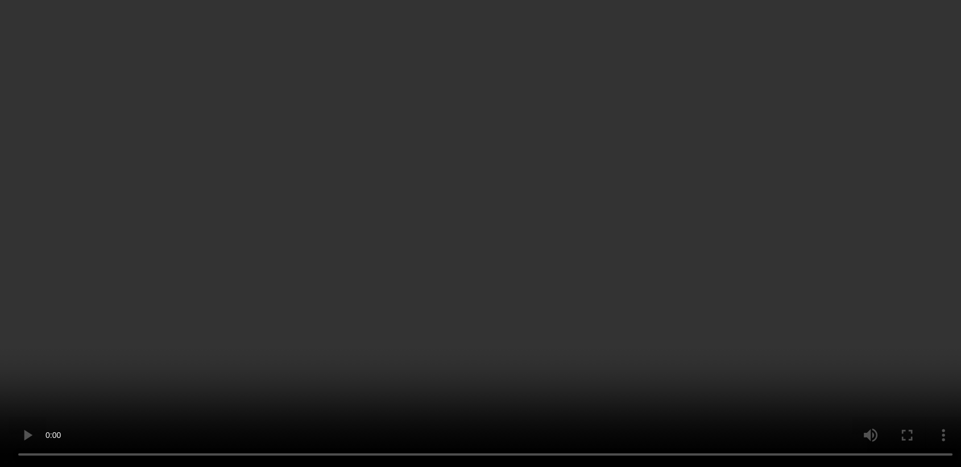
drag, startPoint x: 886, startPoint y: 372, endPoint x: 830, endPoint y: 340, distance: 64.4
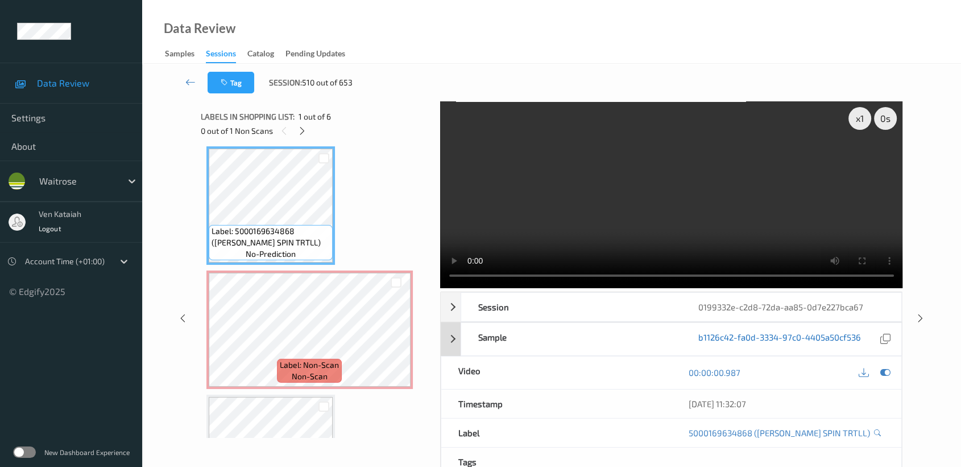
click at [794, 372] on icon at bounding box center [886, 372] width 10 height 10
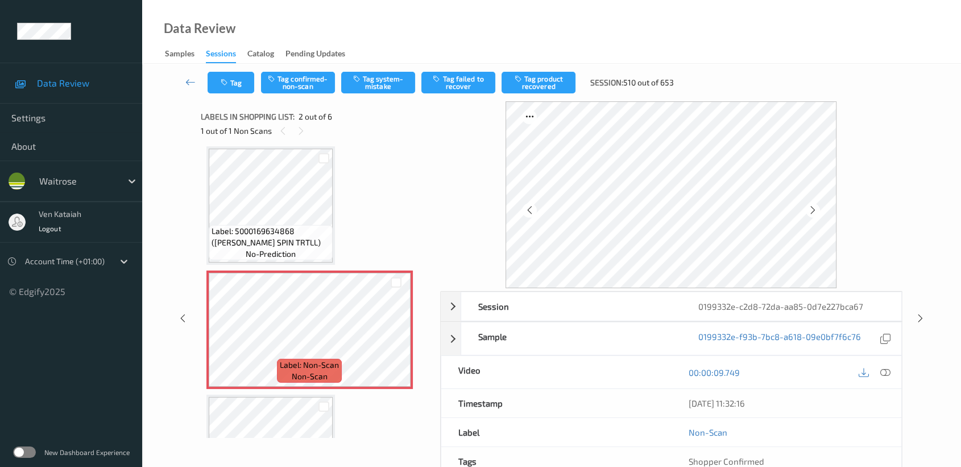
click at [300, 244] on span "Label: 5000169634868 (WR ESS SPIN TRTLL)" at bounding box center [271, 236] width 118 height 23
click at [363, 84] on button "Tag system-mistake" at bounding box center [378, 83] width 74 height 22
click at [218, 80] on button "Tag" at bounding box center [231, 83] width 47 height 22
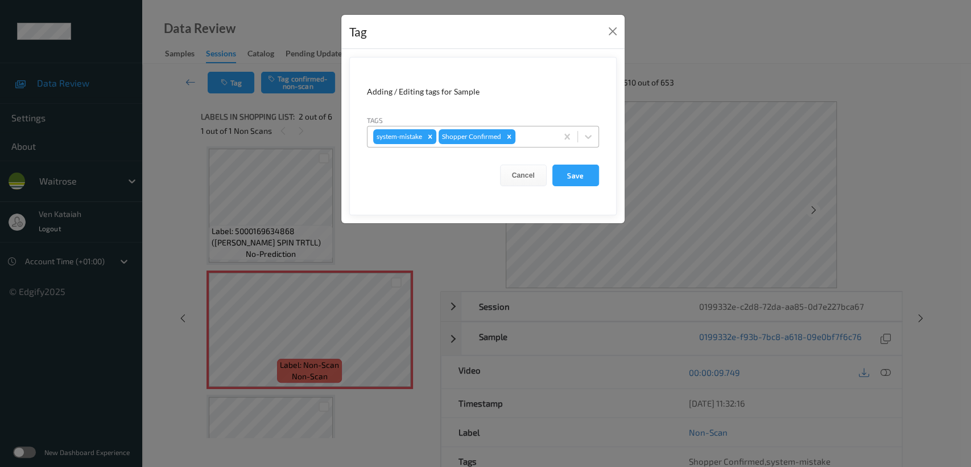
click at [529, 137] on div at bounding box center [535, 137] width 34 height 14
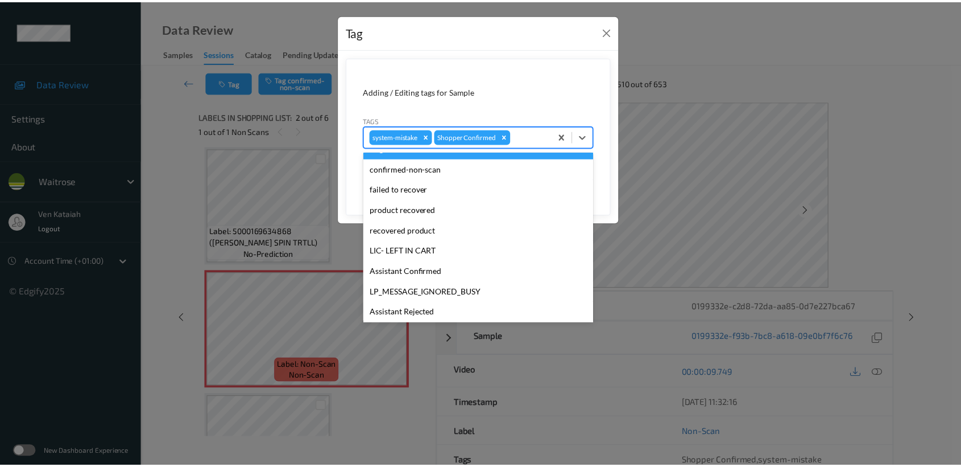
scroll to position [264, 0]
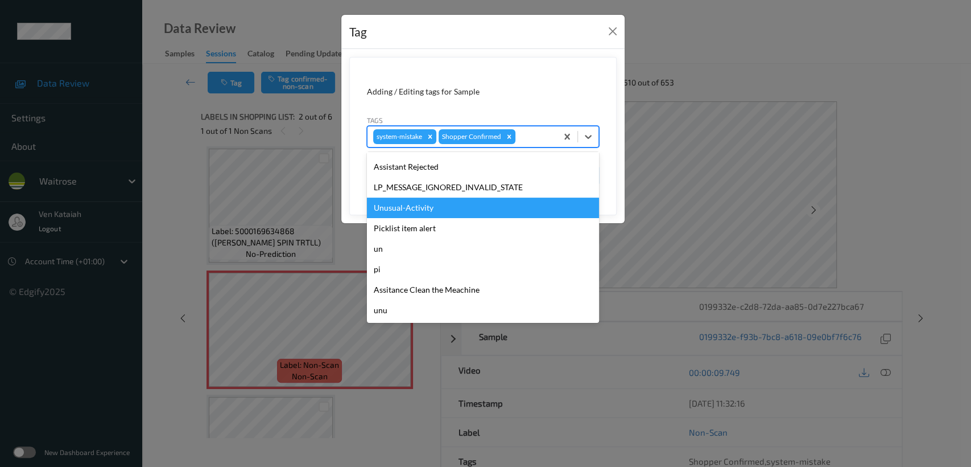
click at [406, 214] on div "Unusual-Activity" at bounding box center [483, 207] width 232 height 20
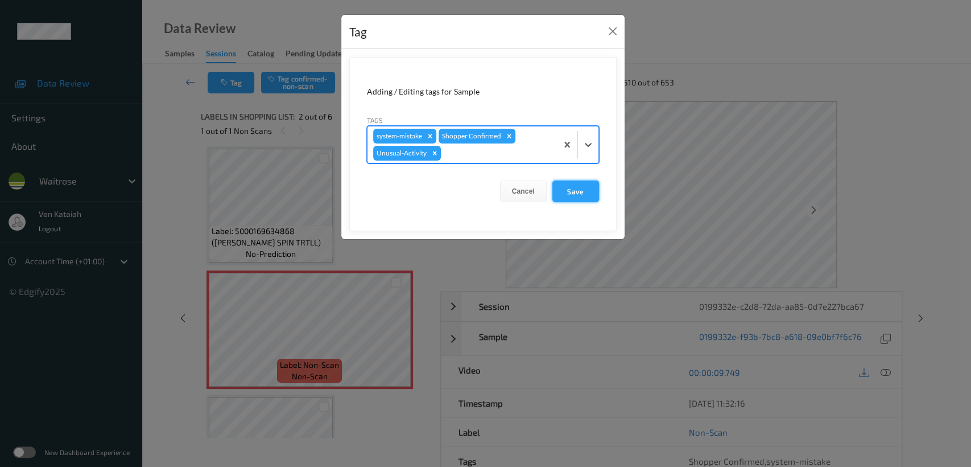
click at [573, 189] on button "Save" at bounding box center [575, 191] width 47 height 22
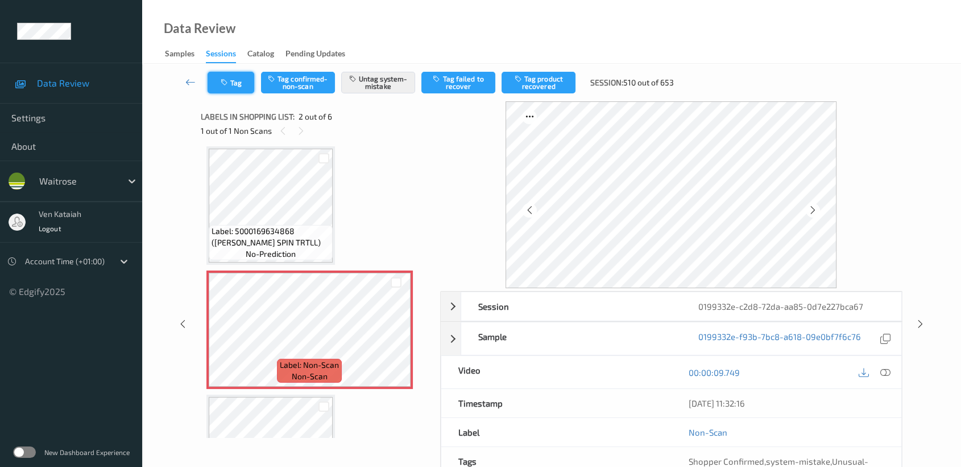
click at [221, 81] on icon "button" at bounding box center [226, 83] width 10 height 8
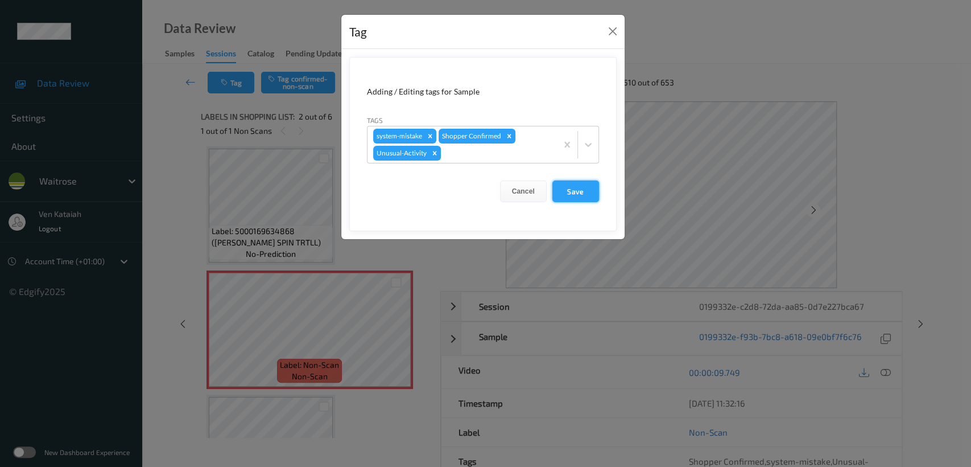
click at [563, 184] on button "Save" at bounding box center [575, 191] width 47 height 22
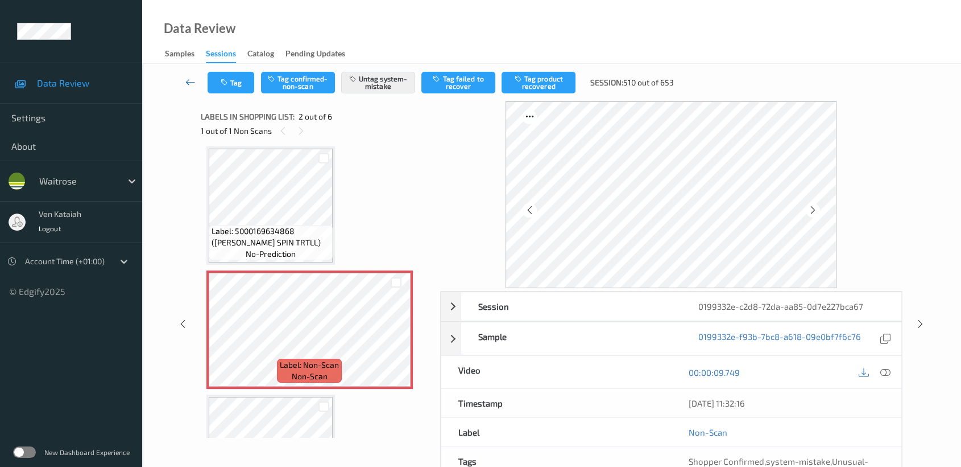
click at [189, 81] on icon at bounding box center [190, 81] width 10 height 11
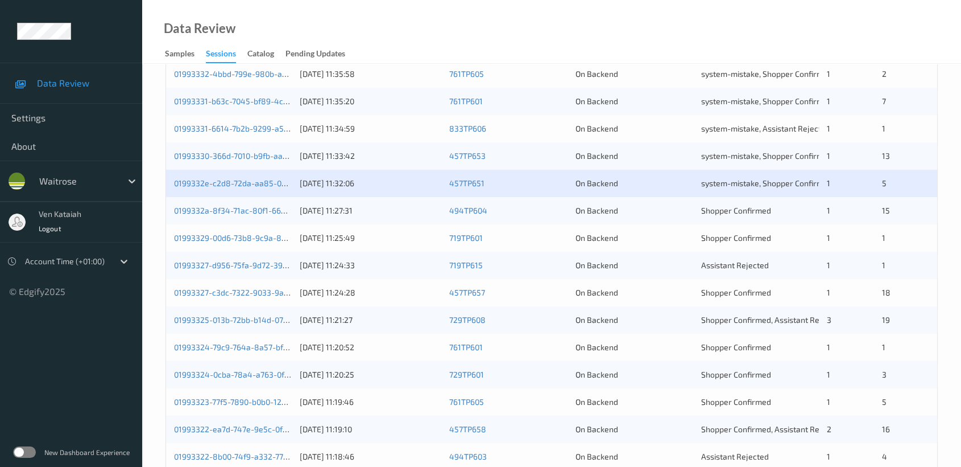
scroll to position [428, 0]
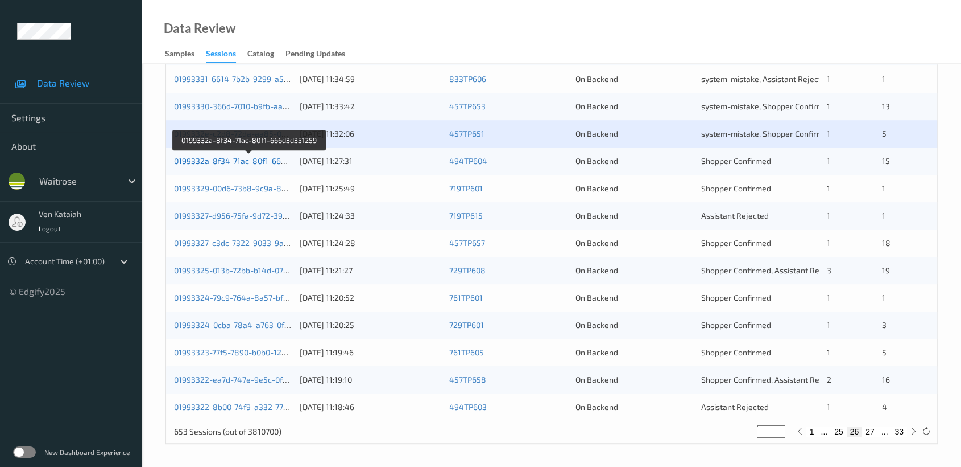
click at [274, 162] on link "0199332a-8f34-71ac-80f1-666d3d351259" at bounding box center [249, 161] width 151 height 10
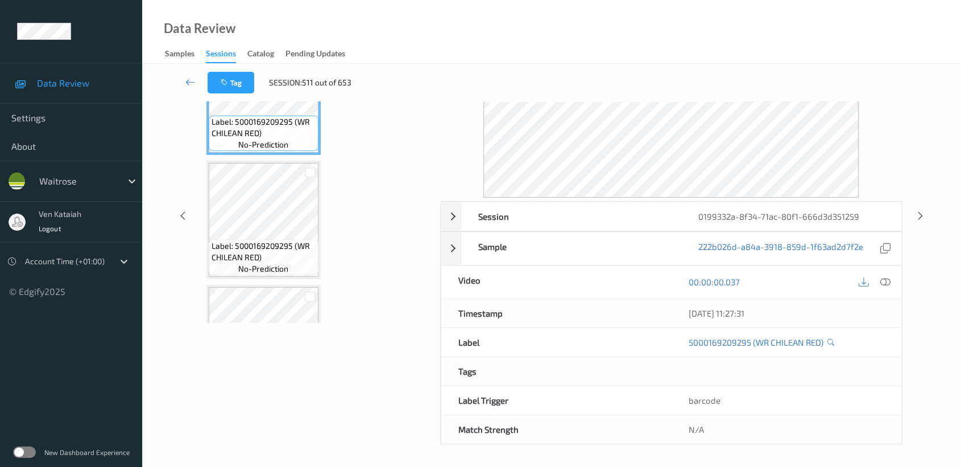
scroll to position [90, 0]
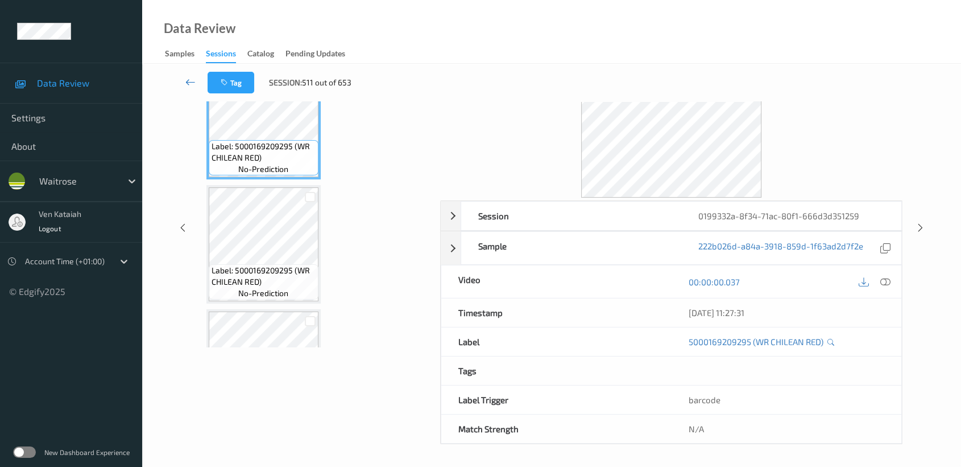
click at [183, 79] on link at bounding box center [191, 83] width 34 height 22
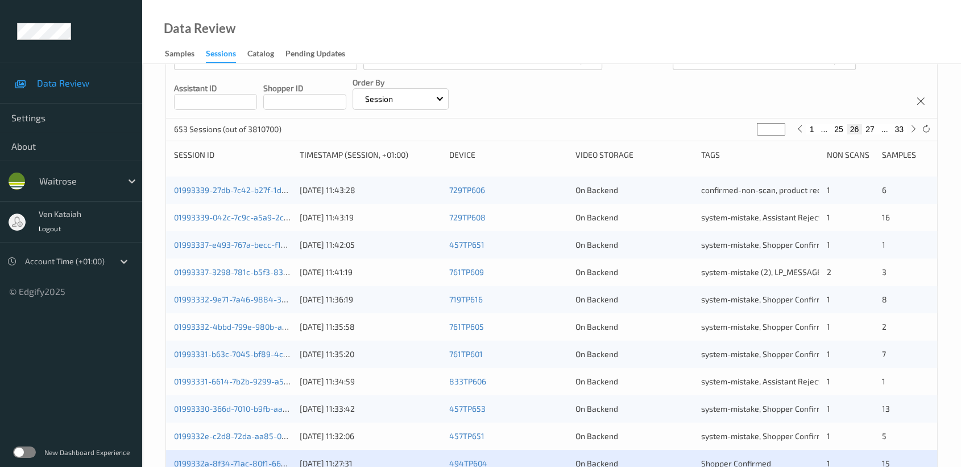
scroll to position [253, 0]
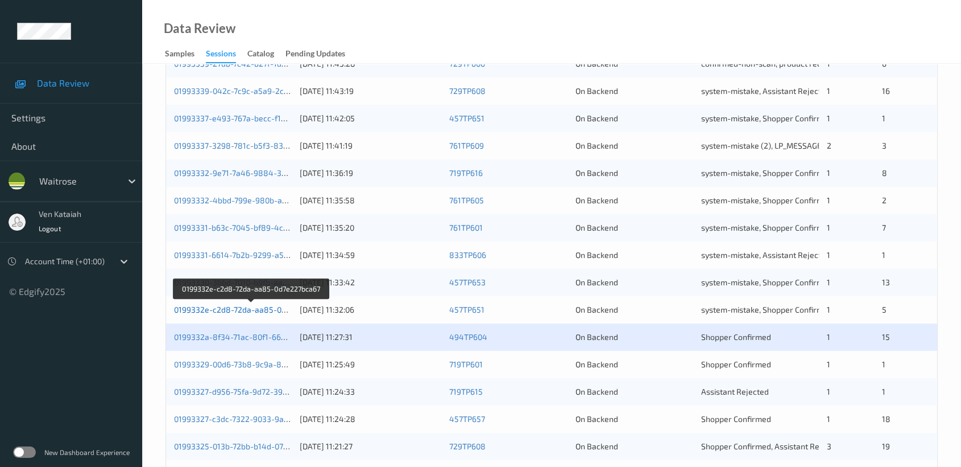
click at [267, 310] on link "0199332e-c2d8-72da-aa85-0d7e227bca67" at bounding box center [251, 309] width 155 height 10
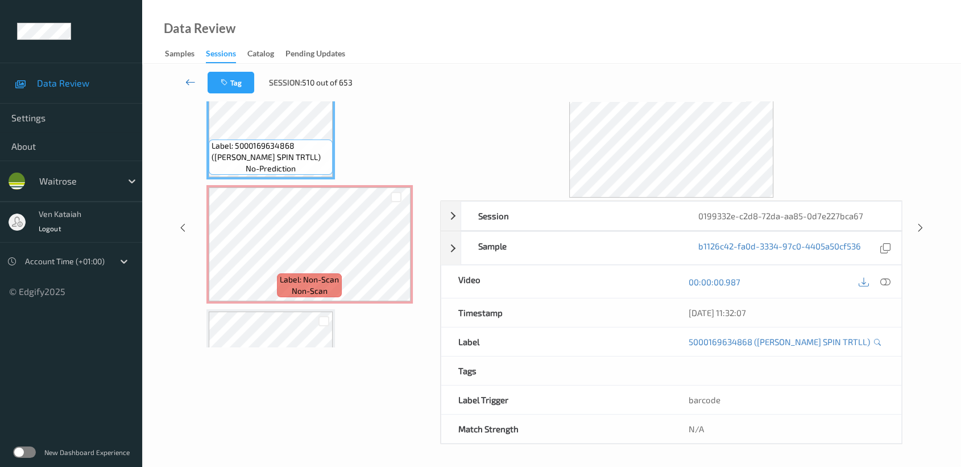
click at [191, 74] on link at bounding box center [191, 83] width 34 height 22
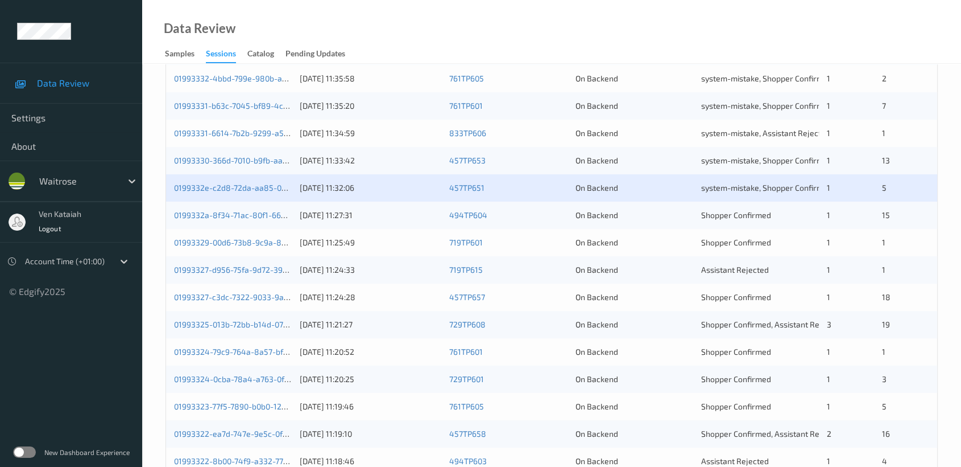
scroll to position [379, 0]
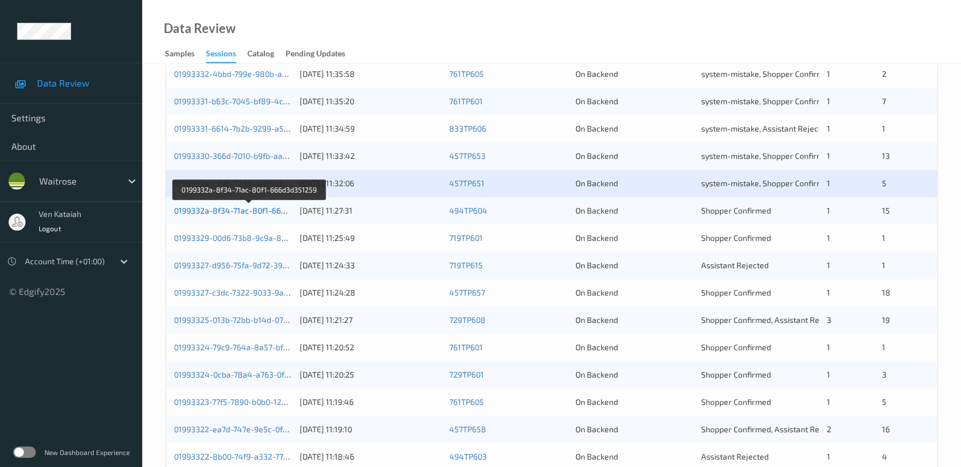
click at [263, 212] on link "0199332a-8f34-71ac-80f1-666d3d351259" at bounding box center [249, 210] width 151 height 10
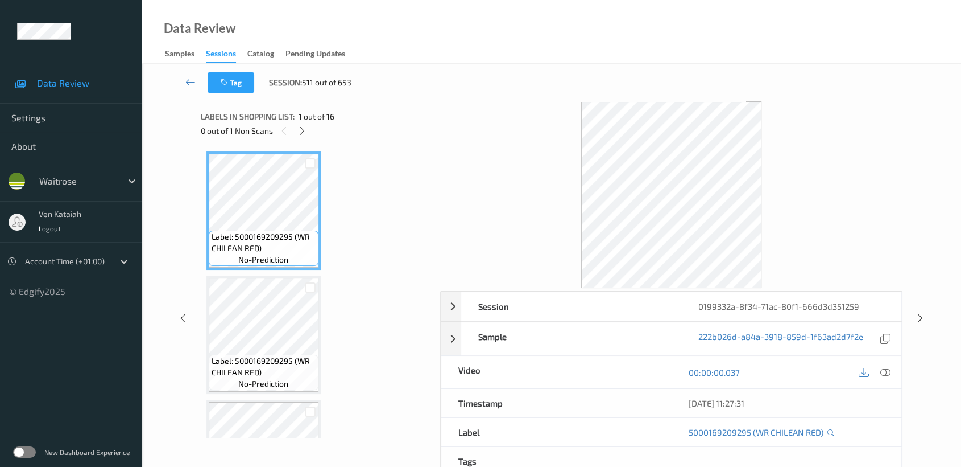
click at [312, 127] on div "0 out of 1 Non Scans" at bounding box center [317, 130] width 232 height 14
click at [306, 127] on icon at bounding box center [303, 131] width 10 height 10
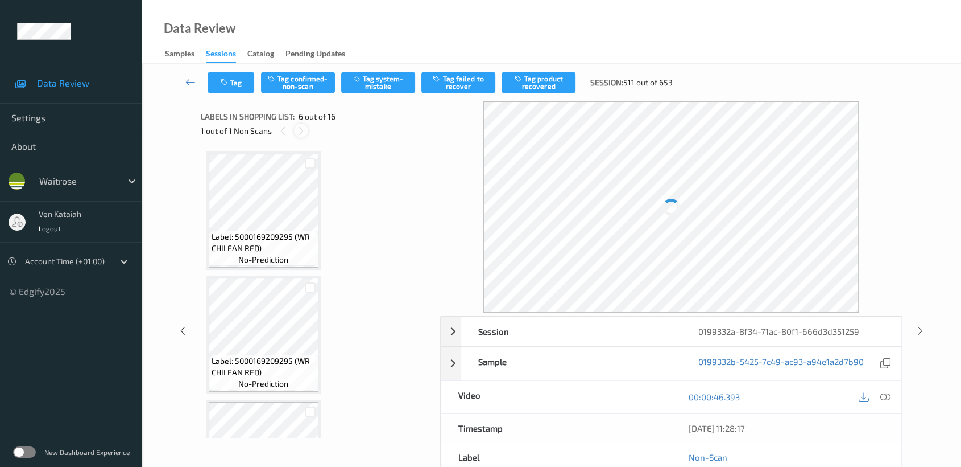
scroll to position [500, 0]
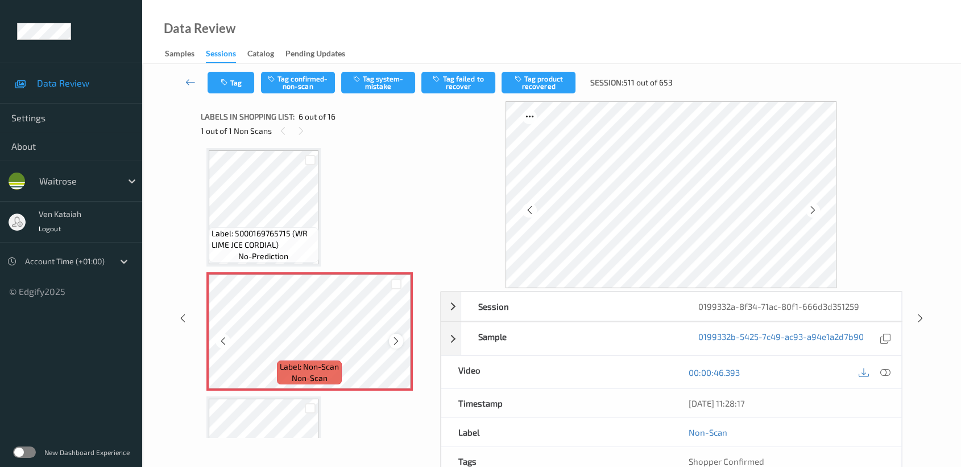
click at [396, 338] on icon at bounding box center [396, 341] width 10 height 10
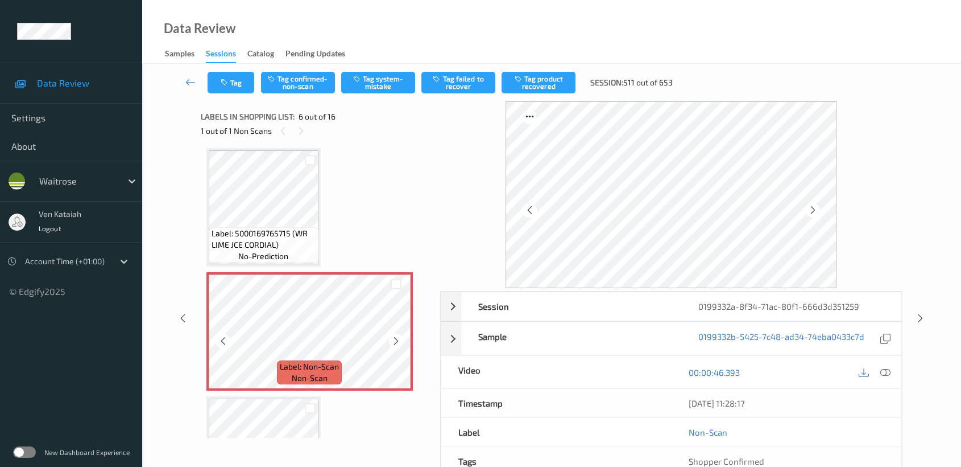
click at [396, 338] on icon at bounding box center [396, 341] width 10 height 10
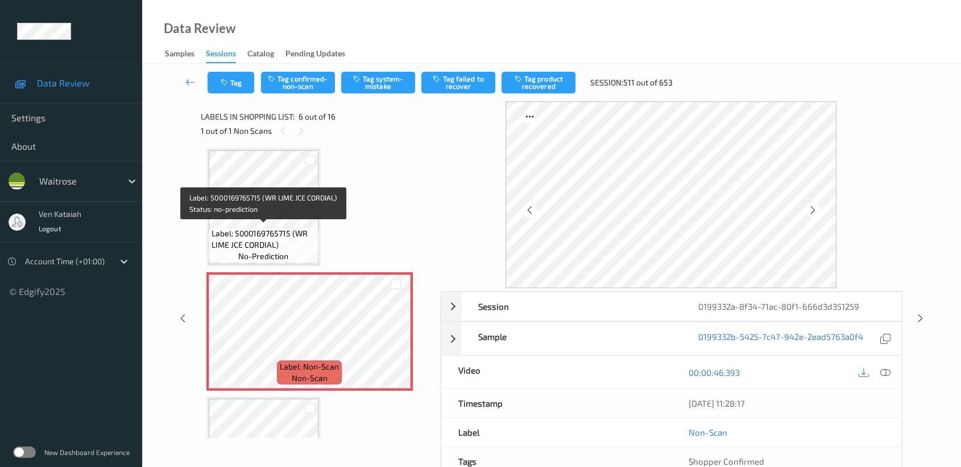
click at [275, 228] on span "Label: 5000169765715 (WR LIME JCE CORDIAL)" at bounding box center [264, 239] width 104 height 23
click at [270, 230] on span "Label: 5000169765715 (WR LIME JCE CORDIAL)" at bounding box center [264, 239] width 104 height 23
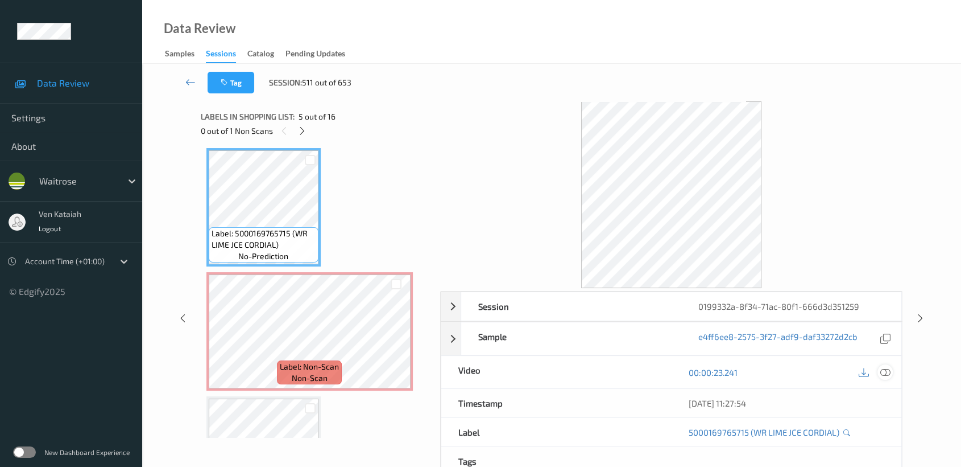
click at [794, 367] on icon at bounding box center [886, 372] width 10 height 10
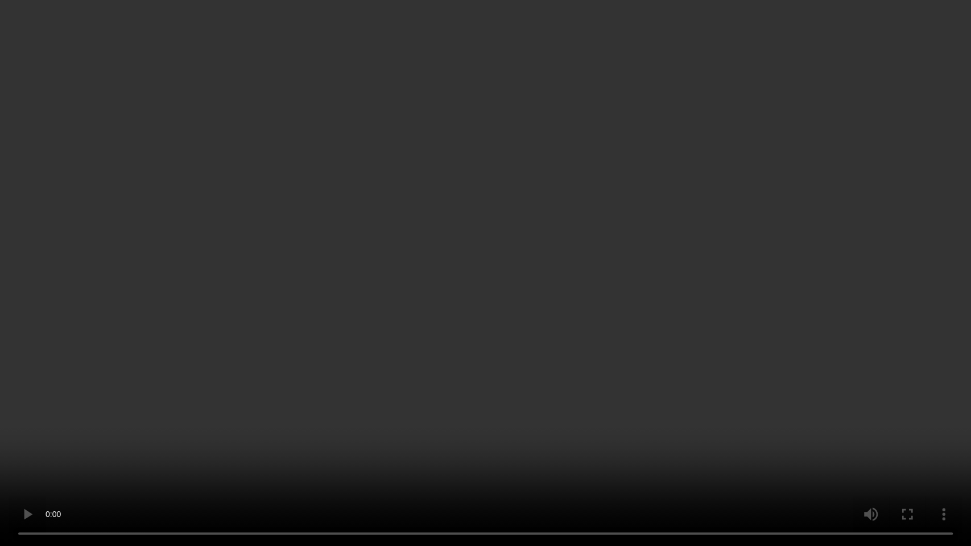
click at [498, 261] on video at bounding box center [485, 273] width 971 height 546
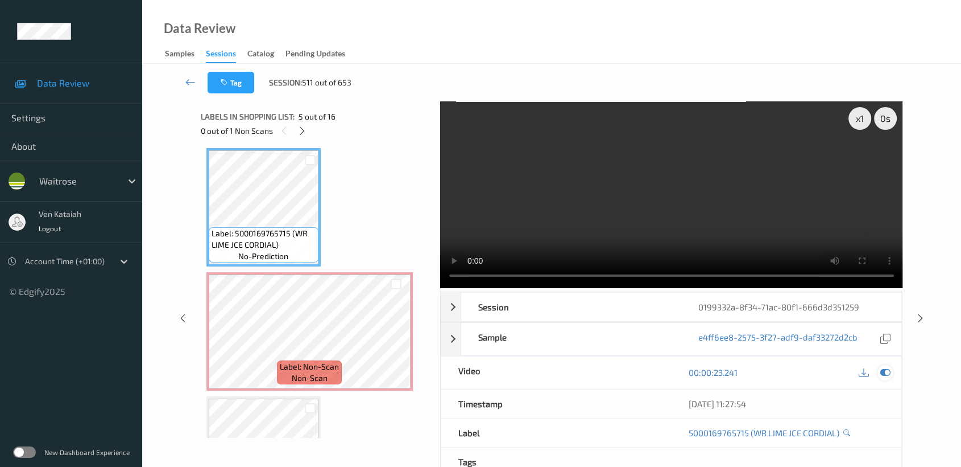
click at [794, 375] on icon at bounding box center [886, 372] width 10 height 10
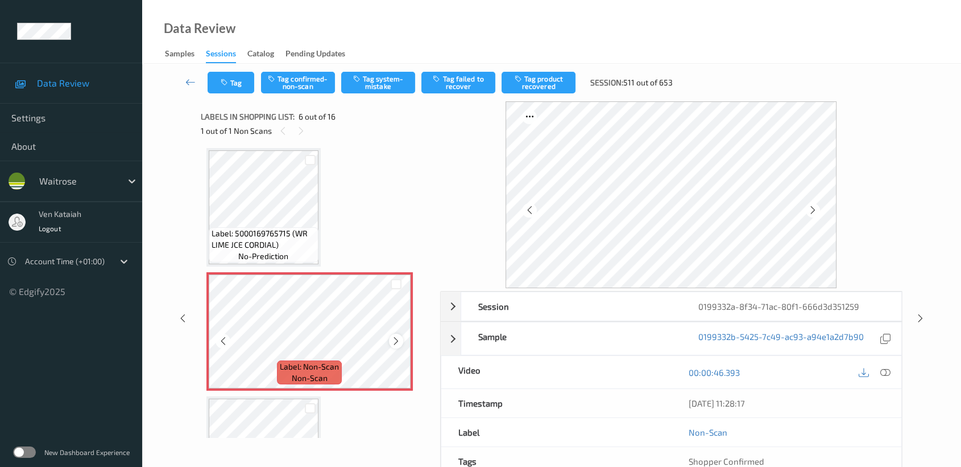
click at [397, 336] on icon at bounding box center [396, 341] width 10 height 10
click at [394, 340] on icon at bounding box center [396, 341] width 10 height 10
click at [392, 341] on icon at bounding box center [396, 341] width 10 height 10
click at [360, 84] on button "Tag system-mistake" at bounding box center [378, 83] width 74 height 22
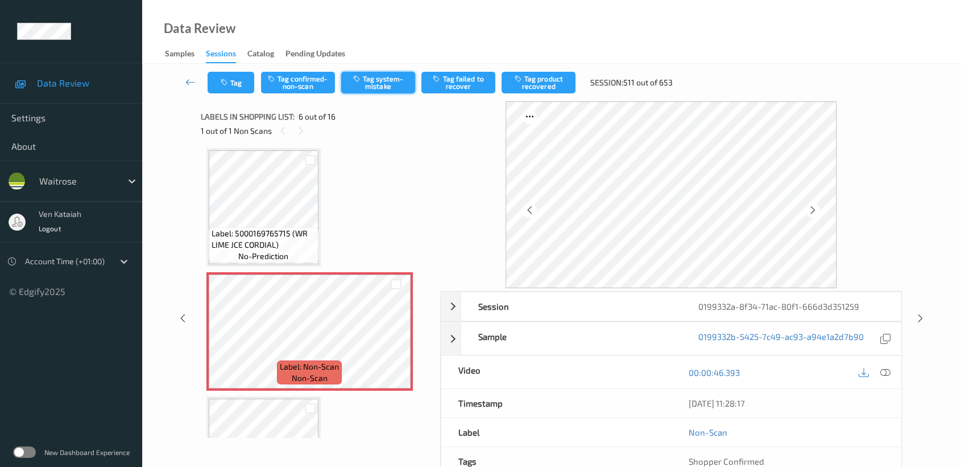
click at [371, 86] on button "Tag system-mistake" at bounding box center [378, 83] width 74 height 22
click at [188, 83] on icon at bounding box center [190, 81] width 10 height 11
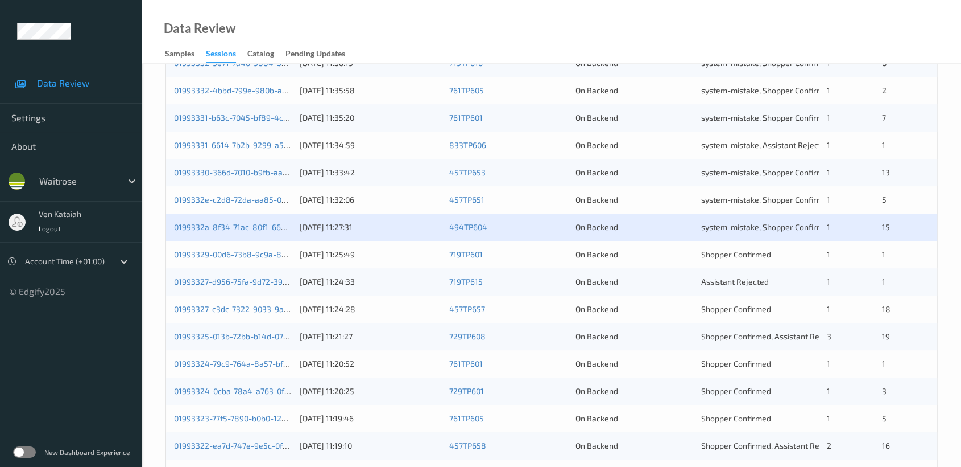
scroll to position [379, 0]
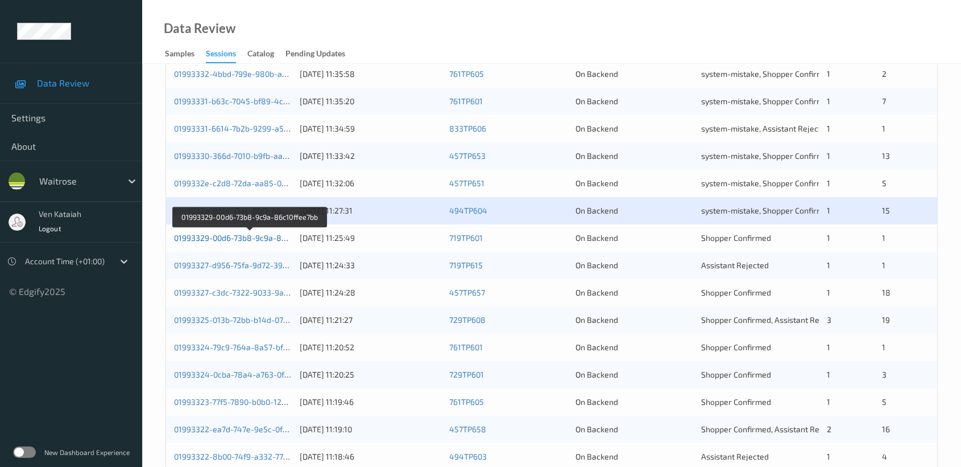
click at [274, 240] on link "01993329-00d6-73b8-9c9a-86c10ffee7bb" at bounding box center [250, 238] width 152 height 10
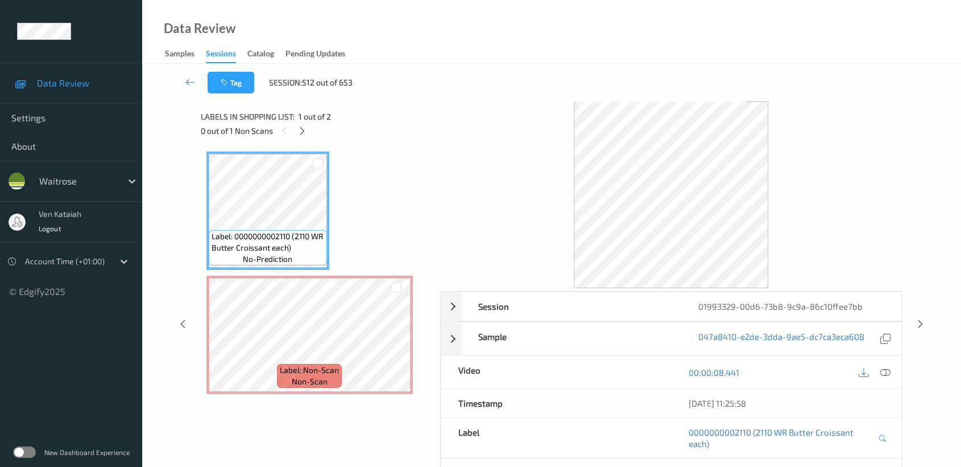
click at [311, 132] on div "0 out of 1 Non Scans" at bounding box center [317, 130] width 232 height 14
click at [307, 129] on div at bounding box center [302, 130] width 14 height 14
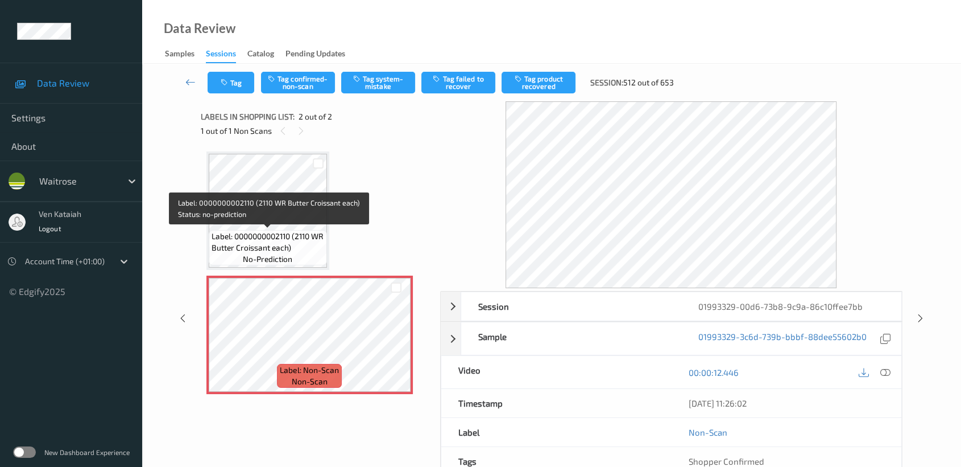
click at [296, 233] on span "Label: 0000000002110 (2110 WR Butter Croissant each)" at bounding box center [268, 241] width 113 height 23
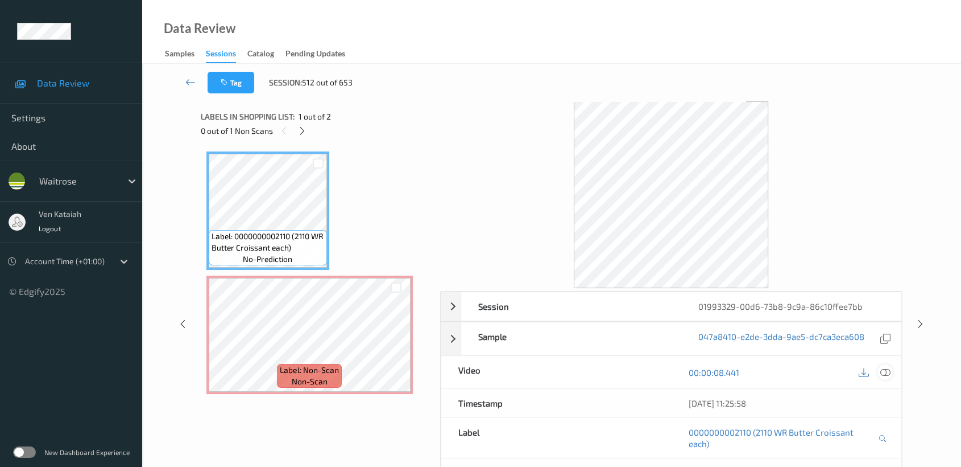
click at [794, 379] on div at bounding box center [885, 371] width 15 height 15
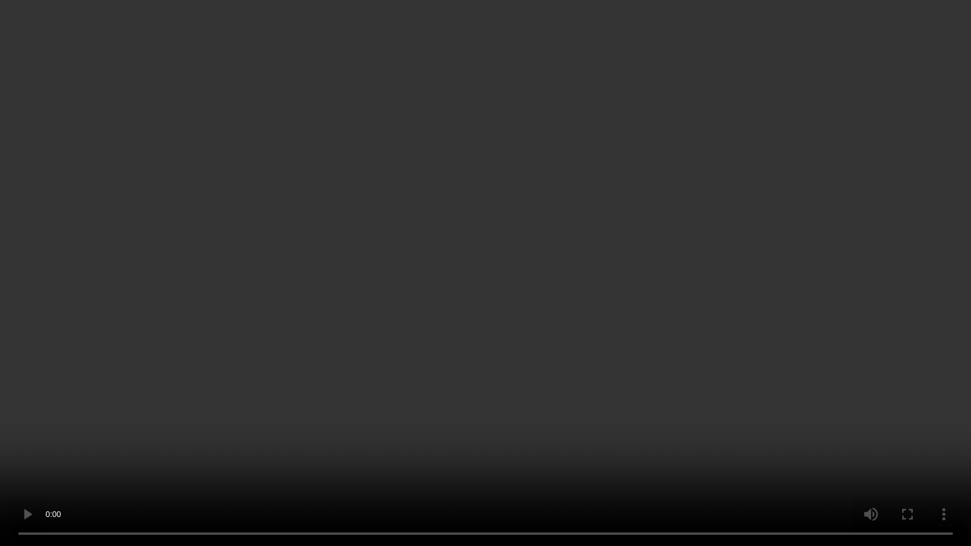
click at [436, 278] on video at bounding box center [485, 273] width 971 height 546
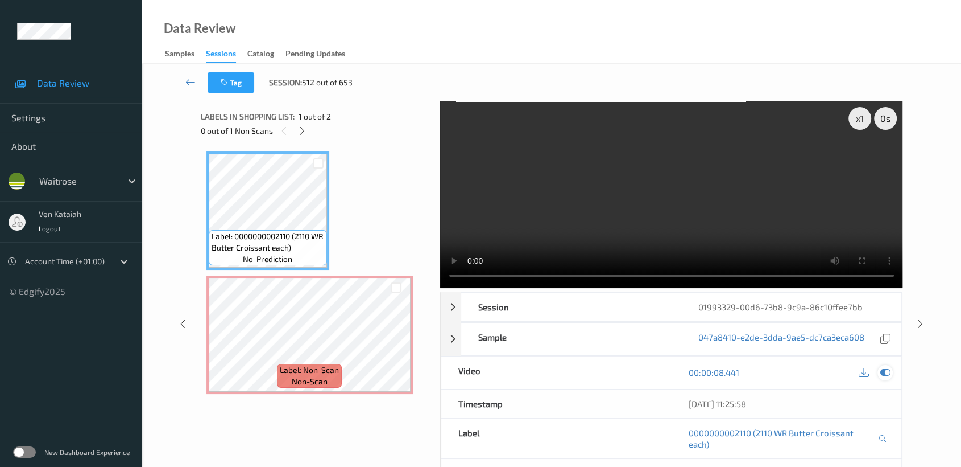
click at [794, 370] on icon at bounding box center [886, 372] width 10 height 10
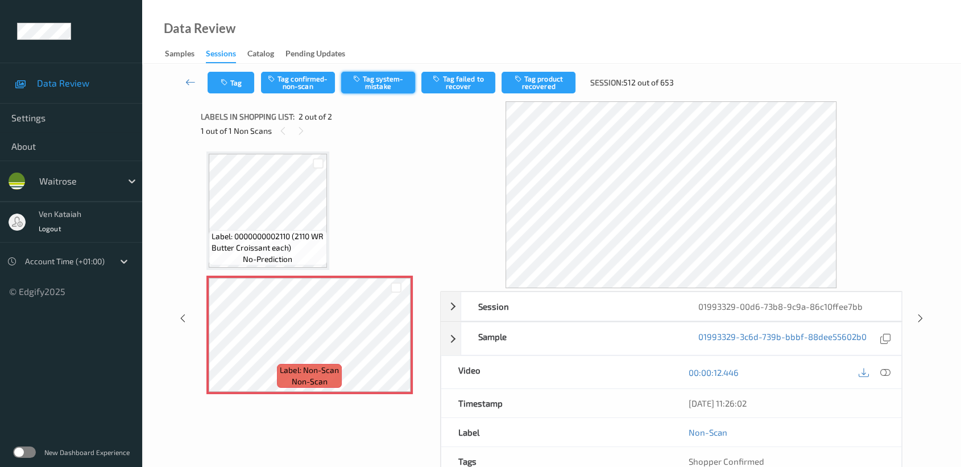
click at [377, 79] on button "Tag system-mistake" at bounding box center [378, 83] width 74 height 22
click at [240, 82] on button "Tag" at bounding box center [231, 83] width 47 height 22
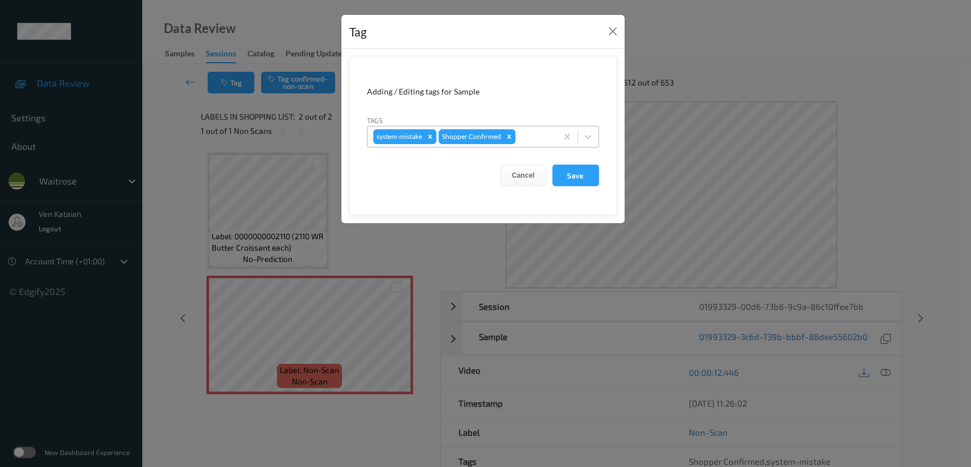
click at [538, 142] on div at bounding box center [535, 137] width 34 height 14
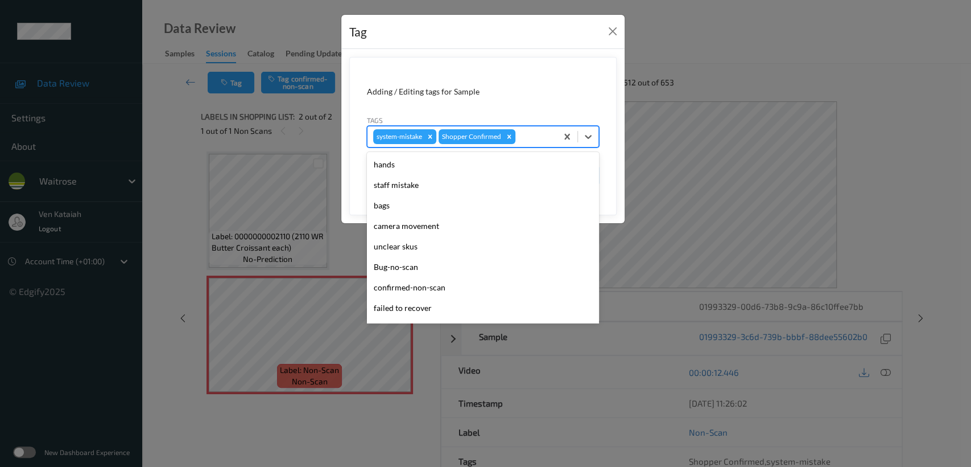
scroll to position [264, 0]
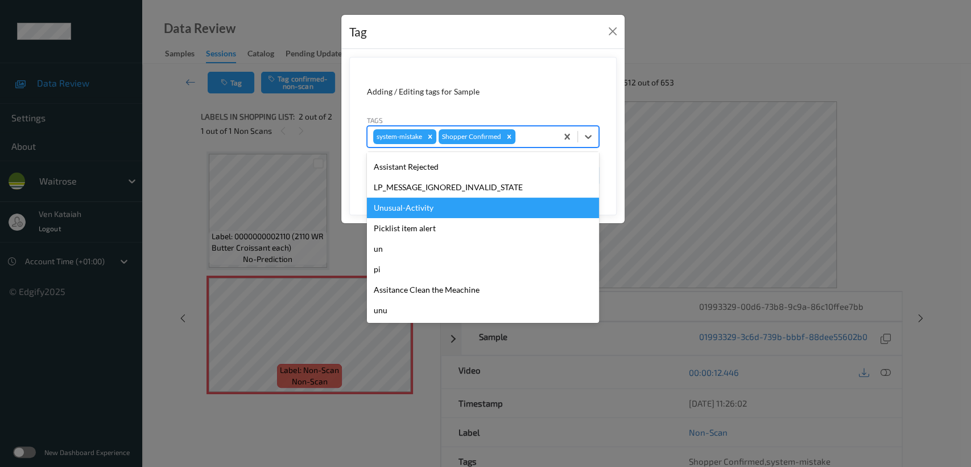
click at [403, 208] on div "Unusual-Activity" at bounding box center [483, 207] width 232 height 20
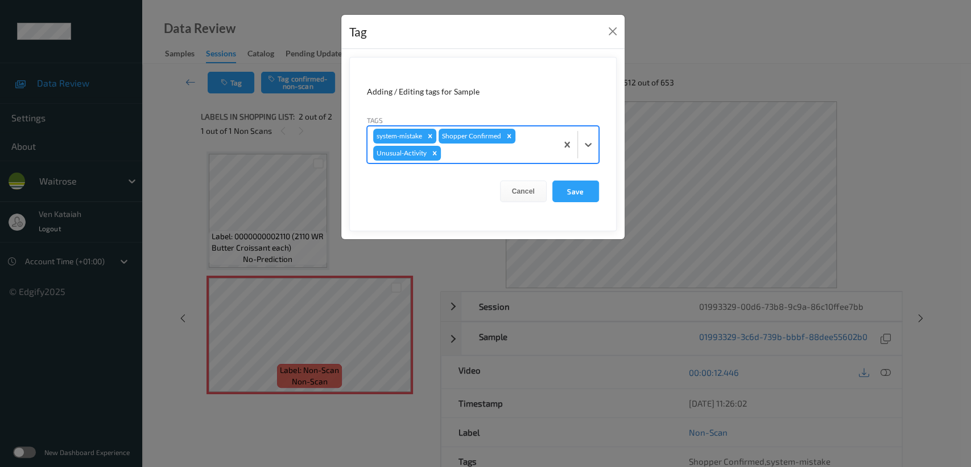
click at [472, 151] on div at bounding box center [497, 153] width 108 height 14
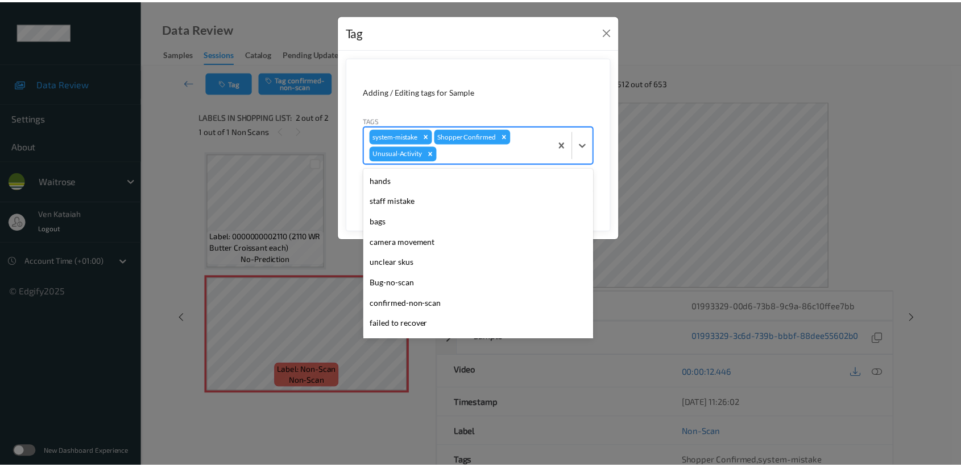
scroll to position [243, 0]
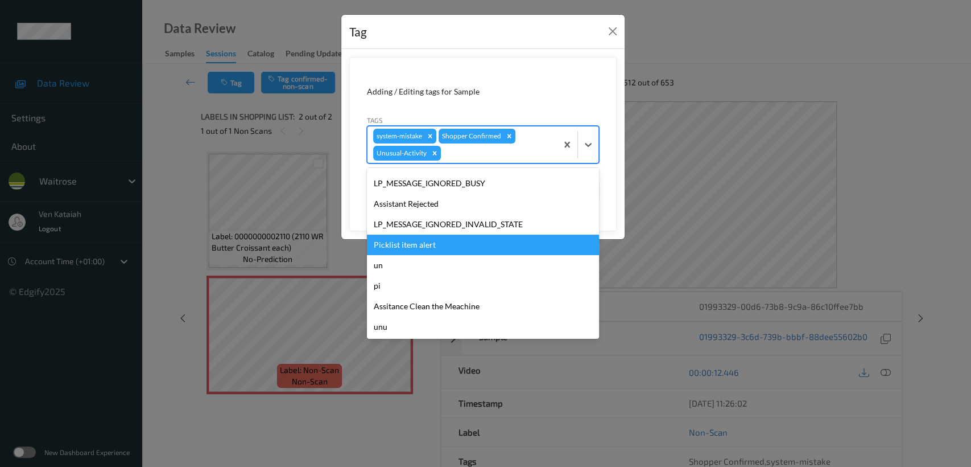
click at [412, 238] on div "Picklist item alert" at bounding box center [483, 244] width 232 height 20
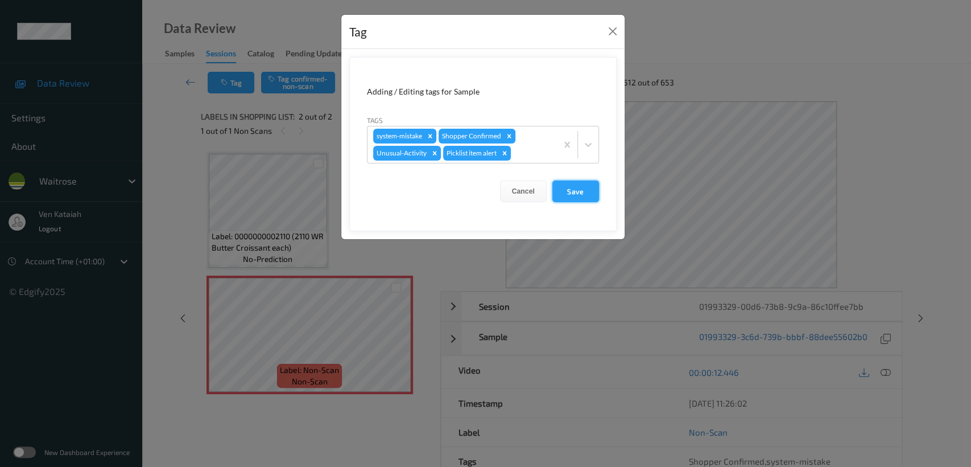
click at [577, 183] on button "Save" at bounding box center [575, 191] width 47 height 22
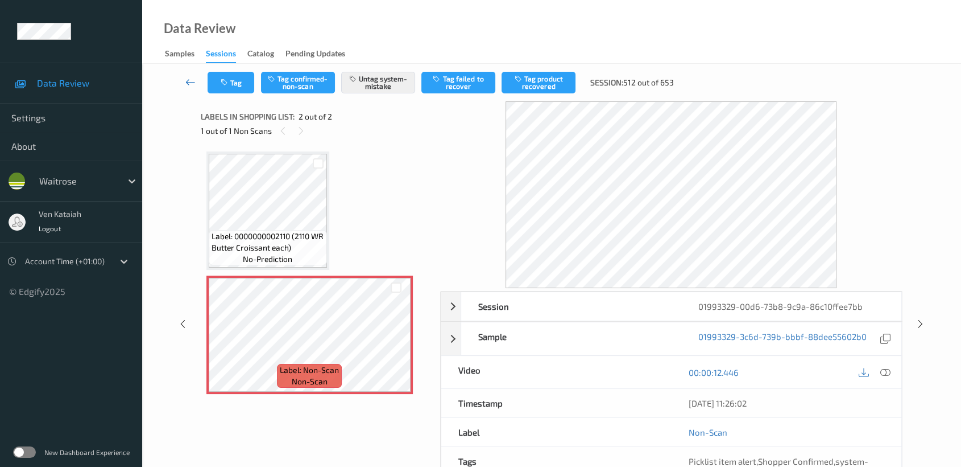
click at [184, 84] on link at bounding box center [191, 83] width 34 height 22
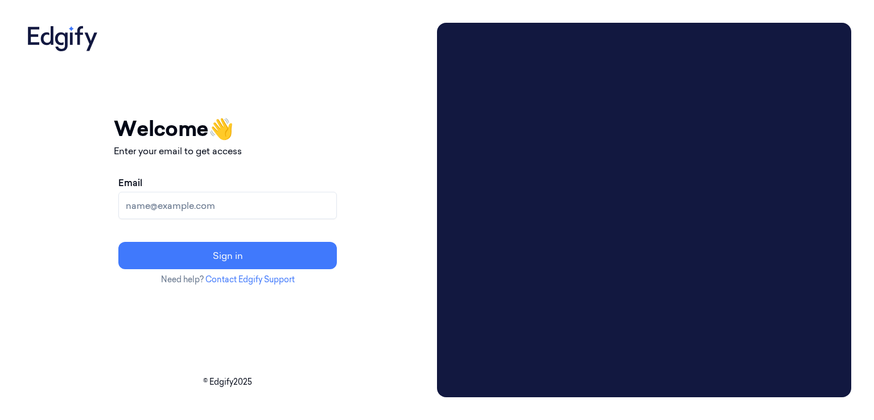
click at [247, 217] on input "Email" at bounding box center [227, 205] width 218 height 27
type input "[PERSON_NAME][EMAIL_ADDRESS][DOMAIN_NAME]"
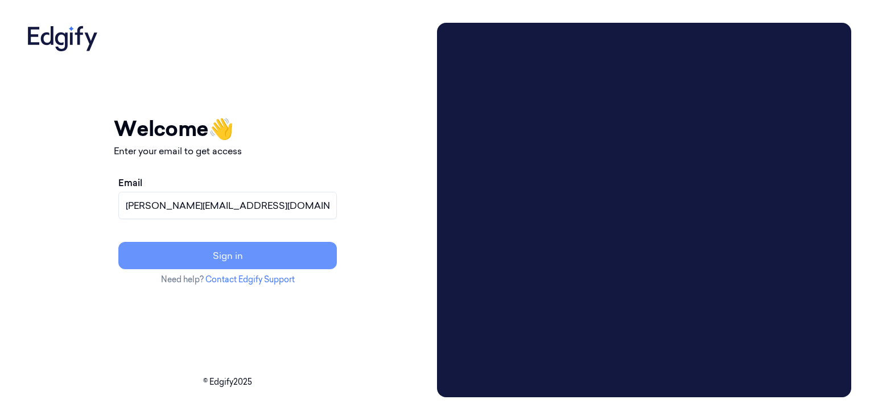
click at [249, 253] on button "Sign in" at bounding box center [227, 255] width 218 height 27
